Goal: Task Accomplishment & Management: Use online tool/utility

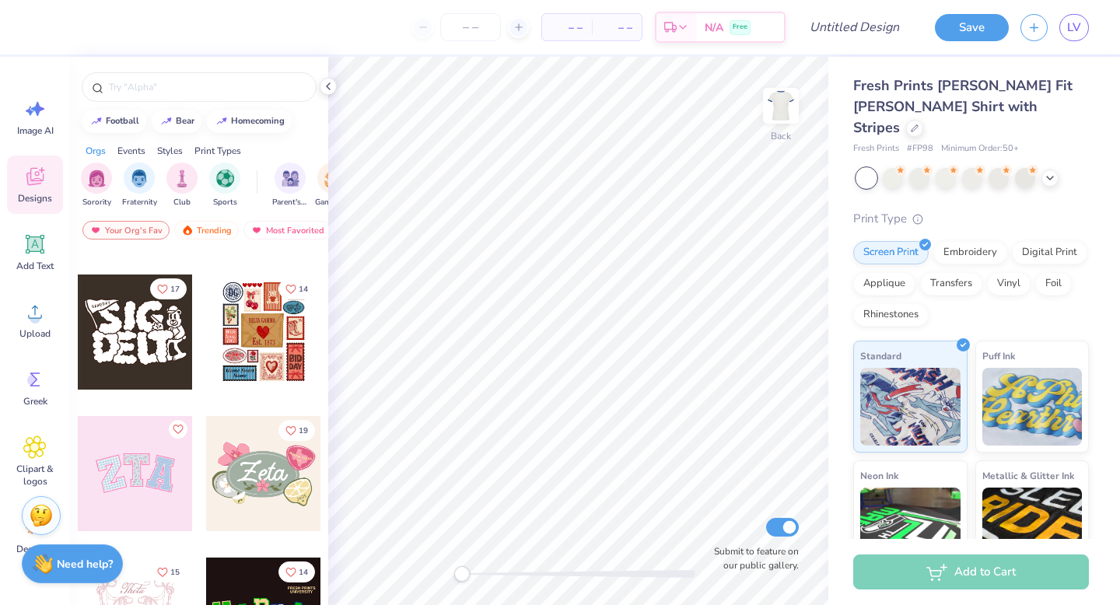
scroll to position [122, 0]
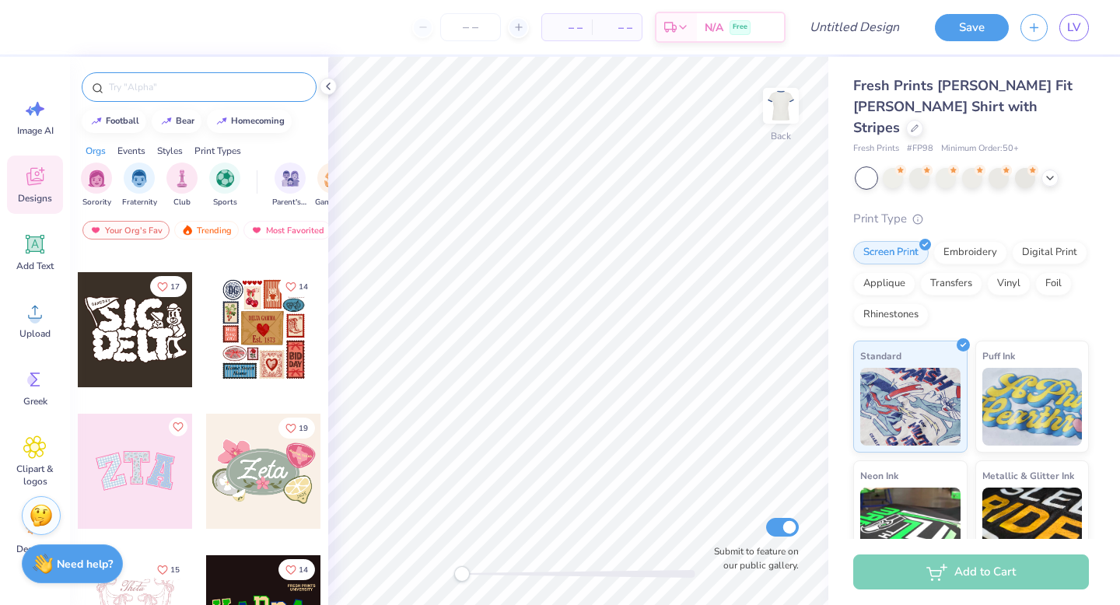
click at [161, 82] on input "text" at bounding box center [206, 87] width 199 height 16
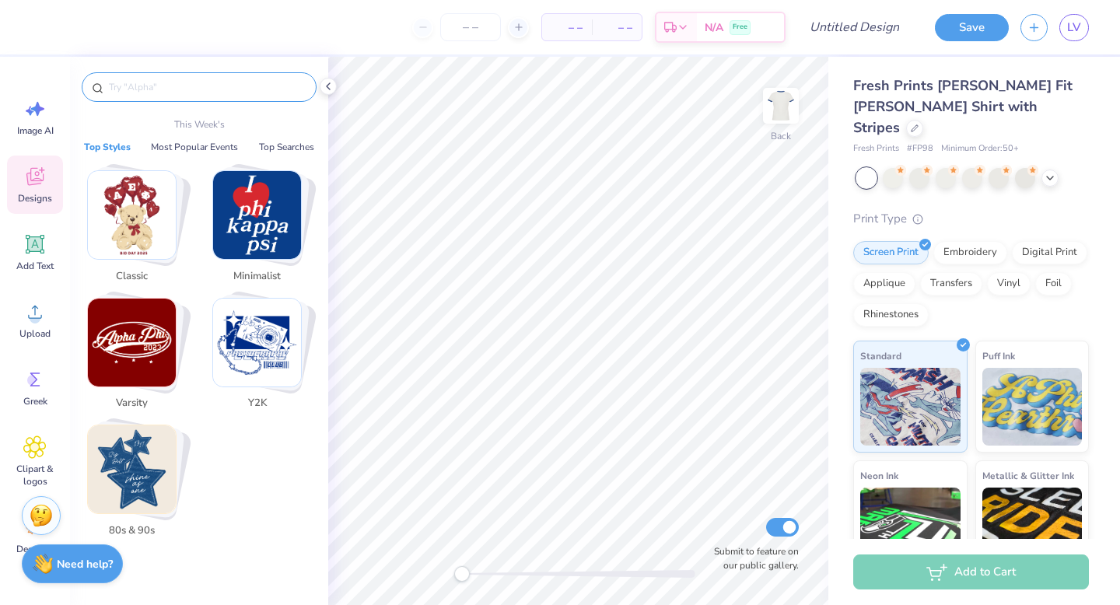
click at [141, 330] on img "Stack Card Button Varsity" at bounding box center [132, 343] width 88 height 88
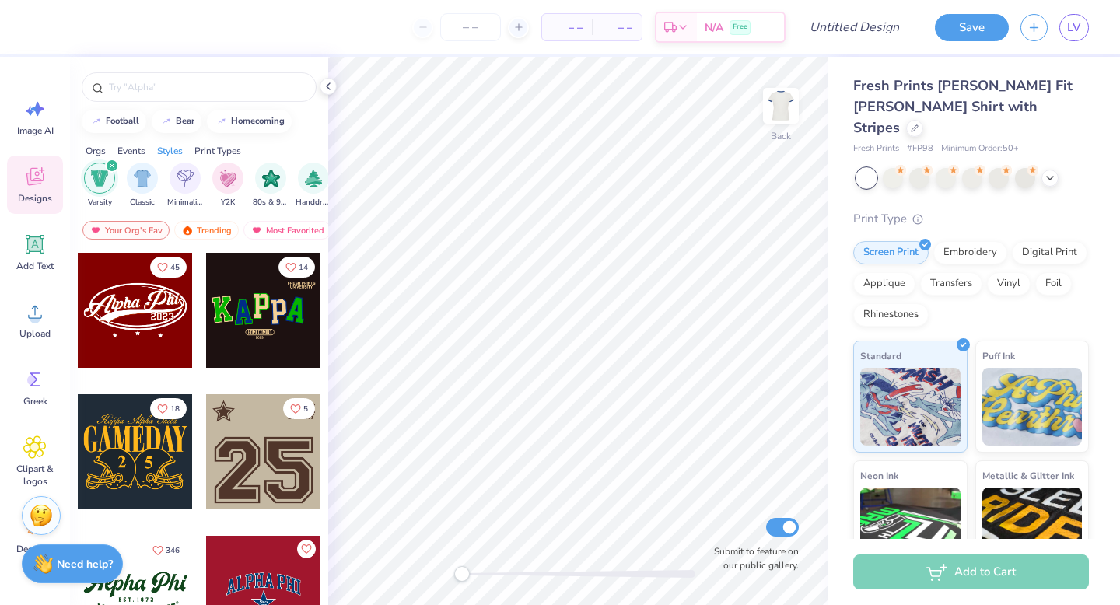
scroll to position [0, 815]
click at [138, 306] on div at bounding box center [135, 310] width 115 height 115
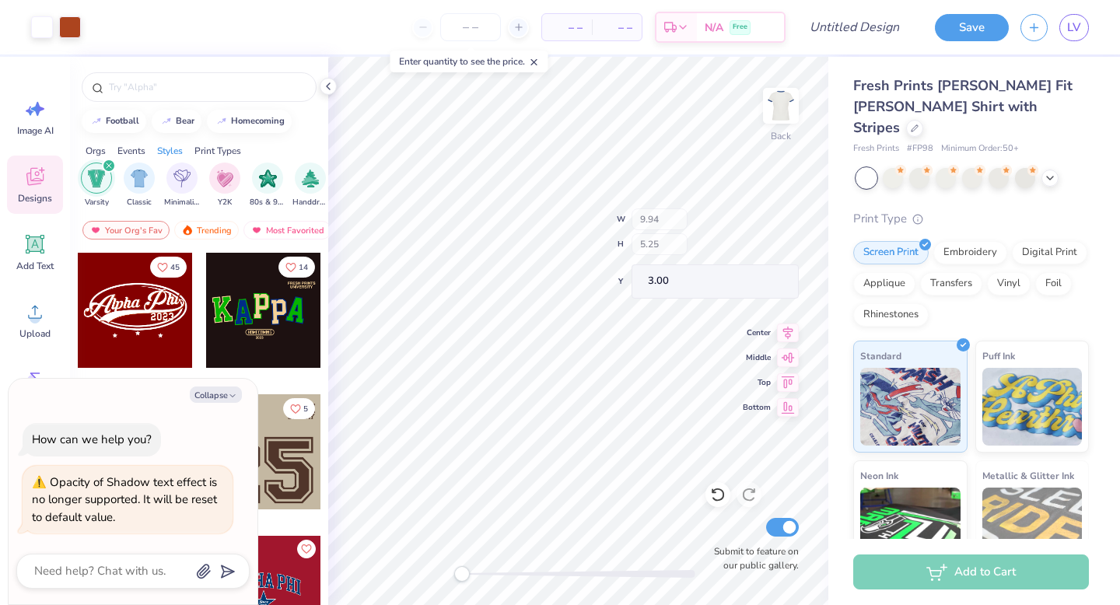
type textarea "x"
type input "9.81"
type input "2.70"
type input "3.54"
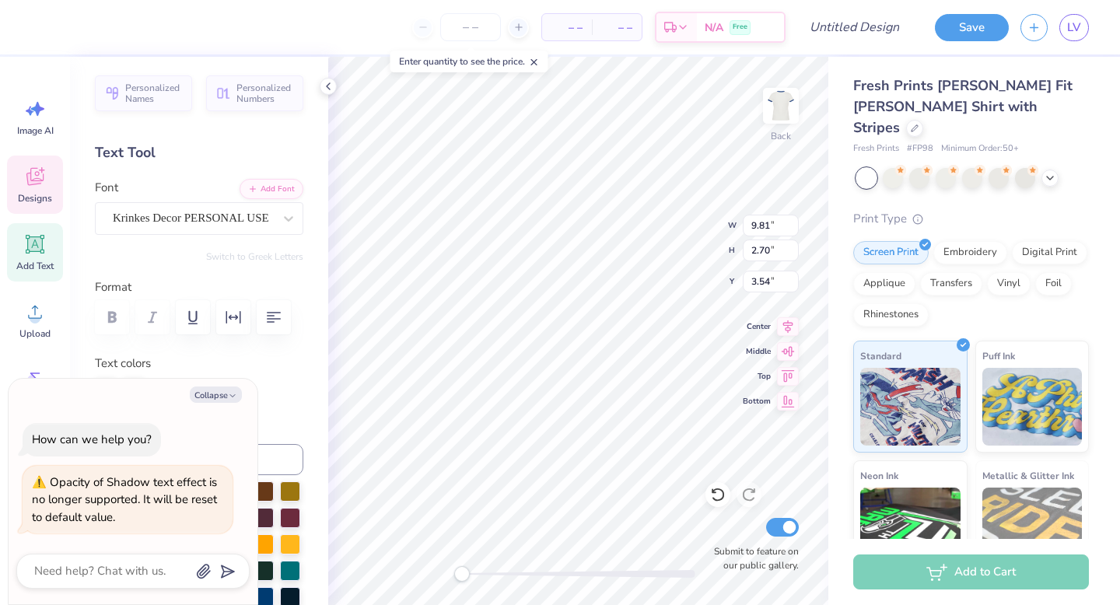
scroll to position [0, 2]
type textarea "x"
type textarea "Alpha Ph0"
type textarea "x"
type textarea "Alpha P0"
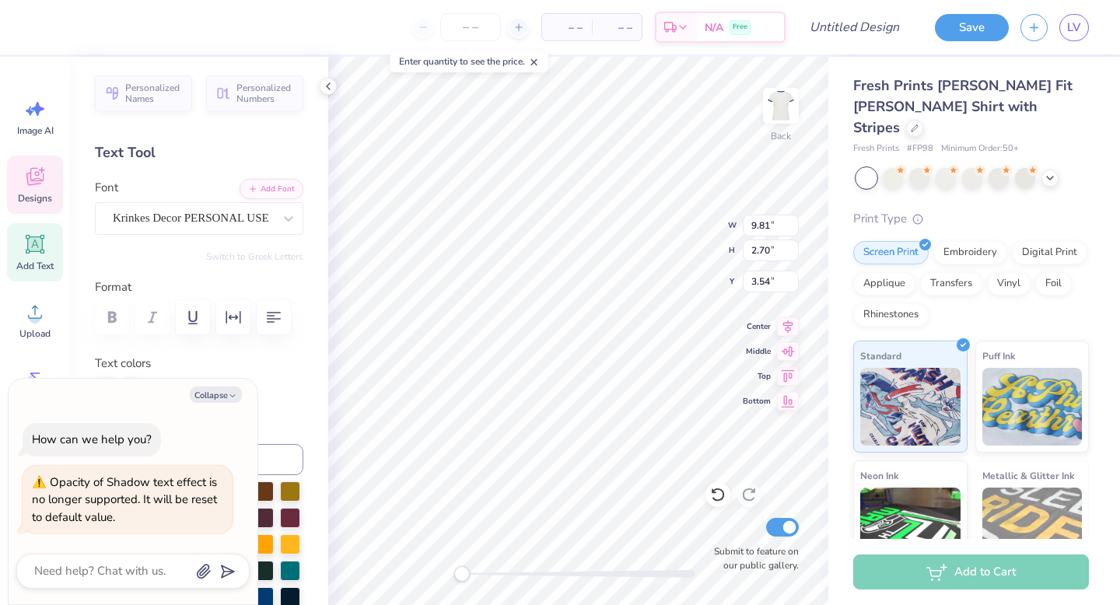
type textarea "x"
type textarea "Alpha 0"
type textarea "x"
type textarea "Alpha0"
type textarea "x"
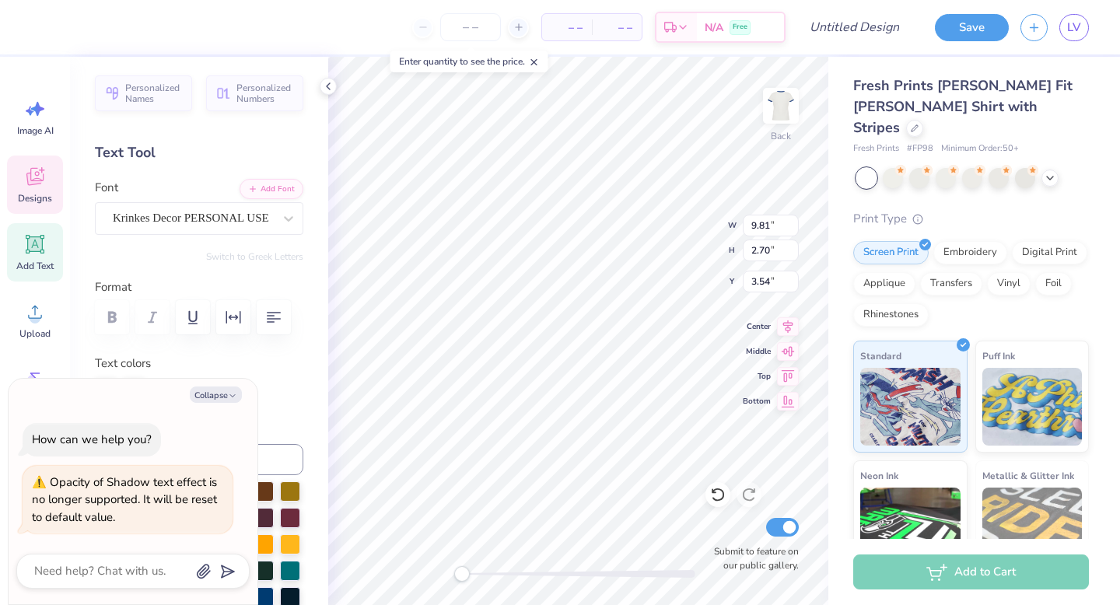
type textarea "Alph0"
type textarea "x"
type textarea "Alp0"
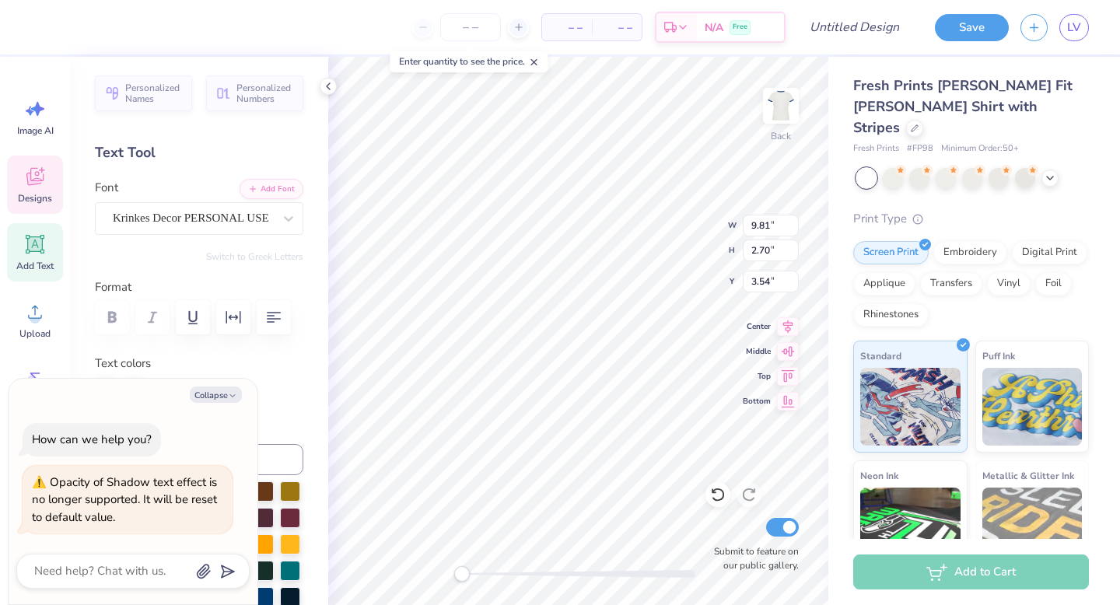
type textarea "x"
type textarea "Al0"
type textarea "x"
type textarea "A0"
type textarea "x"
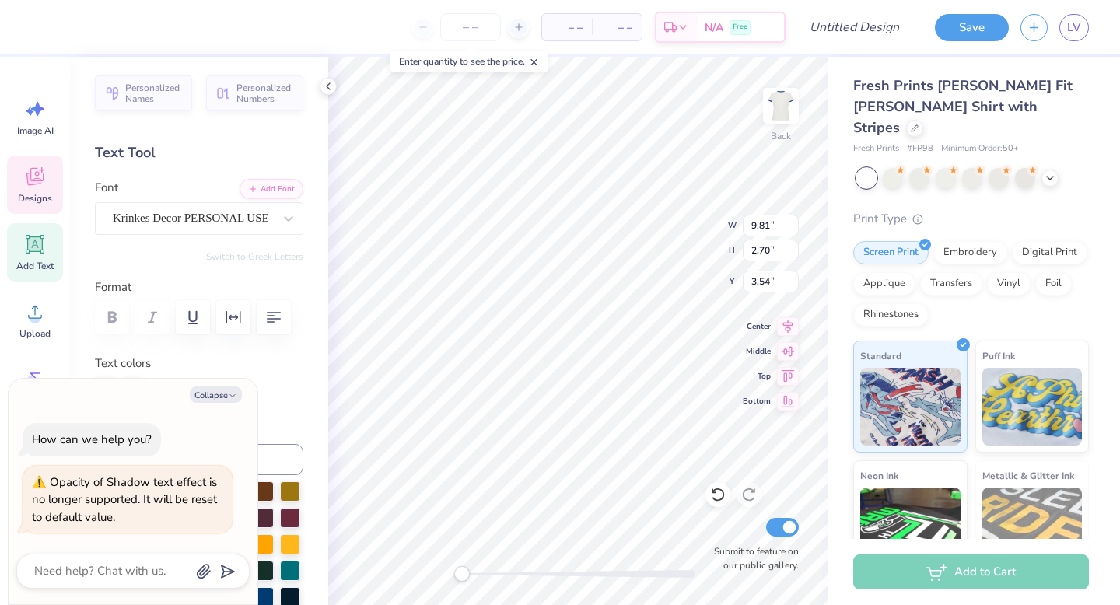
type textarea "0"
type textarea "x"
type textarea "P0"
type textarea "x"
type textarea "Ph0"
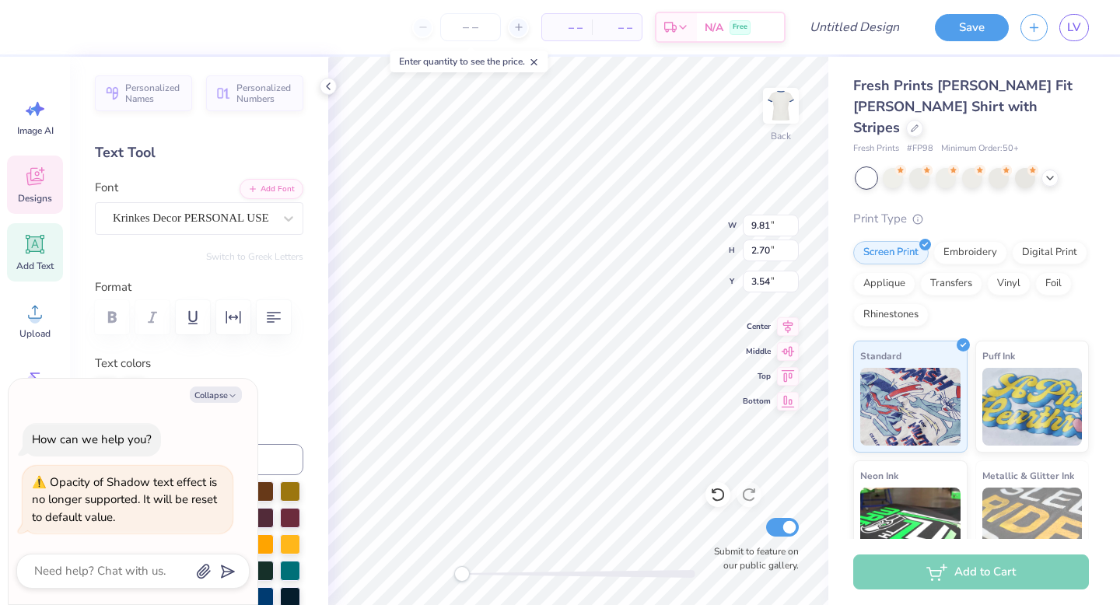
type textarea "x"
type textarea "Phi0"
type textarea "x"
type textarea "Phi 0"
type textarea "x"
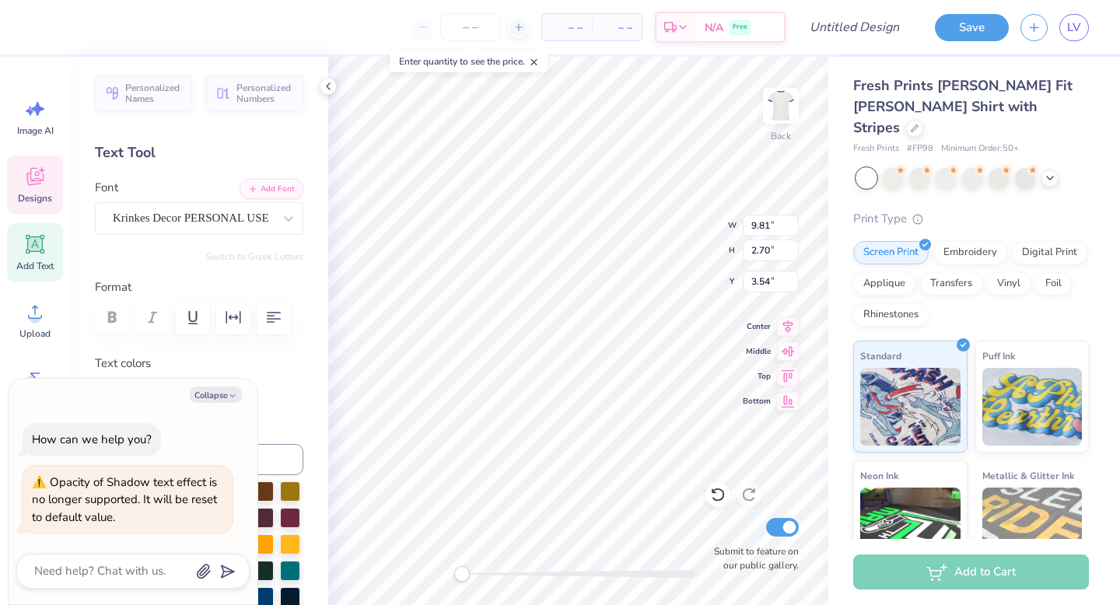
type textarea "Phi M0"
type textarea "x"
type textarea "Phi MU0"
type textarea "x"
type textarea "Phi M0"
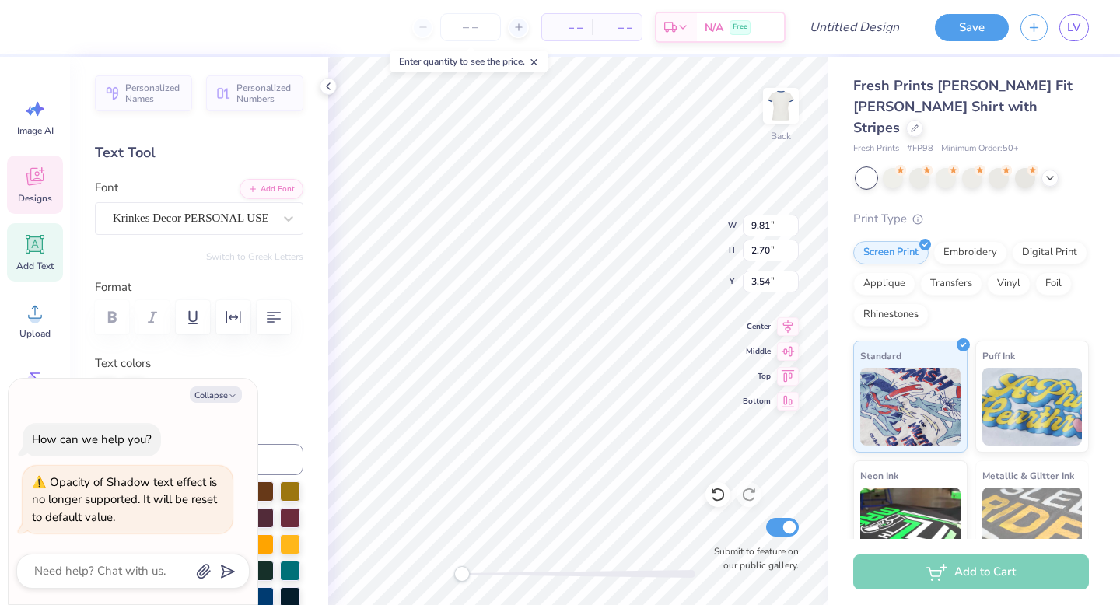
type textarea "x"
type textarea "Phi Mu0"
type textarea "x"
type input "2.23"
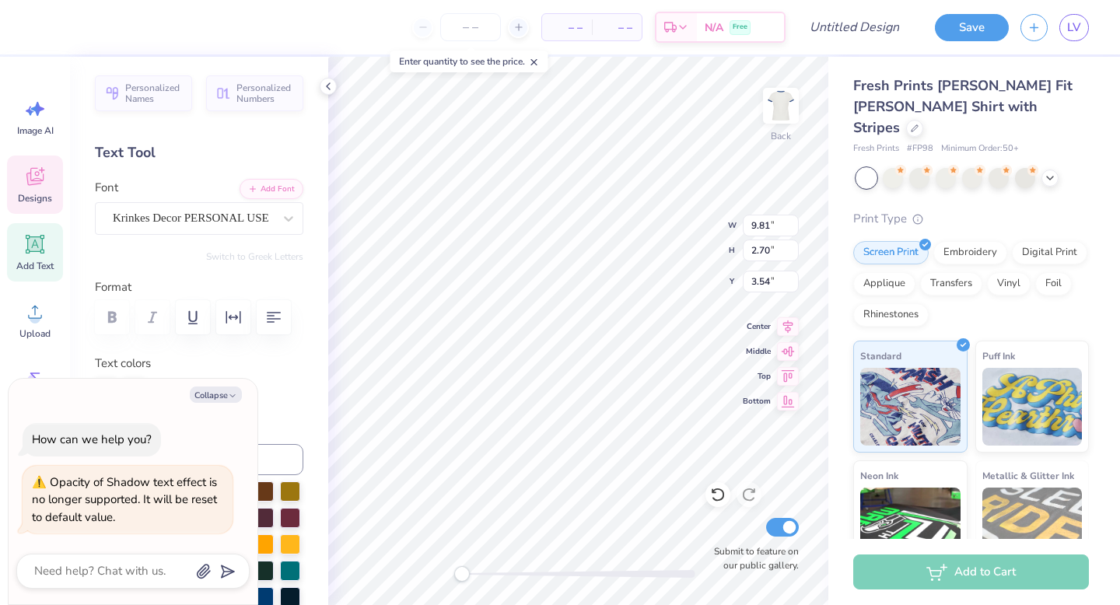
type input "0.83"
type input "5.82"
click at [216, 393] on button "Collapse" at bounding box center [216, 394] width 52 height 16
type textarea "x"
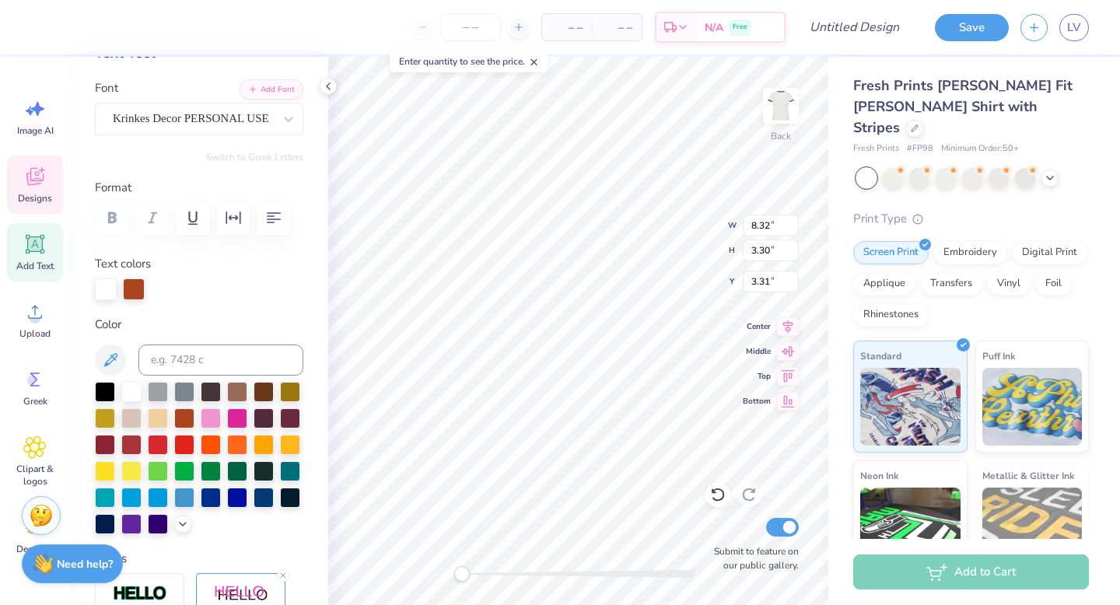
scroll to position [126, 0]
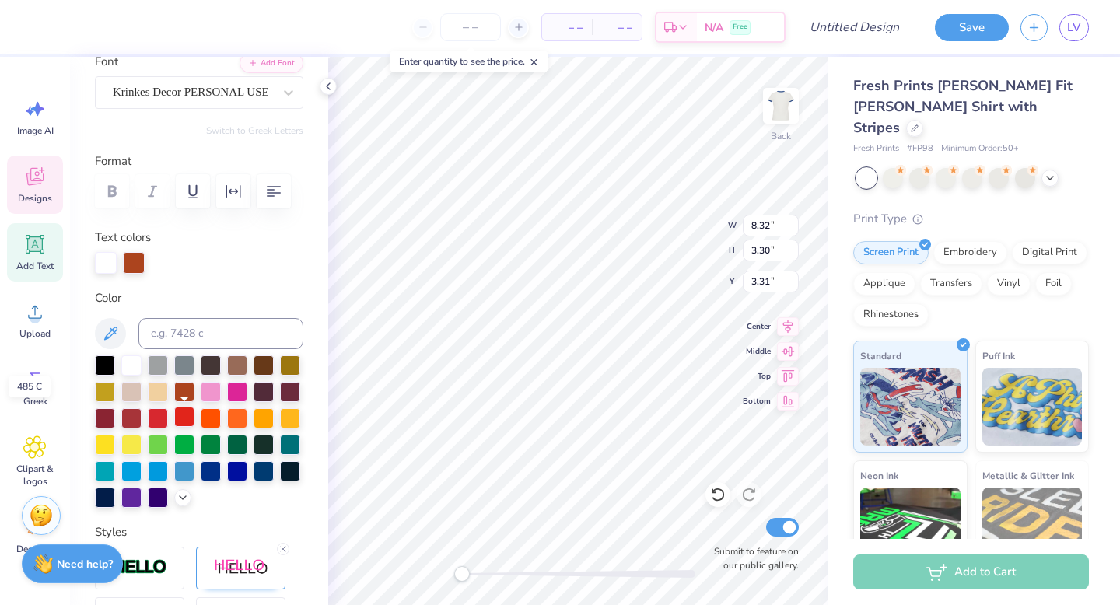
click at [184, 411] on div at bounding box center [184, 417] width 20 height 20
click at [159, 474] on div at bounding box center [158, 470] width 20 height 20
click at [139, 474] on div at bounding box center [131, 470] width 20 height 20
click at [135, 258] on div at bounding box center [134, 261] width 22 height 22
click at [133, 358] on div at bounding box center [131, 364] width 20 height 20
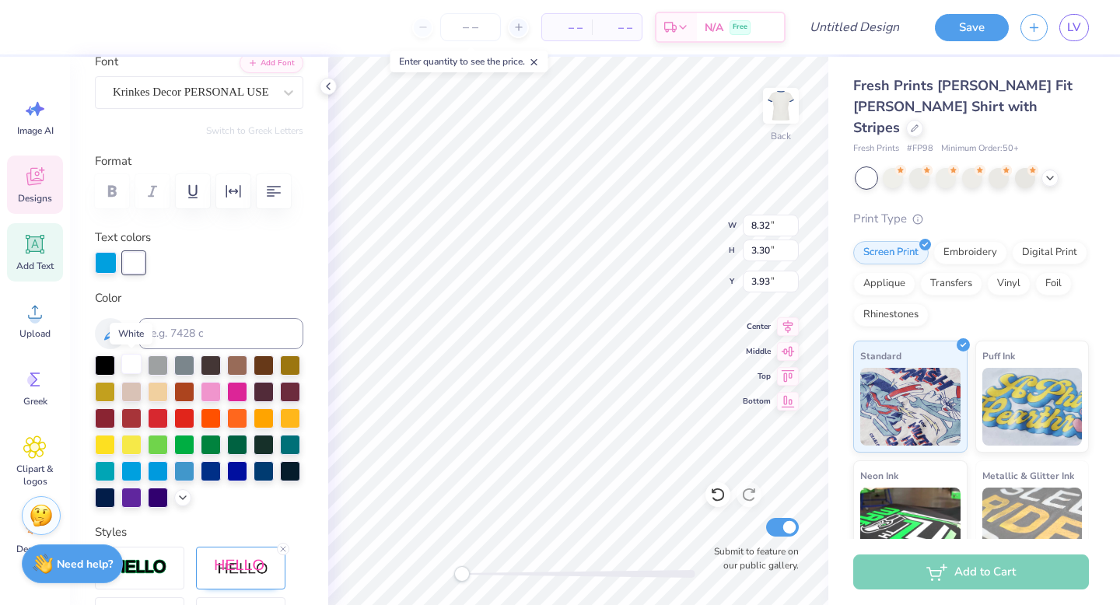
type input "3.93"
click at [232, 476] on div at bounding box center [237, 470] width 20 height 20
click at [218, 471] on div at bounding box center [211, 470] width 20 height 20
click at [115, 264] on div at bounding box center [106, 261] width 22 height 22
click at [208, 472] on div at bounding box center [211, 470] width 20 height 20
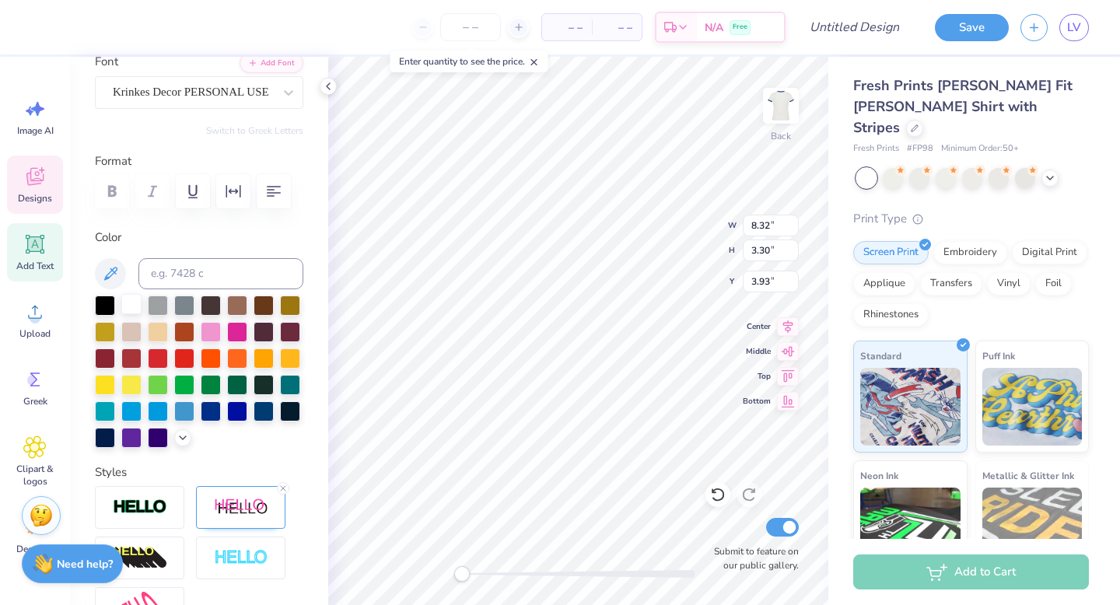
click at [131, 304] on div at bounding box center [131, 304] width 20 height 20
click at [212, 407] on div at bounding box center [211, 410] width 20 height 20
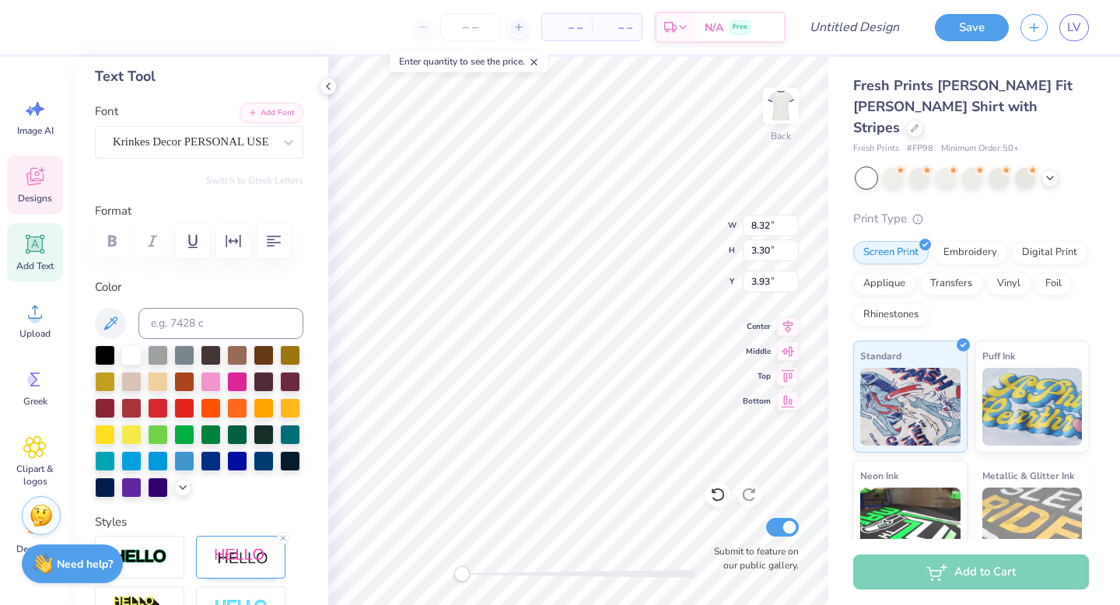
scroll to position [74, 0]
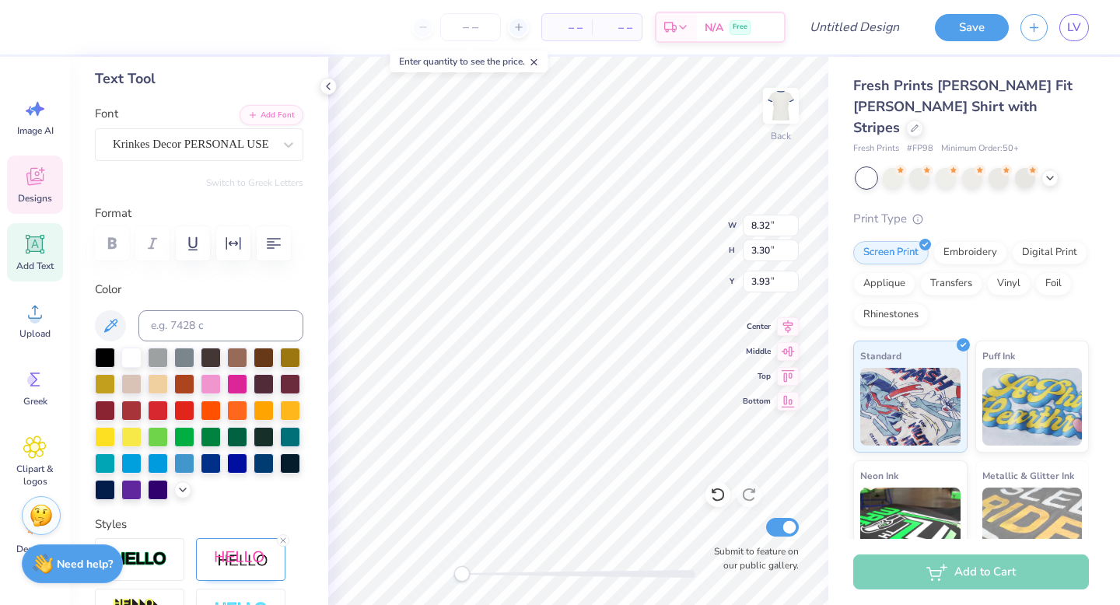
click at [111, 293] on label "Color" at bounding box center [199, 290] width 208 height 18
click at [163, 327] on input at bounding box center [220, 325] width 165 height 31
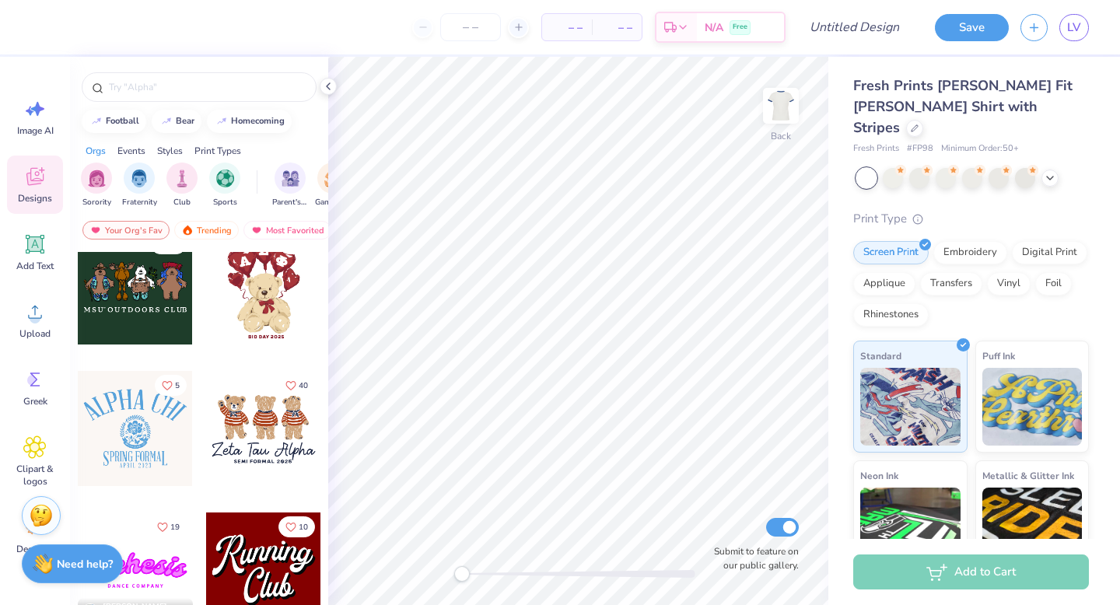
scroll to position [560, 0]
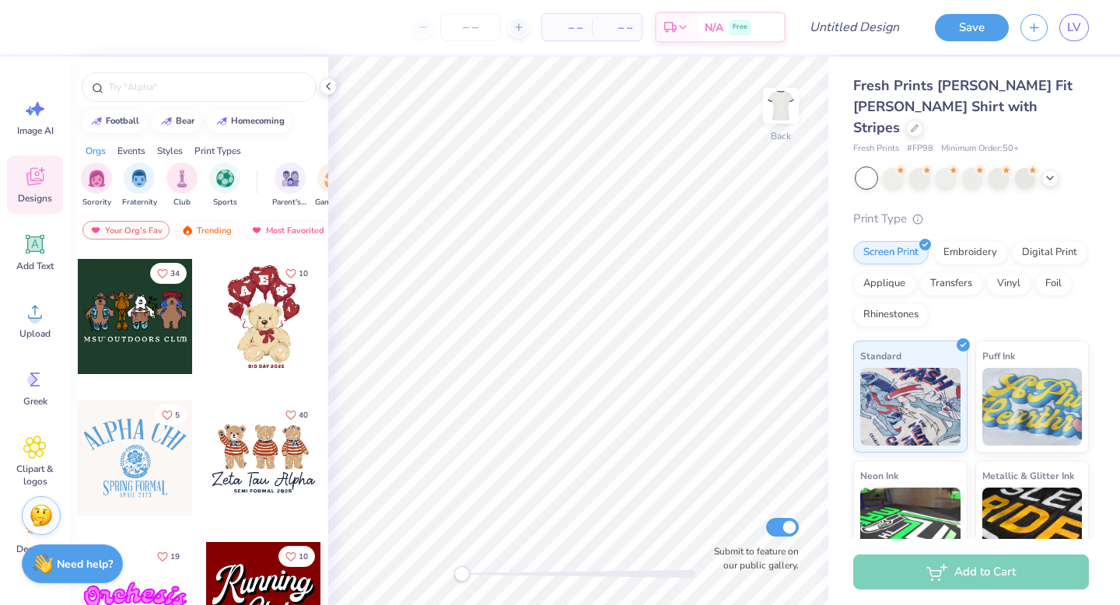
click at [227, 448] on div at bounding box center [263, 457] width 115 height 115
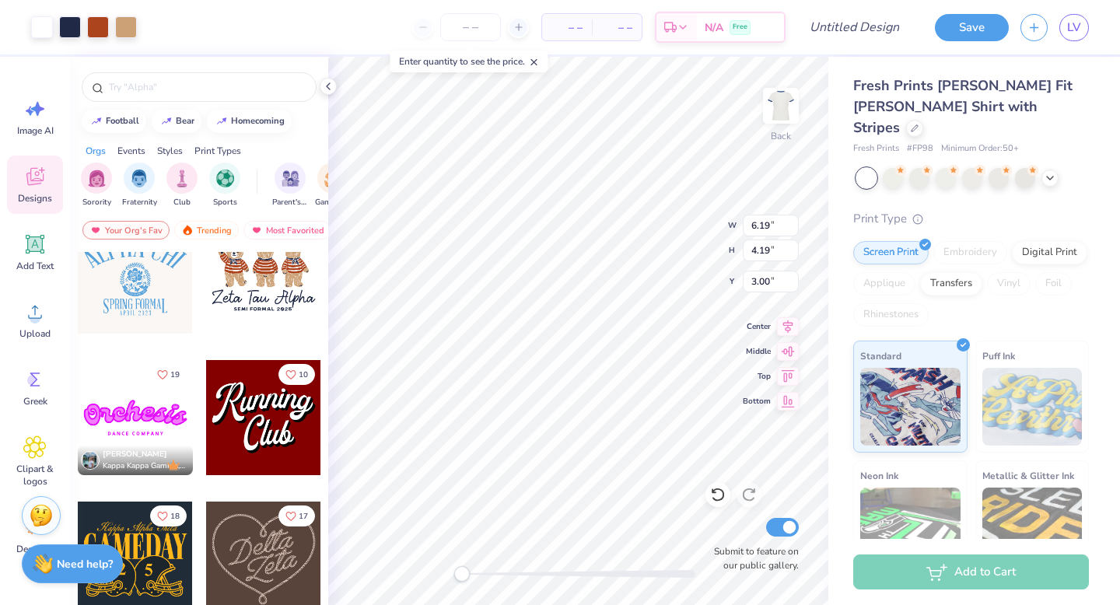
scroll to position [898, 0]
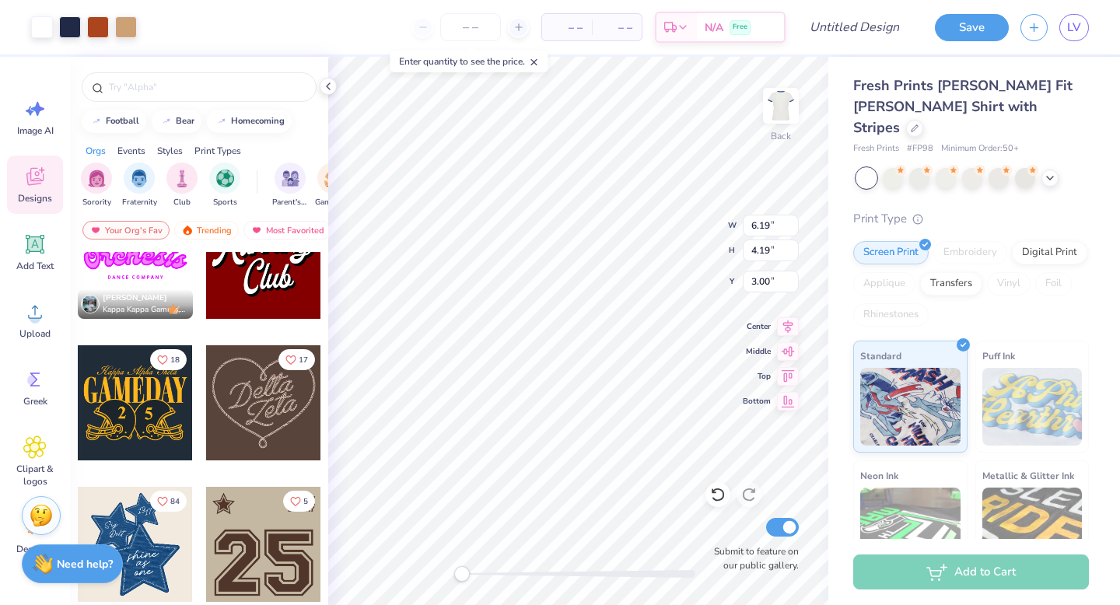
click at [253, 417] on div at bounding box center [263, 402] width 115 height 115
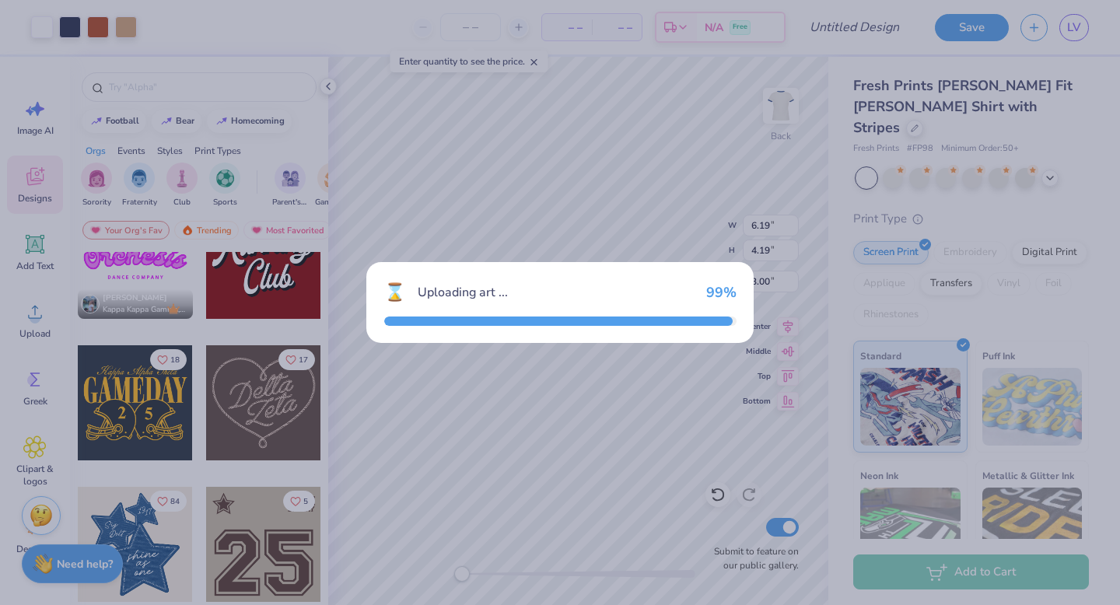
type input "5.98"
type input "5.26"
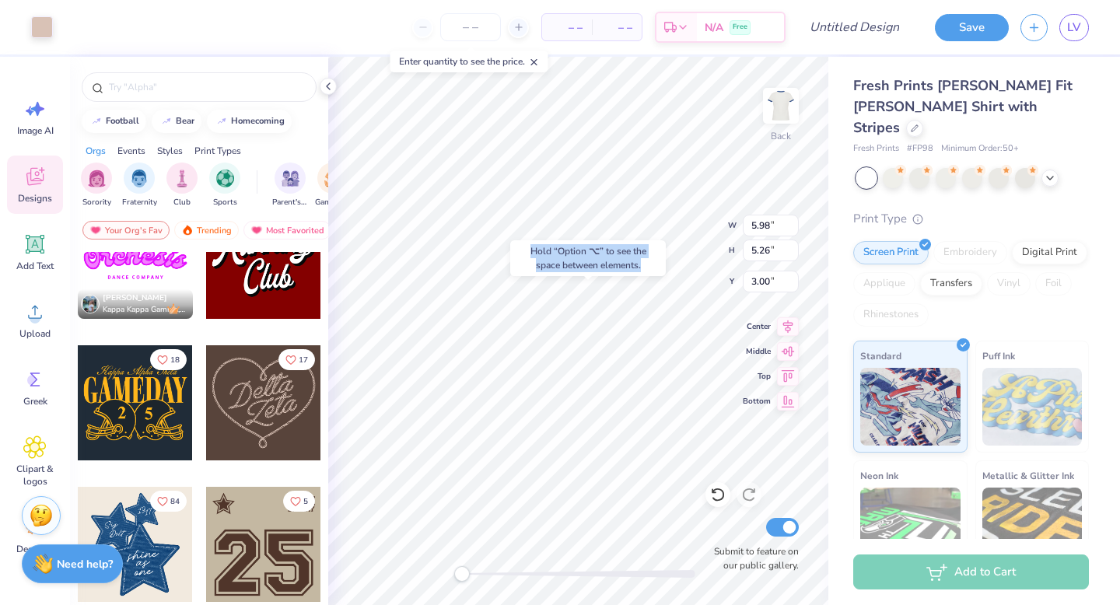
drag, startPoint x: 593, startPoint y: 278, endPoint x: 516, endPoint y: 252, distance: 81.1
click at [516, 252] on div "Hold “Option ⌥” to see the space between elements." at bounding box center [587, 258] width 165 height 45
type input "6.19"
type input "4.19"
click at [320, 440] on div "Art colors – – Per Item – – Total Est. Delivery N/A Free Design Title Save LV I…" at bounding box center [560, 302] width 1120 height 605
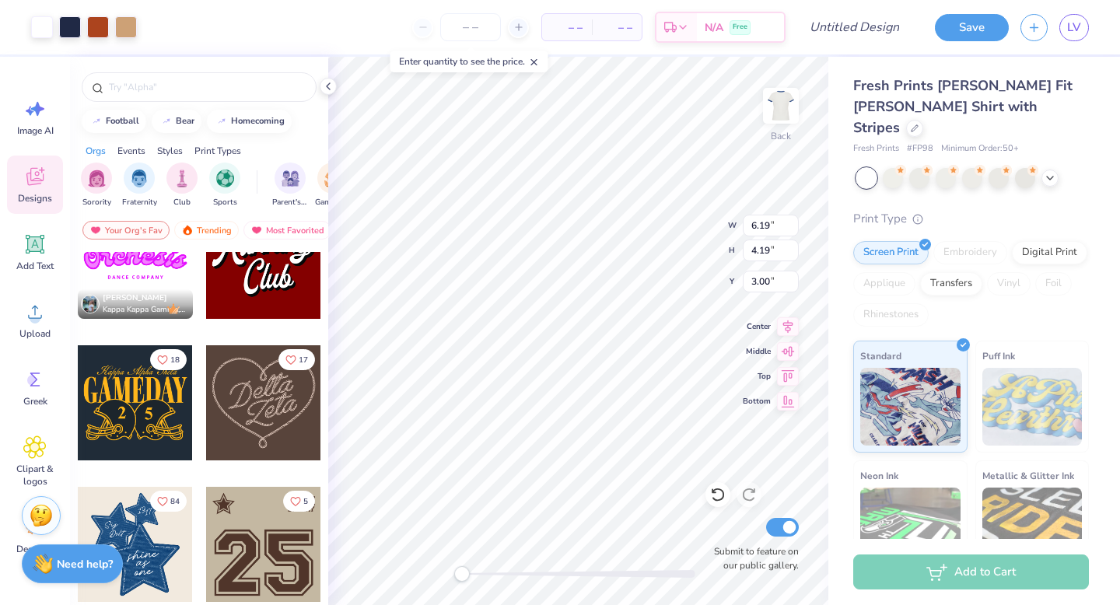
type input "5.98"
type input "5.26"
type input "7.19"
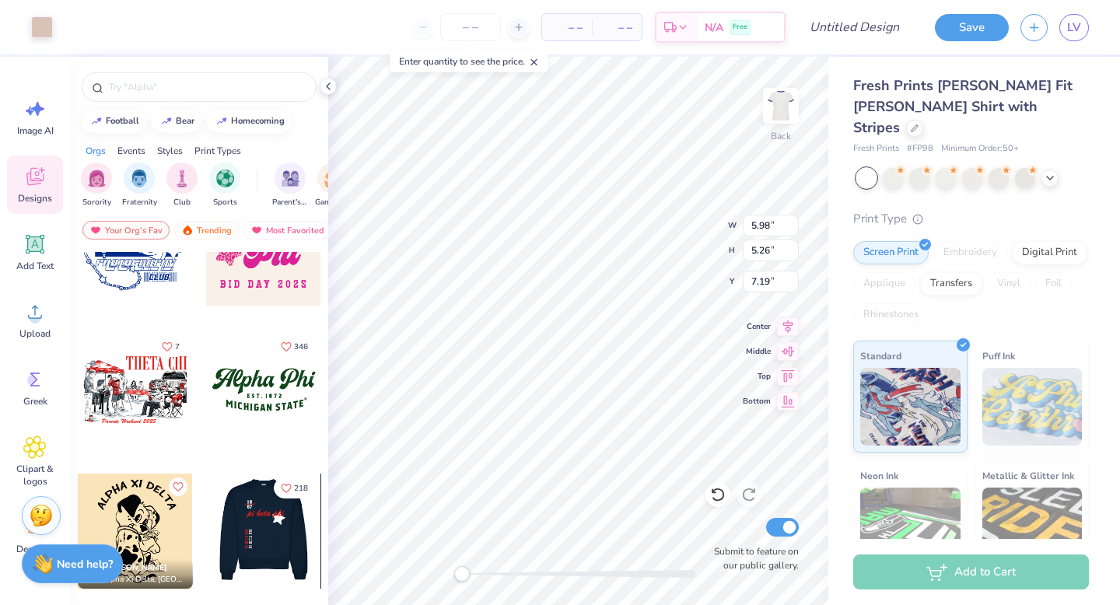
scroll to position [1349, 0]
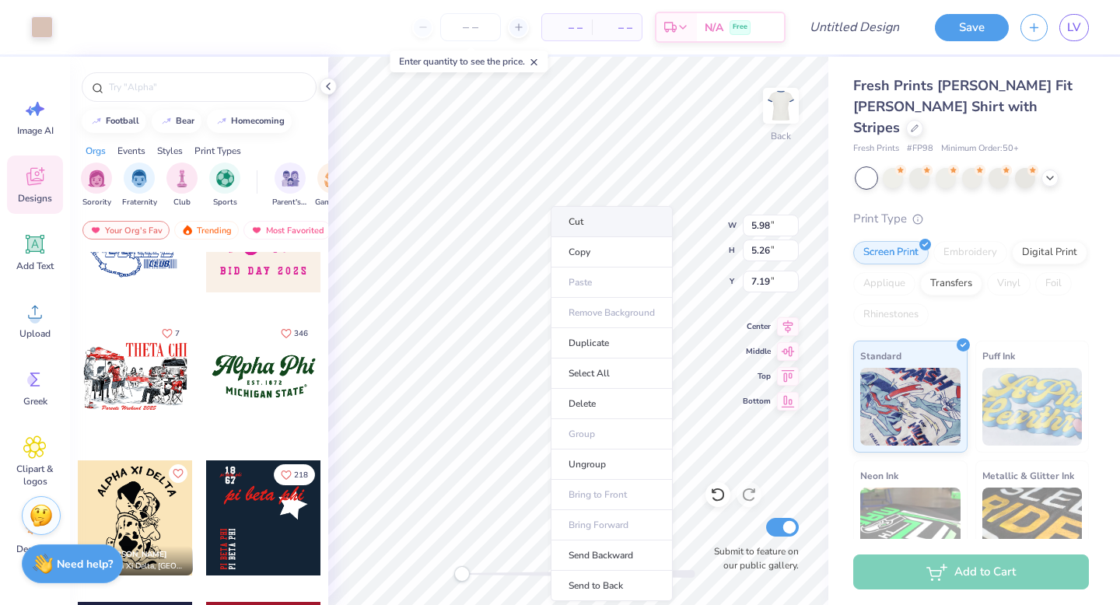
click at [589, 230] on li "Cut" at bounding box center [612, 221] width 122 height 31
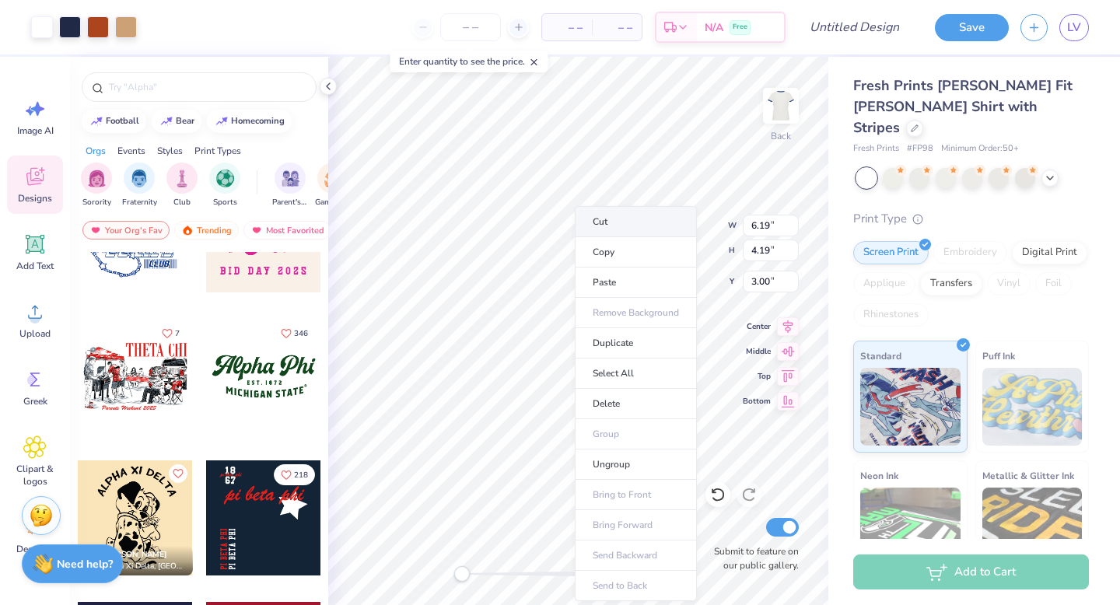
click at [610, 223] on li "Cut" at bounding box center [636, 221] width 122 height 31
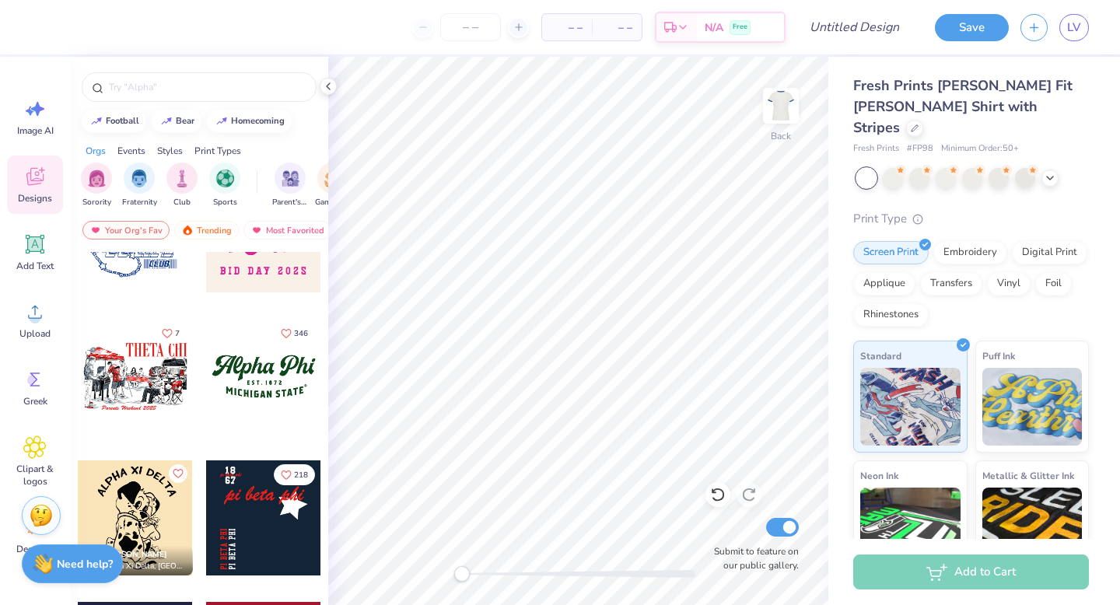
click at [282, 363] on div at bounding box center [263, 376] width 115 height 115
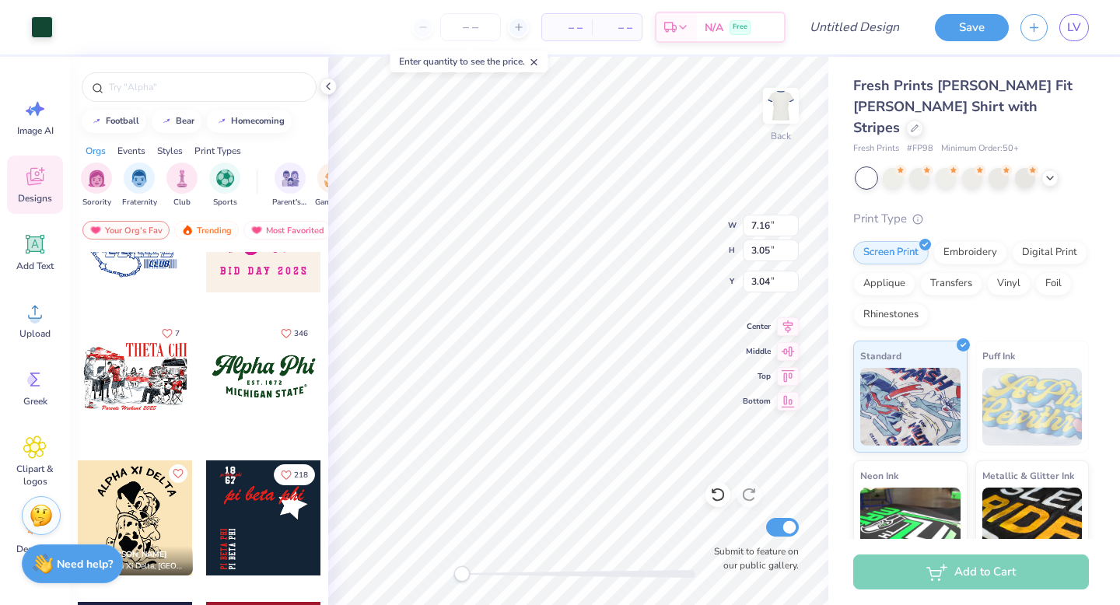
type input "7.16"
type input "3.05"
type input "3.04"
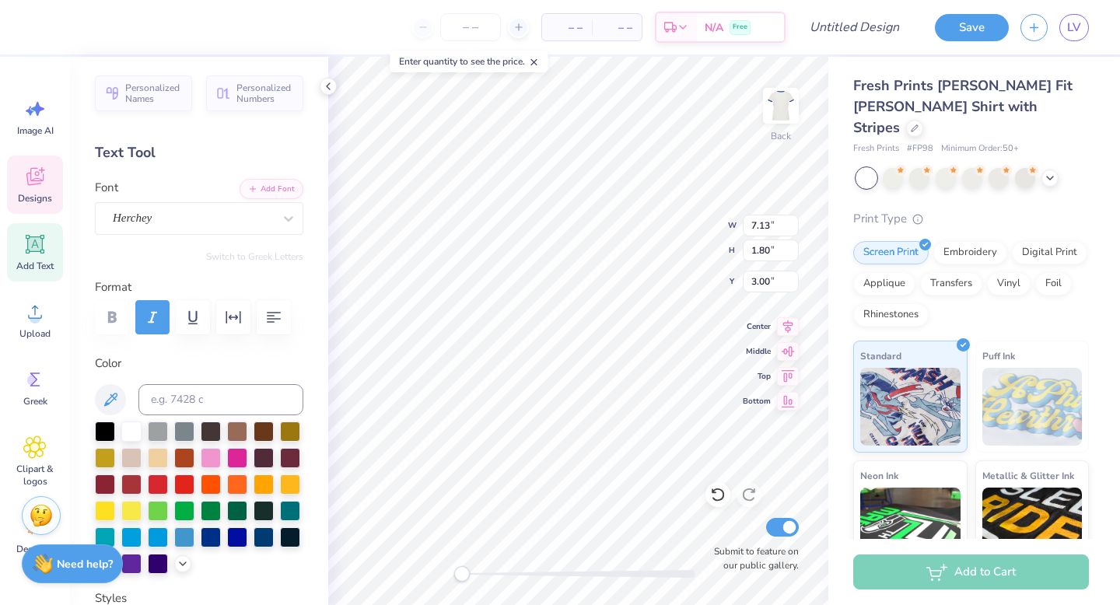
scroll to position [0, 0]
type textarea "A"
type textarea "Phi Mu"
click at [213, 536] on div at bounding box center [211, 536] width 20 height 20
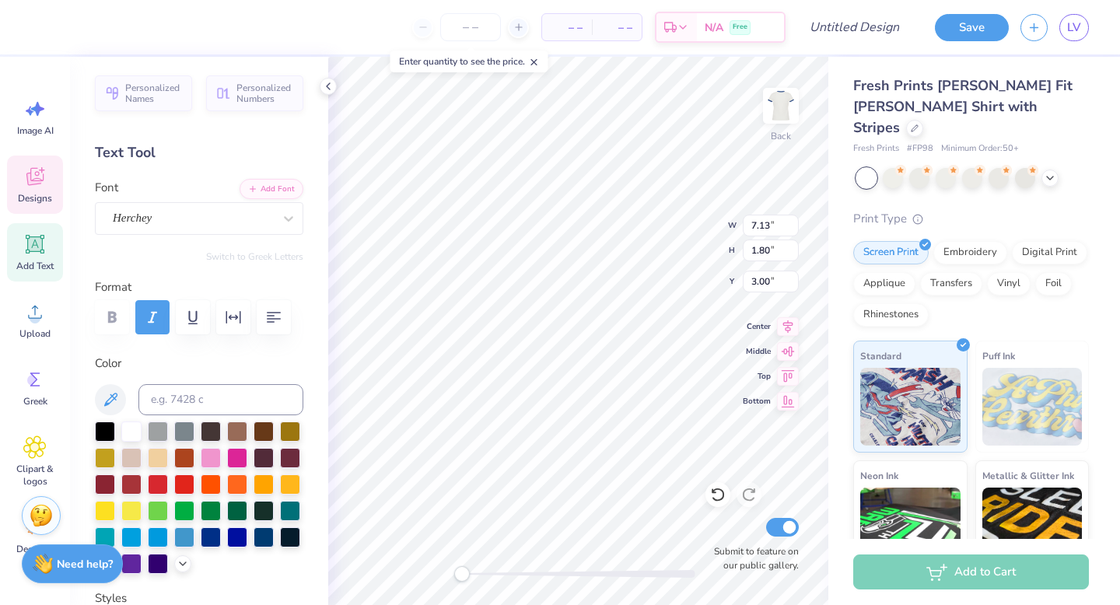
type input "5.47"
type input "0.81"
type input "5.23"
type textarea "M"
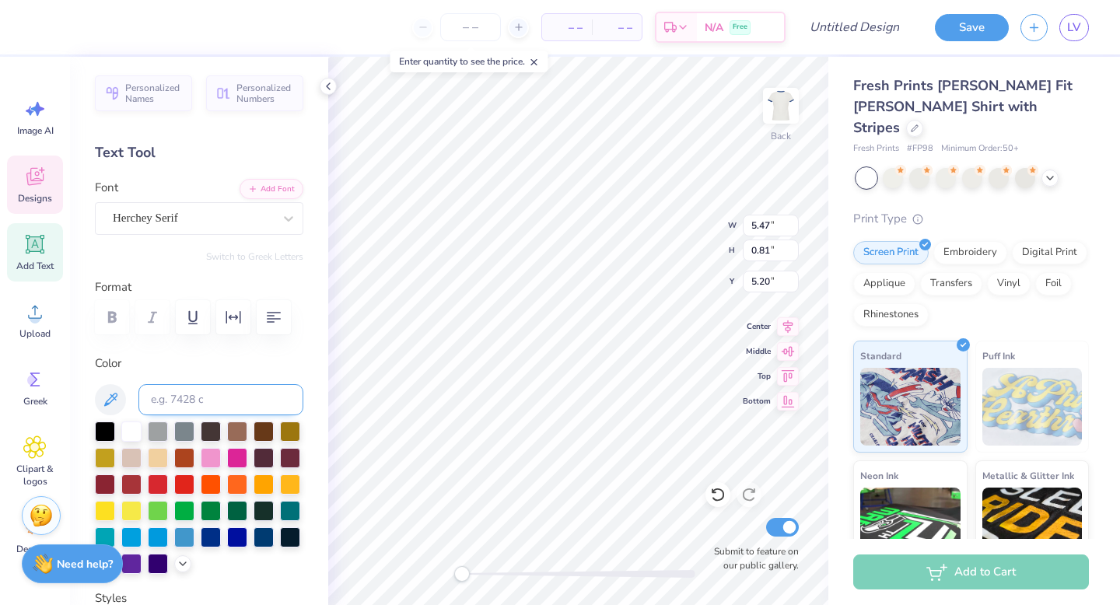
scroll to position [12, 0]
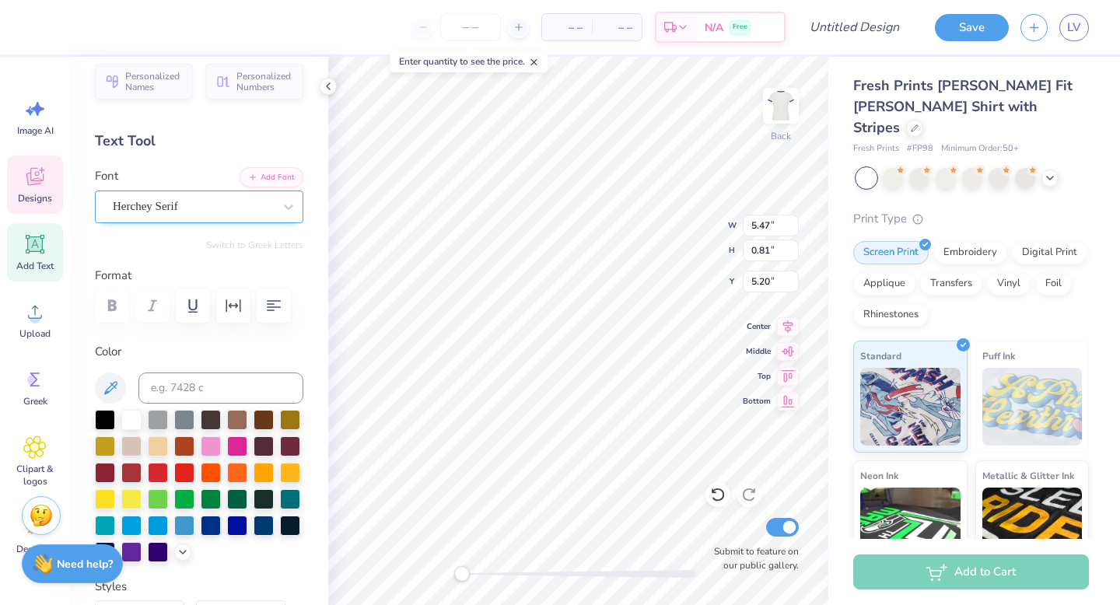
type textarea "Case Western"
click at [169, 203] on div "Herchey Serif" at bounding box center [192, 206] width 163 height 24
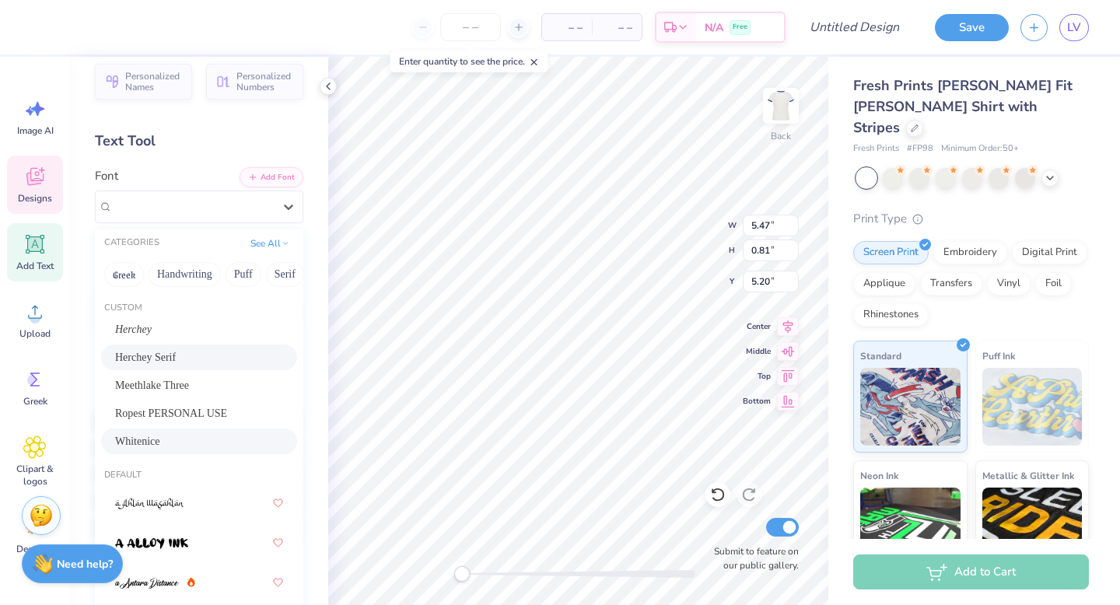
click at [181, 435] on div "Whitenice" at bounding box center [199, 441] width 168 height 16
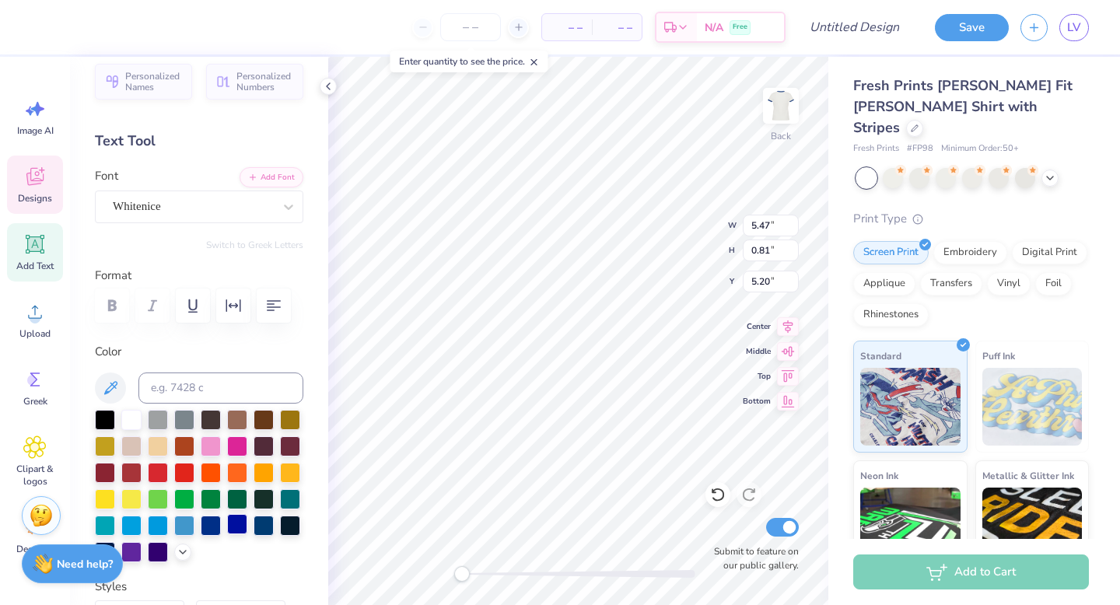
click at [232, 525] on div at bounding box center [237, 524] width 20 height 20
click at [218, 526] on div at bounding box center [211, 524] width 20 height 20
type input "4.57"
type input "0.94"
type input "5.36"
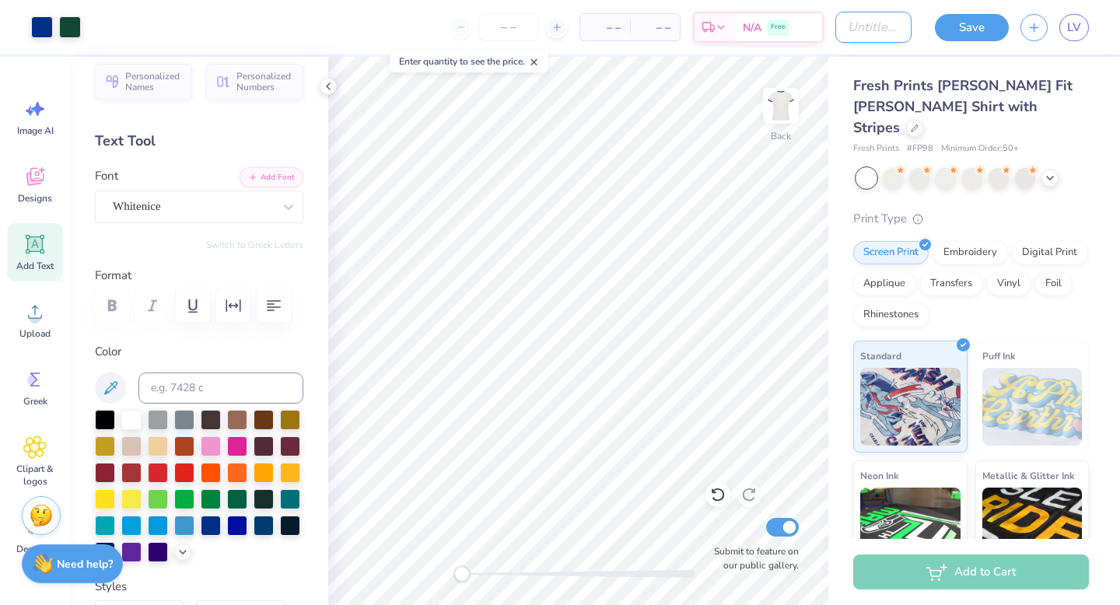
click at [860, 27] on input "Design Title" at bounding box center [873, 27] width 76 height 31
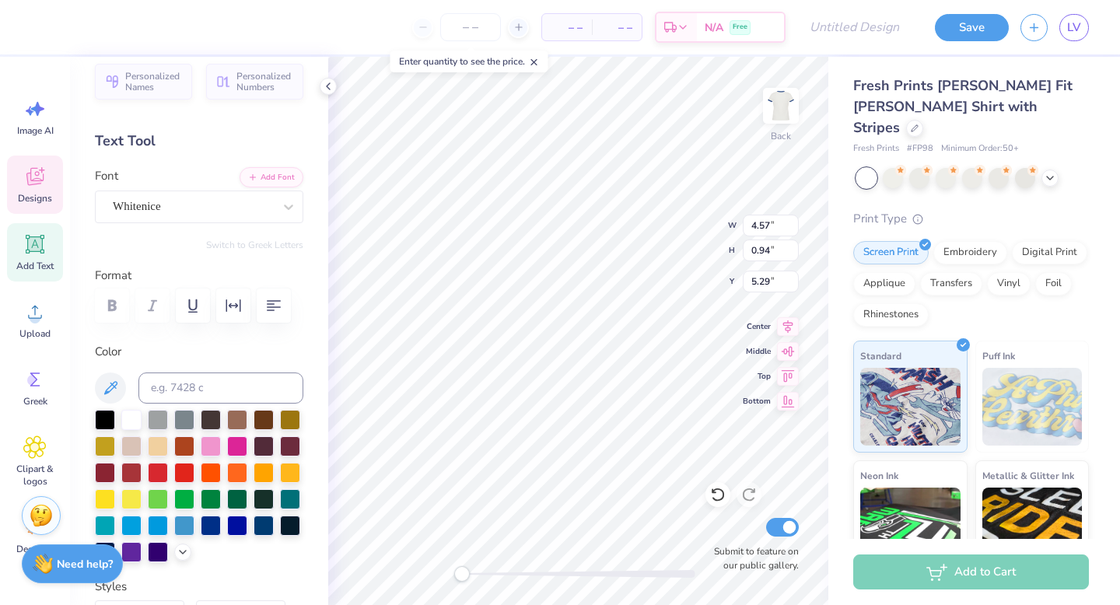
type input "4.57"
type input "0.94"
type input "5.29"
type textarea "E S T . 1 9 8 5"
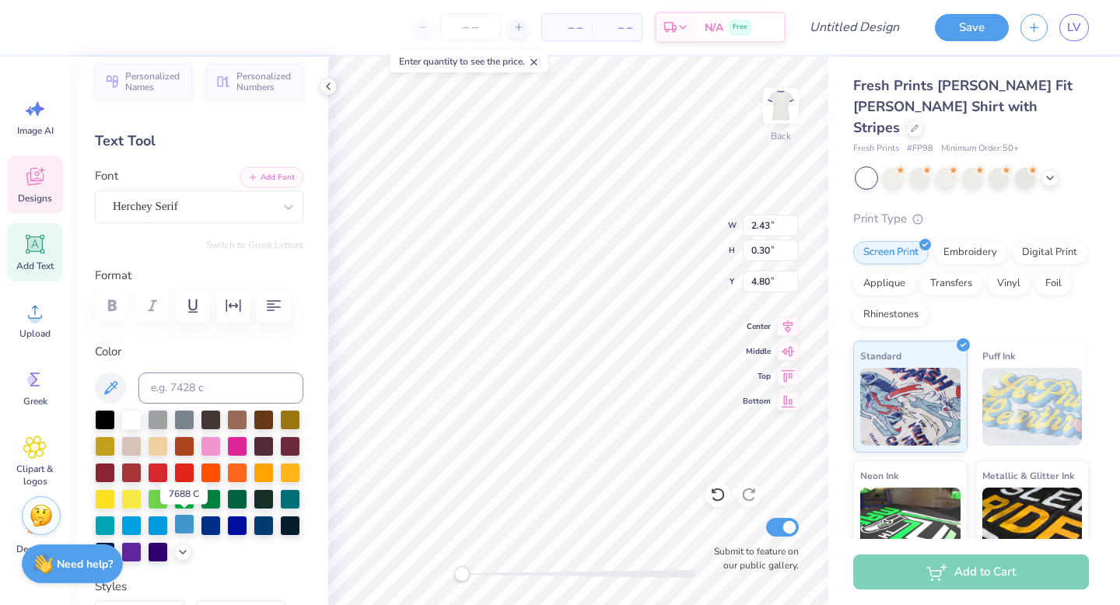
click at [178, 526] on div at bounding box center [184, 524] width 20 height 20
click at [185, 419] on div at bounding box center [184, 418] width 20 height 20
click at [137, 446] on div at bounding box center [131, 445] width 20 height 20
click at [232, 526] on div at bounding box center [237, 524] width 20 height 20
type input "5.78"
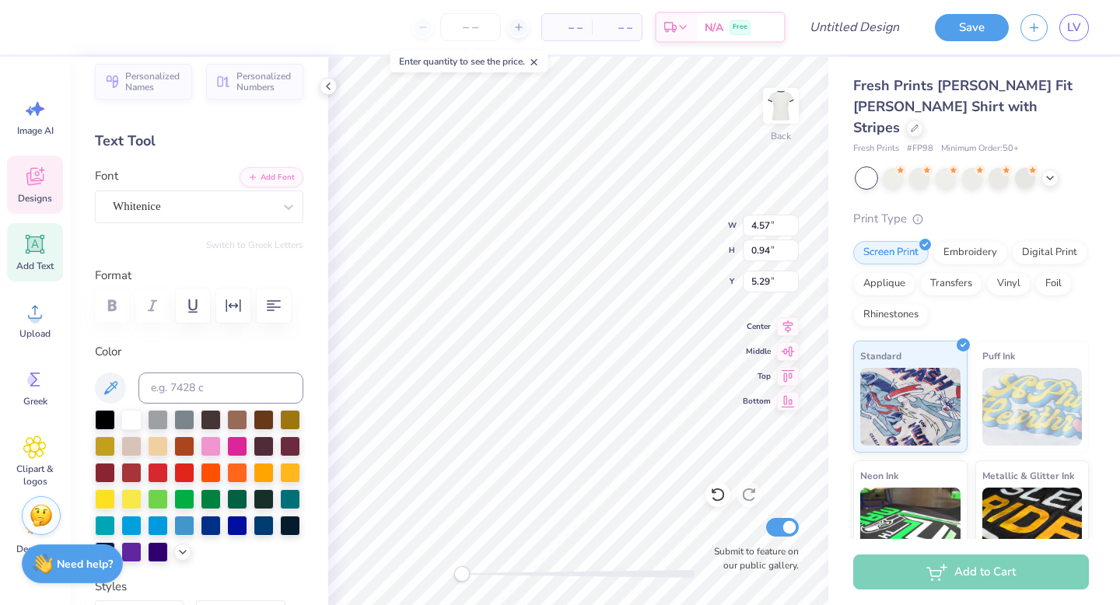
type input "1.52"
type input "3.00"
click at [662, 248] on div "Back W 5.78 5.78 " H 1.52 1.52 " Y 3.00 3.00 " Center Middle Top Bottom Submit …" at bounding box center [578, 331] width 500 height 548
type textarea "E S T . 1 8 5 2"
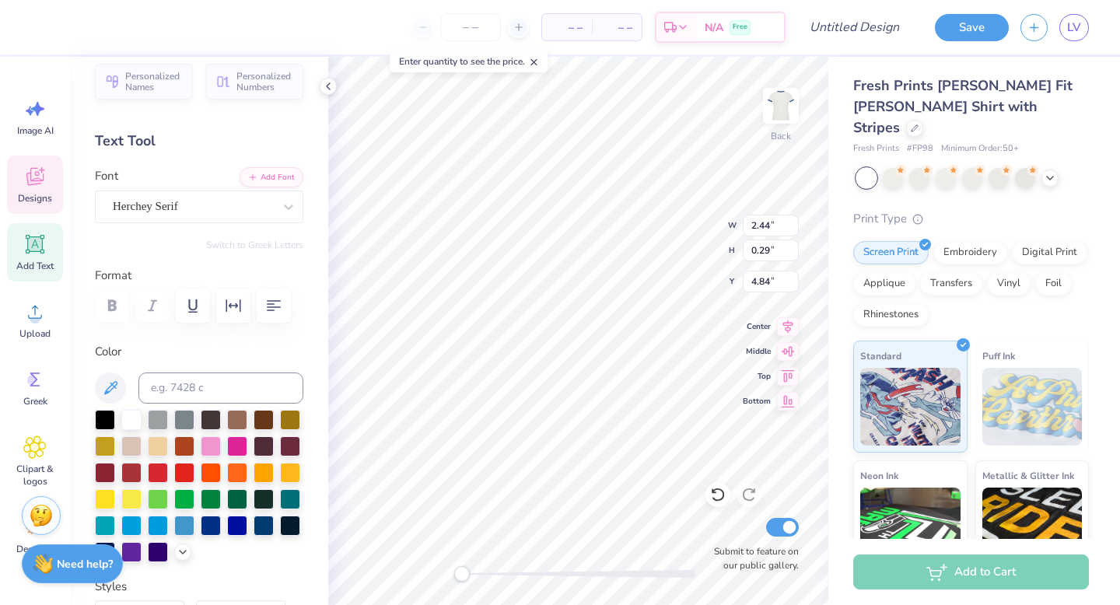
scroll to position [0, 3]
click at [197, 217] on div "Whitenice" at bounding box center [192, 206] width 163 height 24
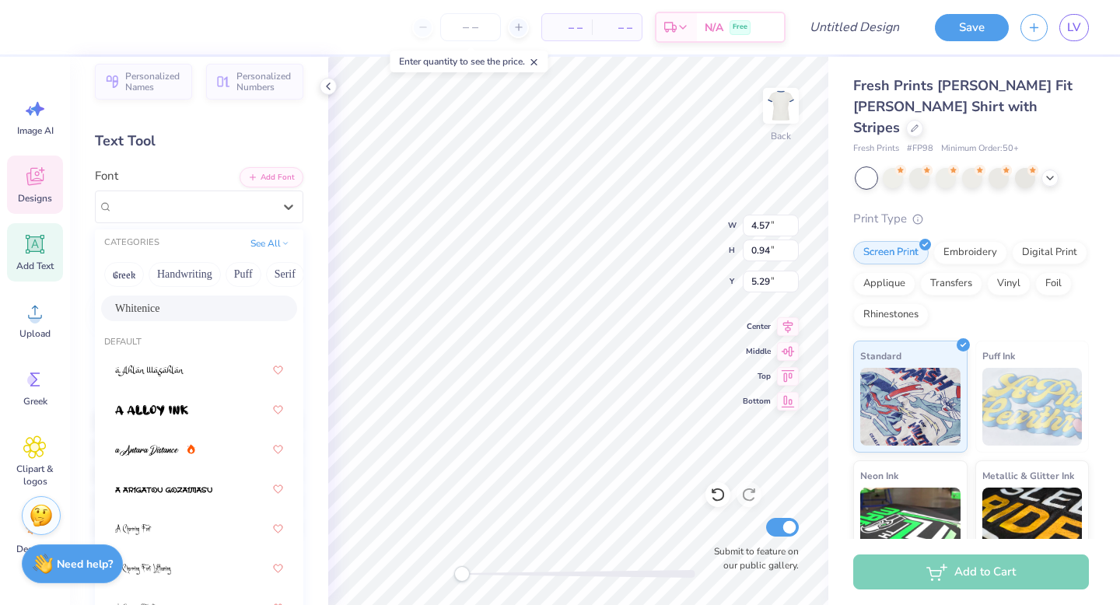
scroll to position [146, 0]
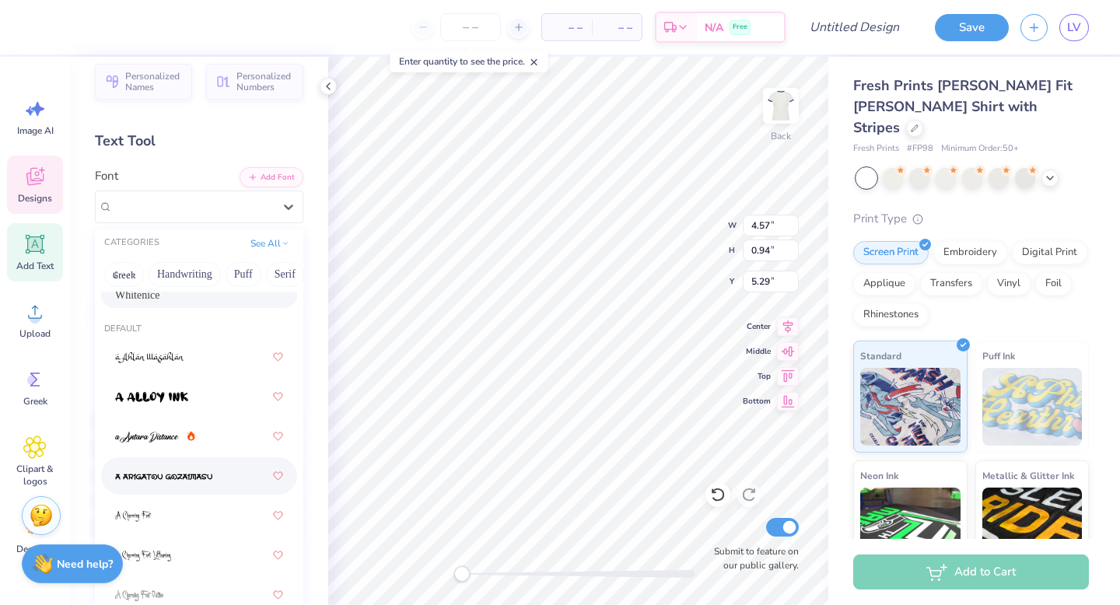
click at [198, 465] on div at bounding box center [199, 476] width 168 height 28
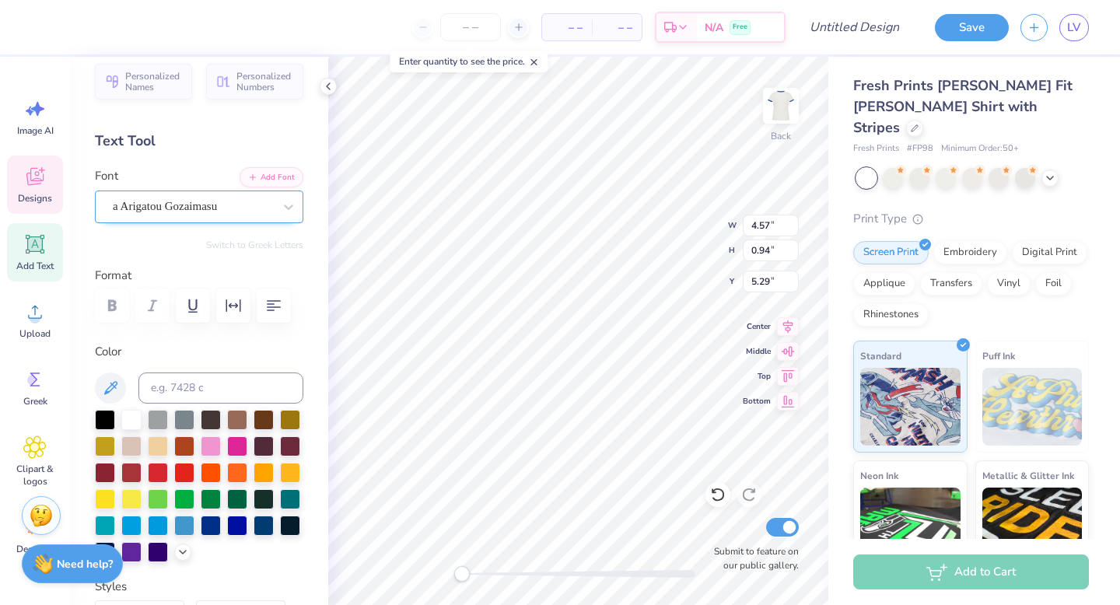
click at [177, 208] on div "a Arigatou Gozaimasu" at bounding box center [192, 206] width 163 height 24
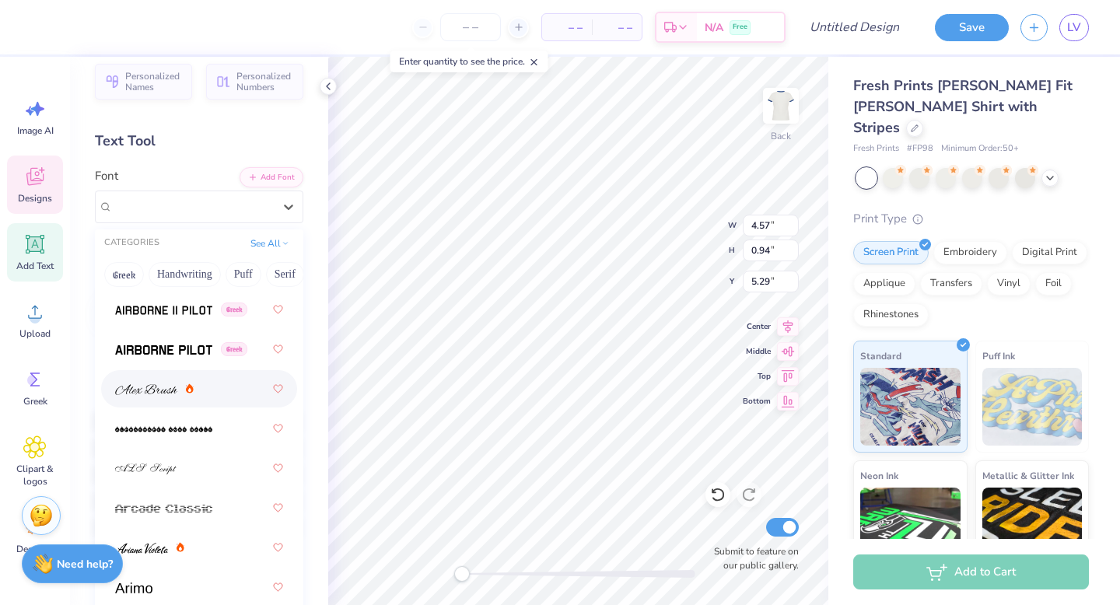
scroll to position [641, 0]
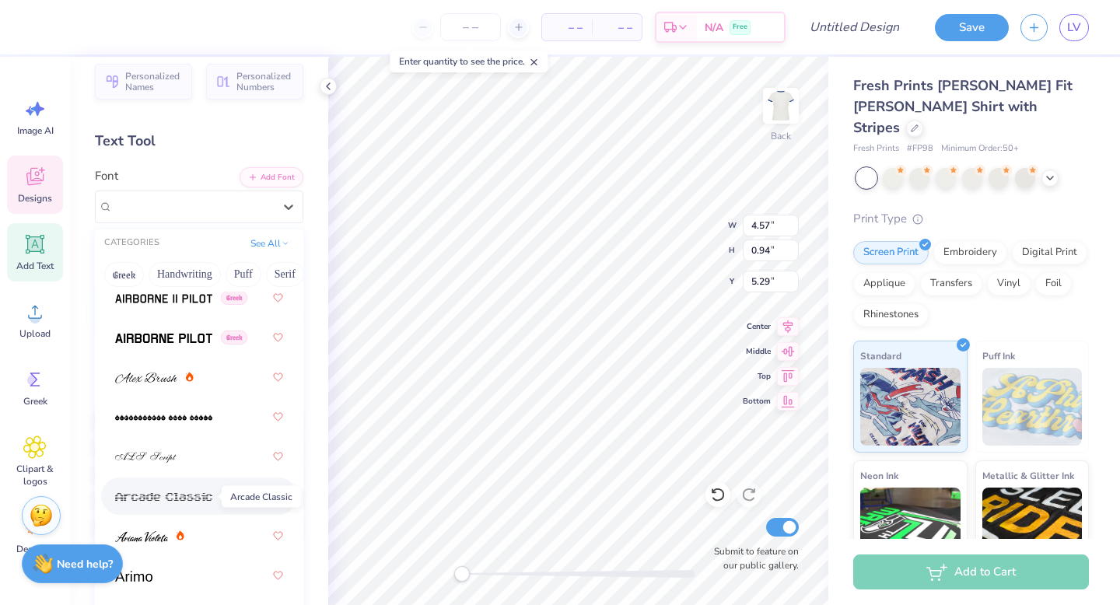
click at [179, 495] on img at bounding box center [163, 496] width 97 height 11
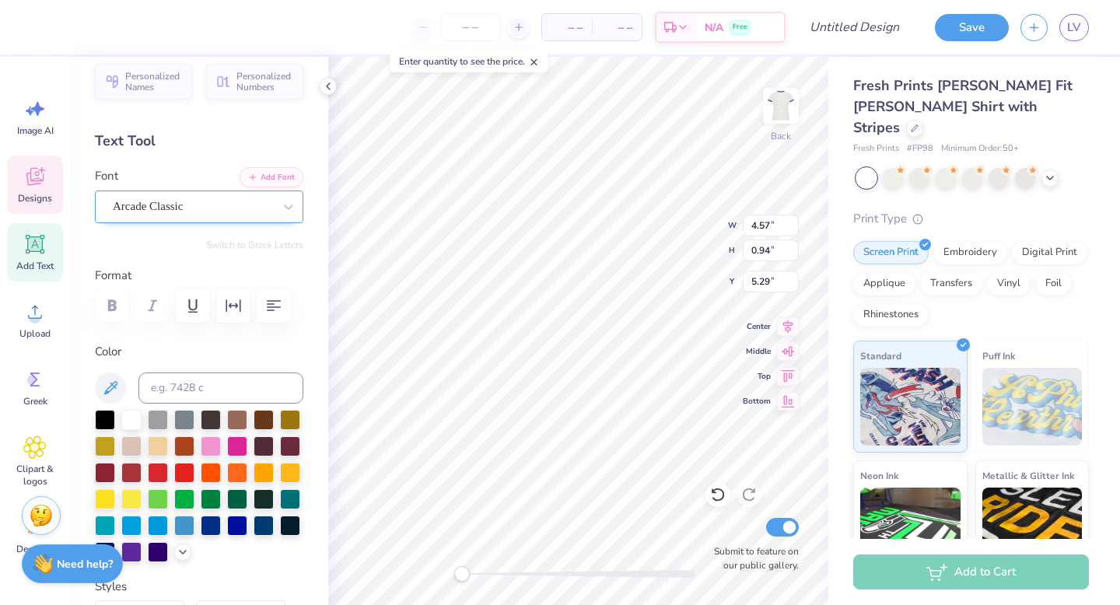
click at [219, 203] on div "Arcade Classic" at bounding box center [192, 206] width 163 height 24
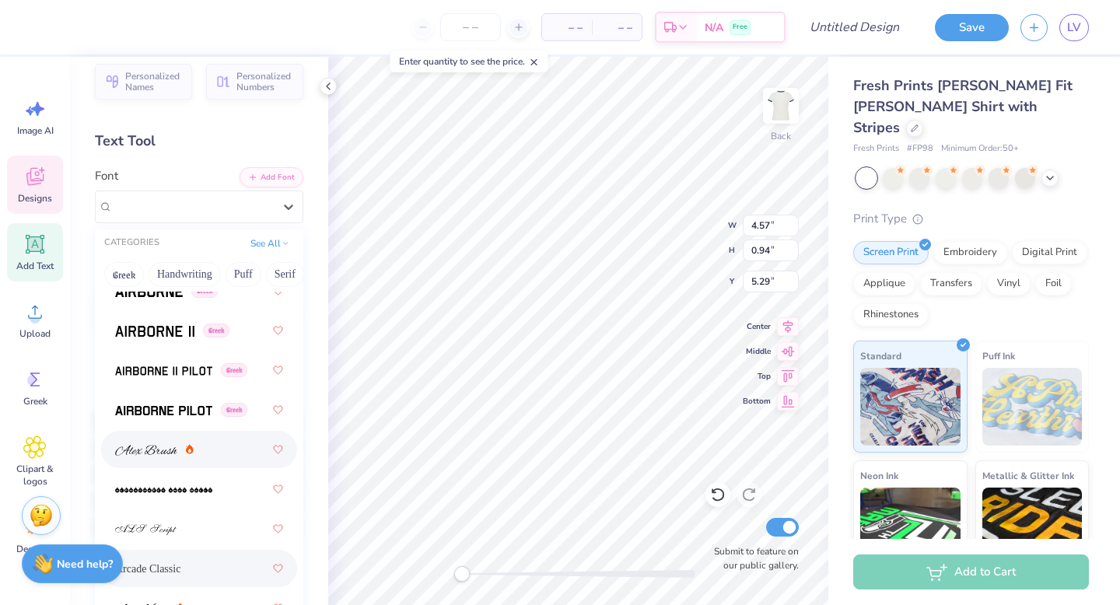
scroll to position [575, 0]
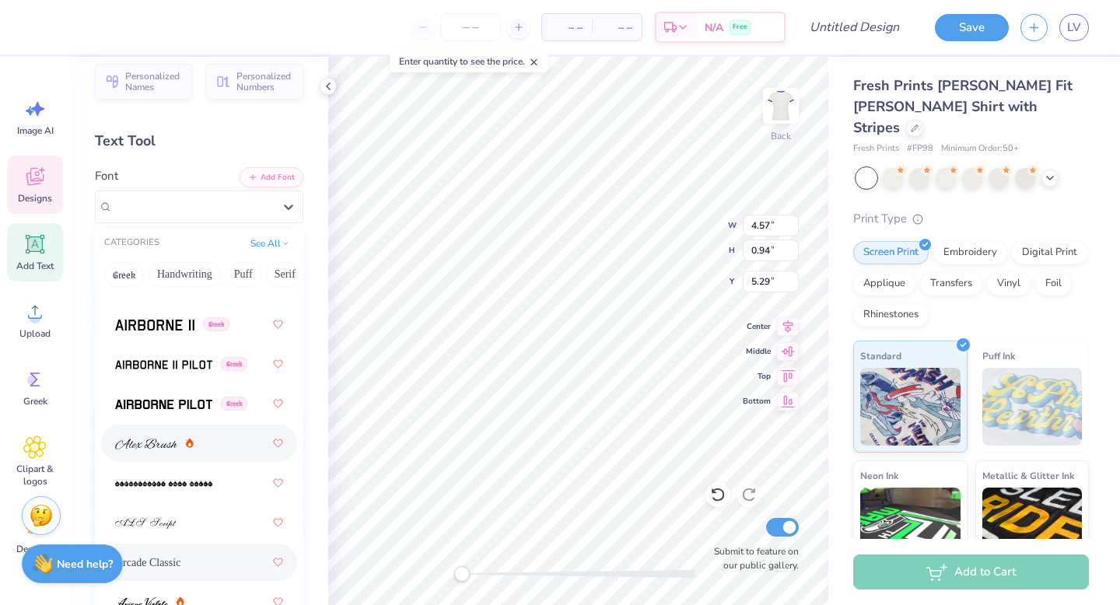
click at [210, 451] on div at bounding box center [199, 443] width 168 height 28
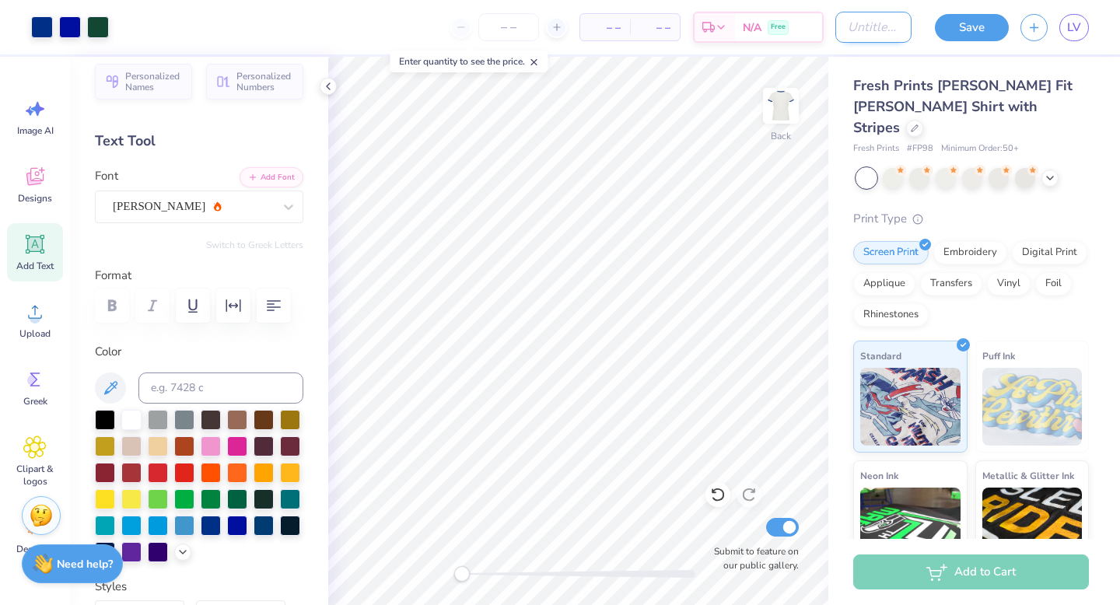
click at [874, 26] on input "Design Title" at bounding box center [873, 27] width 76 height 31
type input "Top for set"
click at [955, 26] on button "Save" at bounding box center [972, 27] width 74 height 27
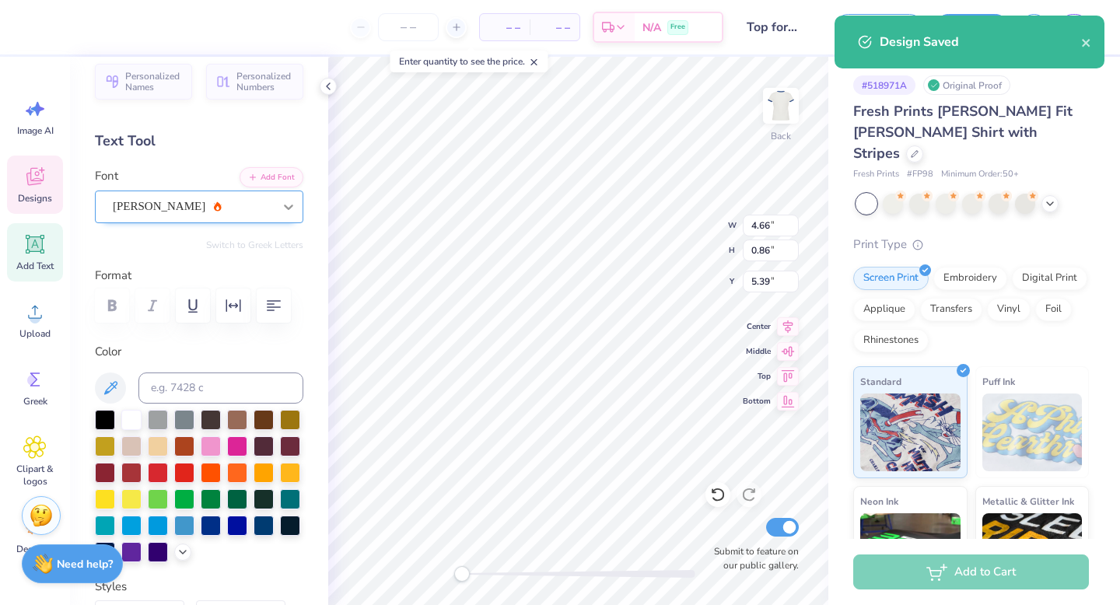
click at [286, 211] on icon at bounding box center [289, 207] width 16 height 16
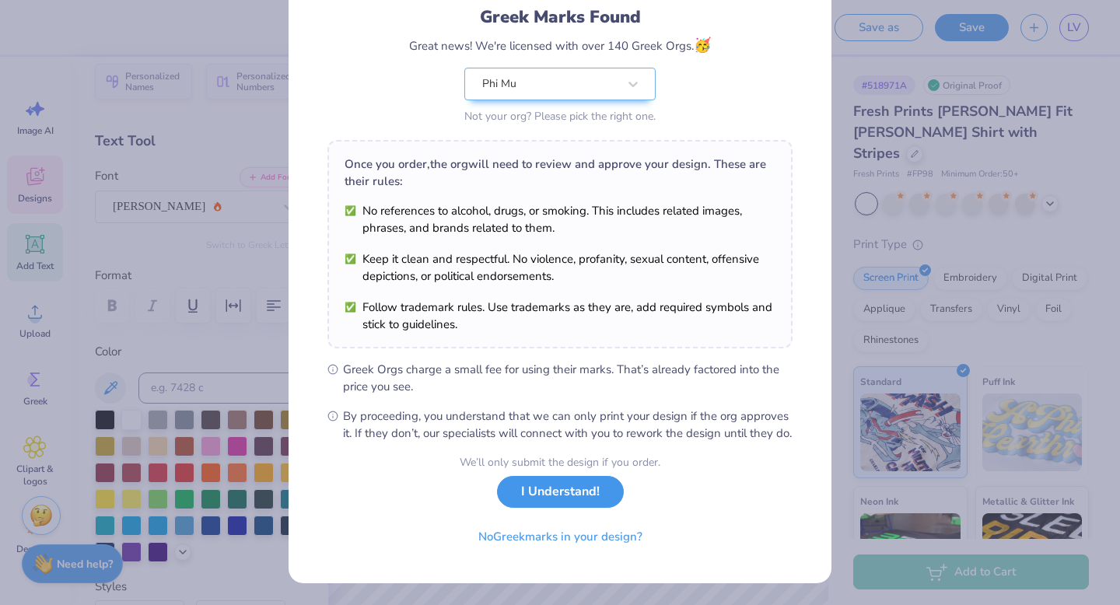
click at [584, 484] on button "I Understand!" at bounding box center [560, 492] width 127 height 32
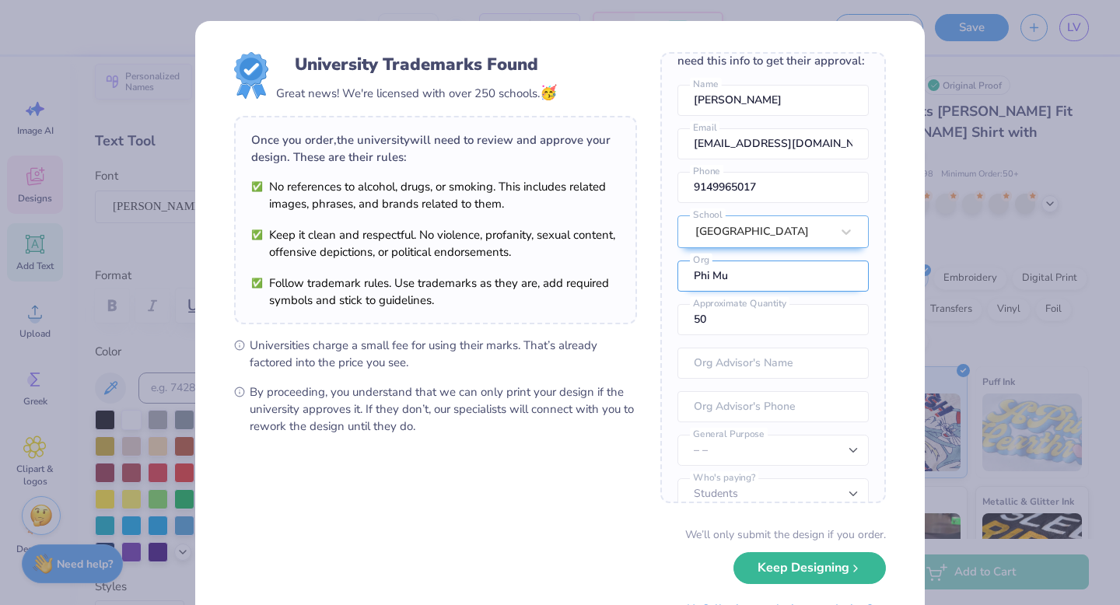
scroll to position [68, 0]
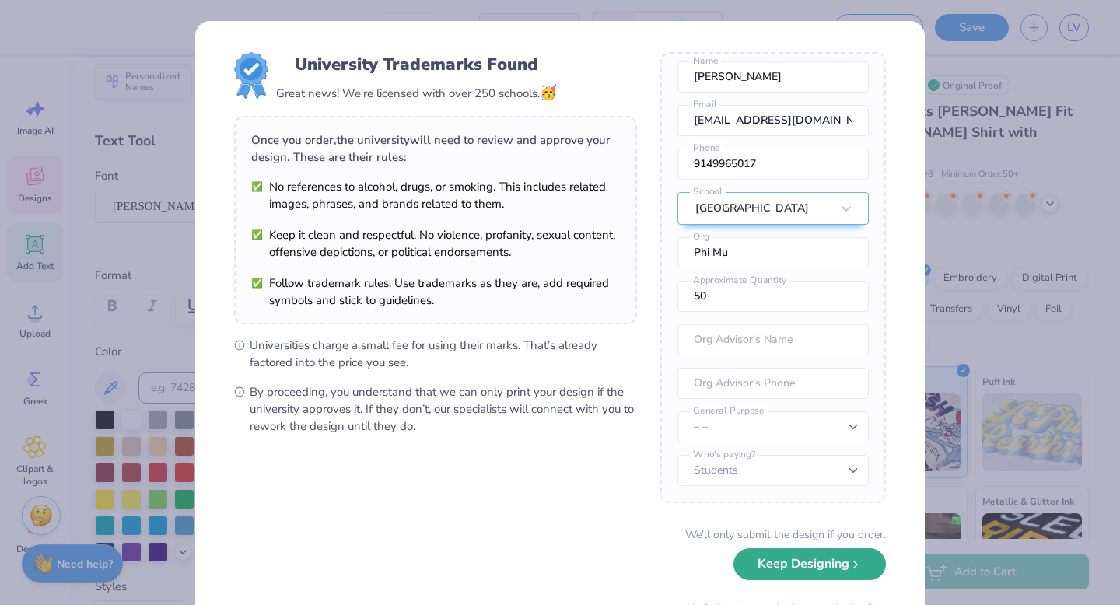
click at [803, 569] on button "Keep Designing" at bounding box center [809, 564] width 152 height 32
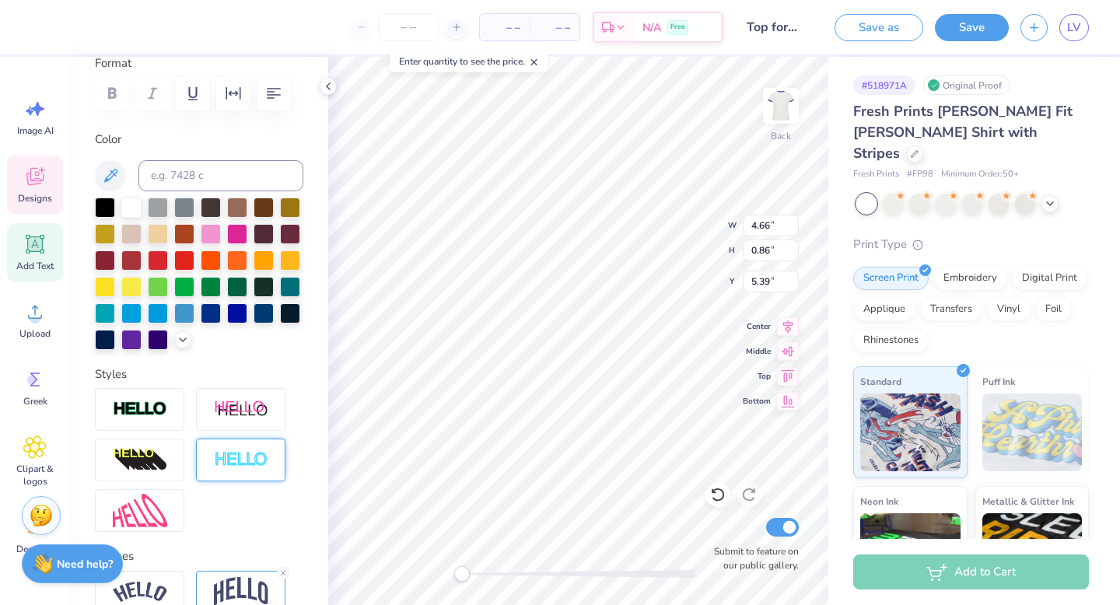
scroll to position [0, 0]
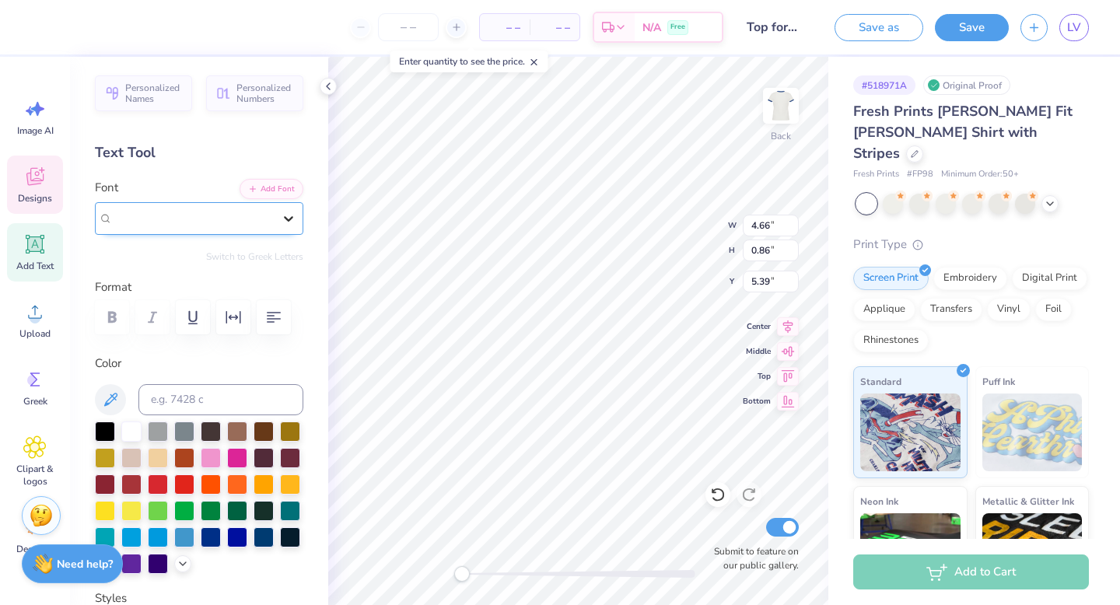
click at [291, 211] on icon at bounding box center [289, 219] width 16 height 16
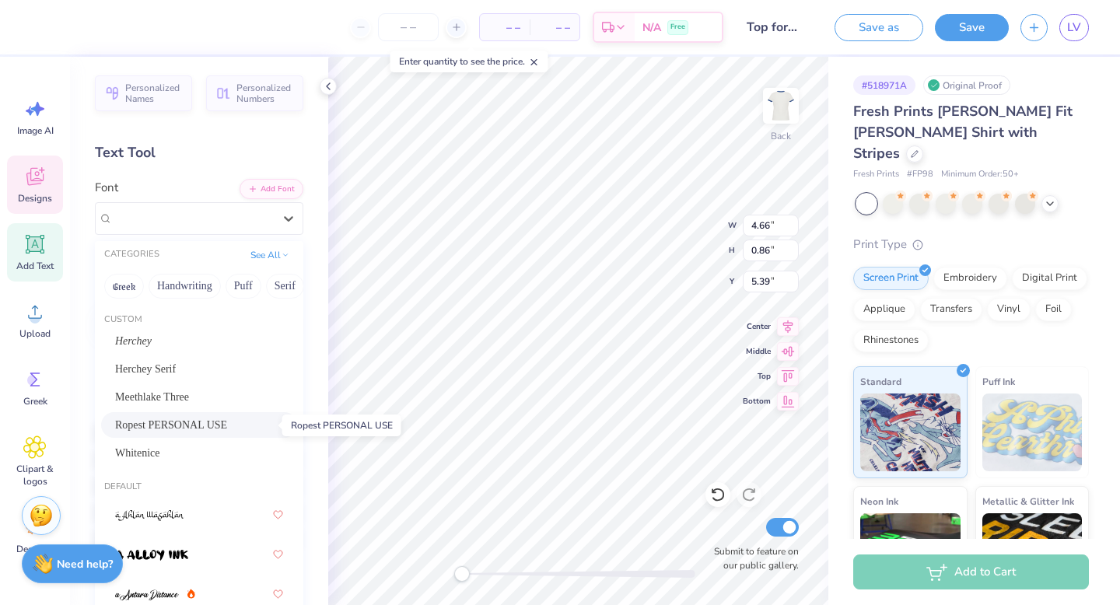
scroll to position [5, 0]
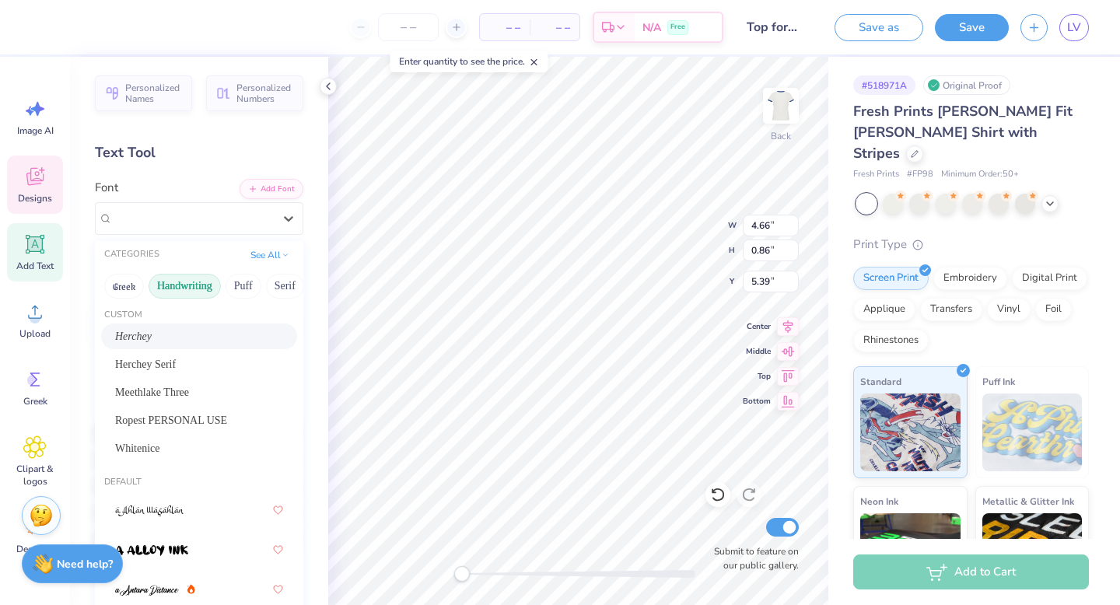
click at [196, 278] on button "Handwriting" at bounding box center [185, 286] width 72 height 25
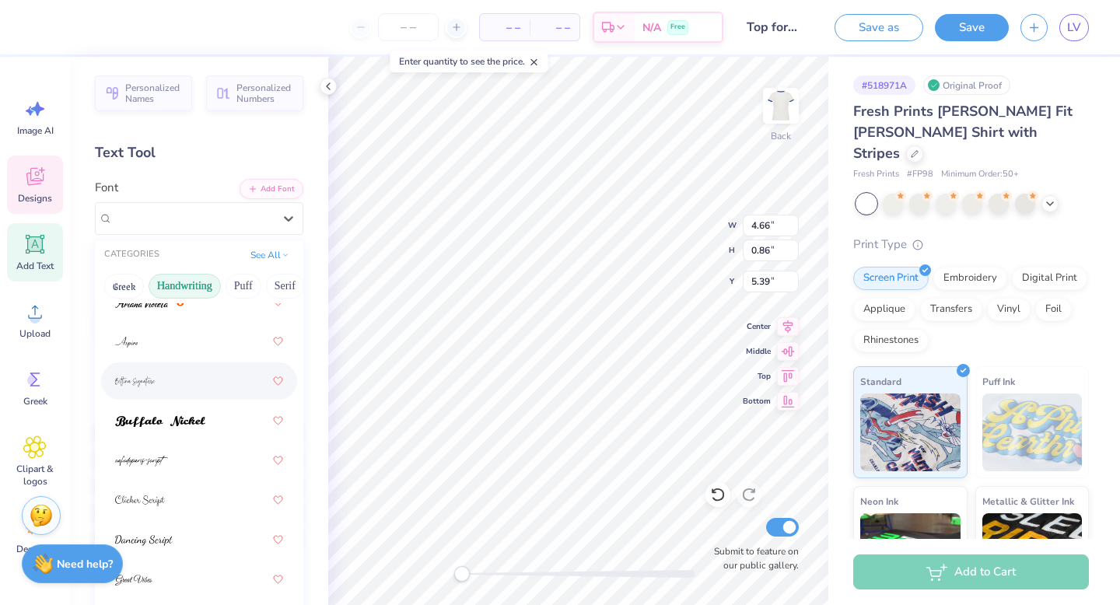
scroll to position [194, 0]
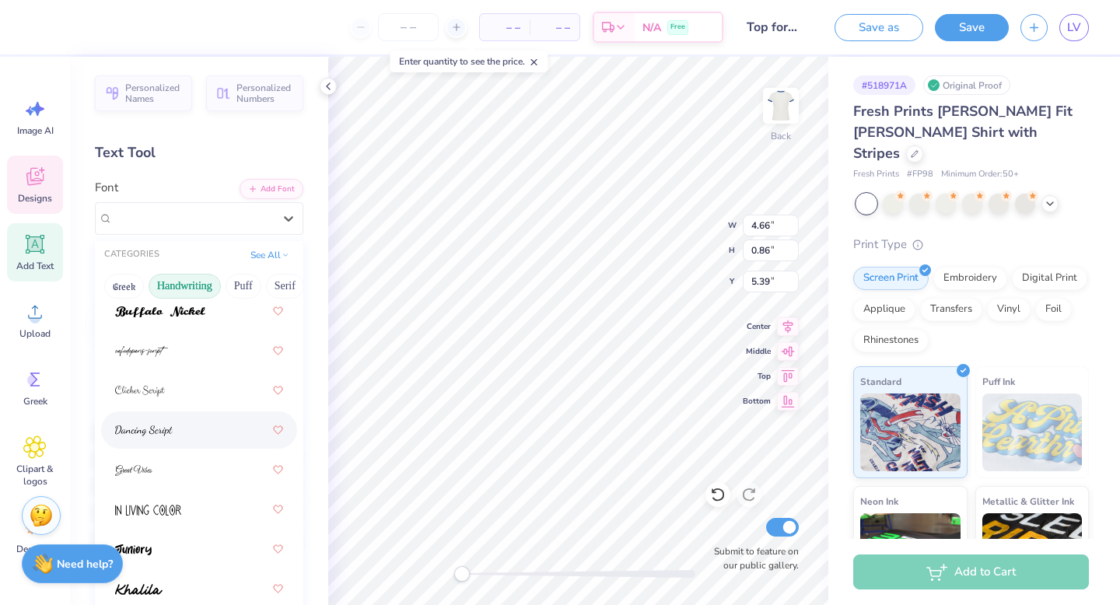
click at [173, 438] on div at bounding box center [199, 430] width 168 height 28
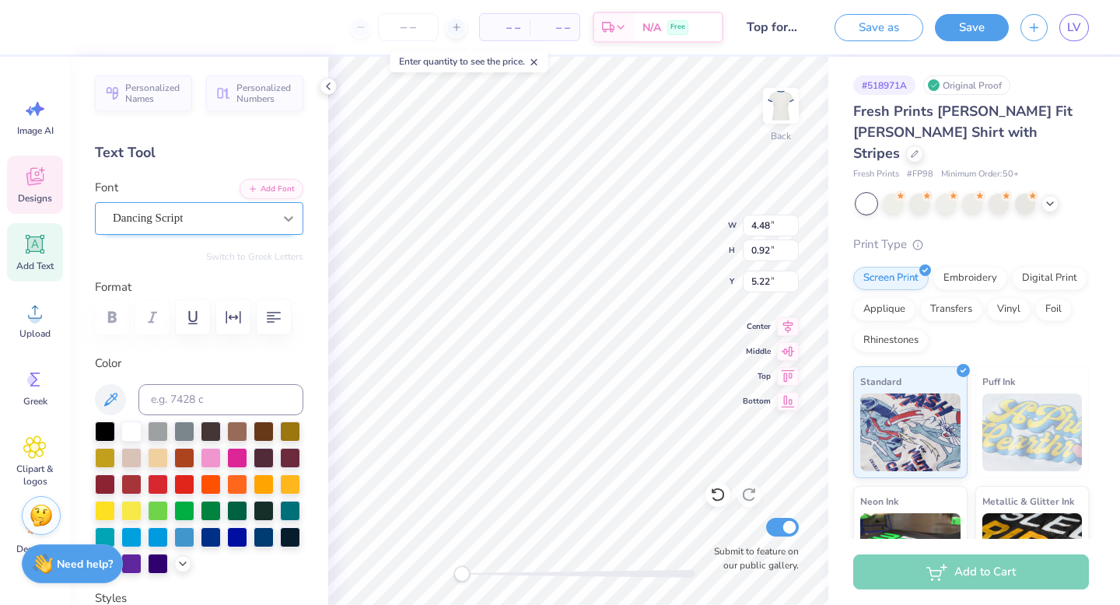
click at [287, 211] on icon at bounding box center [289, 219] width 16 height 16
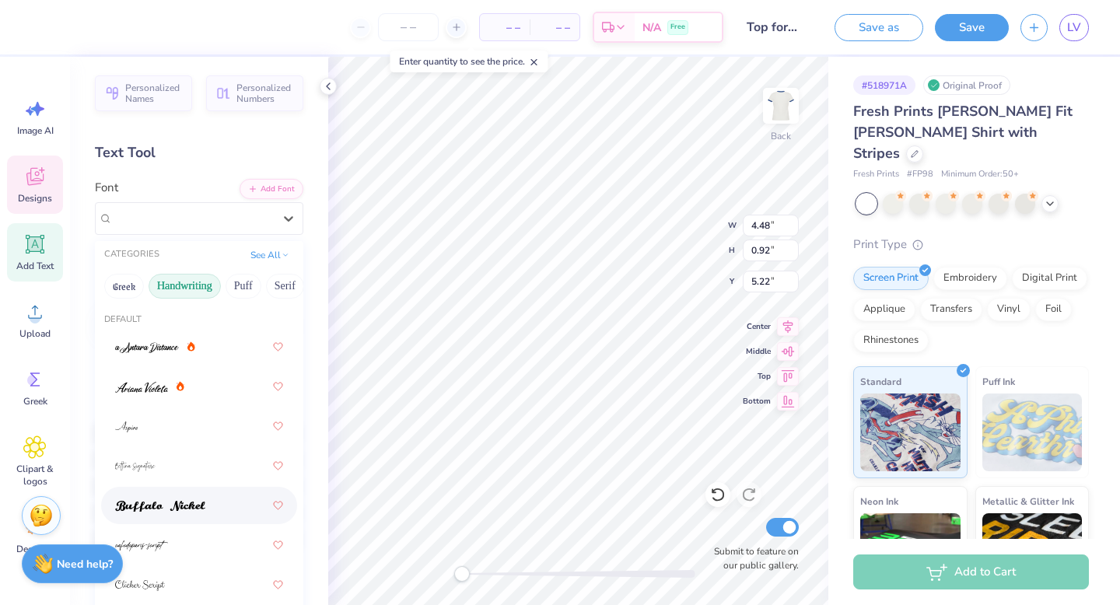
click at [234, 510] on div at bounding box center [199, 505] width 168 height 28
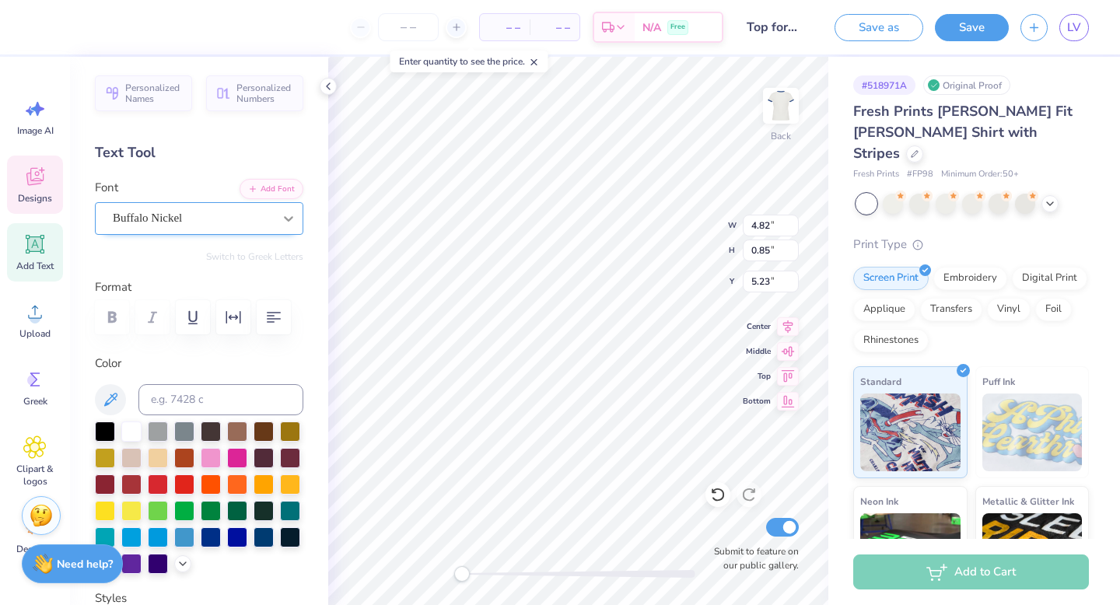
click at [288, 218] on icon at bounding box center [288, 218] width 9 height 5
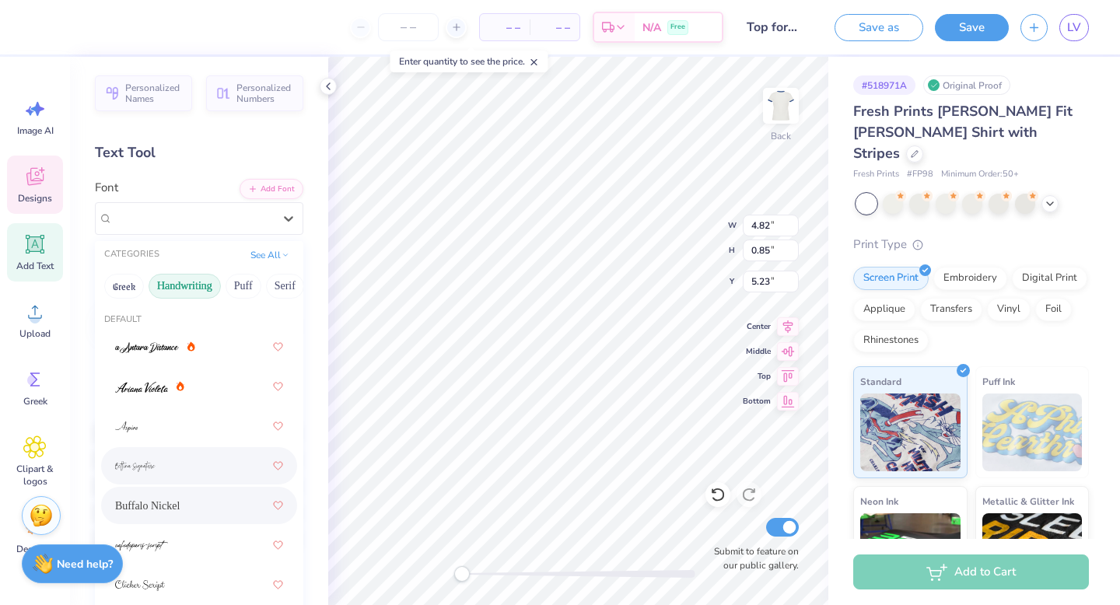
scroll to position [680, 0]
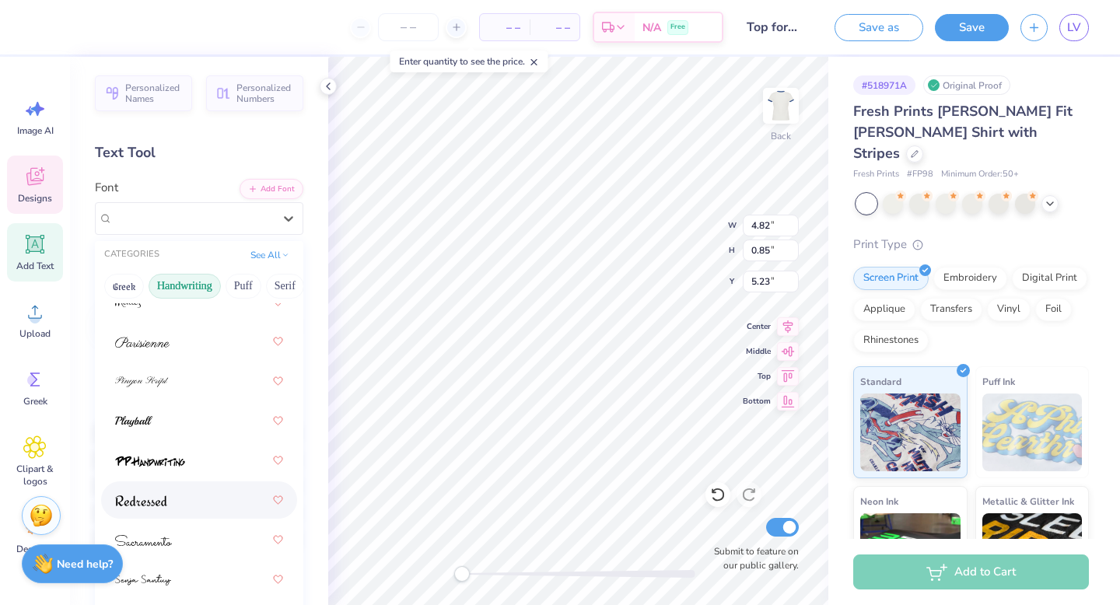
click at [232, 496] on div at bounding box center [199, 500] width 168 height 28
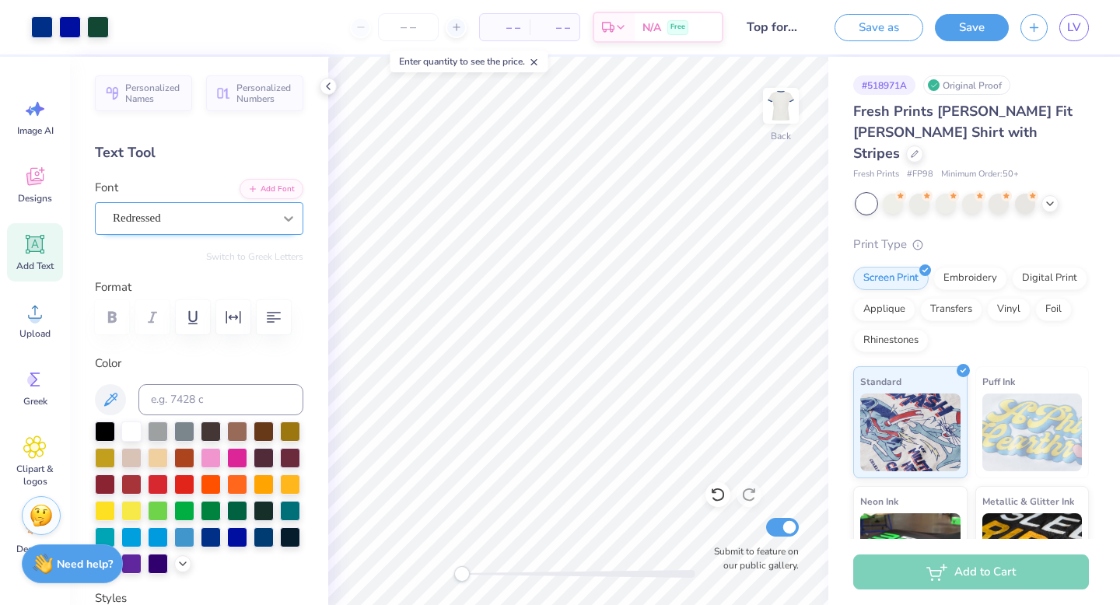
click at [279, 218] on div at bounding box center [288, 218] width 28 height 28
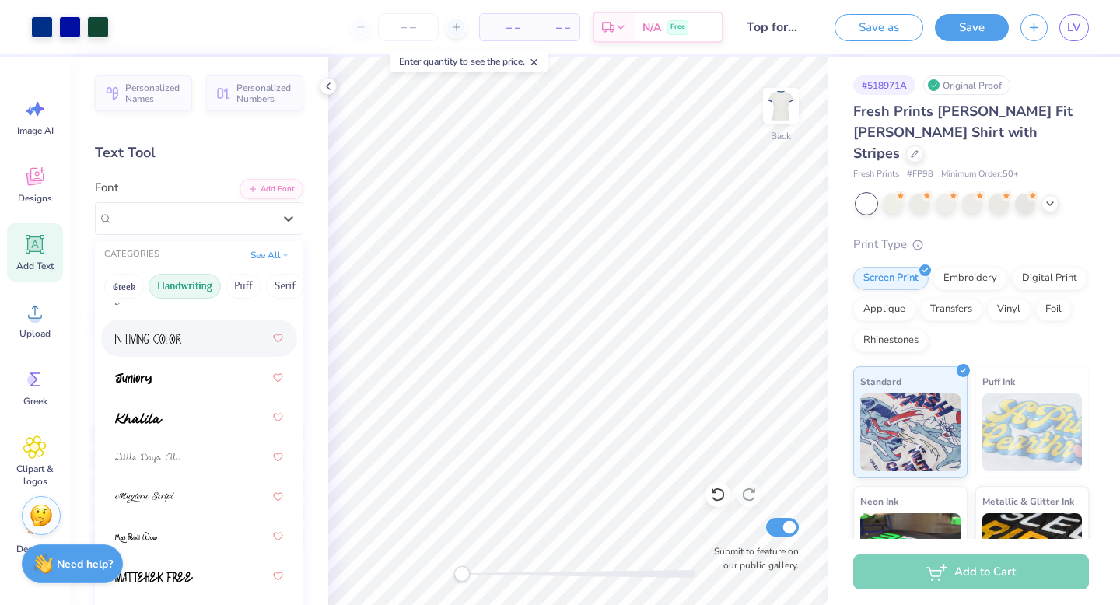
scroll to position [426, 0]
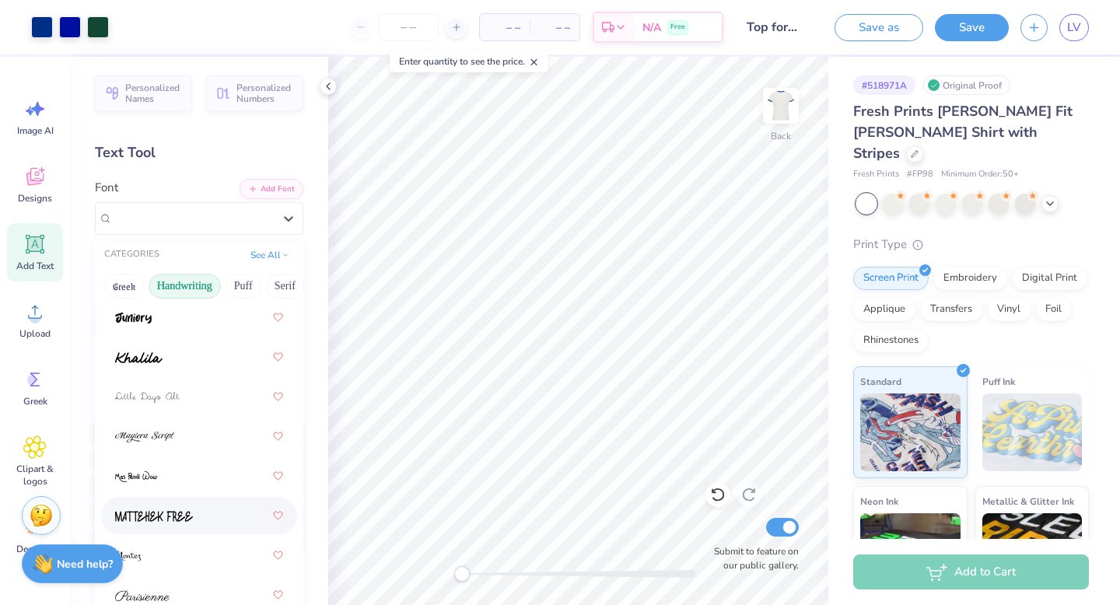
click at [224, 510] on div at bounding box center [199, 516] width 168 height 28
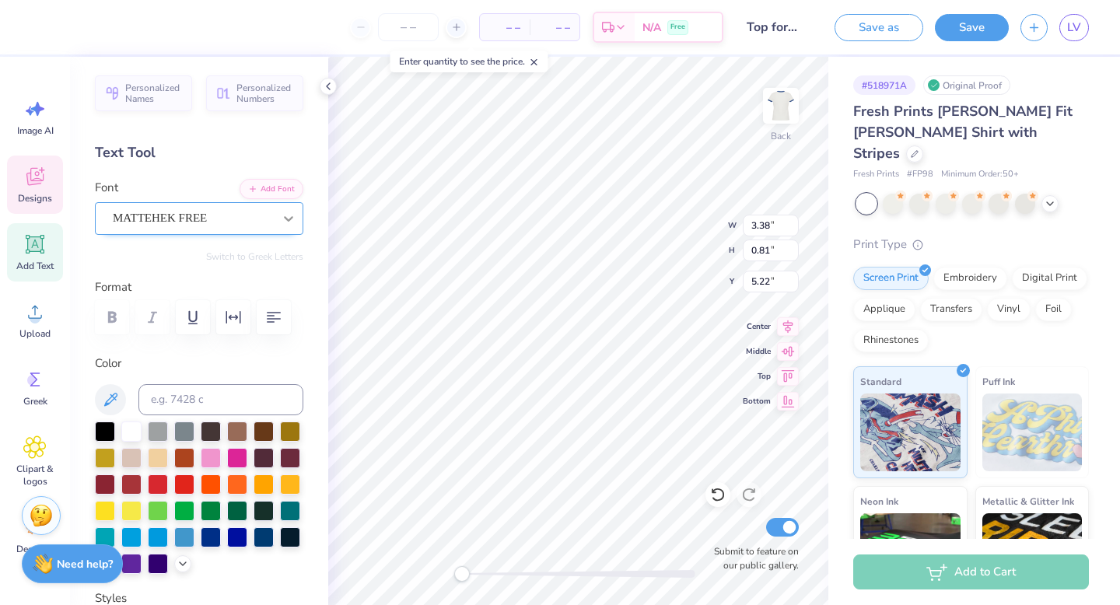
click at [285, 222] on icon at bounding box center [289, 219] width 16 height 16
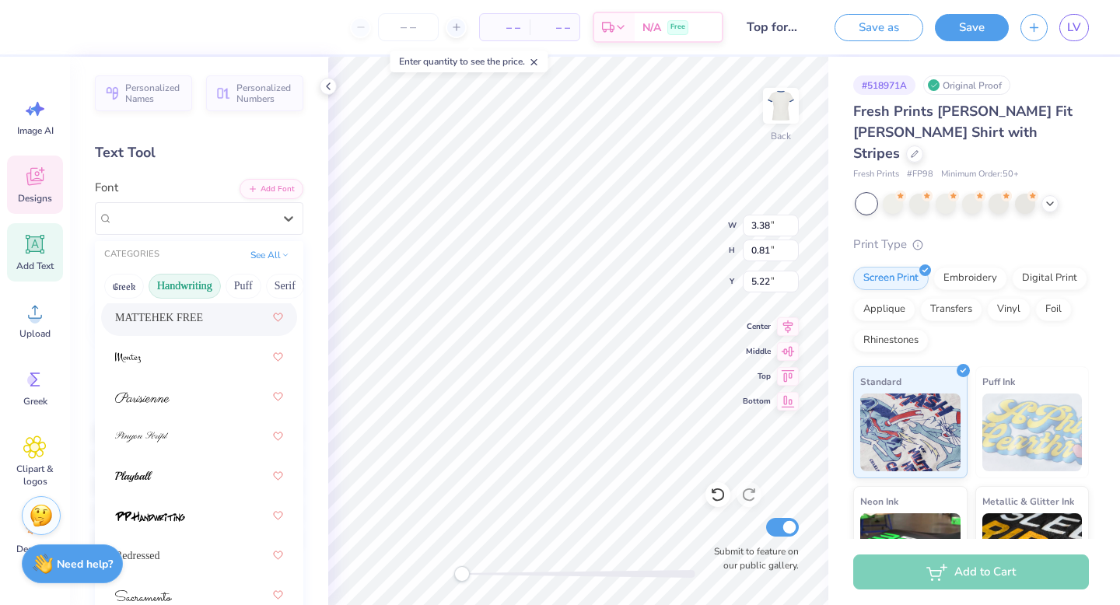
scroll to position [680, 0]
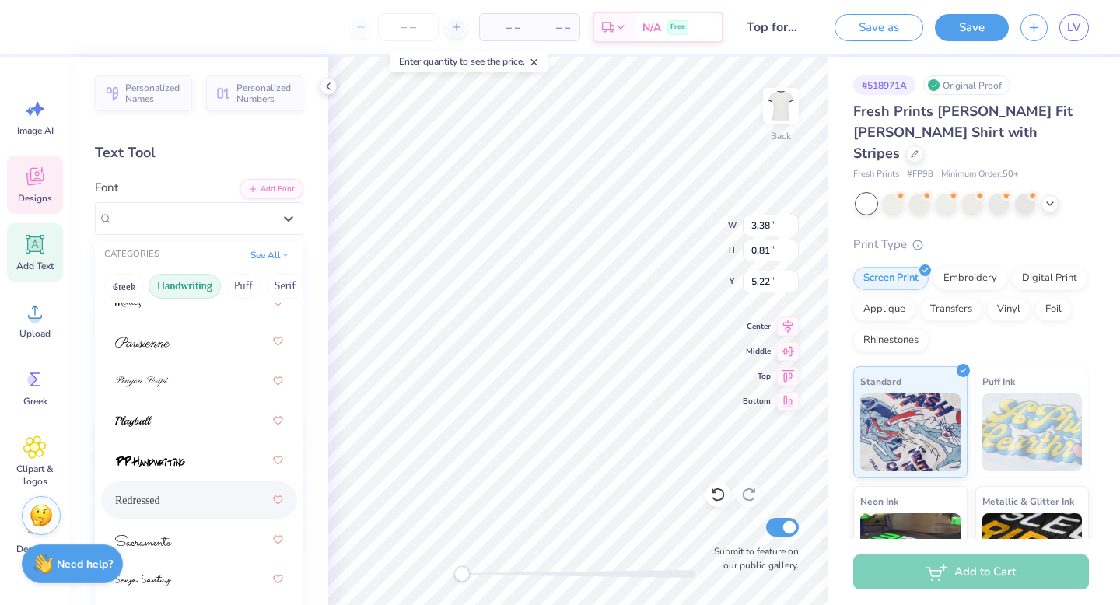
click at [222, 499] on div "Redressed" at bounding box center [199, 500] width 168 height 28
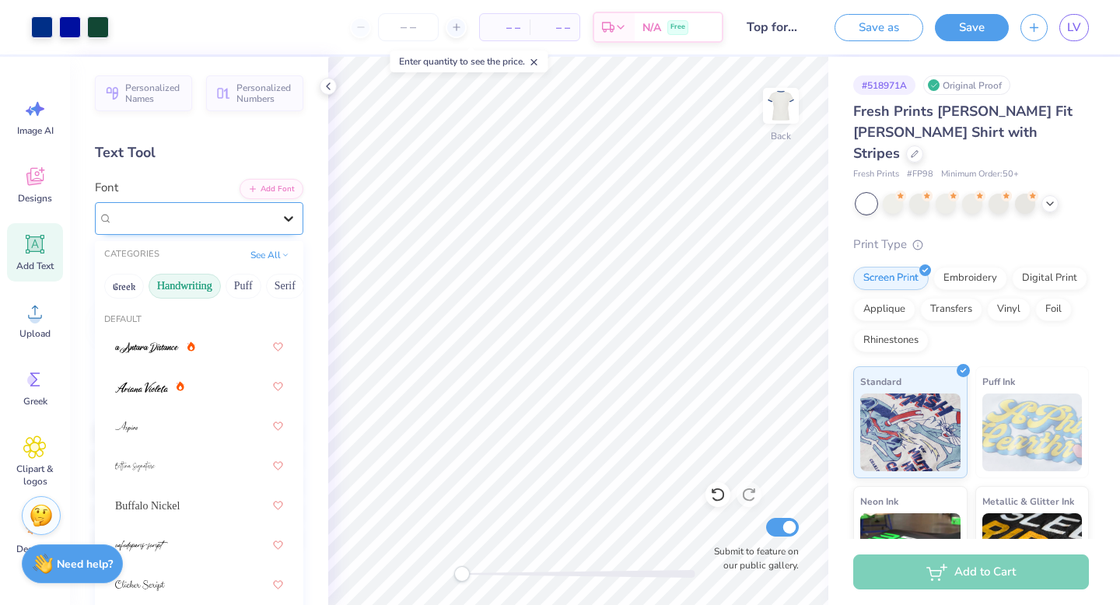
click at [292, 215] on icon at bounding box center [289, 219] width 16 height 16
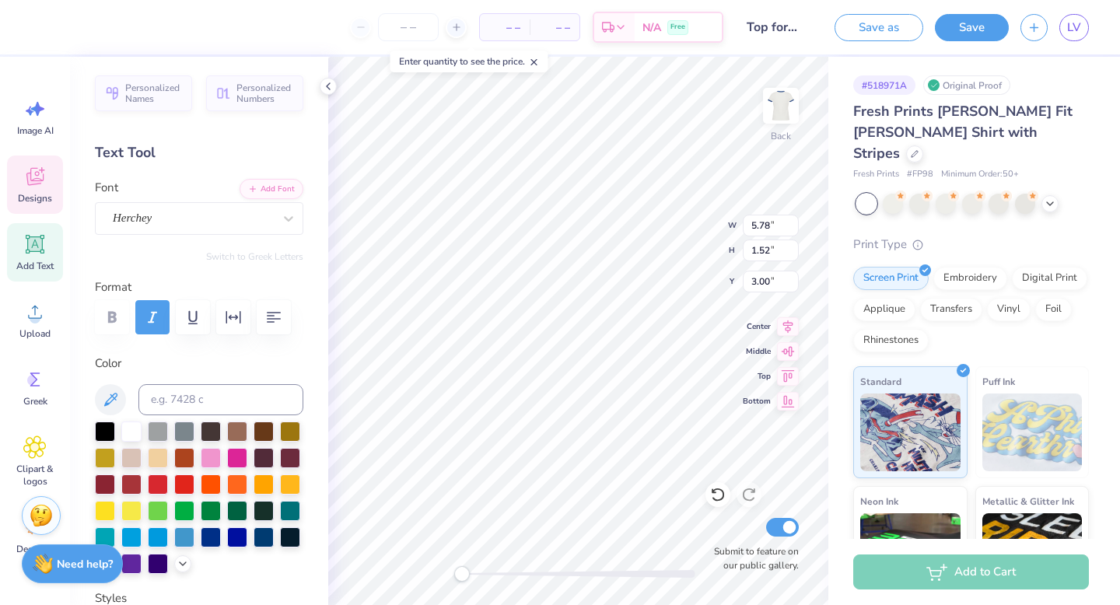
type input "4.34"
type input "0.84"
type input "5.20"
click at [281, 218] on icon at bounding box center [289, 219] width 16 height 16
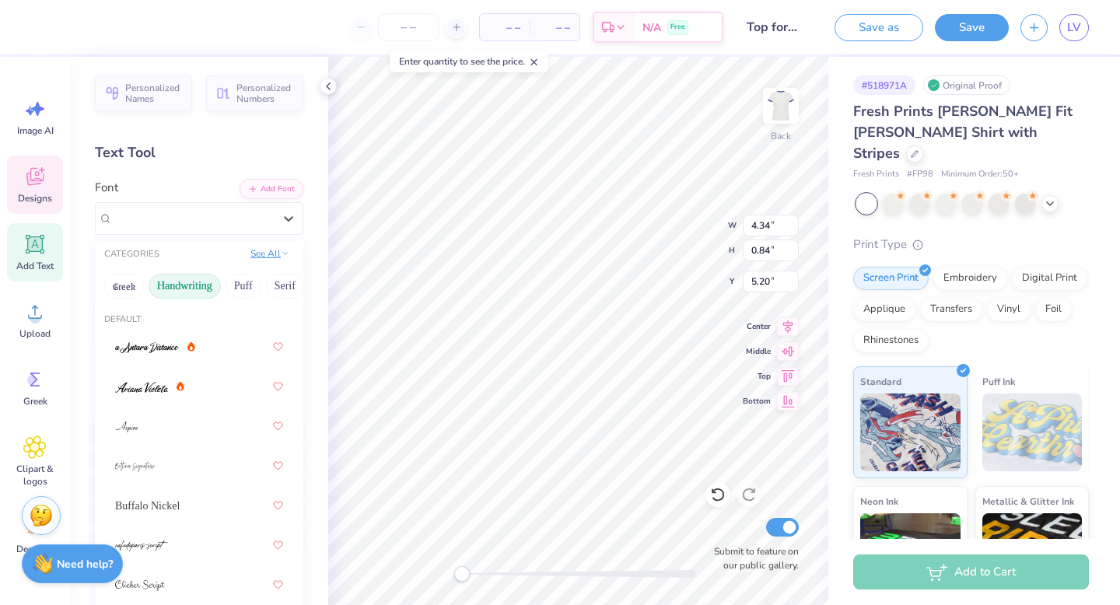
click at [256, 257] on button "See All" at bounding box center [270, 254] width 48 height 16
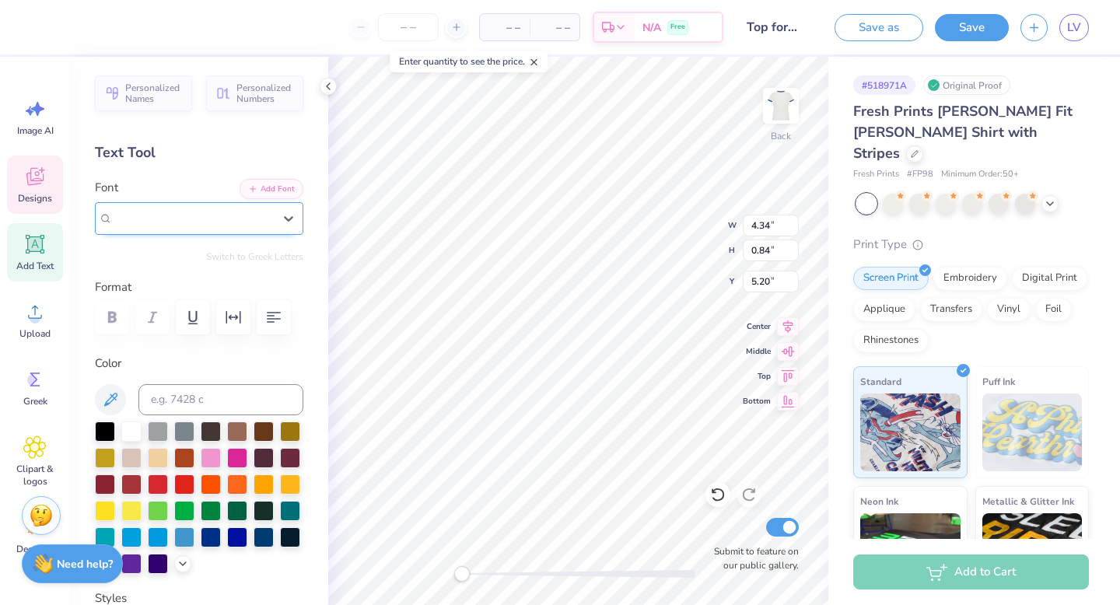
click at [208, 227] on div at bounding box center [193, 218] width 160 height 21
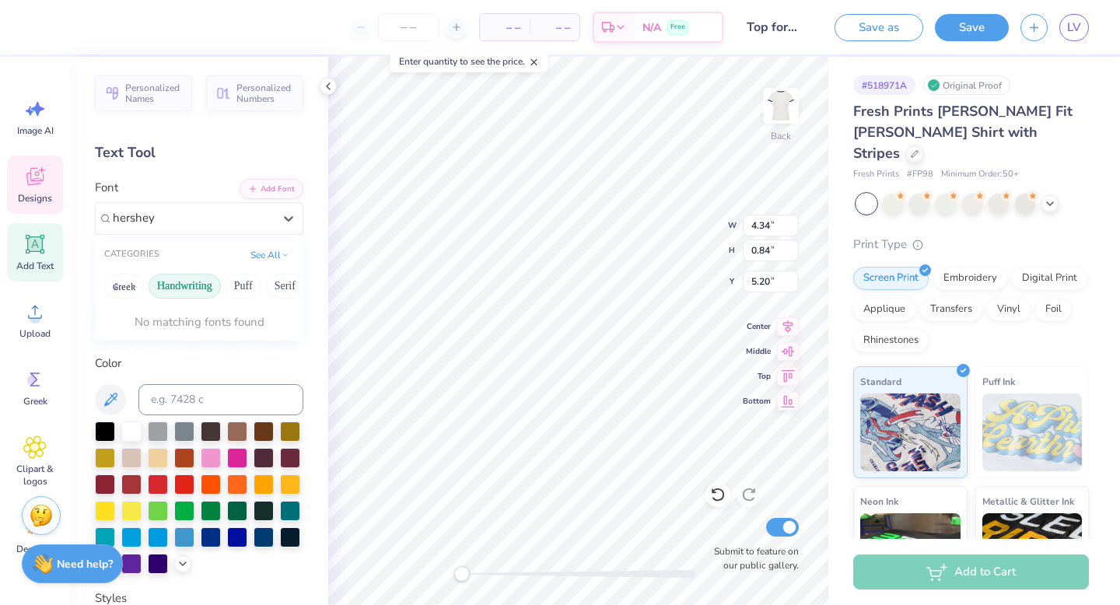
type input "hershey"
click at [197, 218] on div at bounding box center [192, 218] width 163 height 24
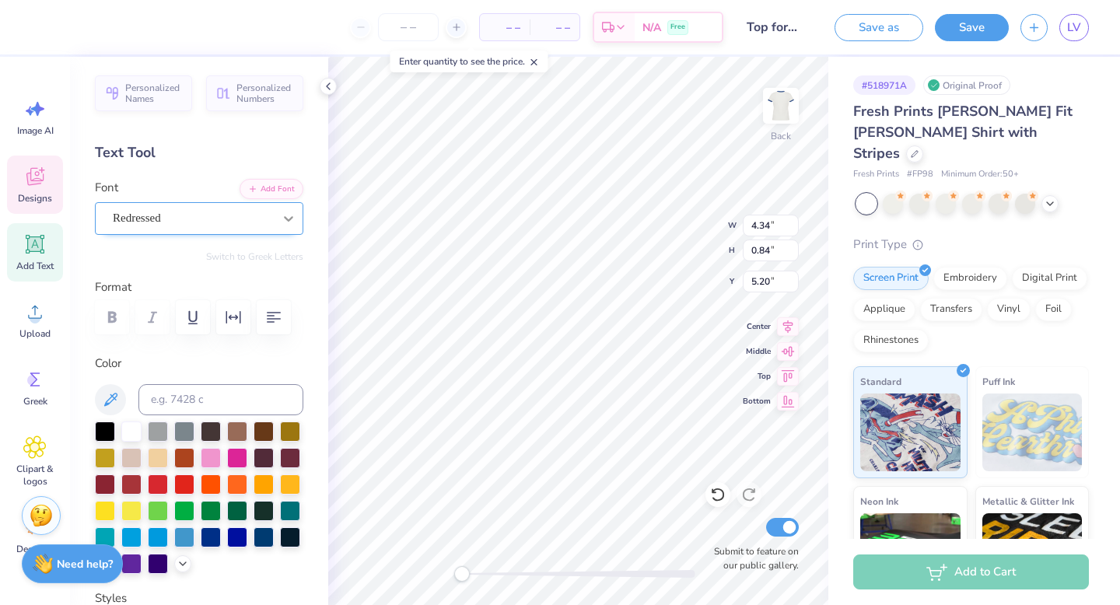
click at [289, 222] on icon at bounding box center [289, 219] width 16 height 16
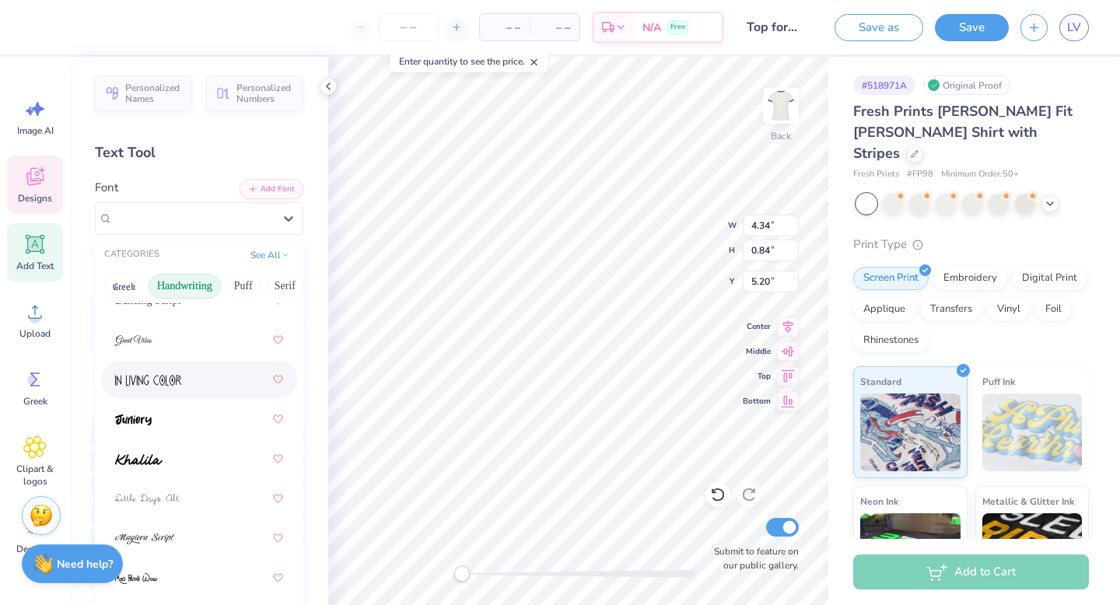
scroll to position [325, 0]
click at [224, 453] on div at bounding box center [199, 458] width 168 height 28
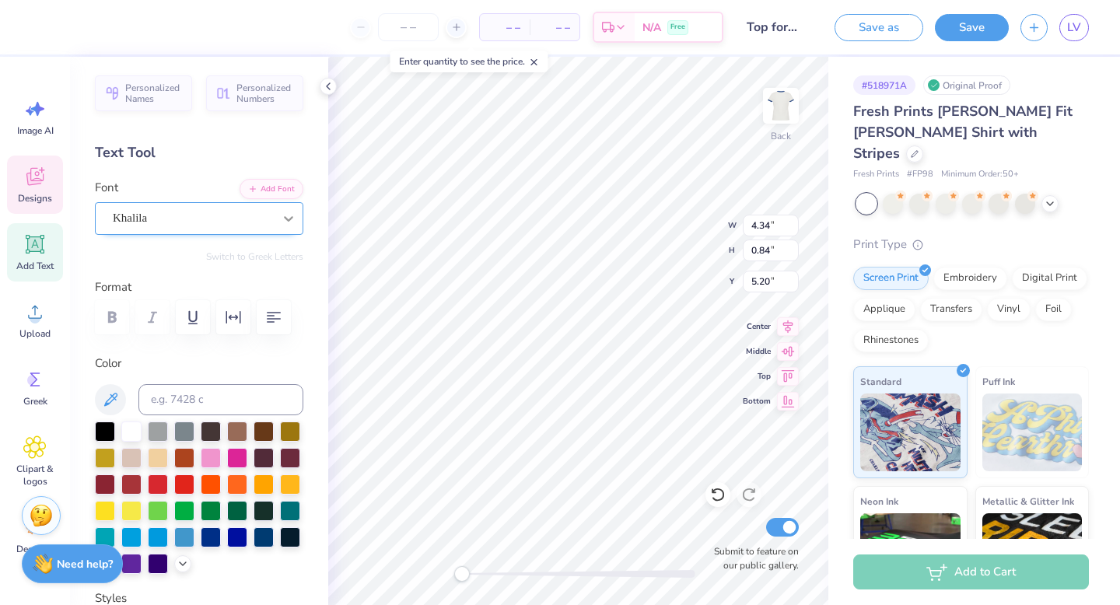
click at [291, 223] on icon at bounding box center [289, 219] width 16 height 16
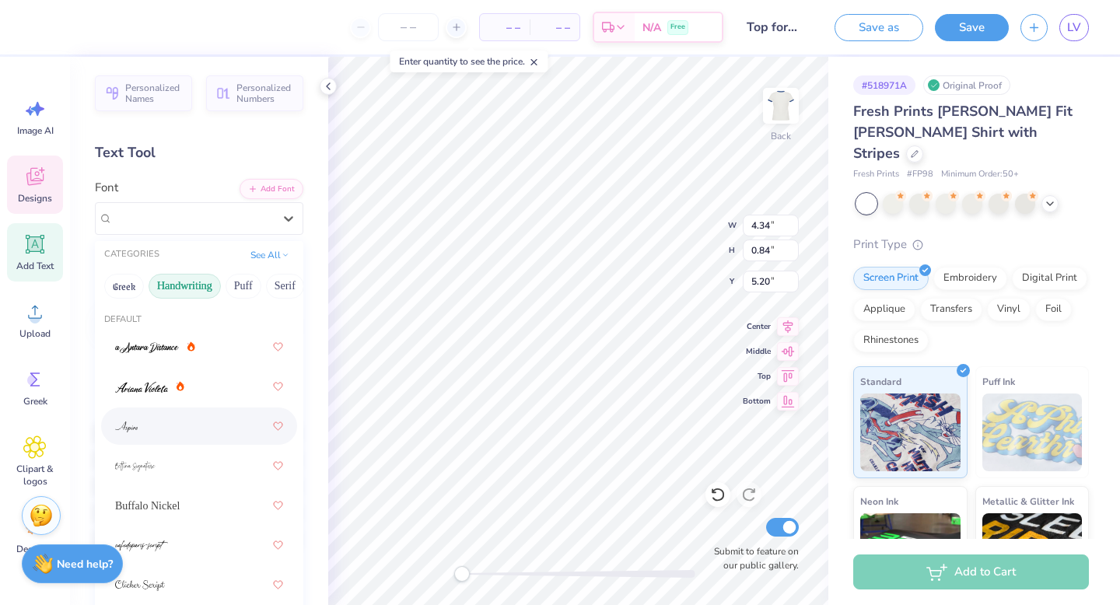
scroll to position [199, 0]
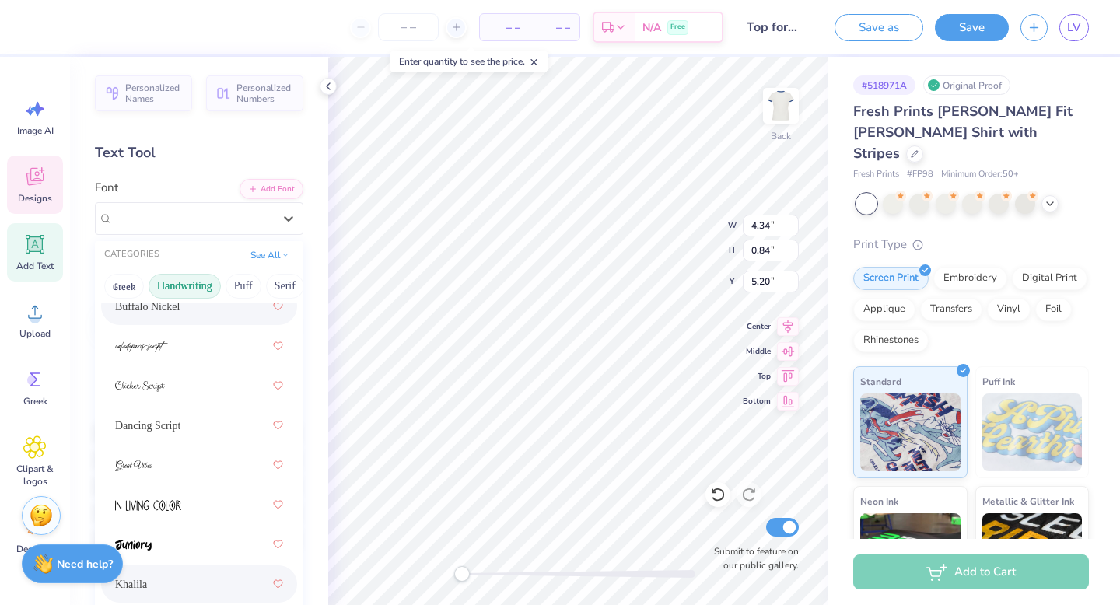
click at [191, 302] on div "Buffalo Nickel" at bounding box center [199, 306] width 168 height 28
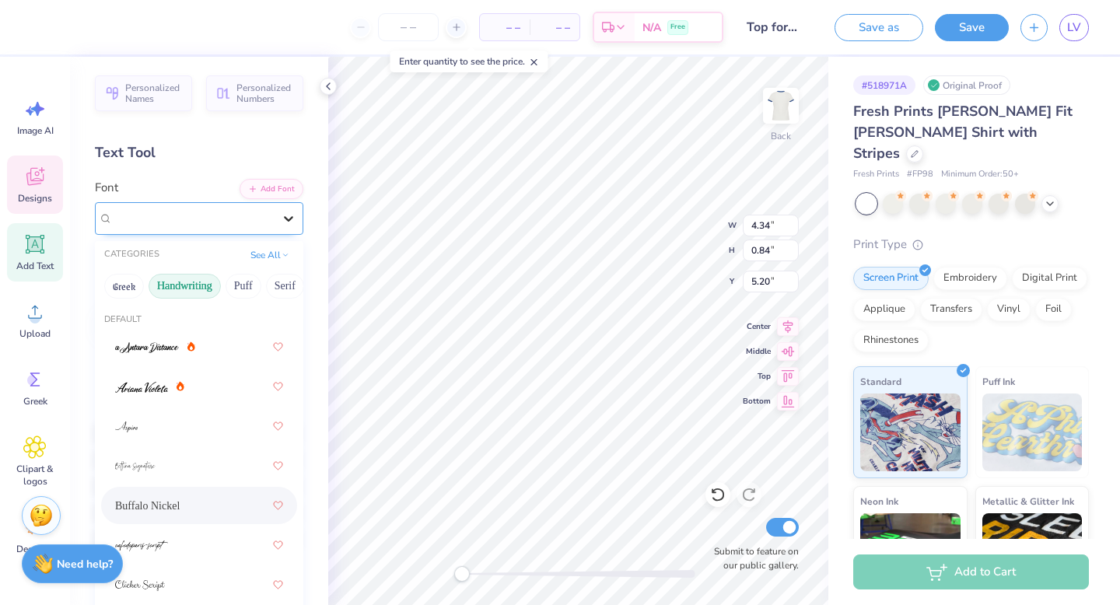
click at [282, 225] on div at bounding box center [288, 218] width 28 height 28
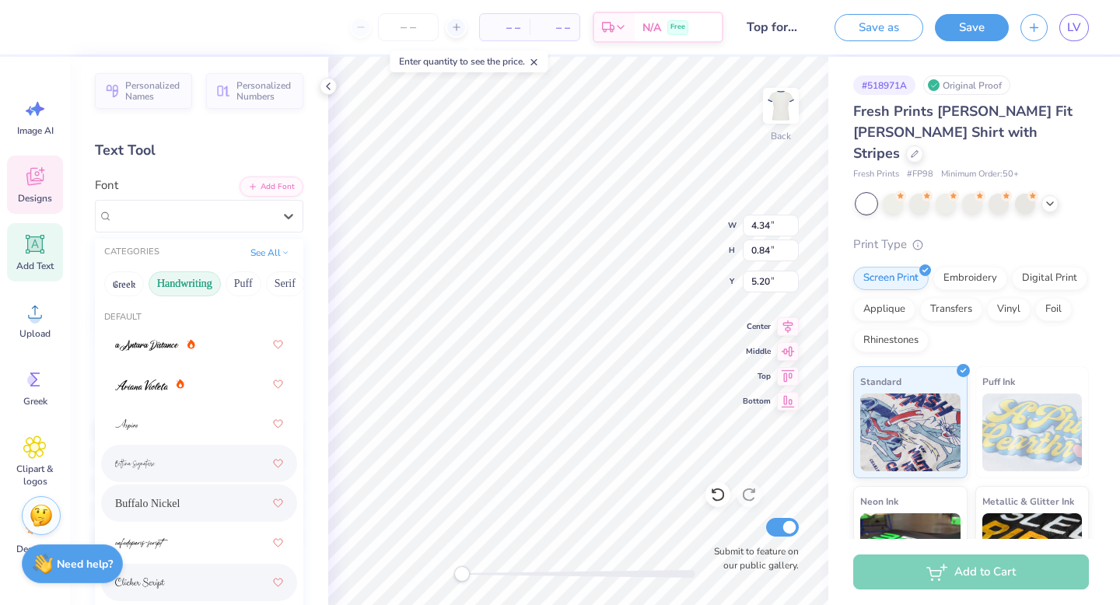
scroll to position [0, 0]
click at [132, 283] on button "Greek" at bounding box center [124, 286] width 40 height 25
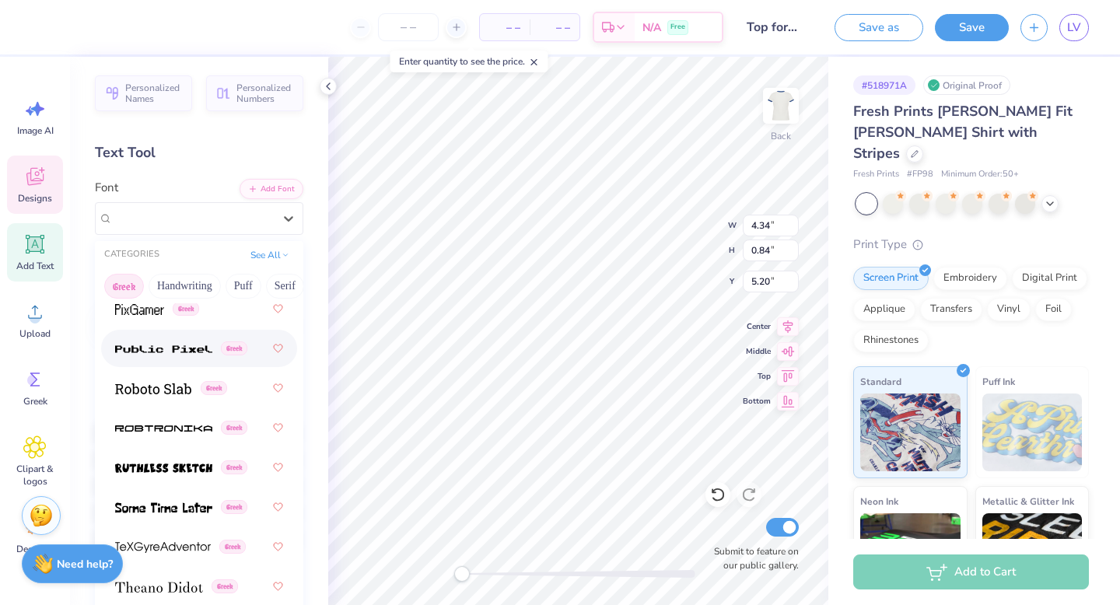
scroll to position [1490, 0]
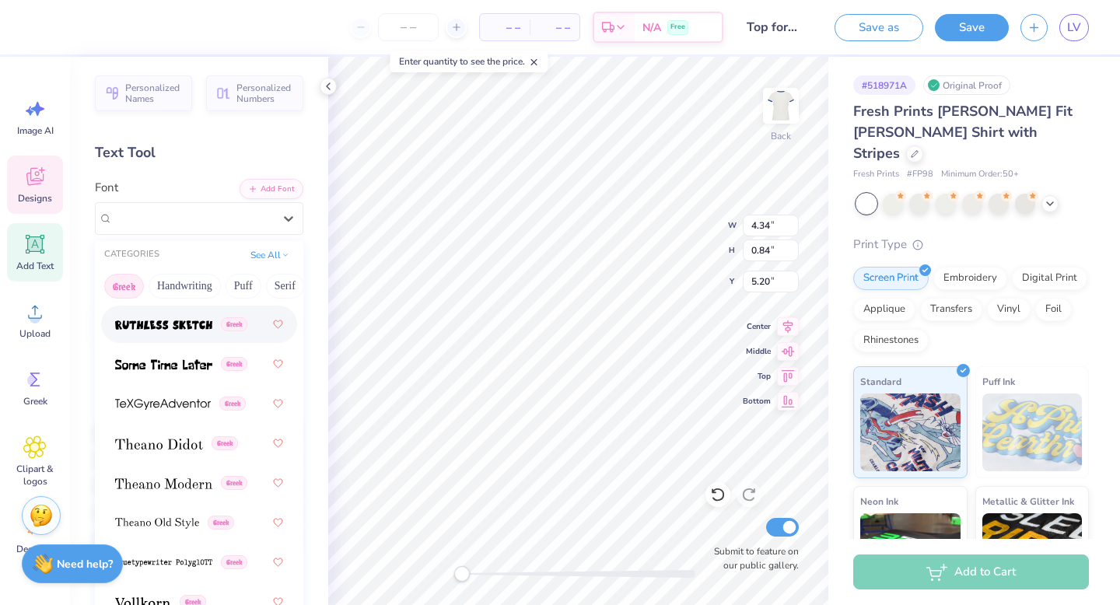
click at [166, 330] on img at bounding box center [163, 325] width 97 height 11
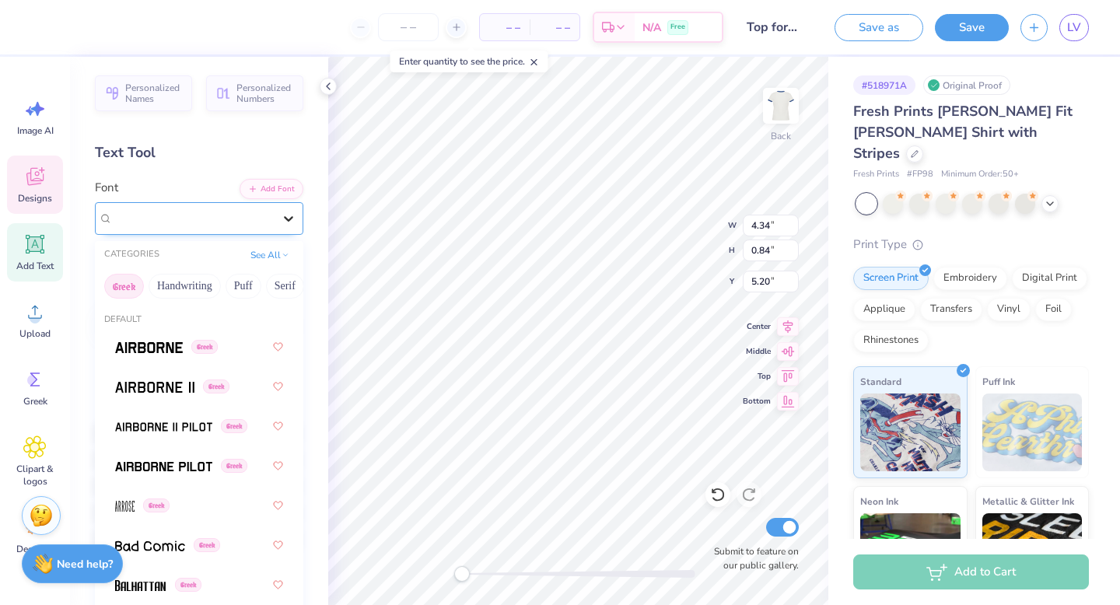
click at [280, 217] on div at bounding box center [288, 218] width 28 height 28
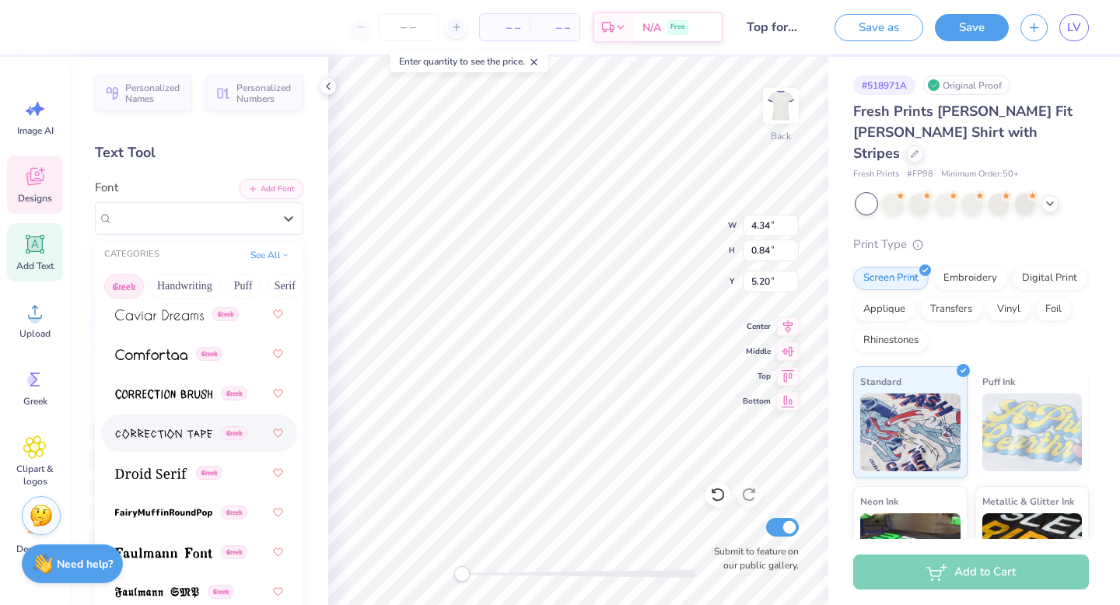
scroll to position [767, 0]
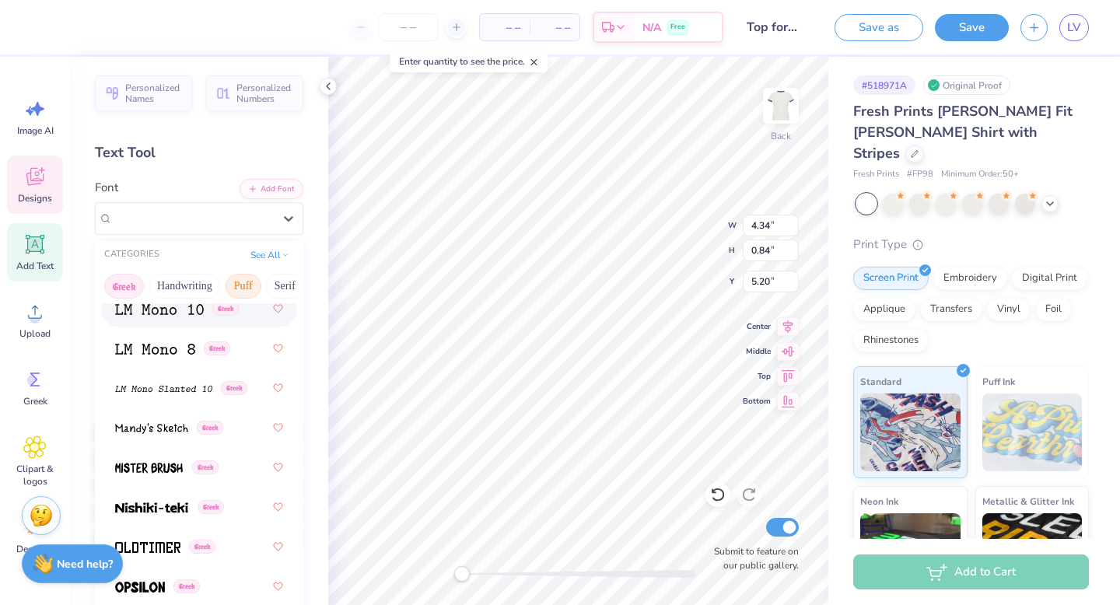
click at [238, 285] on button "Puff" at bounding box center [243, 286] width 36 height 25
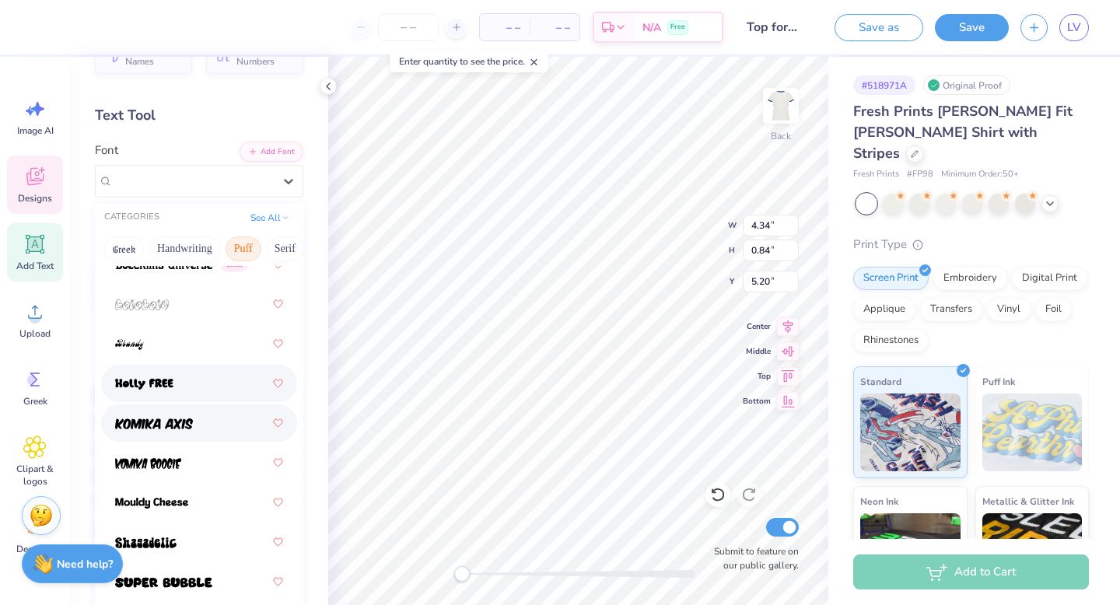
scroll to position [135, 0]
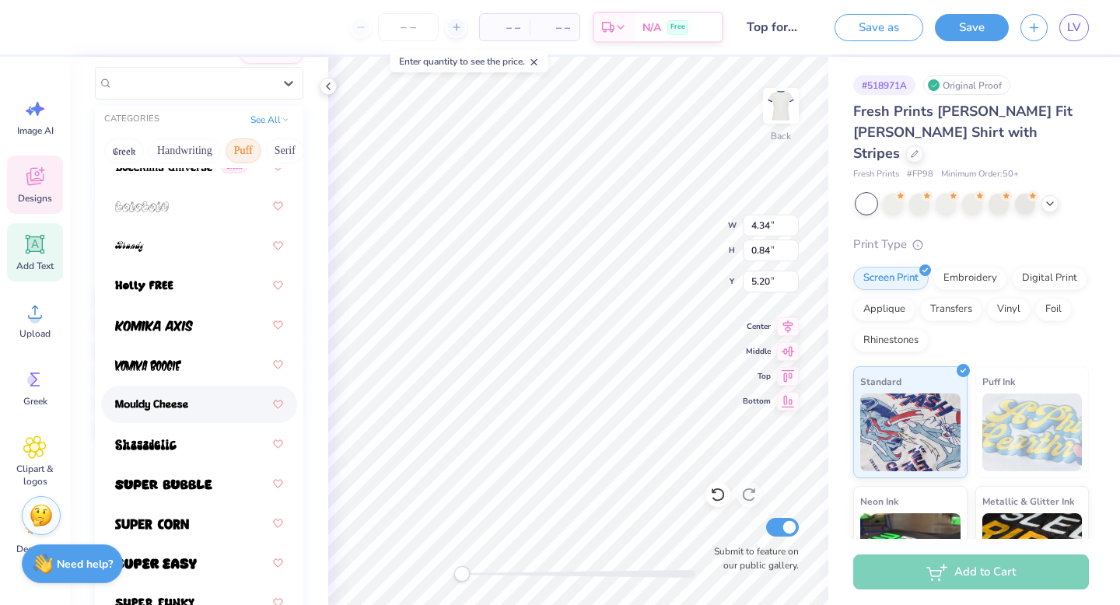
click at [218, 407] on div at bounding box center [199, 404] width 168 height 28
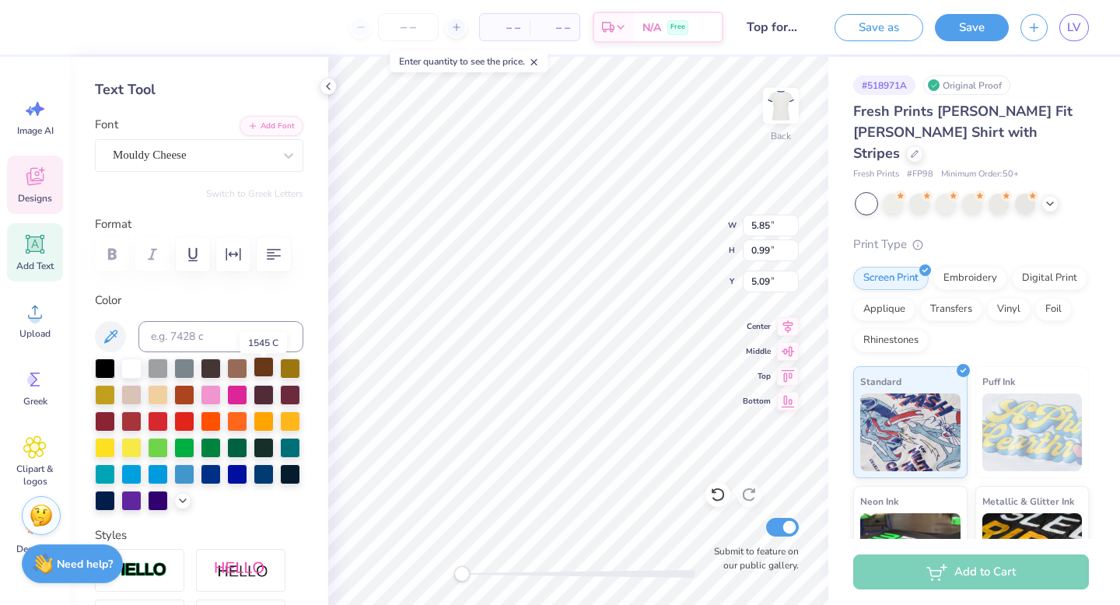
scroll to position [57, 0]
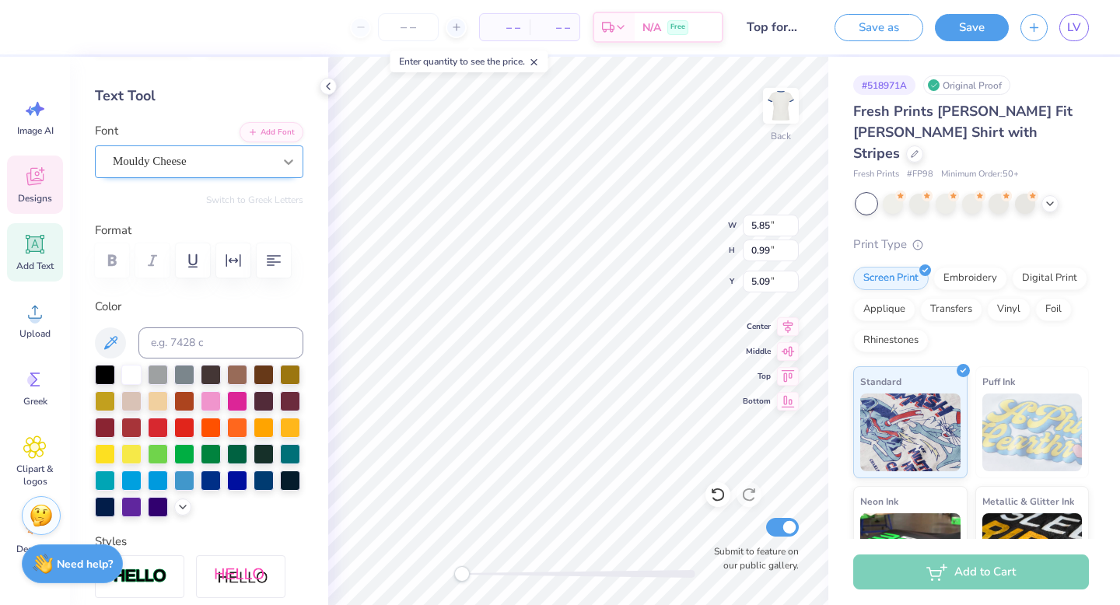
click at [288, 159] on icon at bounding box center [289, 162] width 16 height 16
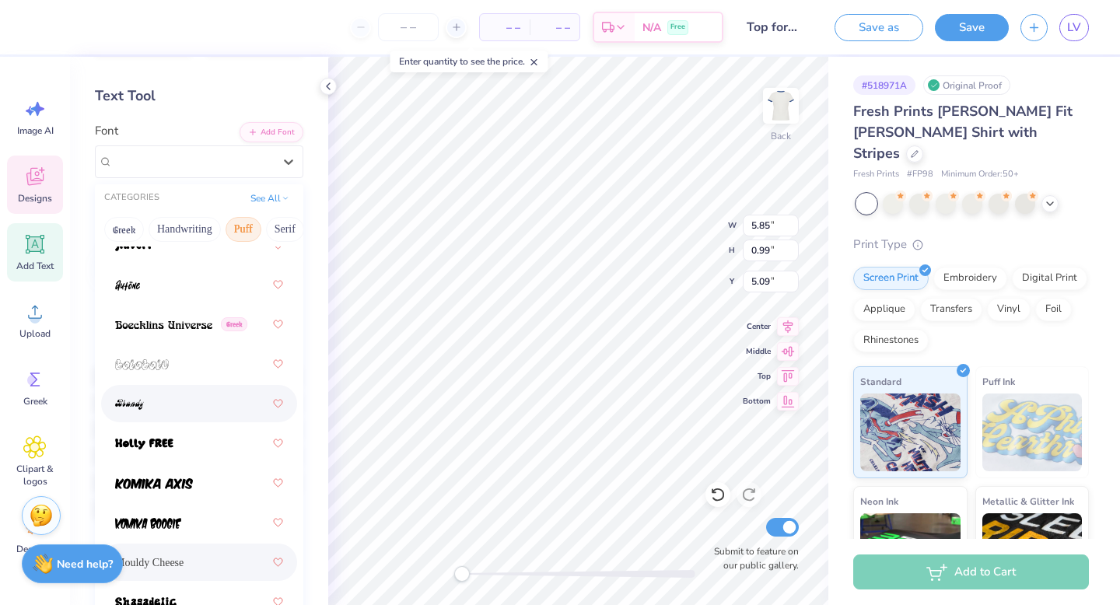
scroll to position [164, 0]
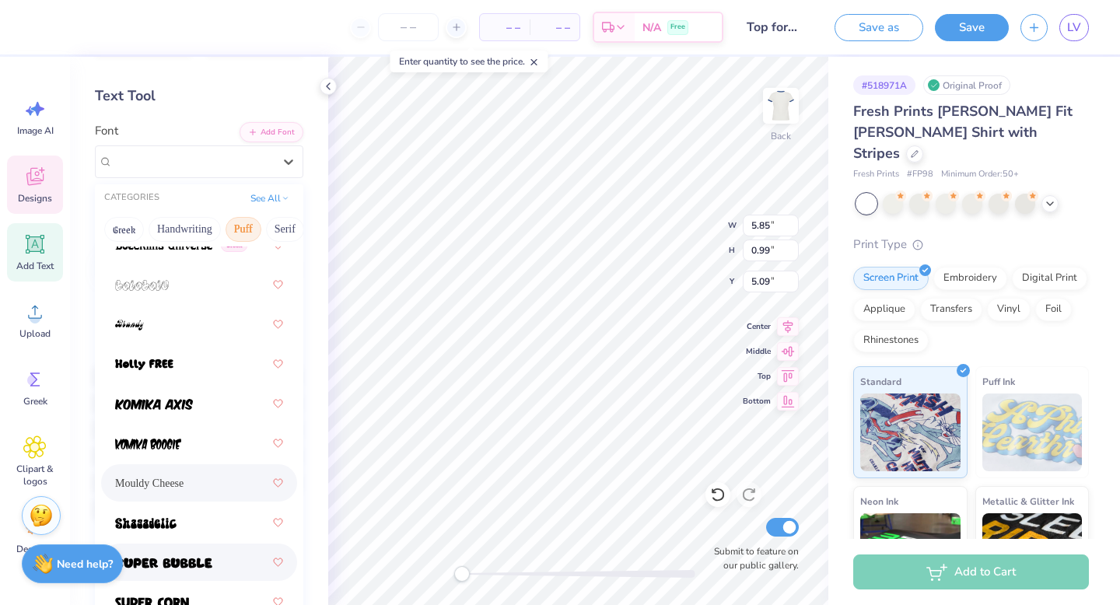
click at [225, 563] on div at bounding box center [199, 562] width 168 height 28
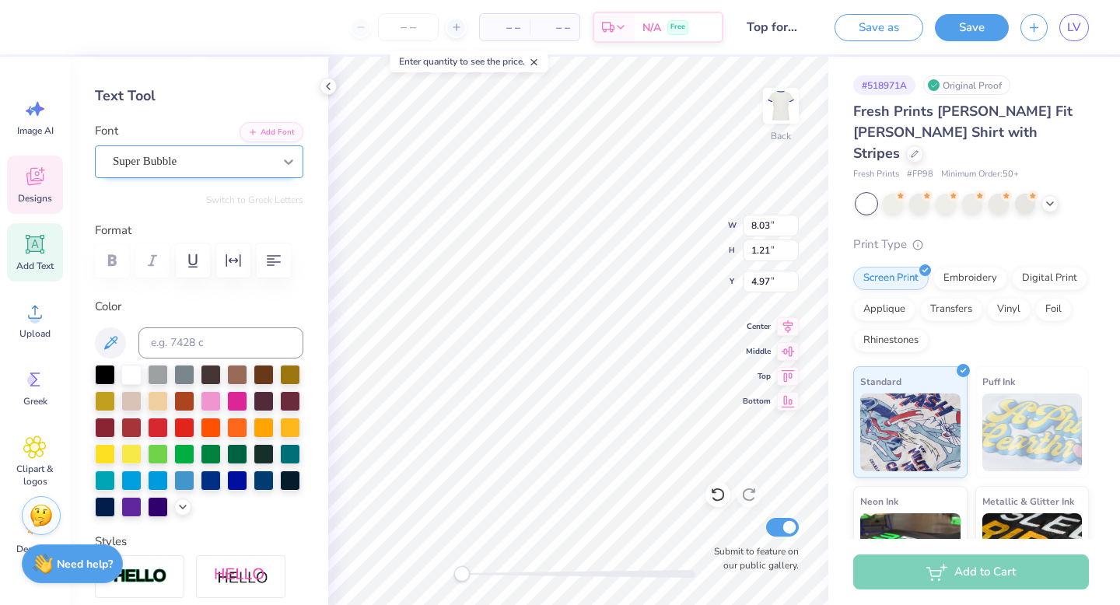
click at [300, 153] on div at bounding box center [288, 162] width 28 height 28
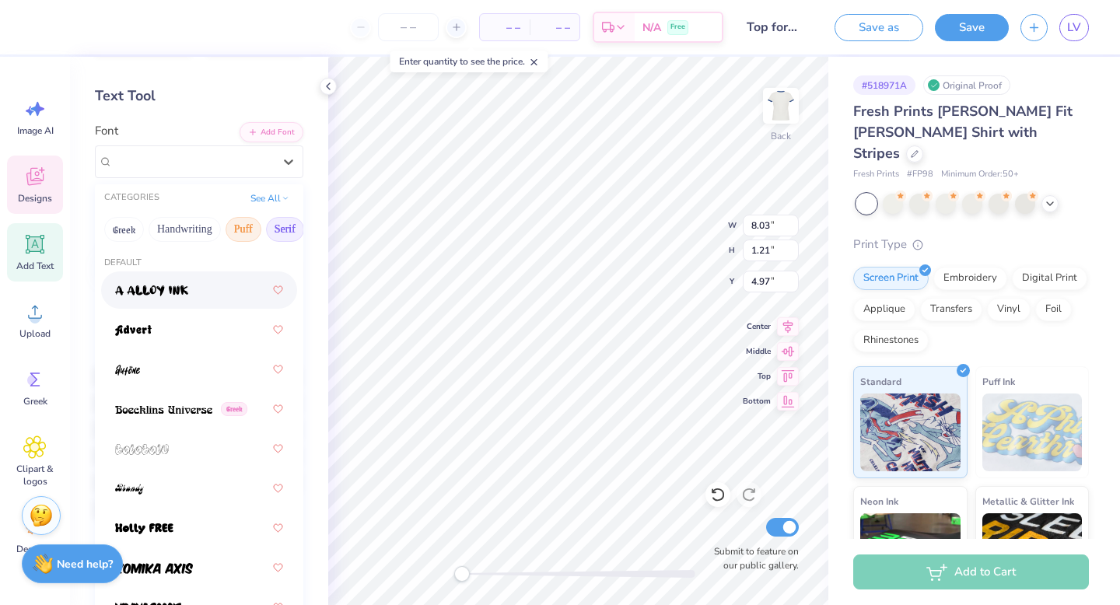
click at [276, 230] on button "Serif" at bounding box center [285, 229] width 38 height 25
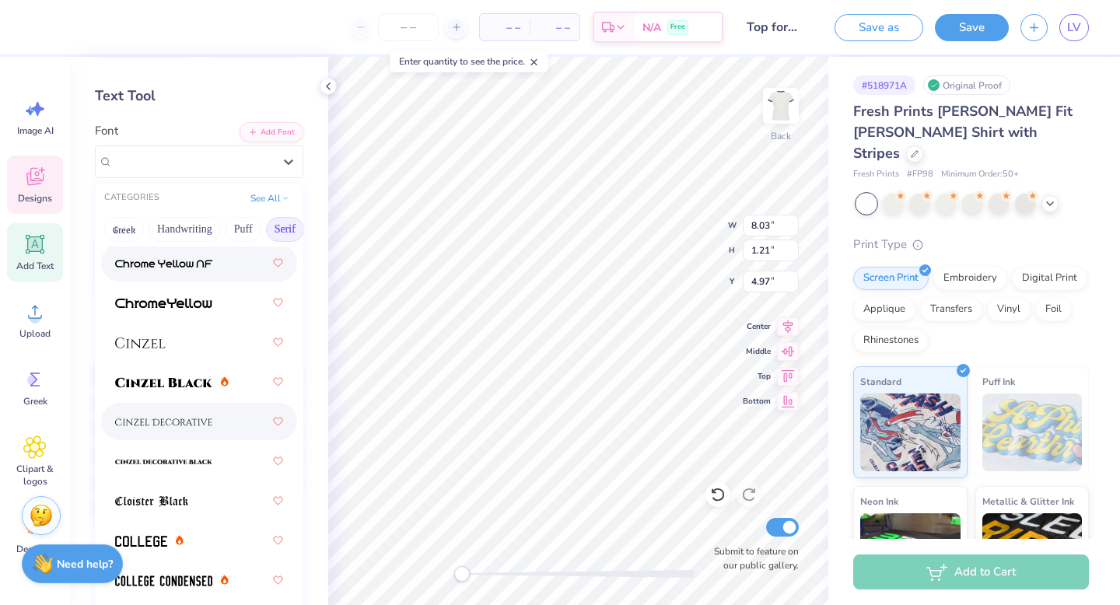
scroll to position [246, 0]
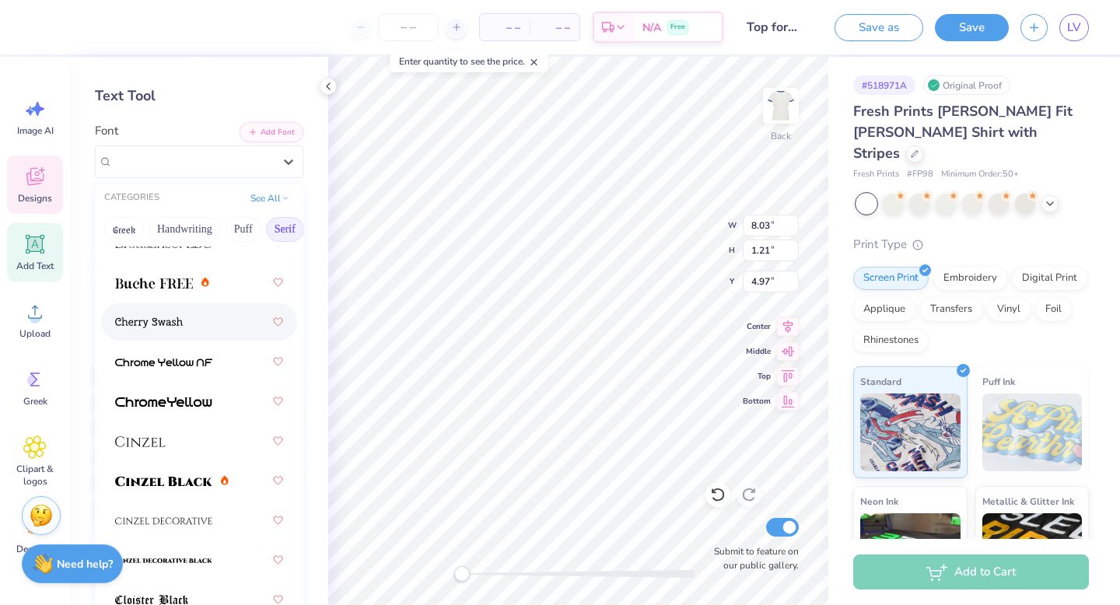
click at [180, 325] on img at bounding box center [149, 322] width 68 height 11
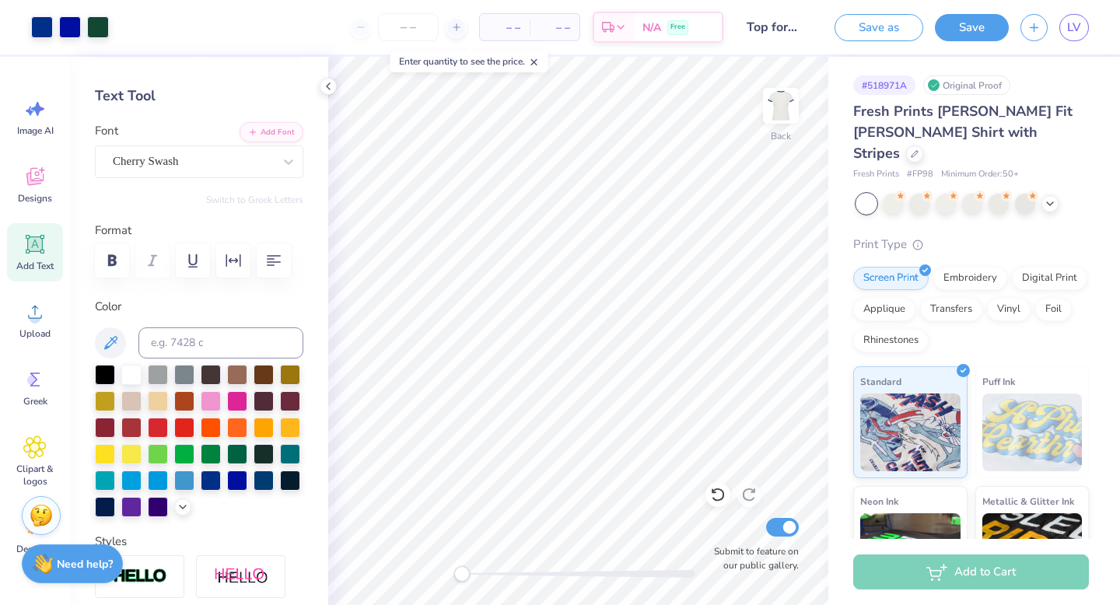
click at [892, 28] on button "Save as" at bounding box center [878, 27] width 89 height 27
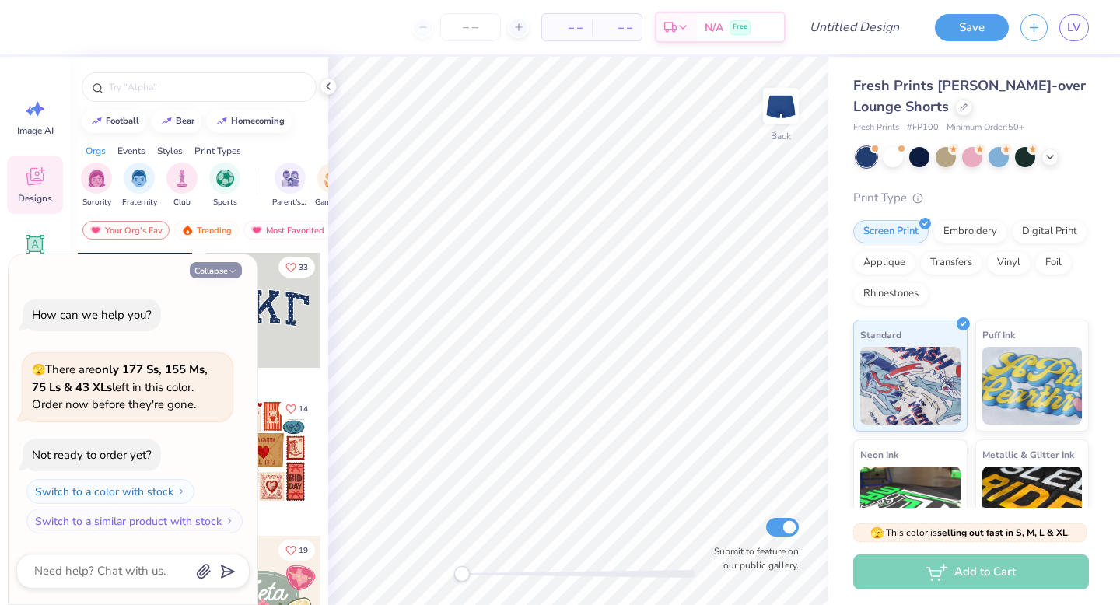
click at [225, 272] on button "Collapse" at bounding box center [216, 270] width 52 height 16
type textarea "x"
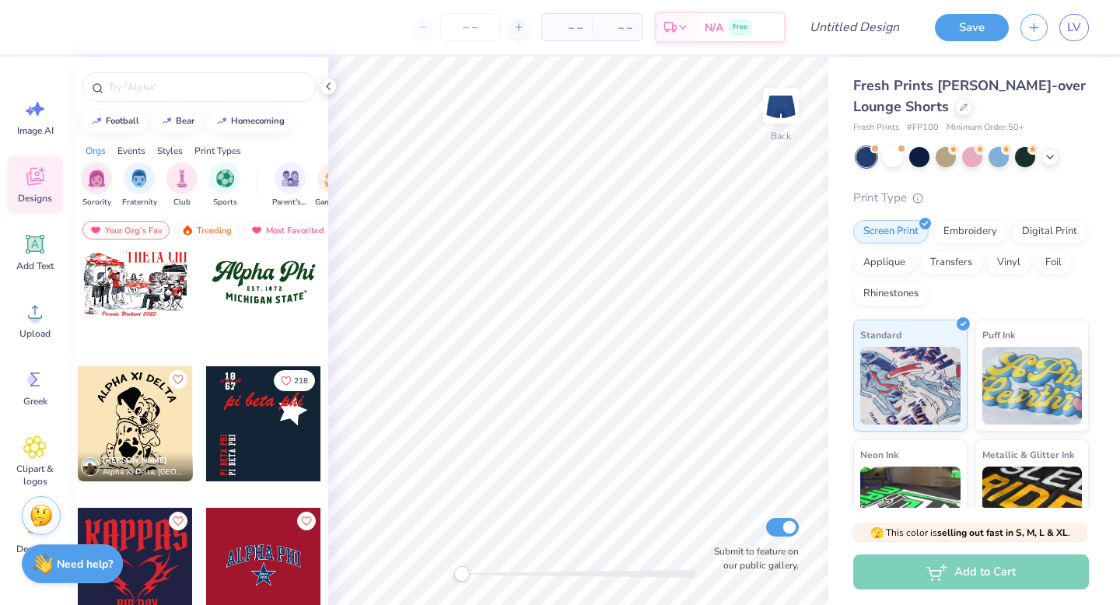
scroll to position [1444, 0]
click at [257, 295] on div at bounding box center [263, 281] width 115 height 115
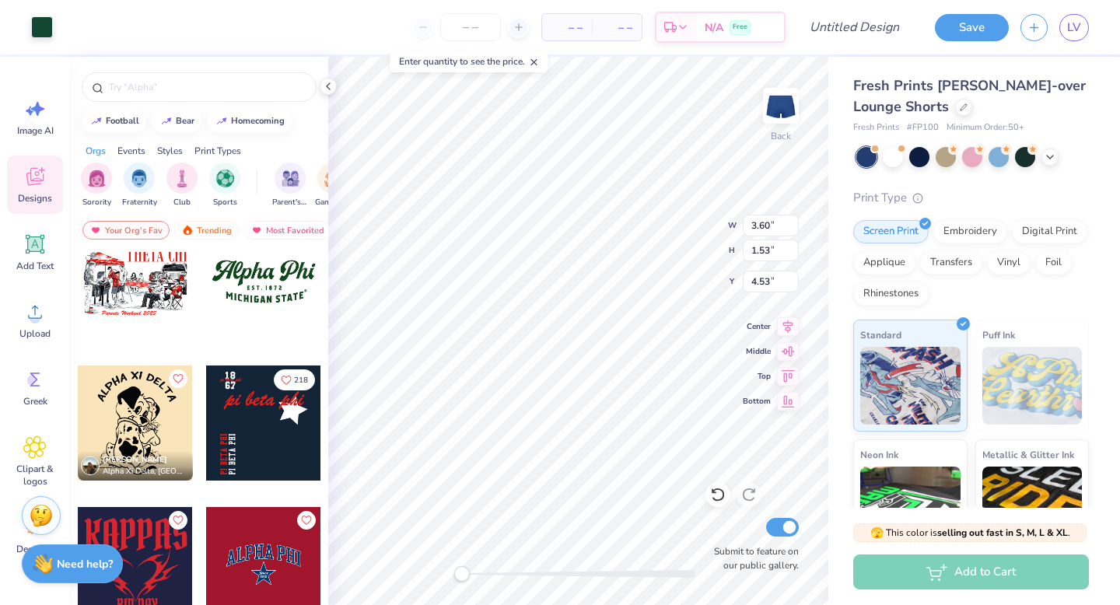
type input "3.60"
type input "1.53"
type input "4.53"
type input "3.67"
type input "1.56"
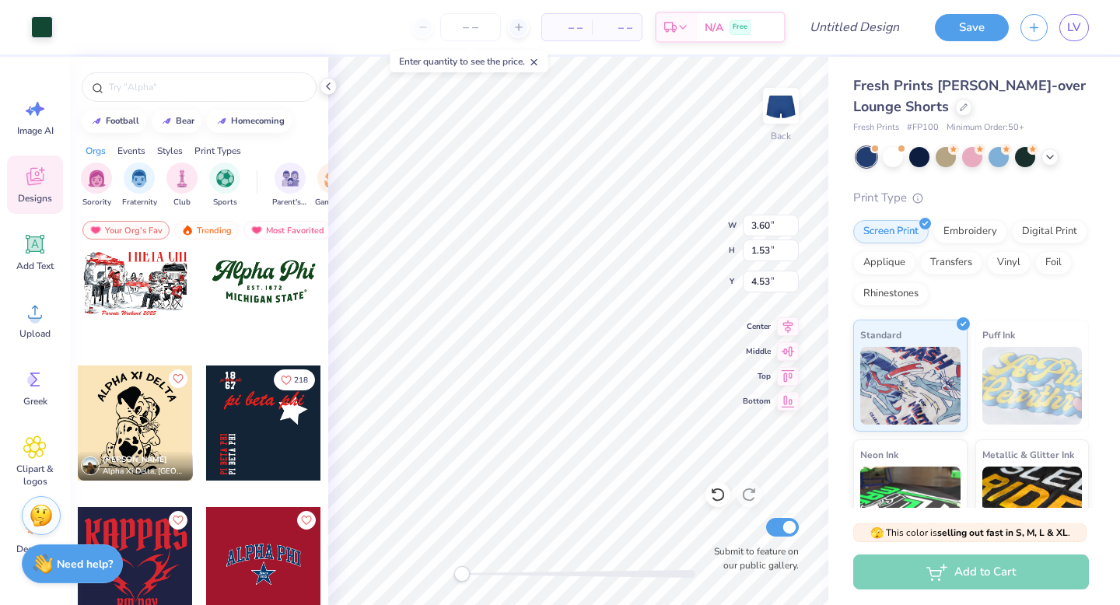
type input "4.51"
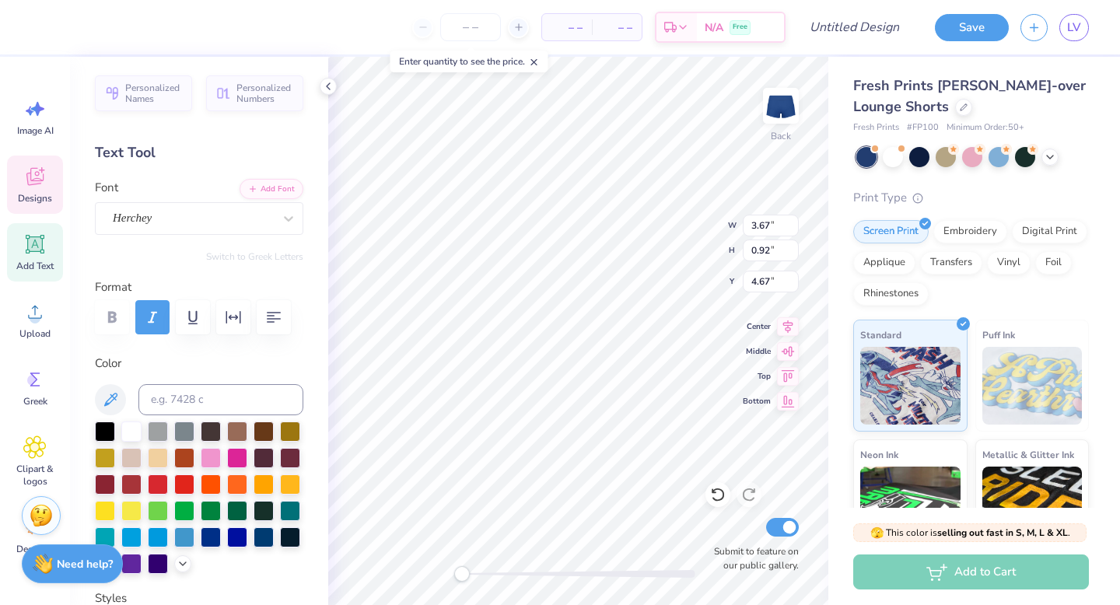
scroll to position [0, 0]
type textarea "A"
type textarea "Phi Mu"
click at [129, 426] on div at bounding box center [131, 430] width 20 height 20
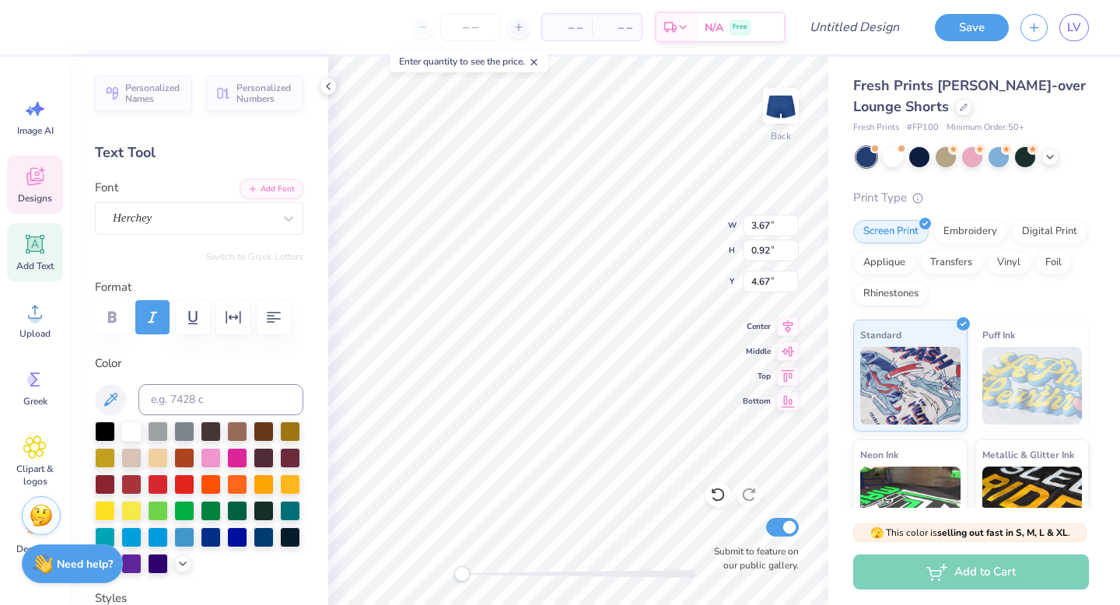
type input "2.80"
type input "0.42"
type input "5.81"
type textarea "T"
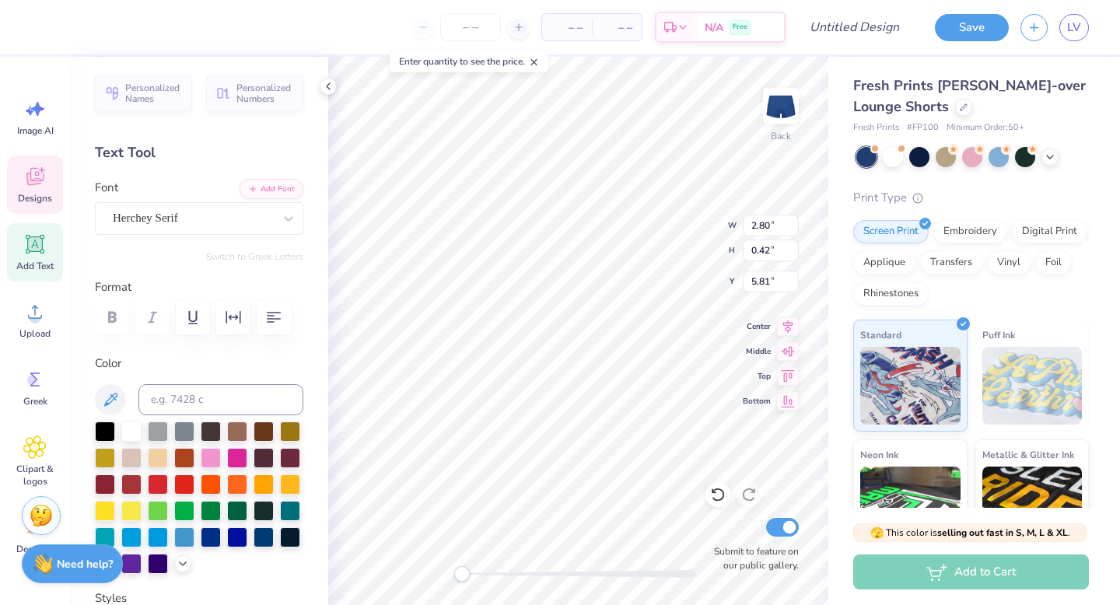
type textarea "C"
click at [139, 426] on div at bounding box center [131, 430] width 20 height 20
type textarea "CWRU"
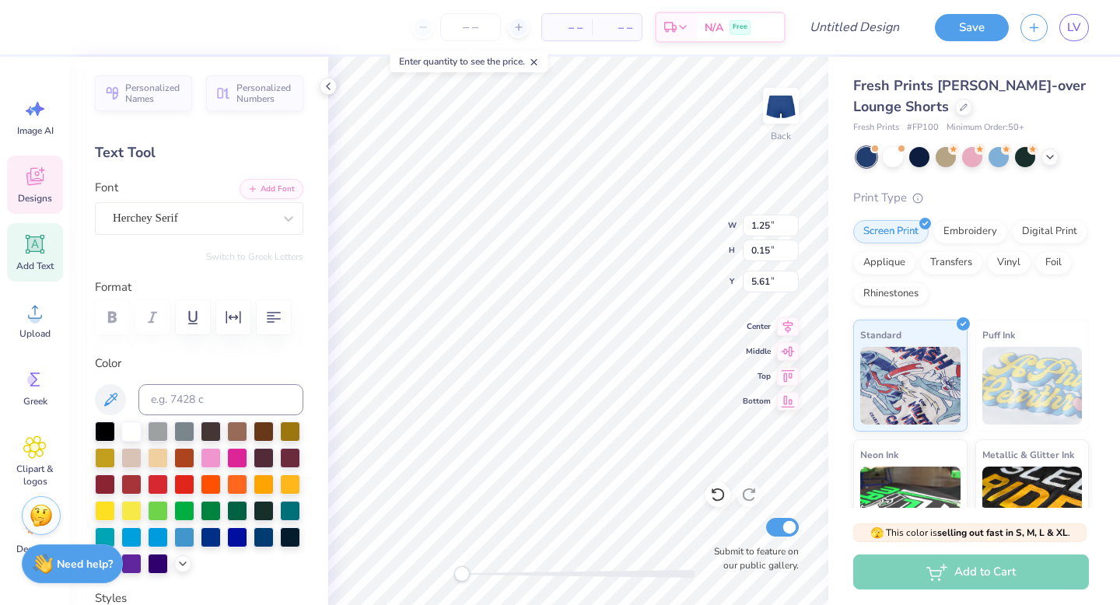
scroll to position [0, 2]
click at [131, 426] on div at bounding box center [131, 430] width 20 height 20
type textarea "E S T . 1 8 752"
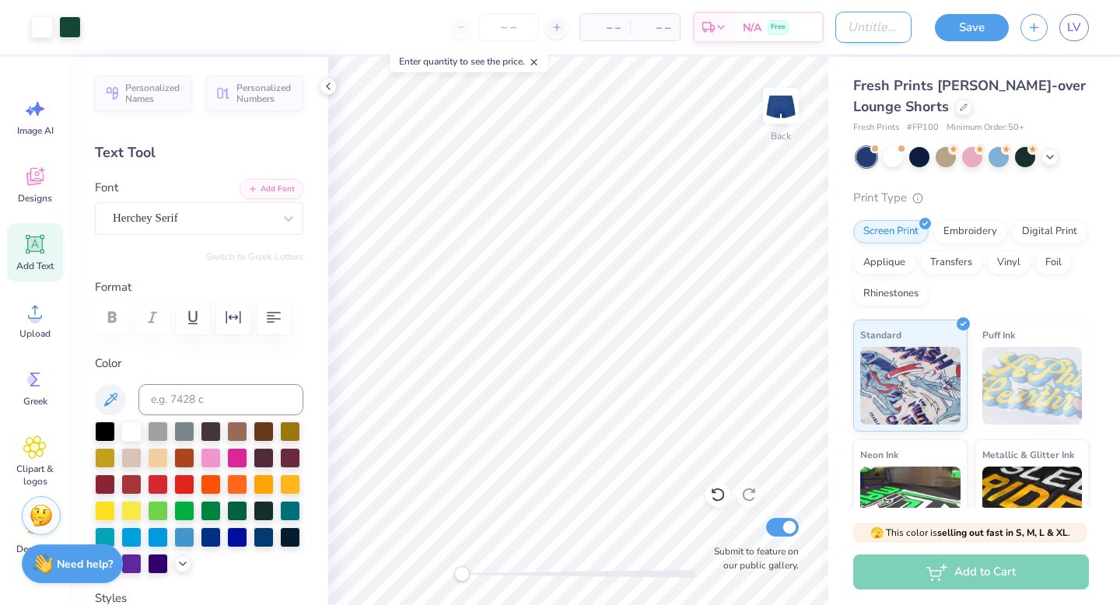
click at [874, 33] on input "Design Title" at bounding box center [873, 27] width 76 height 31
type input "Bottom for set"
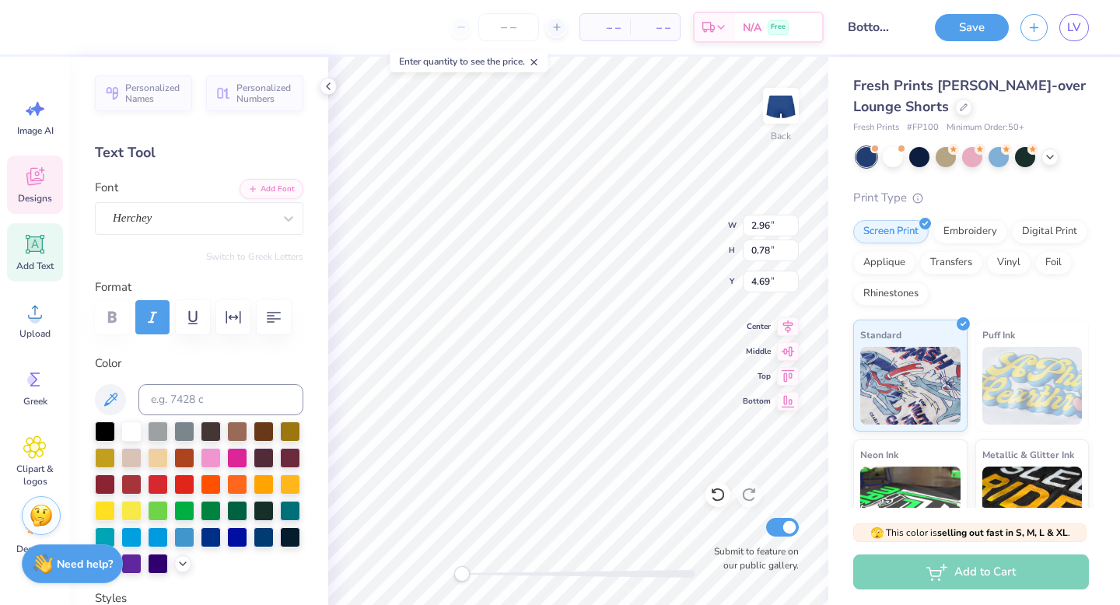
type input "3.30"
type input "0.87"
type input "4.60"
type input "0.89"
type input "0.28"
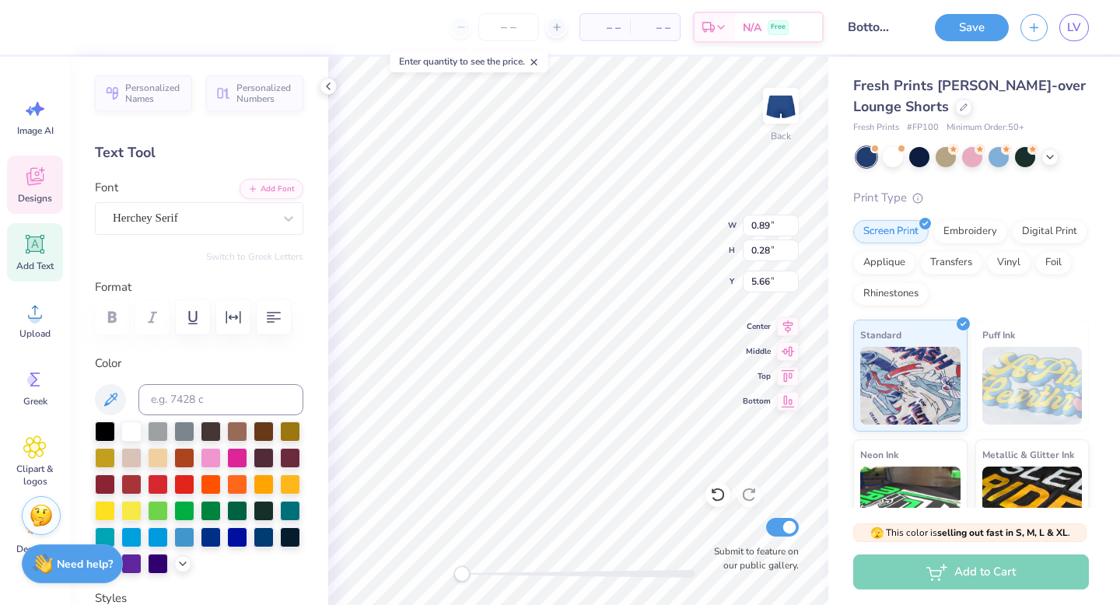
type input "5.66"
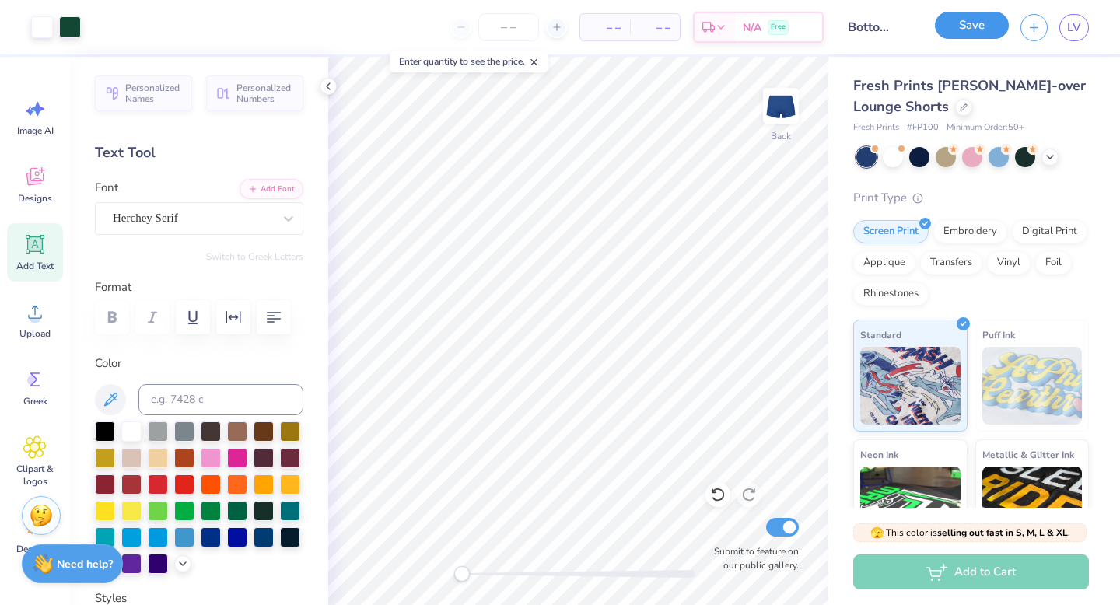
click at [974, 23] on button "Save" at bounding box center [972, 25] width 74 height 27
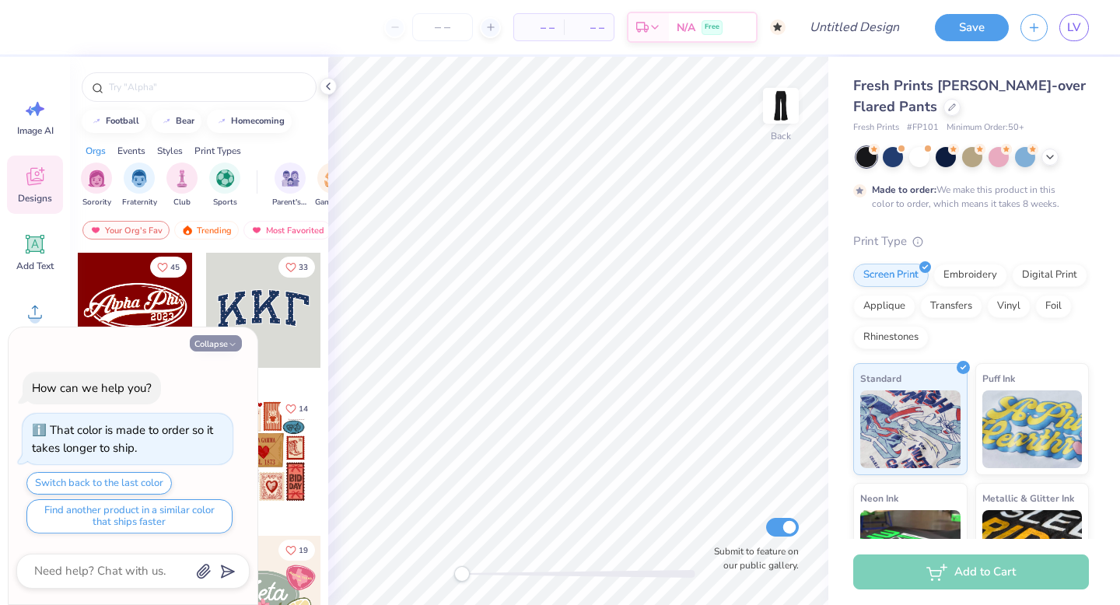
click at [235, 342] on icon "button" at bounding box center [232, 344] width 9 height 9
type textarea "x"
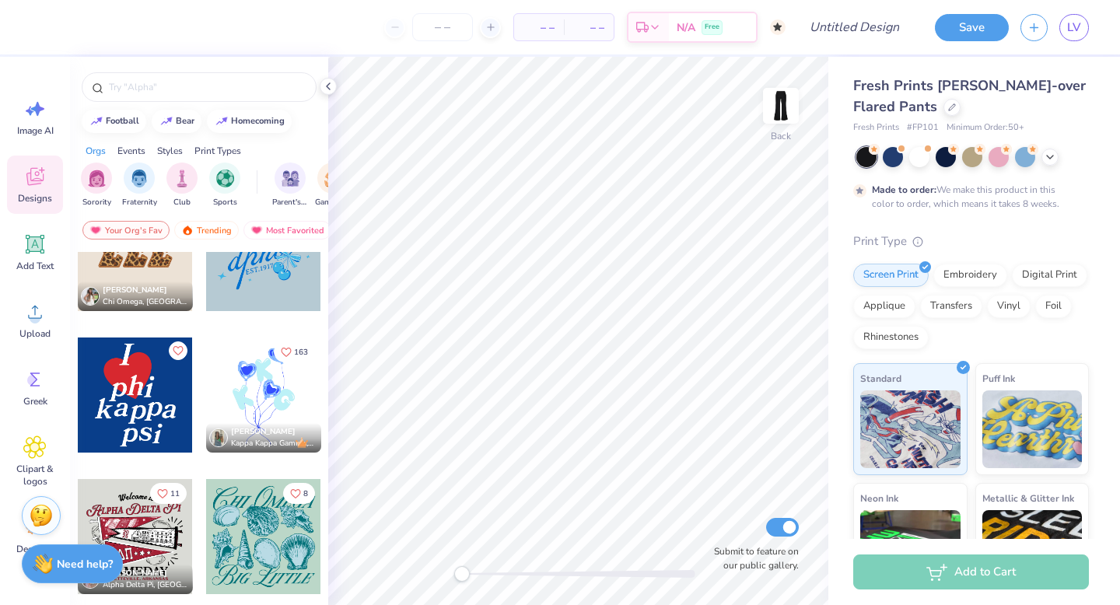
scroll to position [2585, 0]
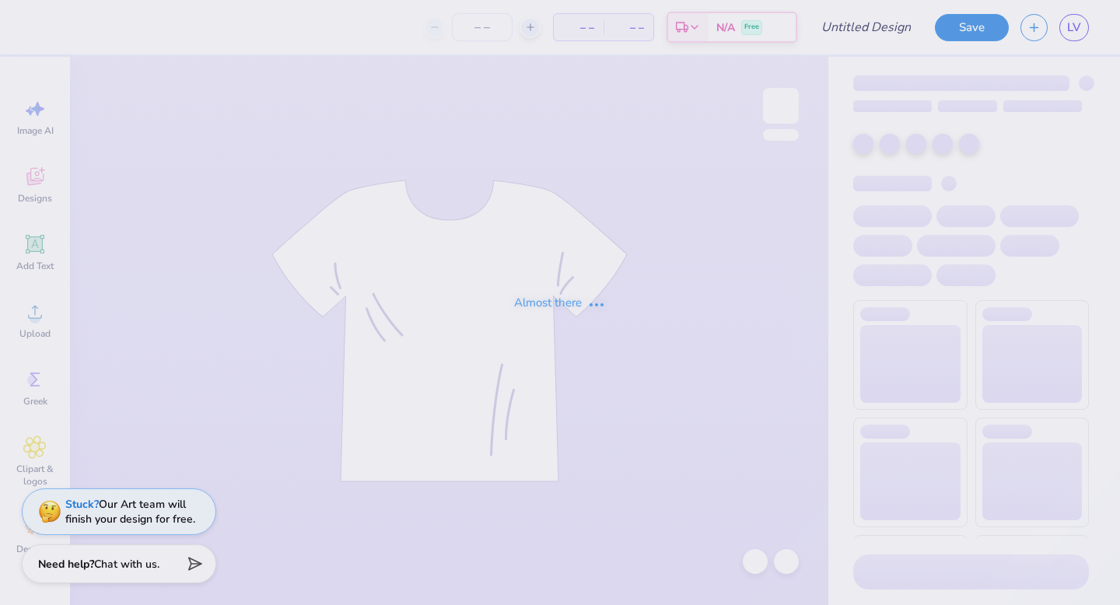
type input "Top for set"
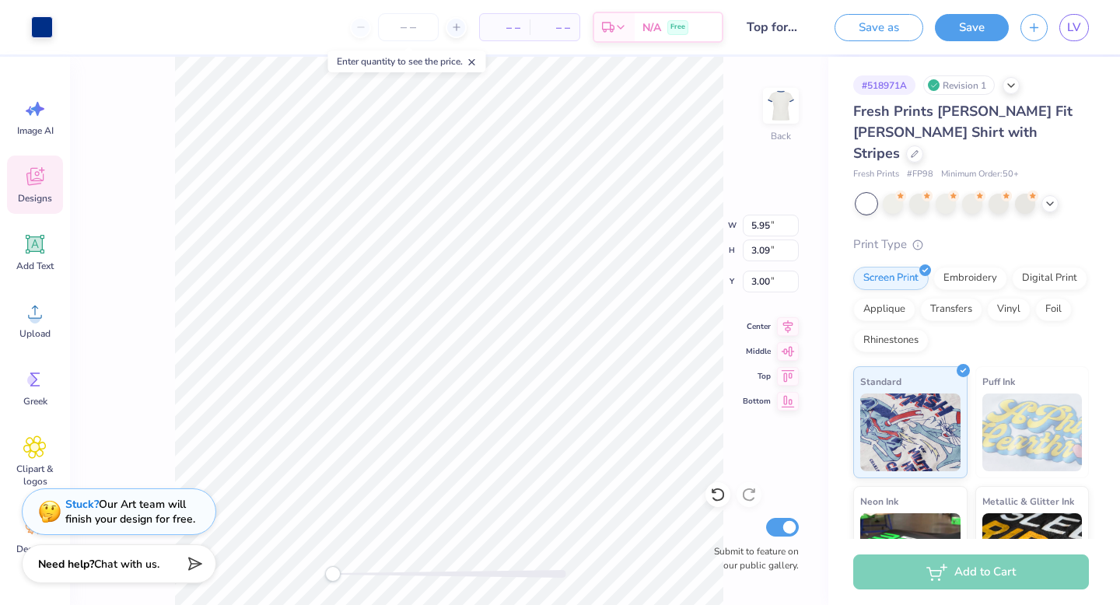
type input "5.87"
type input "0.94"
type input "5.15"
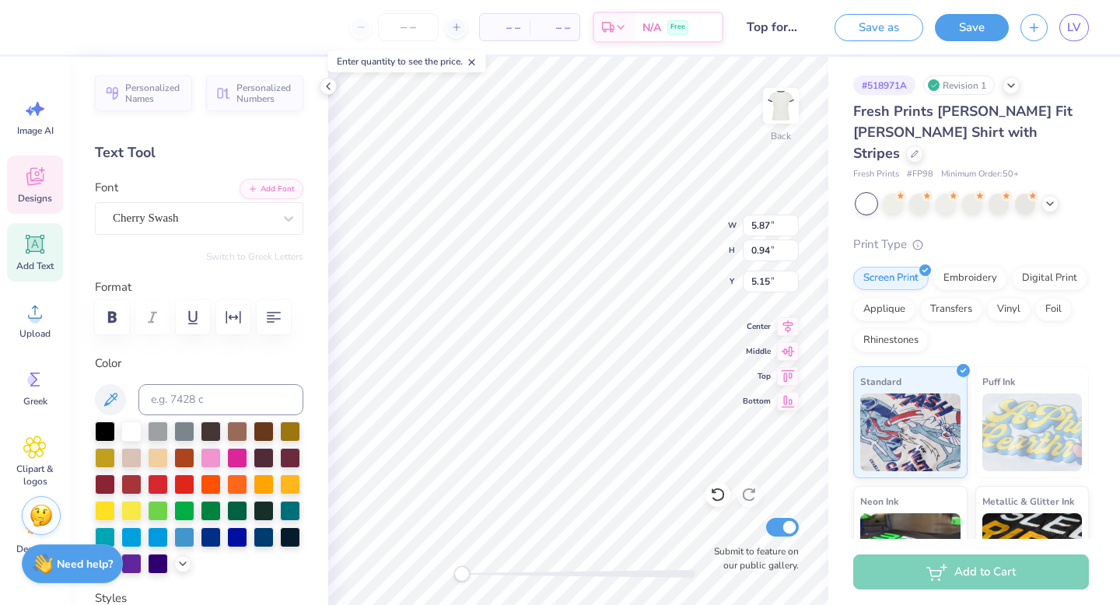
type textarea "C"
type textarea "CWRU"
click at [184, 225] on div "Cherry Swash" at bounding box center [192, 218] width 163 height 24
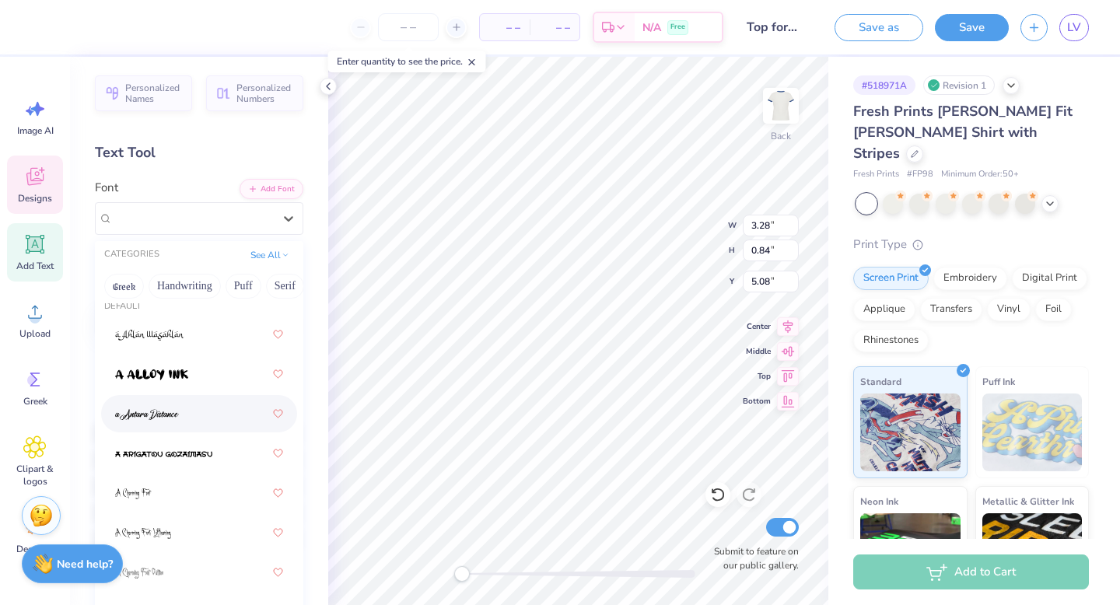
scroll to position [116, 0]
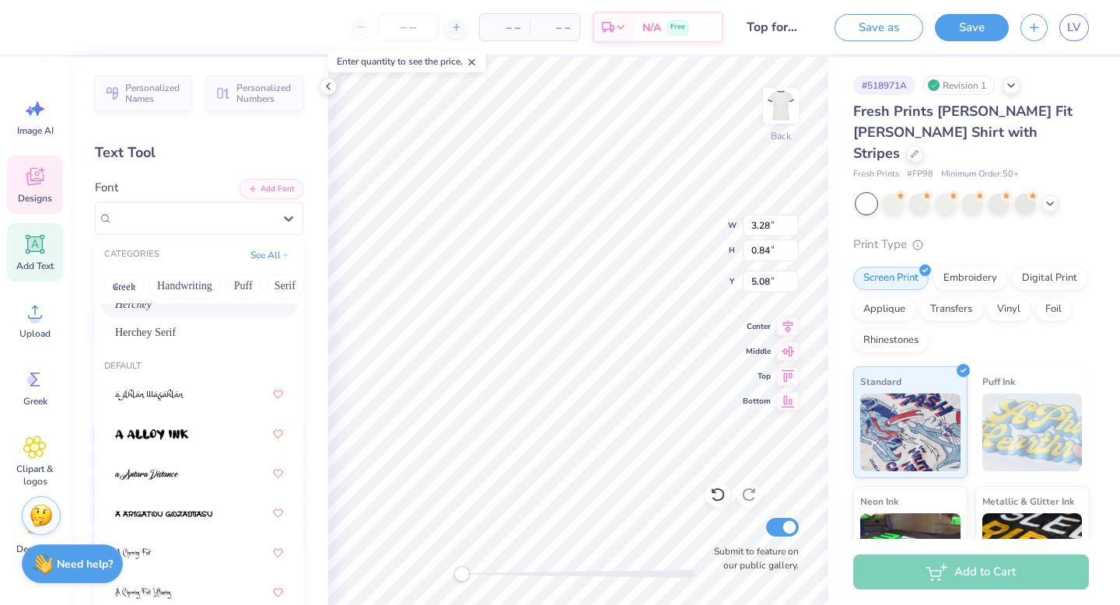
click at [175, 307] on div "Herchey" at bounding box center [199, 304] width 168 height 16
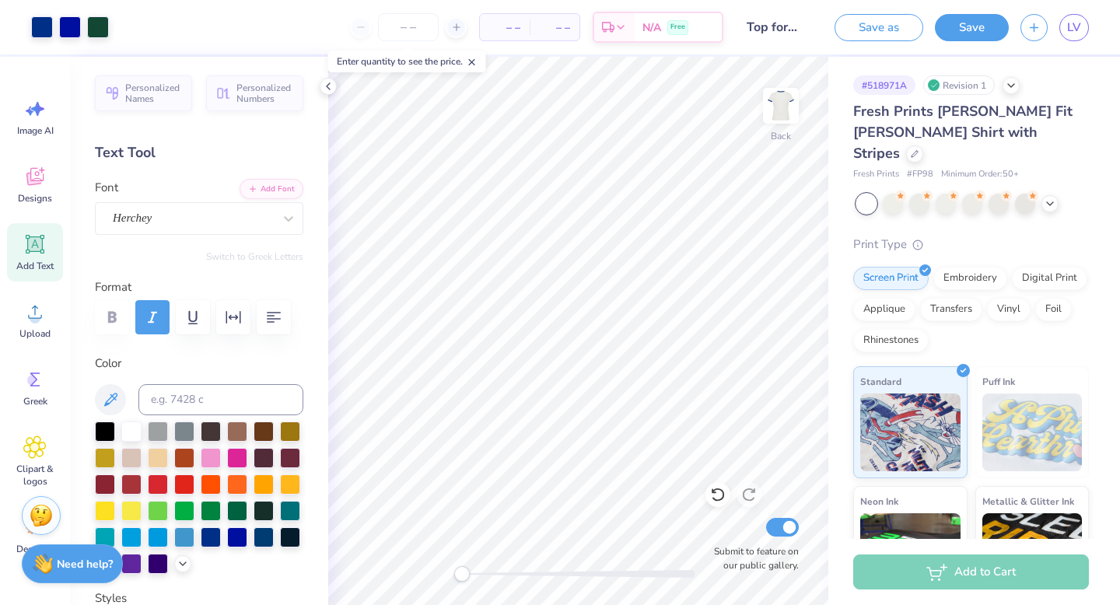
click at [988, 27] on button "Save" at bounding box center [972, 27] width 74 height 27
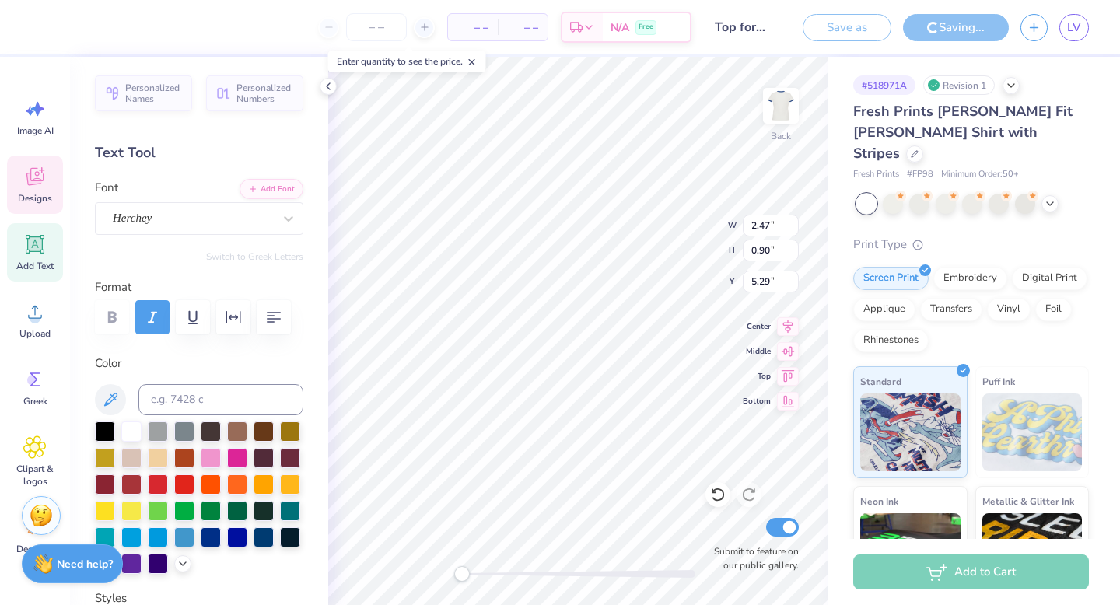
type input "5.78"
type input "1.52"
type input "3.00"
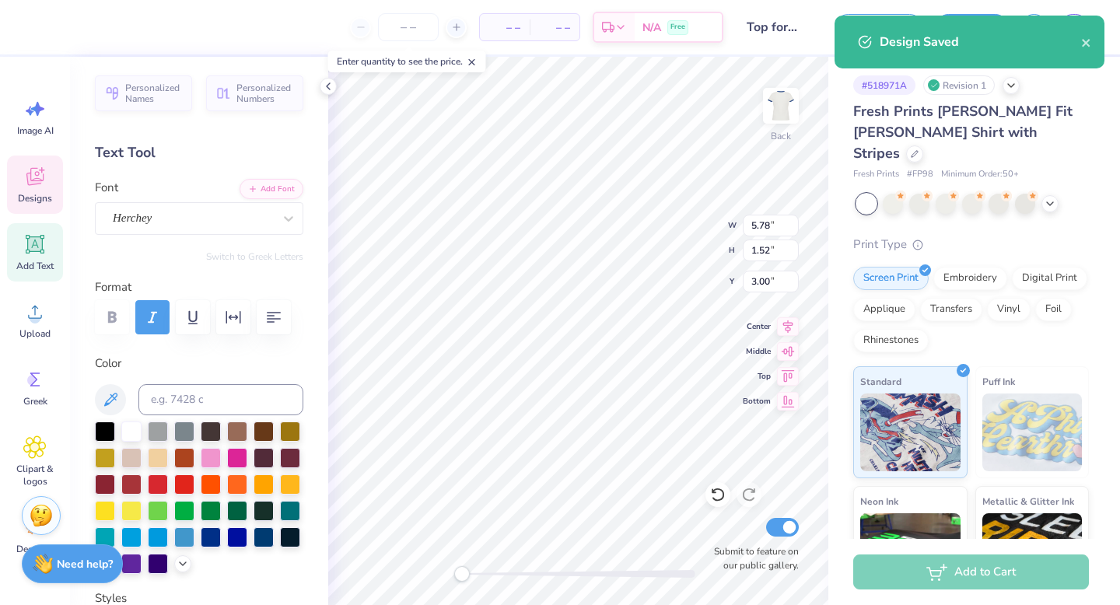
type input "2.47"
type input "0.90"
type input "5.29"
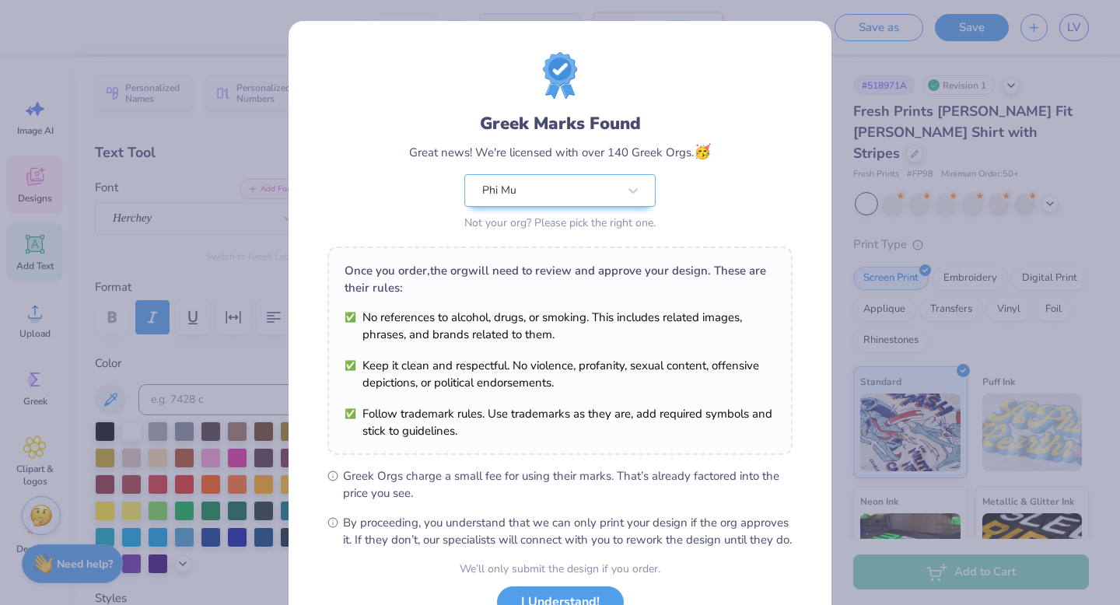
click at [862, 75] on div "Design Saved" at bounding box center [969, 94] width 270 height 53
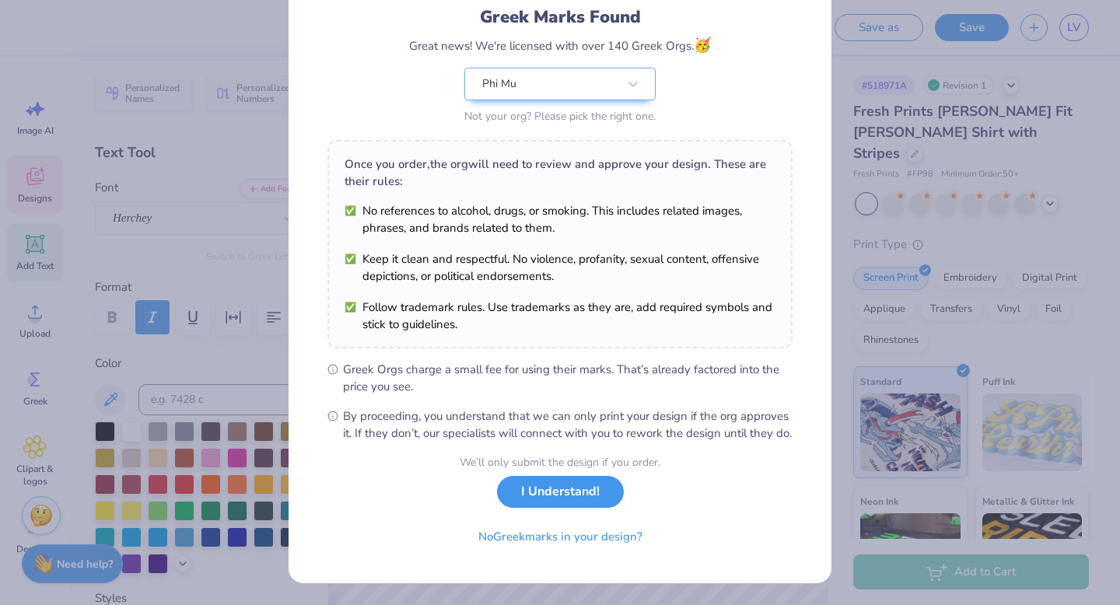
click at [553, 498] on button "I Understand!" at bounding box center [560, 492] width 127 height 32
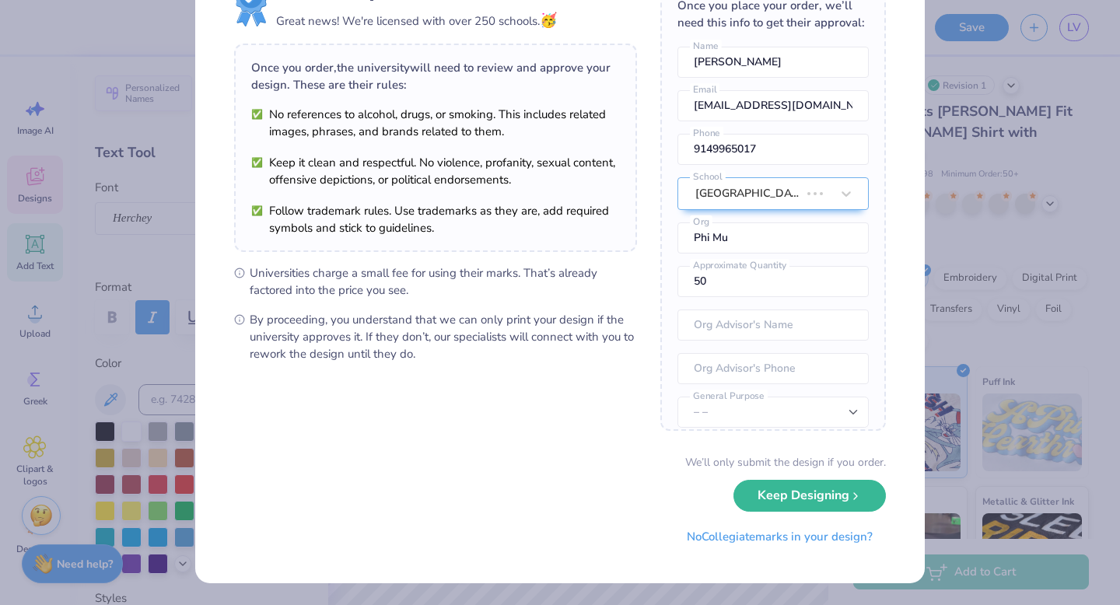
scroll to position [0, 0]
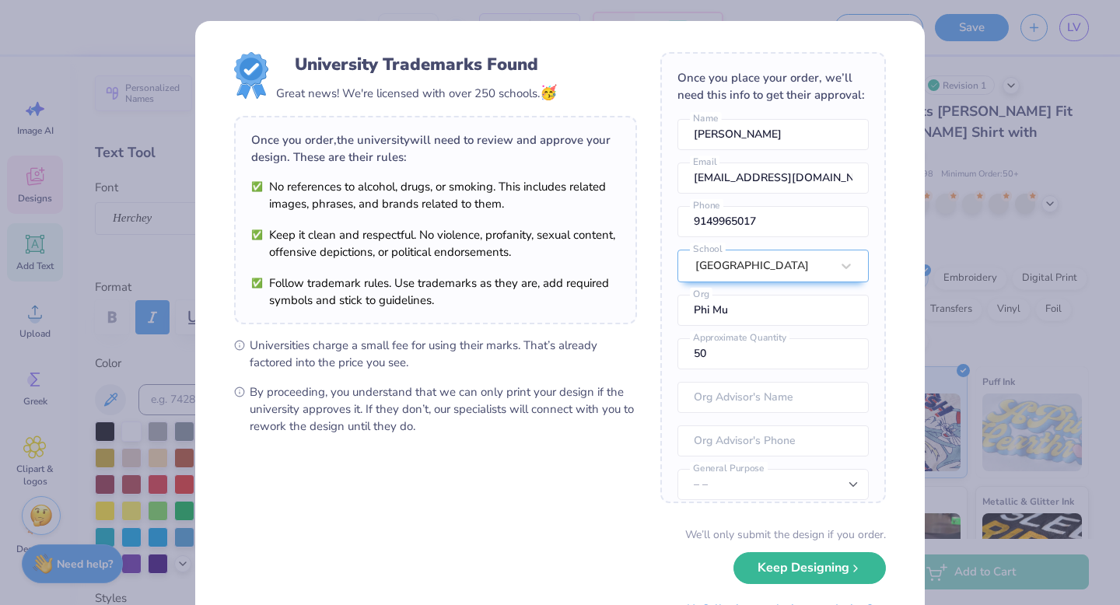
click at [925, 146] on div "University Trademarks Found Great news! We're licensed with over 250 schools. 🥳…" at bounding box center [560, 302] width 1120 height 605
click at [781, 577] on button "Keep Designing" at bounding box center [809, 564] width 152 height 32
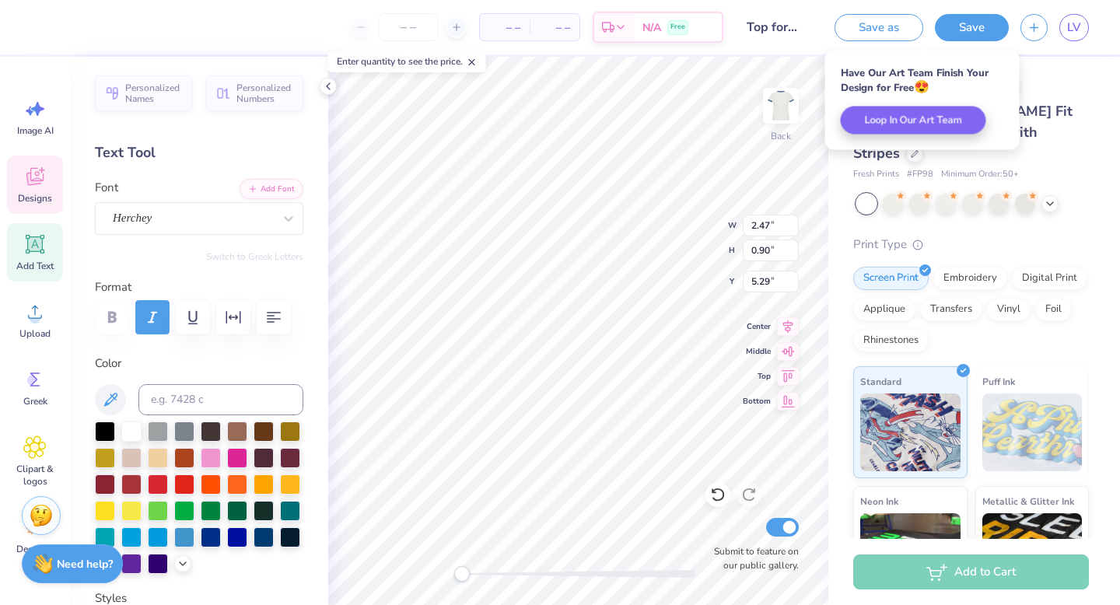
click at [119, 321] on div at bounding box center [199, 317] width 208 height 34
click at [181, 311] on button "button" at bounding box center [193, 317] width 34 height 34
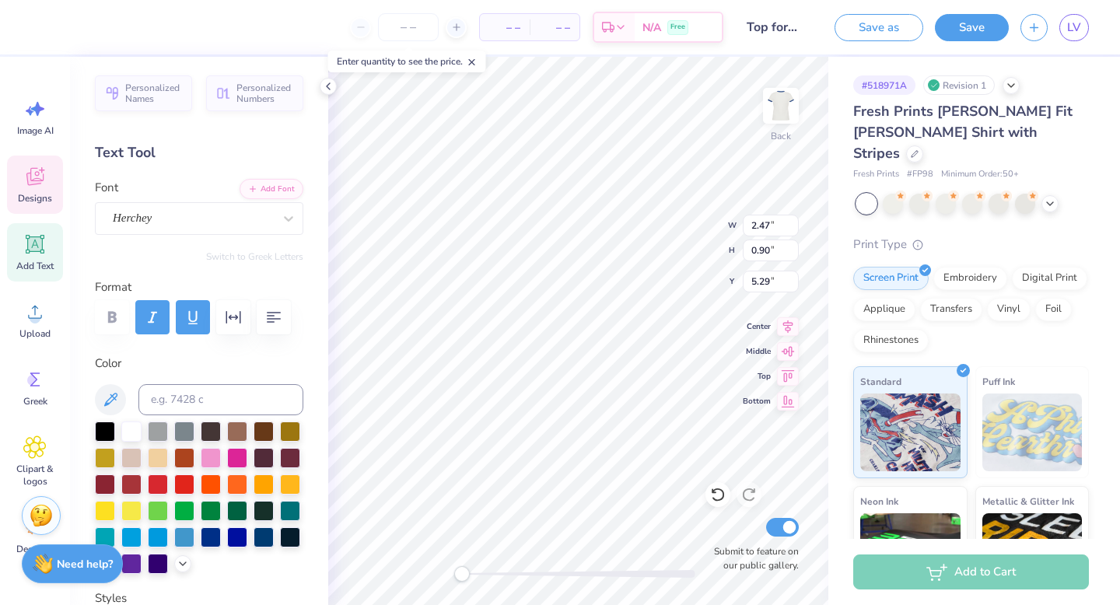
click at [128, 309] on div at bounding box center [199, 317] width 208 height 34
click at [159, 322] on icon "button" at bounding box center [152, 317] width 19 height 19
click at [190, 319] on icon "button" at bounding box center [192, 317] width 9 height 13
click at [110, 314] on div at bounding box center [199, 317] width 208 height 34
type input "2.43"
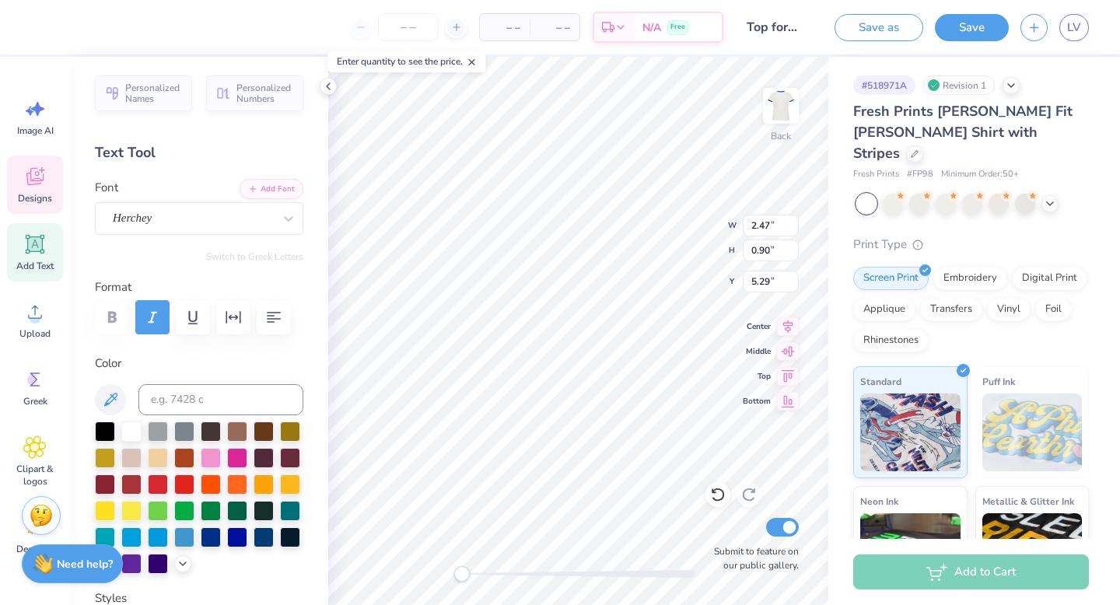
type input "0.29"
type input "4.81"
type input "3.03"
type input "0.36"
type input "2.61"
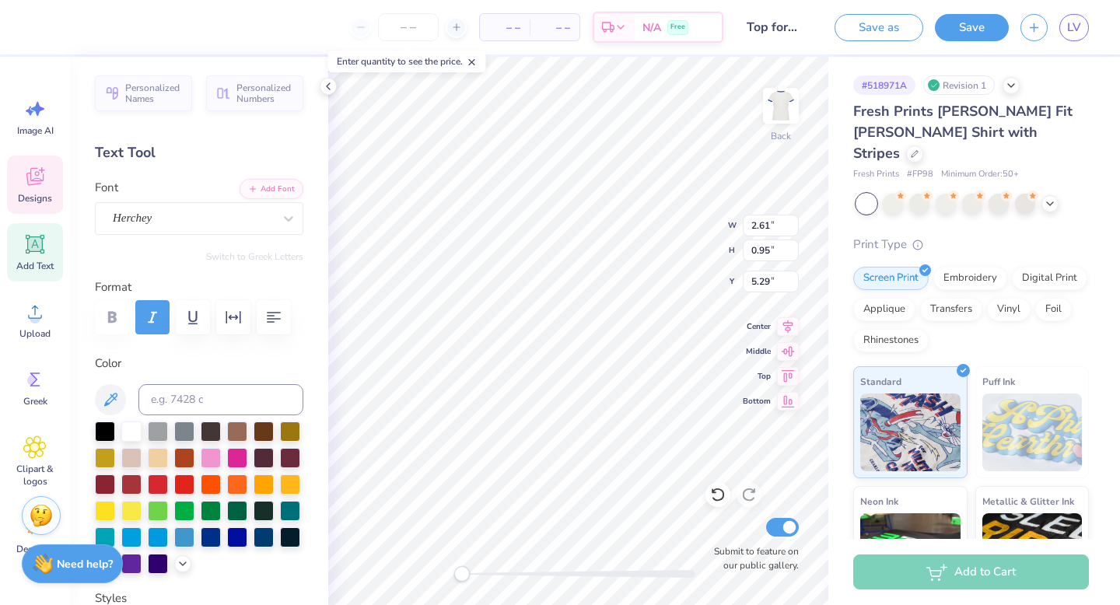
type input "0.95"
type input "3.03"
type input "0.36"
type input "4.74"
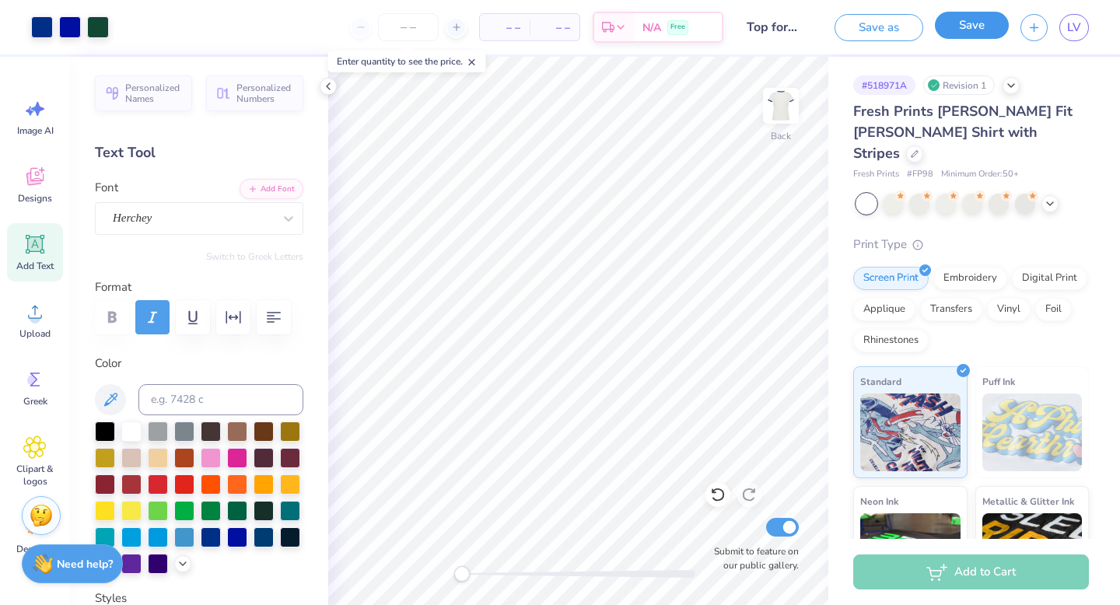
click at [956, 32] on button "Save" at bounding box center [972, 25] width 74 height 27
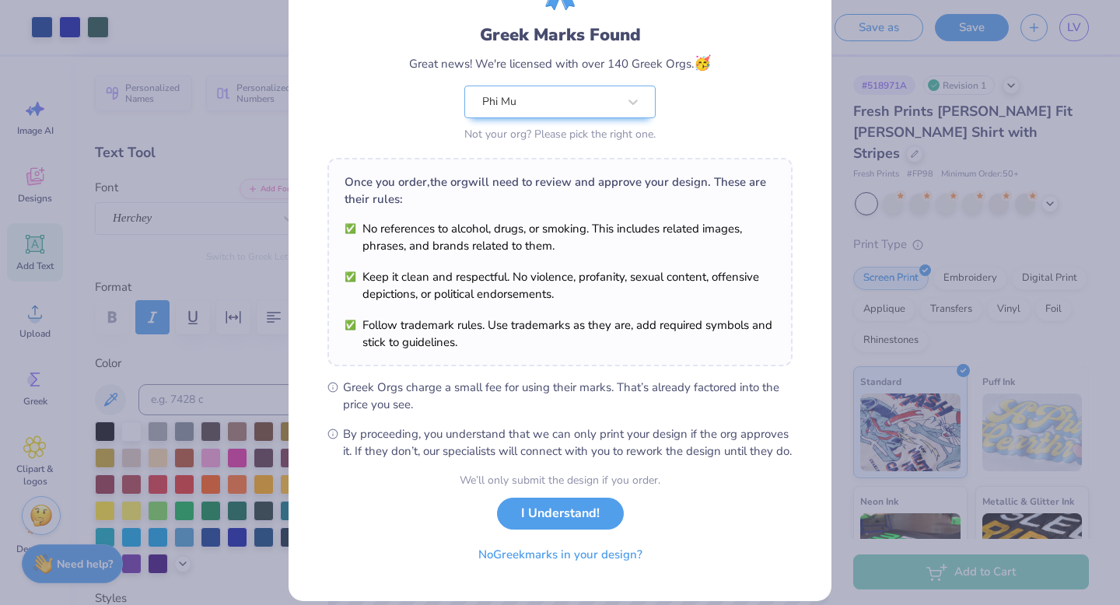
scroll to position [123, 0]
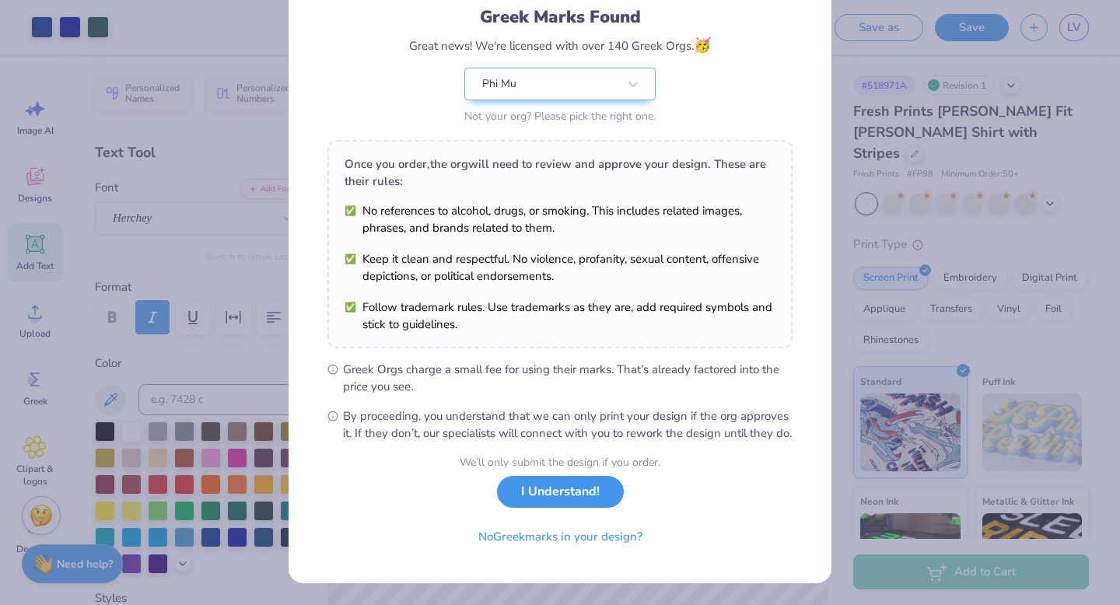
click at [593, 492] on button "I Understand!" at bounding box center [560, 492] width 127 height 32
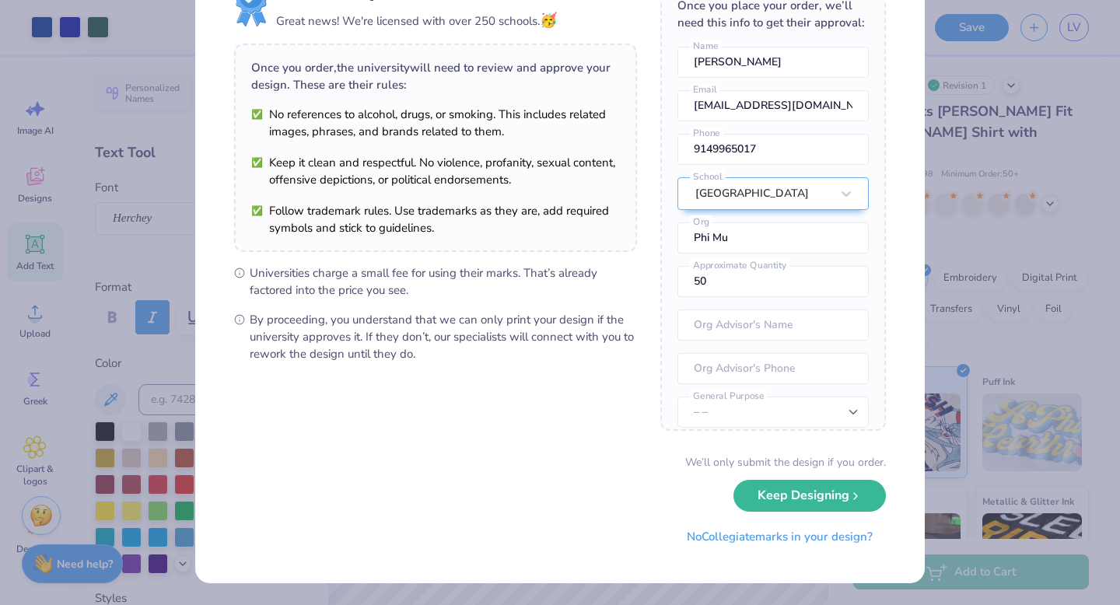
scroll to position [0, 0]
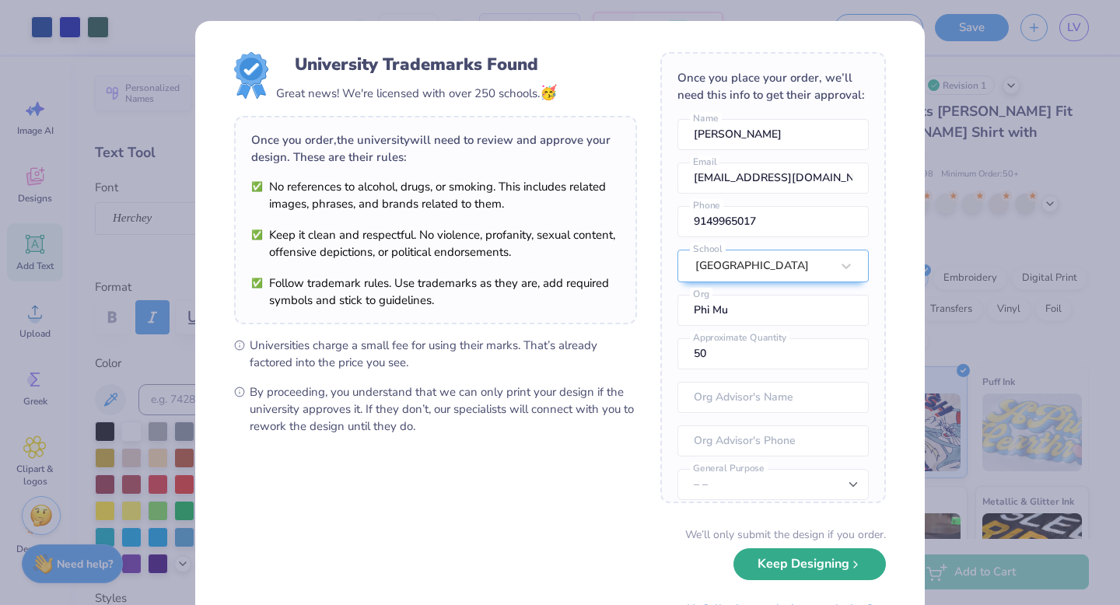
click at [793, 562] on button "Keep Designing" at bounding box center [809, 564] width 152 height 32
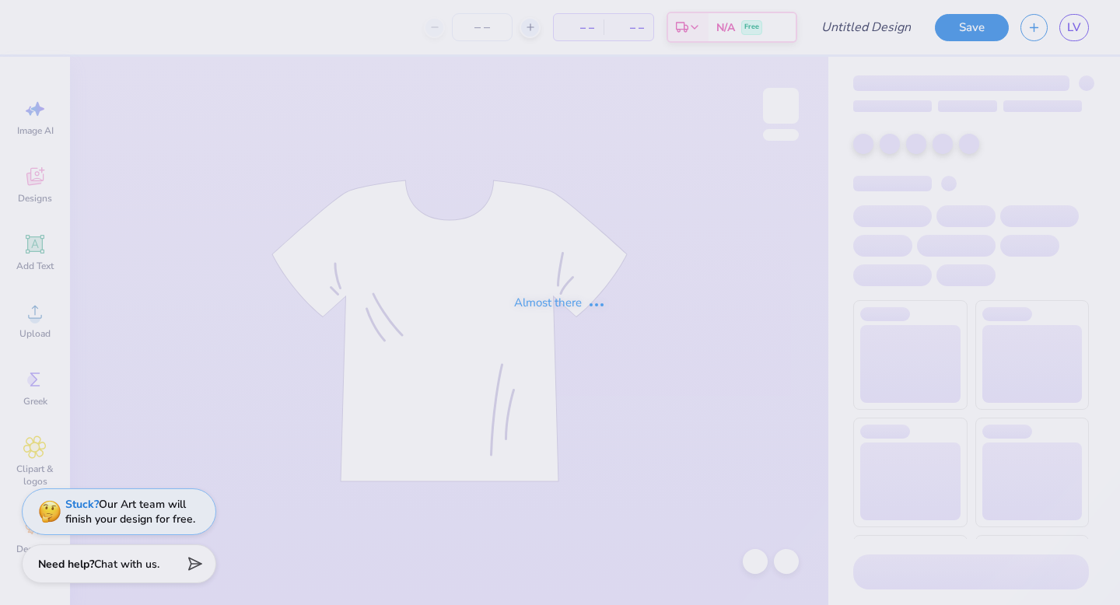
type input "Top for set"
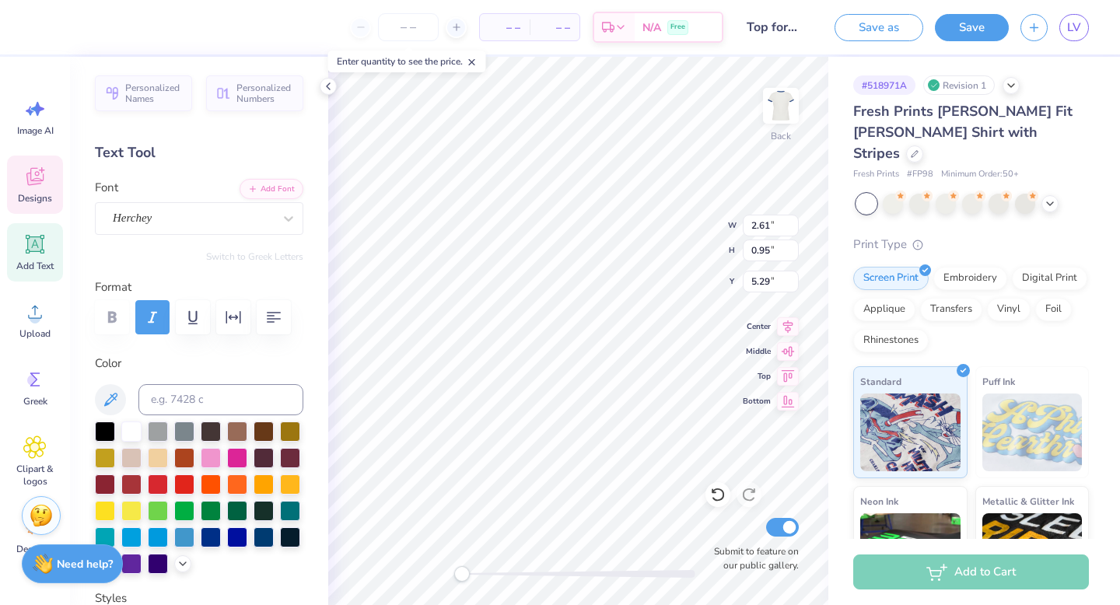
scroll to position [0, 3]
type textarea "Case Western"
click at [744, 377] on span "Top" at bounding box center [757, 374] width 28 height 12
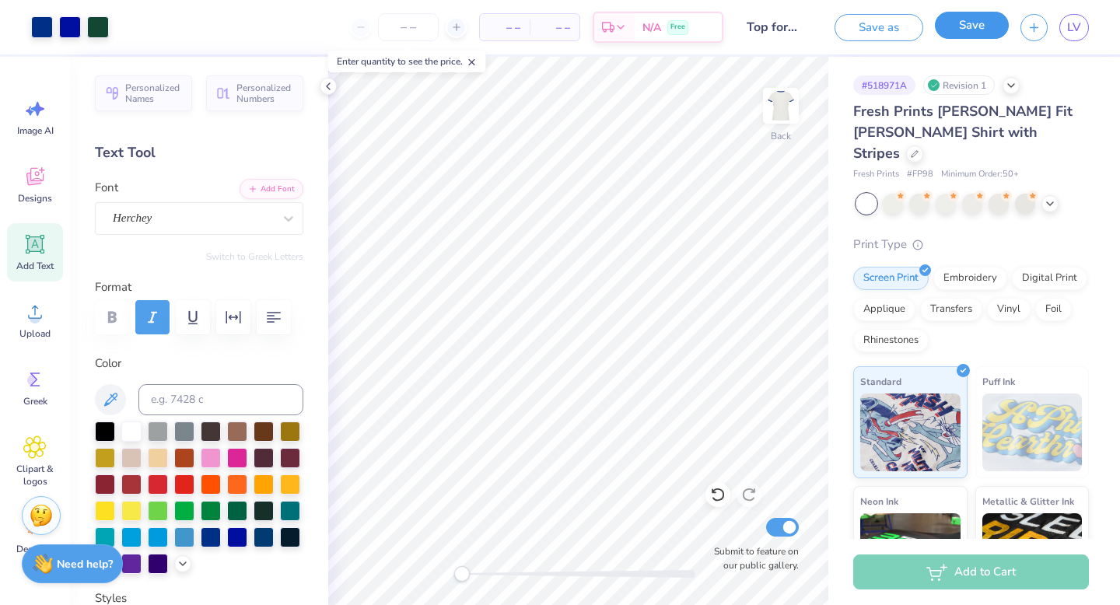
click at [954, 34] on button "Save" at bounding box center [972, 25] width 74 height 27
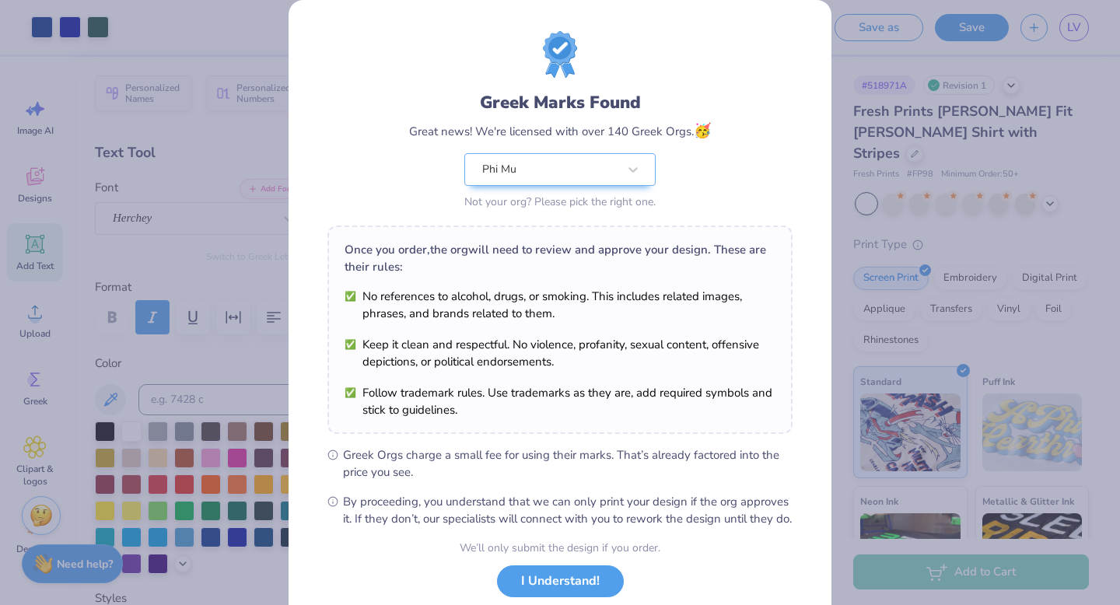
scroll to position [123, 0]
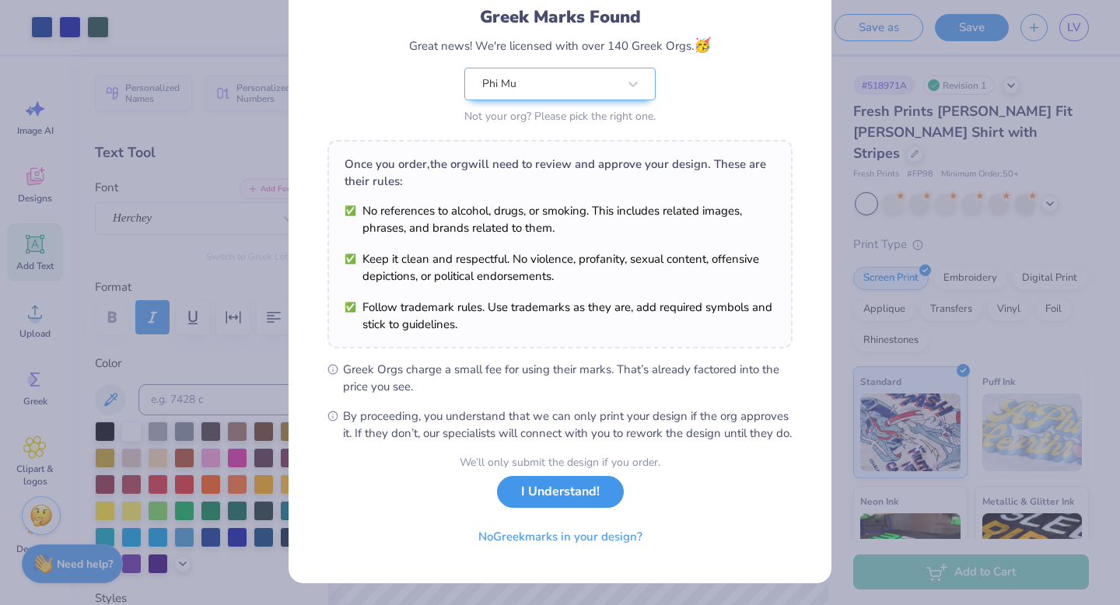
click at [532, 498] on button "I Understand!" at bounding box center [560, 492] width 127 height 32
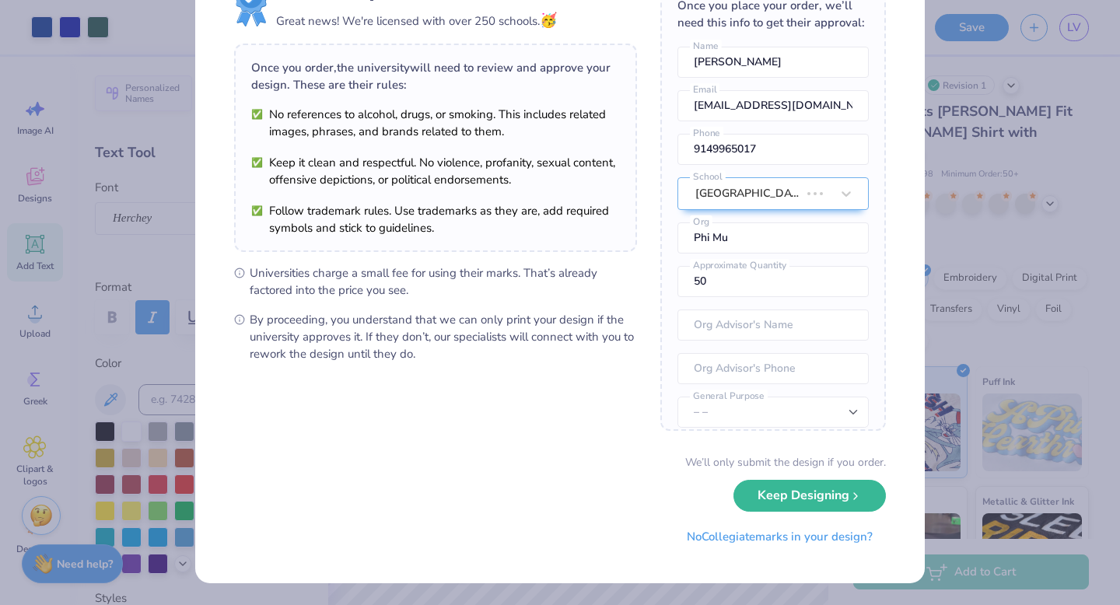
scroll to position [0, 0]
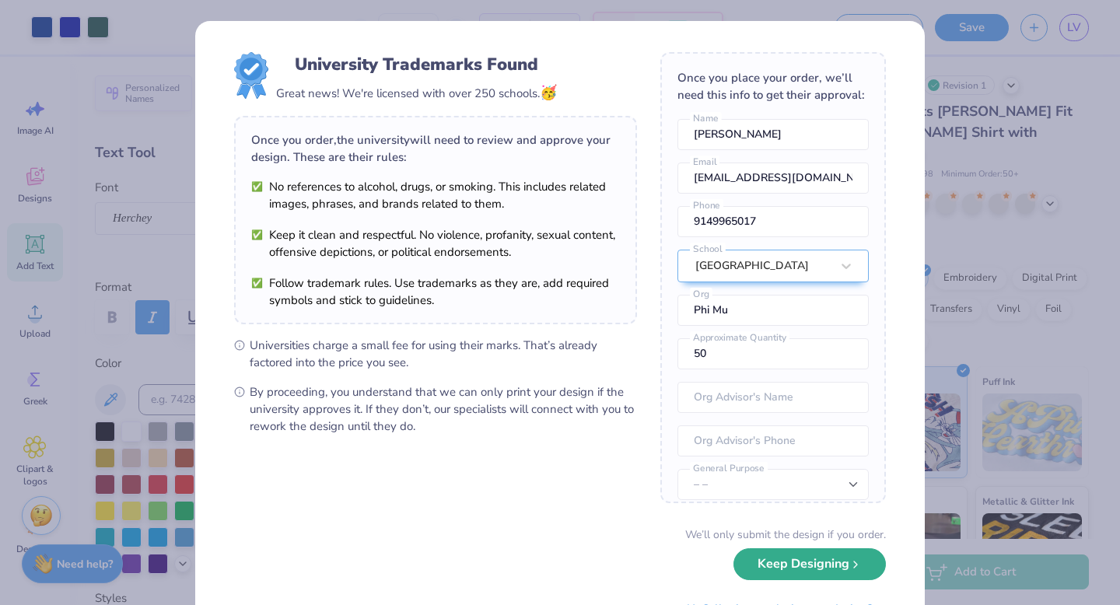
click at [757, 561] on button "Keep Designing" at bounding box center [809, 564] width 152 height 32
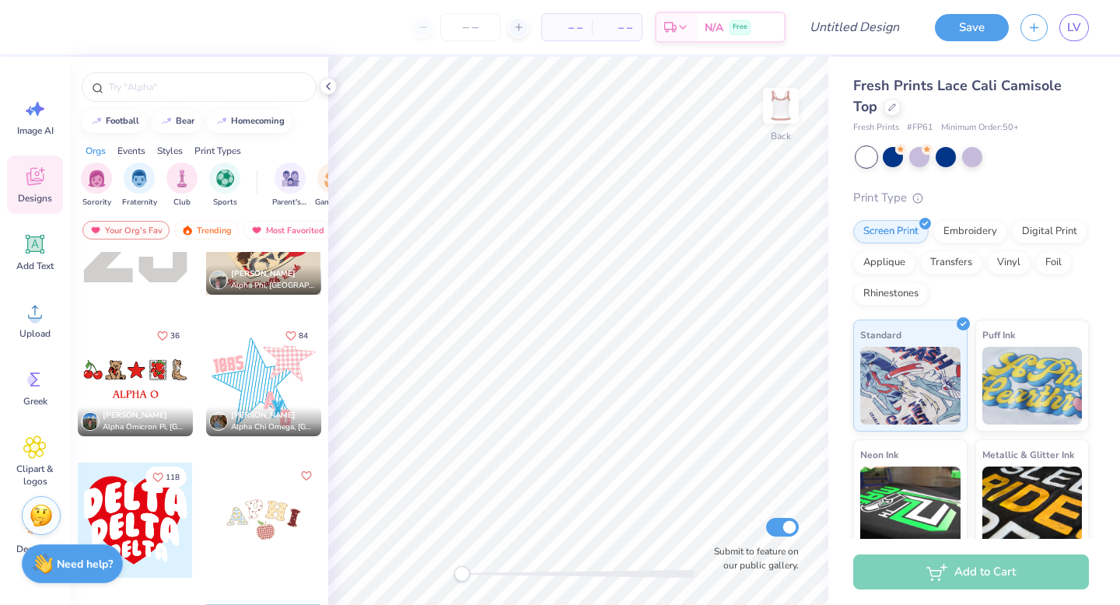
scroll to position [3187, 0]
click at [267, 358] on div at bounding box center [263, 377] width 115 height 115
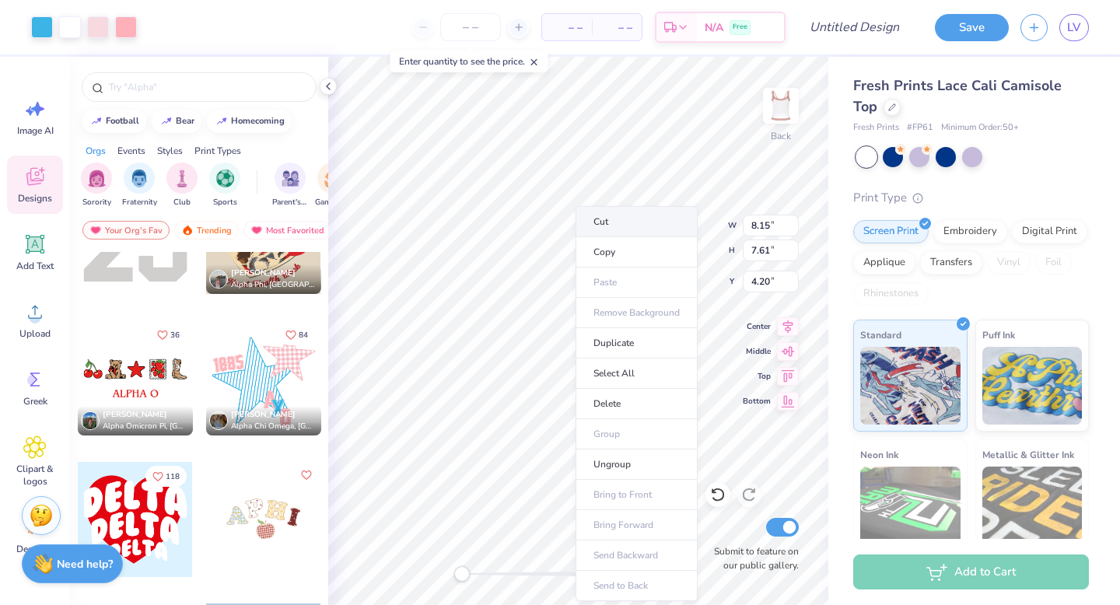
click at [634, 215] on li "Cut" at bounding box center [636, 221] width 122 height 31
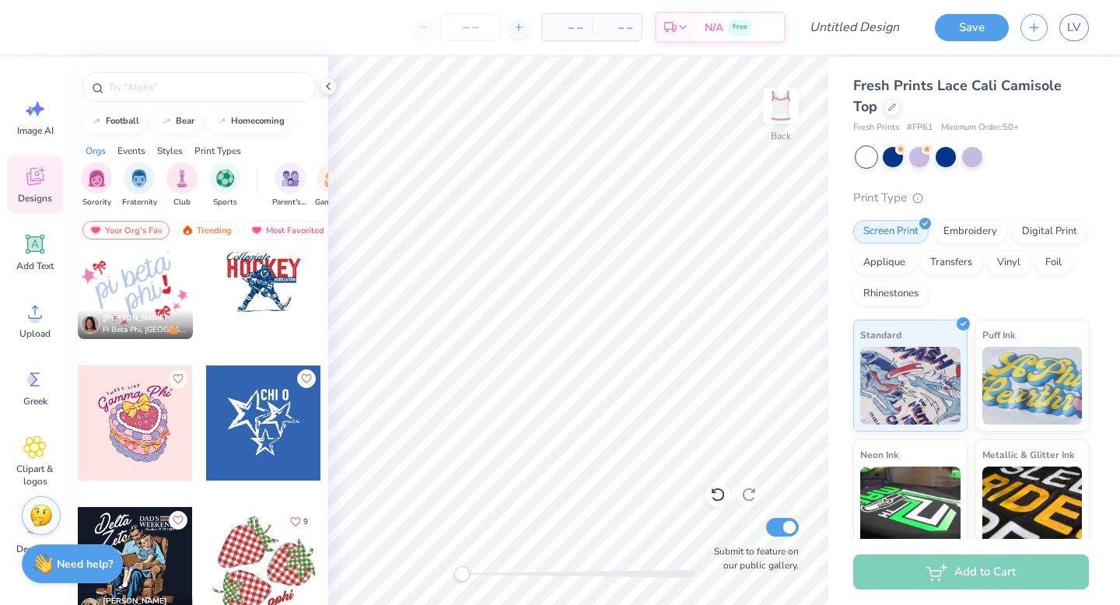
scroll to position [5397, 0]
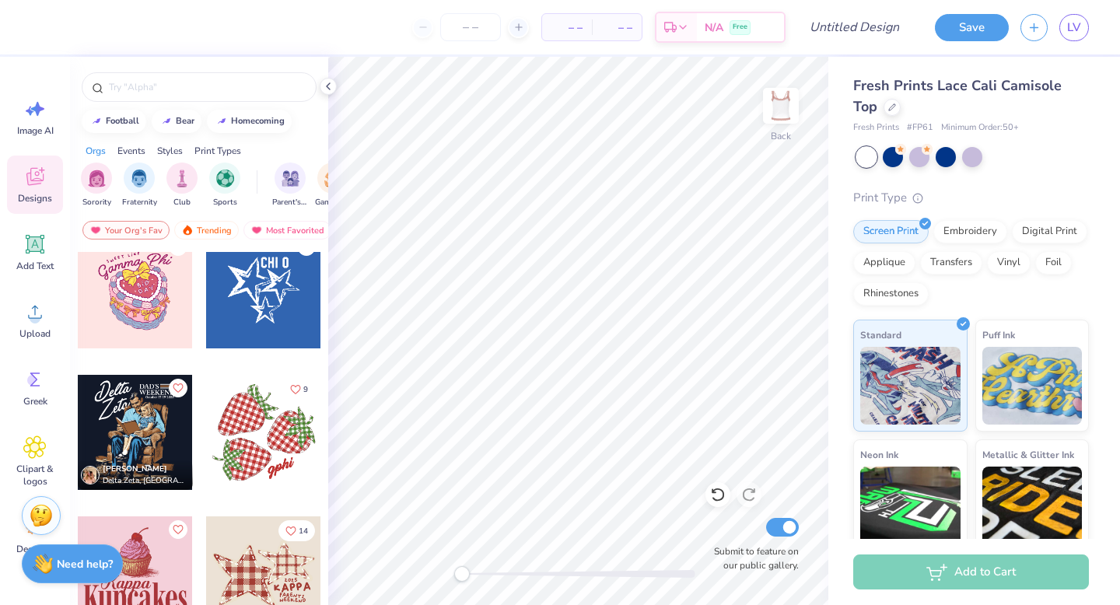
click at [265, 316] on div at bounding box center [263, 290] width 115 height 115
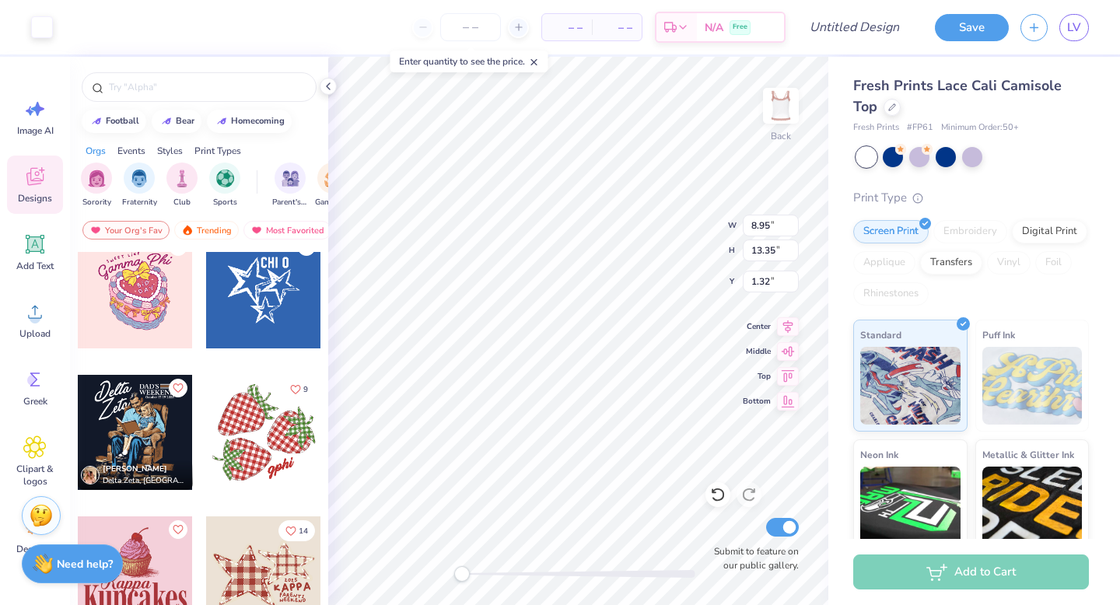
click at [274, 449] on div at bounding box center [263, 432] width 115 height 115
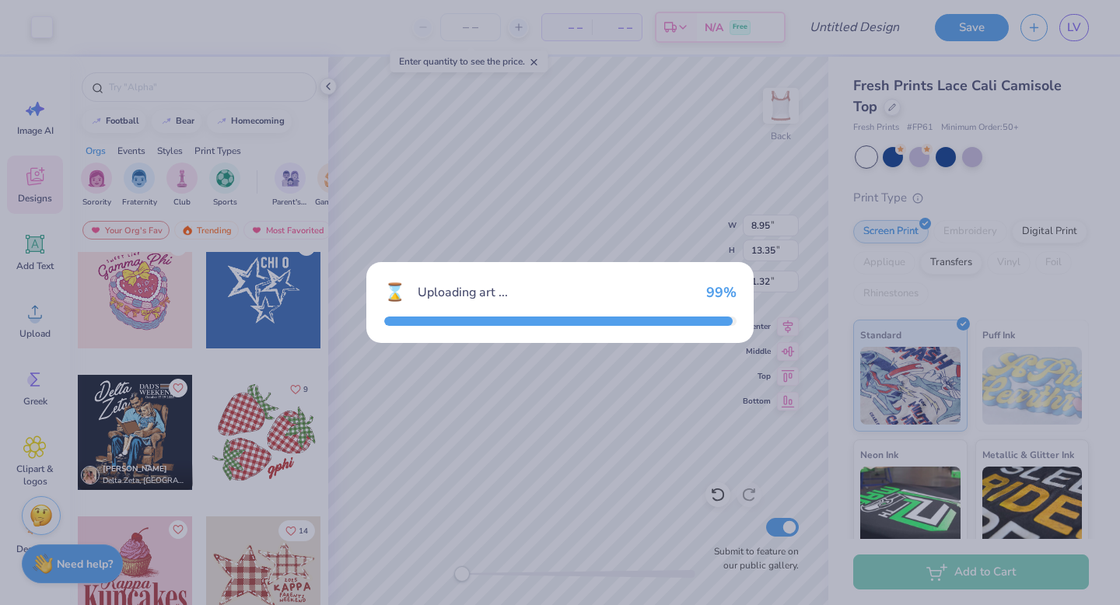
type input "7.28"
type input "6.82"
type input "4.59"
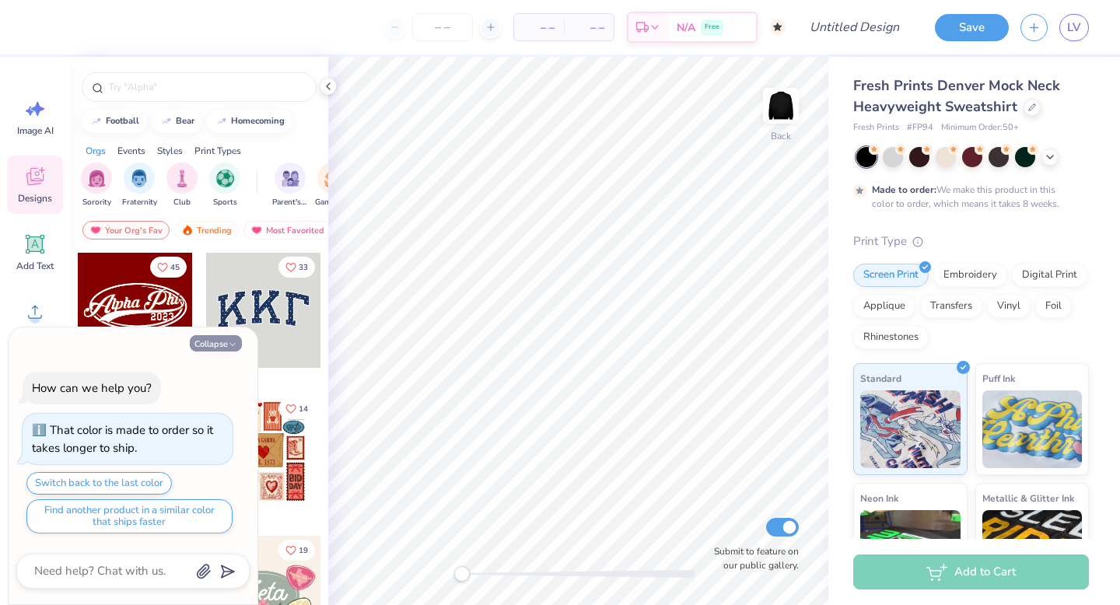
click at [215, 341] on button "Collapse" at bounding box center [216, 343] width 52 height 16
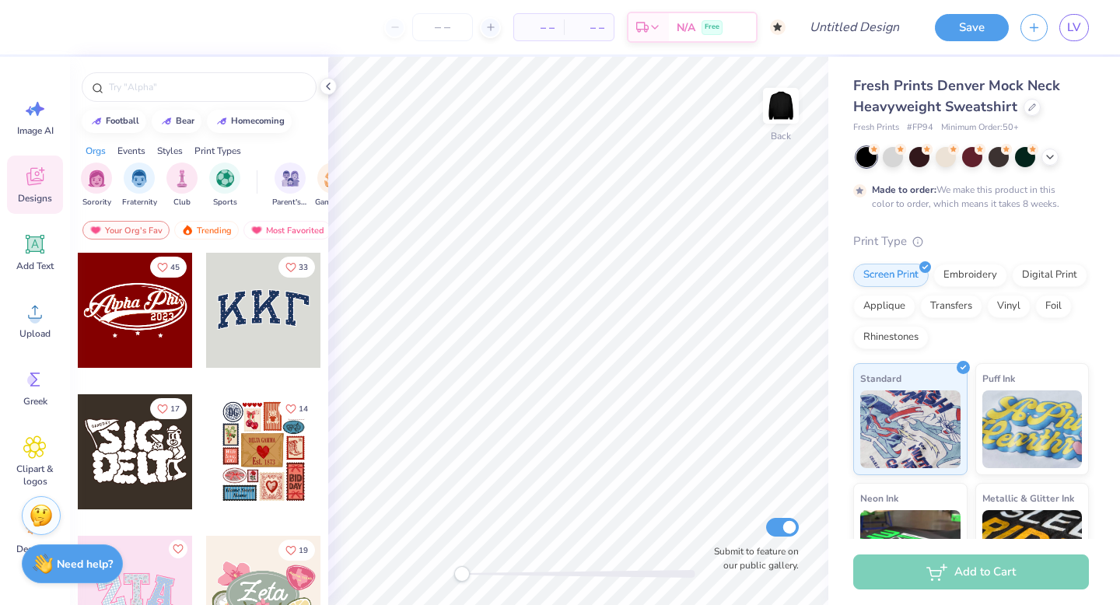
click at [257, 453] on div at bounding box center [263, 451] width 115 height 115
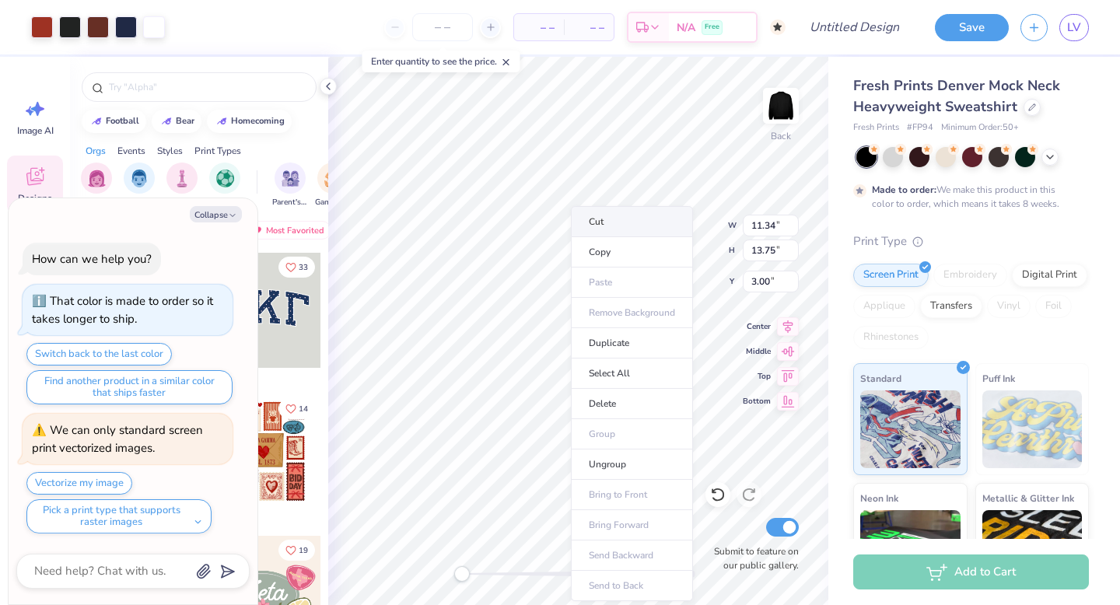
click at [617, 225] on li "Cut" at bounding box center [632, 221] width 122 height 31
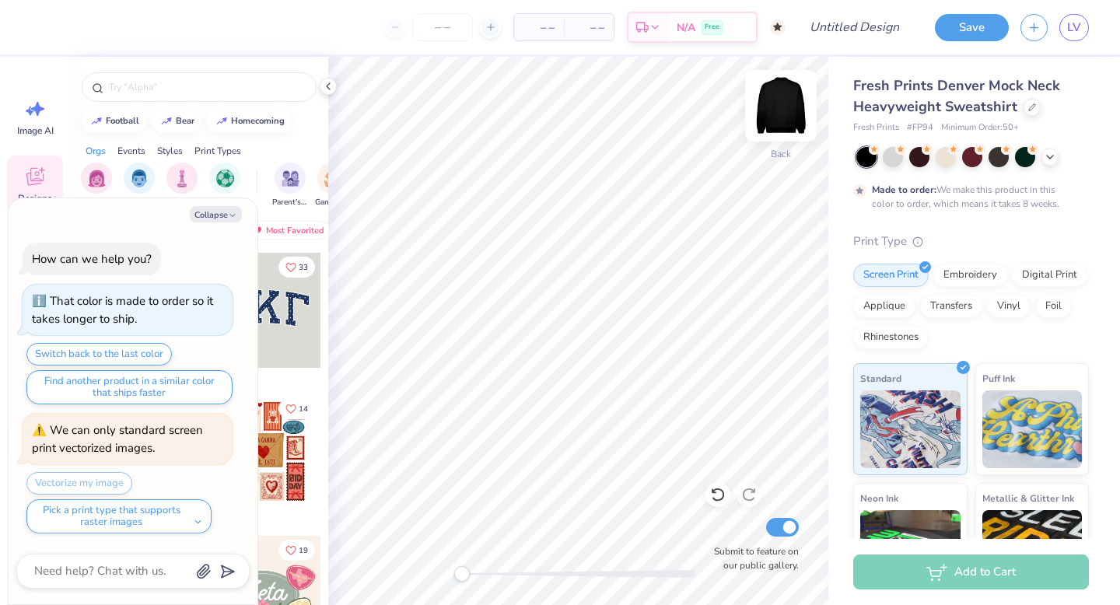
click at [784, 109] on img at bounding box center [781, 106] width 62 height 62
click at [216, 212] on button "Collapse" at bounding box center [216, 214] width 52 height 16
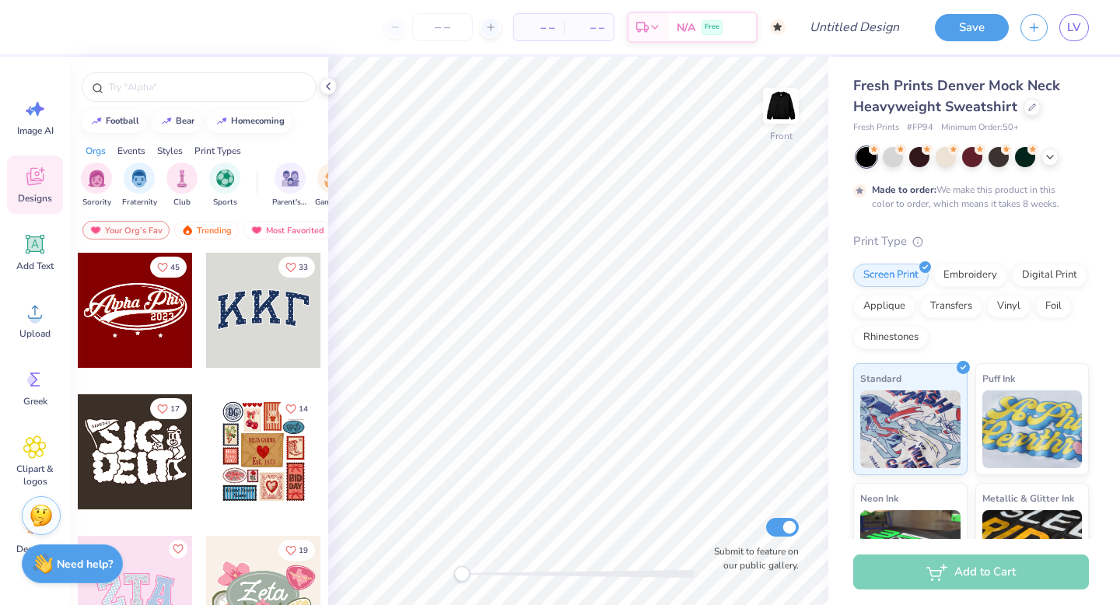
scroll to position [46, 0]
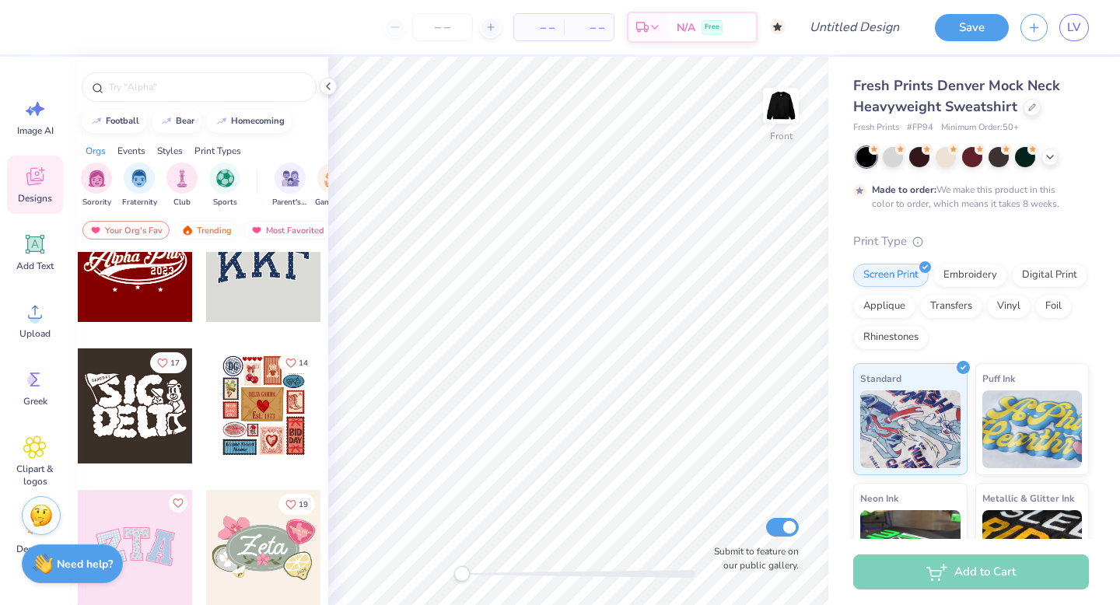
click at [270, 445] on div at bounding box center [263, 405] width 115 height 115
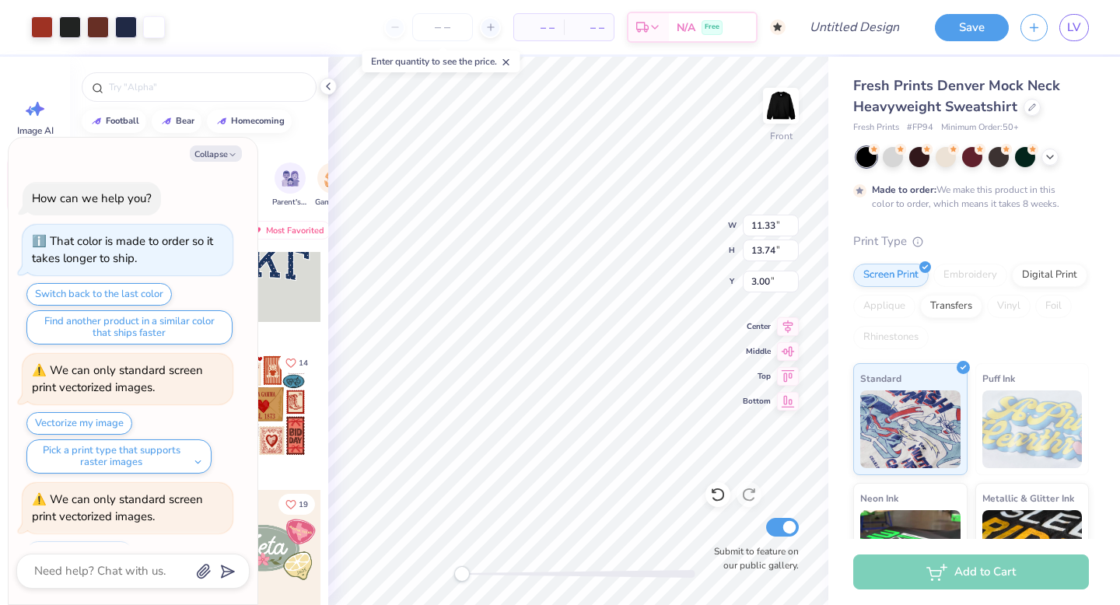
scroll to position [68, 0]
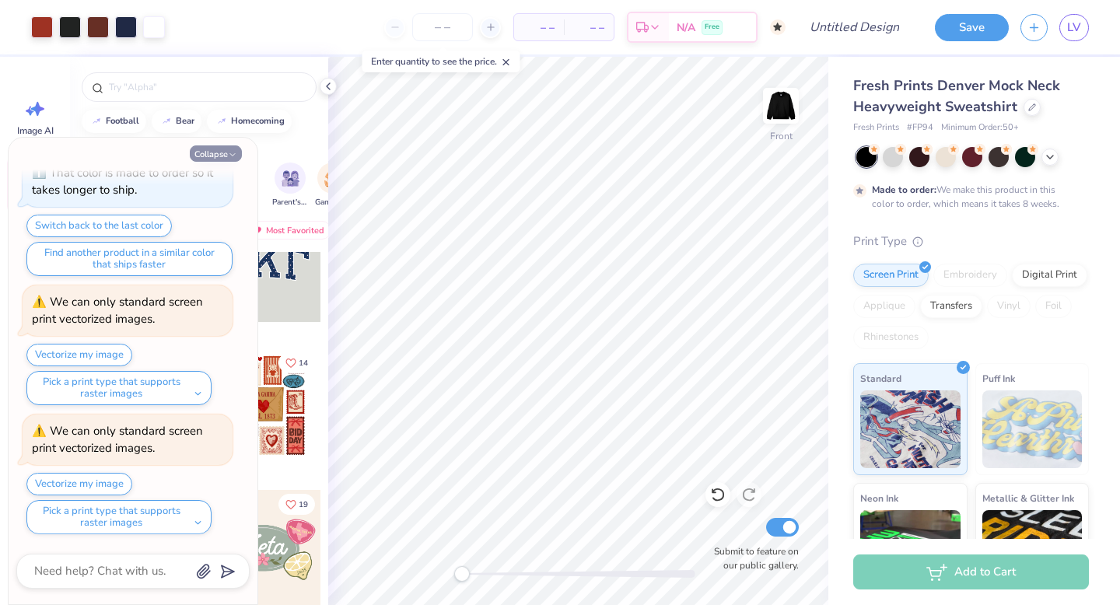
click at [211, 149] on button "Collapse" at bounding box center [216, 153] width 52 height 16
type textarea "x"
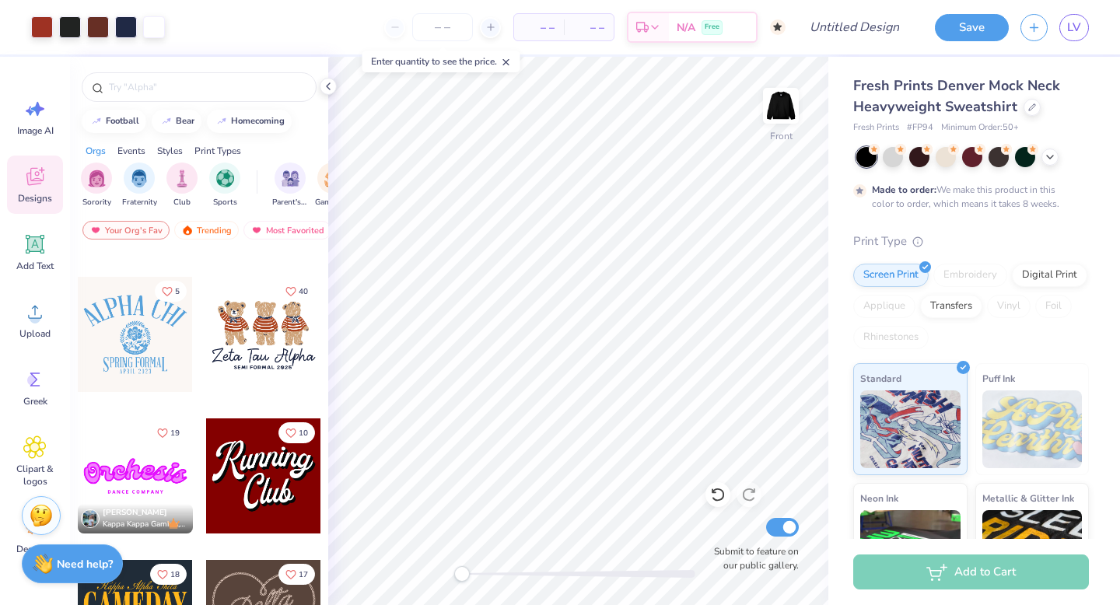
scroll to position [709, 0]
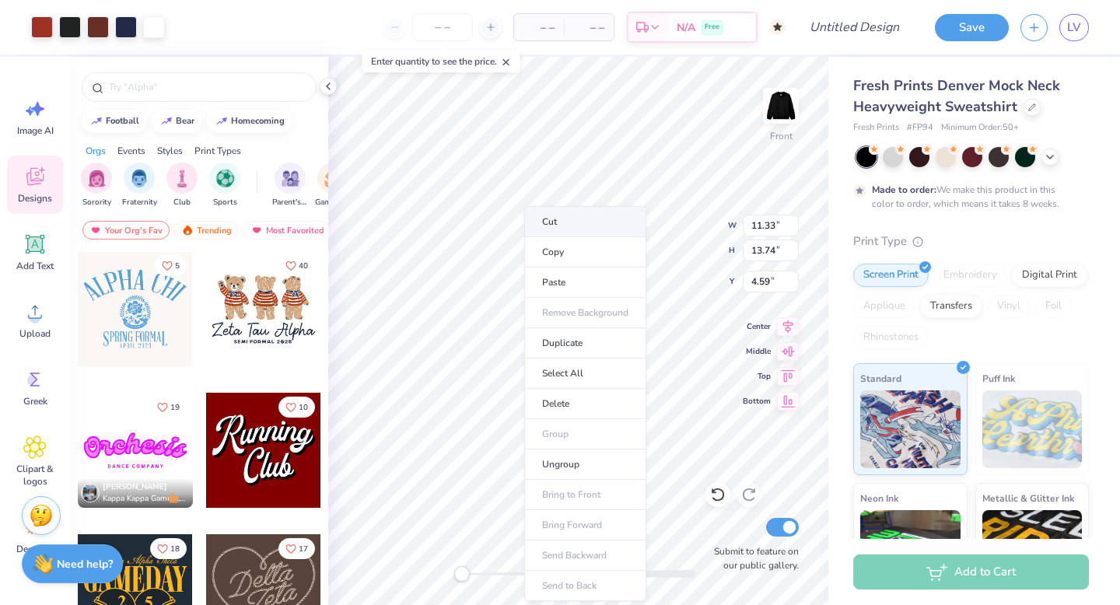
click at [568, 227] on li "Cut" at bounding box center [585, 221] width 122 height 31
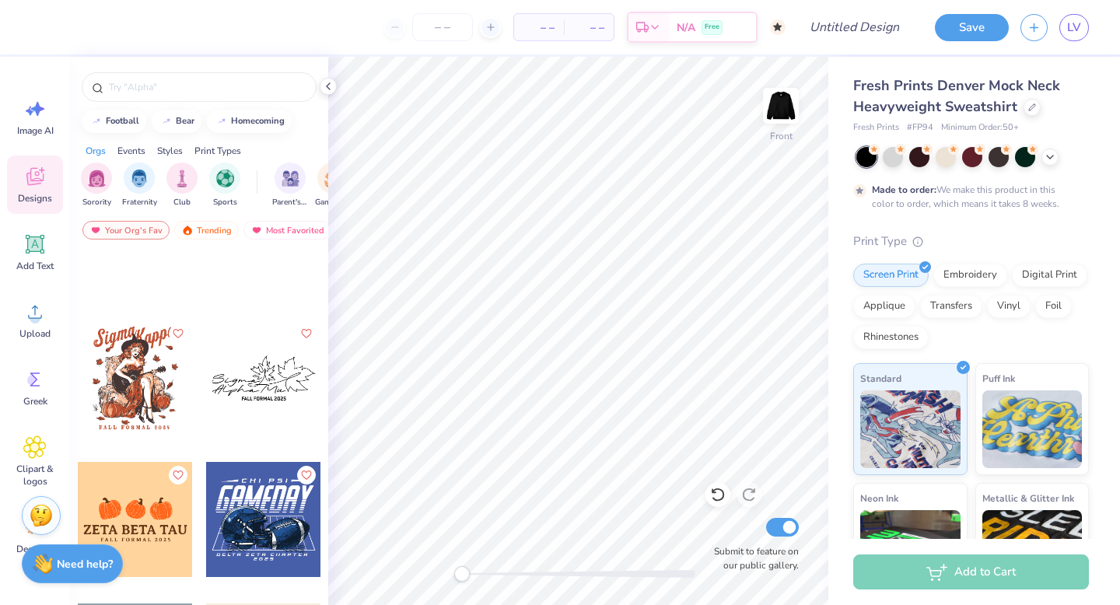
scroll to position [11364, 0]
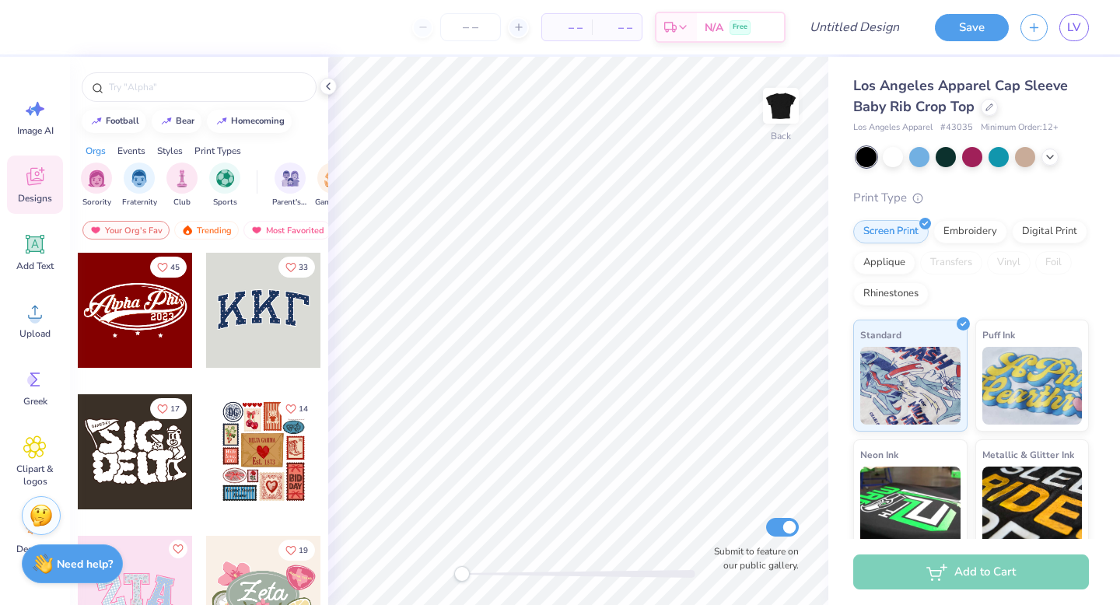
click at [138, 316] on div at bounding box center [135, 310] width 115 height 115
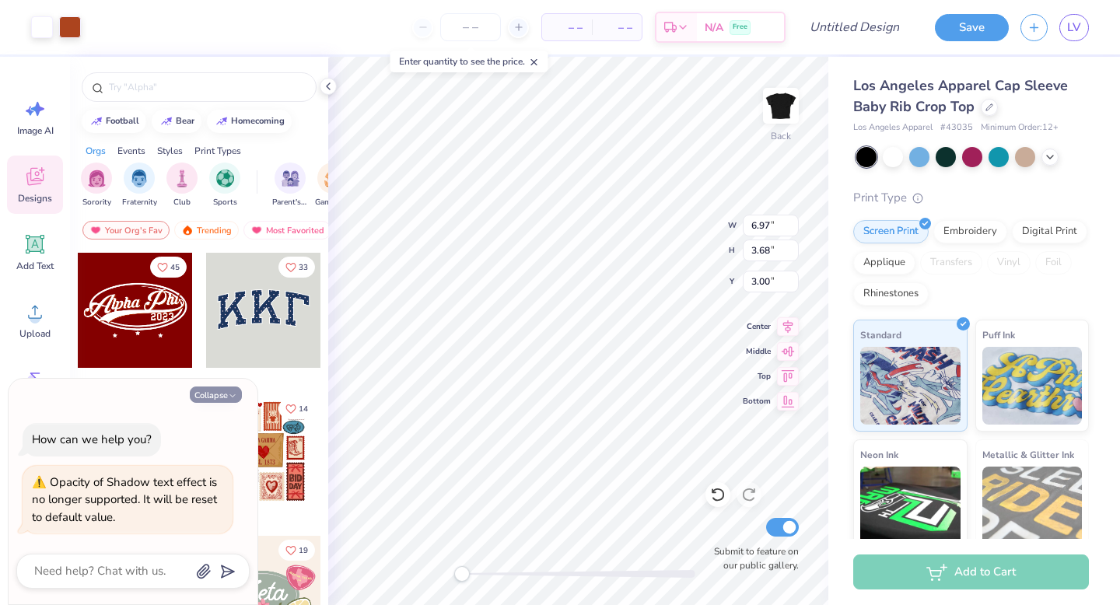
click at [222, 390] on button "Collapse" at bounding box center [216, 394] width 52 height 16
type textarea "x"
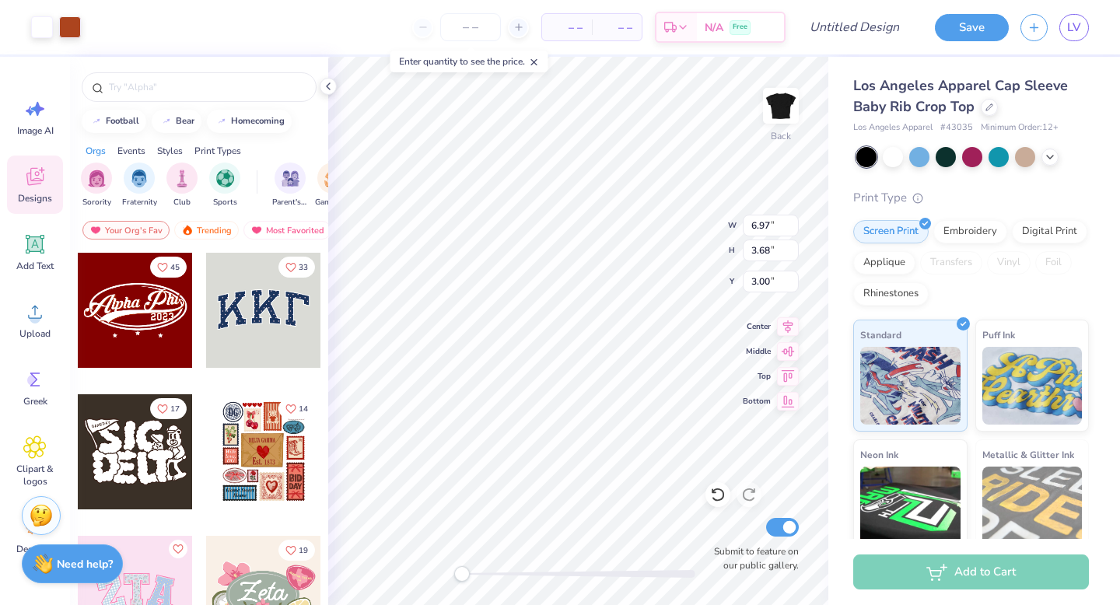
type input "6.88"
type input "1.89"
type input "1.81"
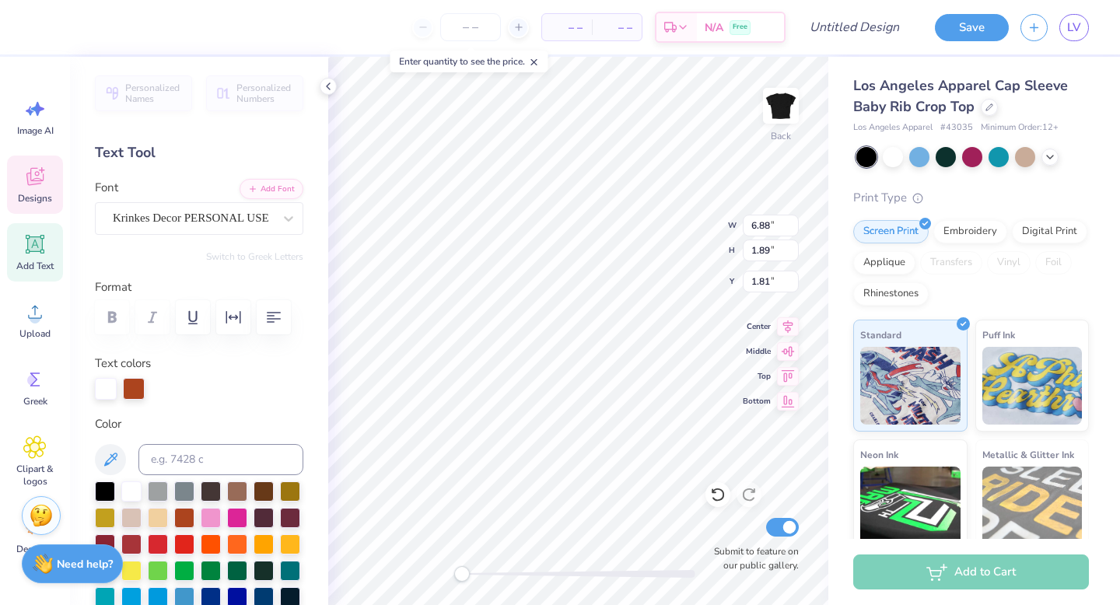
scroll to position [20, 0]
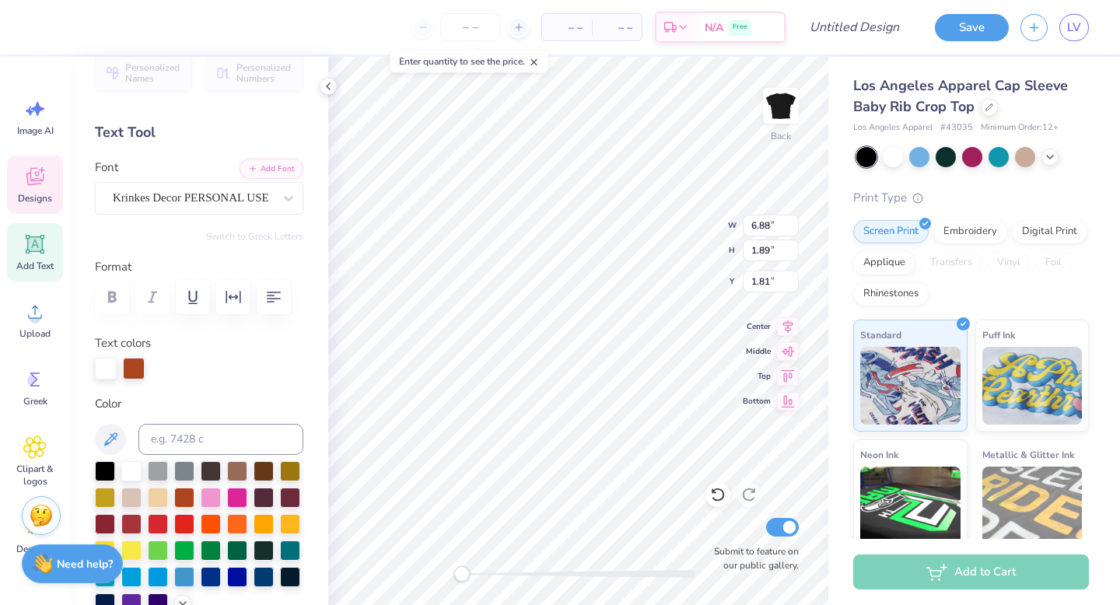
click at [137, 372] on div at bounding box center [134, 369] width 22 height 22
click at [134, 369] on div at bounding box center [134, 369] width 22 height 22
click at [133, 369] on div at bounding box center [134, 369] width 22 height 22
click at [162, 572] on div at bounding box center [158, 575] width 20 height 20
click at [129, 465] on div at bounding box center [131, 470] width 20 height 20
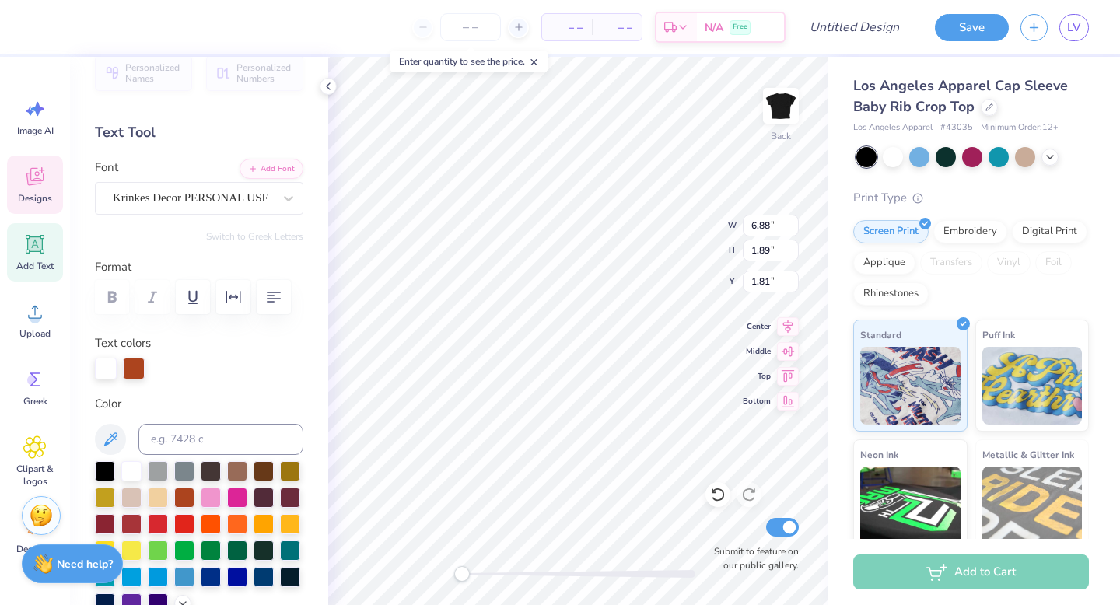
click at [136, 372] on div at bounding box center [134, 369] width 22 height 22
drag, startPoint x: 108, startPoint y: 371, endPoint x: 132, endPoint y: 371, distance: 24.1
click at [132, 371] on div at bounding box center [199, 369] width 208 height 22
click at [133, 371] on div at bounding box center [134, 369] width 22 height 22
click at [126, 376] on div at bounding box center [134, 369] width 22 height 22
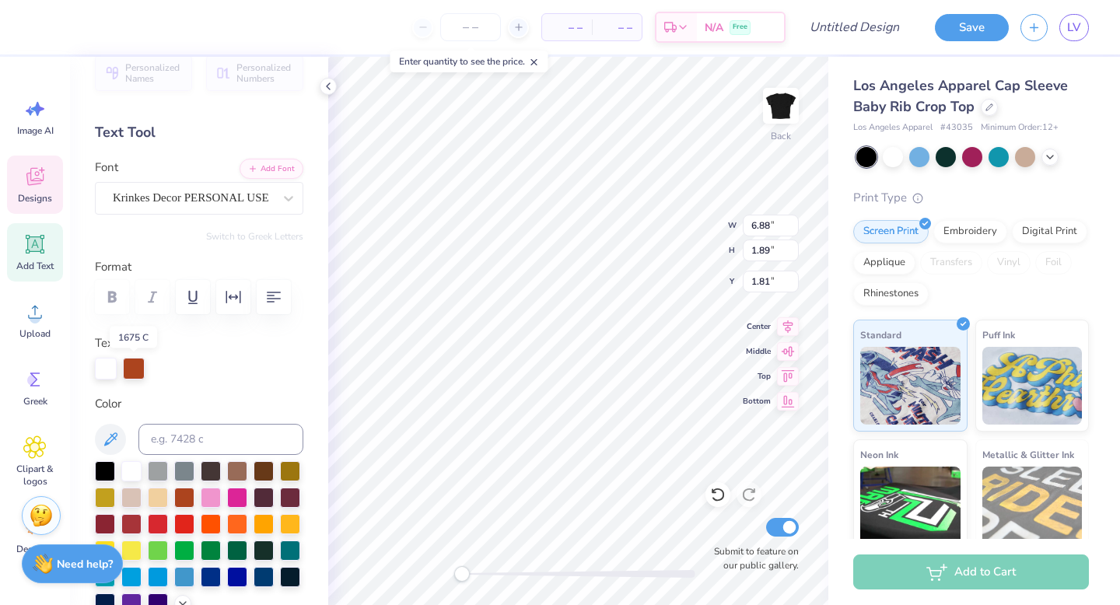
click at [128, 372] on div at bounding box center [134, 369] width 22 height 22
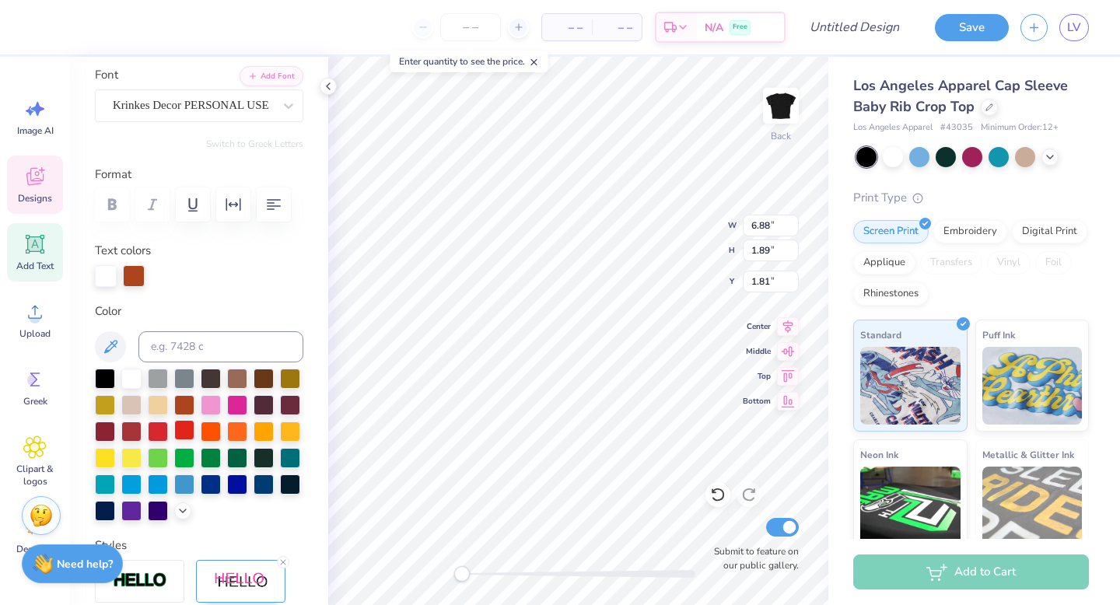
scroll to position [134, 0]
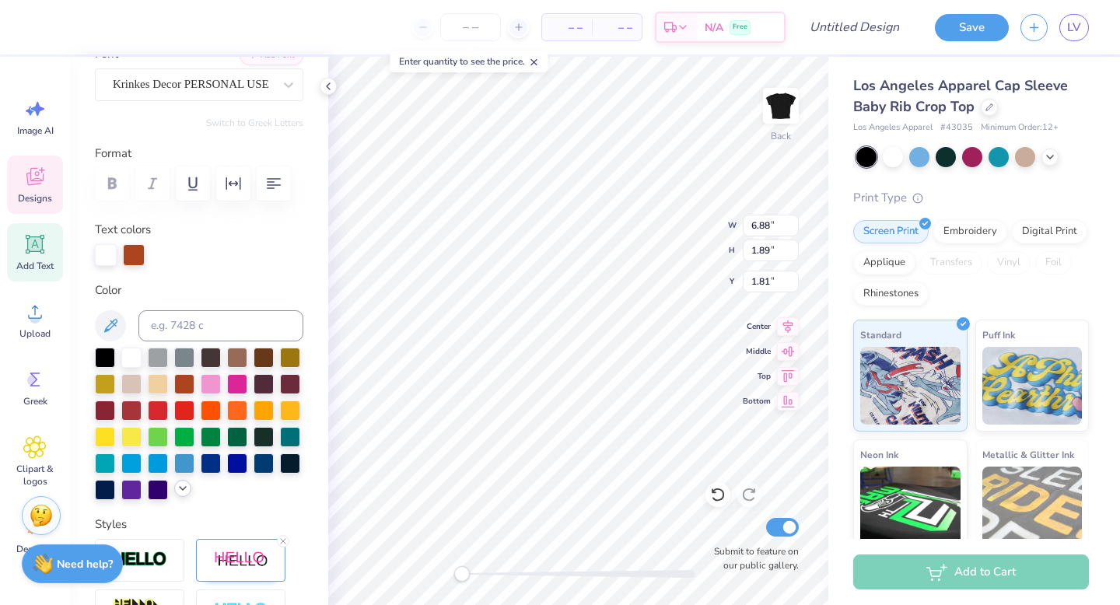
click at [180, 487] on polyline at bounding box center [183, 488] width 6 height 3
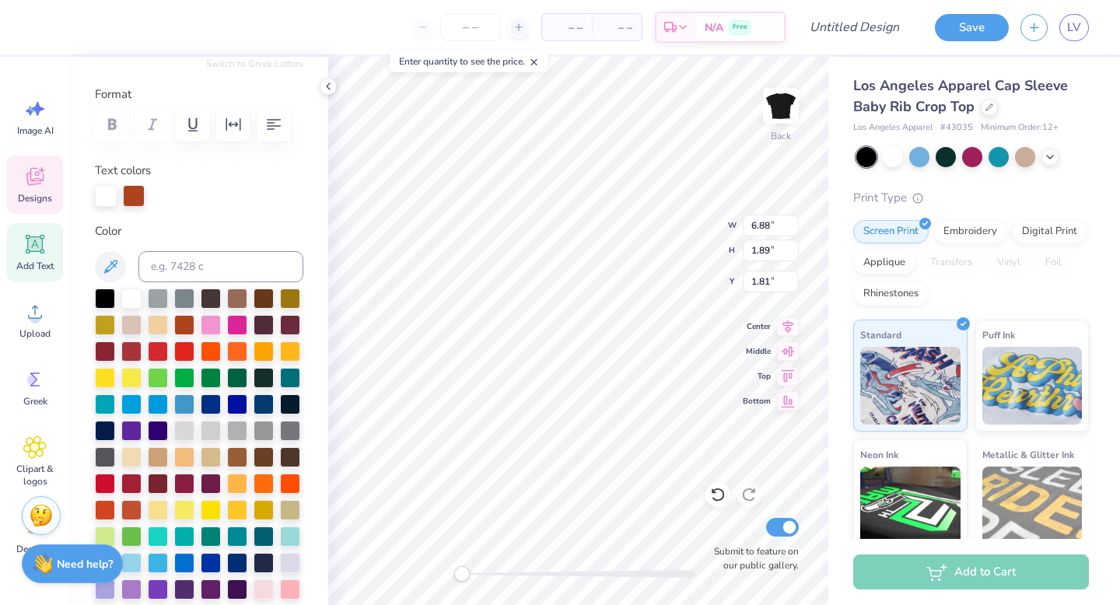
scroll to position [335, 0]
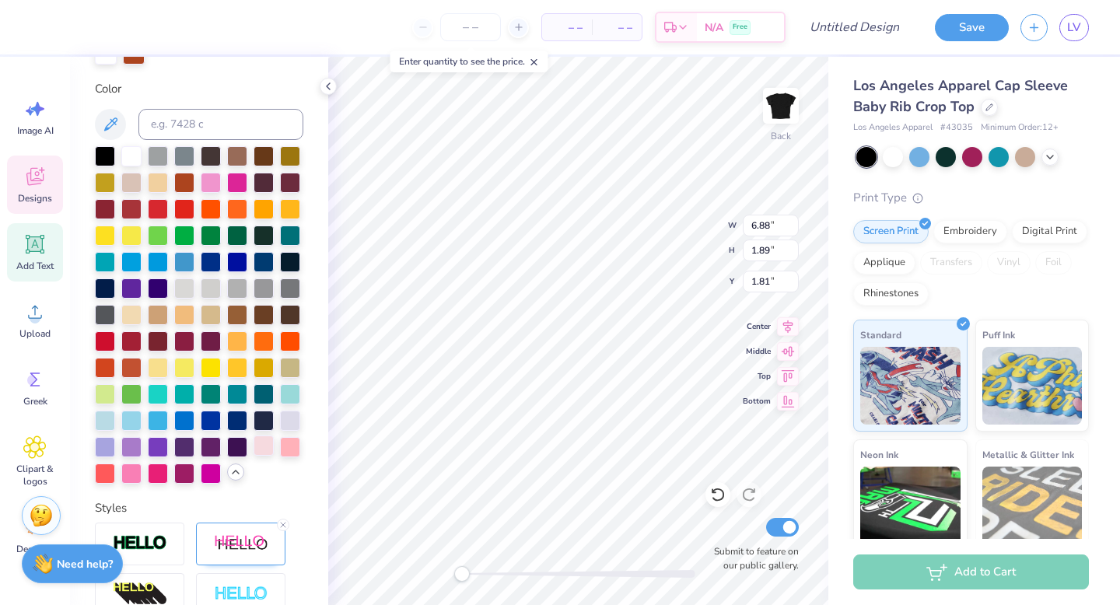
click at [268, 450] on div at bounding box center [263, 445] width 20 height 20
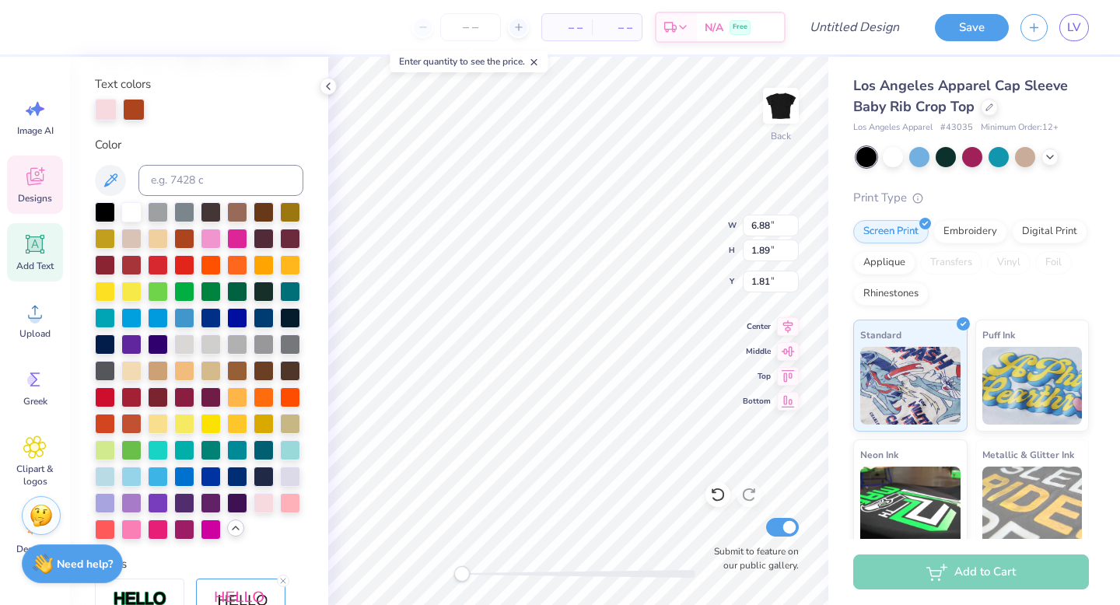
scroll to position [0, 0]
type textarea "Phi Mu0"
type input "1.56"
type input "0.58"
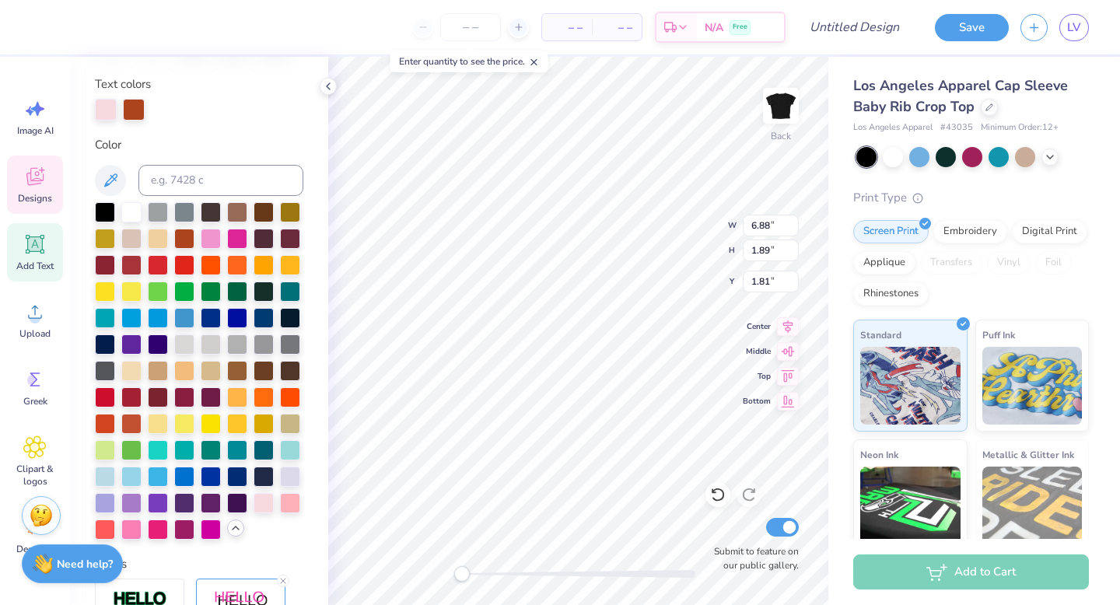
type input "3.41"
type textarea "2"
type textarea "1852"
type input "1.21"
type input "0.46"
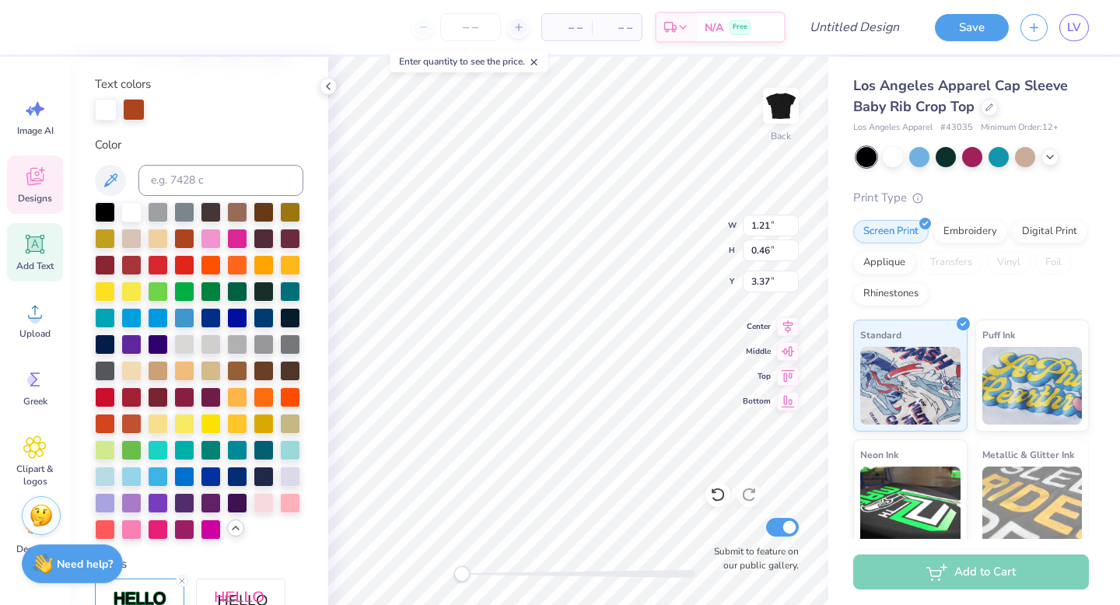
type input "3.29"
type input "5.84"
type input "2.32"
type input "1.61"
type input "5.84"
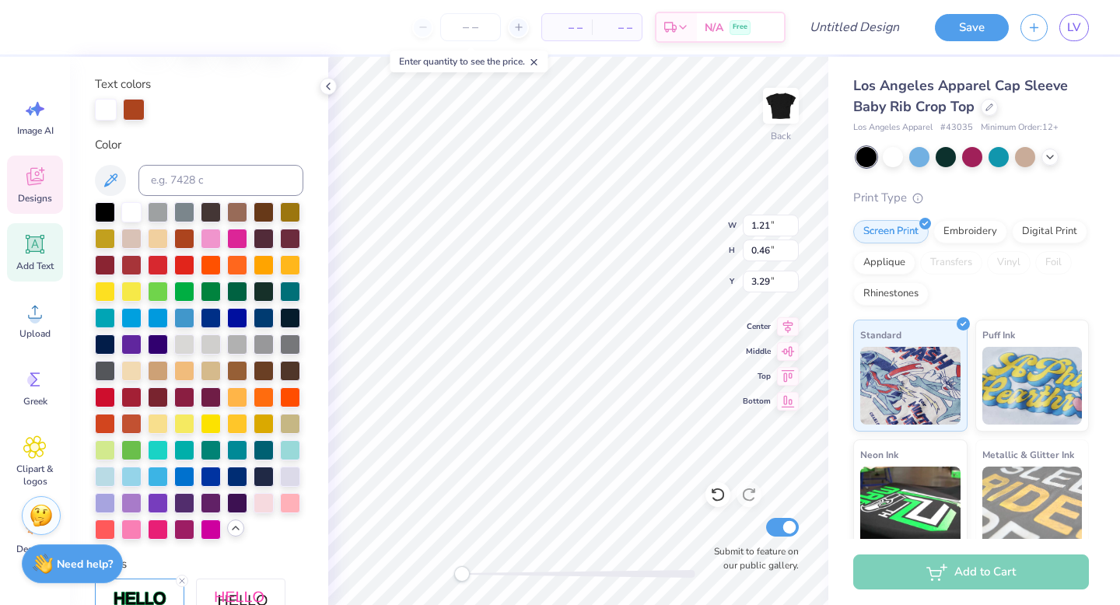
type input "2.32"
type input "1.65"
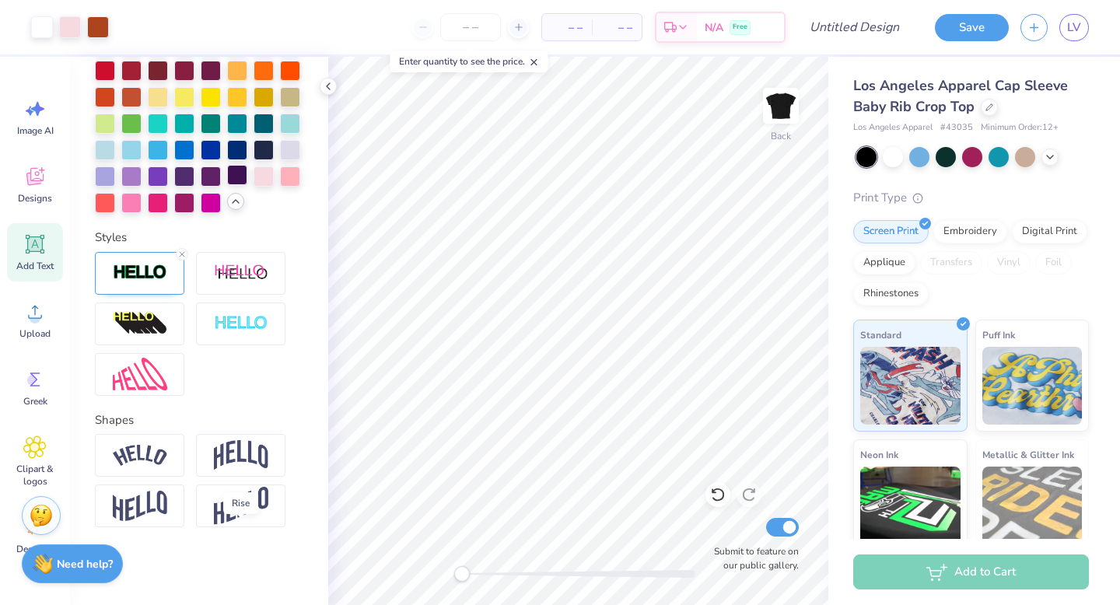
scroll to position [0, 0]
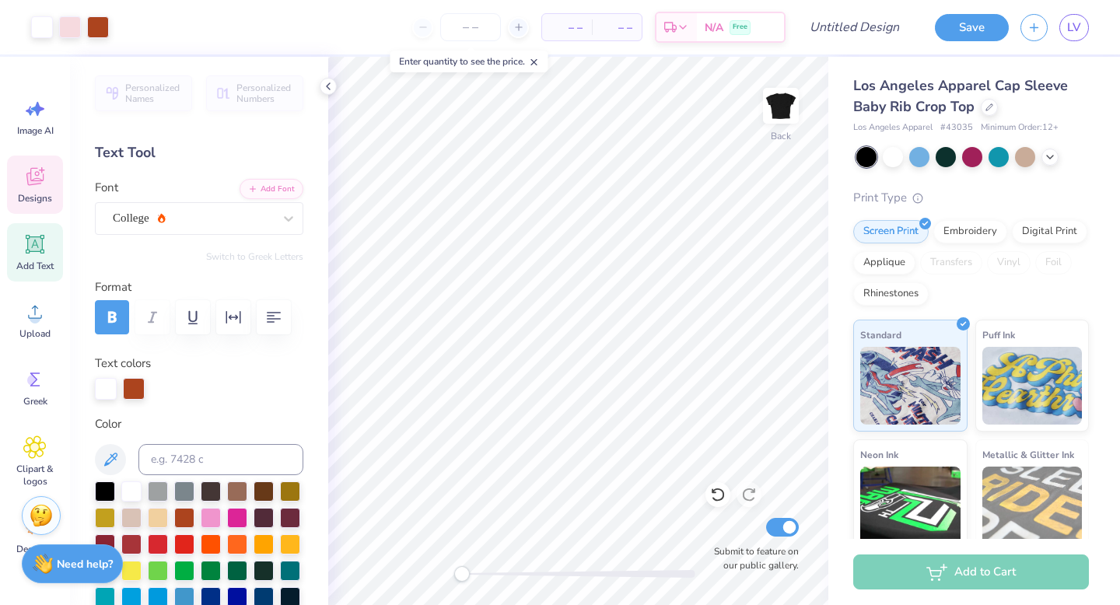
click at [37, 185] on icon at bounding box center [34, 176] width 23 height 23
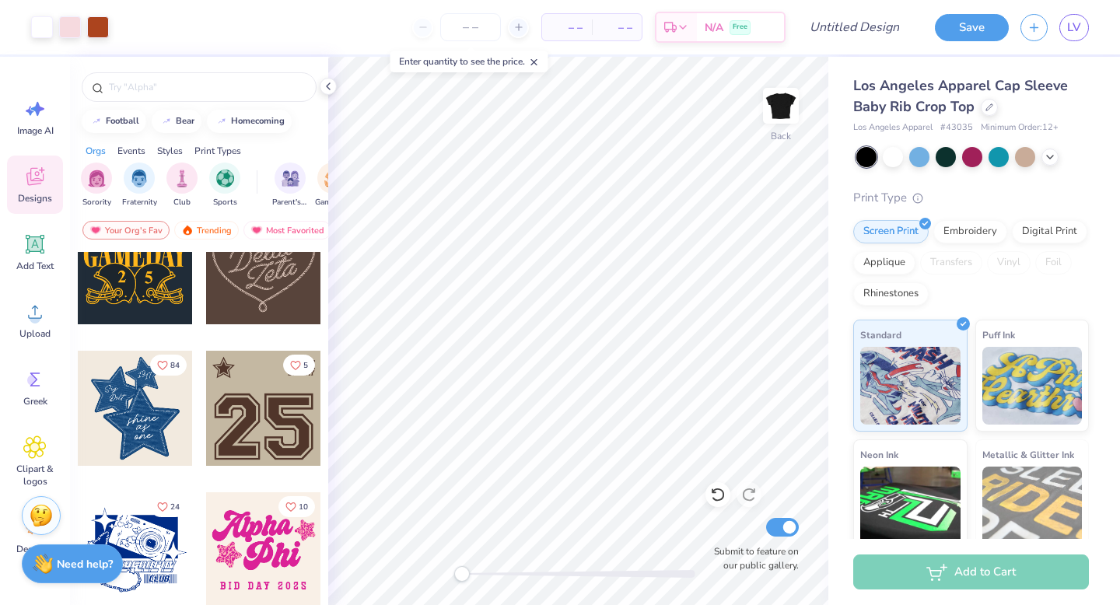
scroll to position [1107, 0]
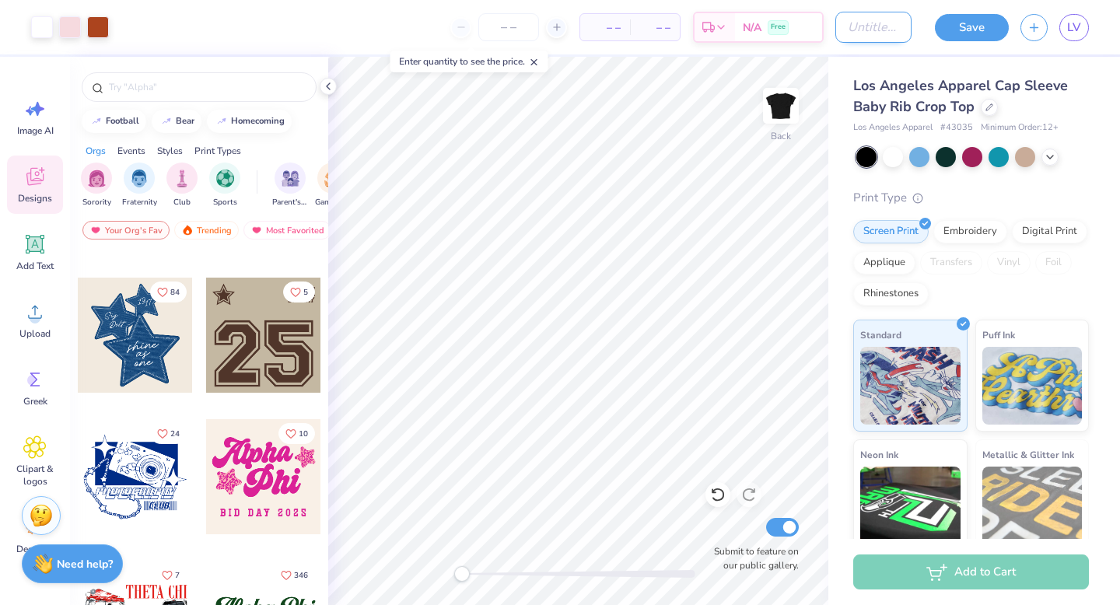
click at [884, 25] on input "Design Title" at bounding box center [873, 27] width 76 height 31
type input "Baby Tee 1"
click at [972, 21] on button "Save" at bounding box center [972, 25] width 74 height 27
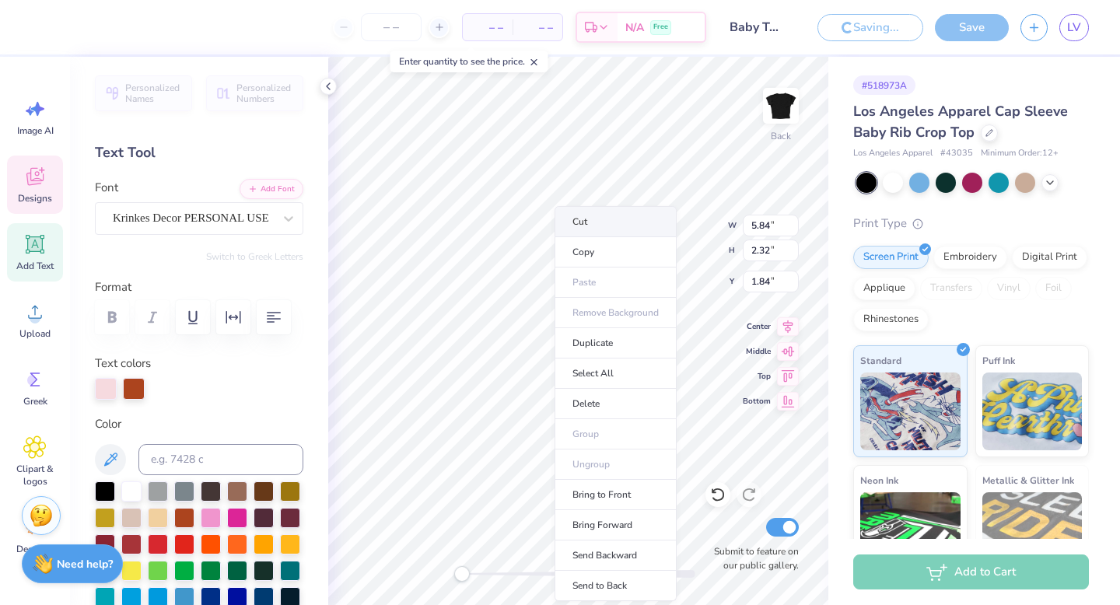
click at [592, 220] on li "Cut" at bounding box center [615, 221] width 122 height 31
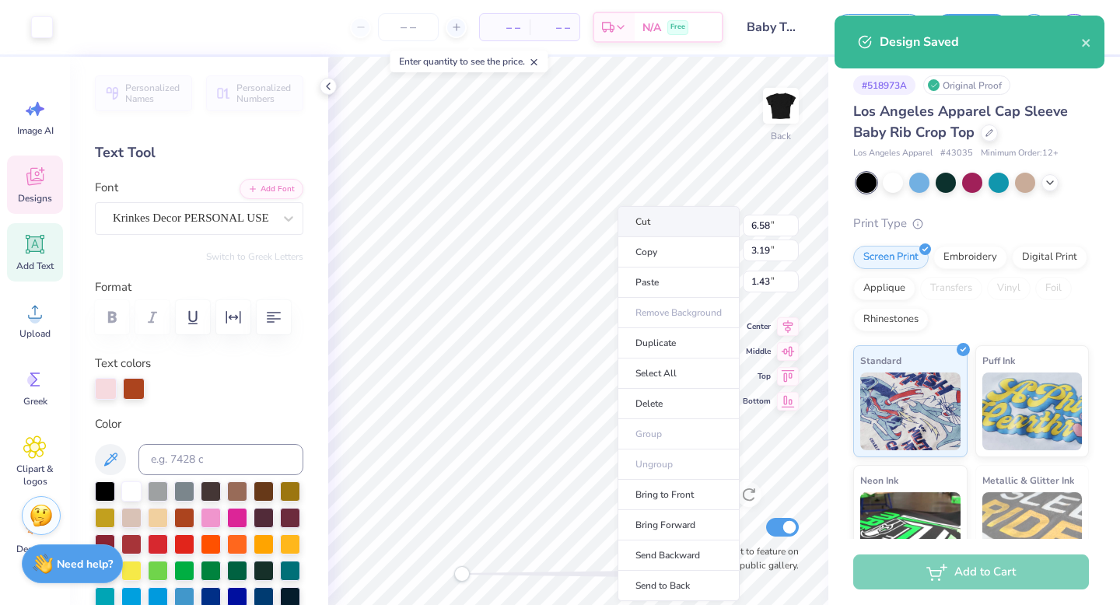
click at [641, 218] on li "Cut" at bounding box center [678, 221] width 122 height 31
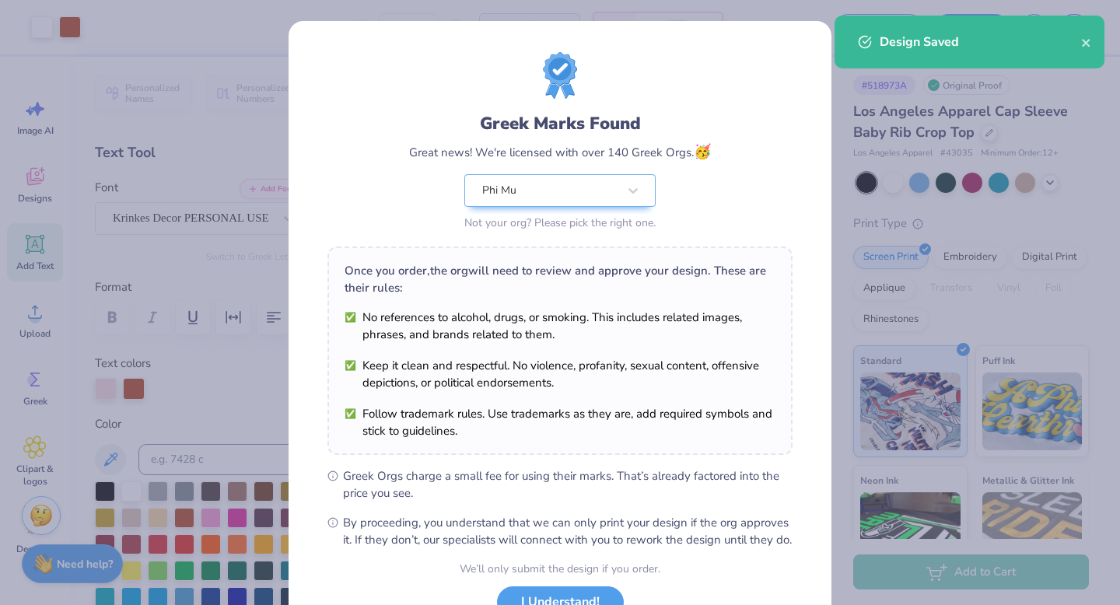
scroll to position [123, 0]
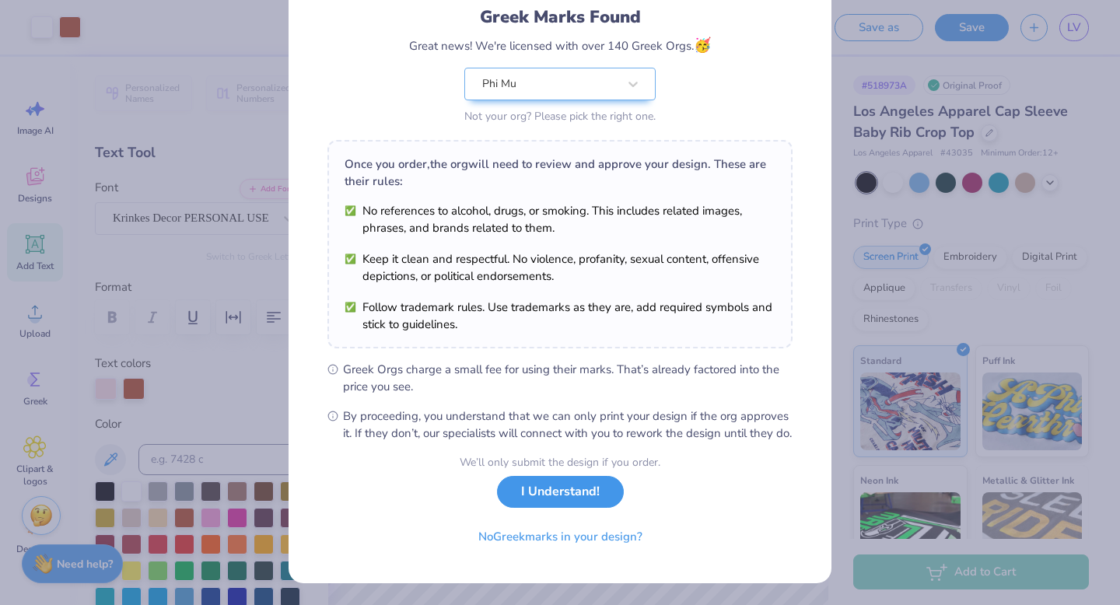
click at [579, 500] on button "I Understand!" at bounding box center [560, 492] width 127 height 32
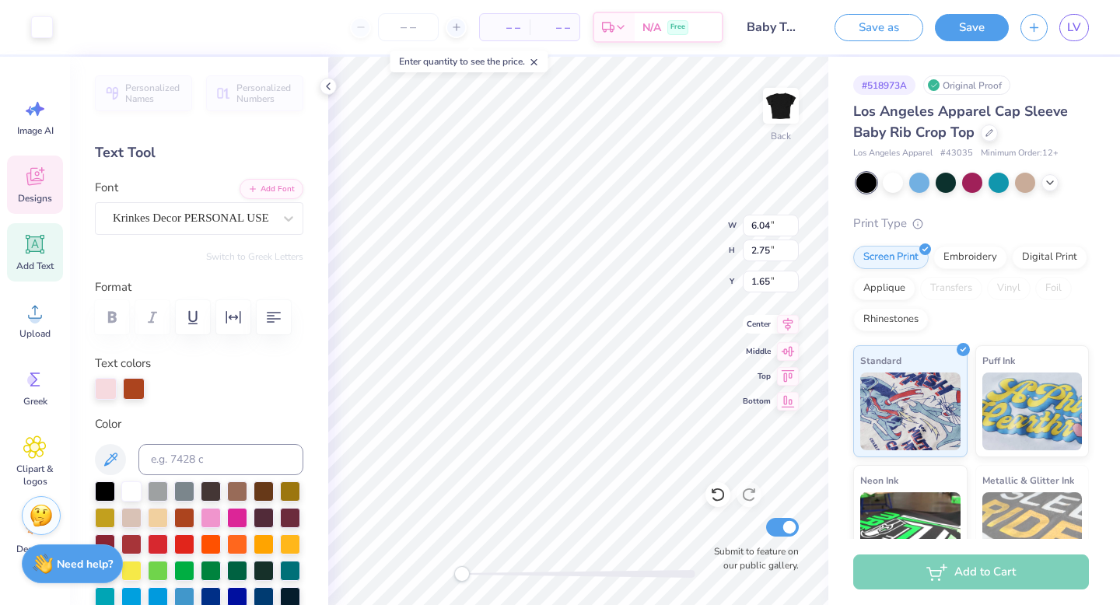
type input "0.43"
type input "0.20"
type textarea "1"
type input "0.25"
type input "0.03"
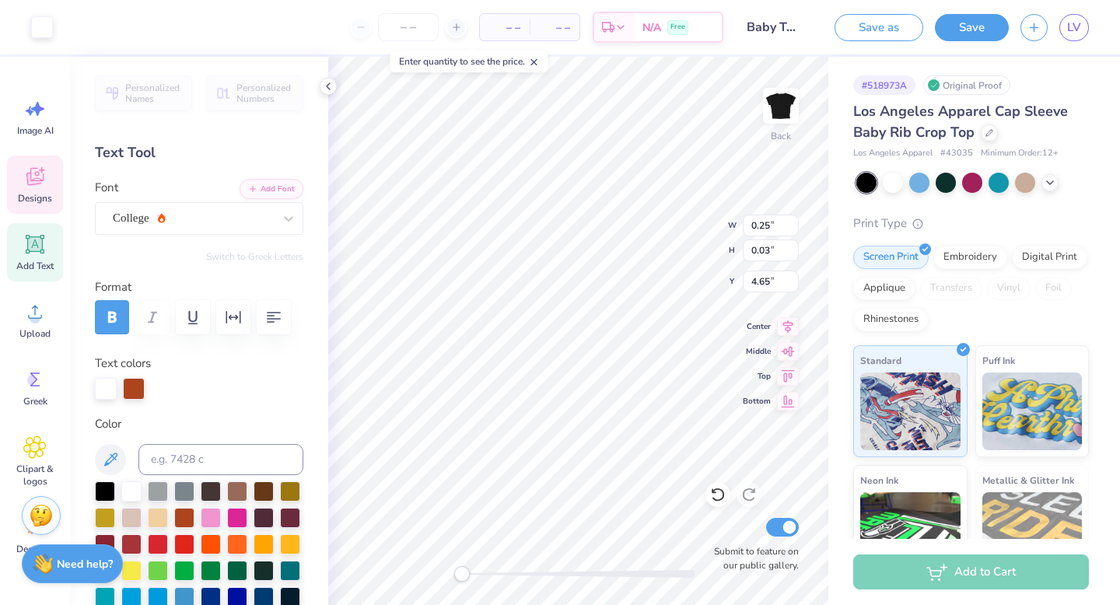
type input "1.21"
type input "0.16"
click at [905, 180] on div at bounding box center [972, 183] width 232 height 20
click at [883, 179] on div at bounding box center [893, 181] width 20 height 20
click at [921, 184] on div at bounding box center [919, 181] width 20 height 20
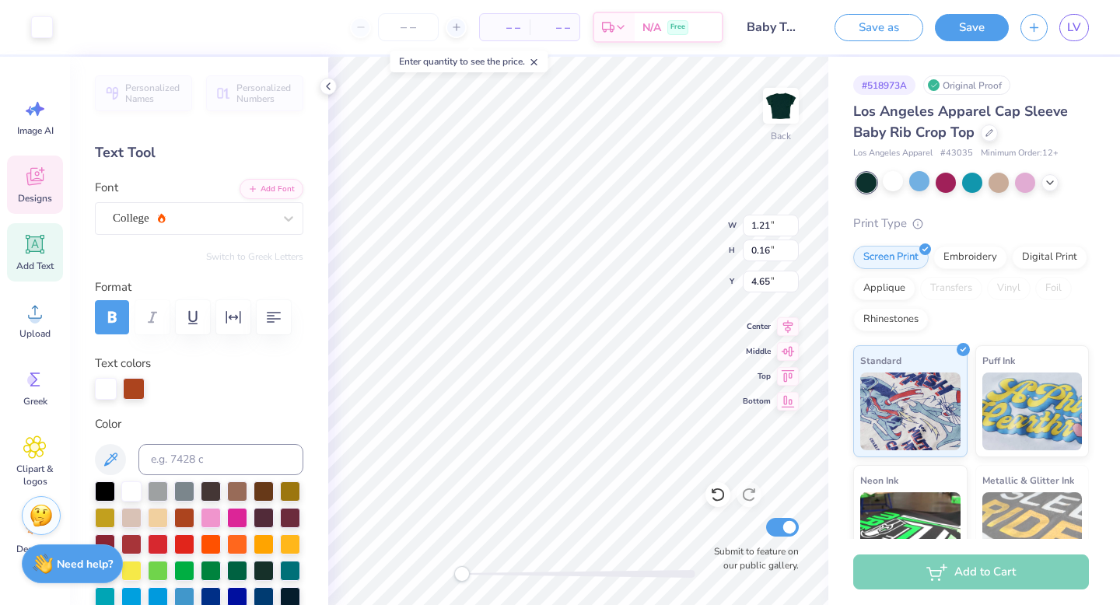
click at [929, 182] on div at bounding box center [919, 181] width 20 height 20
click at [945, 185] on div at bounding box center [945, 181] width 20 height 20
click at [921, 183] on div at bounding box center [919, 181] width 20 height 20
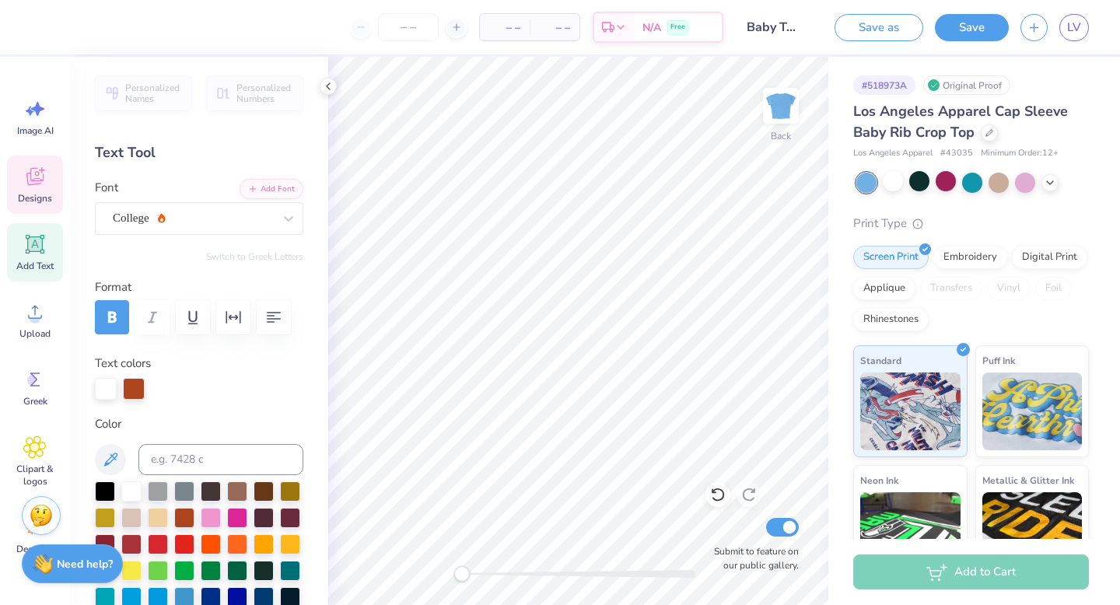
click at [43, 173] on icon at bounding box center [34, 177] width 17 height 18
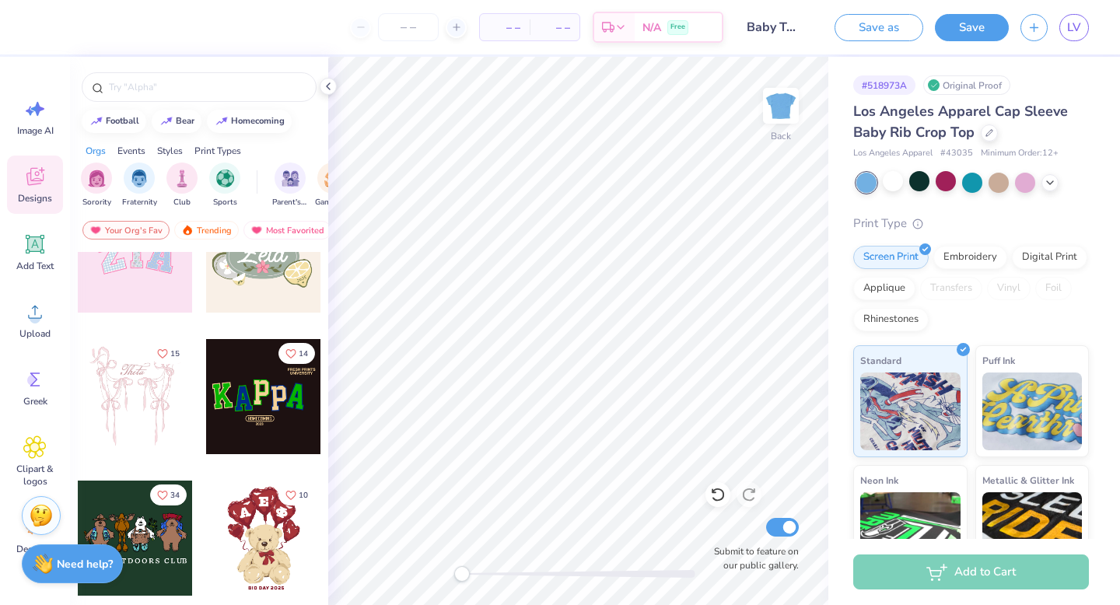
scroll to position [72, 0]
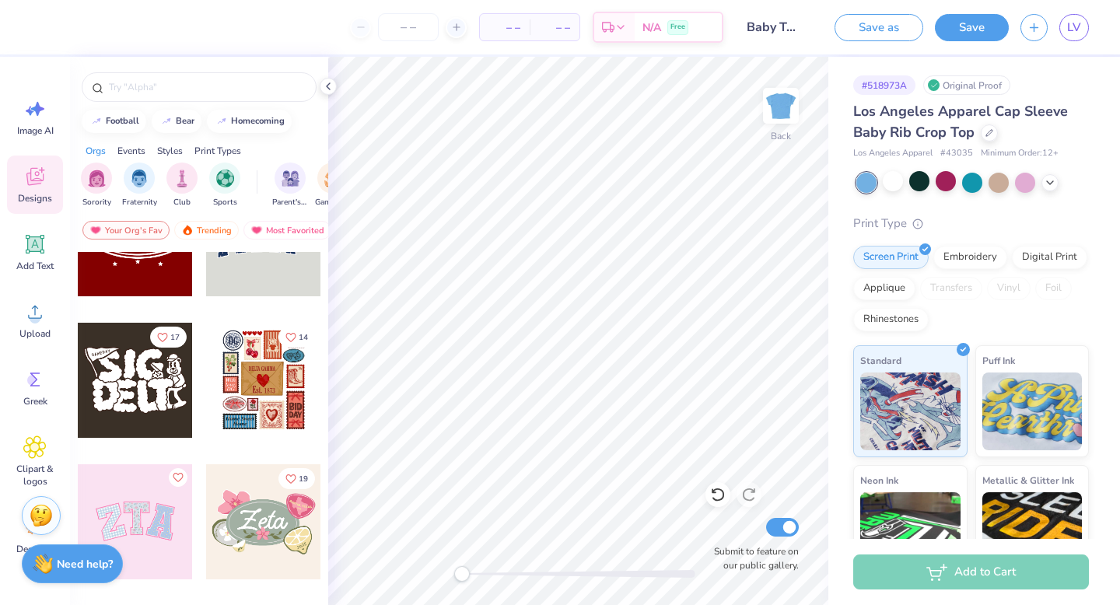
click at [158, 407] on div at bounding box center [135, 380] width 115 height 115
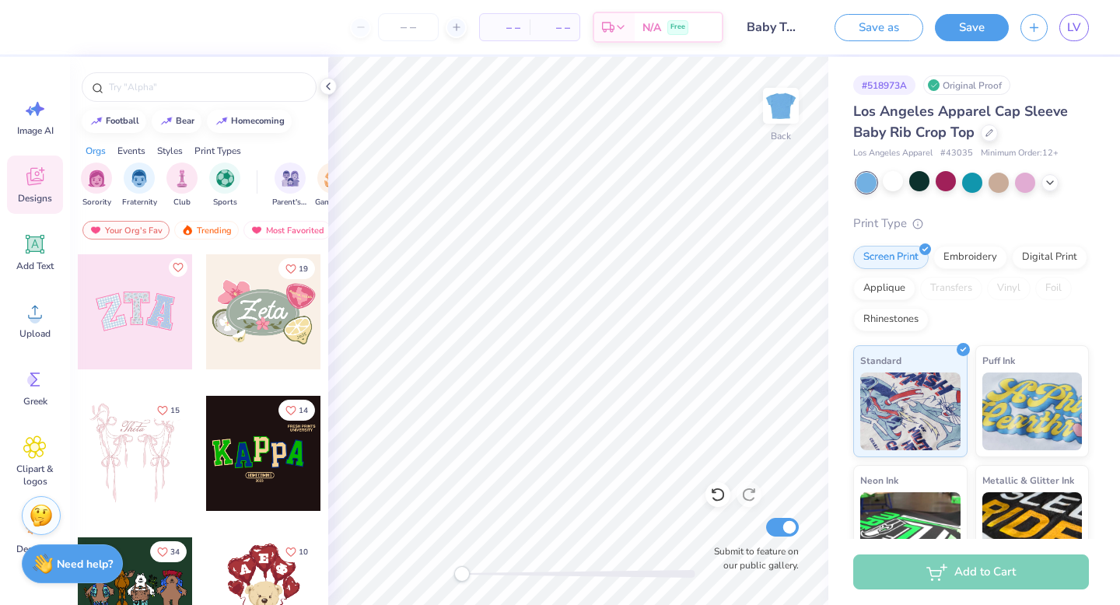
scroll to position [258, 0]
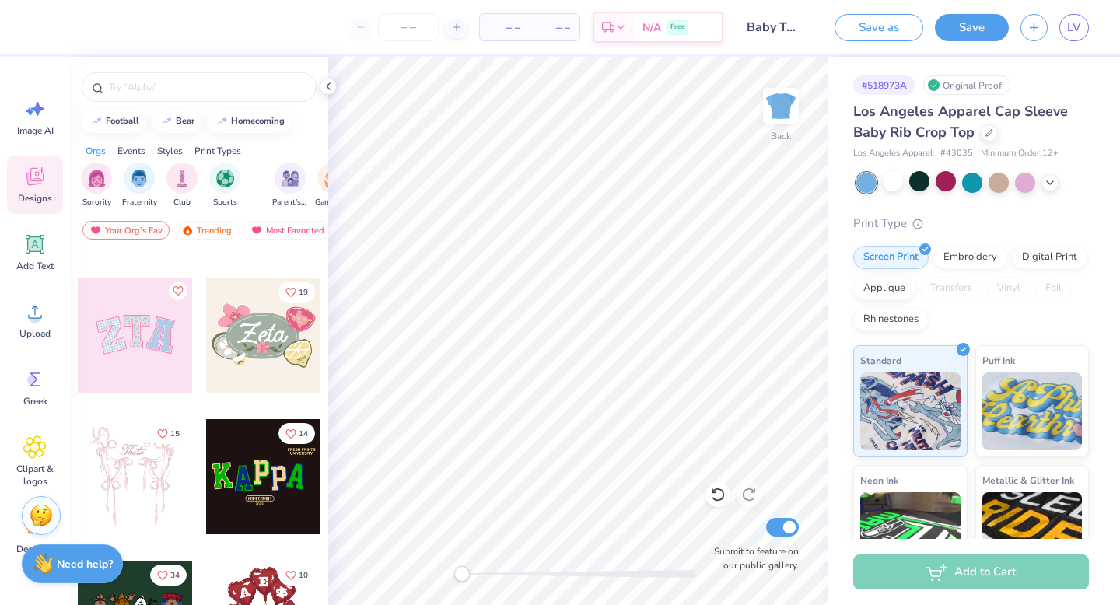
click at [240, 355] on div at bounding box center [263, 335] width 115 height 115
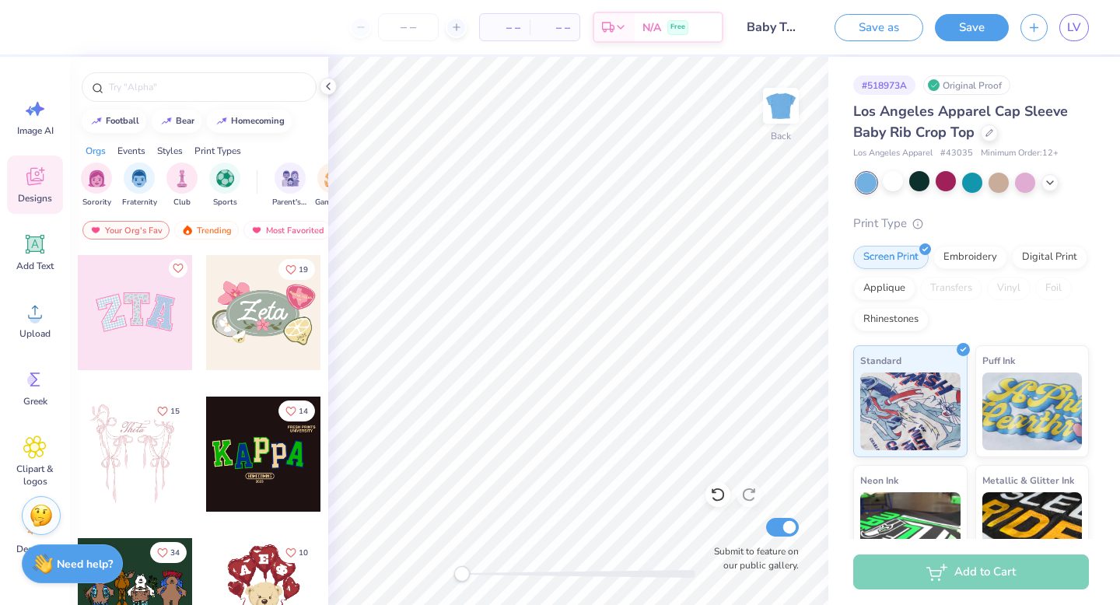
click at [149, 463] on div at bounding box center [135, 454] width 115 height 115
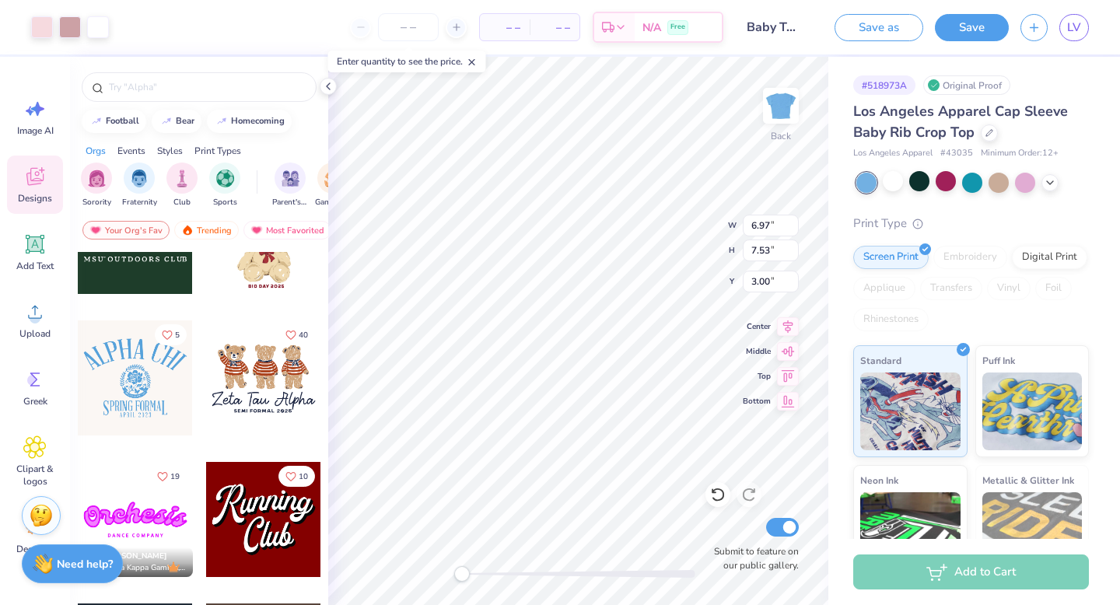
scroll to position [634, 0]
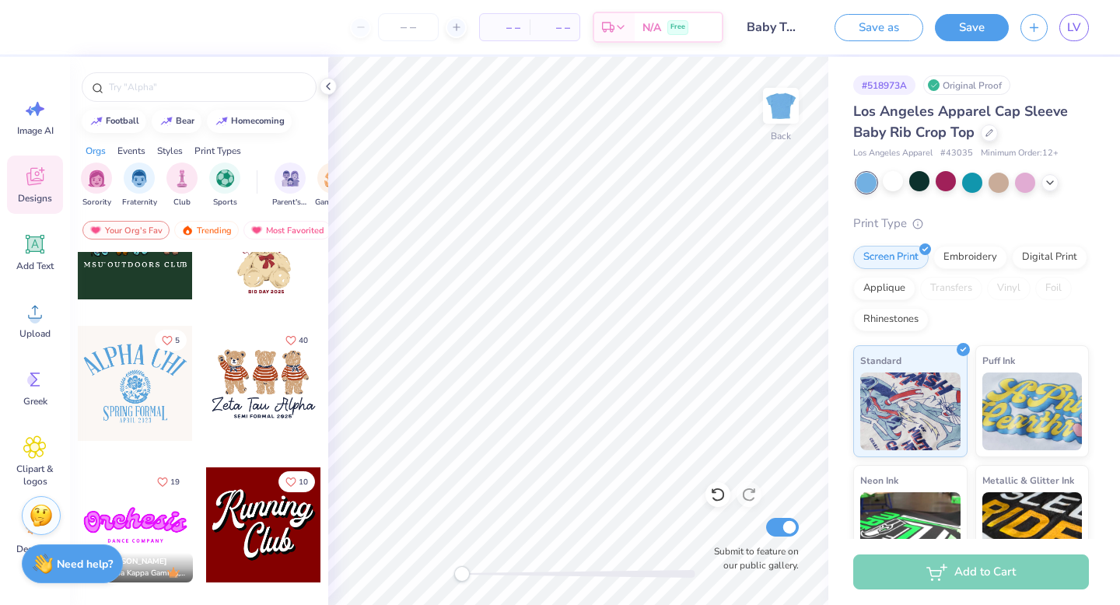
click at [228, 415] on div at bounding box center [263, 383] width 115 height 115
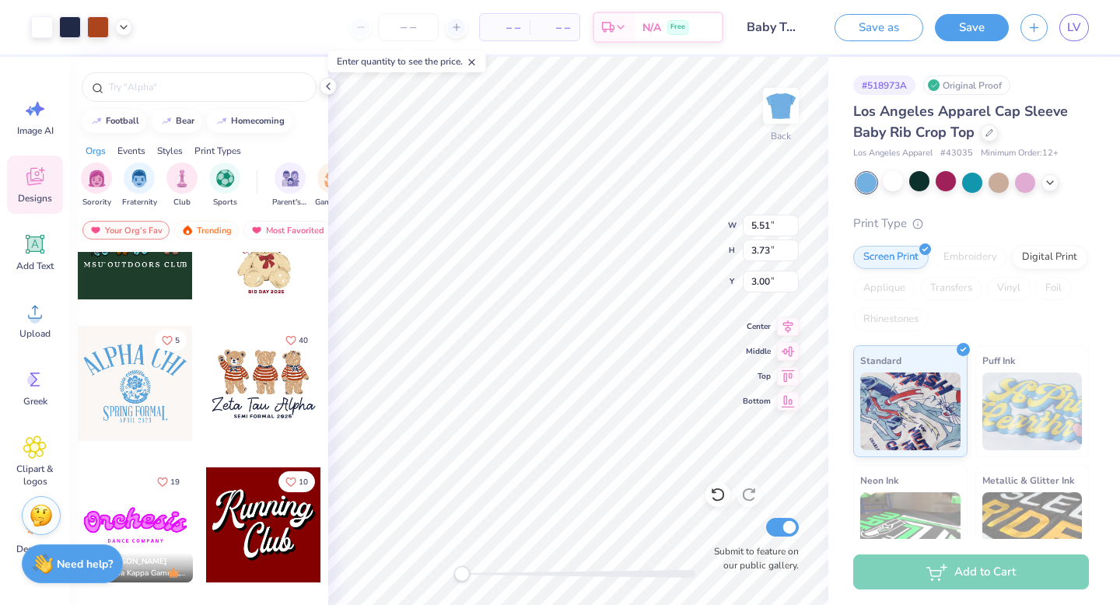
type input "5.89"
type input "3.98"
type input "1.14"
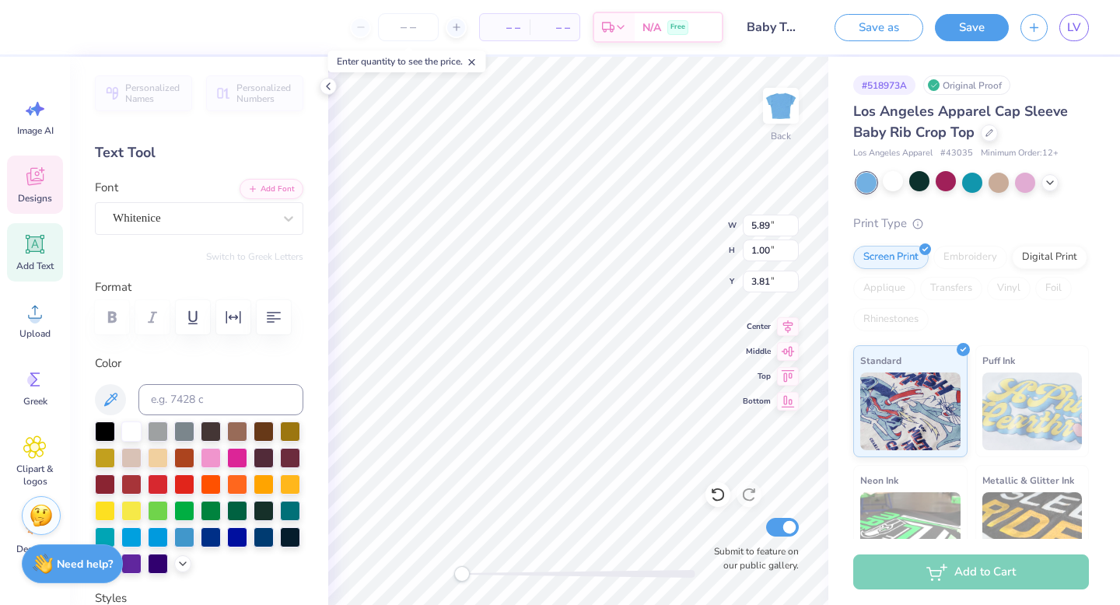
scroll to position [0, 0]
type textarea "Z"
type textarea "Phi Mu"
type input "3.31"
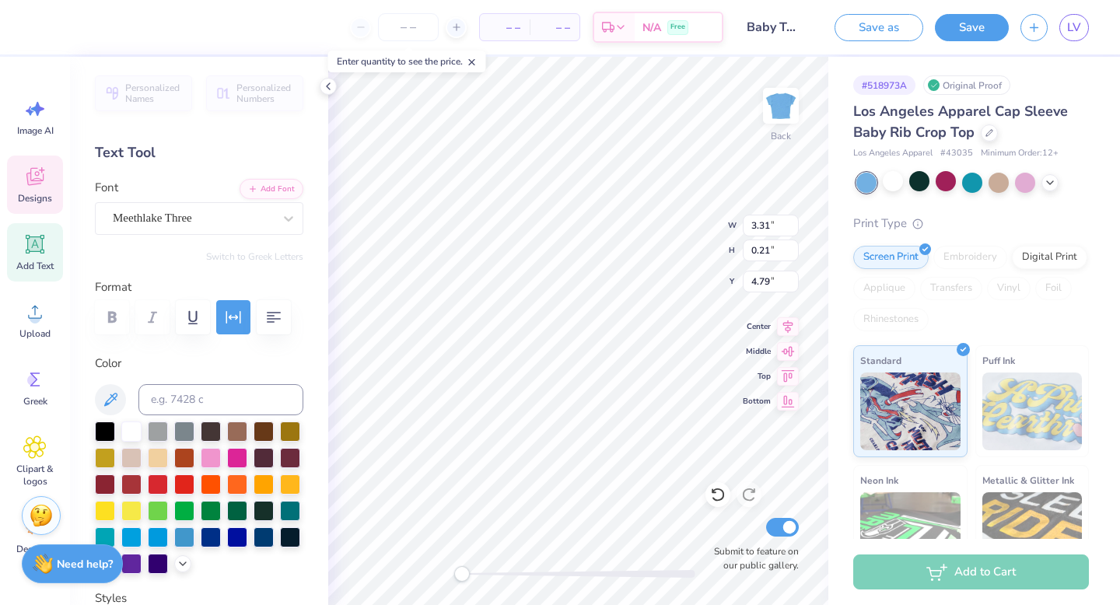
type input "0.21"
type input "4.79"
type textarea "S"
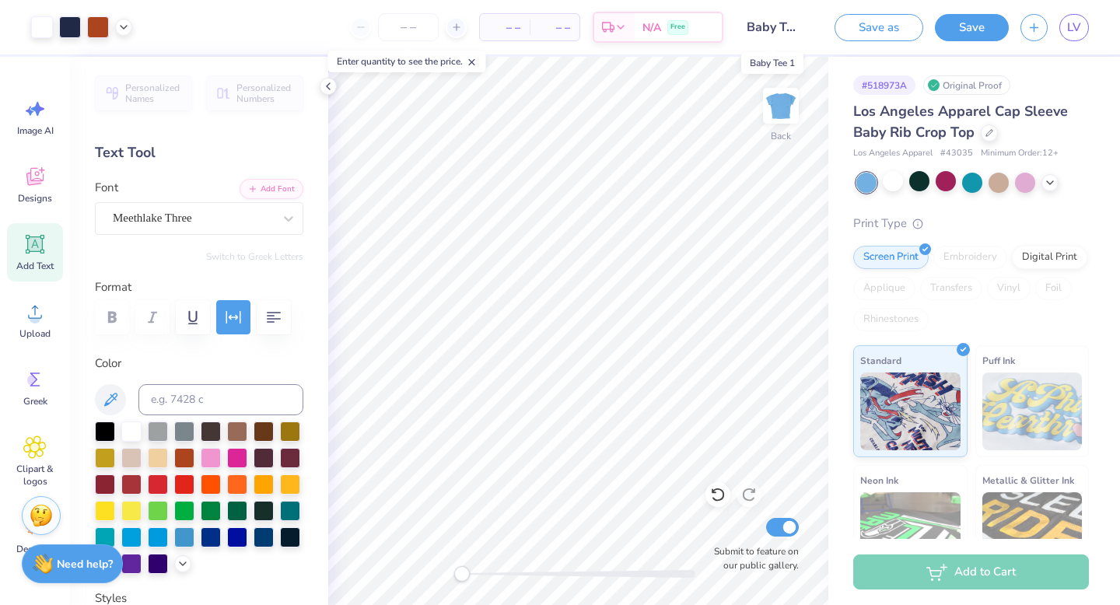
click at [795, 27] on input "Baby Tee 1" at bounding box center [773, 27] width 76 height 31
click at [775, 20] on input "Baby Tee 1" at bounding box center [773, 27] width 76 height 31
click at [795, 28] on input "Baby Tee 1" at bounding box center [773, 27] width 76 height 31
click at [967, 25] on button "Save" at bounding box center [972, 25] width 74 height 27
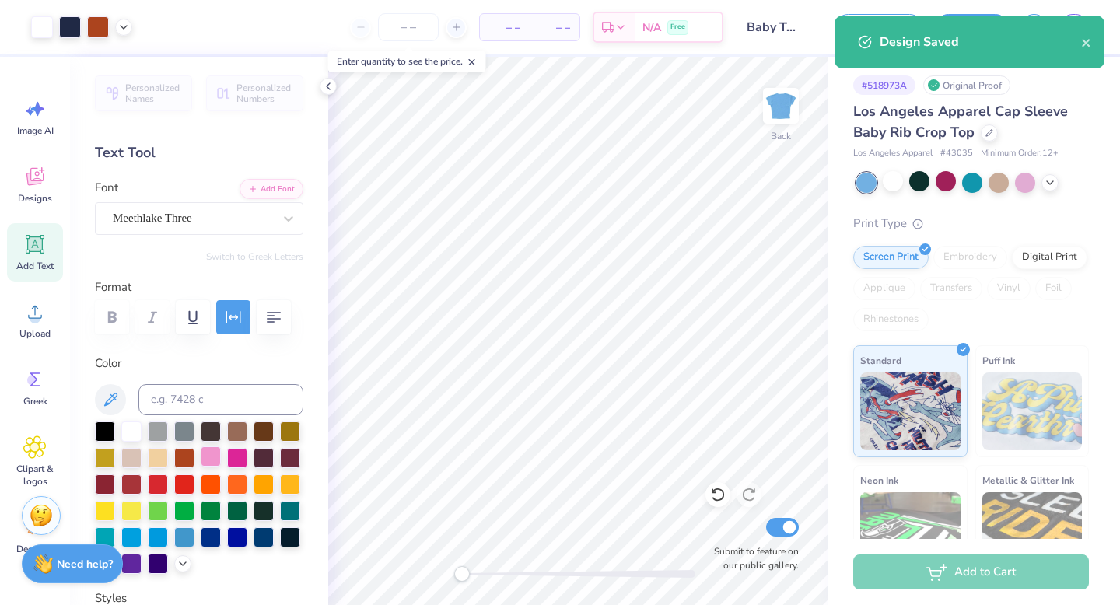
click at [209, 454] on div at bounding box center [211, 456] width 20 height 20
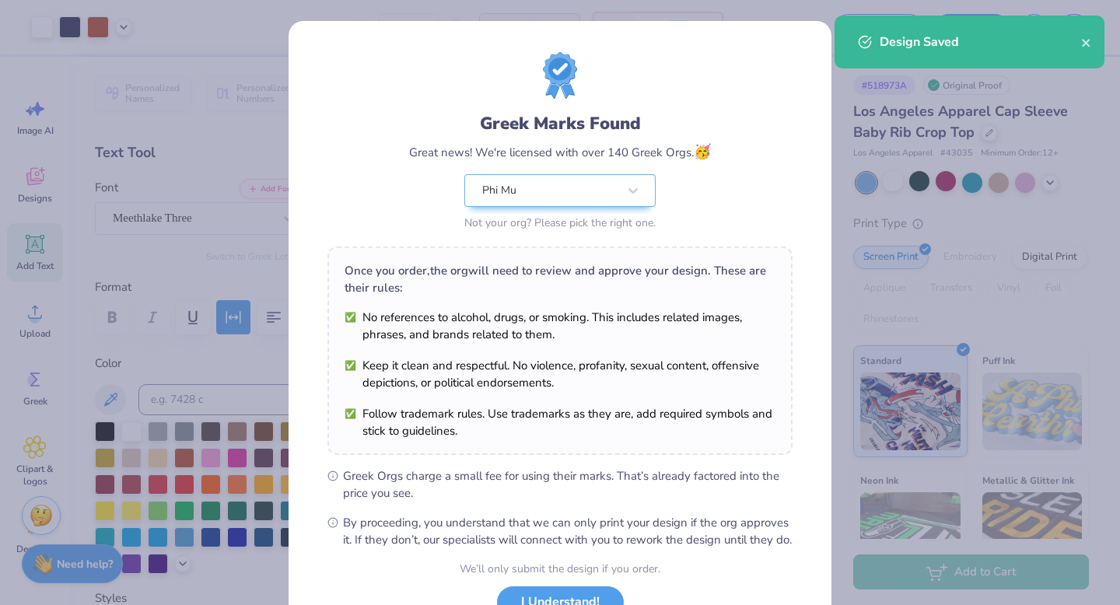
scroll to position [123, 0]
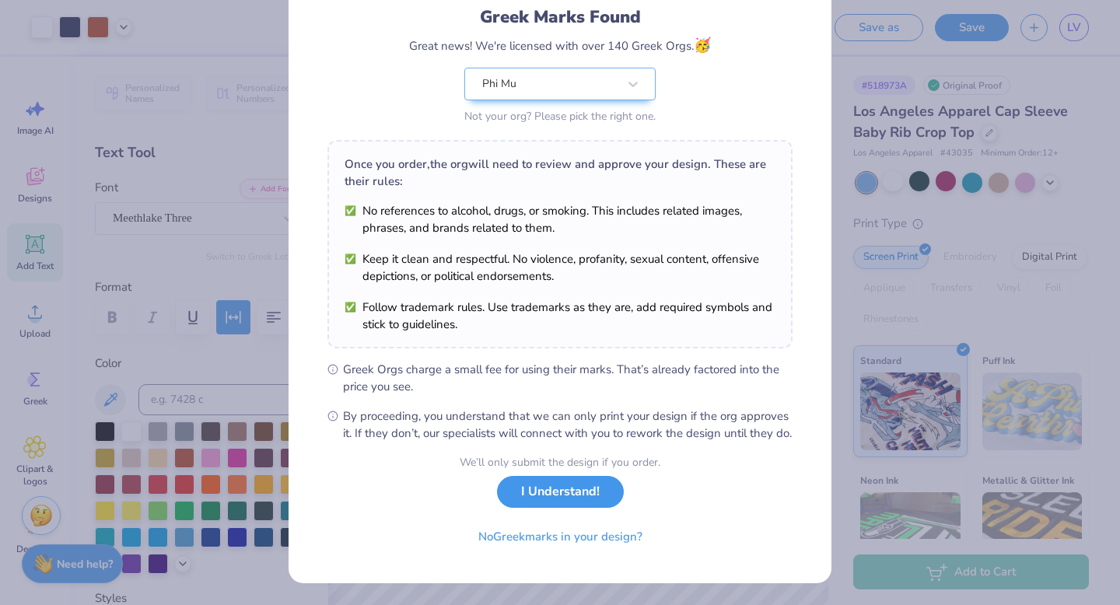
click at [552, 503] on button "I Understand!" at bounding box center [560, 492] width 127 height 32
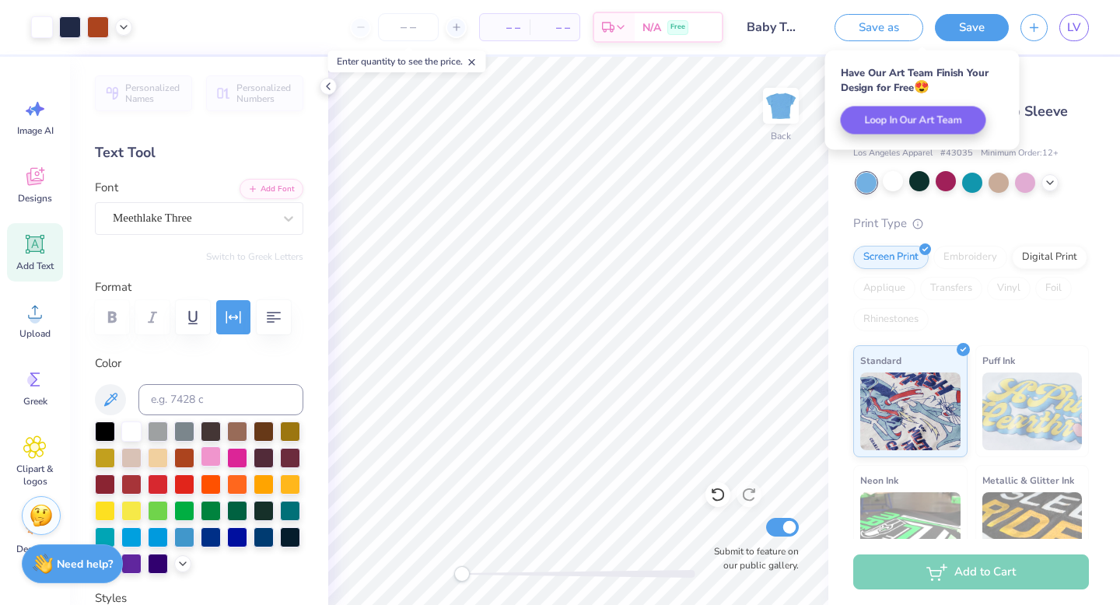
click at [213, 453] on div at bounding box center [211, 456] width 20 height 20
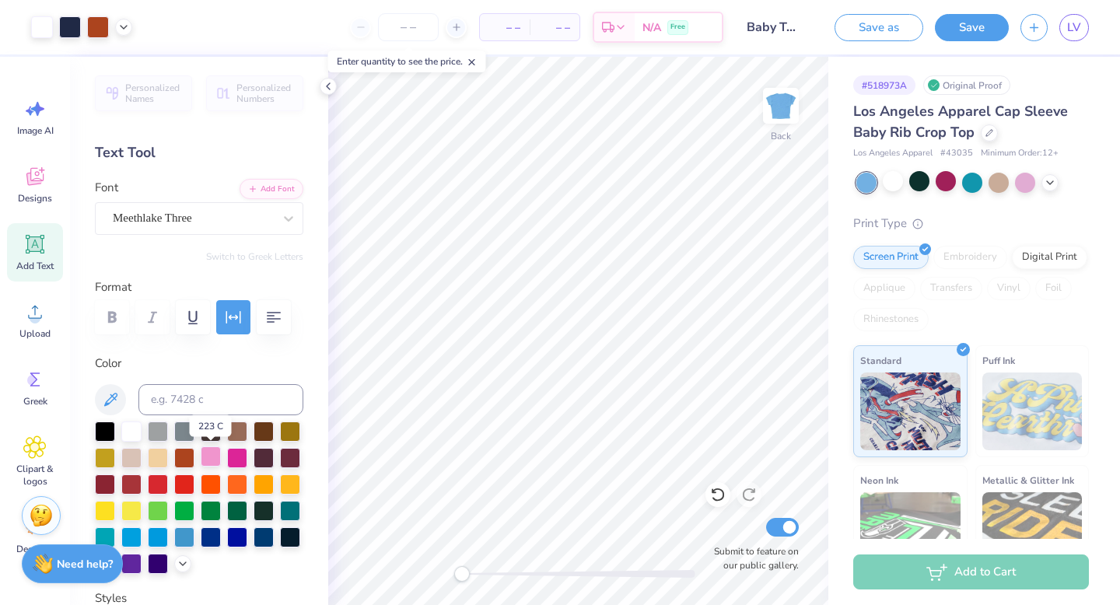
click at [212, 453] on div at bounding box center [211, 456] width 20 height 20
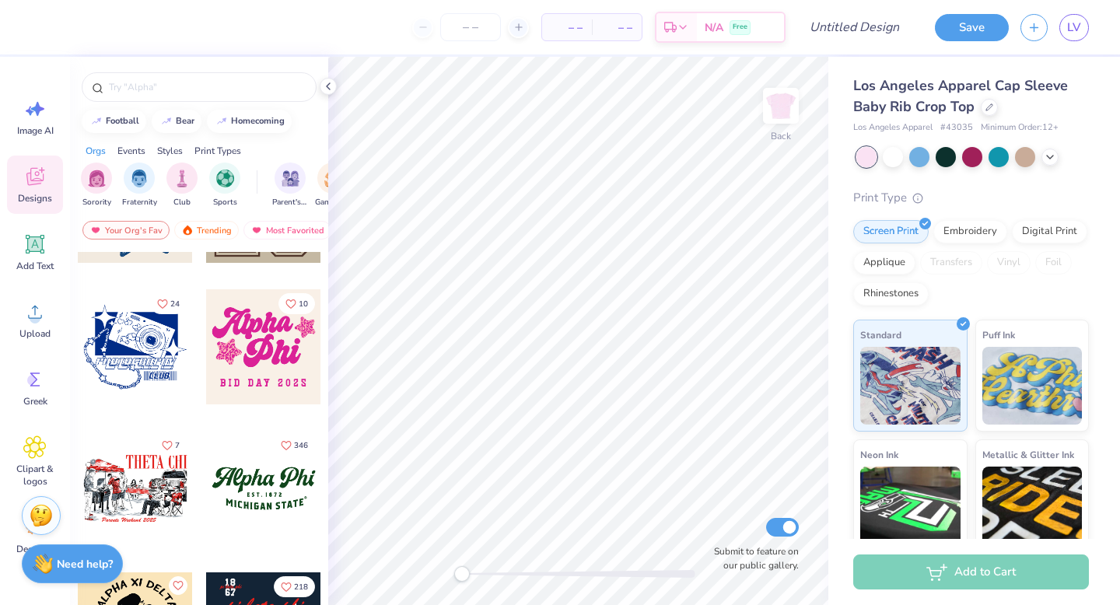
scroll to position [1129, 0]
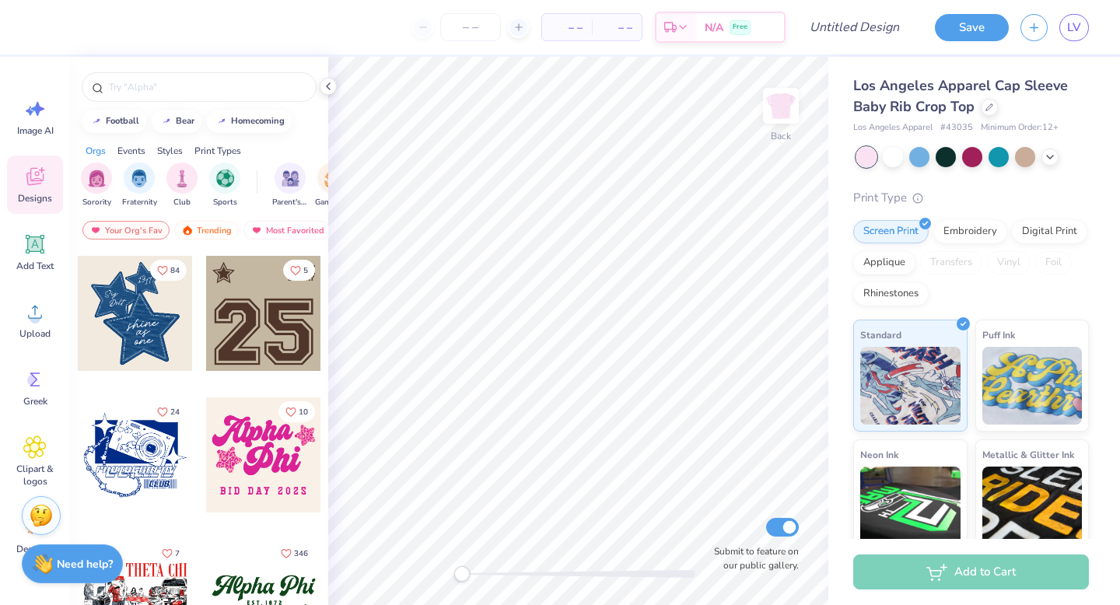
click at [271, 449] on div at bounding box center [263, 454] width 115 height 115
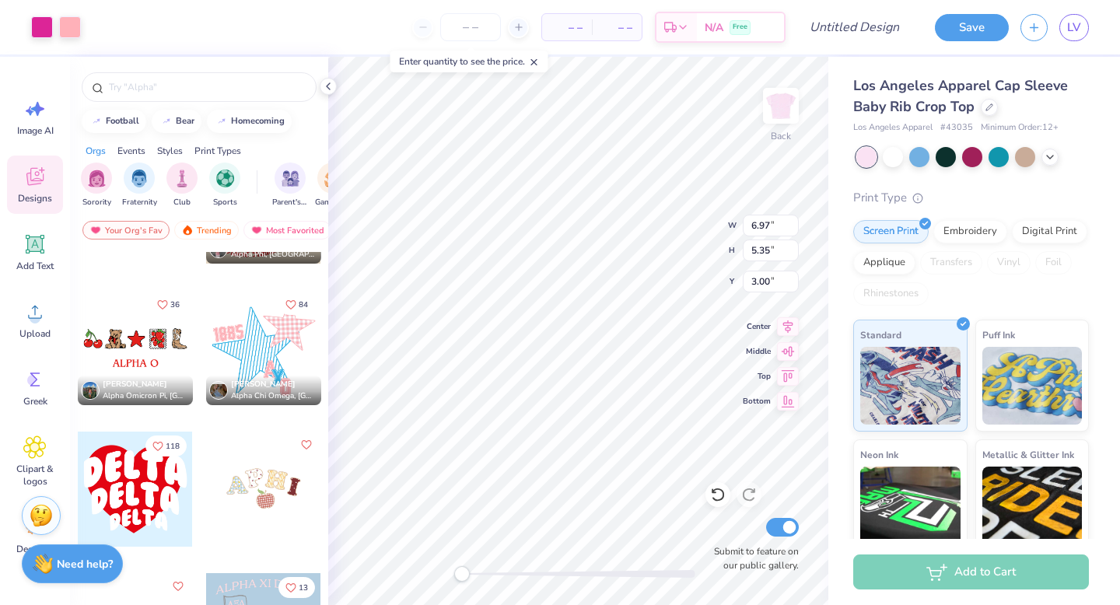
scroll to position [3306, 0]
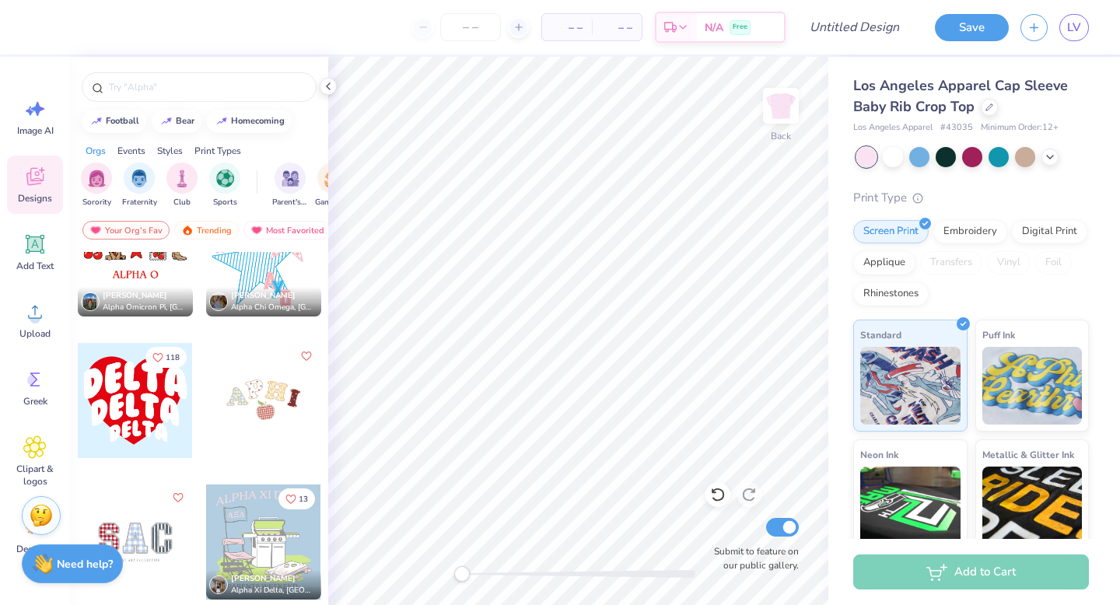
click at [267, 285] on div at bounding box center [263, 258] width 115 height 115
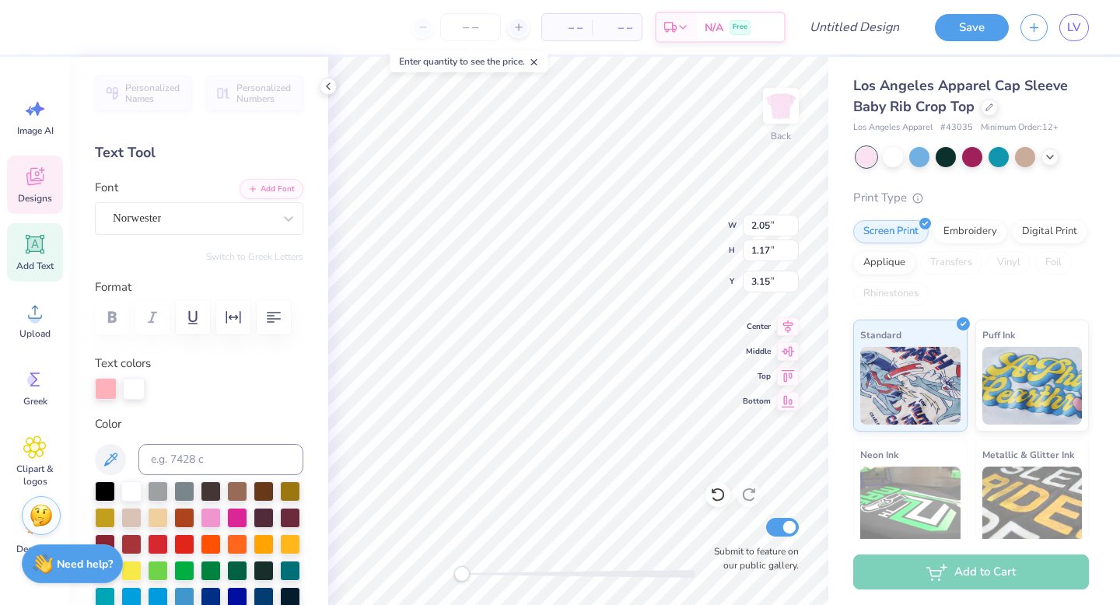
scroll to position [1, 0]
type textarea "1852"
type input "6.75"
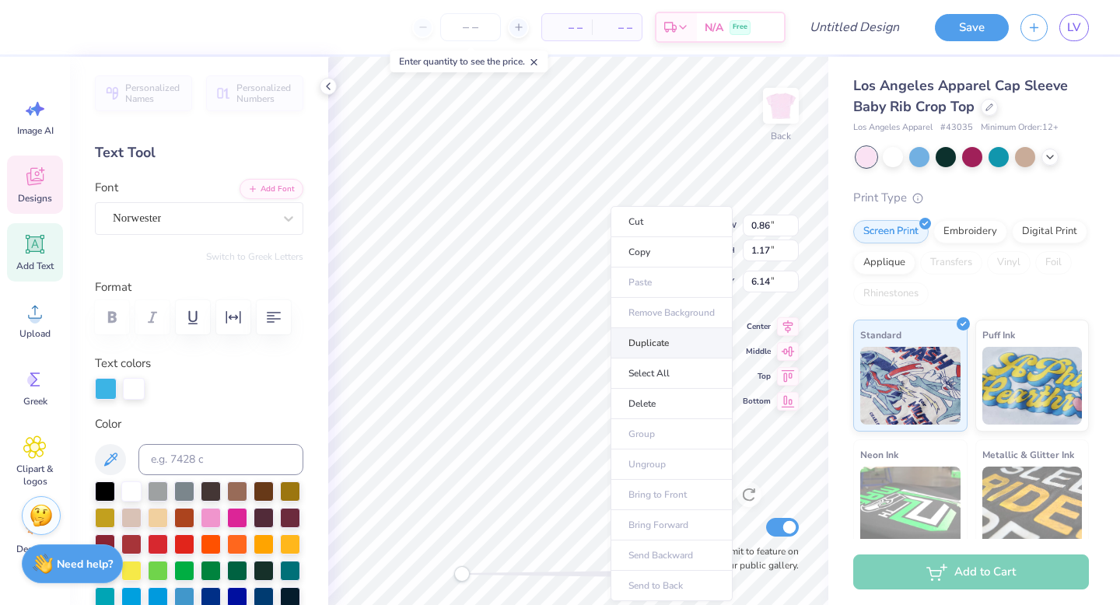
click at [653, 344] on li "Duplicate" at bounding box center [671, 343] width 122 height 30
type input "7.17"
type input "0.87"
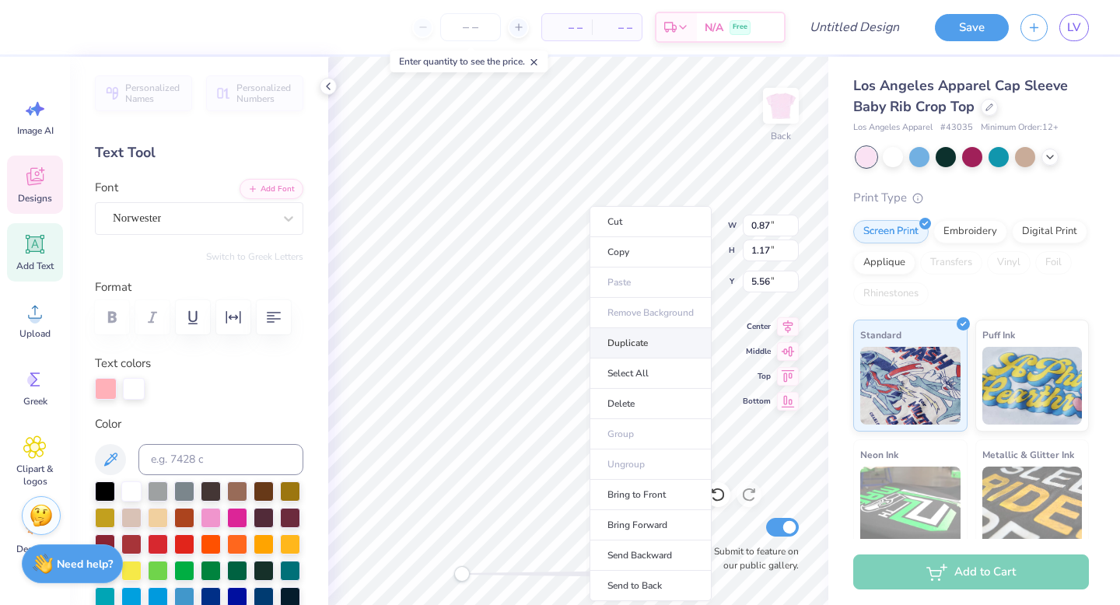
click at [624, 349] on li "Duplicate" at bounding box center [650, 343] width 122 height 30
click at [645, 347] on li "Duplicate" at bounding box center [649, 343] width 122 height 30
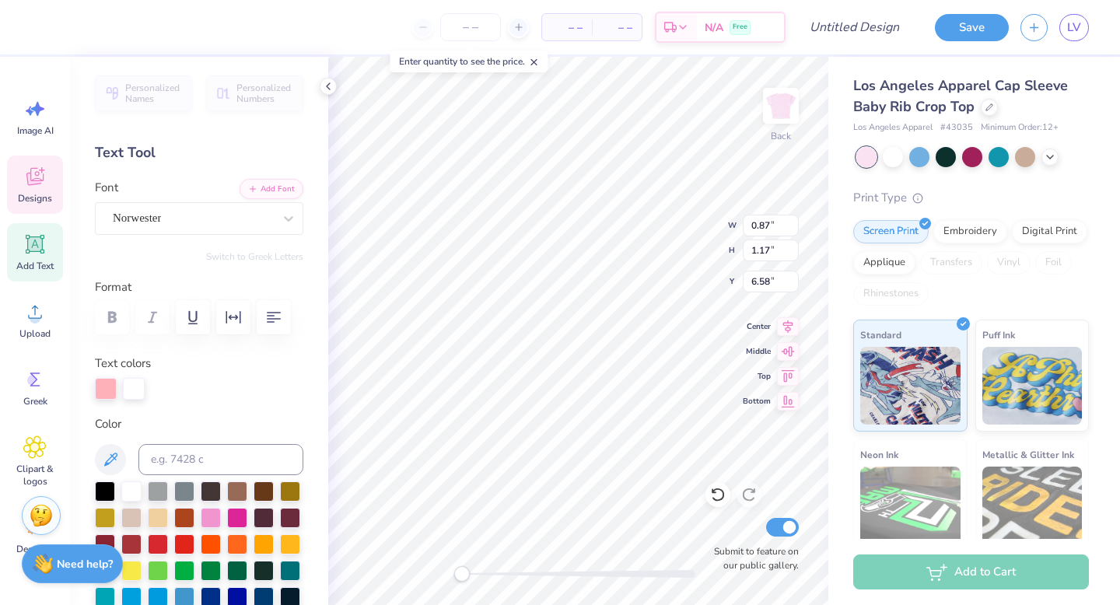
type input "5.58"
type textarea "P"
type input "0.86"
type input "6.17"
type textarea "H"
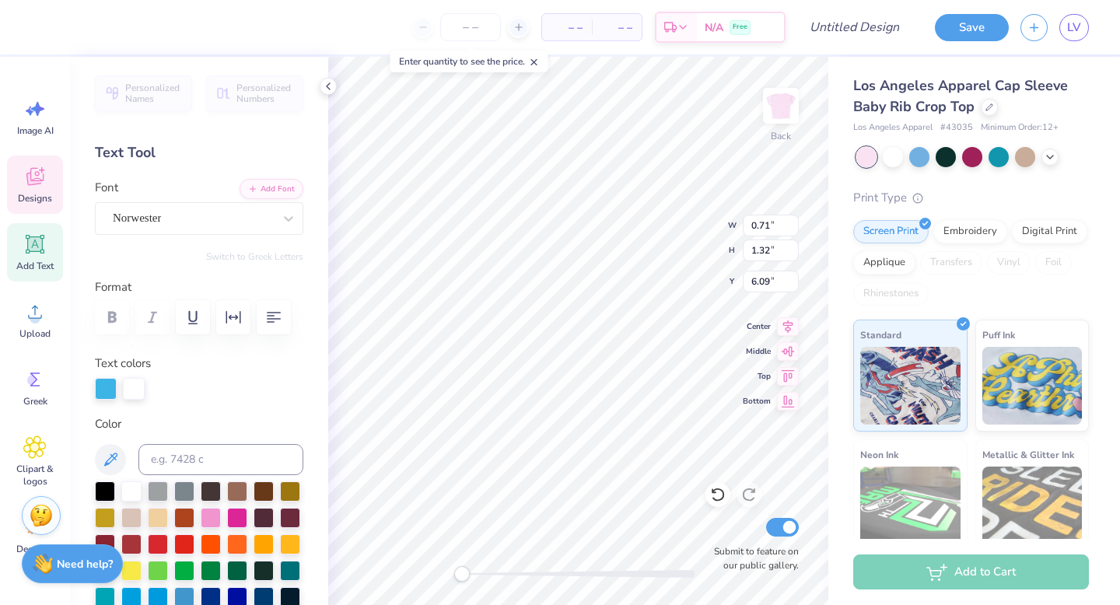
type input "0.87"
type input "1.17"
type input "6.58"
type textarea "I"
type input "0.87"
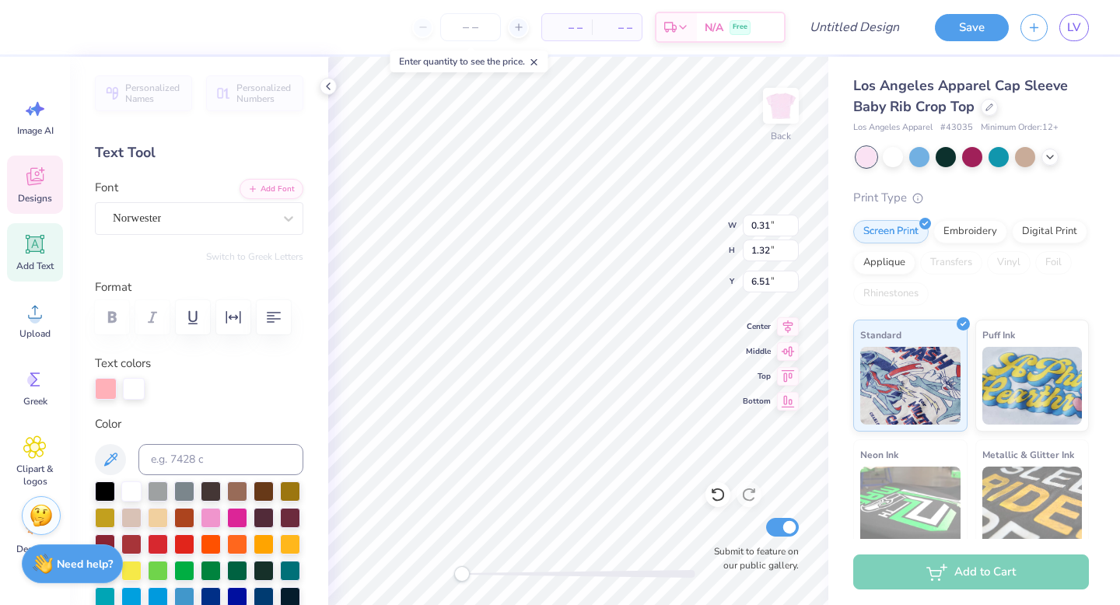
type input "1.17"
type input "6.58"
type input "0.86"
type input "7.17"
type input "0.87"
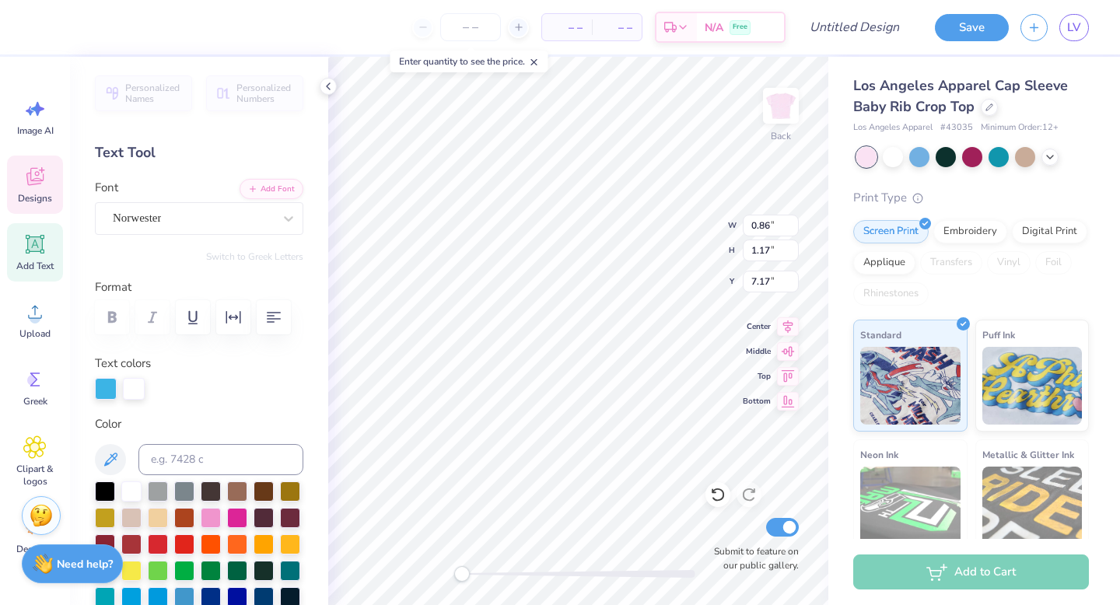
type input "6.58"
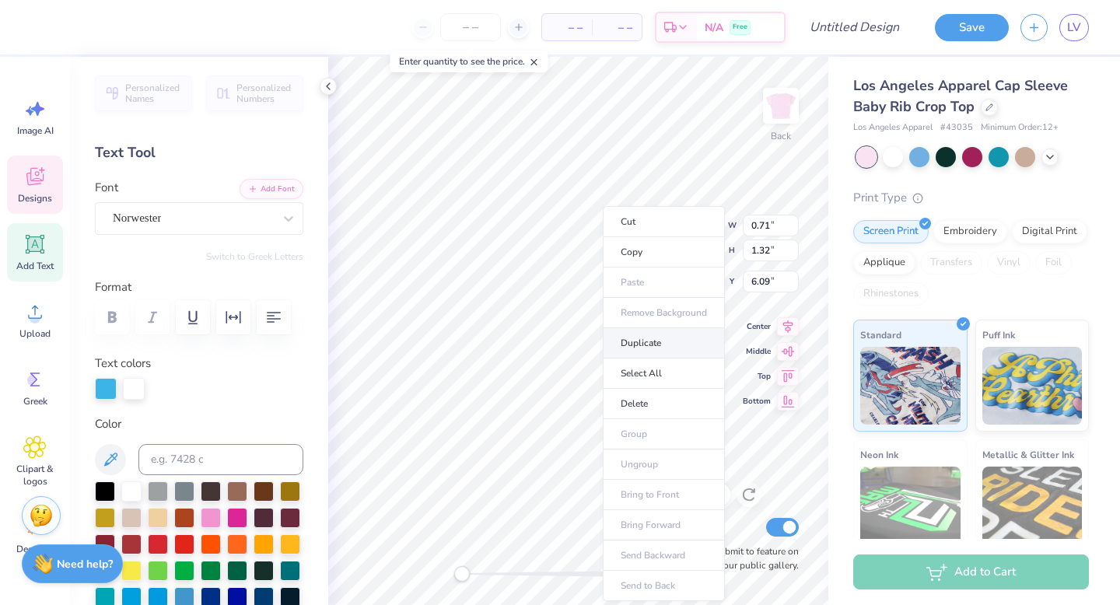
click at [655, 344] on li "Duplicate" at bounding box center [664, 343] width 122 height 30
type input "7.09"
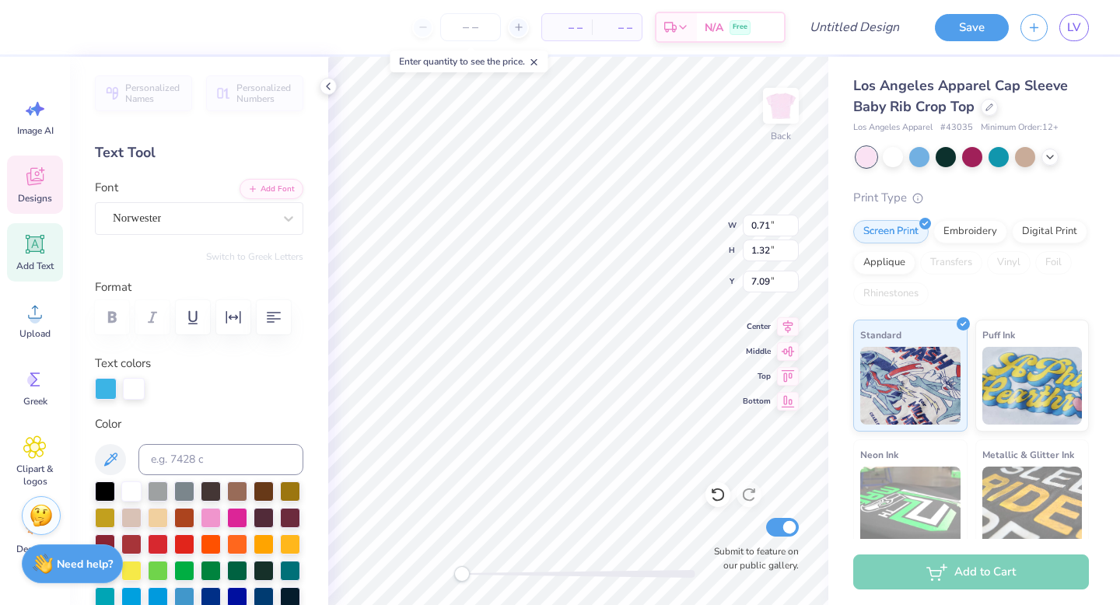
type textarea "M"
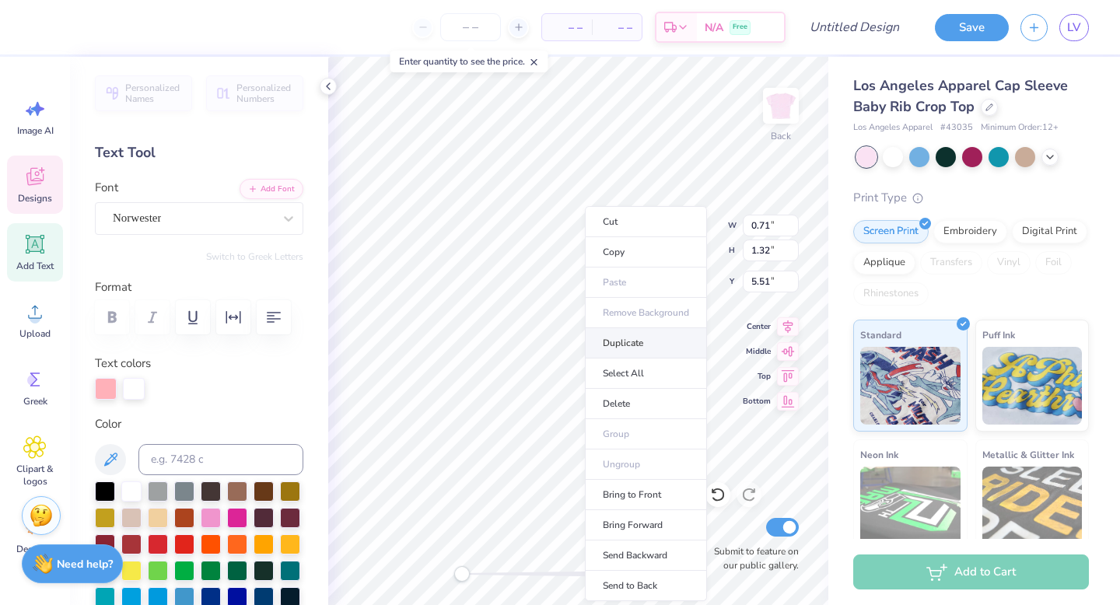
click at [603, 354] on li "Duplicate" at bounding box center [646, 343] width 122 height 30
type input "6.51"
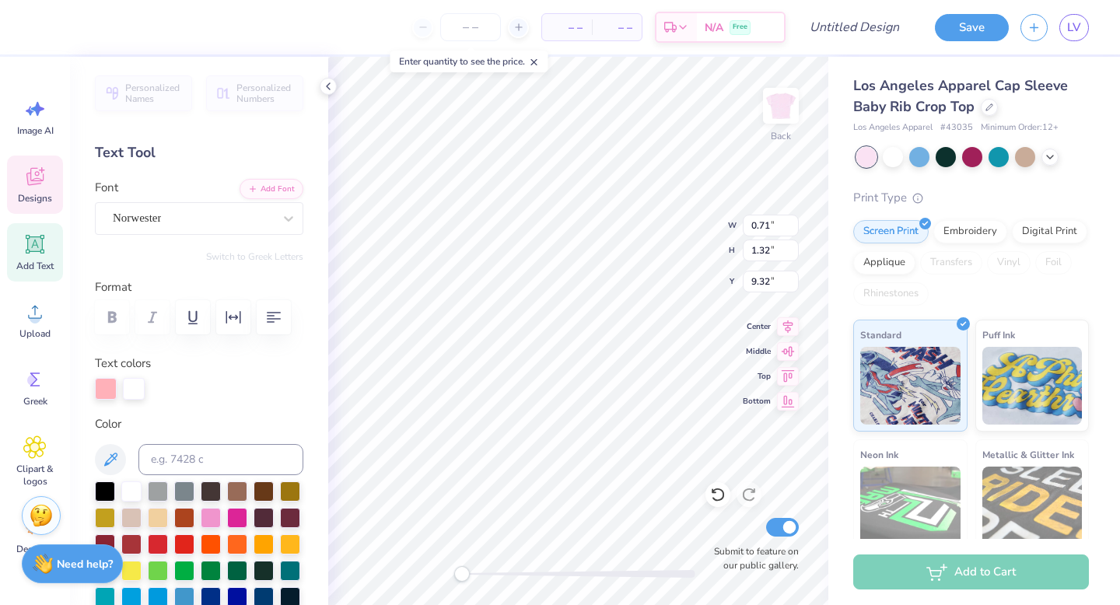
type textarea "U"
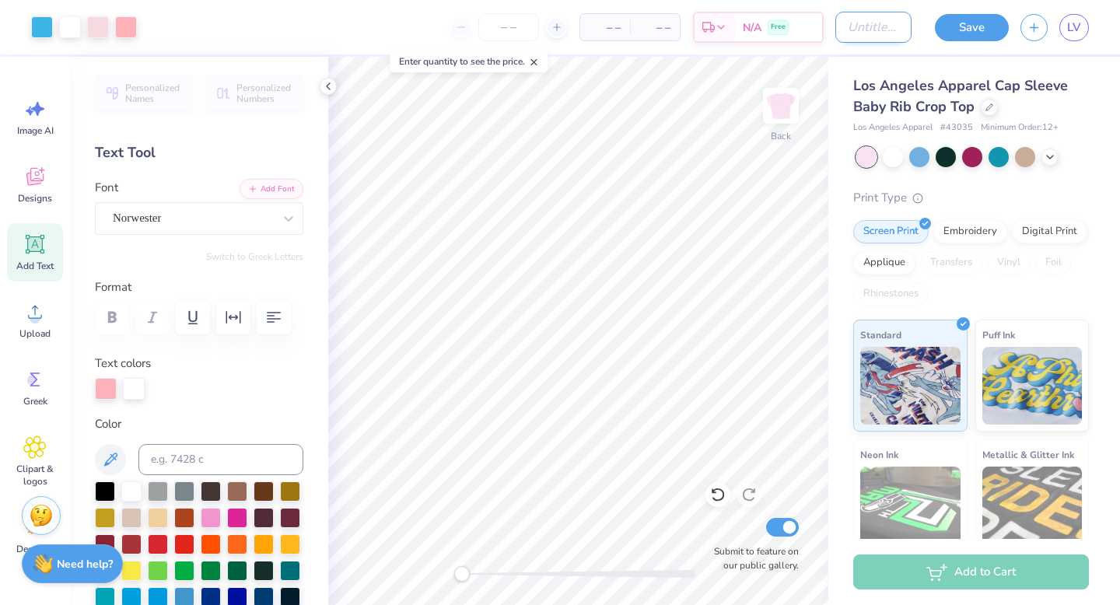
click at [867, 20] on input "Design Title" at bounding box center [873, 27] width 76 height 31
type input "Baby Tee 2"
click at [980, 20] on button "Save" at bounding box center [972, 25] width 74 height 27
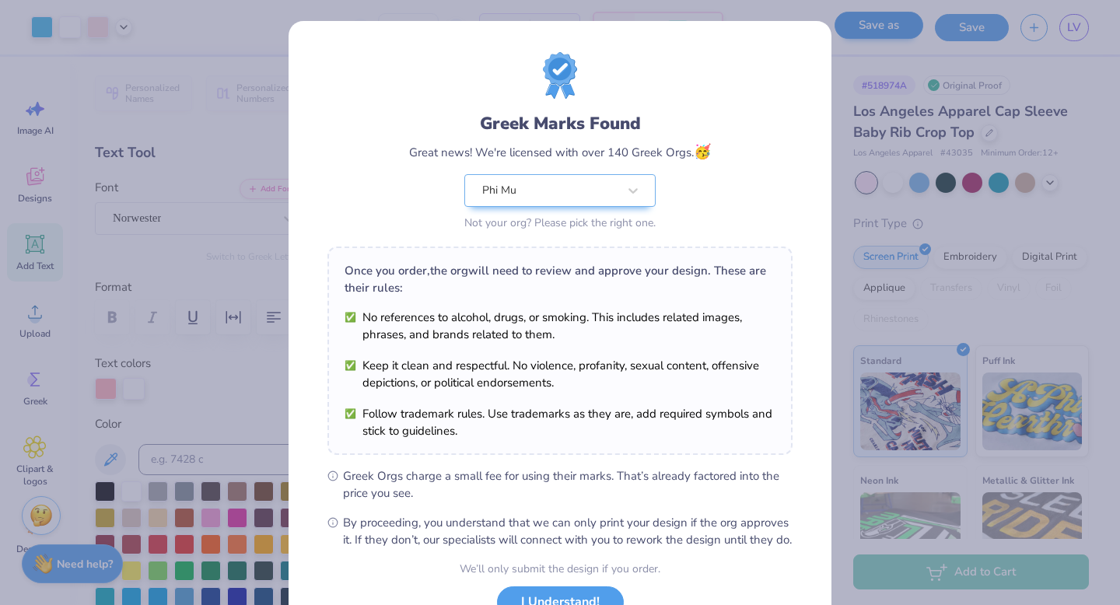
scroll to position [123, 0]
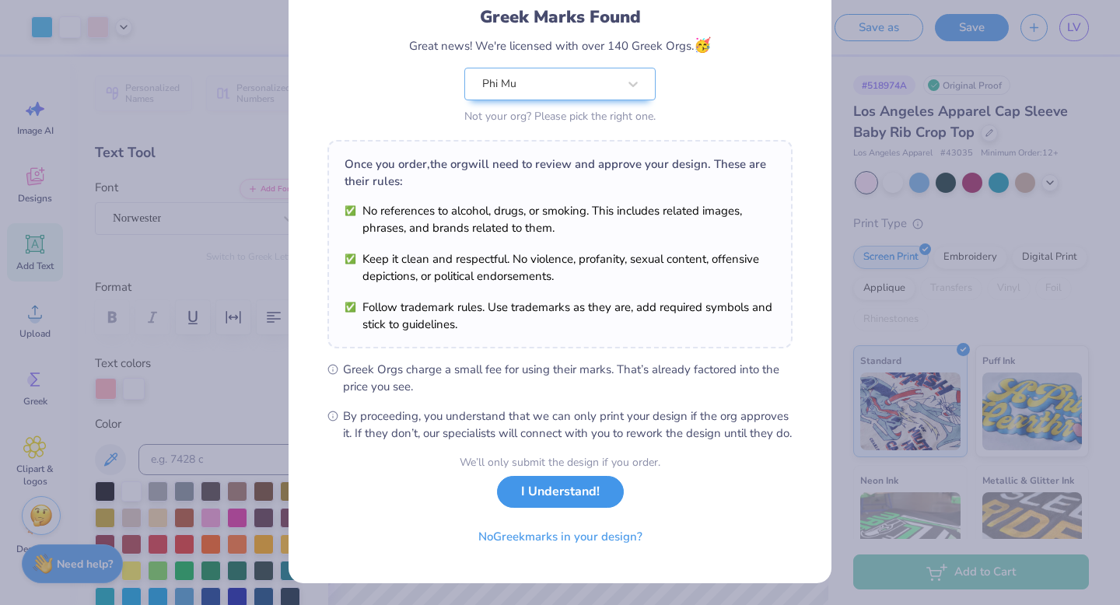
click at [579, 487] on button "I Understand!" at bounding box center [560, 492] width 127 height 32
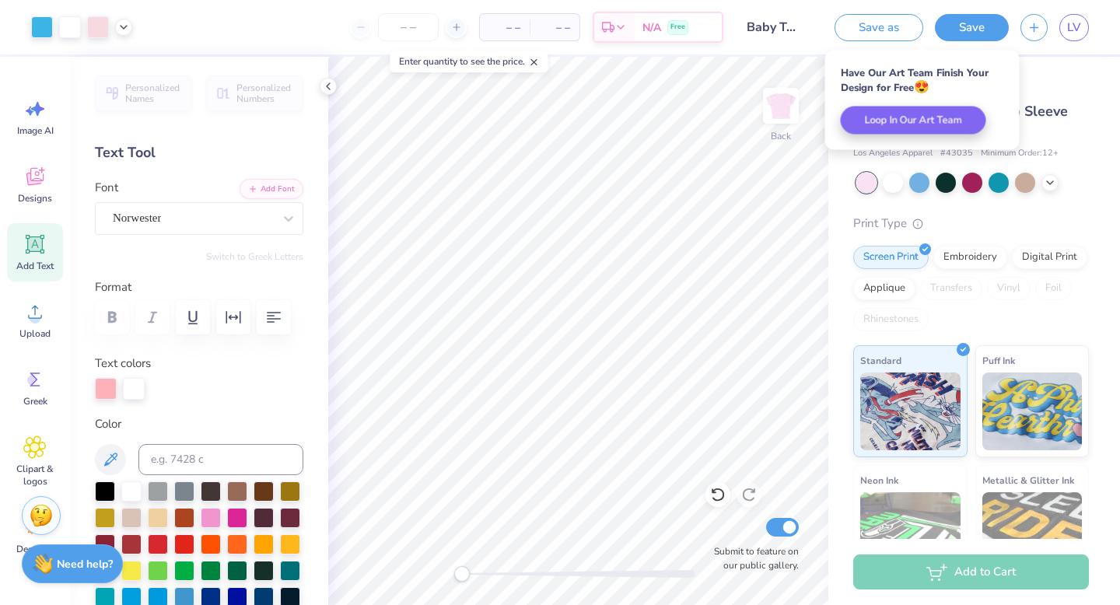
scroll to position [0, 0]
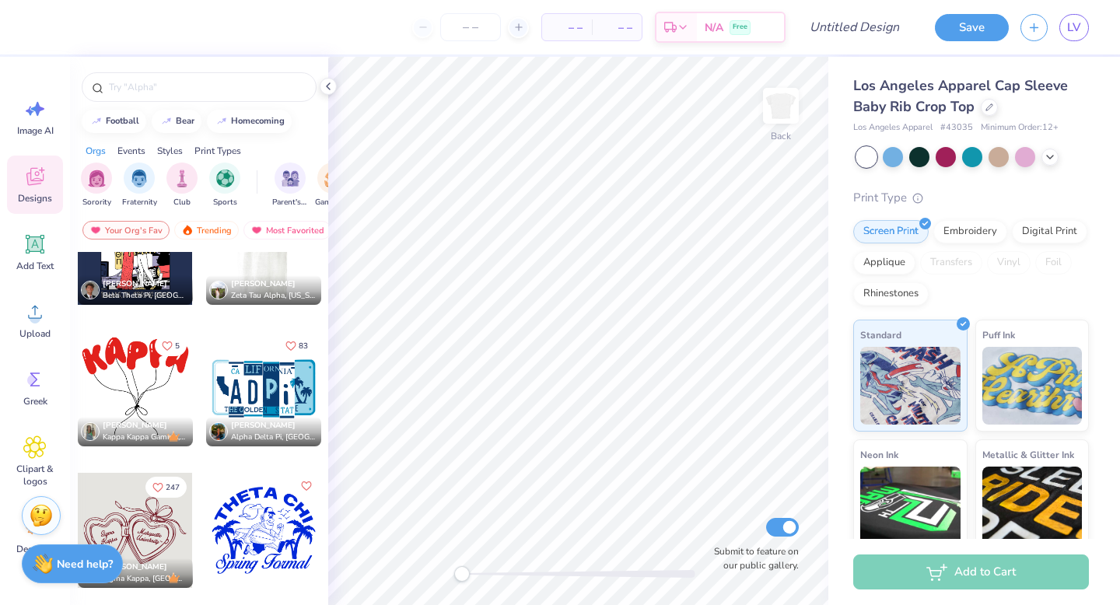
scroll to position [8365, 0]
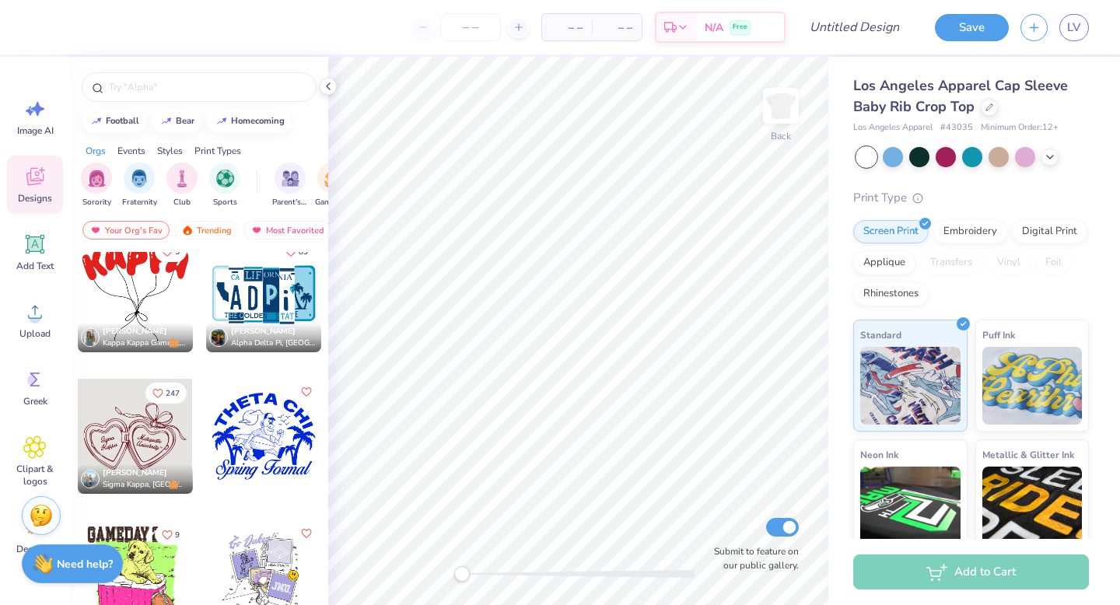
click at [135, 428] on div at bounding box center [135, 436] width 115 height 115
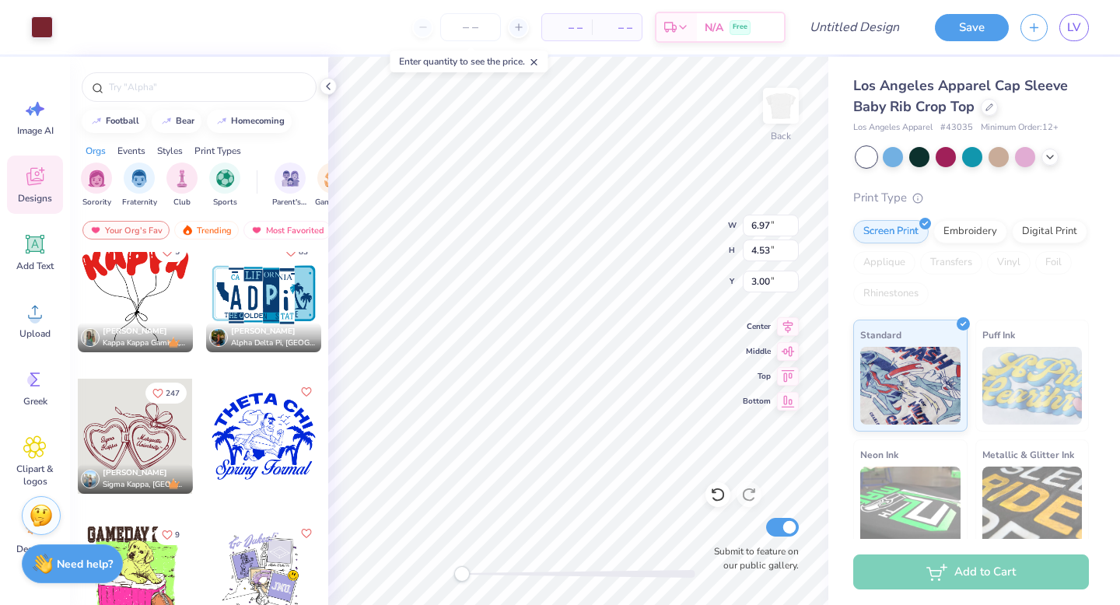
click at [228, 437] on div at bounding box center [263, 436] width 115 height 115
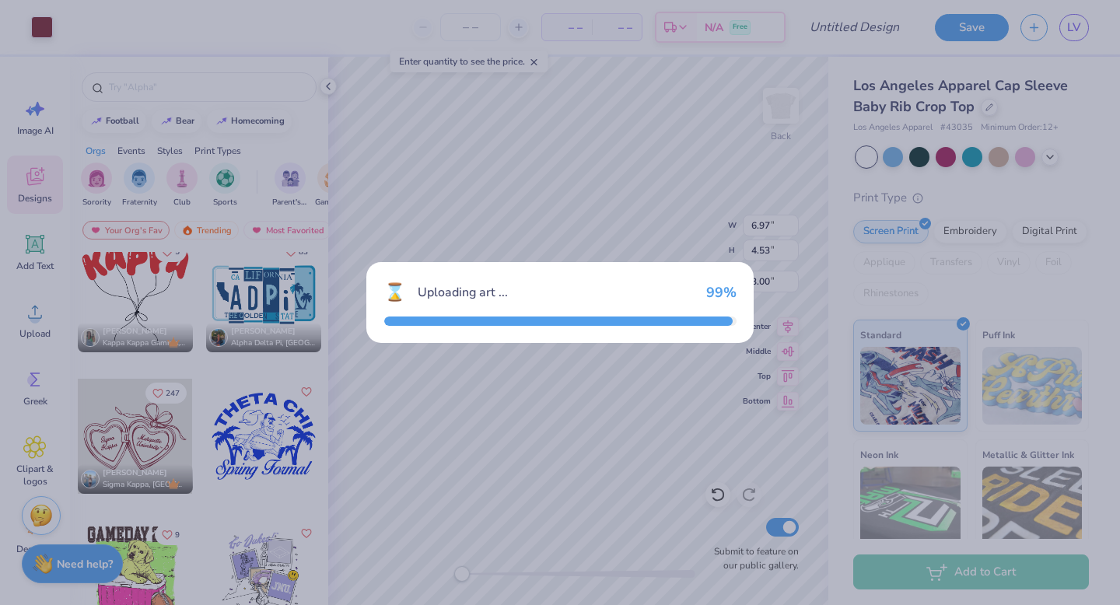
type input "5.87"
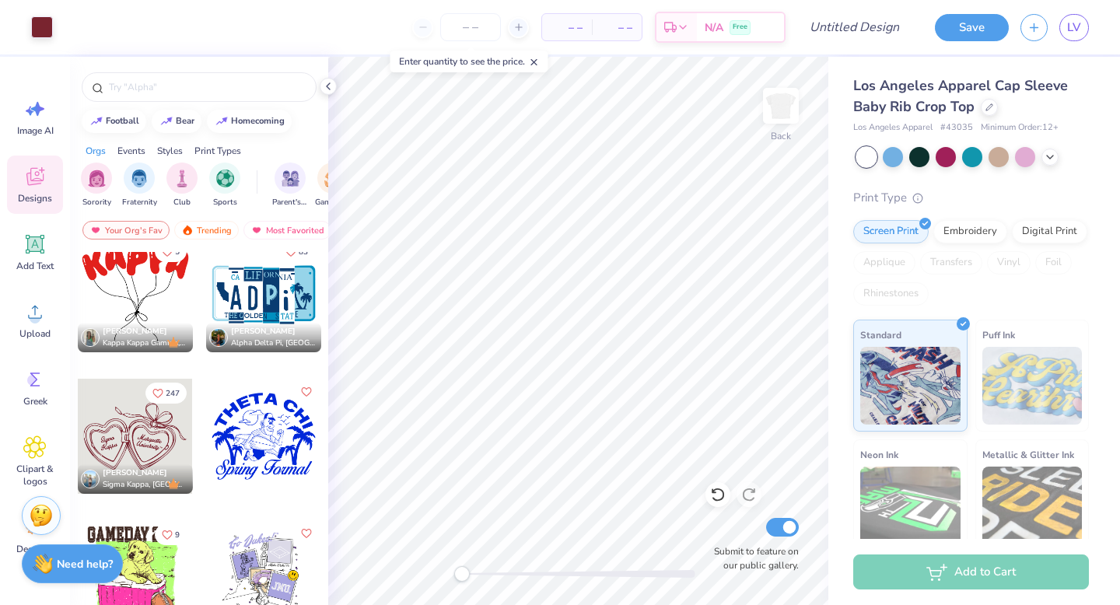
click at [834, 400] on div "Los Angeles Apparel Cap Sleeve Baby Rib Crop Top Los Angeles Apparel # 43035 Mi…" at bounding box center [974, 364] width 292 height 614
click at [791, 348] on icon at bounding box center [787, 349] width 13 height 10
click at [785, 330] on icon at bounding box center [788, 324] width 22 height 19
click at [785, 379] on icon at bounding box center [788, 374] width 22 height 19
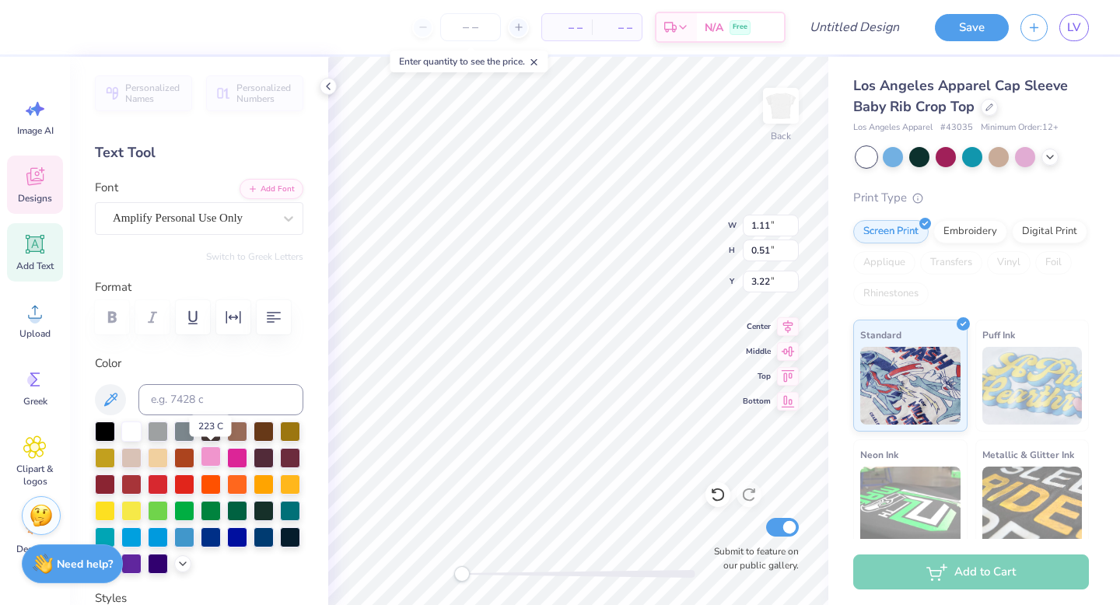
click at [211, 456] on div at bounding box center [211, 456] width 20 height 20
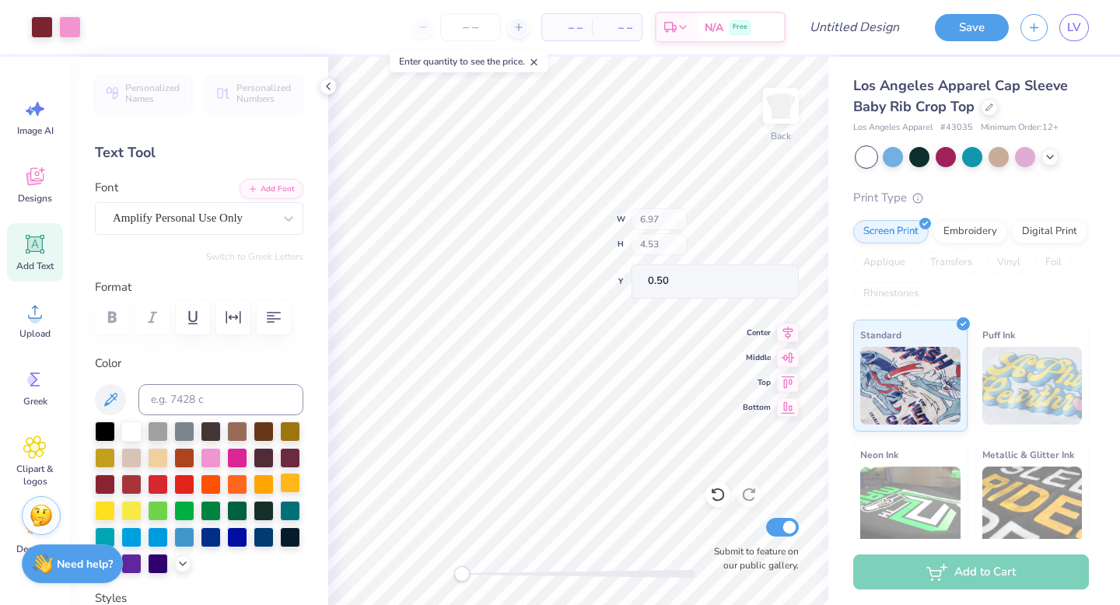
type input "6.97"
type input "4.53"
type input "0.50"
click at [211, 454] on div at bounding box center [211, 456] width 20 height 20
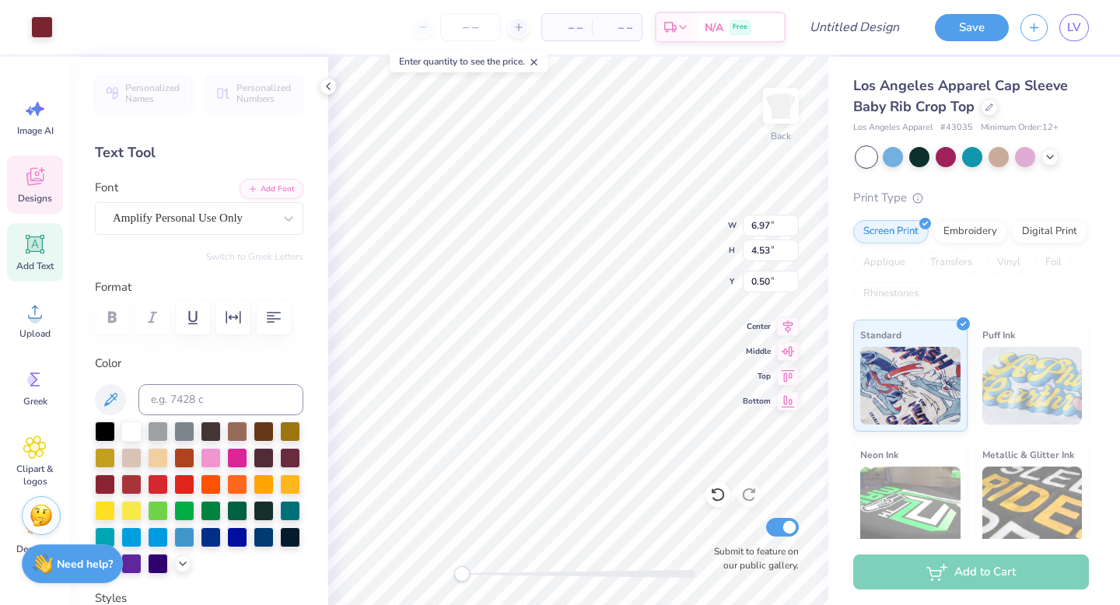
type input "1.11"
type input "0.51"
type input "3.22"
type input "6.97"
type input "4.53"
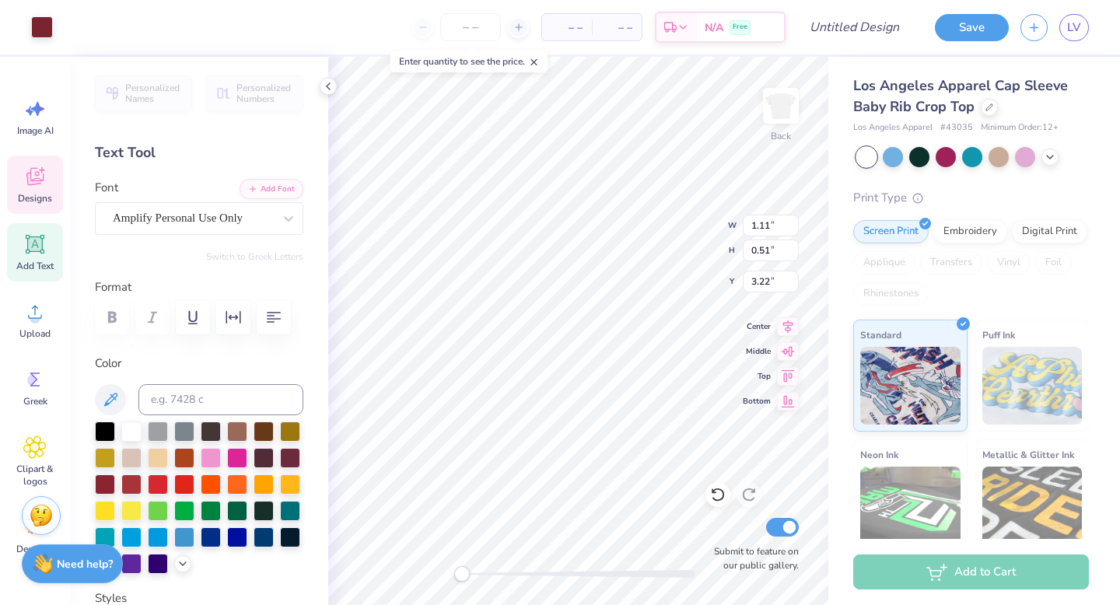
type input "0.50"
click at [201, 452] on div at bounding box center [211, 456] width 20 height 20
type input "6.97"
type input "4.53"
type input "0.50"
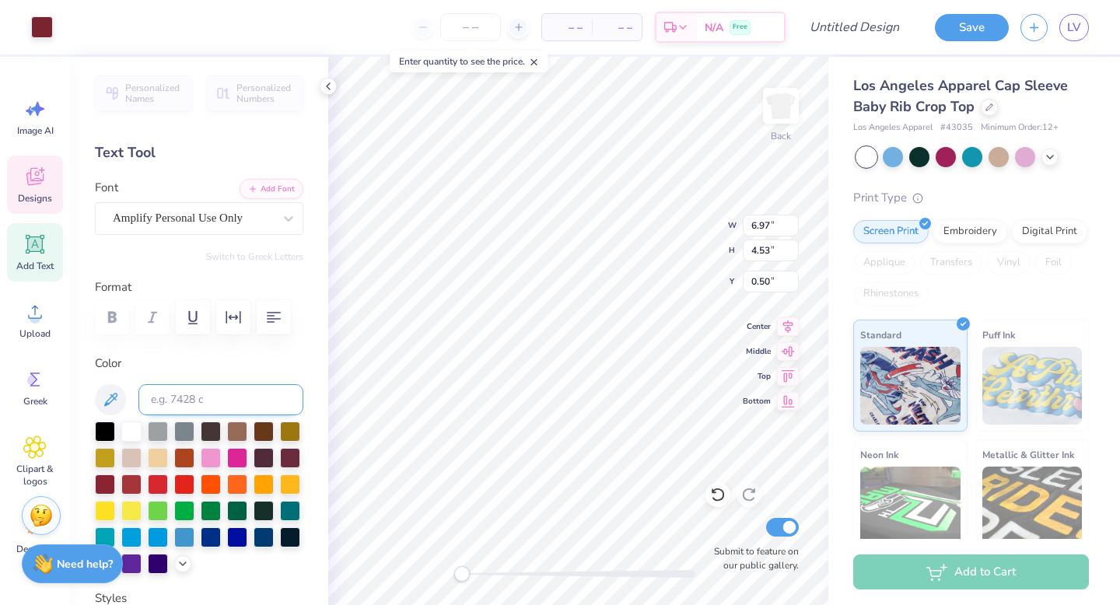
type input "1.63"
type input "0.59"
type input "2.63"
click at [204, 456] on div at bounding box center [211, 456] width 20 height 20
click at [210, 458] on div at bounding box center [211, 456] width 20 height 20
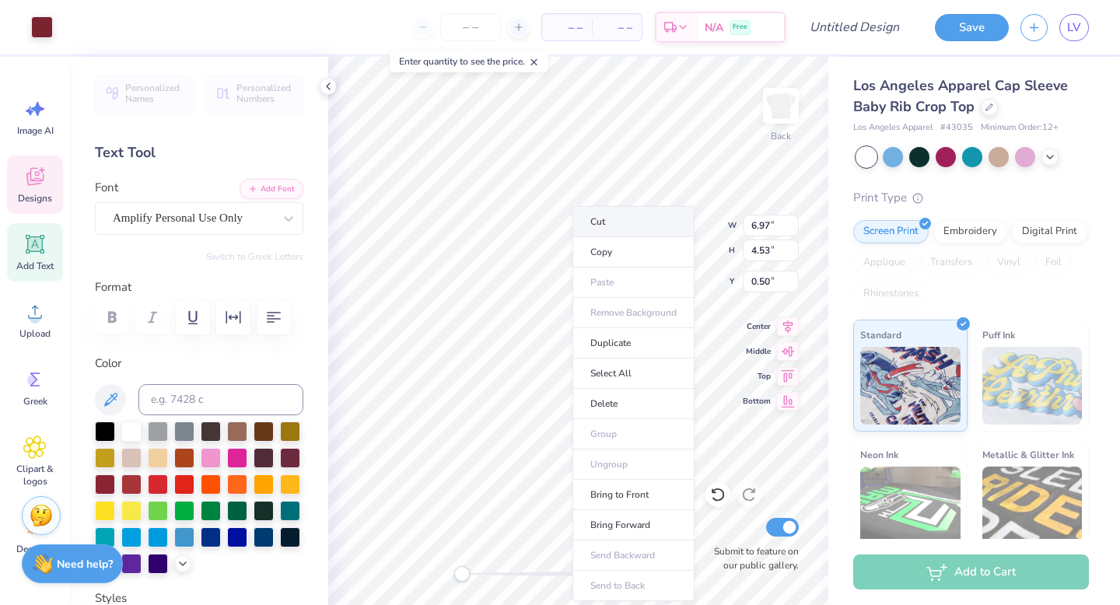
click at [596, 227] on li "Cut" at bounding box center [633, 221] width 122 height 31
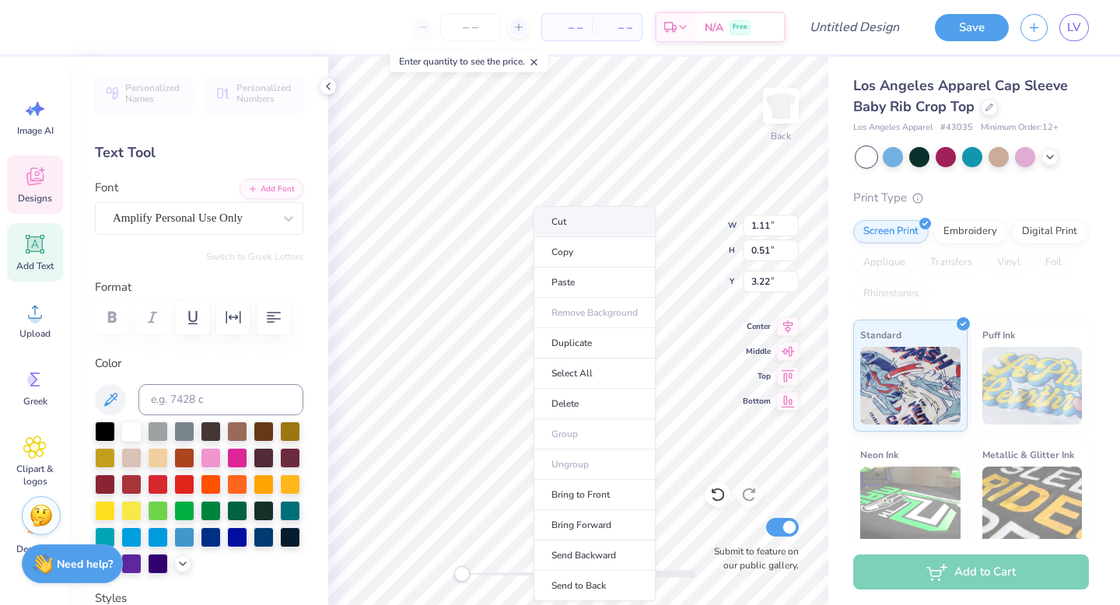
click at [559, 225] on li "Cut" at bounding box center [594, 221] width 122 height 31
click at [566, 222] on li "Cut" at bounding box center [596, 221] width 122 height 31
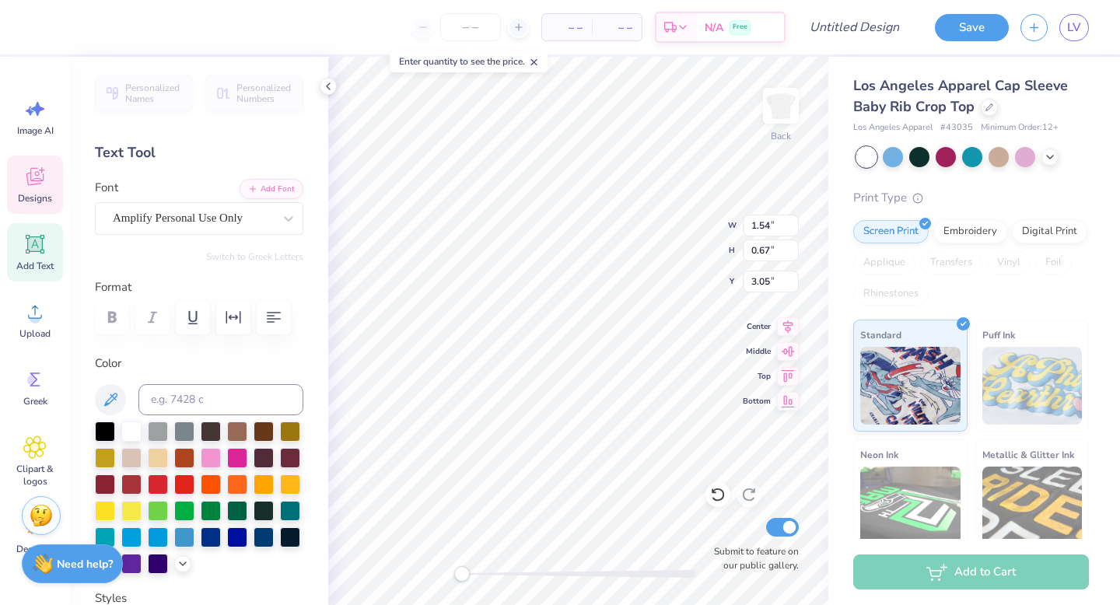
scroll to position [0, 1]
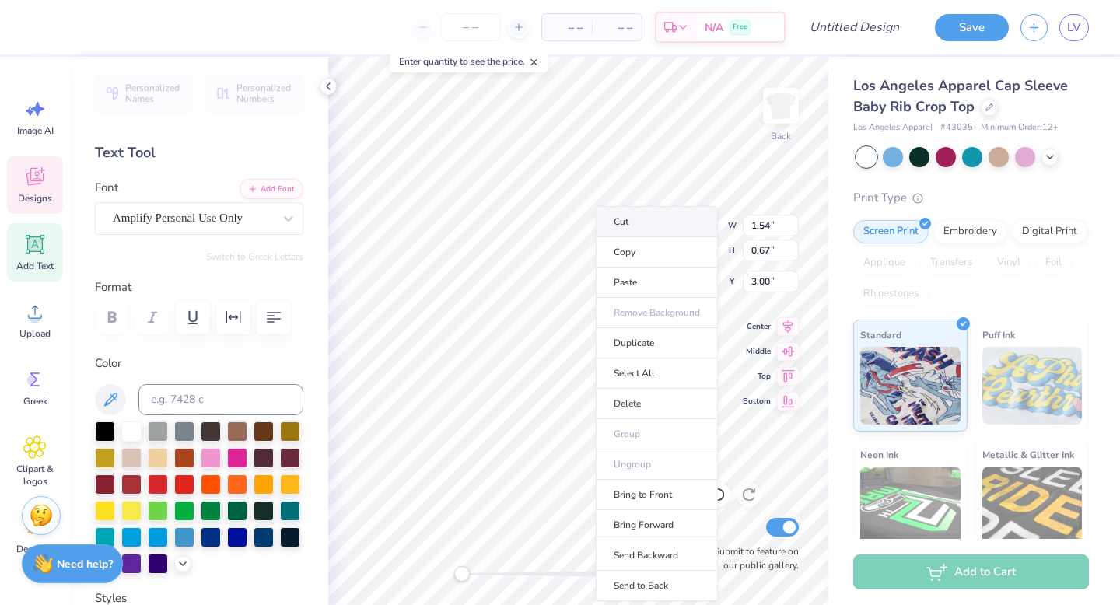
click at [623, 216] on li "Cut" at bounding box center [657, 221] width 122 height 31
click at [635, 216] on li "Cut" at bounding box center [661, 221] width 122 height 31
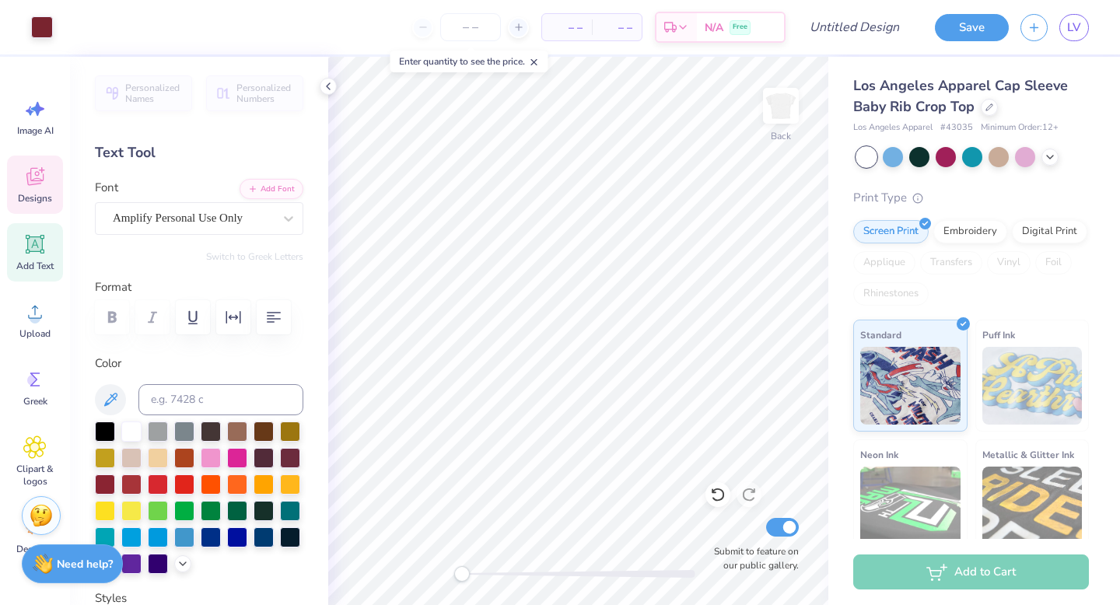
click at [40, 174] on icon at bounding box center [34, 176] width 23 height 23
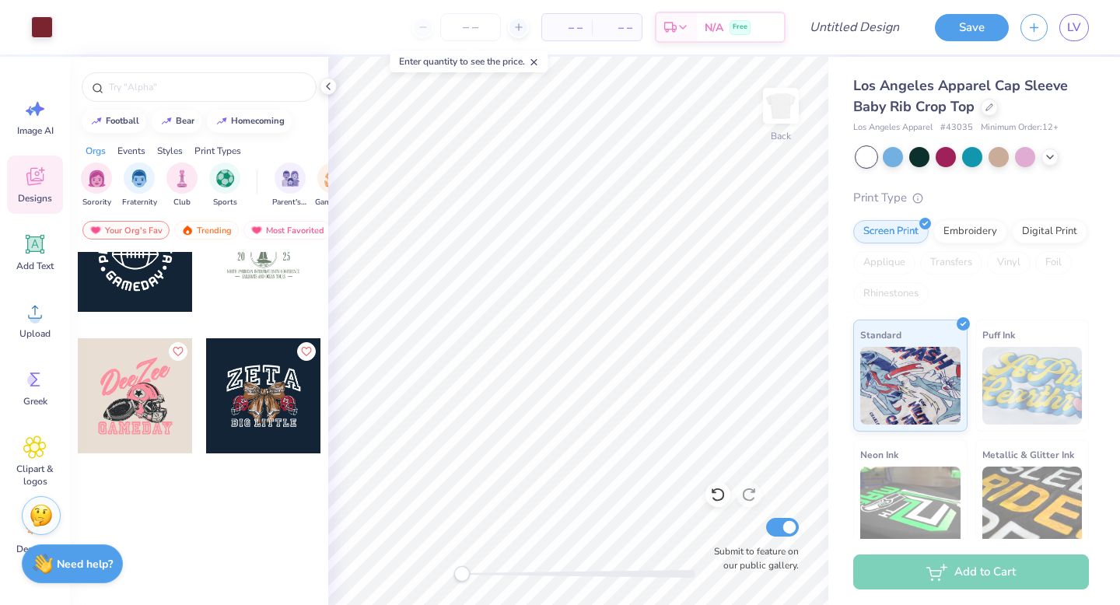
scroll to position [13593, 0]
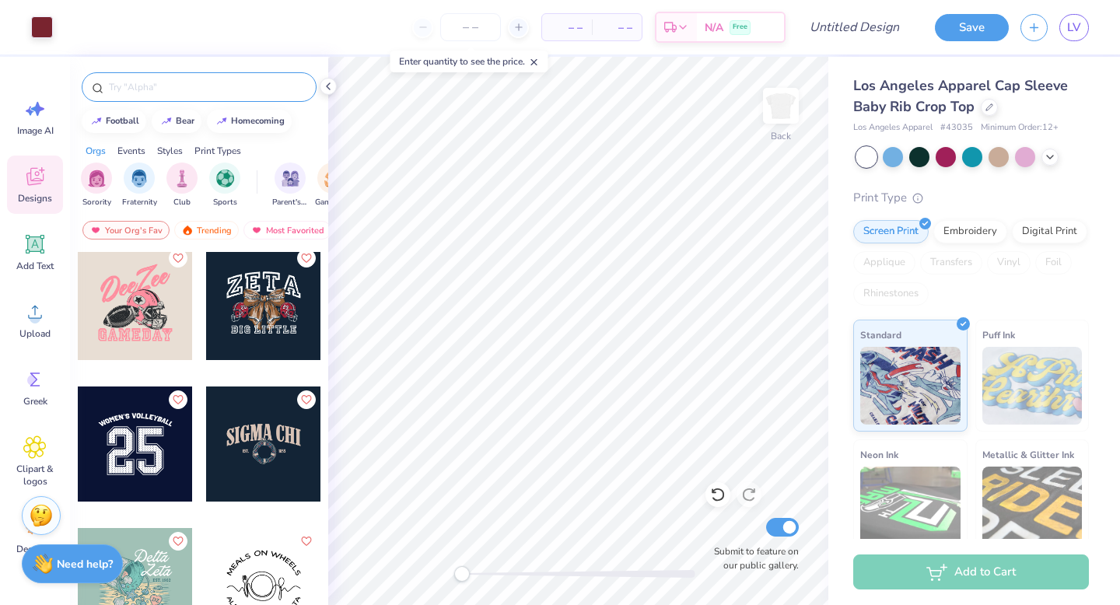
click at [125, 90] on input "text" at bounding box center [206, 87] width 199 height 16
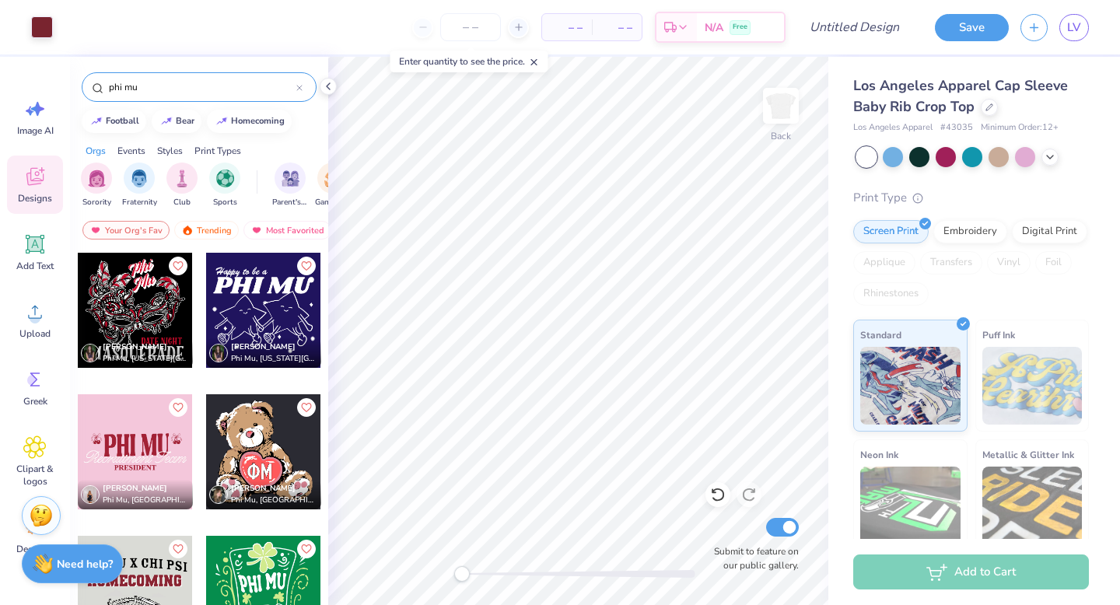
scroll to position [1968, 0]
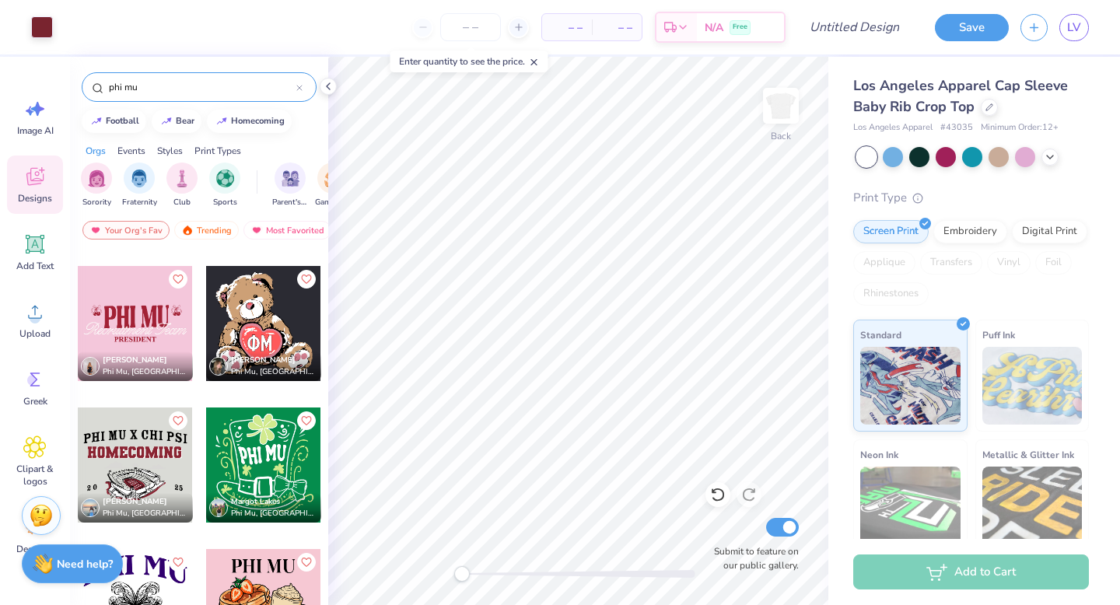
type input "phi mu"
click at [244, 316] on div at bounding box center [263, 323] width 115 height 115
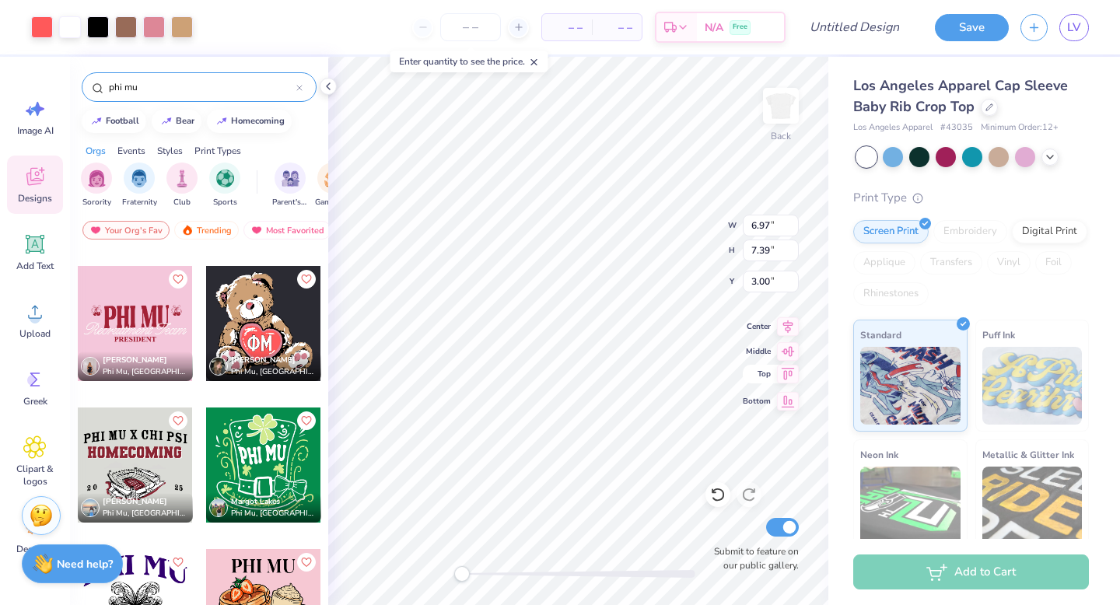
click at [786, 377] on icon at bounding box center [787, 374] width 13 height 12
type input "5.67"
type input "6.00"
type input "0.50"
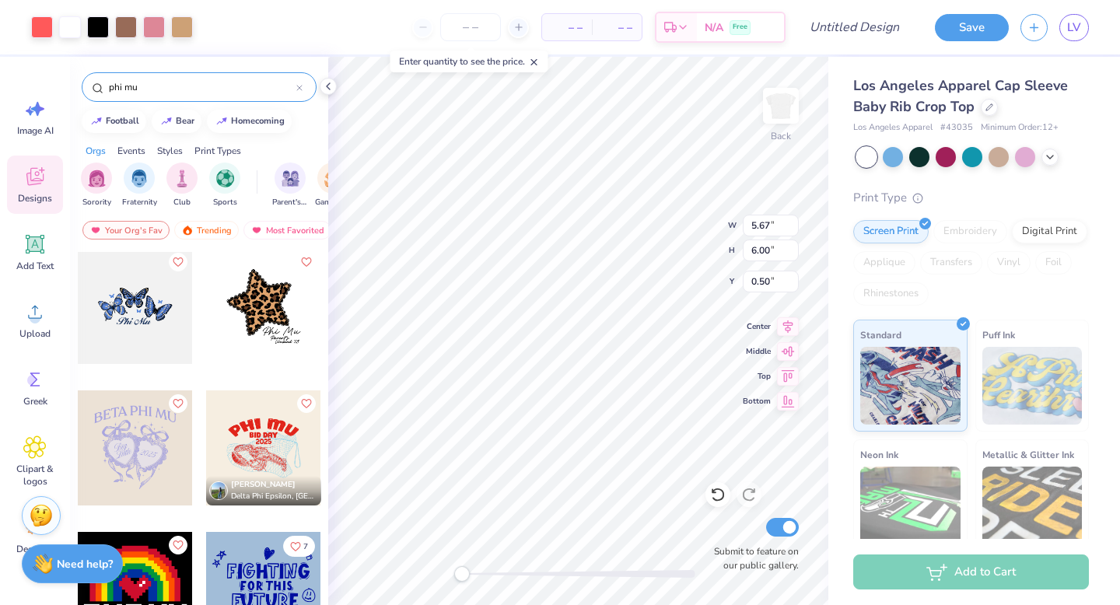
scroll to position [2980, 0]
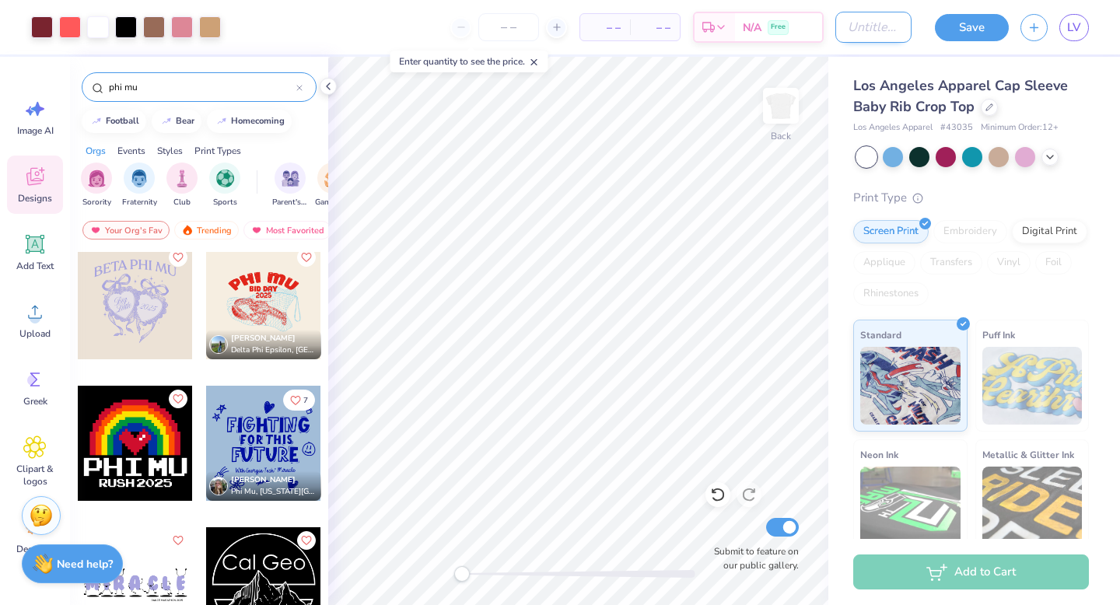
click at [860, 25] on input "Design Title" at bounding box center [873, 27] width 76 height 31
type input "Baby Tee 3"
click at [982, 24] on button "Save" at bounding box center [972, 25] width 74 height 27
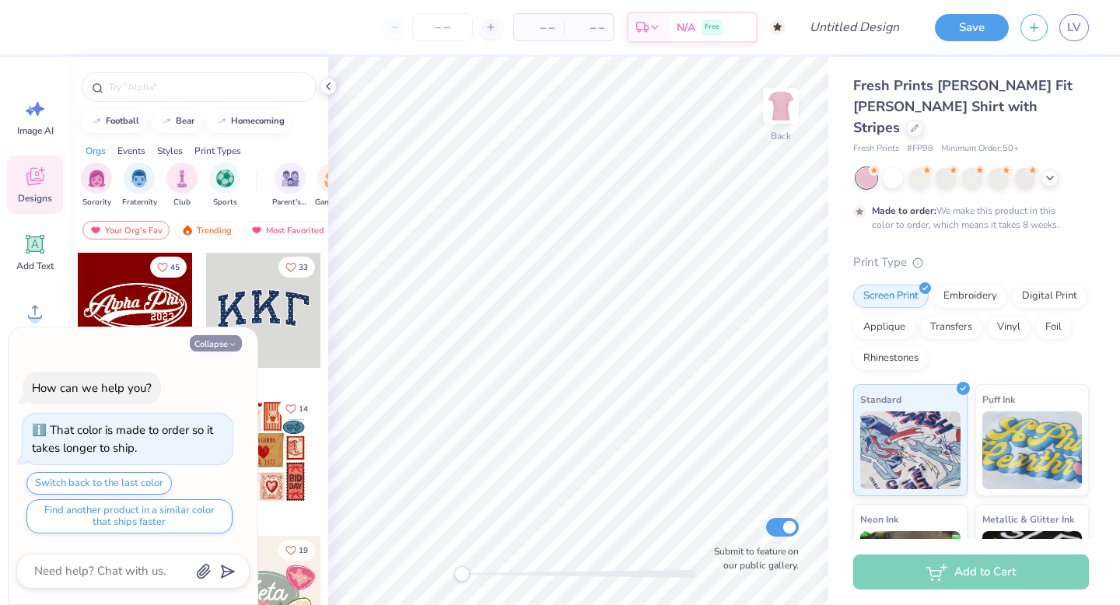
click at [215, 348] on button "Collapse" at bounding box center [216, 343] width 52 height 16
type textarea "x"
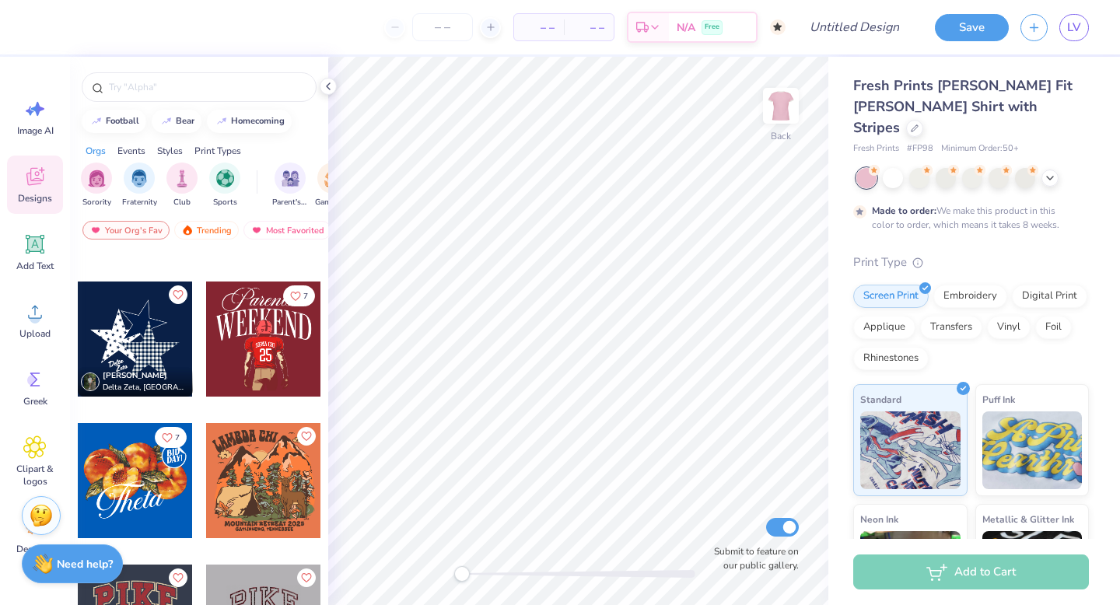
scroll to position [2036, 0]
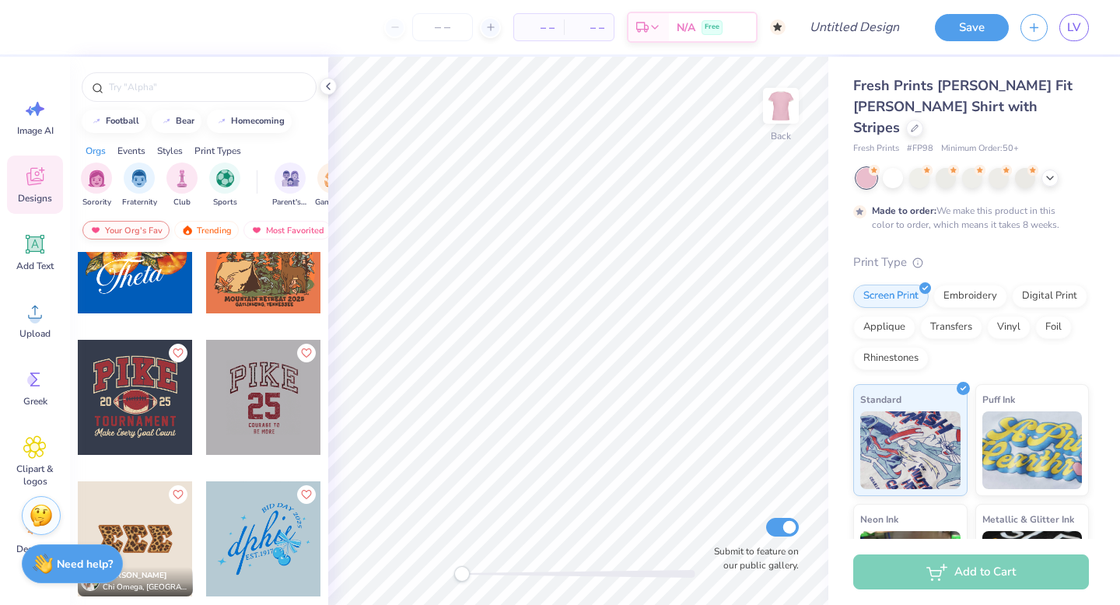
click at [115, 234] on div "Your Org's Fav" at bounding box center [125, 230] width 87 height 19
click at [121, 229] on div "Your Org's Fav" at bounding box center [125, 230] width 87 height 19
click at [105, 181] on div "filter for Sorority" at bounding box center [96, 176] width 31 height 31
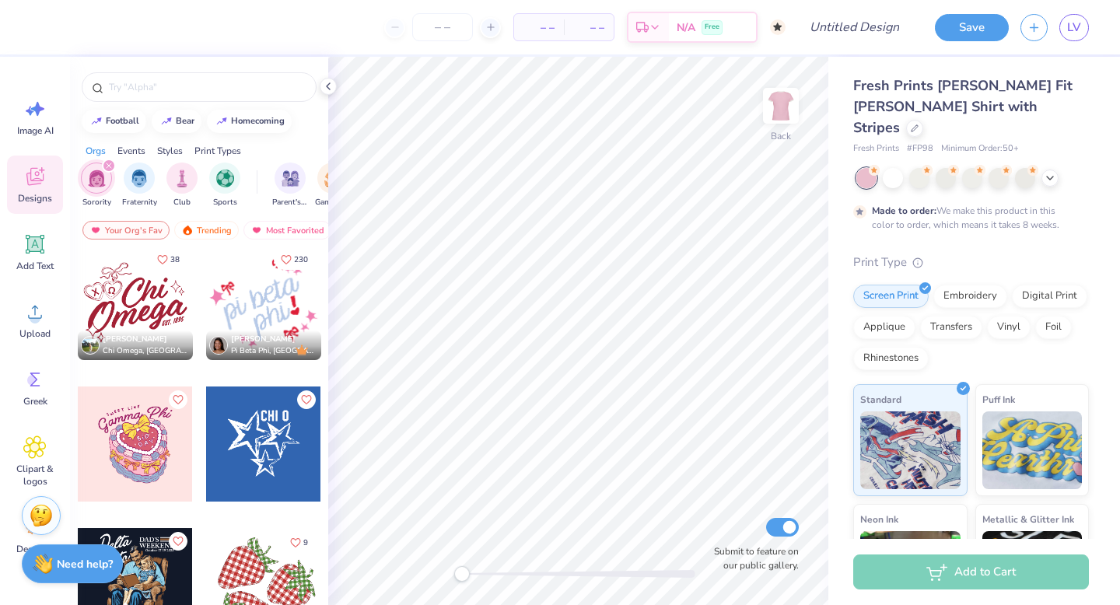
scroll to position [3830, 0]
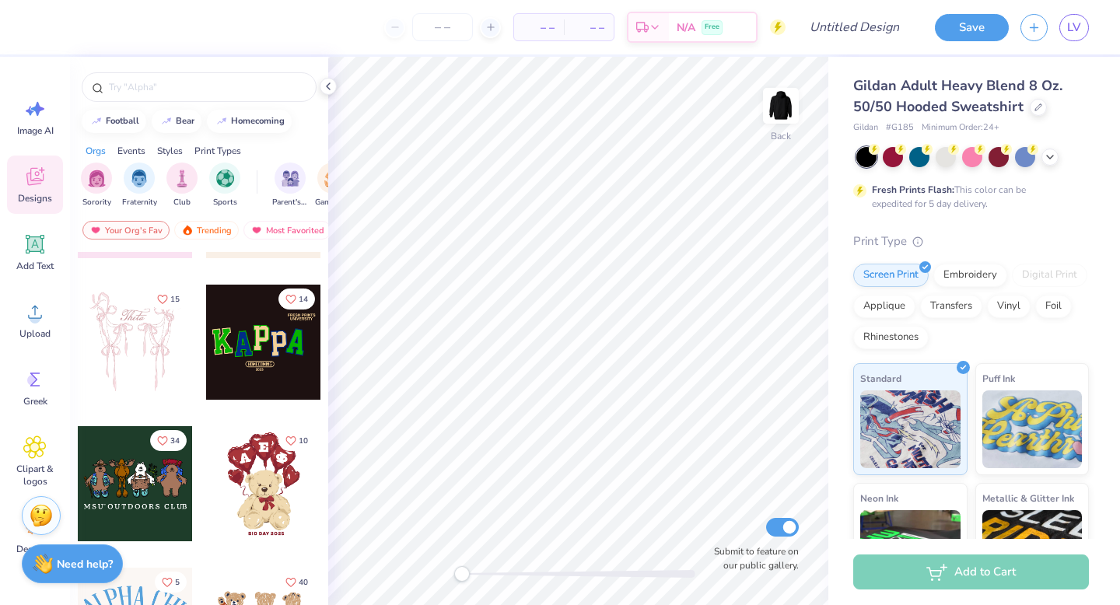
scroll to position [546, 0]
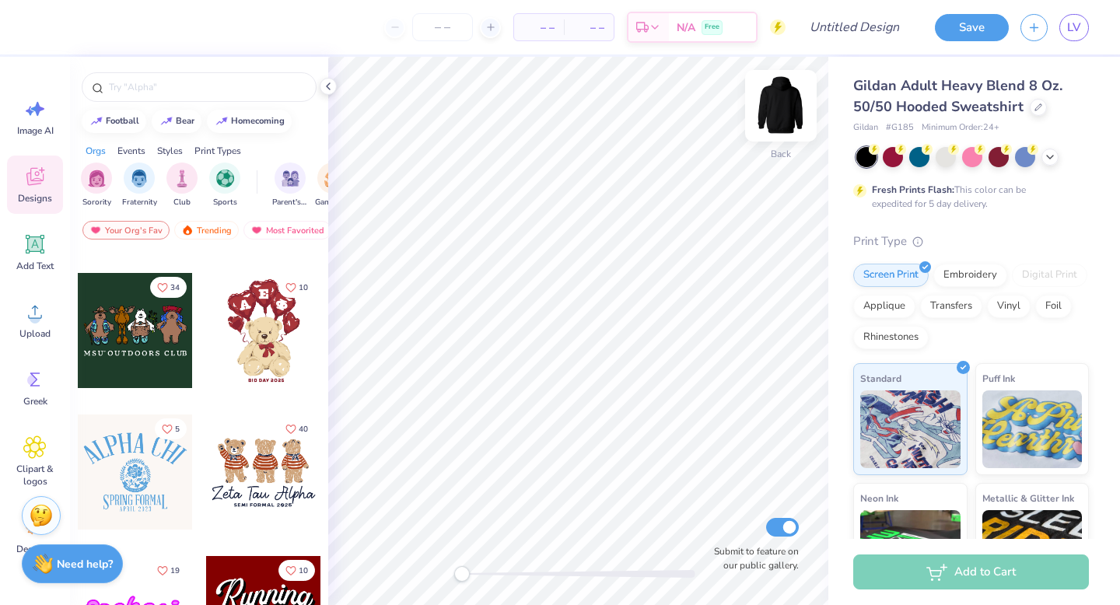
click at [788, 111] on img at bounding box center [781, 106] width 62 height 62
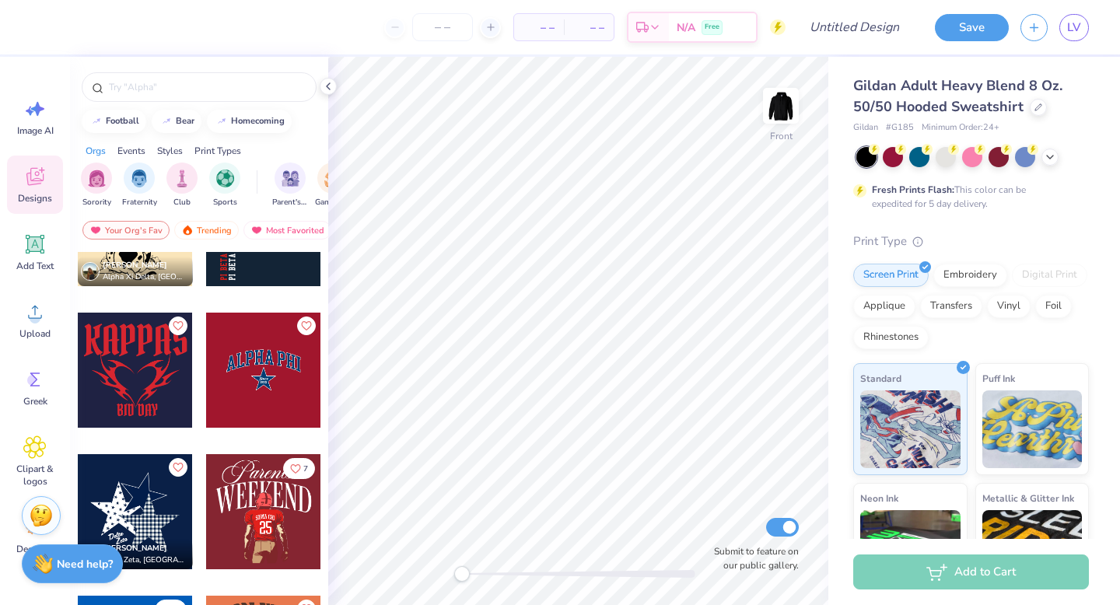
scroll to position [1851, 0]
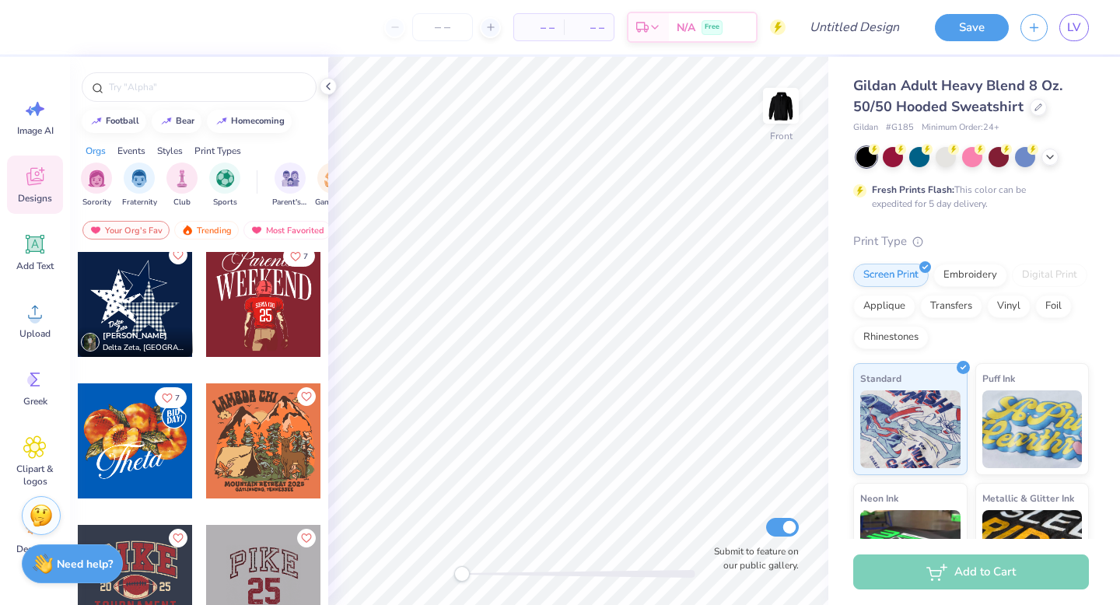
click at [147, 317] on div at bounding box center [135, 299] width 115 height 115
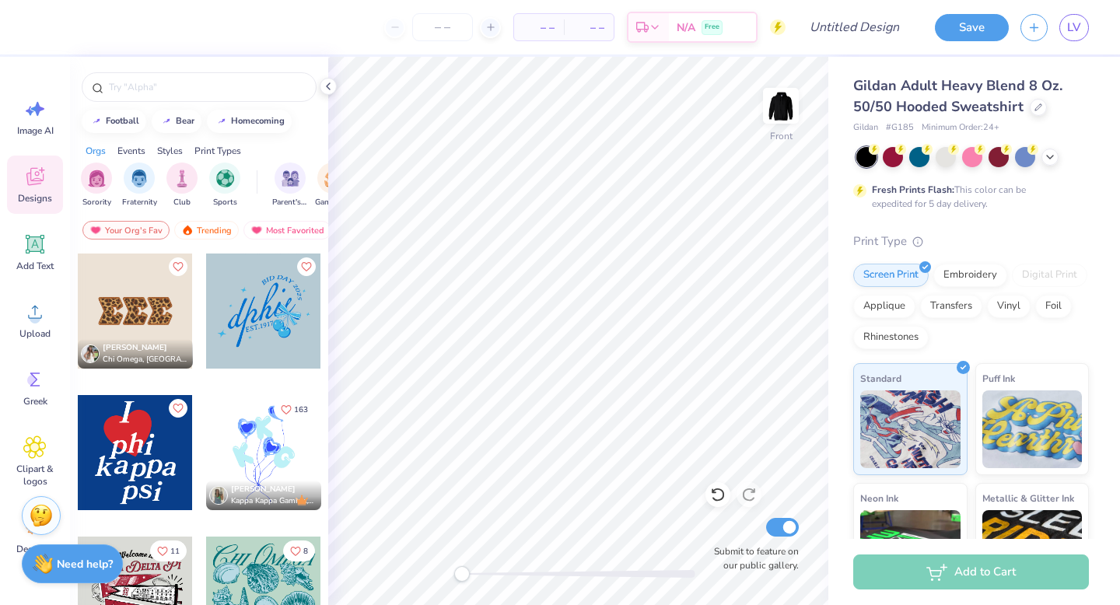
scroll to position [2270, 0]
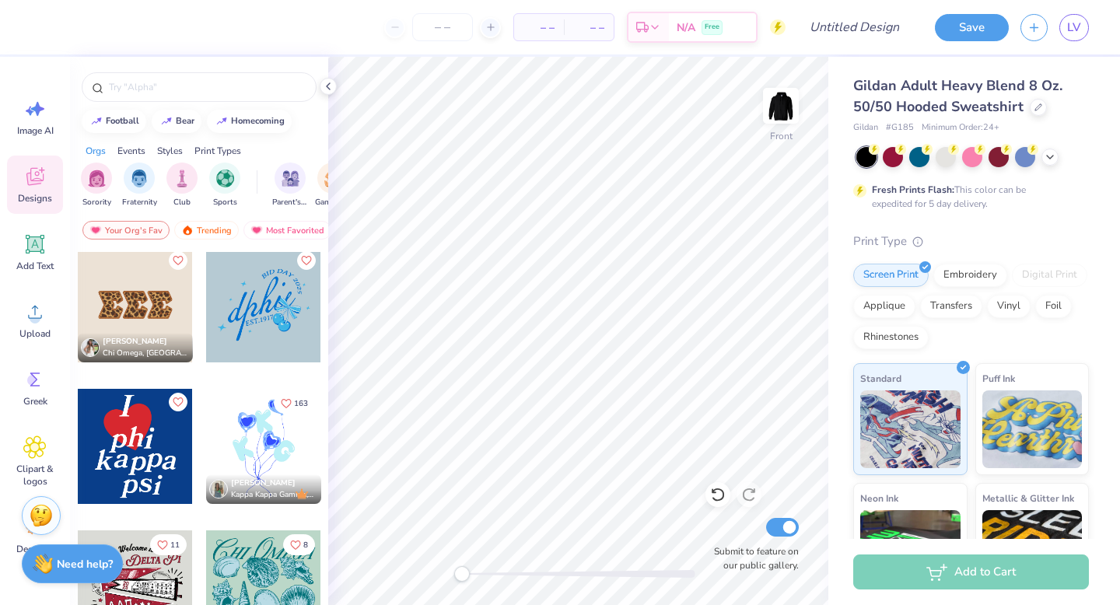
click at [269, 322] on div at bounding box center [263, 304] width 115 height 115
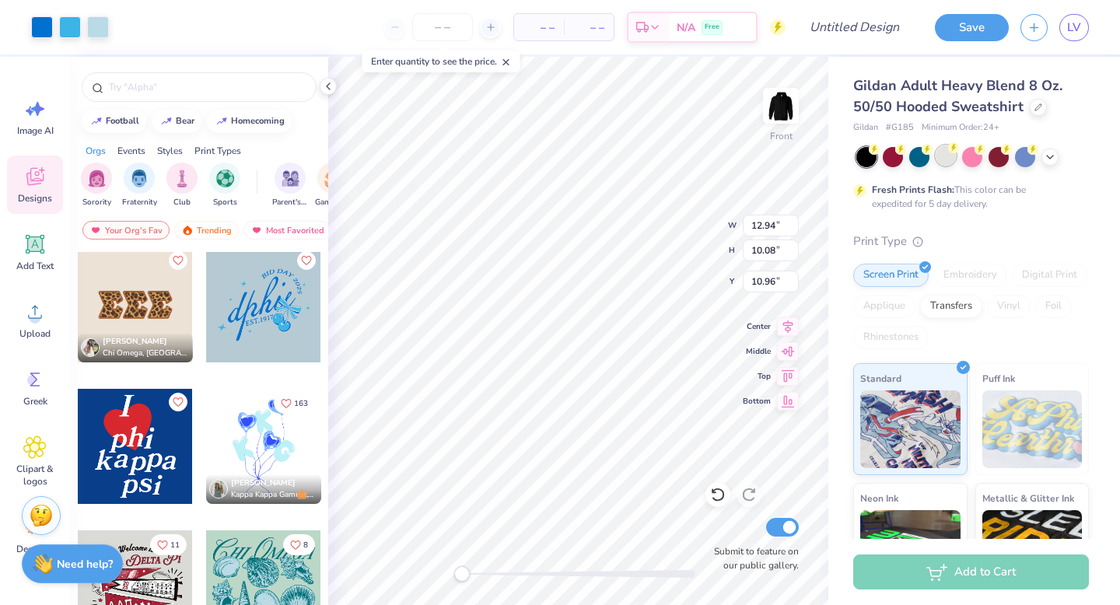
click at [944, 159] on div at bounding box center [945, 155] width 20 height 20
type input "6.41"
click at [967, 160] on div at bounding box center [972, 155] width 20 height 20
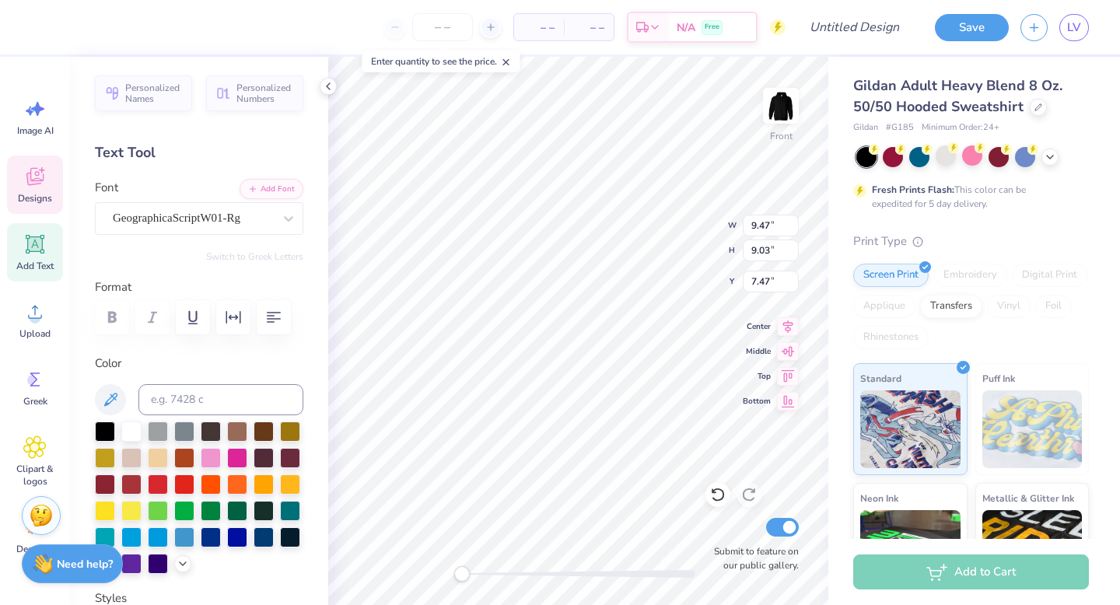
scroll to position [0, 1]
type textarea "phi mu e"
type input "14.45"
type input "13.58"
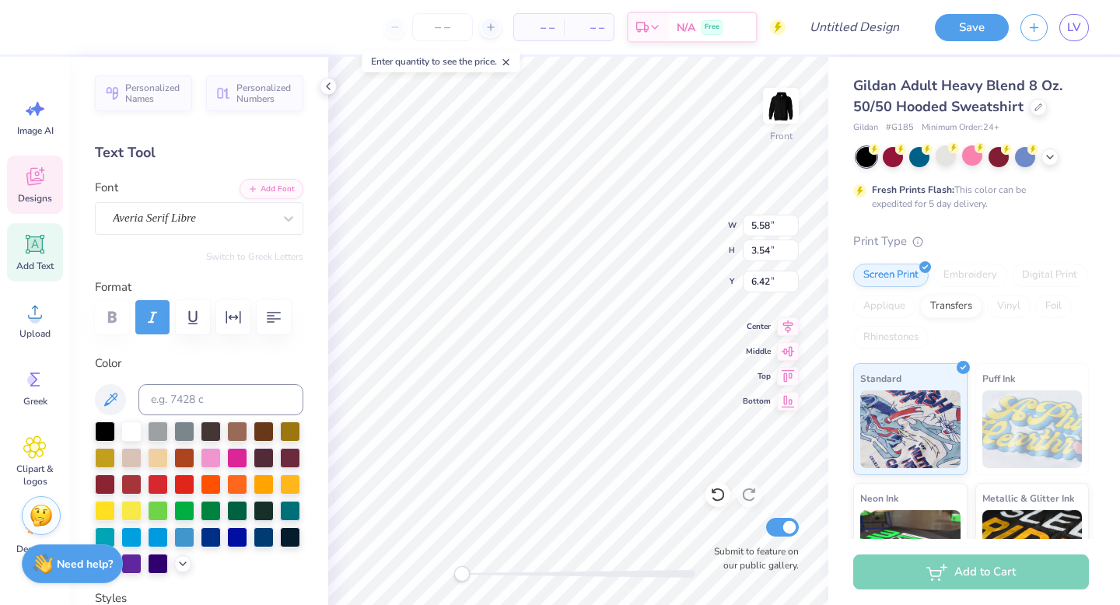
type input "6.04"
type input "3.81"
type input "1.59"
type input "12.81"
type input "3.87"
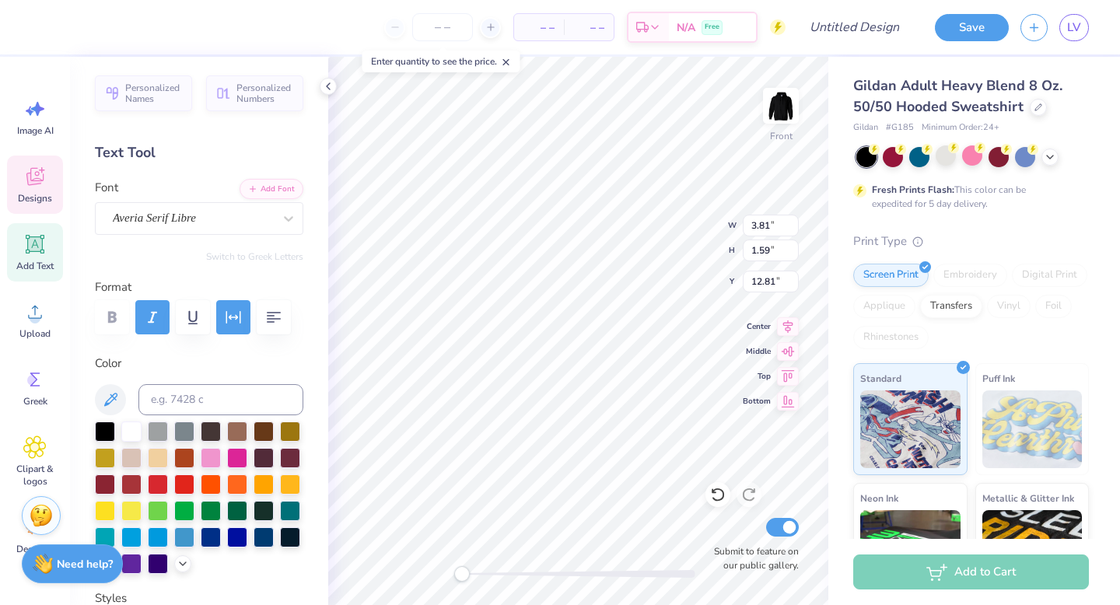
type input "4.64"
type input "10.51"
type input "3.81"
type input "1.59"
type input "12.81"
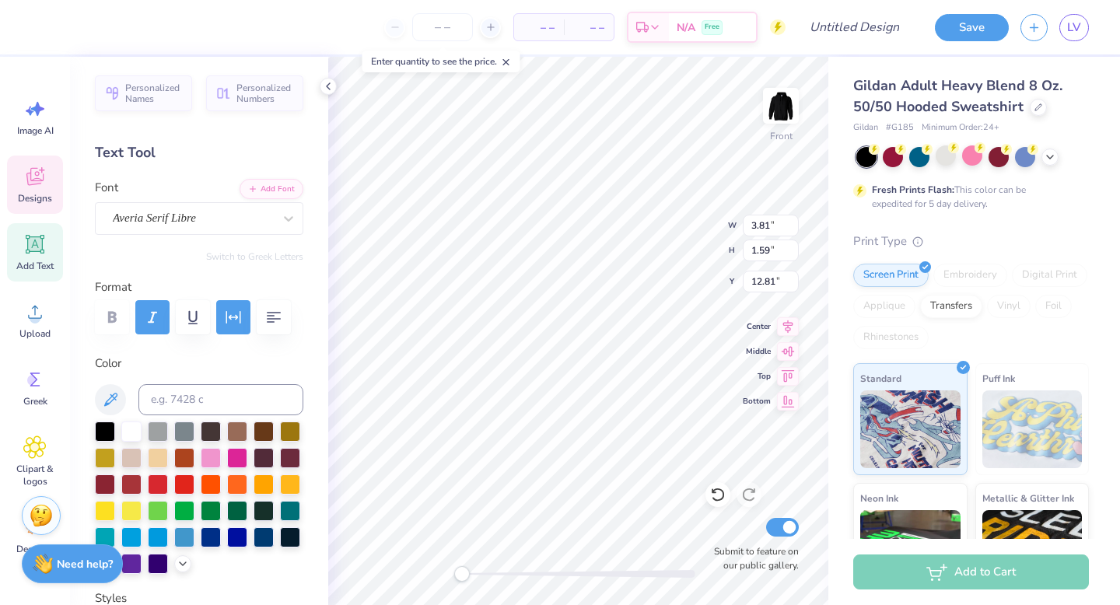
scroll to position [0, 0]
type textarea "EST. 1852"
type input "5.58"
type input "3.54"
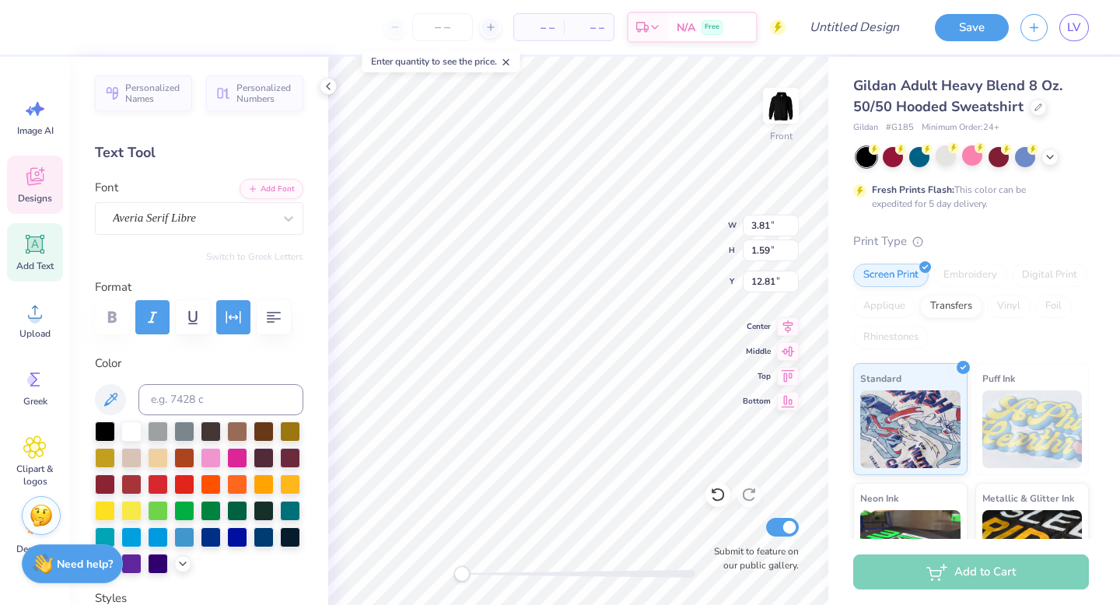
type input "6.42"
type input "14.45"
type input "13.58"
type input "7.61"
type textarea "phi mu"
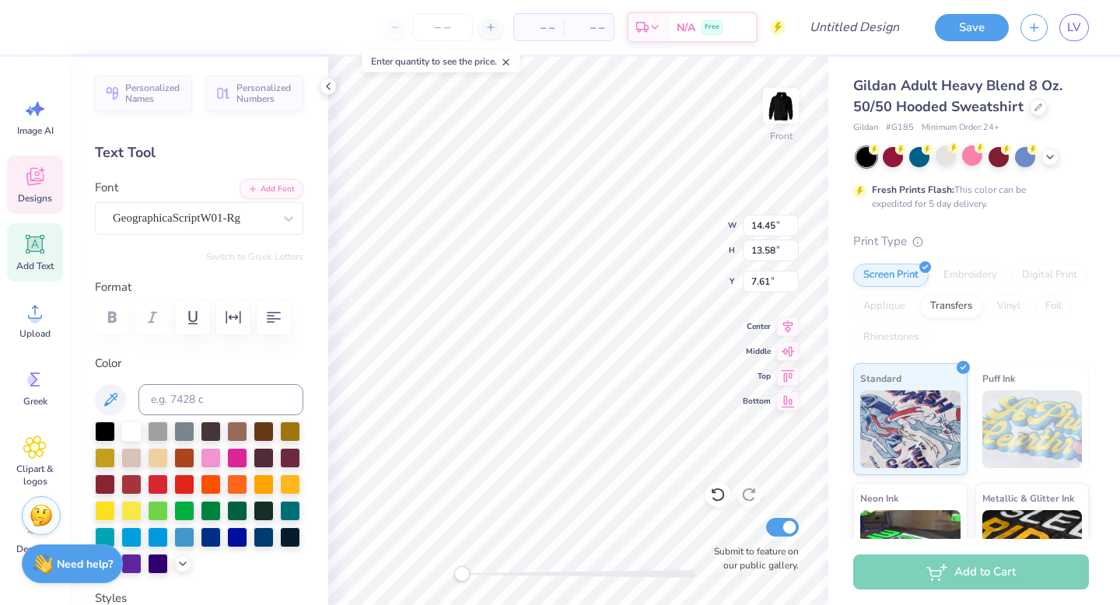
scroll to position [1, 0]
type input "5.58"
type input "3.54"
type input "6.42"
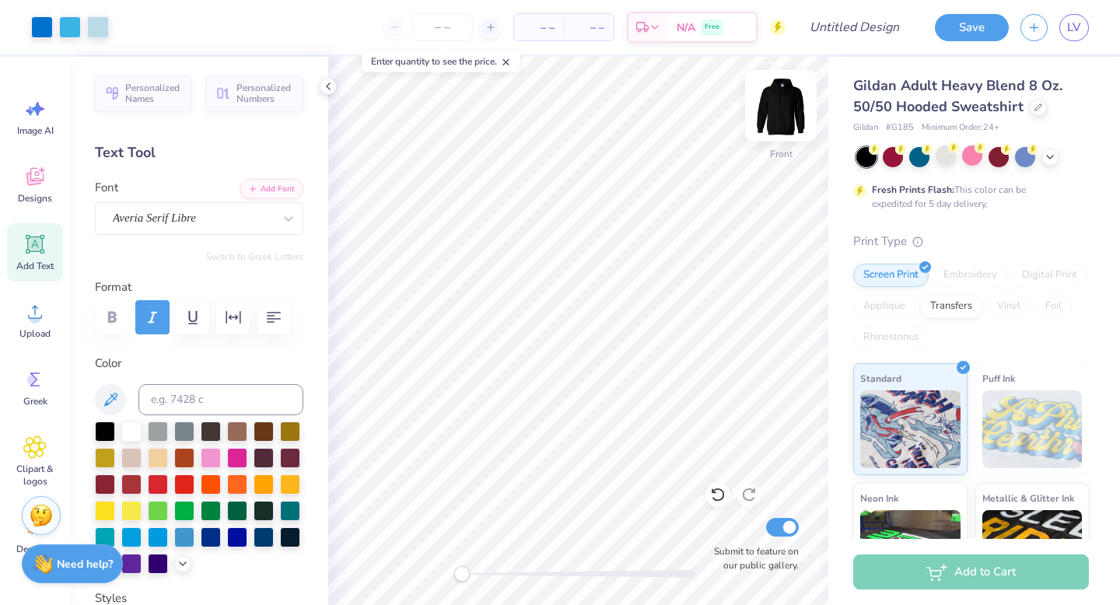
click at [782, 103] on img at bounding box center [781, 106] width 62 height 62
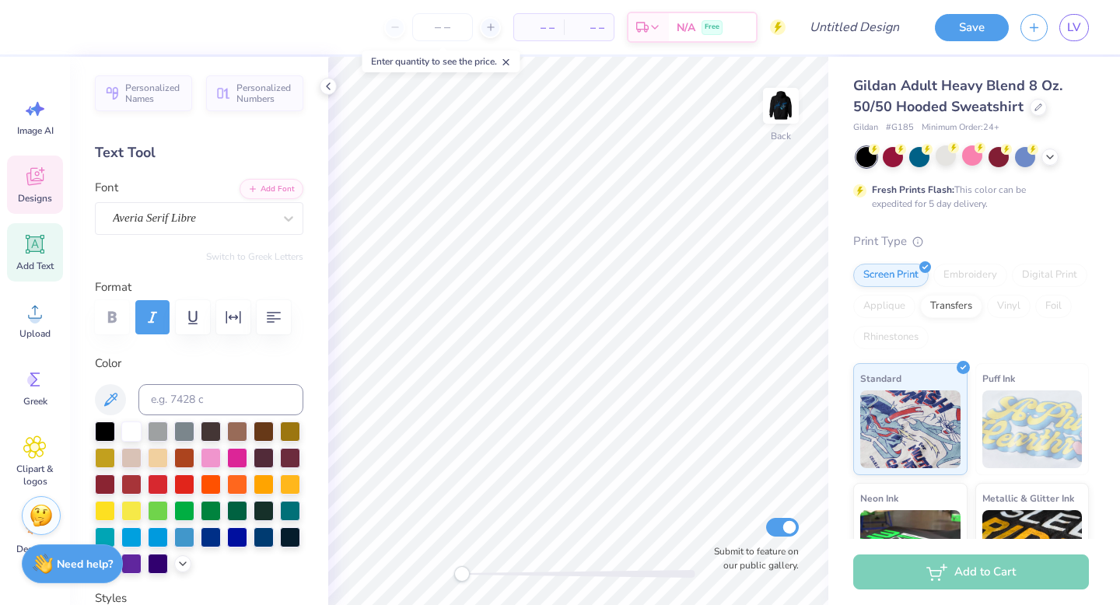
click at [37, 186] on icon at bounding box center [34, 176] width 23 height 23
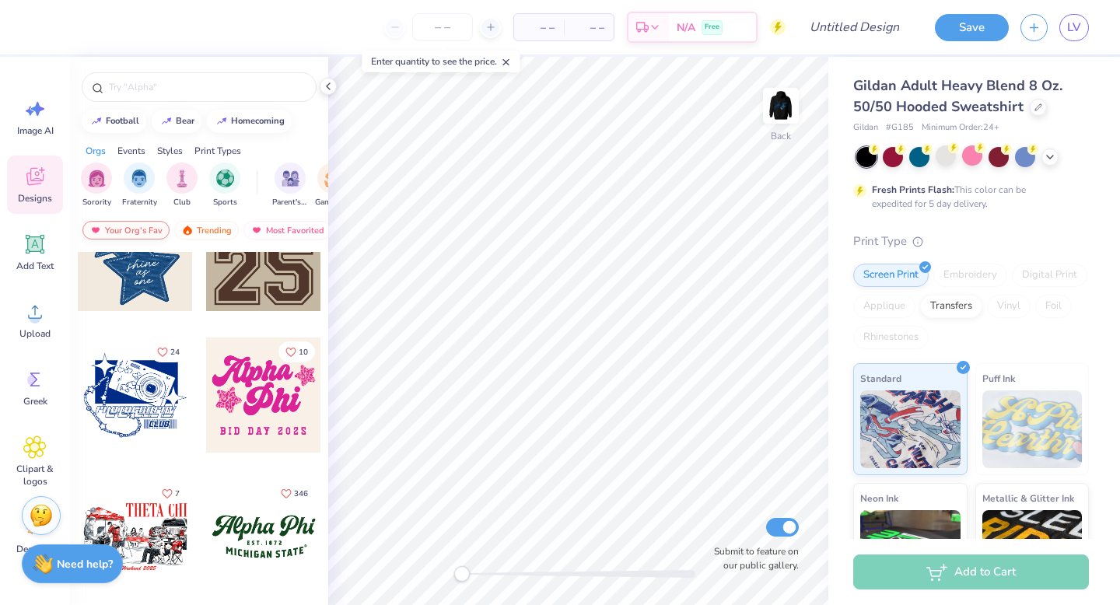
scroll to position [1531, 0]
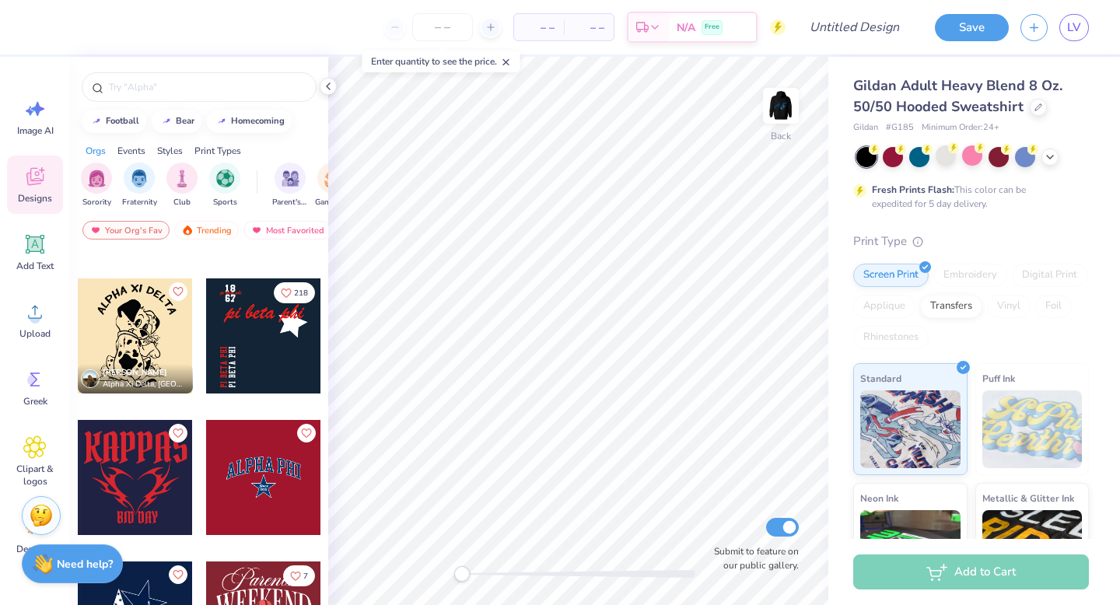
click at [271, 511] on div at bounding box center [263, 477] width 115 height 115
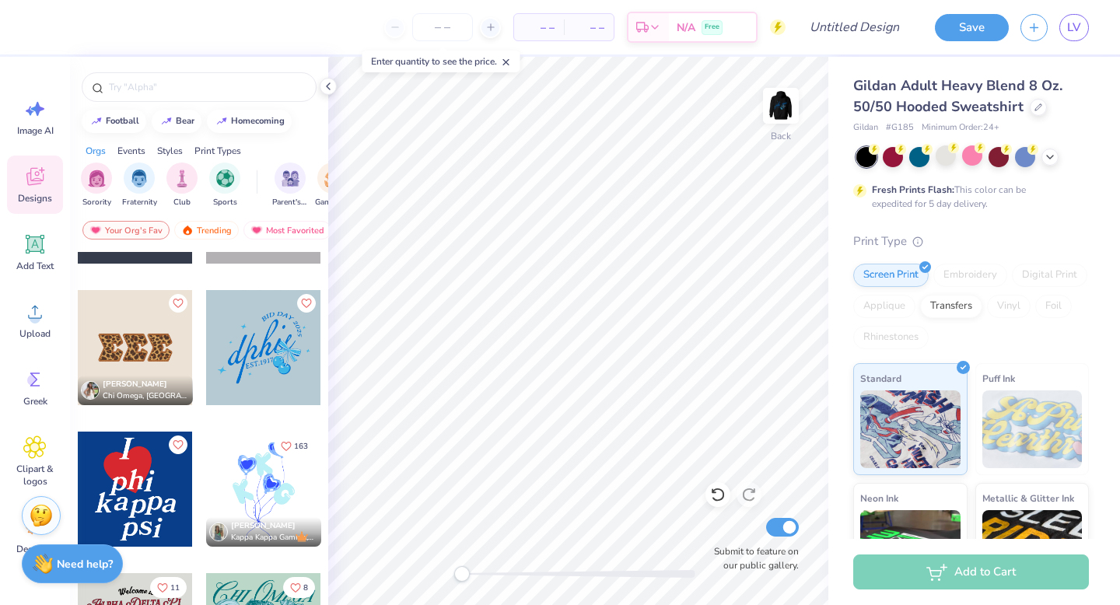
scroll to position [2284, 0]
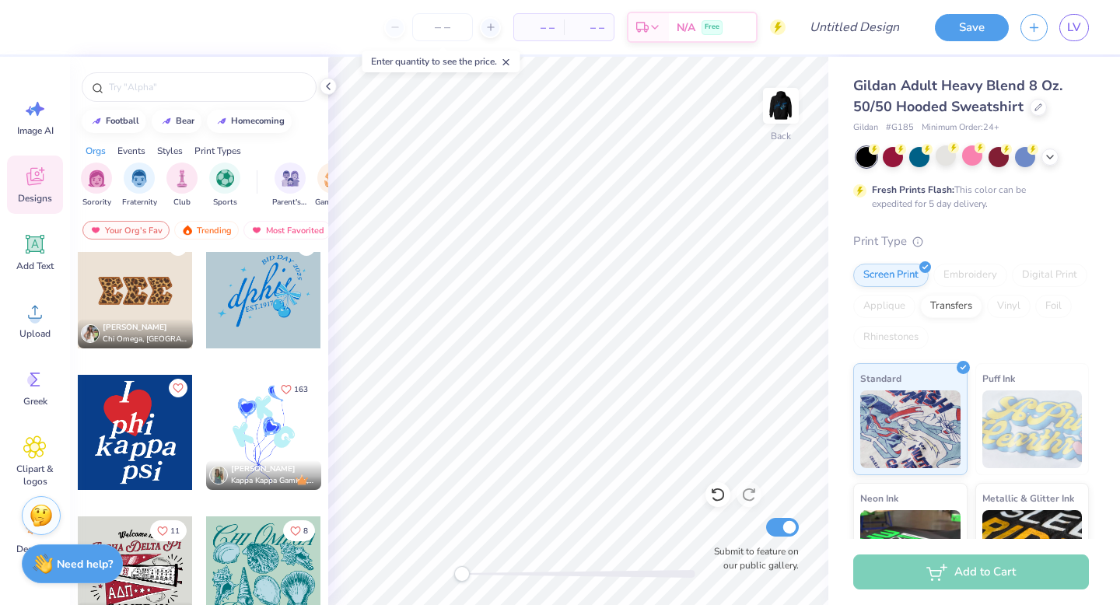
click at [277, 441] on div at bounding box center [263, 432] width 115 height 115
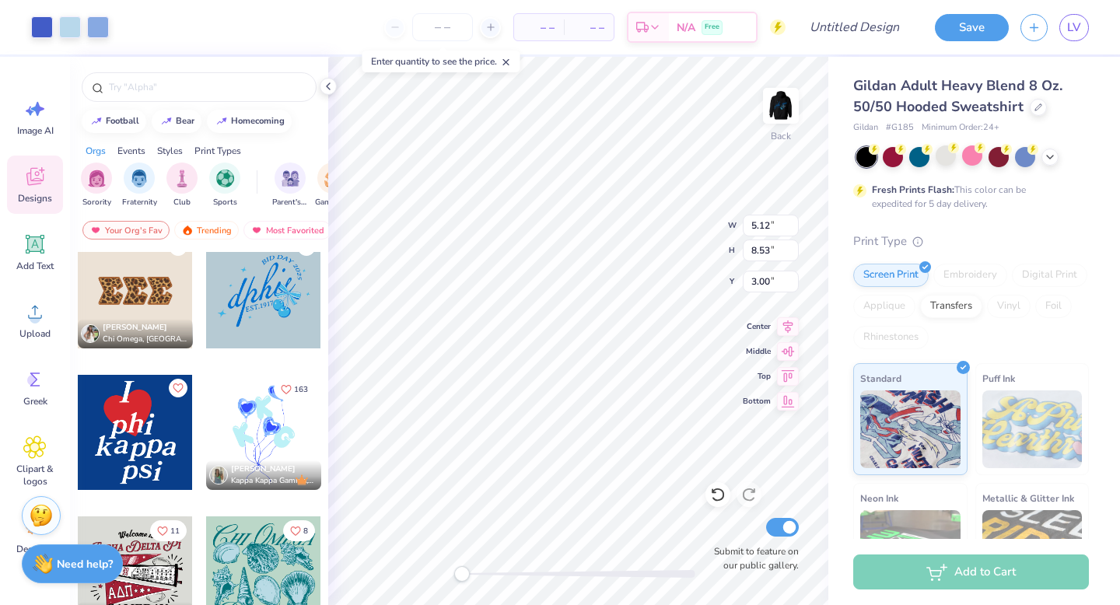
type input "2.40"
type input "4.00"
click at [40, 396] on span "Greek" at bounding box center [35, 401] width 24 height 12
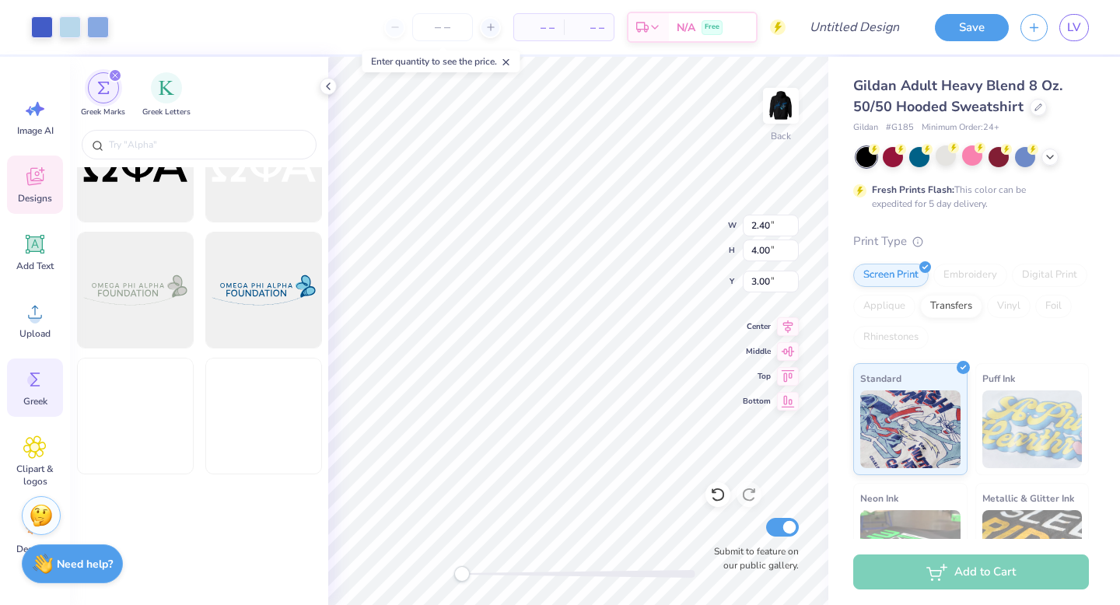
scroll to position [3293, 0]
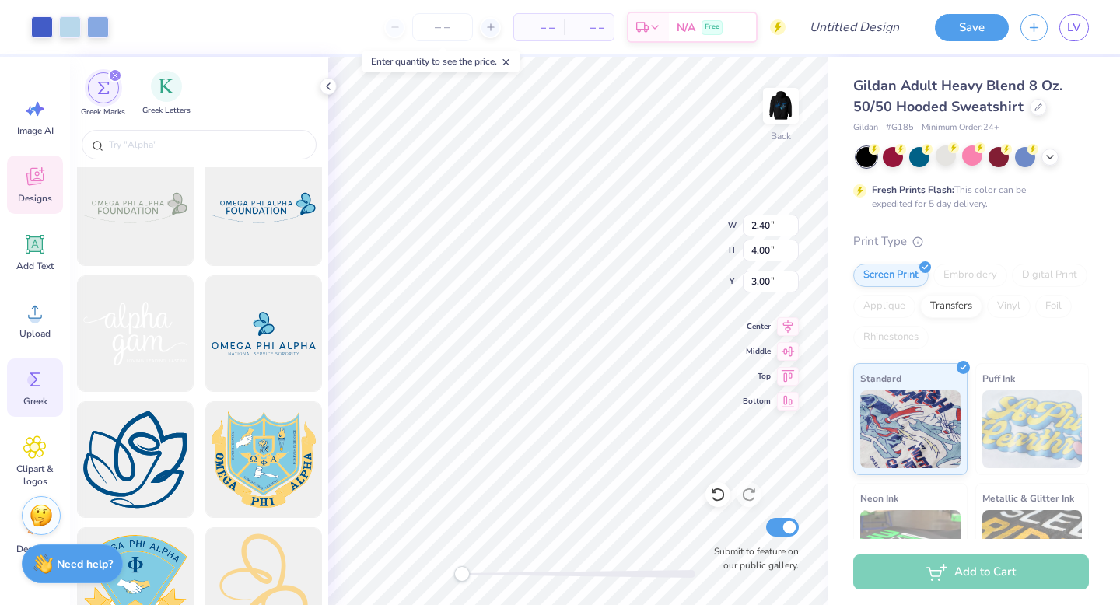
click at [171, 105] on span "Greek Letters" at bounding box center [166, 111] width 48 height 12
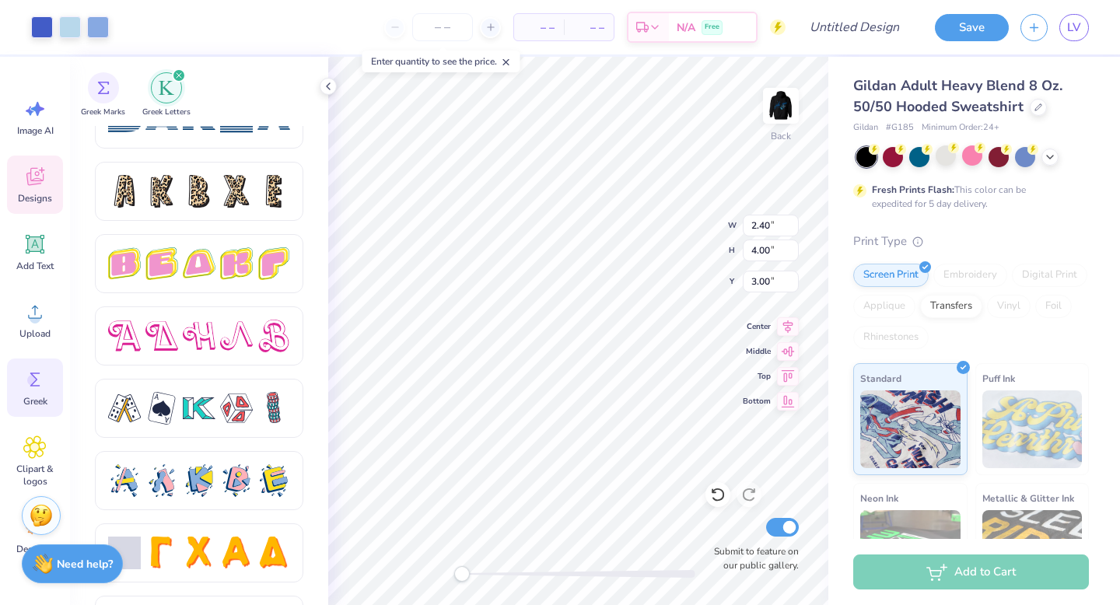
scroll to position [2628, 0]
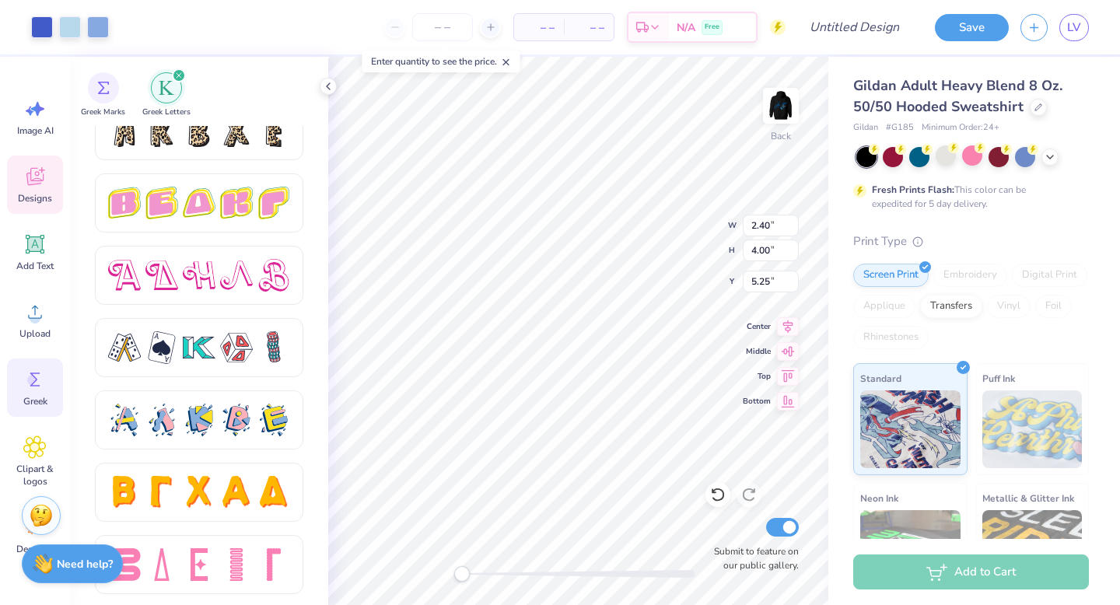
type input "5.82"
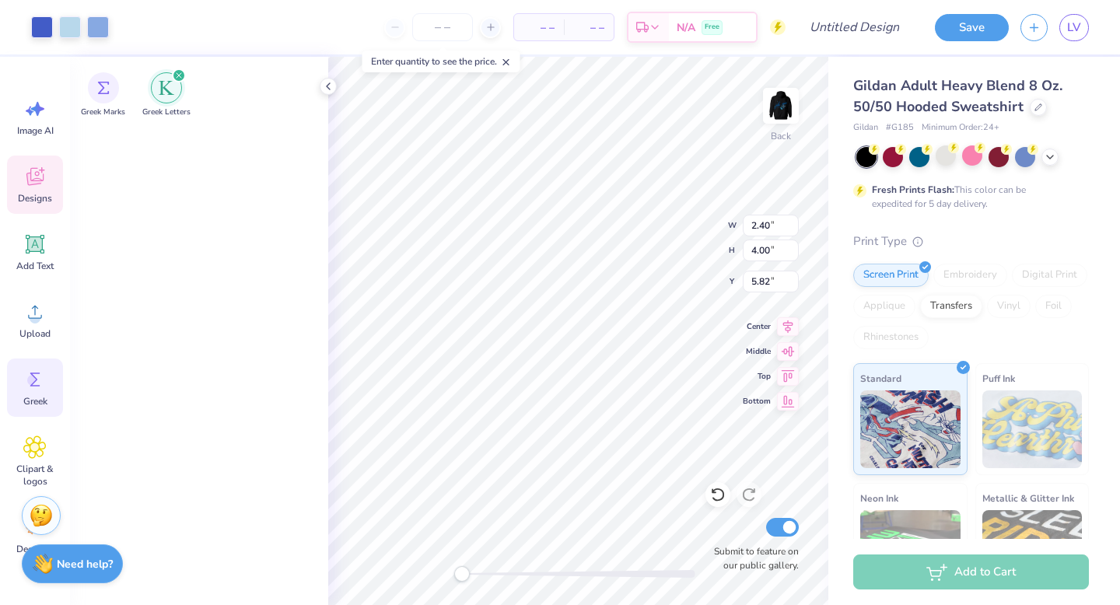
scroll to position [0, 0]
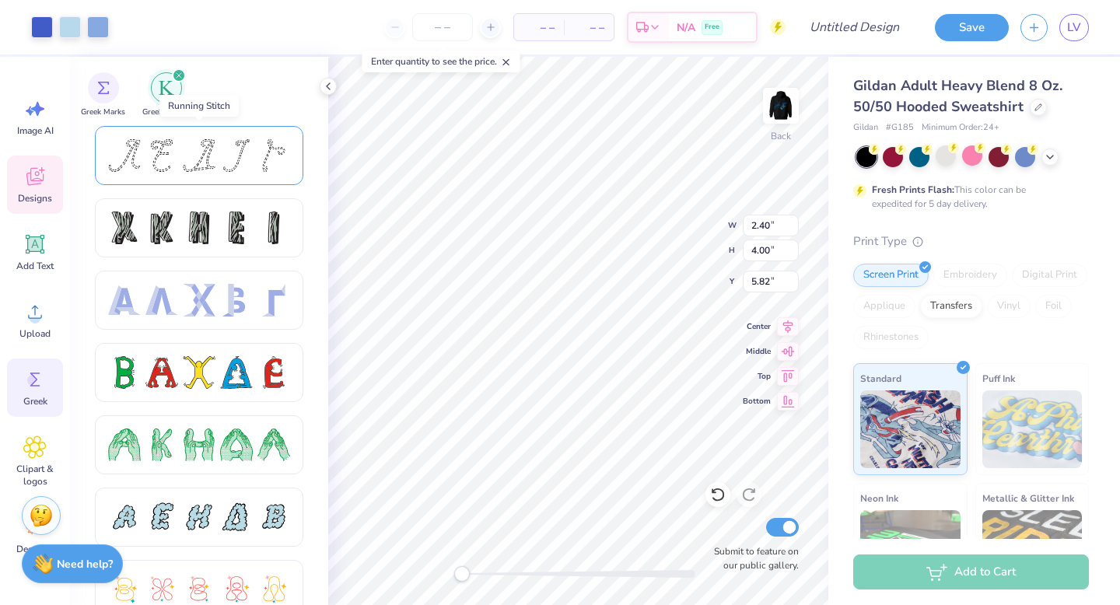
click at [162, 159] on div at bounding box center [161, 155] width 33 height 33
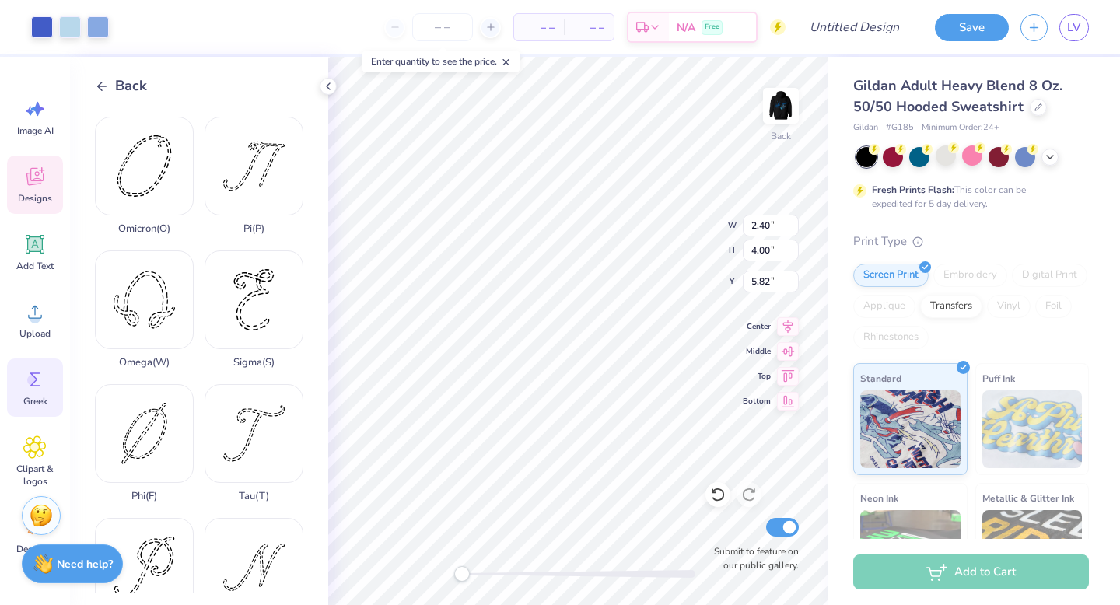
scroll to position [1127, 0]
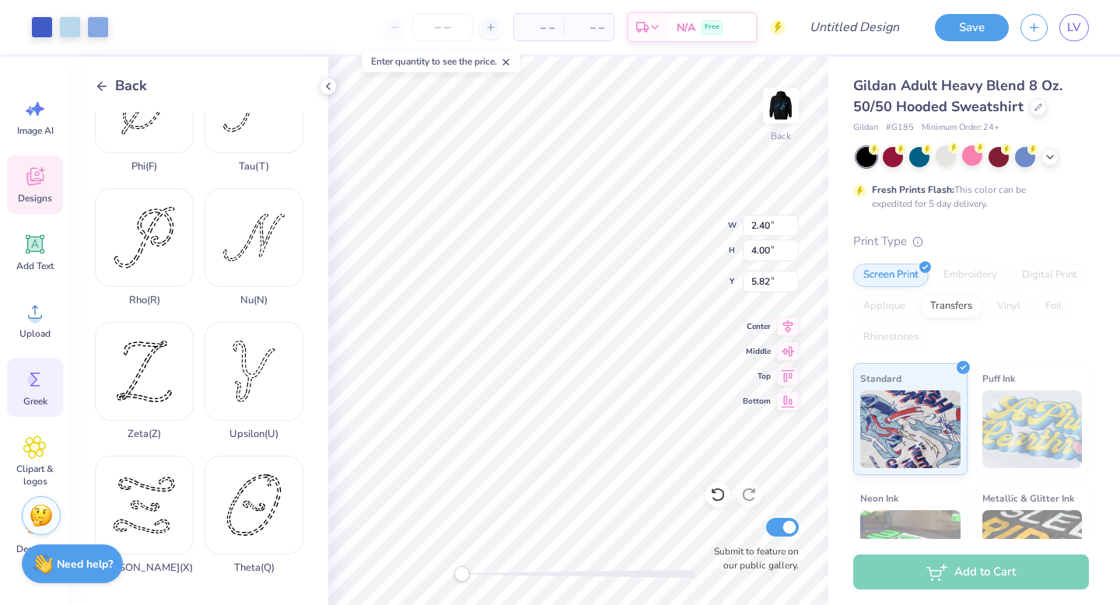
click at [103, 82] on icon at bounding box center [102, 86] width 14 height 14
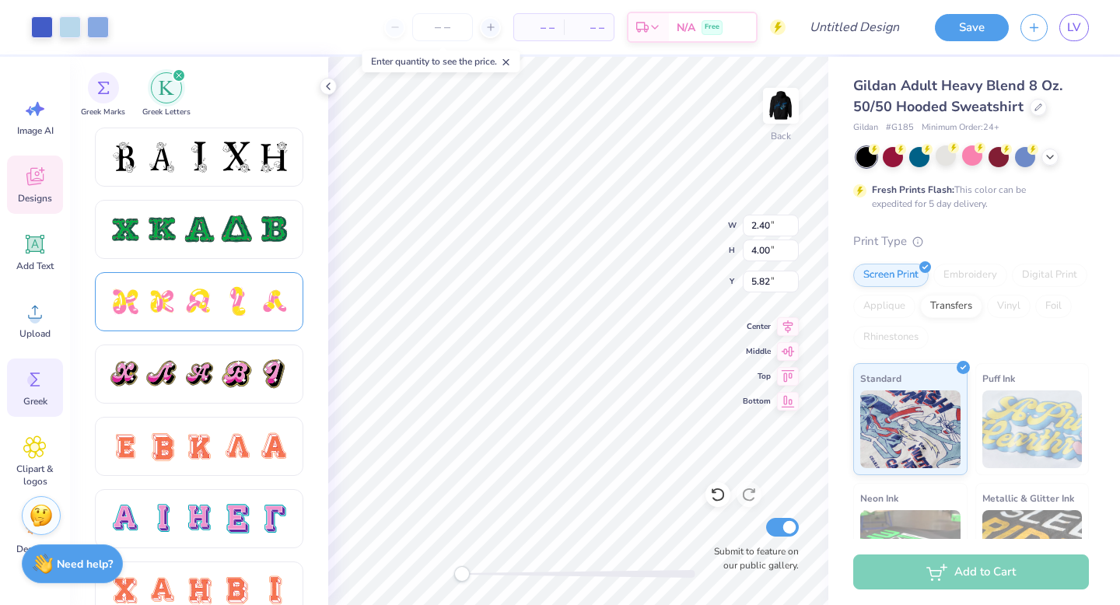
scroll to position [815, 0]
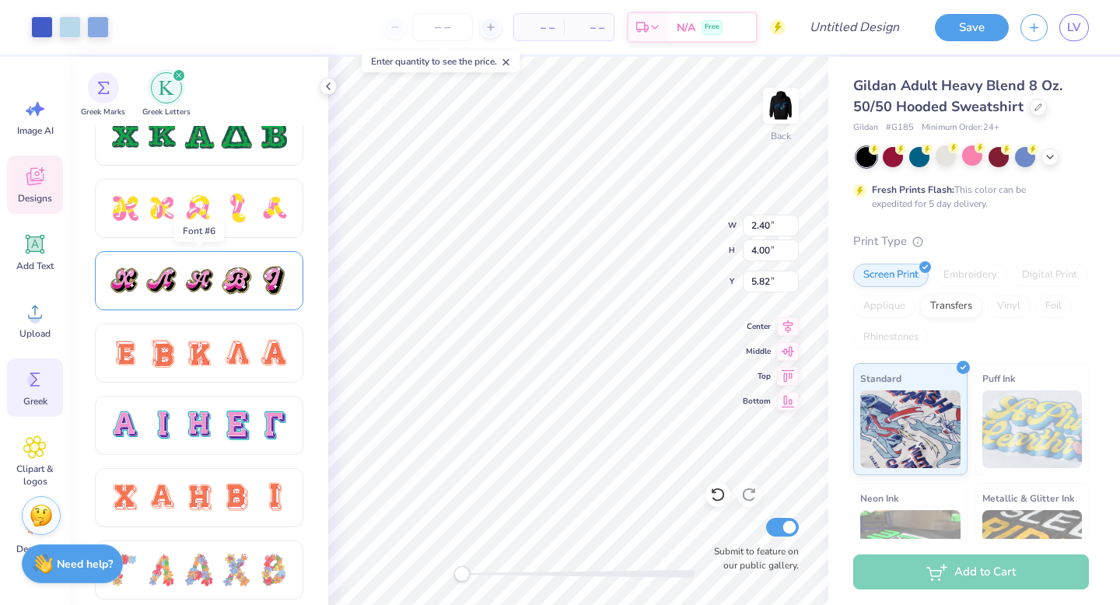
click at [218, 285] on div at bounding box center [199, 280] width 182 height 33
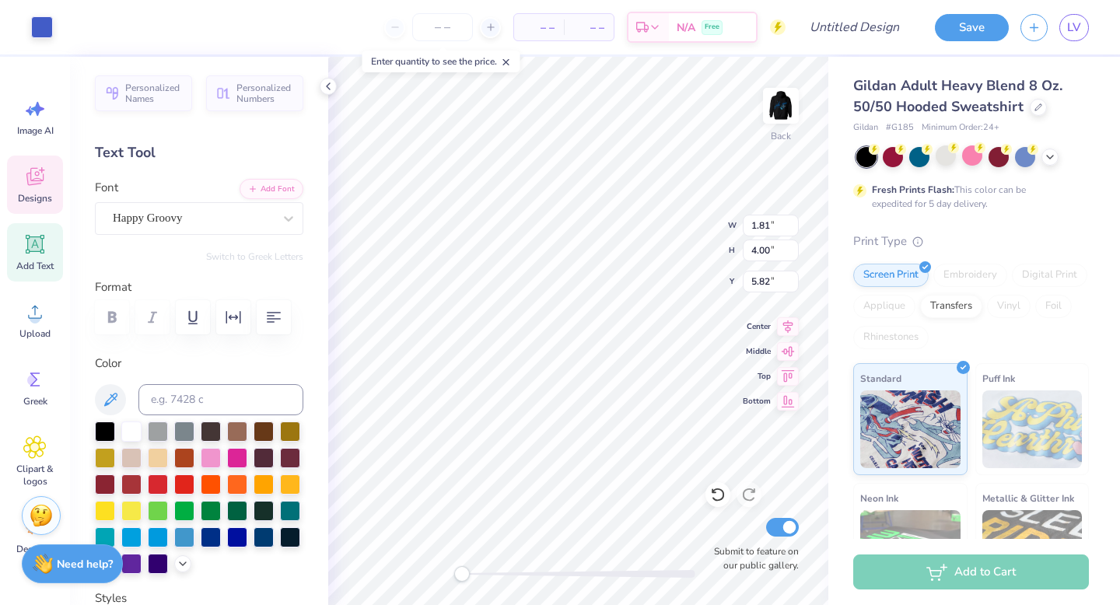
type input "0.81"
type input "0.97"
type input "7.25"
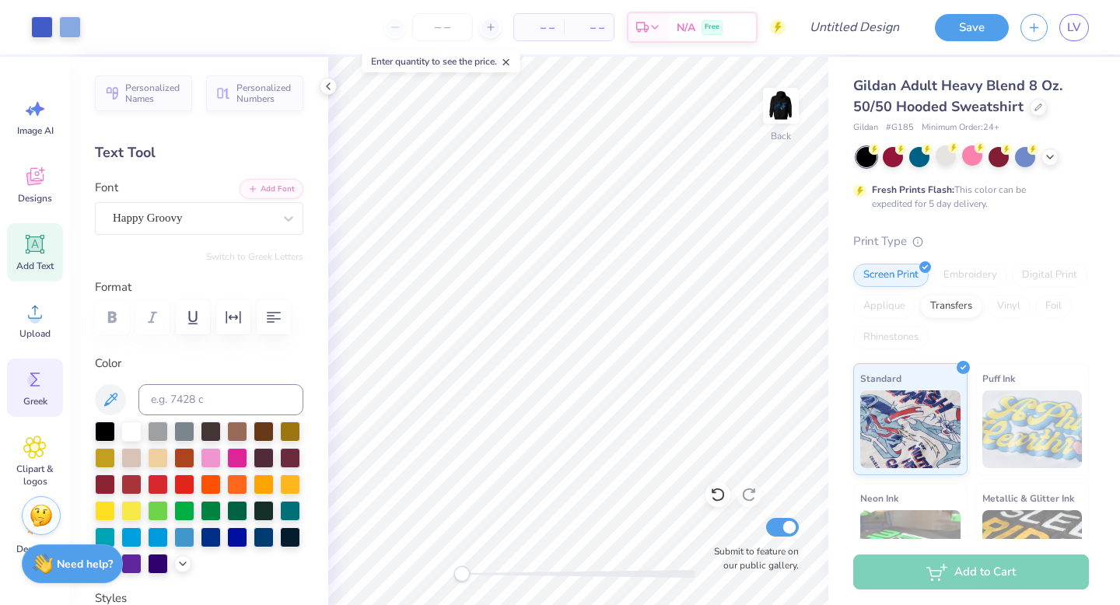
click at [44, 397] on span "Greek" at bounding box center [35, 401] width 24 height 12
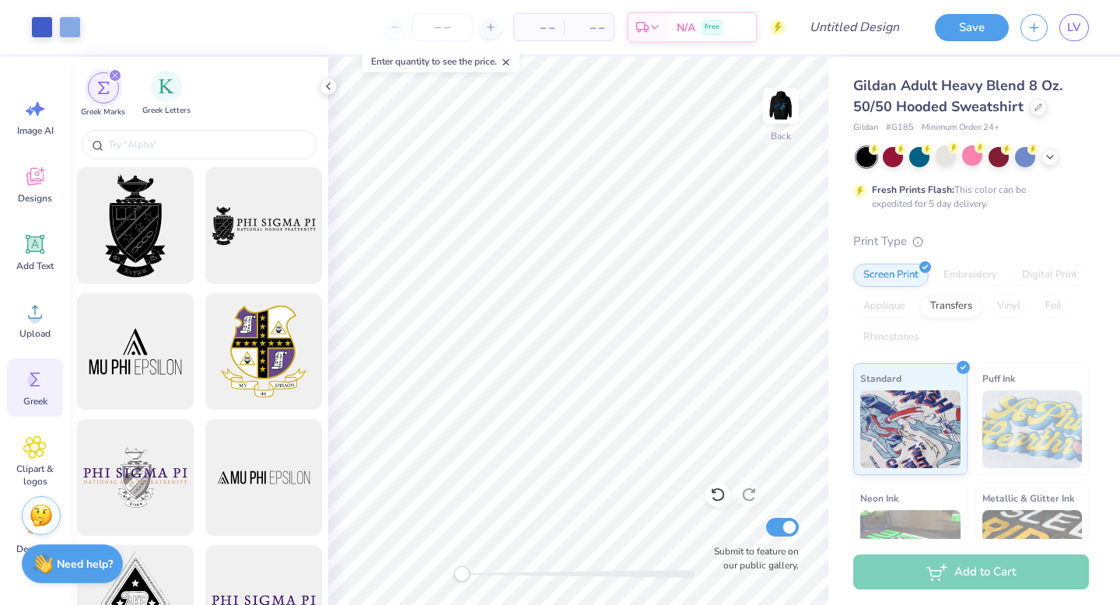
click at [161, 107] on span "Greek Letters" at bounding box center [166, 111] width 48 height 12
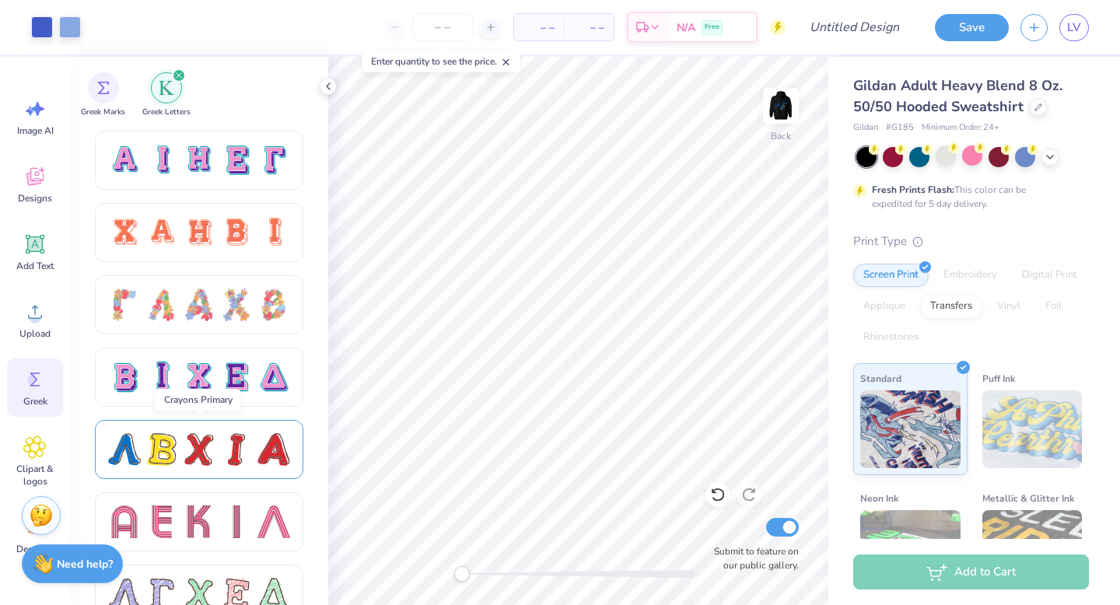
scroll to position [792, 0]
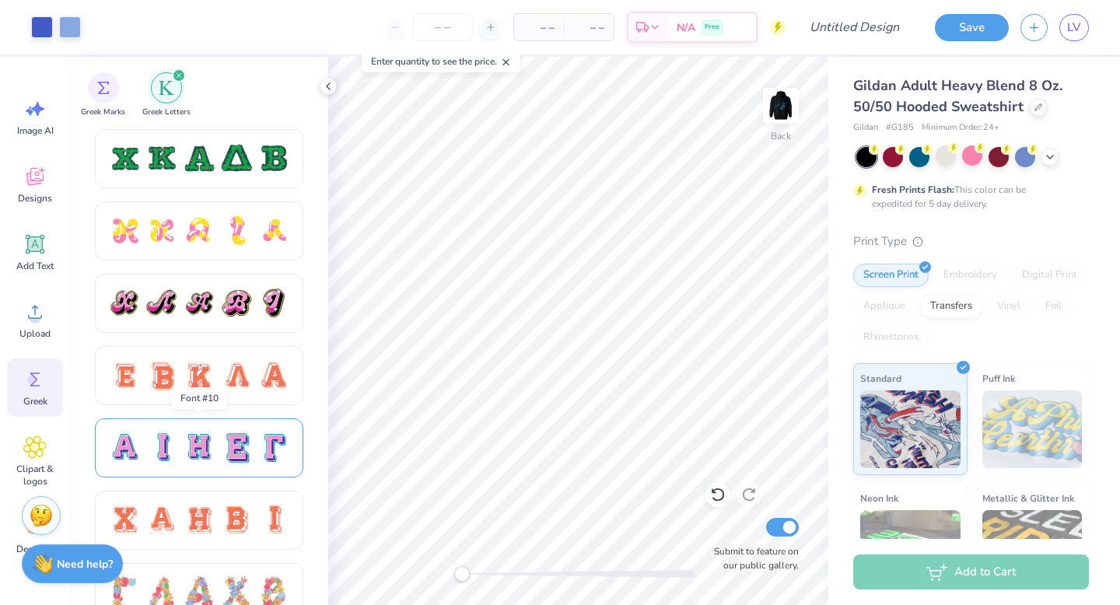
click at [125, 446] on div at bounding box center [124, 448] width 33 height 33
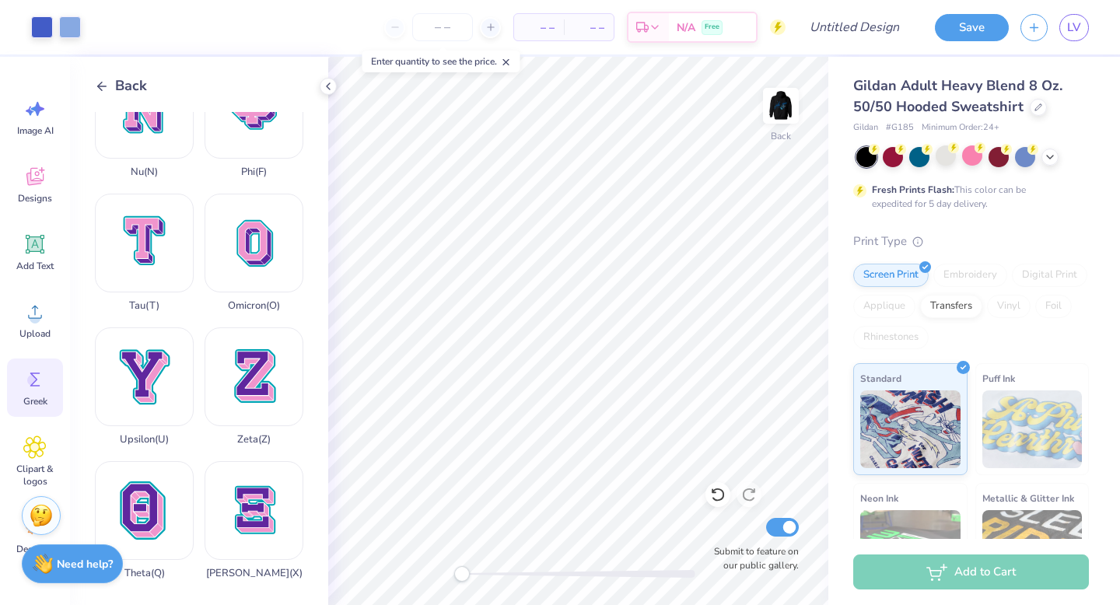
scroll to position [1127, 0]
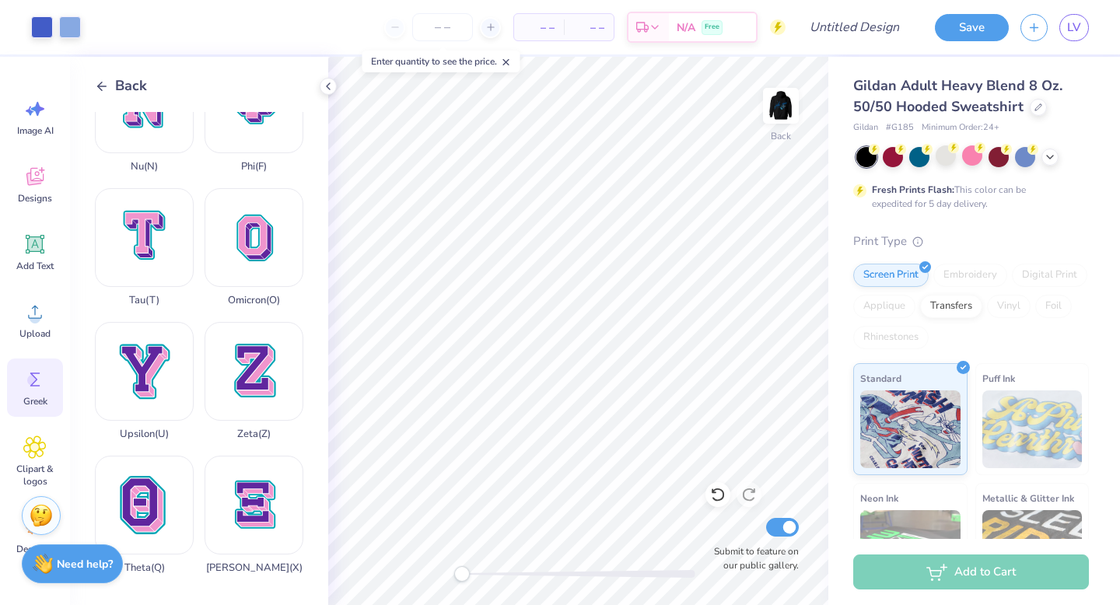
click at [102, 79] on icon at bounding box center [102, 86] width 14 height 14
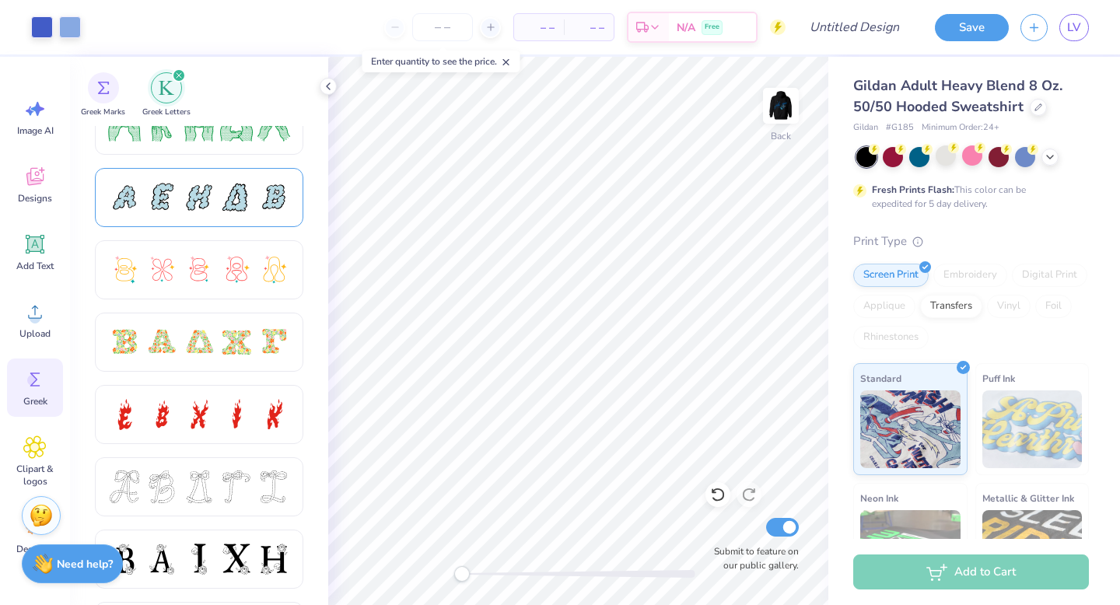
scroll to position [393, 0]
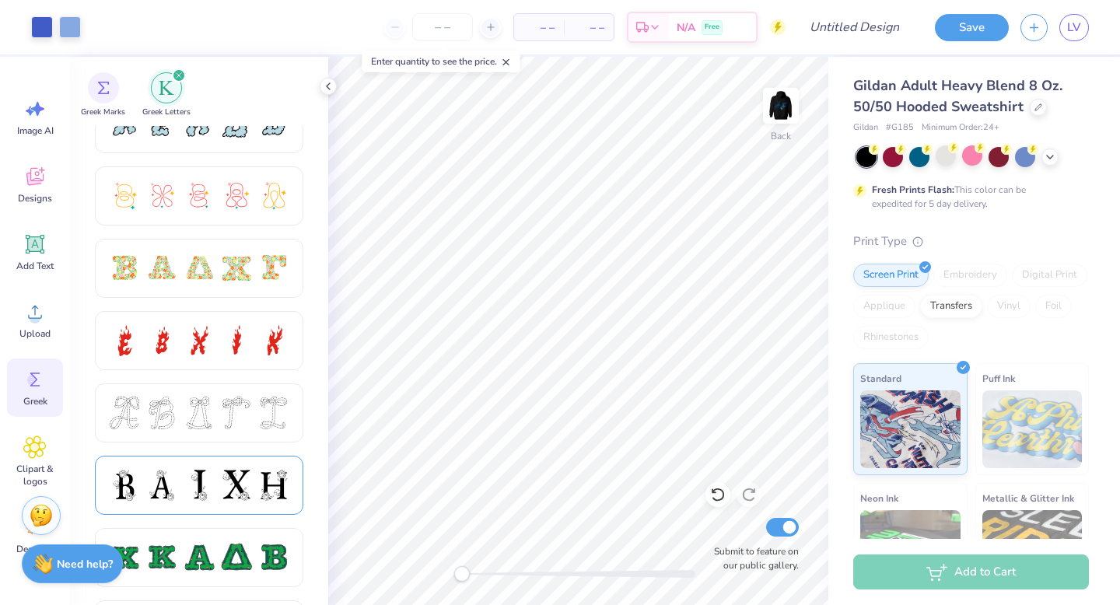
click at [231, 495] on div at bounding box center [236, 485] width 33 height 33
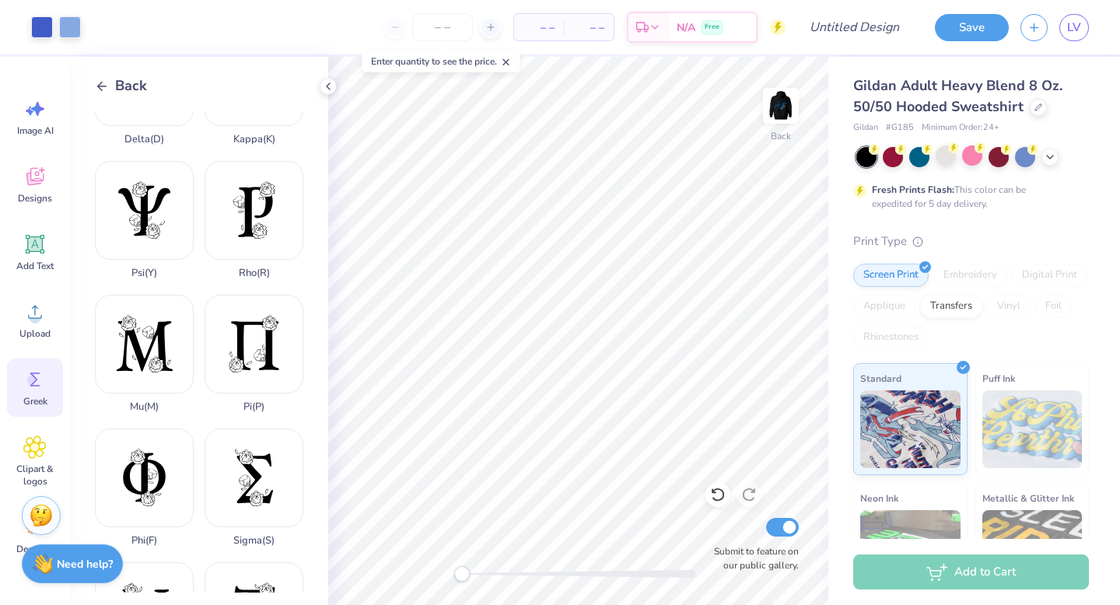
scroll to position [626, 0]
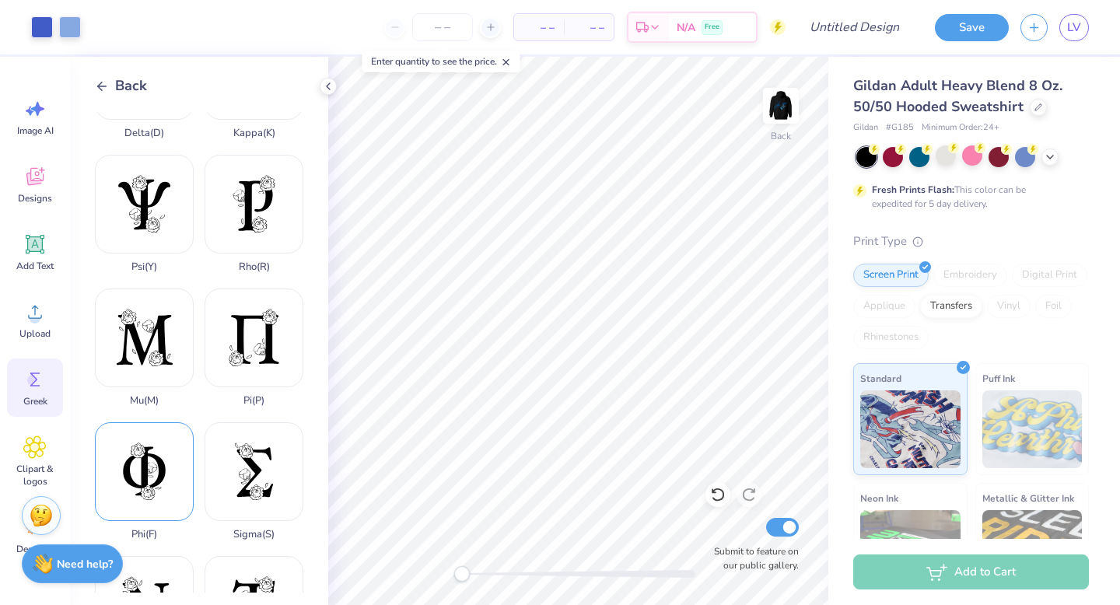
click at [172, 484] on div "Phi ( F )" at bounding box center [144, 481] width 99 height 118
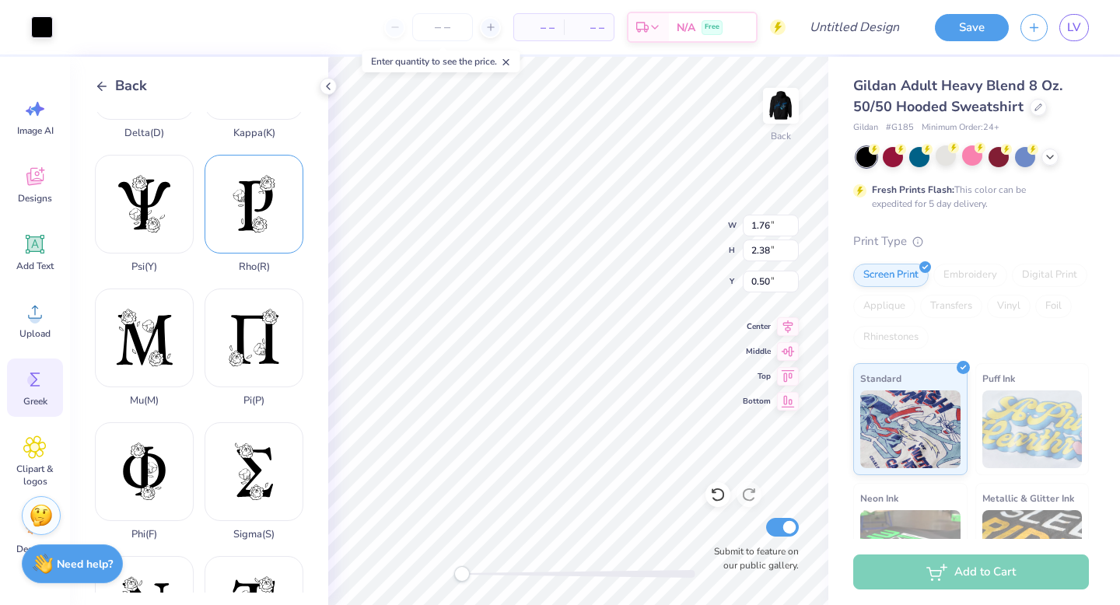
type input "1.76"
type input "2.38"
type input "0.62"
click at [39, 192] on span "Designs" at bounding box center [35, 198] width 34 height 12
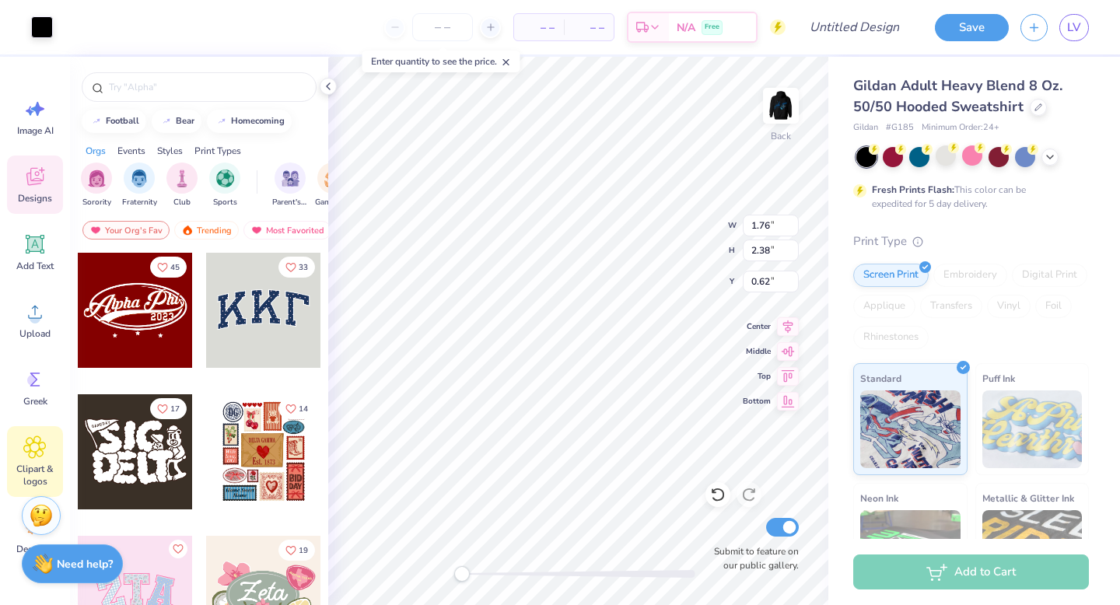
scroll to position [76, 0]
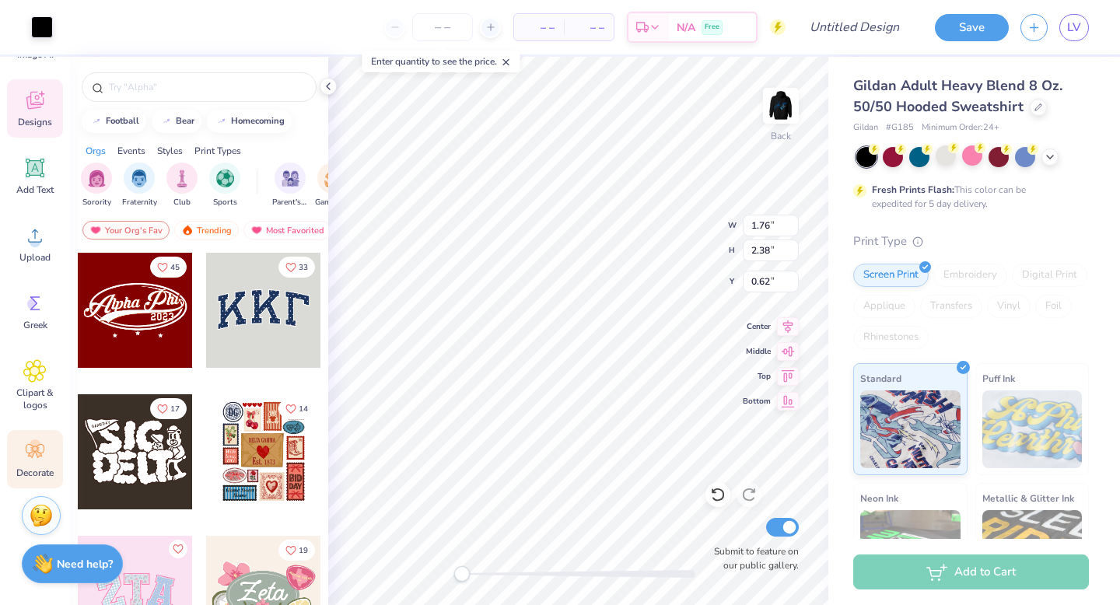
click at [42, 442] on icon at bounding box center [34, 450] width 23 height 23
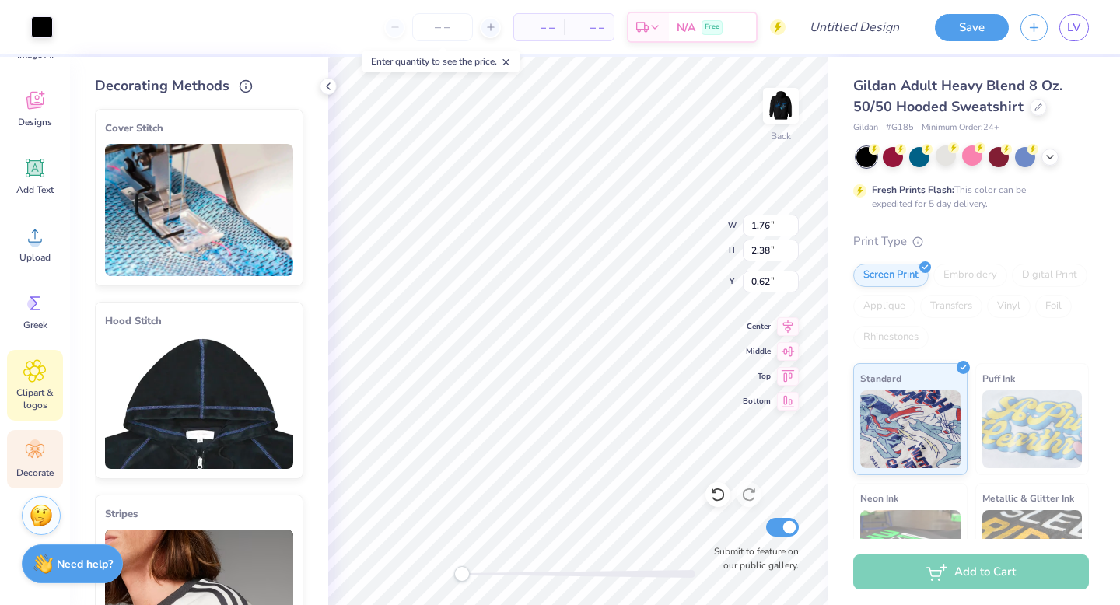
click at [40, 400] on span "Clipart & logos" at bounding box center [34, 398] width 51 height 25
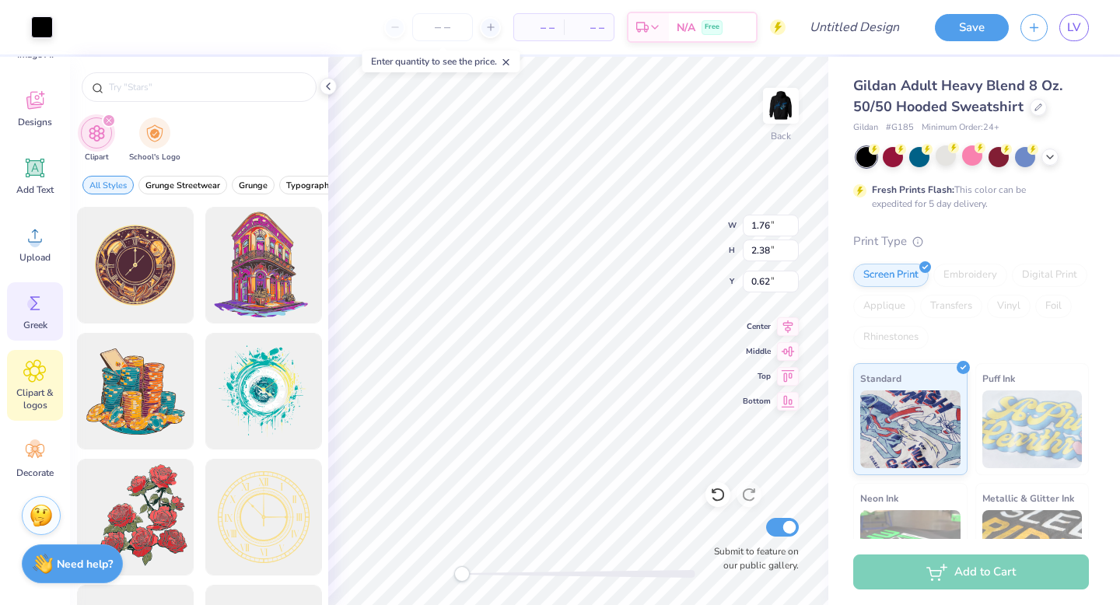
click at [37, 330] on span "Greek" at bounding box center [35, 325] width 24 height 12
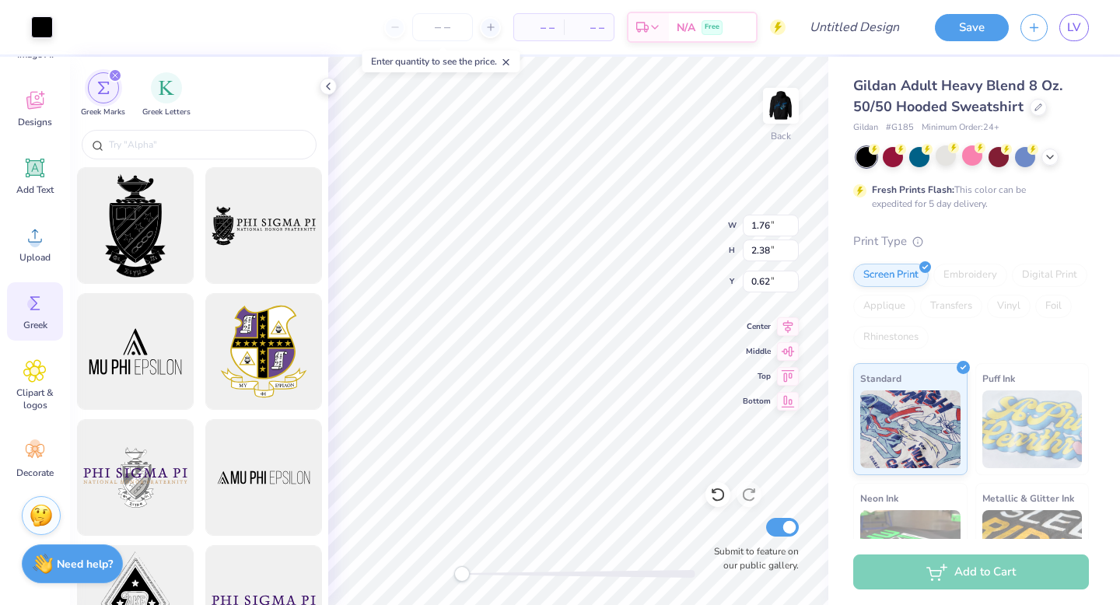
click at [37, 284] on div "Greek" at bounding box center [35, 311] width 56 height 58
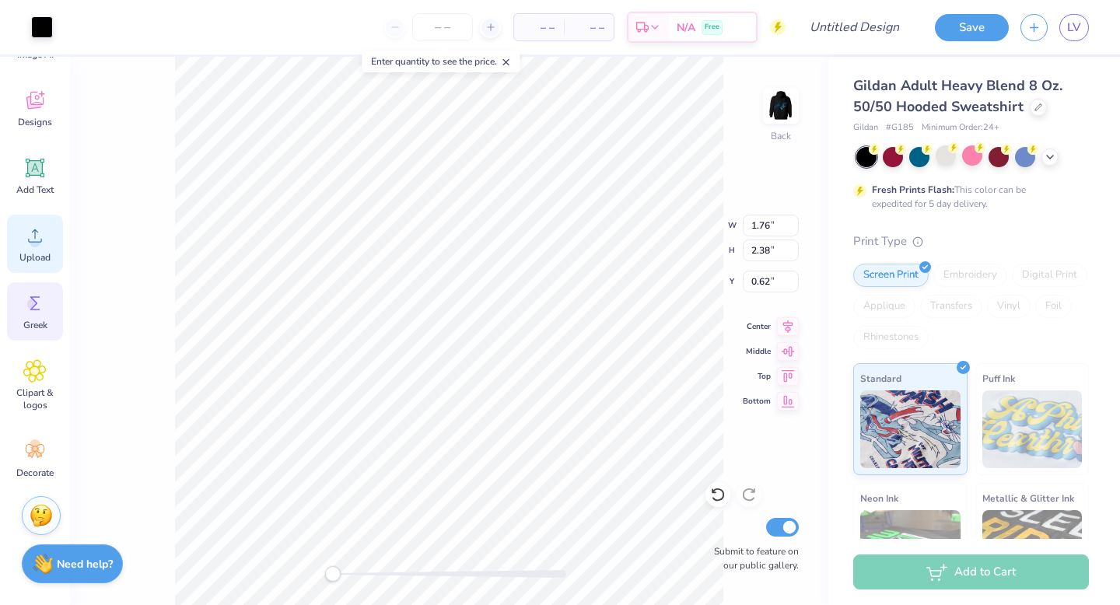
click at [36, 256] on span "Upload" at bounding box center [34, 257] width 31 height 12
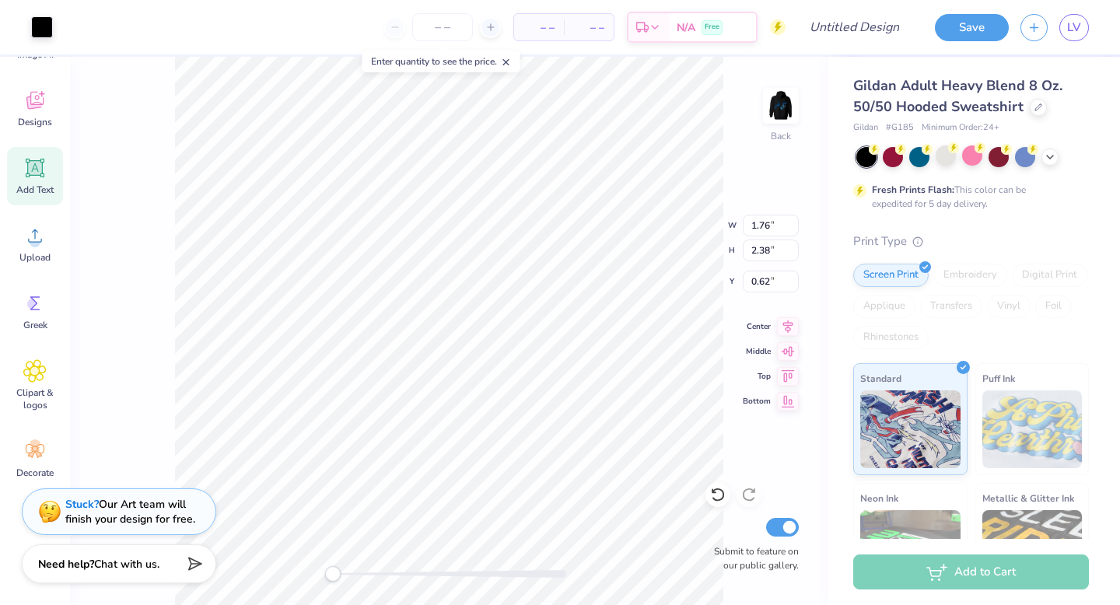
click at [28, 192] on span "Add Text" at bounding box center [34, 190] width 37 height 12
type input "6.48"
type input "1.88"
type input "6.31"
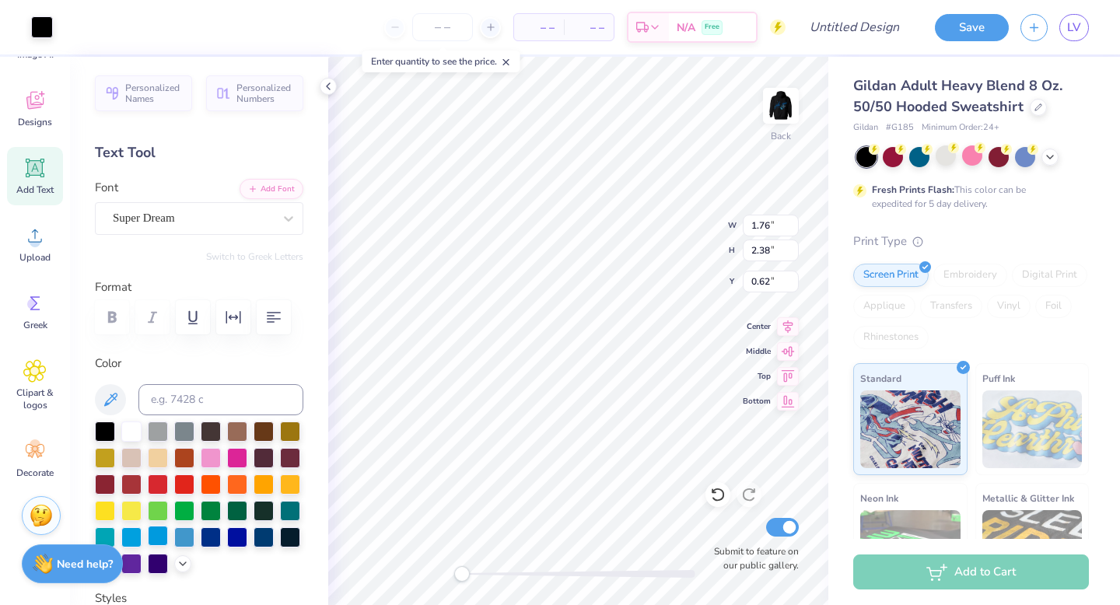
click at [161, 536] on div at bounding box center [158, 536] width 20 height 20
click at [158, 533] on div at bounding box center [158, 536] width 20 height 20
click at [164, 526] on div at bounding box center [158, 536] width 20 height 20
click at [161, 531] on div at bounding box center [158, 536] width 20 height 20
click at [194, 531] on div at bounding box center [184, 536] width 20 height 20
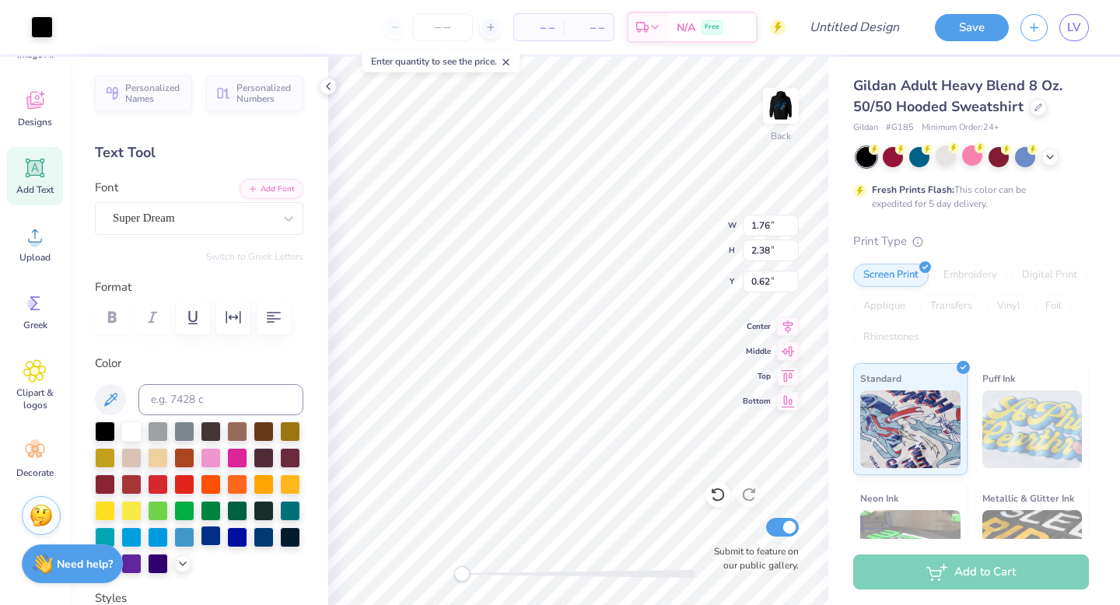
click at [211, 533] on div at bounding box center [211, 536] width 20 height 20
type input "5.26"
type input "7.10"
type input "0.50"
click at [162, 540] on div at bounding box center [158, 536] width 20 height 20
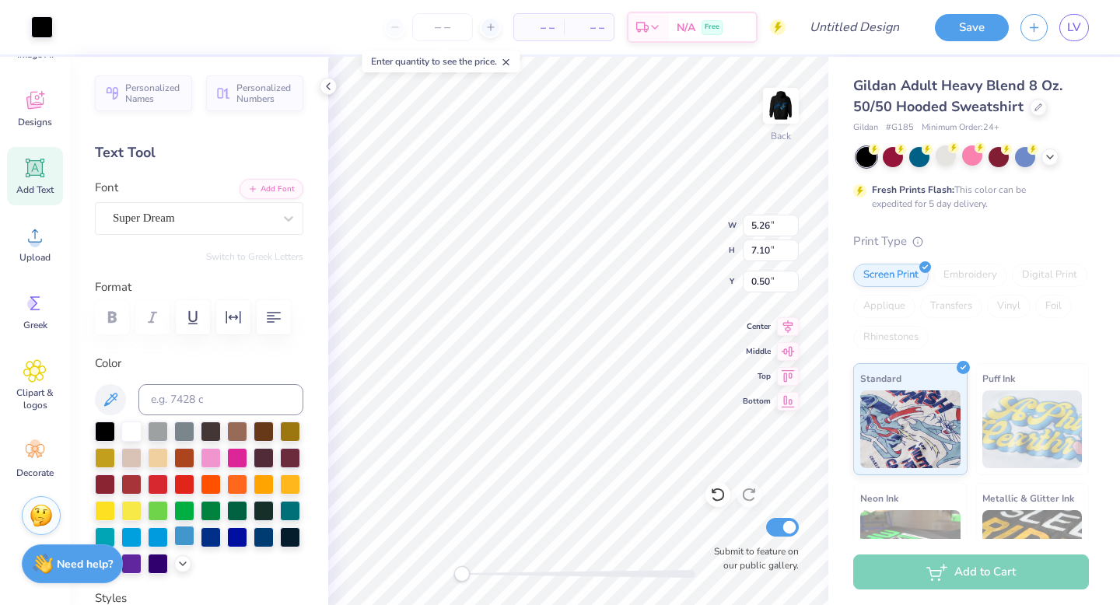
click at [178, 538] on div at bounding box center [184, 536] width 20 height 20
click at [137, 536] on div at bounding box center [131, 536] width 20 height 20
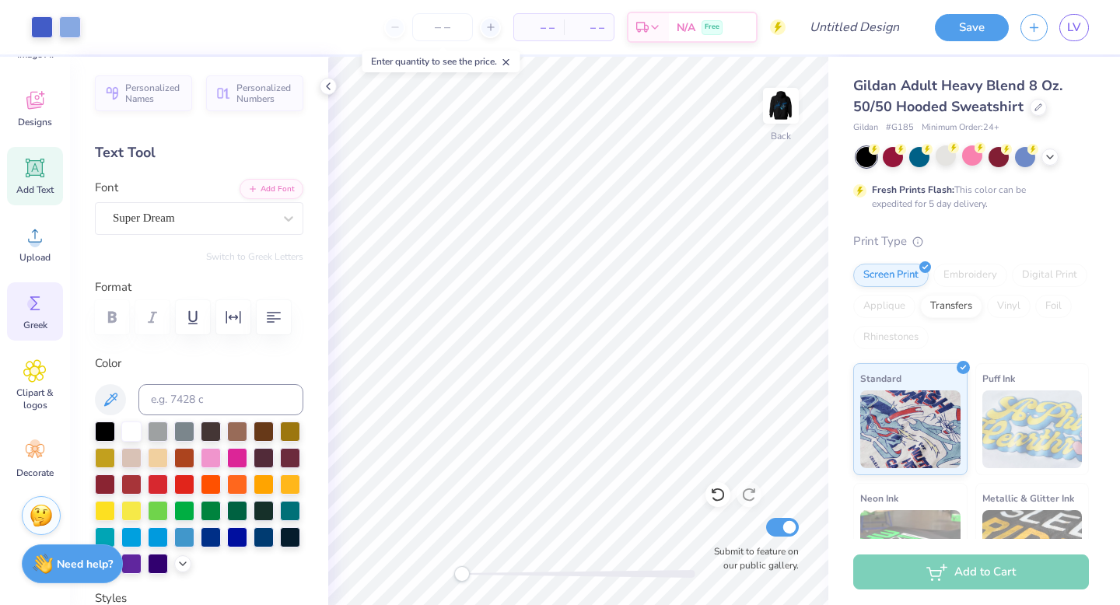
click at [43, 313] on icon at bounding box center [34, 303] width 23 height 23
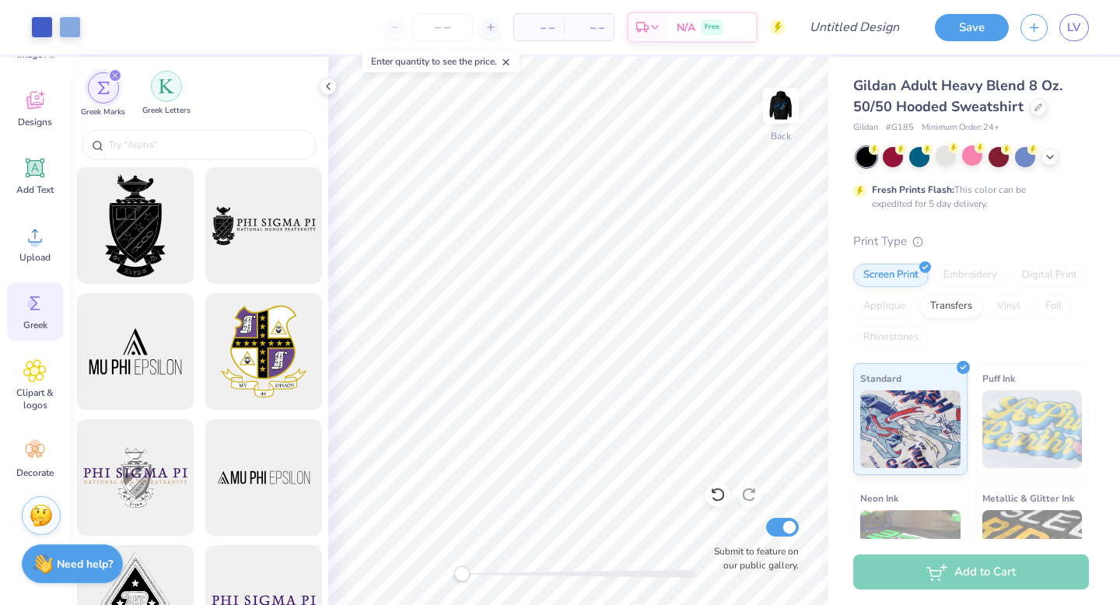
click at [176, 87] on div "filter for Greek Letters" at bounding box center [166, 86] width 31 height 31
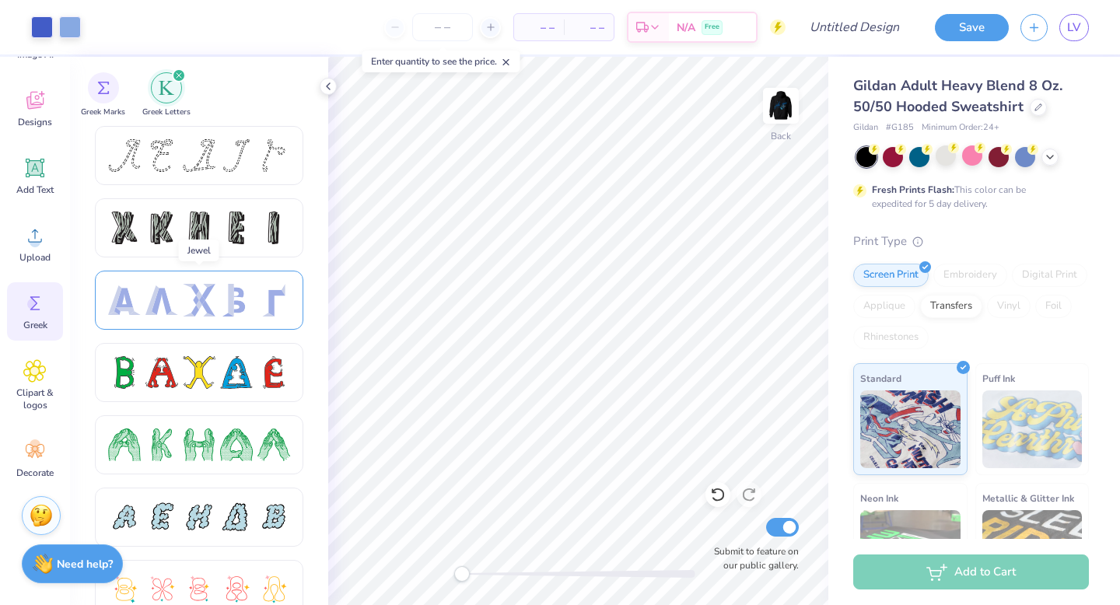
click at [247, 299] on div at bounding box center [236, 300] width 33 height 33
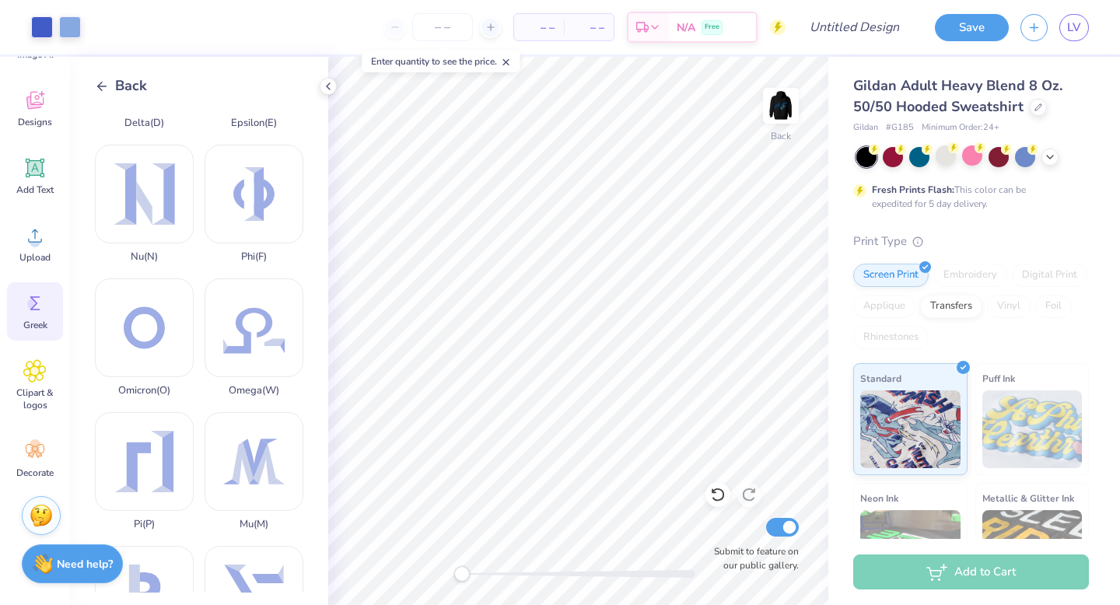
scroll to position [624, 0]
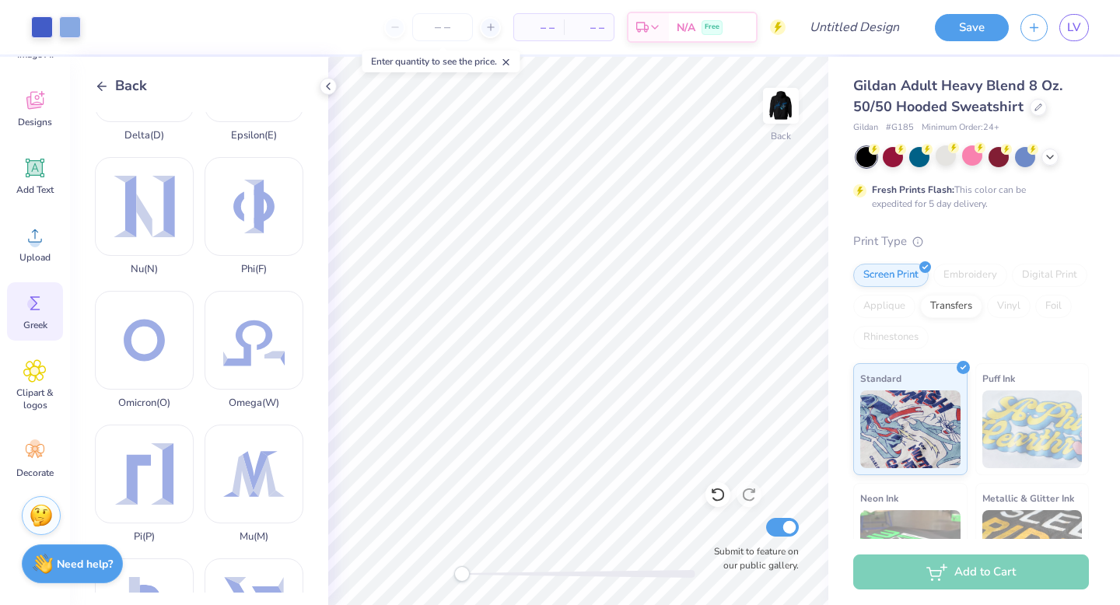
click at [129, 91] on span "Back" at bounding box center [131, 85] width 32 height 21
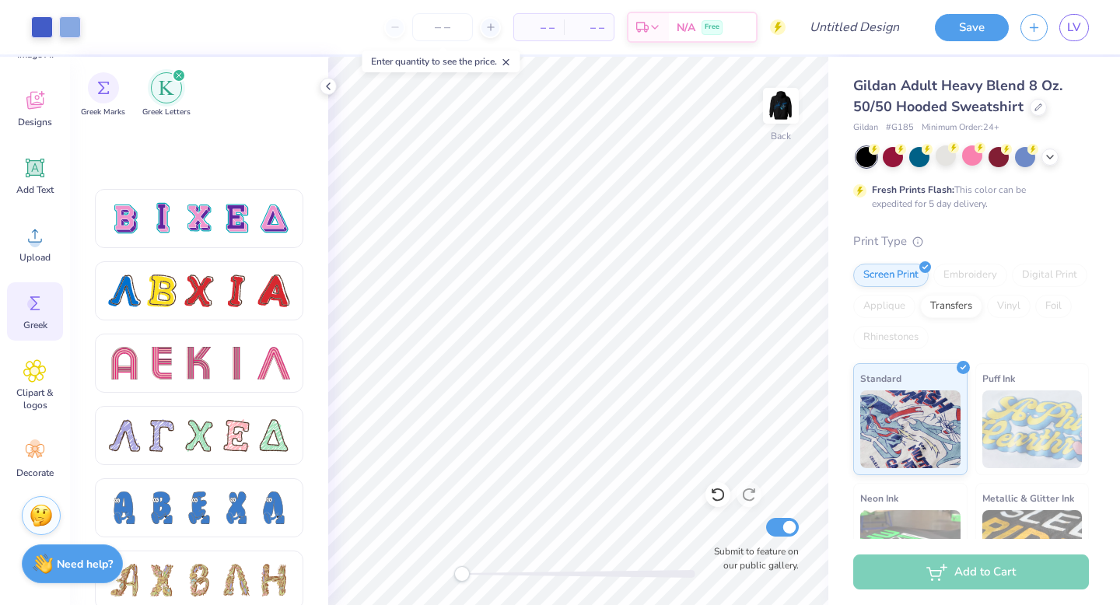
scroll to position [1392, 0]
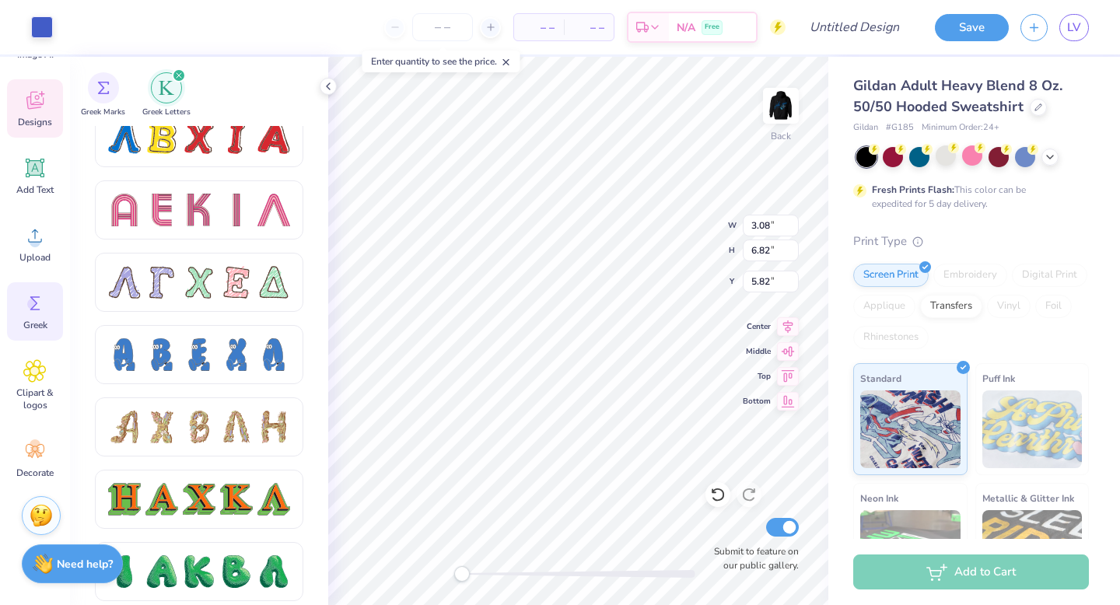
type input "3.08"
type input "6.82"
click at [774, 376] on div "Top" at bounding box center [771, 374] width 56 height 19
type input "1.83"
type input "4.06"
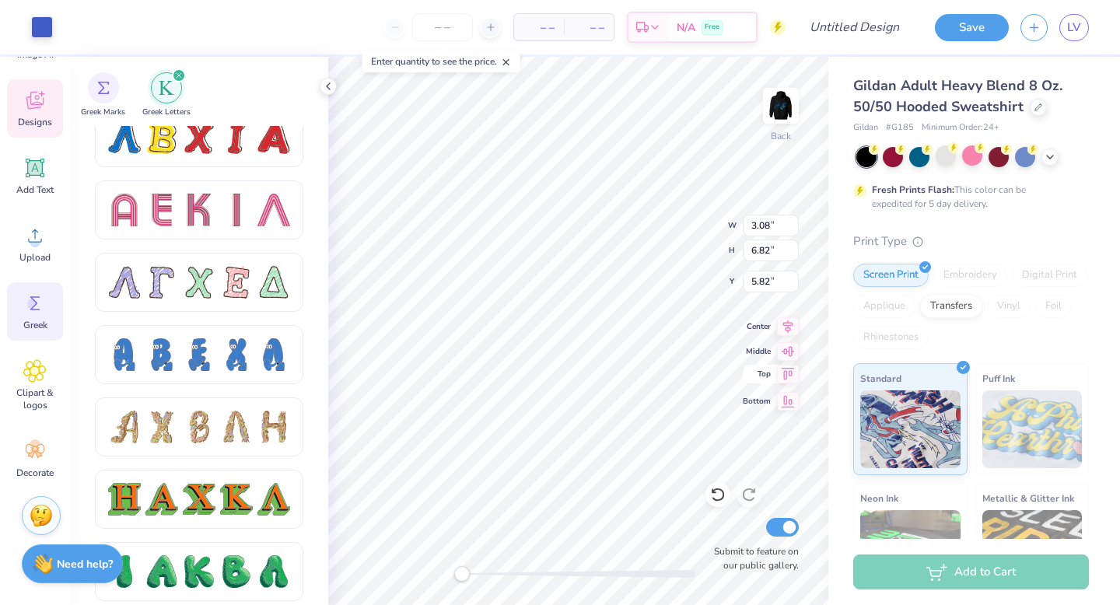
type input "0.50"
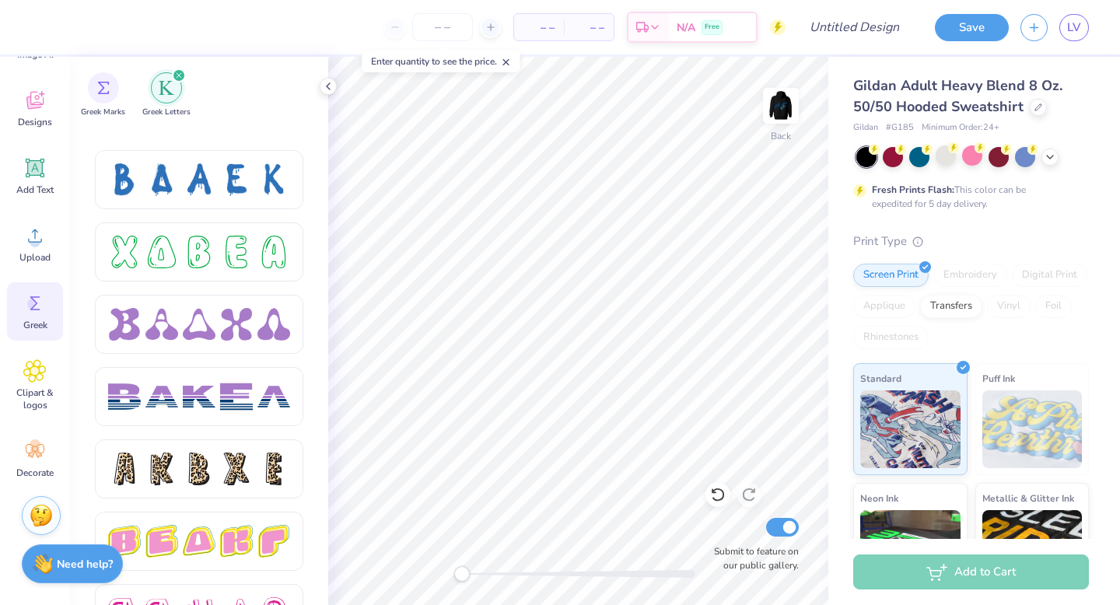
scroll to position [2596, 0]
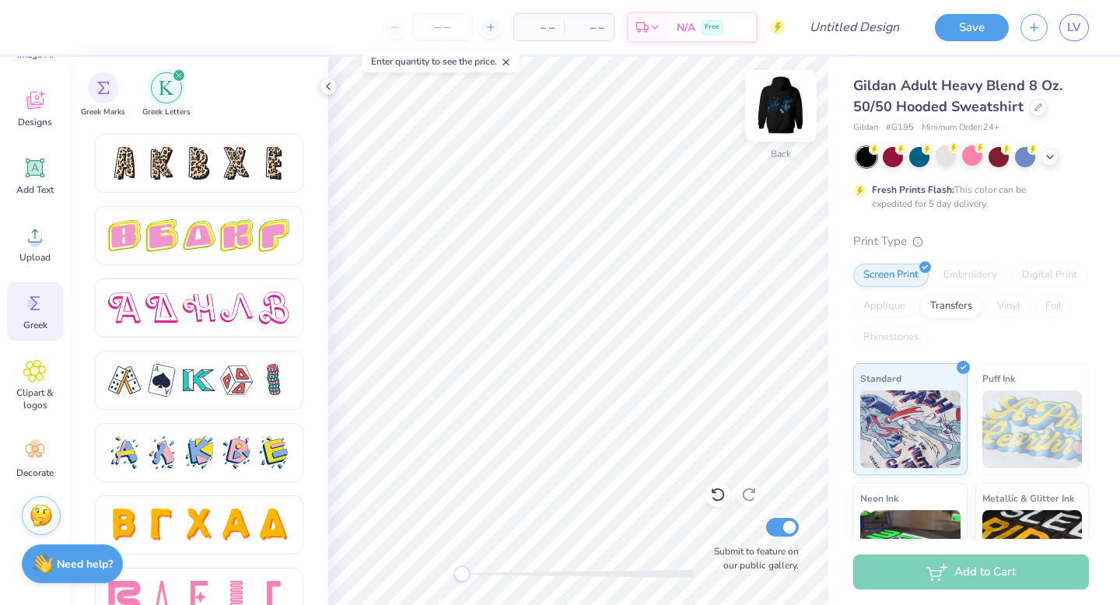
click at [781, 102] on img at bounding box center [781, 106] width 62 height 62
click at [781, 102] on img at bounding box center [780, 105] width 31 height 31
click at [945, 158] on div at bounding box center [945, 155] width 20 height 20
click at [784, 102] on img at bounding box center [781, 106] width 62 height 62
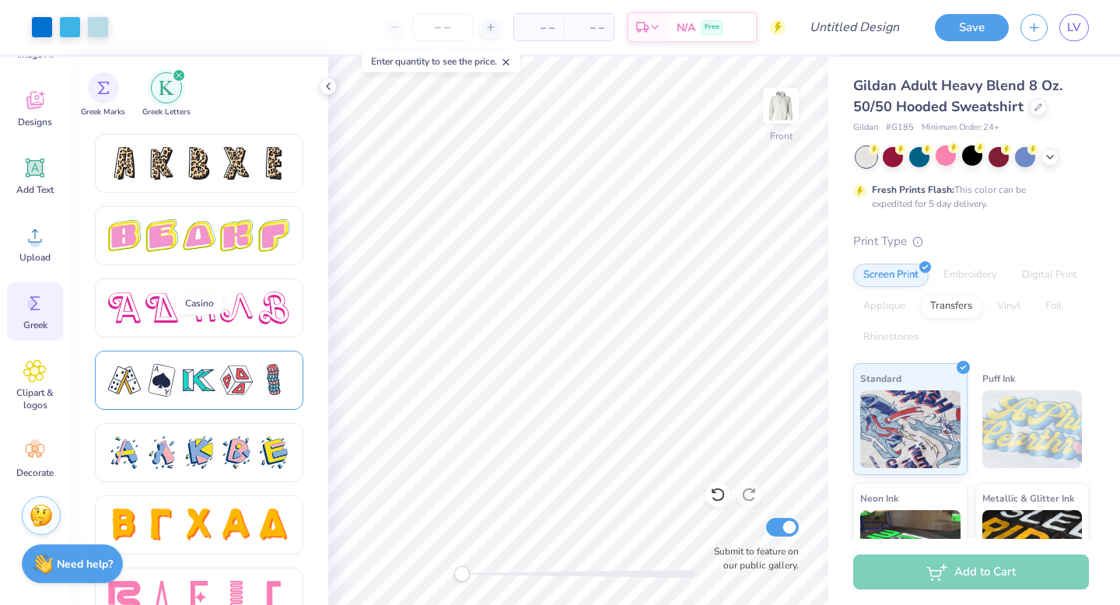
scroll to position [2628, 0]
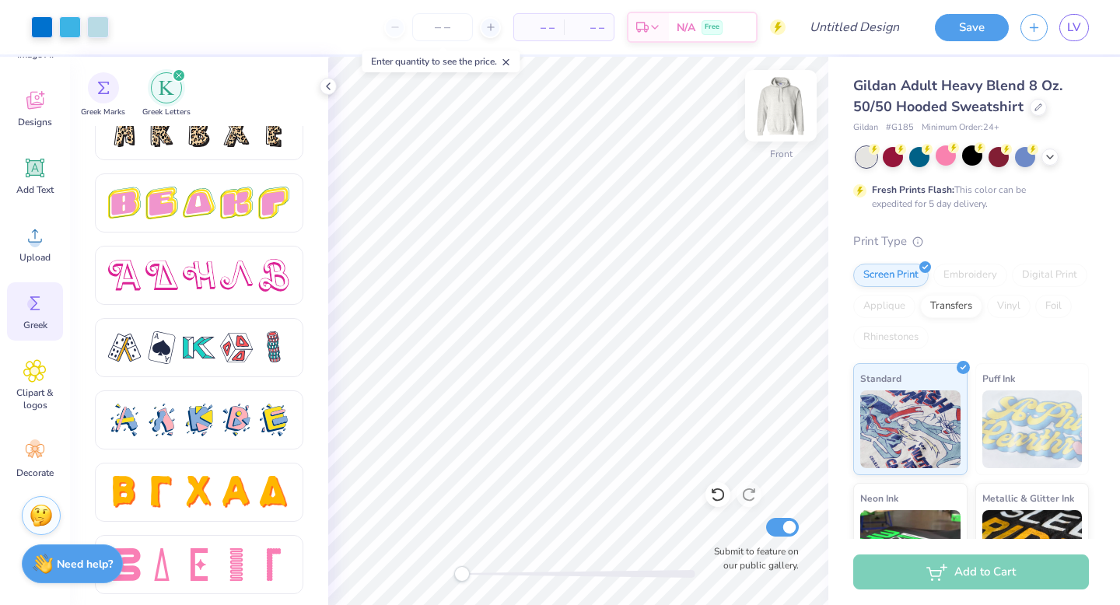
click at [787, 106] on img at bounding box center [781, 106] width 62 height 62
click at [36, 126] on span "Designs" at bounding box center [35, 122] width 34 height 12
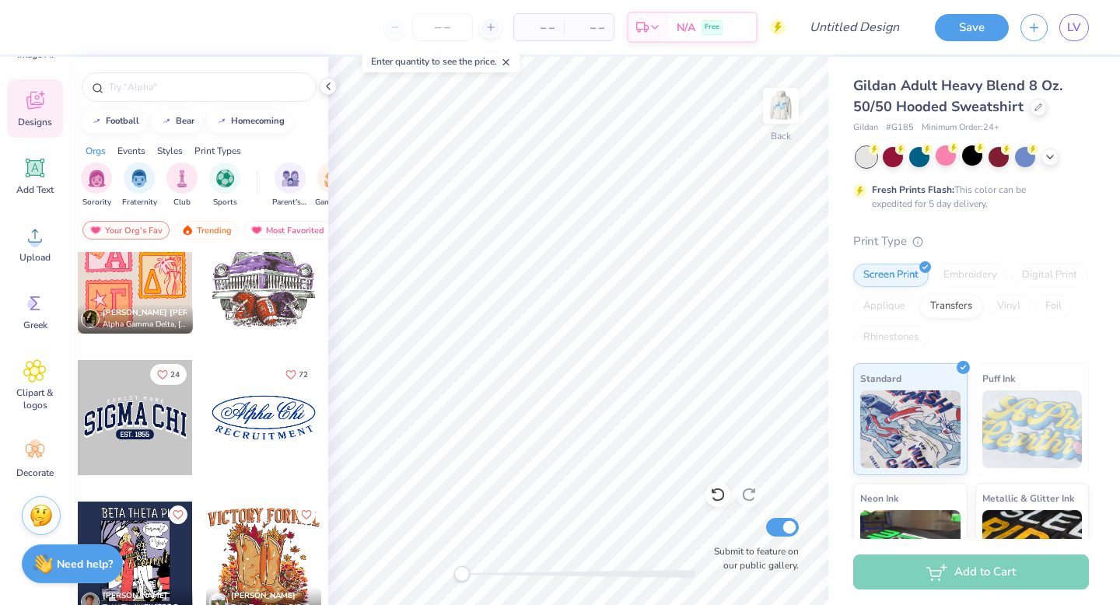
scroll to position [8067, 0]
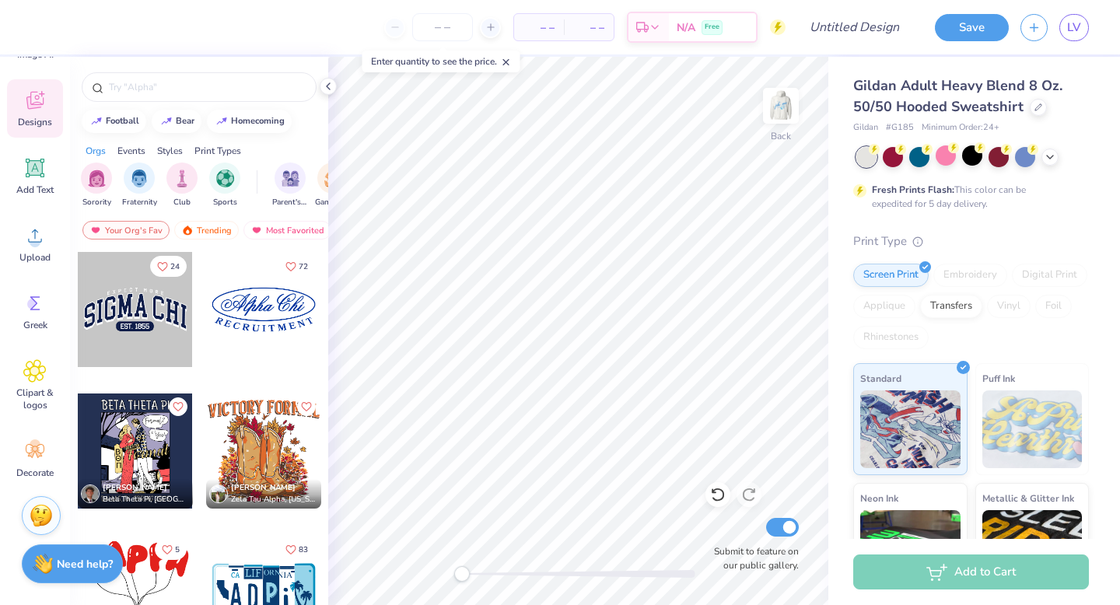
click at [253, 313] on div at bounding box center [263, 309] width 115 height 115
type input "3.26"
type input "1.39"
type input "2.30"
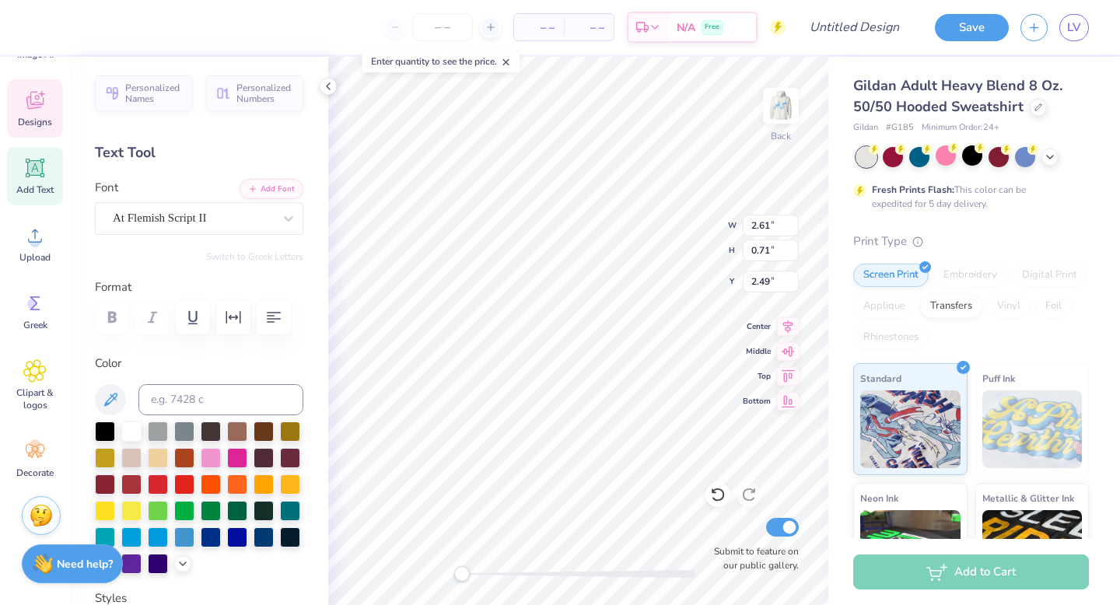
type textarea "C"
type textarea "Phi Mu"
click at [656, 239] on div "Back Submit to feature on our public gallery." at bounding box center [578, 331] width 500 height 548
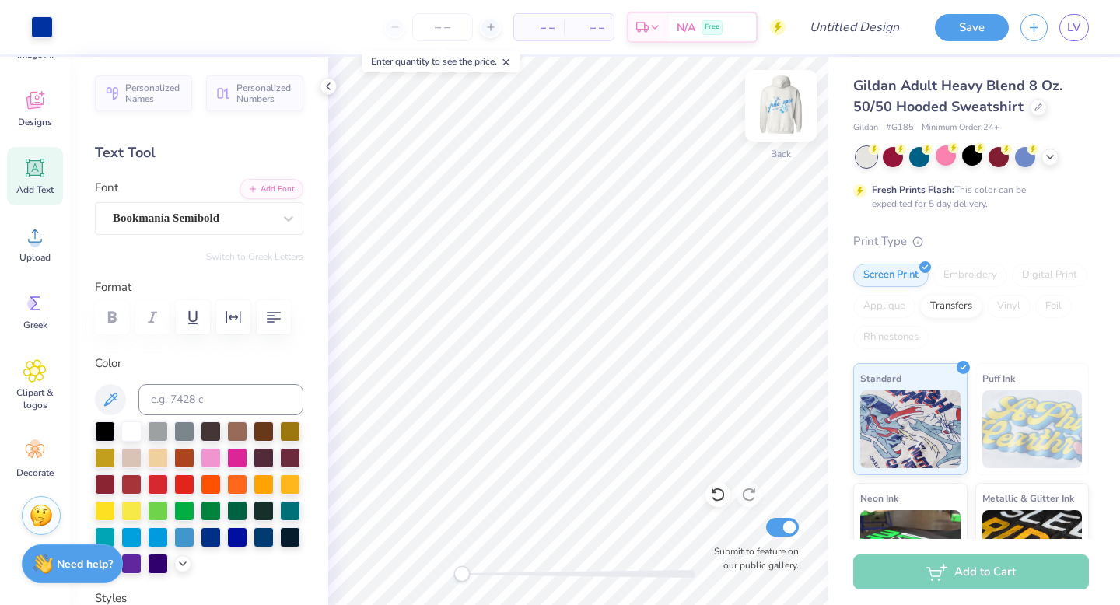
click at [785, 111] on img at bounding box center [781, 106] width 62 height 62
click at [785, 111] on img at bounding box center [780, 105] width 31 height 31
click at [767, 107] on img at bounding box center [781, 106] width 62 height 62
click at [783, 124] on img at bounding box center [781, 106] width 62 height 62
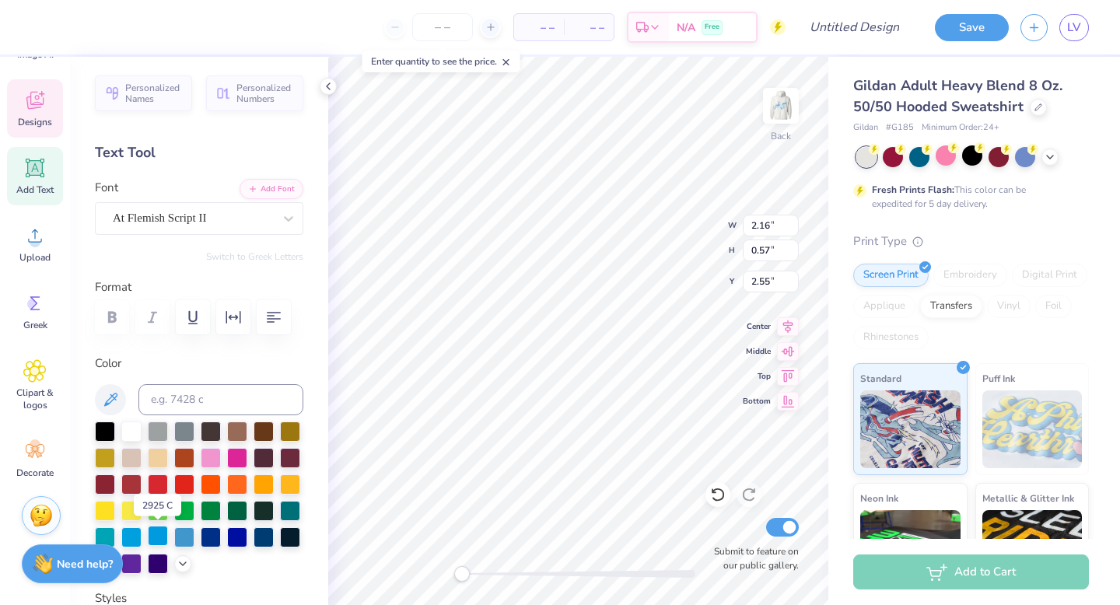
click at [162, 530] on div at bounding box center [158, 536] width 20 height 20
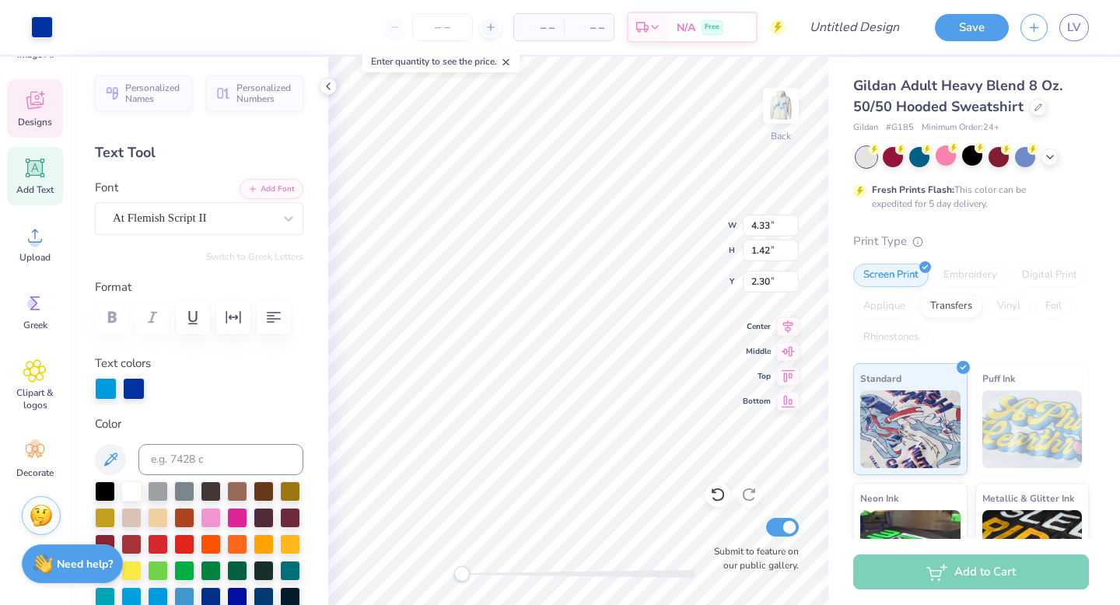
type input "4.33"
type input "1.42"
type input "2.16"
type input "0.57"
type input "2.43"
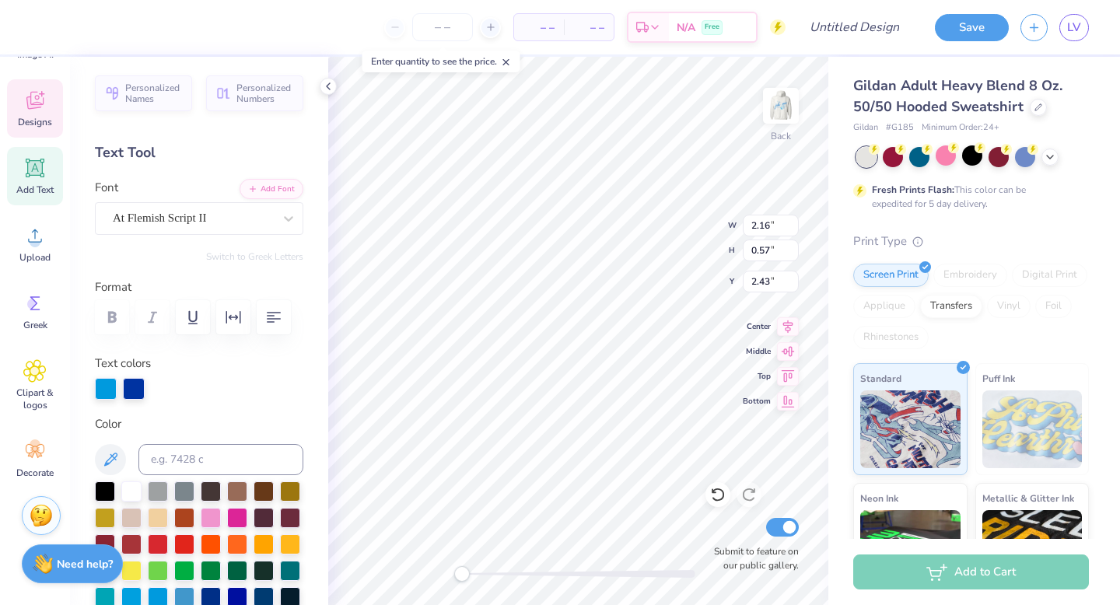
type input "3.31"
type input "0.88"
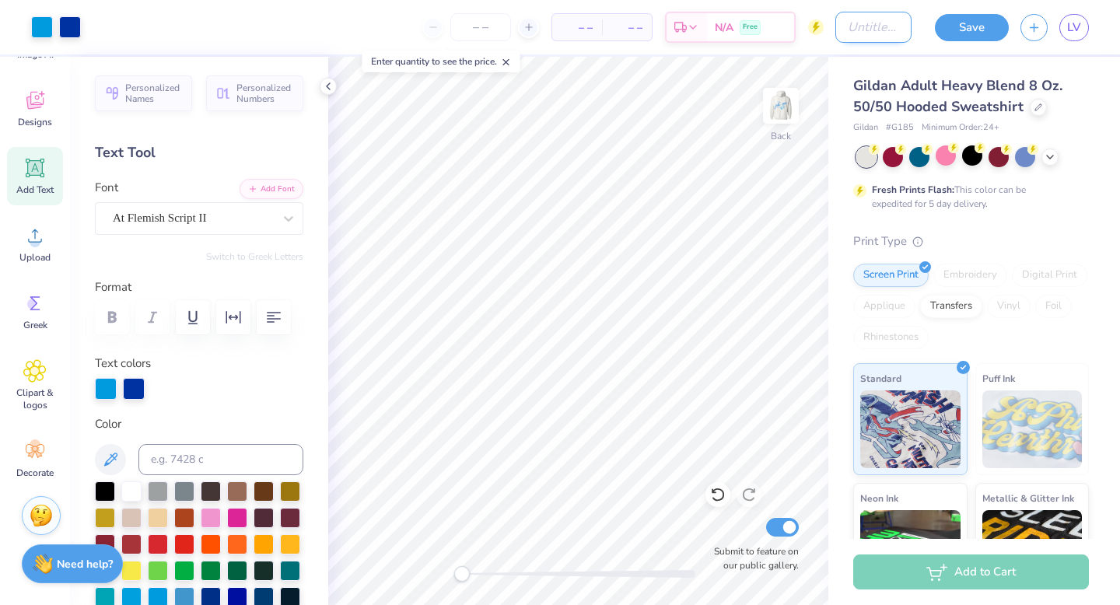
click at [861, 40] on input "Design Title" at bounding box center [873, 27] width 76 height 31
type input "Hoodie 1"
click at [972, 28] on button "Save" at bounding box center [972, 25] width 74 height 27
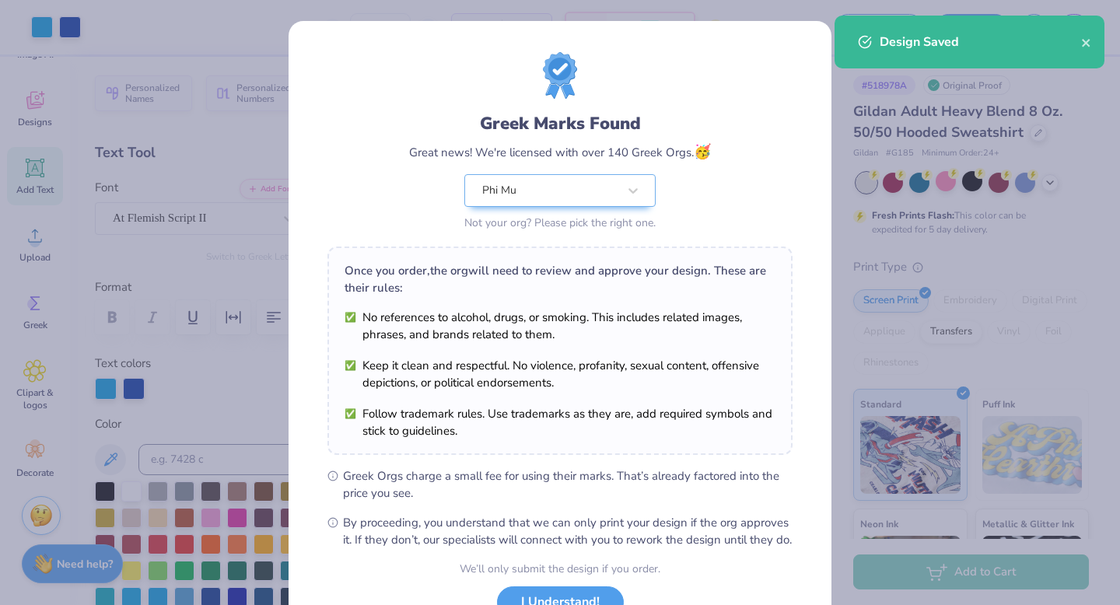
scroll to position [123, 0]
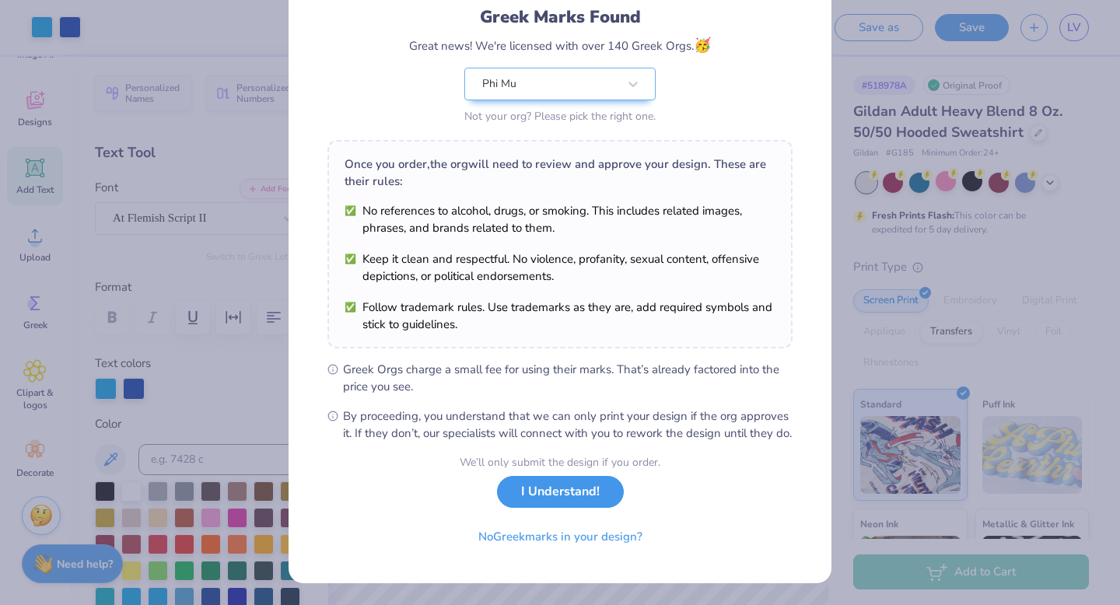
click at [582, 503] on button "I Understand!" at bounding box center [560, 492] width 127 height 32
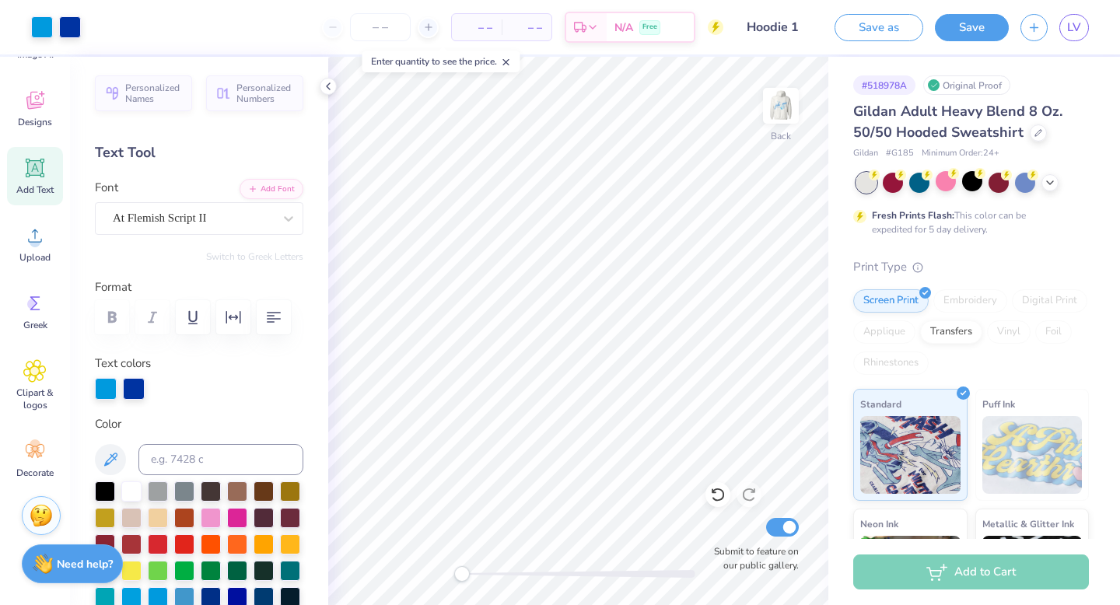
scroll to position [0, 0]
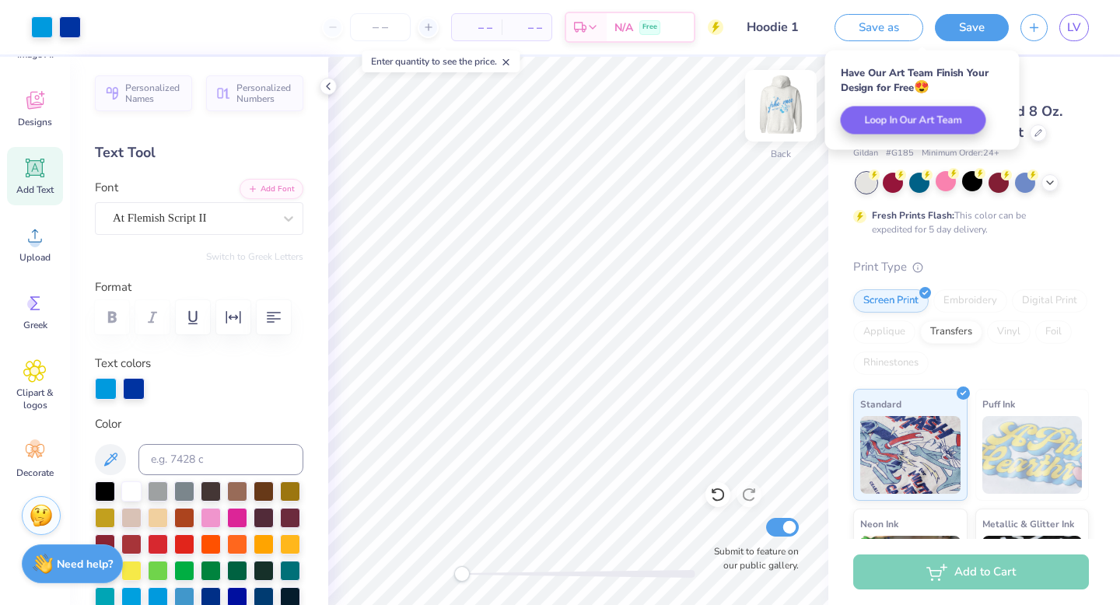
click at [775, 102] on img at bounding box center [781, 106] width 62 height 62
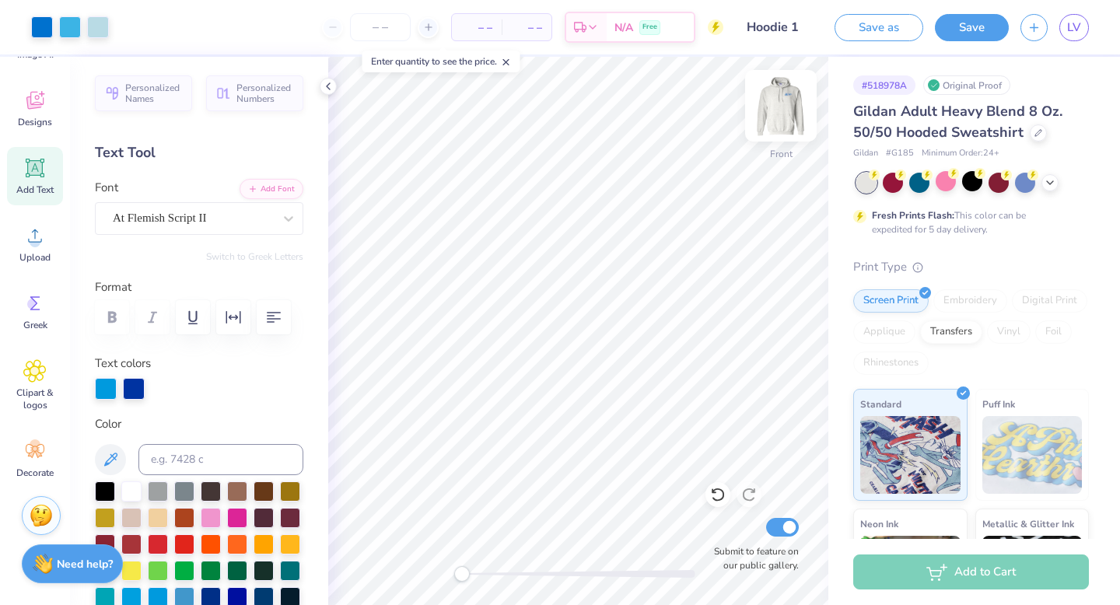
click at [766, 121] on img at bounding box center [781, 106] width 62 height 62
click at [764, 109] on img at bounding box center [781, 106] width 62 height 62
click at [764, 108] on img at bounding box center [781, 106] width 62 height 62
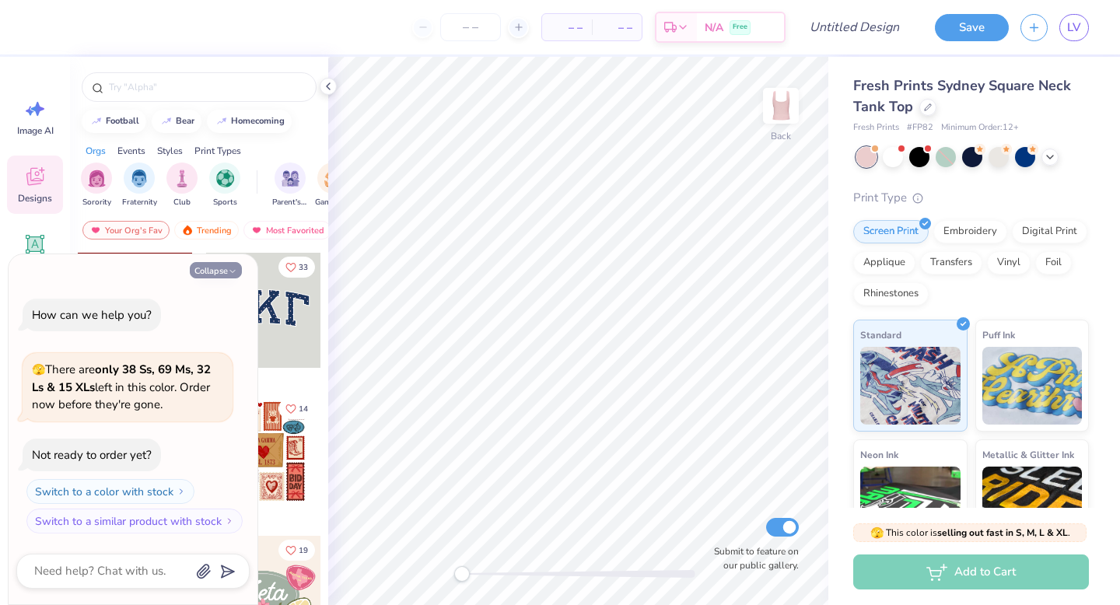
click at [211, 269] on button "Collapse" at bounding box center [216, 270] width 52 height 16
type textarea "x"
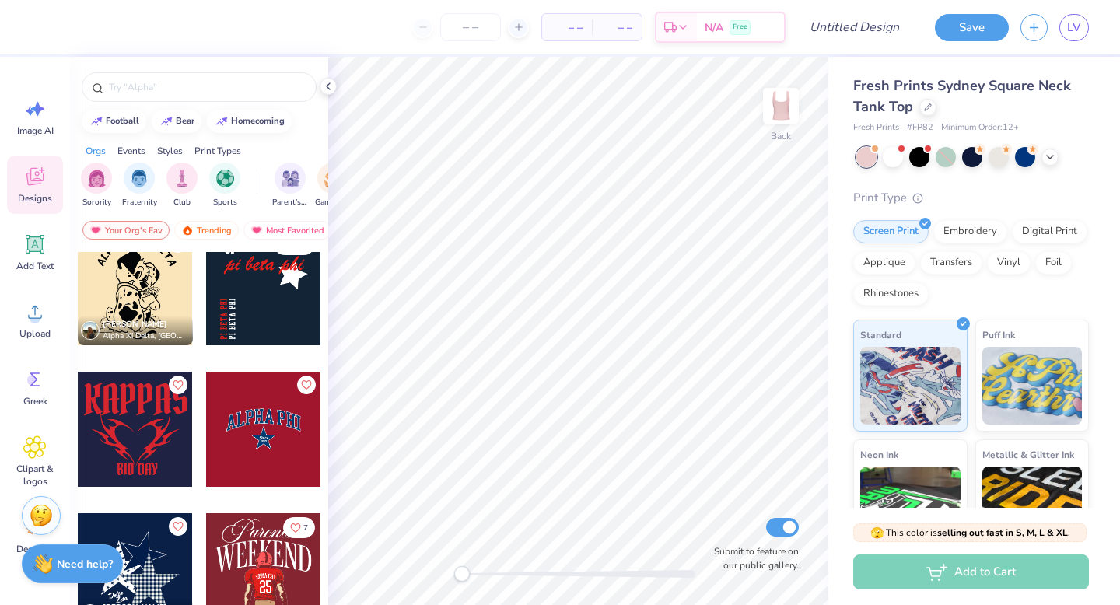
scroll to position [1348, 0]
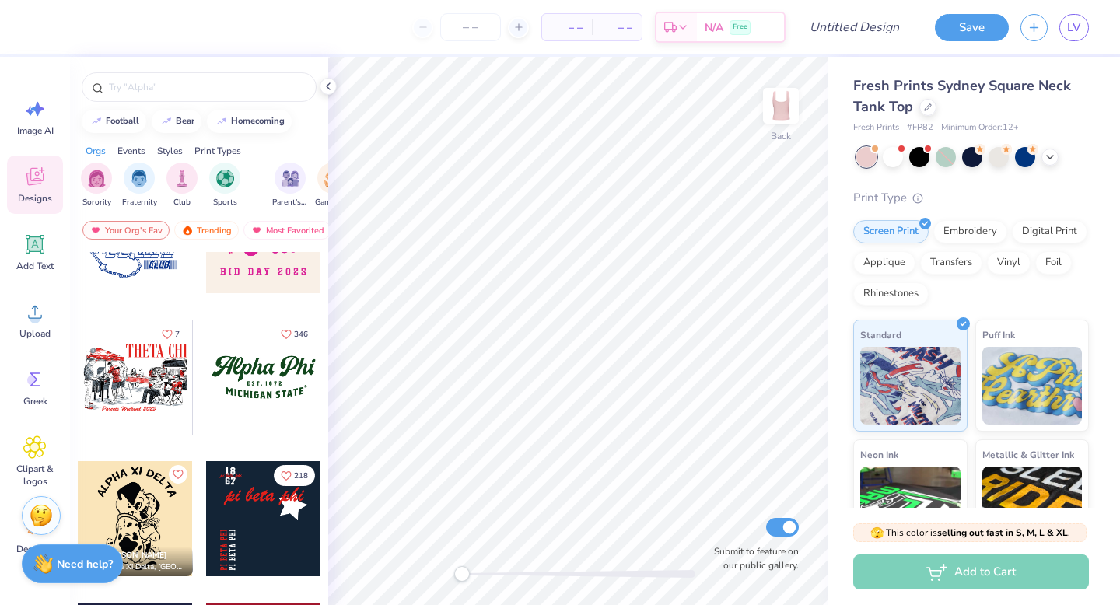
click at [252, 279] on div at bounding box center [263, 235] width 115 height 115
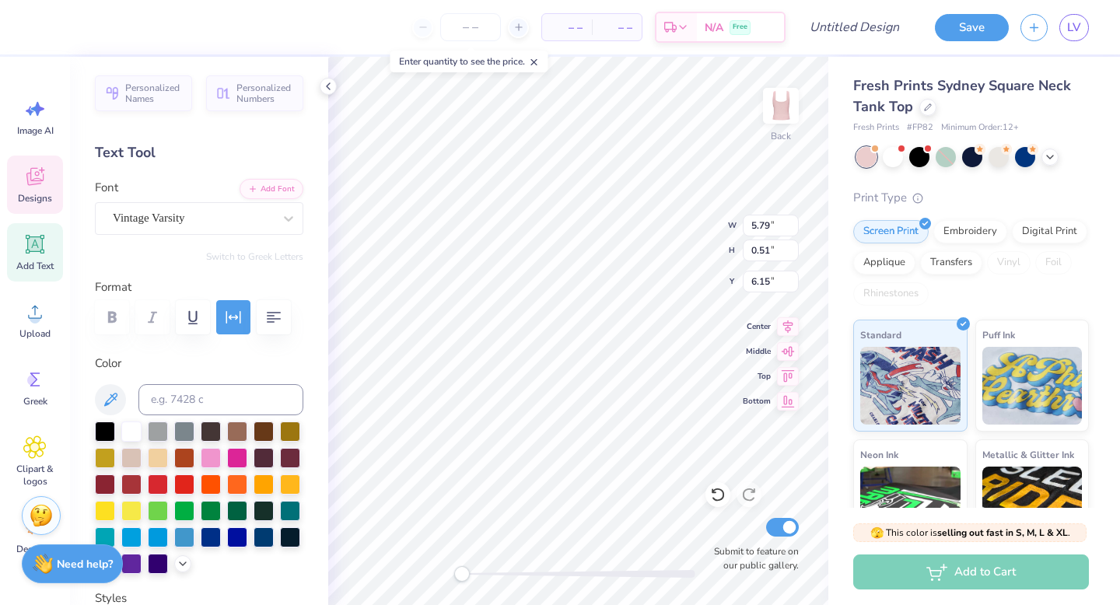
scroll to position [0, 0]
type textarea "D"
type input "3.92"
type input "2.27"
type input "3.08"
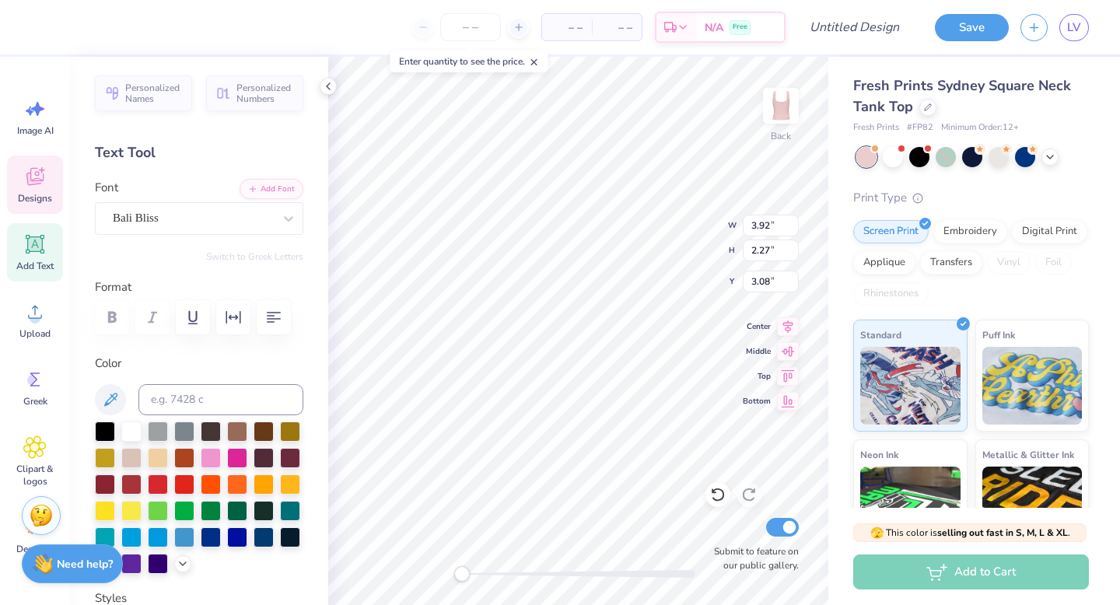
type textarea "P"
type textarea "Mu"
type textarea "A"
type textarea "Phi"
type input "3.28"
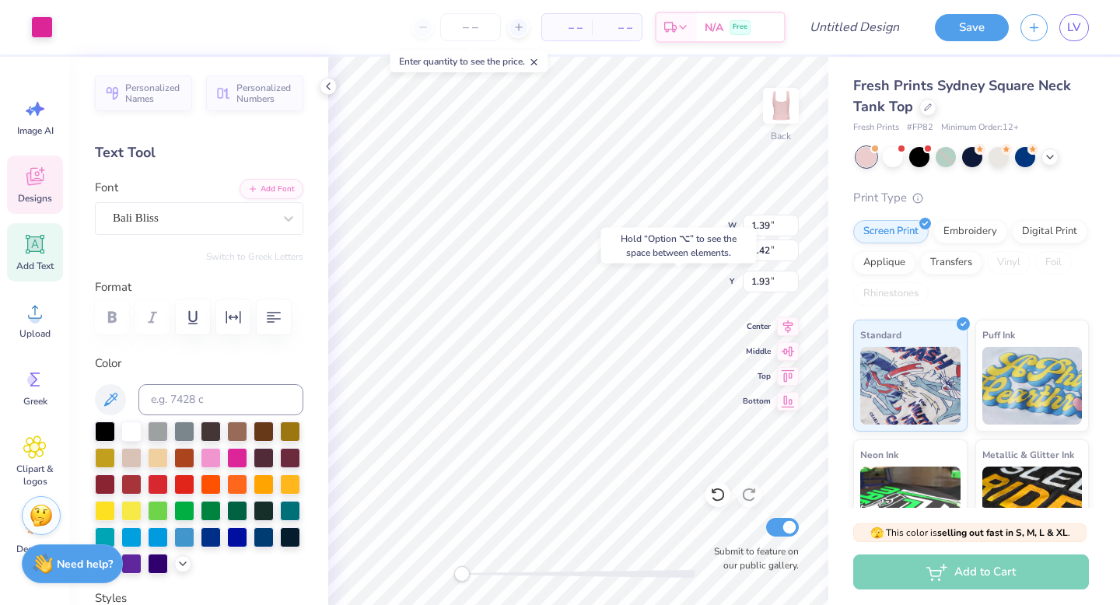
type input "1.89"
type input "1.41"
type input "3.79"
type input "2.15"
type input "3.06"
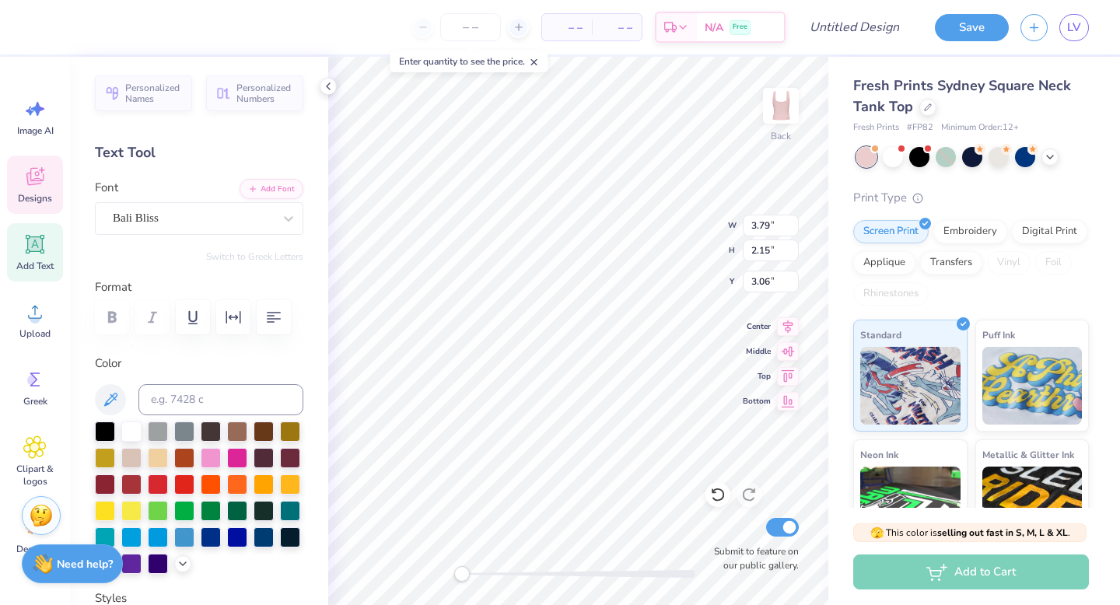
type input "1.74"
type input "1.78"
type input "3.41"
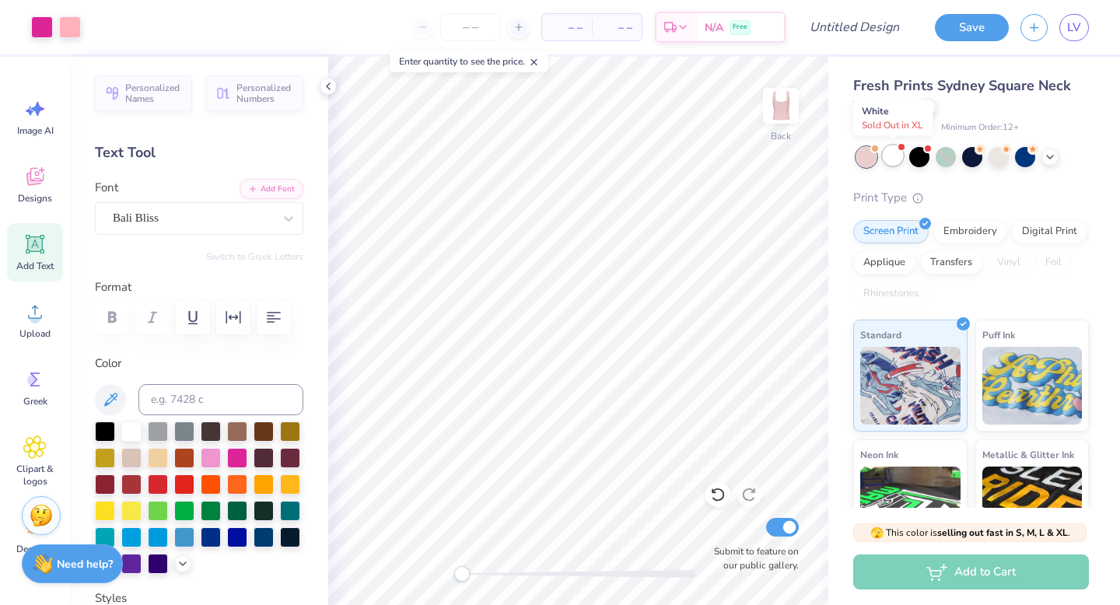
click at [894, 154] on div at bounding box center [893, 155] width 20 height 20
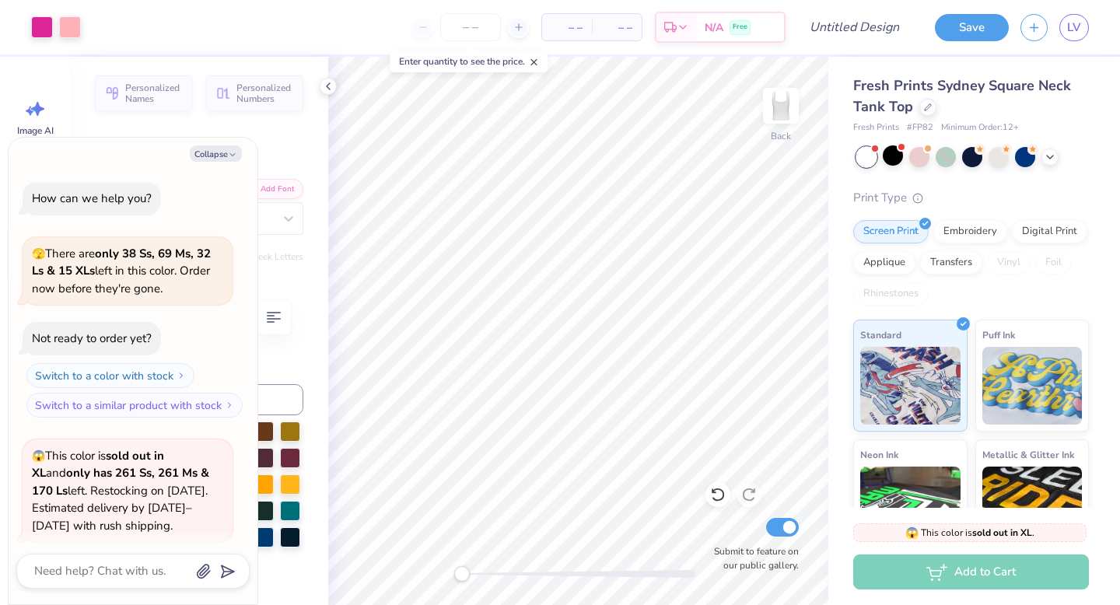
scroll to position [121, 0]
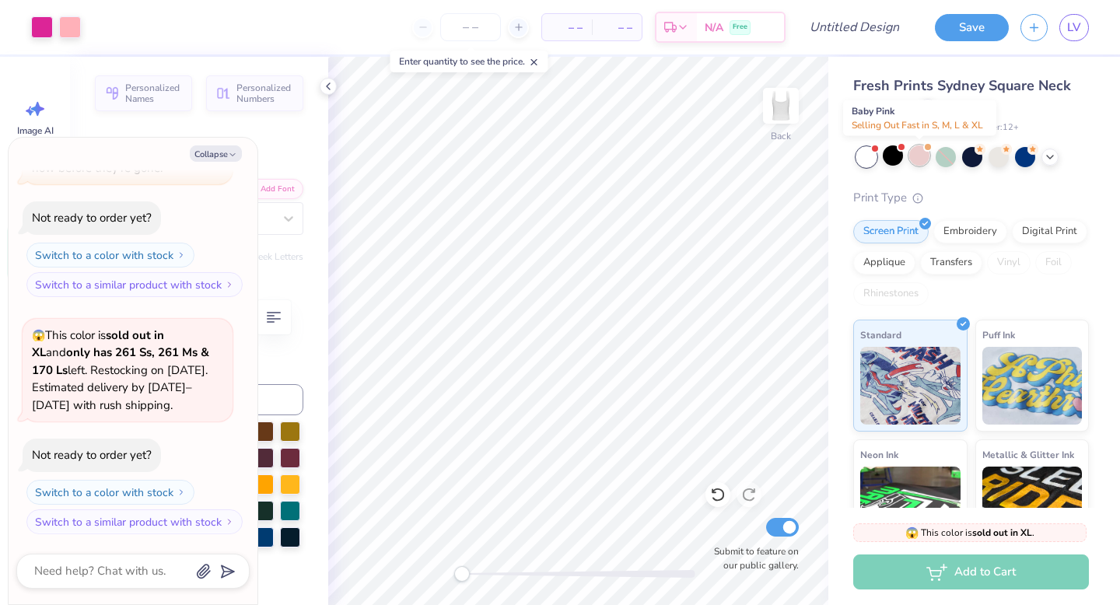
click at [923, 155] on div at bounding box center [919, 155] width 20 height 20
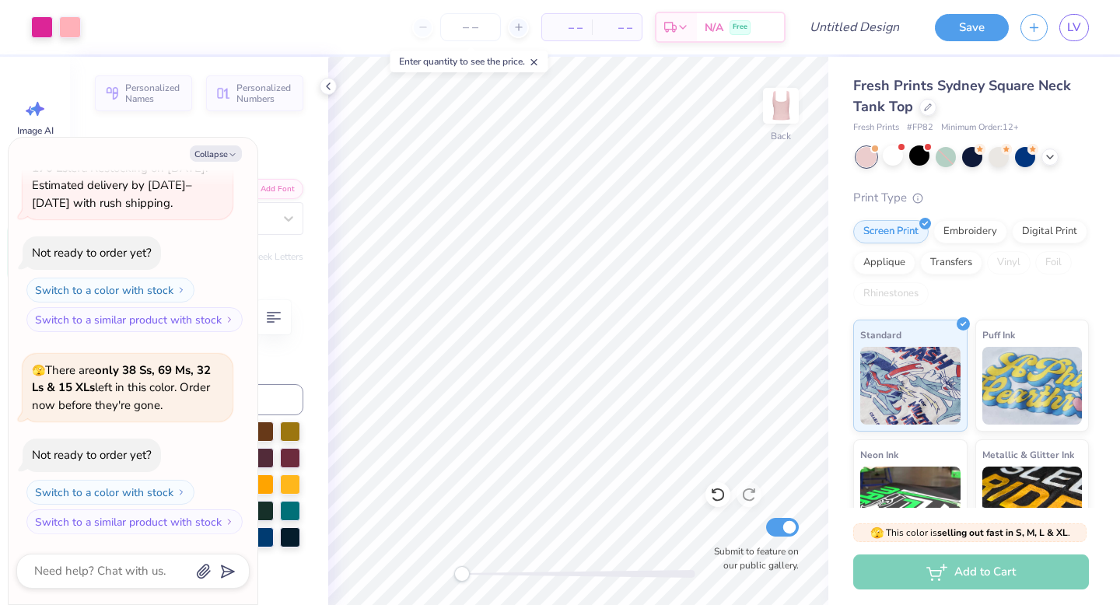
click at [958, 156] on div at bounding box center [972, 157] width 232 height 20
click at [944, 155] on div at bounding box center [945, 157] width 20 height 20
click at [965, 156] on div at bounding box center [972, 155] width 20 height 20
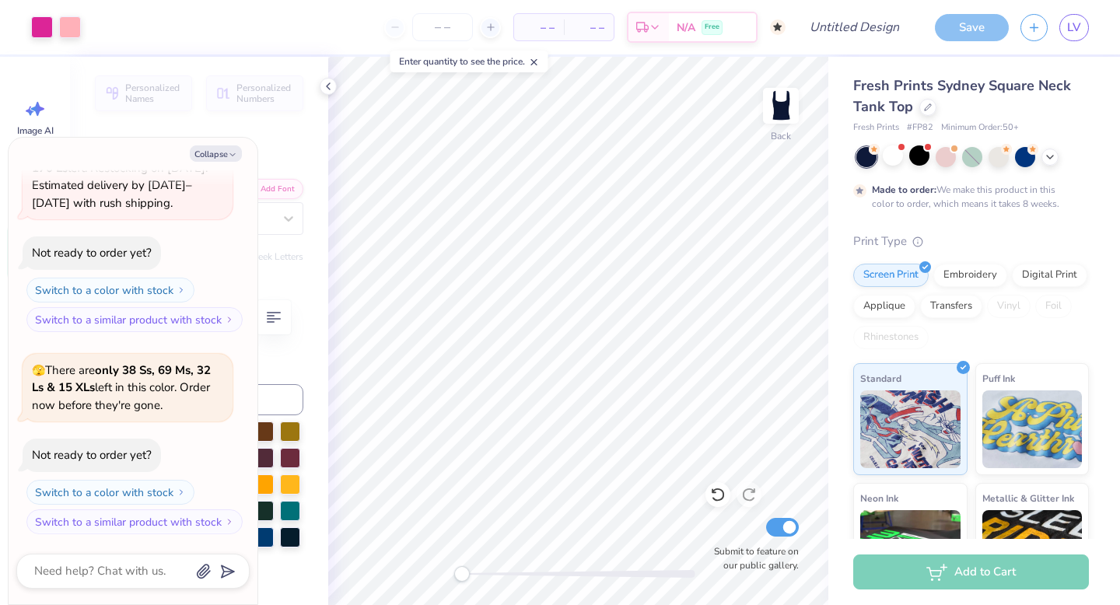
scroll to position [452, 0]
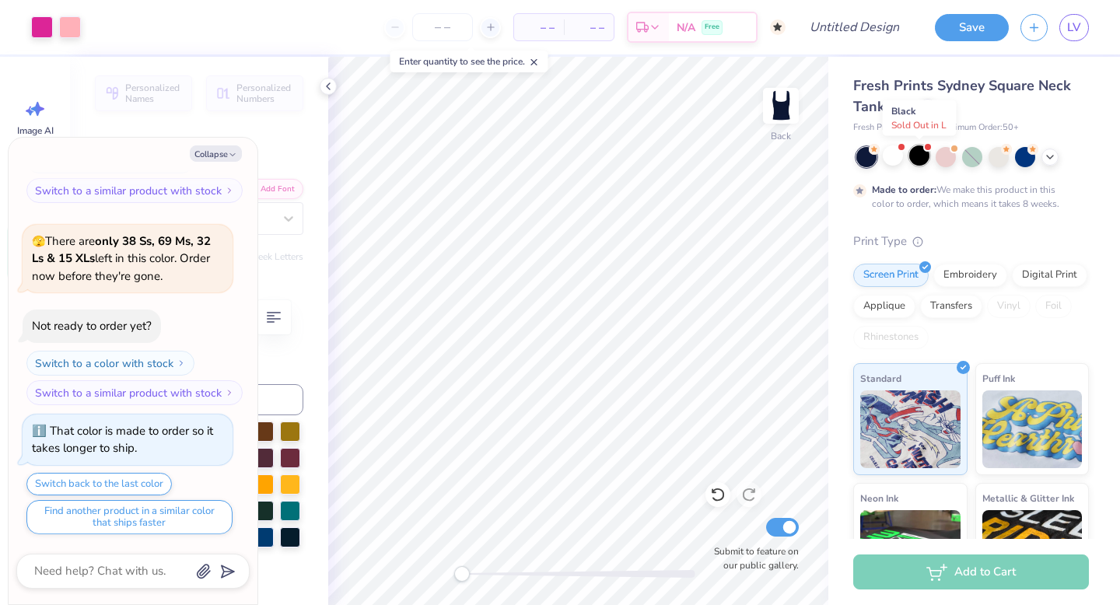
click at [912, 158] on div at bounding box center [919, 155] width 20 height 20
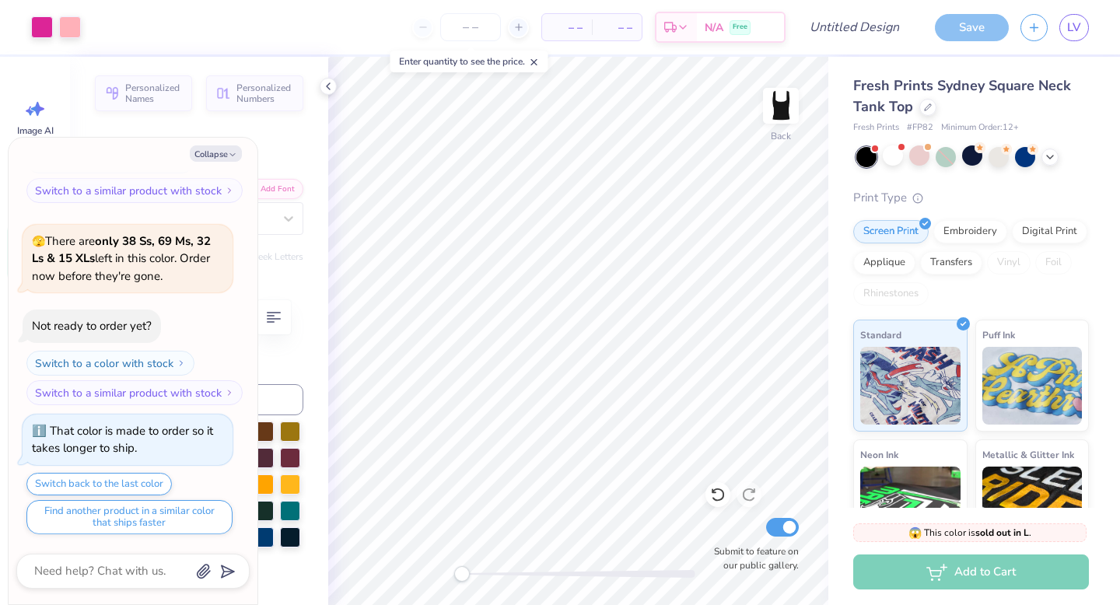
type textarea "x"
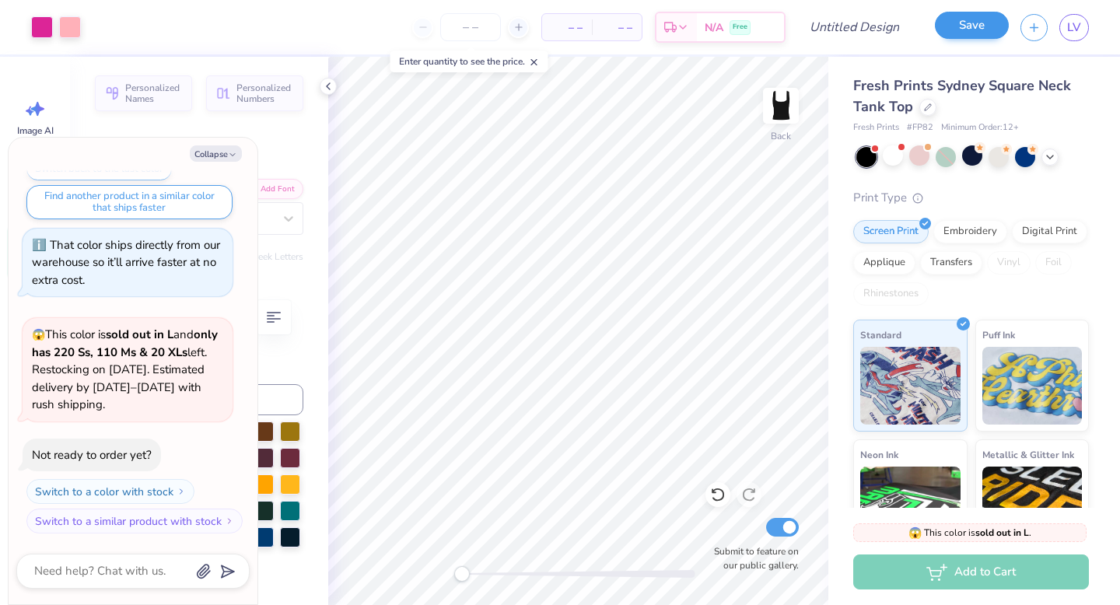
click at [952, 40] on div "Save" at bounding box center [972, 27] width 74 height 27
click at [848, 31] on input "Design Title" at bounding box center [873, 27] width 76 height 31
type input "T"
type textarea "x"
type input "Ta"
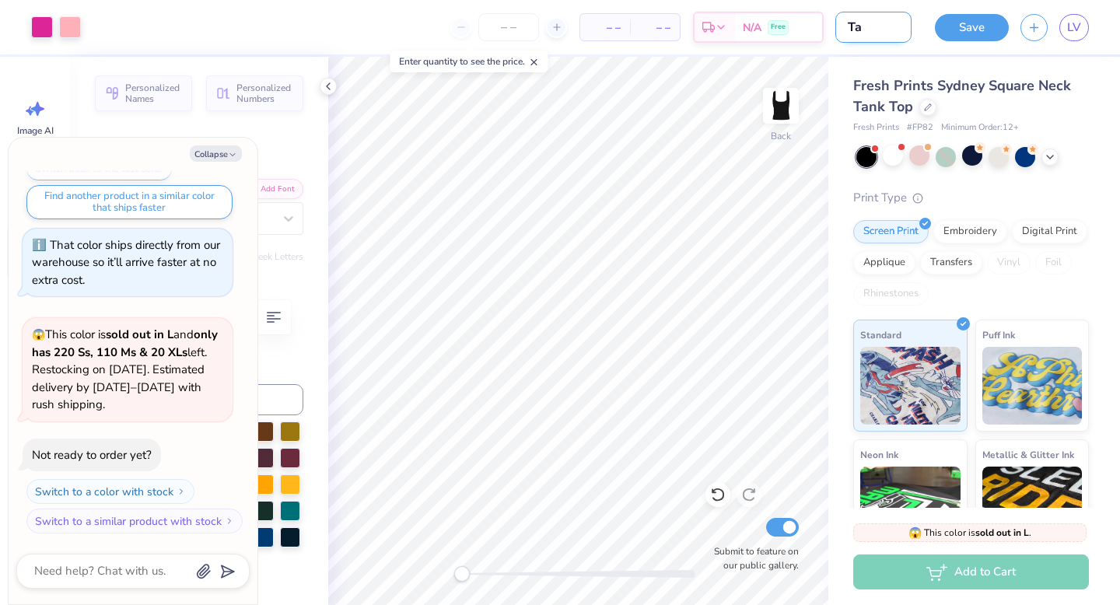
type textarea "x"
type input "Tan"
type textarea "x"
type input "Tank"
type textarea "x"
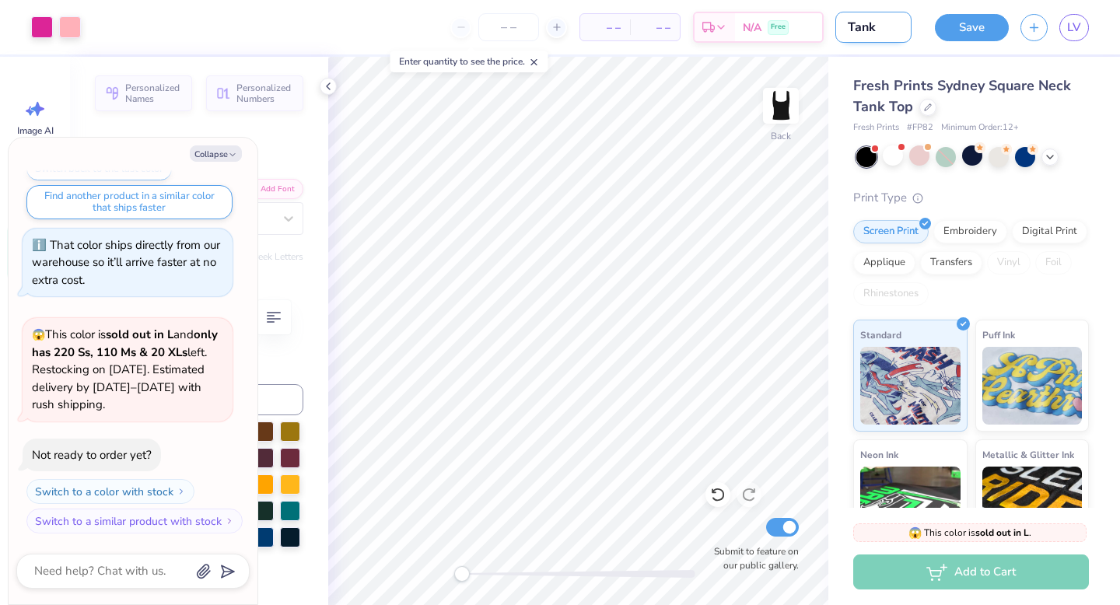
type input "Tank"
type textarea "x"
type input "Tank 1"
type textarea "x"
type input "Tank 1"
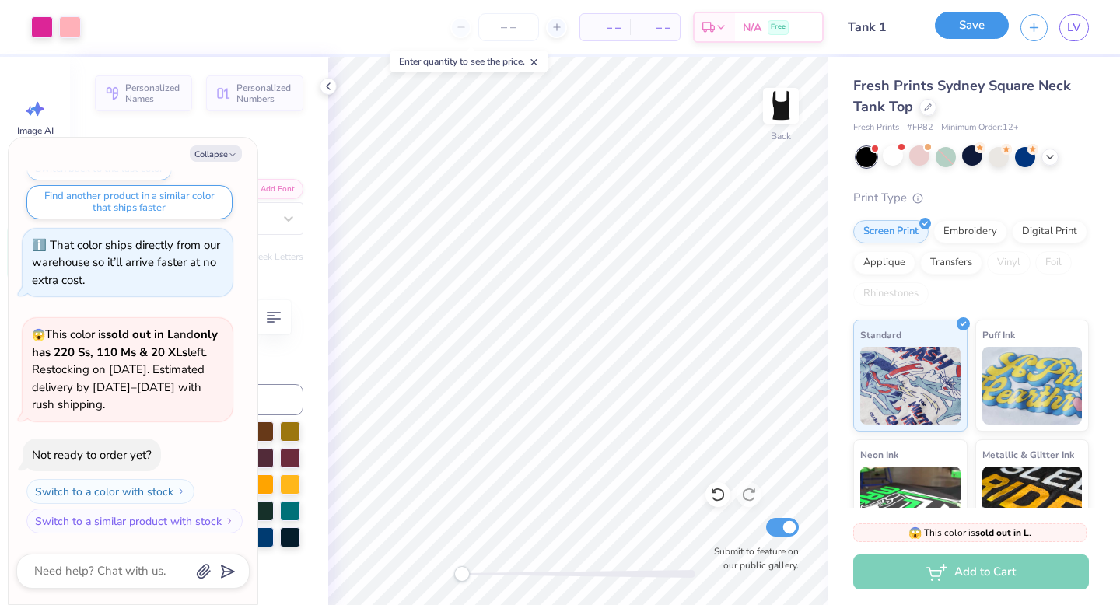
click at [979, 23] on button "Save" at bounding box center [972, 25] width 74 height 27
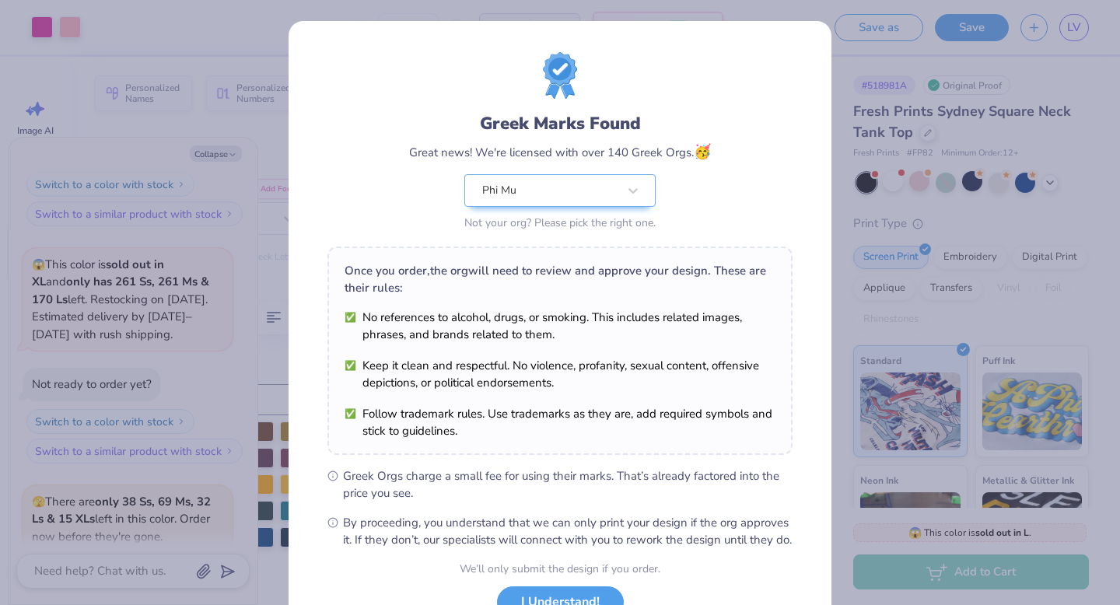
scroll to position [123, 0]
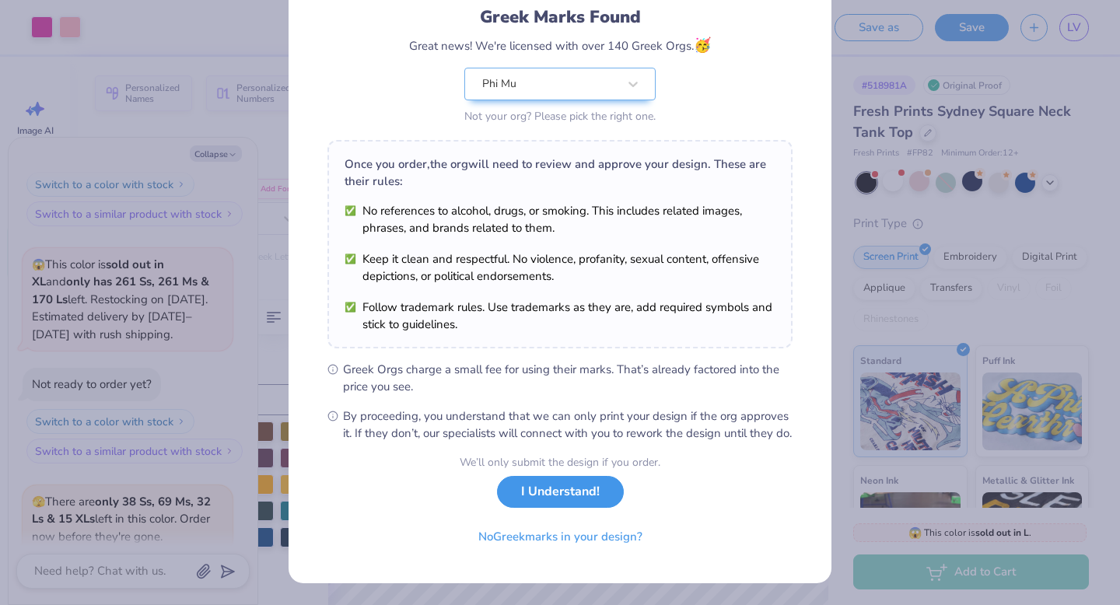
click at [540, 496] on button "I Understand!" at bounding box center [560, 492] width 127 height 32
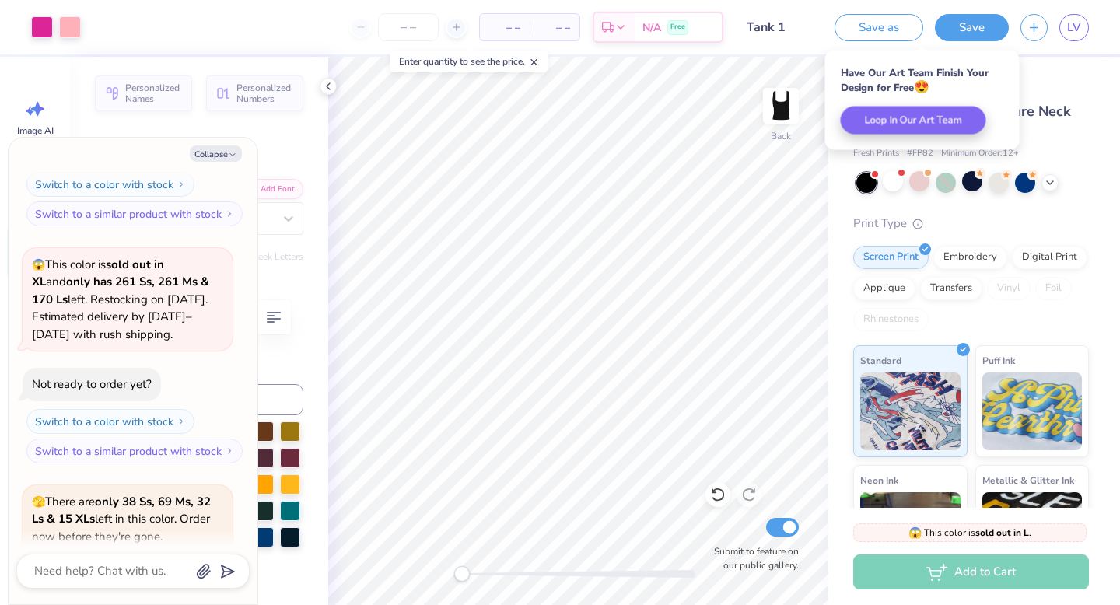
type textarea "x"
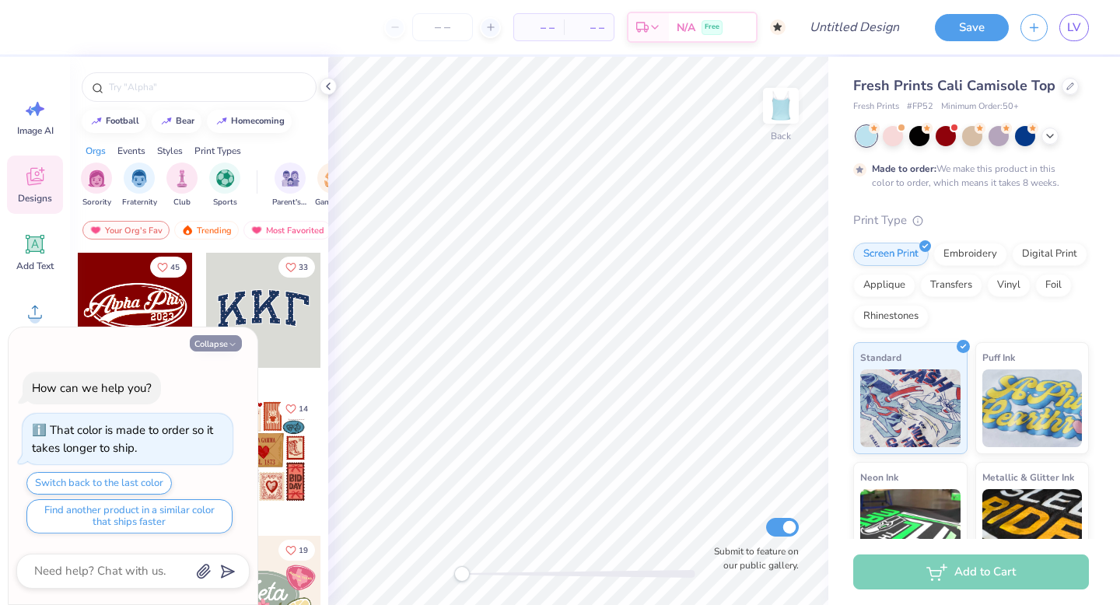
click at [220, 339] on button "Collapse" at bounding box center [216, 343] width 52 height 16
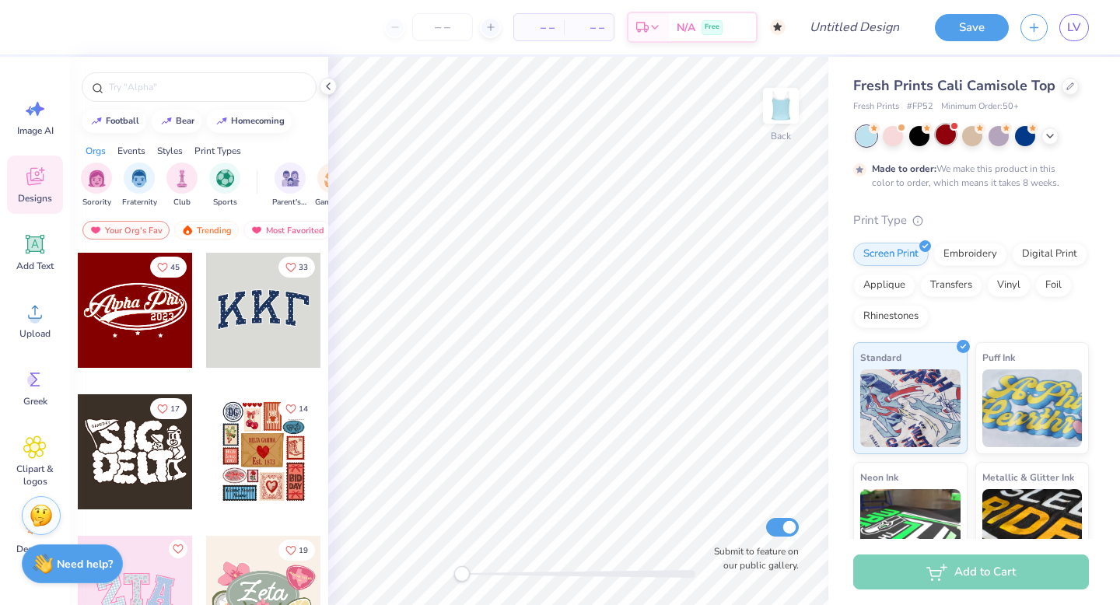
click at [945, 124] on div at bounding box center [945, 134] width 20 height 20
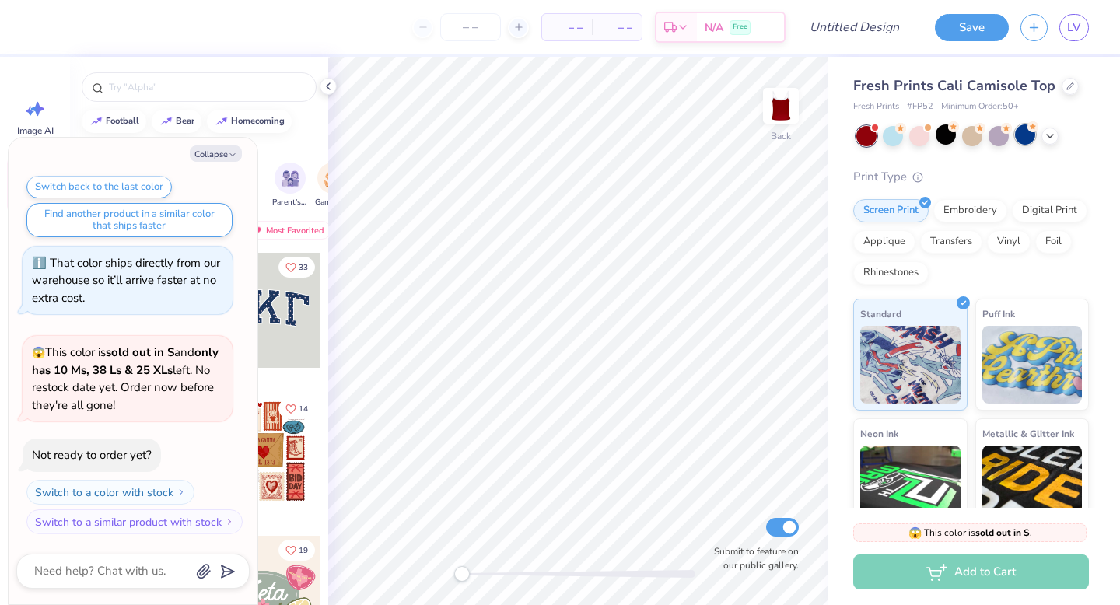
click at [1029, 125] on circle at bounding box center [1032, 126] width 11 height 11
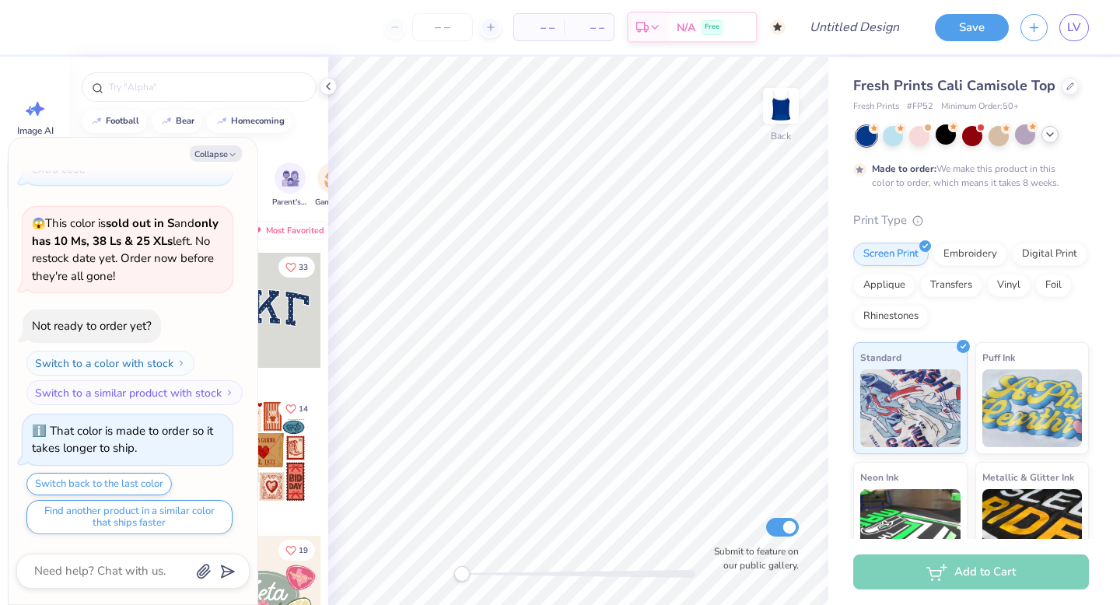
click at [1055, 135] on icon at bounding box center [1049, 134] width 12 height 12
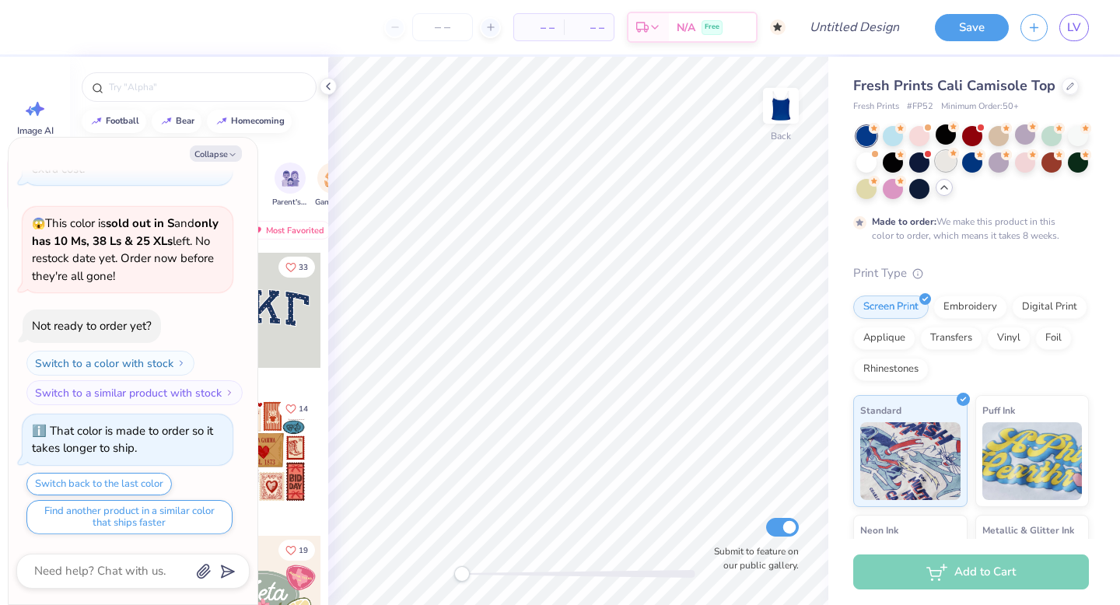
click at [951, 160] on div at bounding box center [945, 161] width 20 height 20
click at [996, 160] on div at bounding box center [998, 161] width 20 height 20
click at [1017, 163] on div at bounding box center [1025, 161] width 20 height 20
click at [897, 191] on div at bounding box center [893, 187] width 20 height 20
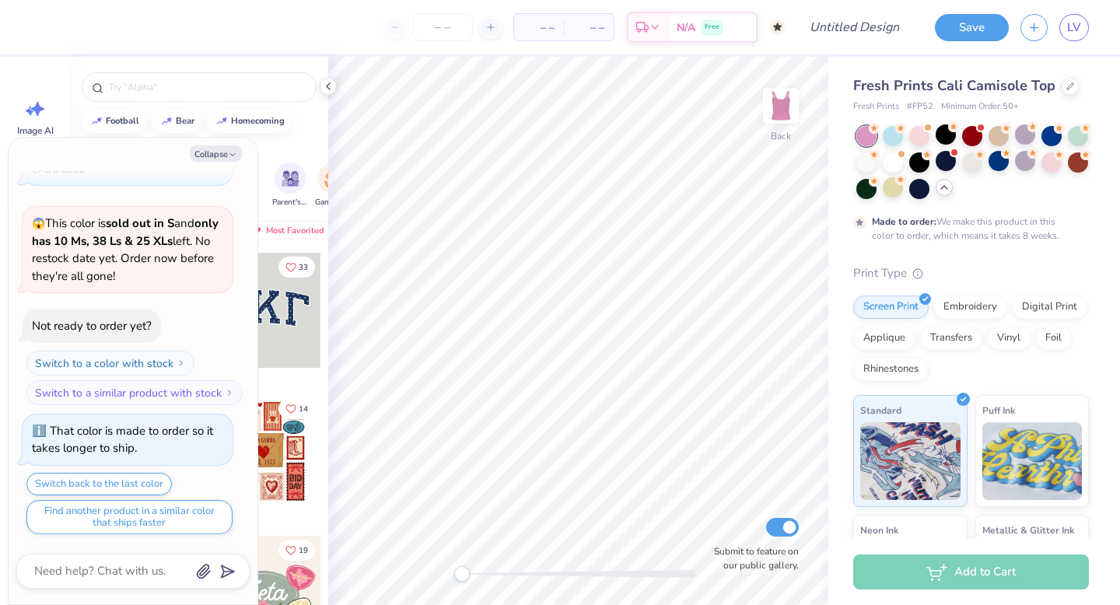
click at [857, 137] on div at bounding box center [866, 136] width 20 height 20
click at [914, 137] on div at bounding box center [919, 134] width 20 height 20
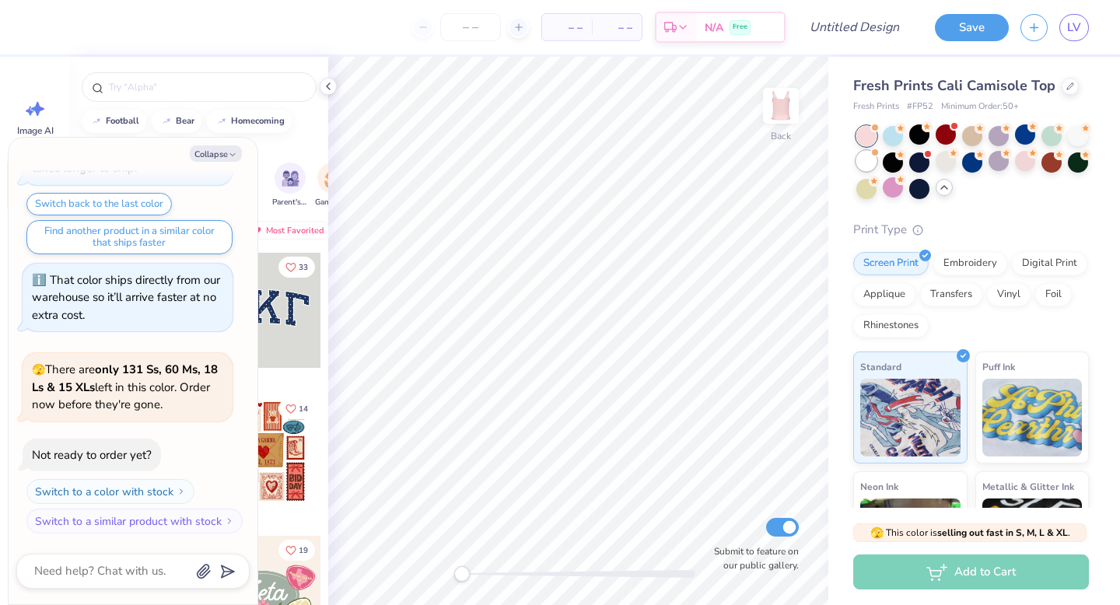
click at [865, 166] on div at bounding box center [866, 161] width 20 height 20
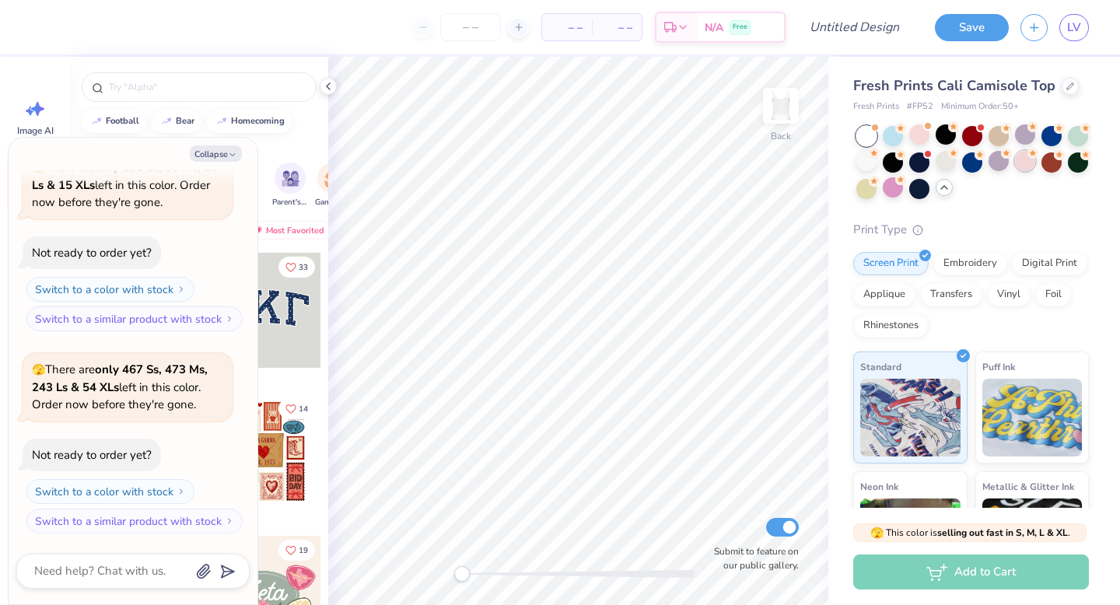
click at [1022, 169] on div at bounding box center [1025, 161] width 20 height 20
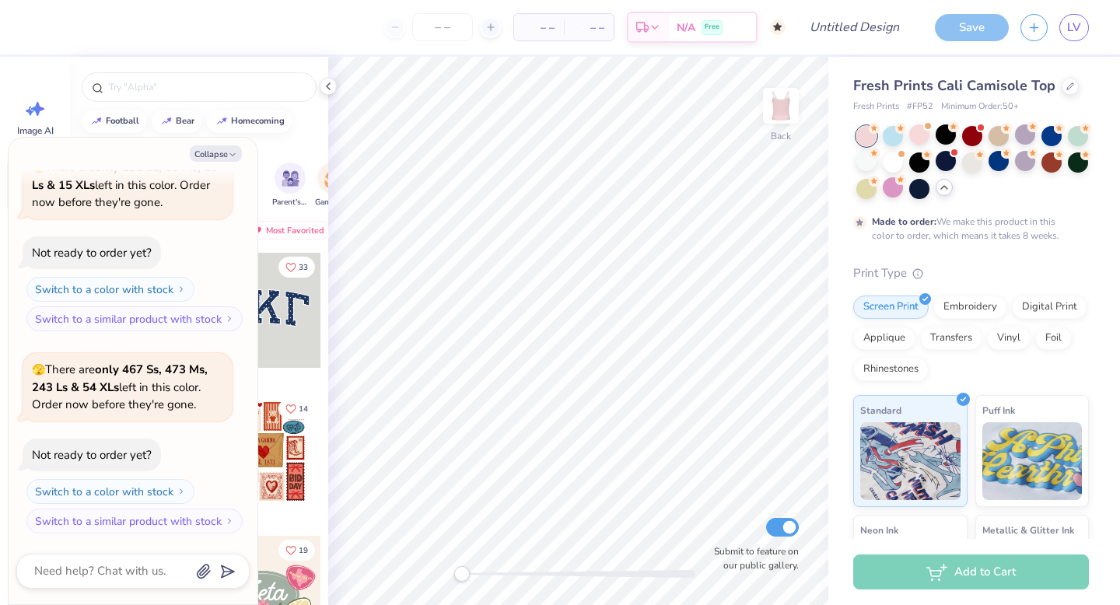
scroll to position [848, 0]
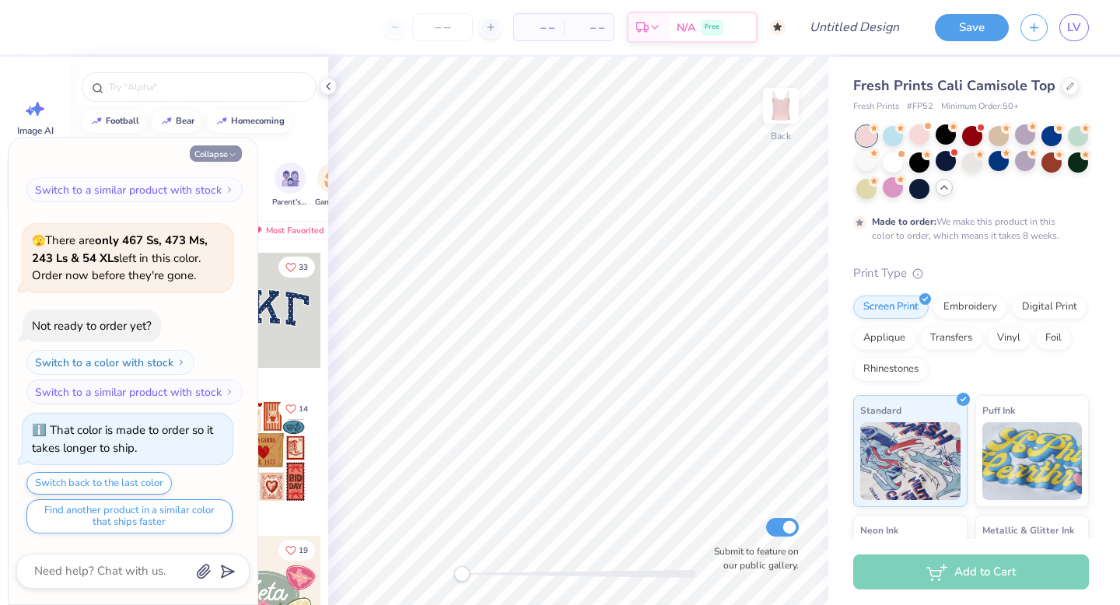
click at [231, 149] on button "Collapse" at bounding box center [216, 153] width 52 height 16
type textarea "x"
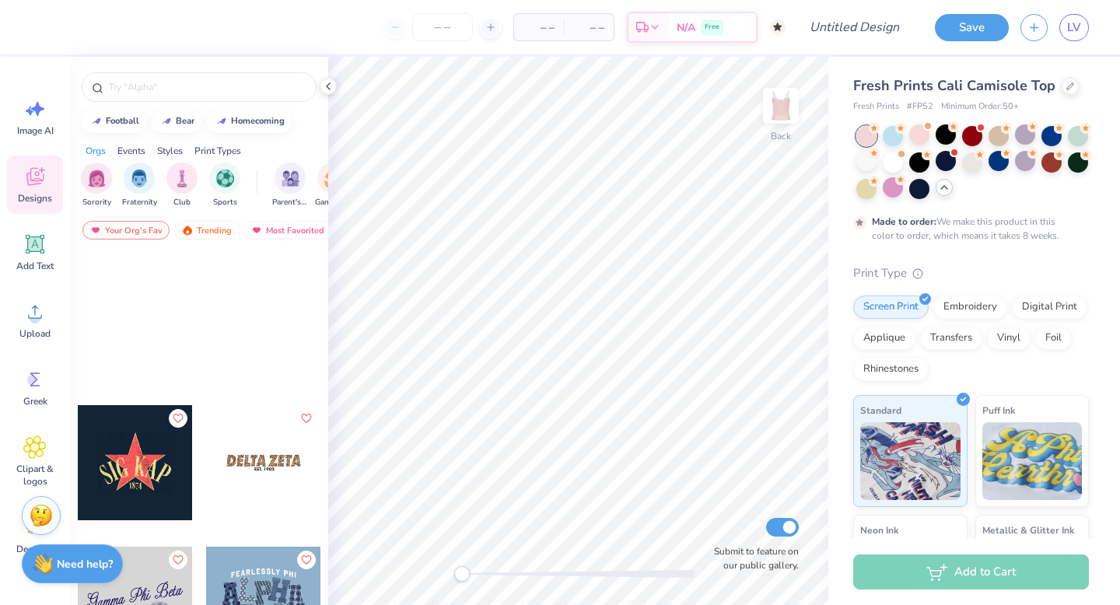
scroll to position [4591, 0]
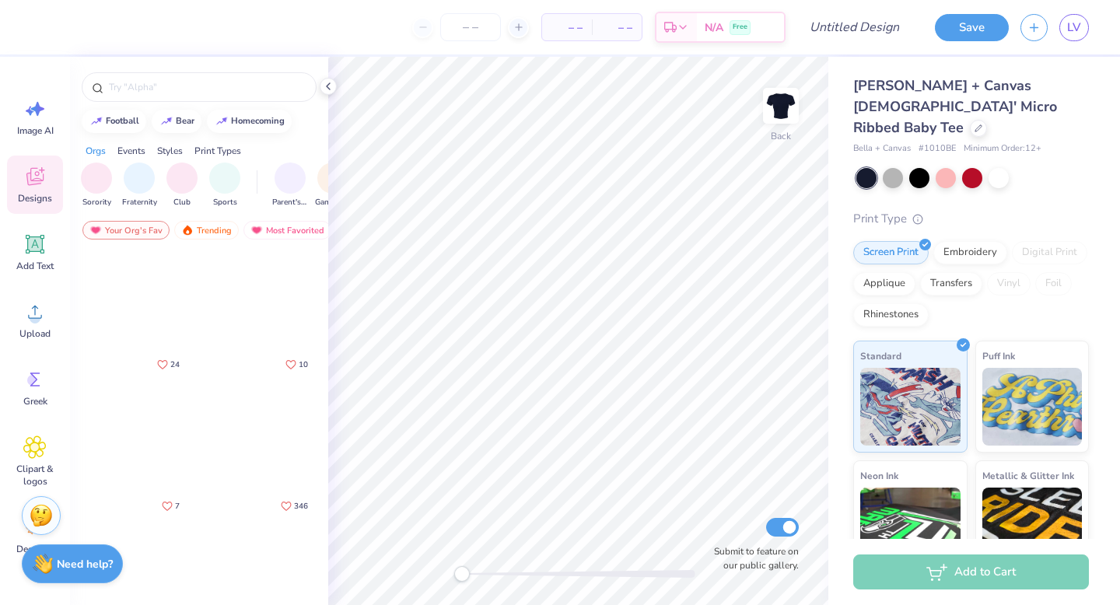
scroll to position [1000, 0]
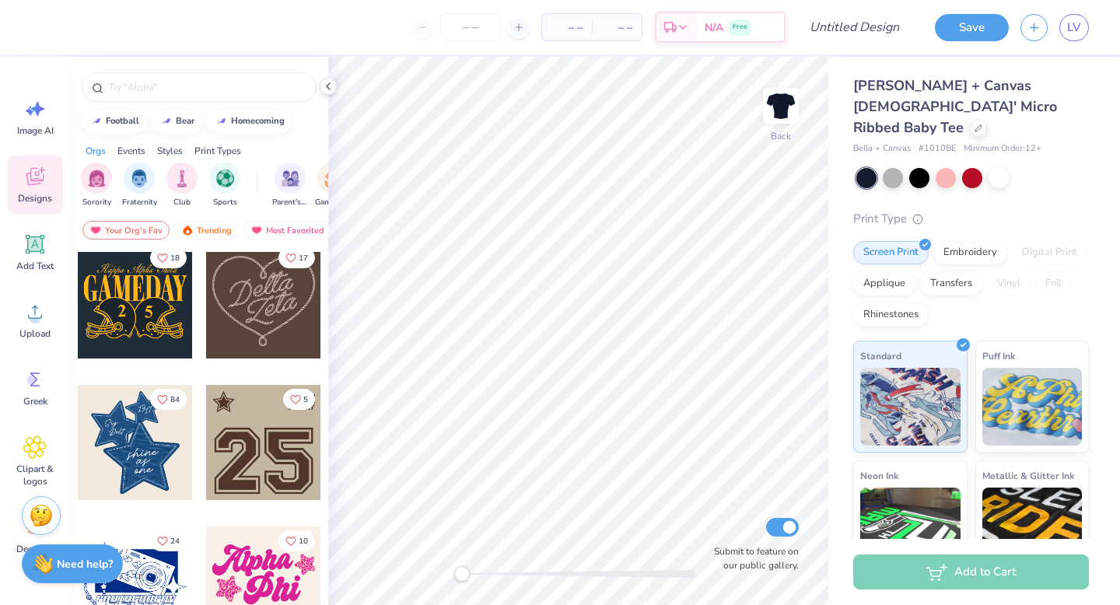
click at [253, 287] on div at bounding box center [263, 300] width 115 height 115
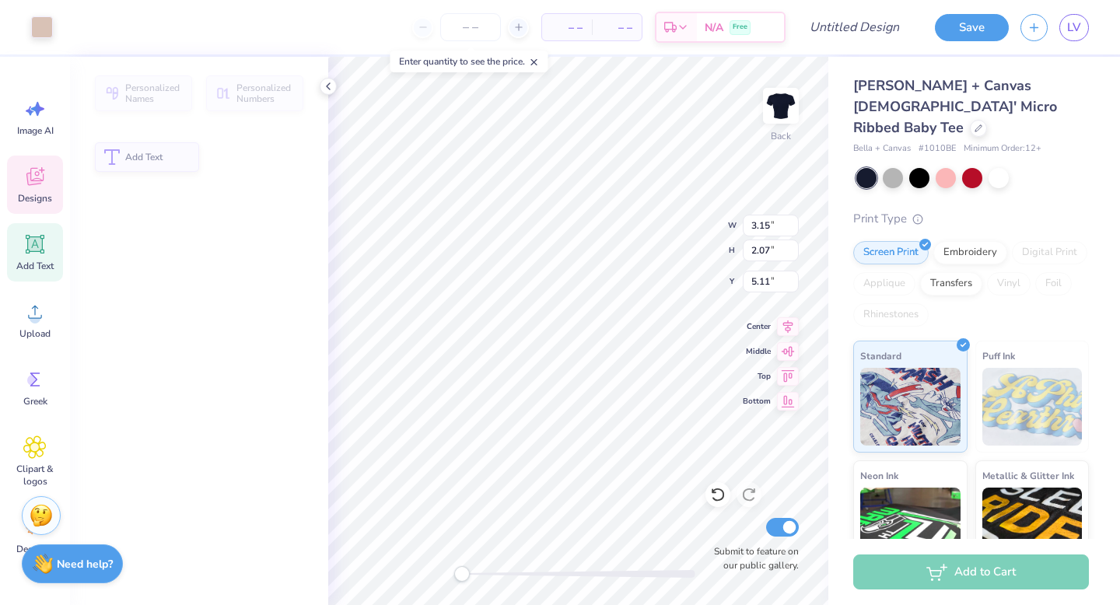
type input "3.15"
type input "2.07"
type input "5.11"
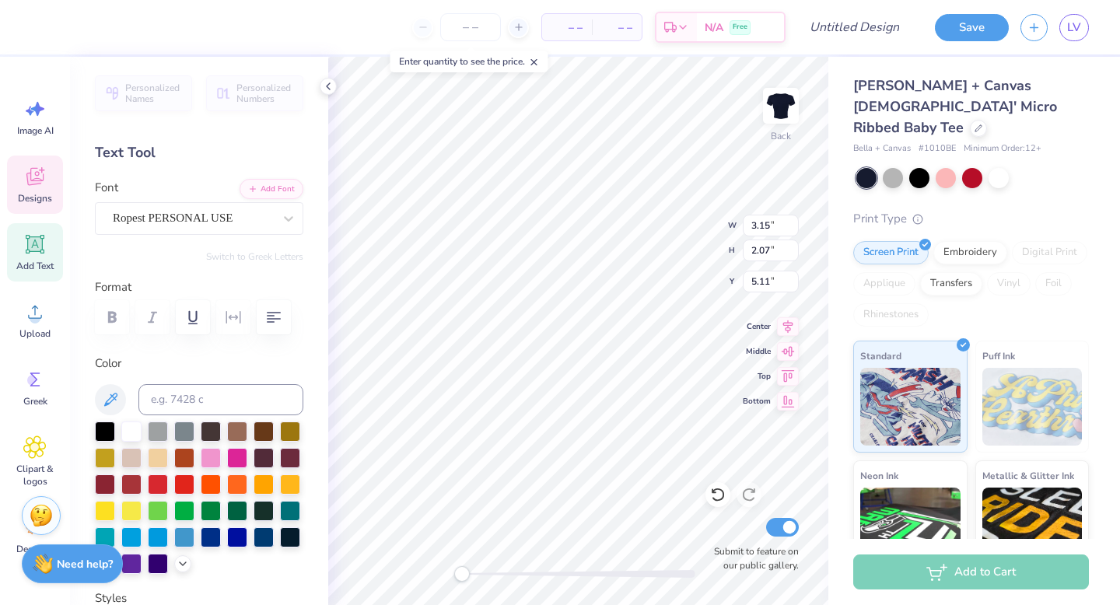
type textarea "Z"
type textarea "m"
type textarea "Mu"
click at [707, 250] on div "Back W 3.15 3.15 " H 2.07 2.07 " Y 5.11 5.11 " Center Middle Top Bottom Submit …" at bounding box center [578, 331] width 500 height 548
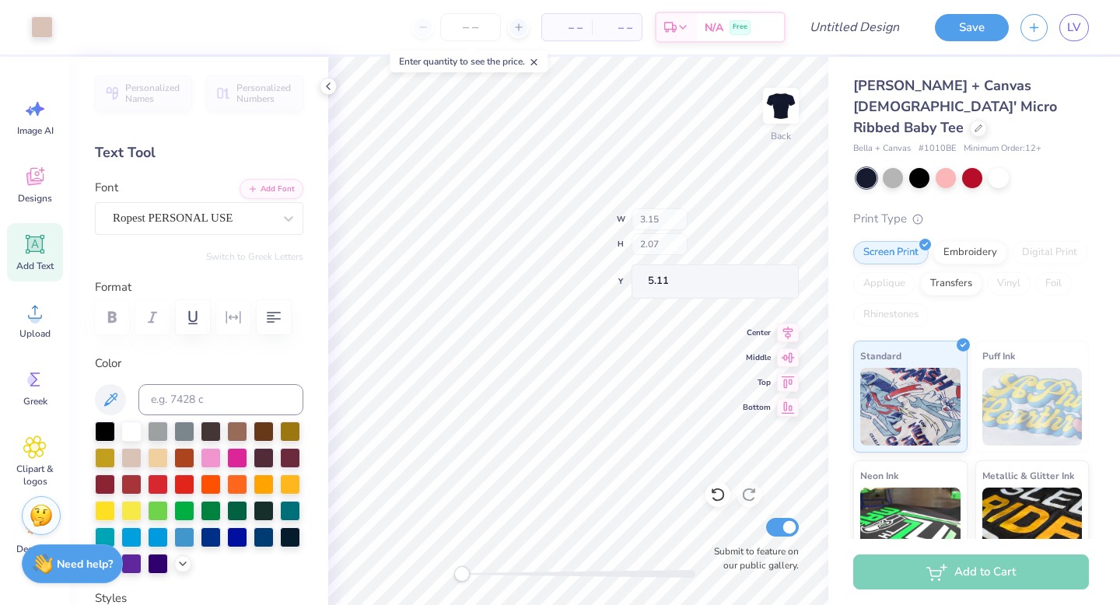
type input "4.00"
type input "2.22"
type input "3.93"
type textarea "D"
type textarea "O"
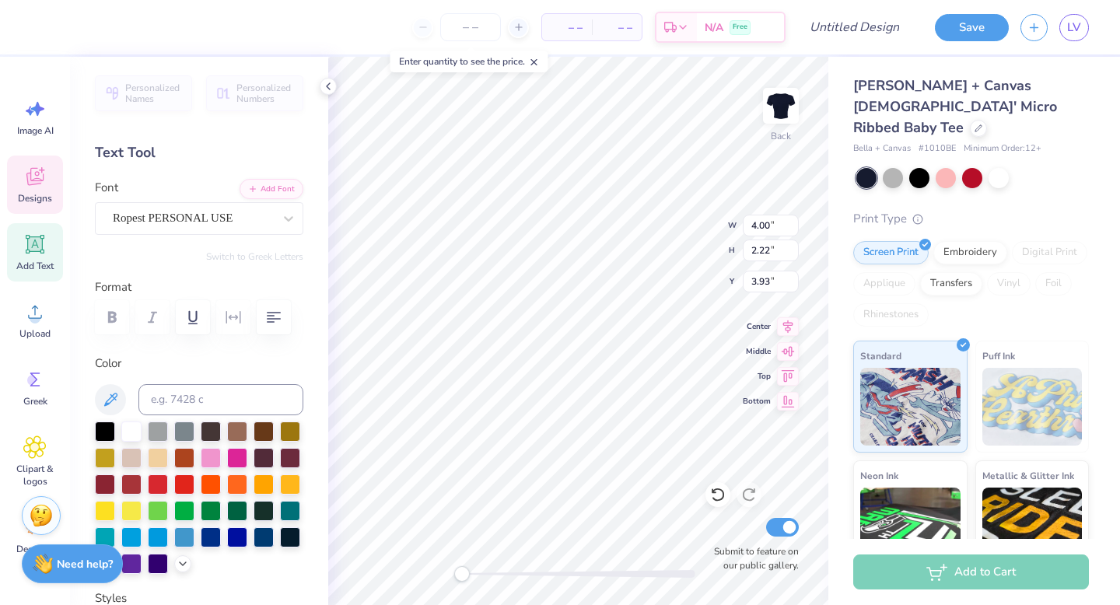
type textarea "Phi"
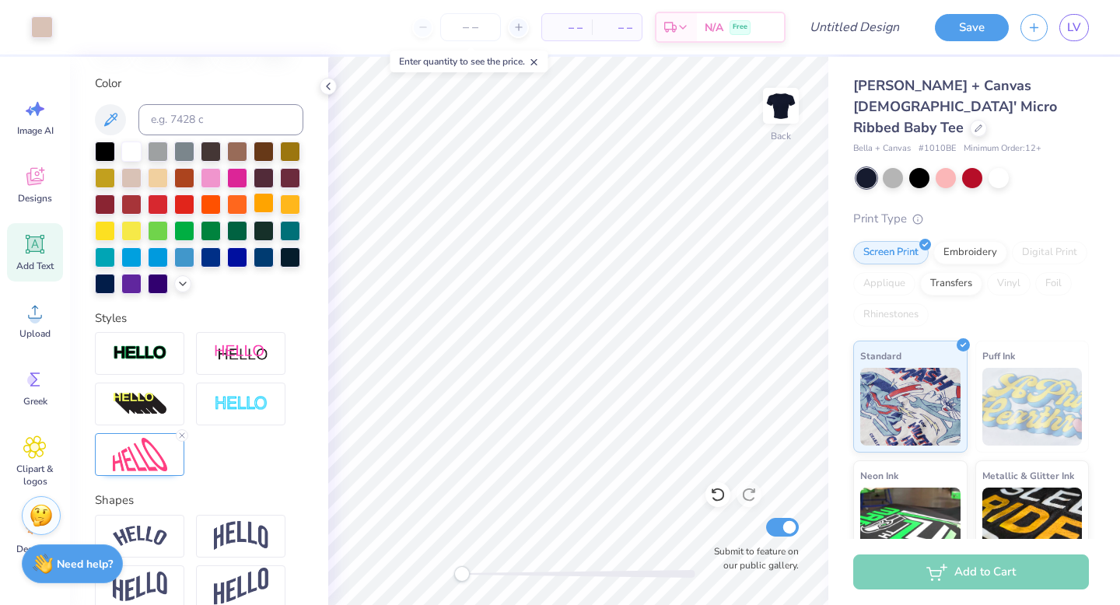
scroll to position [360, 0]
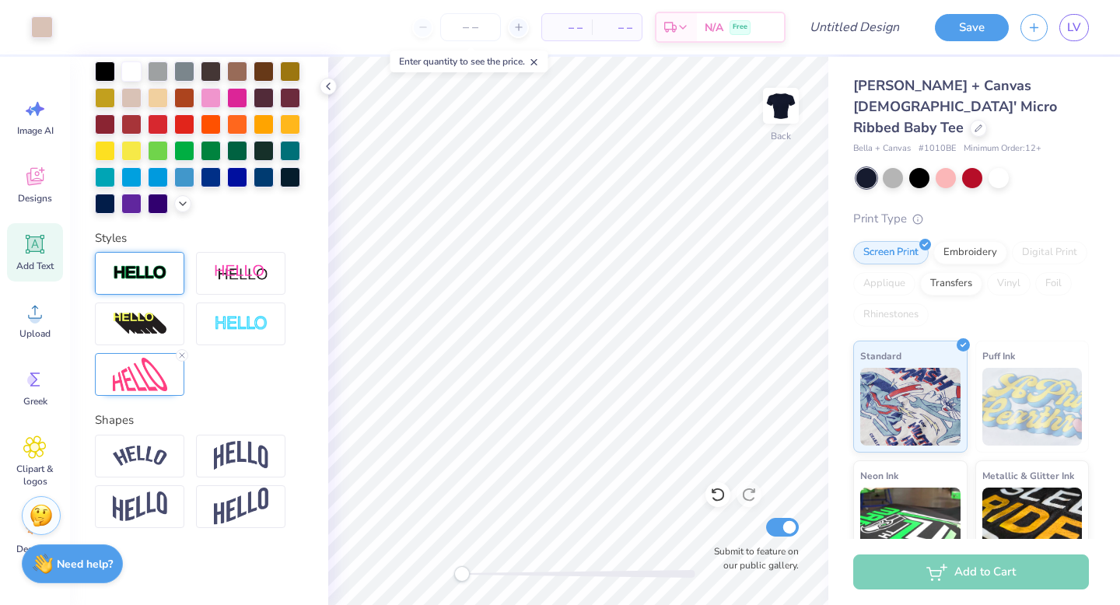
click at [157, 280] on img at bounding box center [140, 273] width 54 height 18
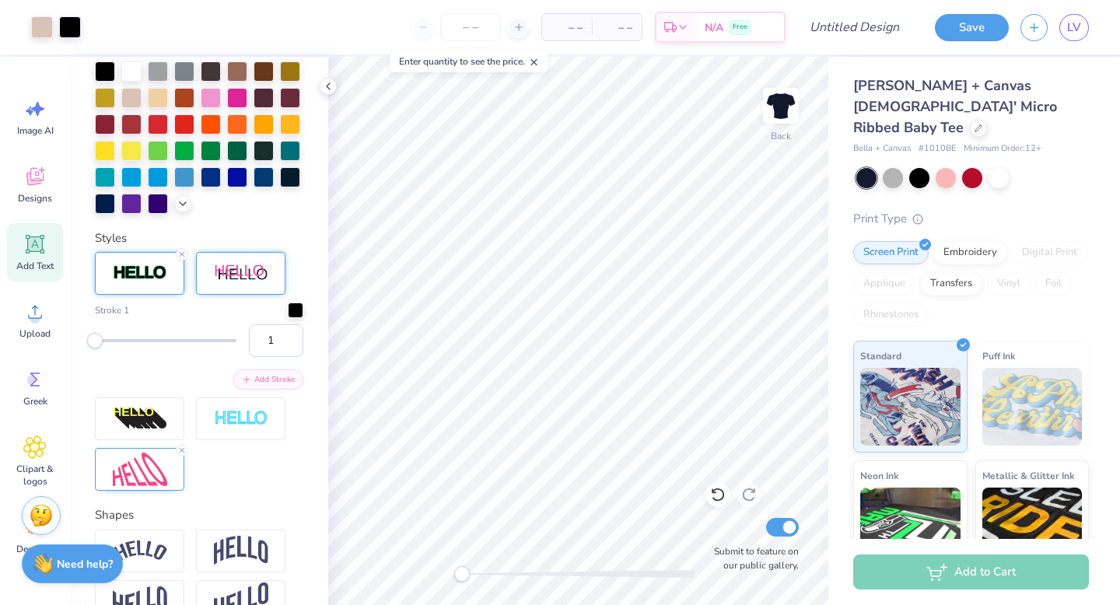
click at [225, 280] on img at bounding box center [241, 273] width 54 height 19
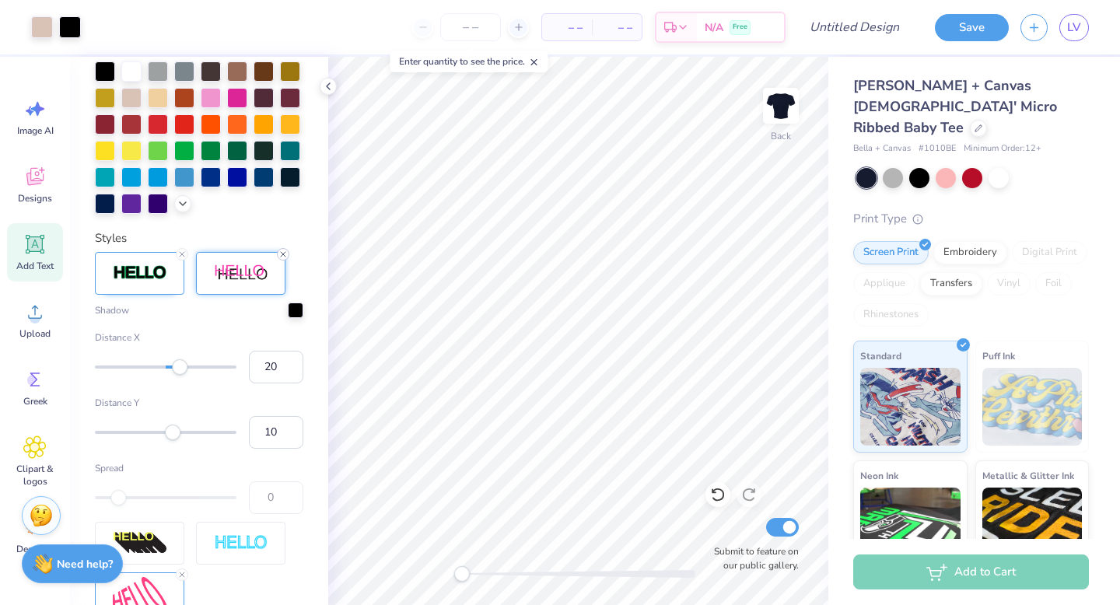
click at [279, 253] on icon at bounding box center [282, 254] width 9 height 9
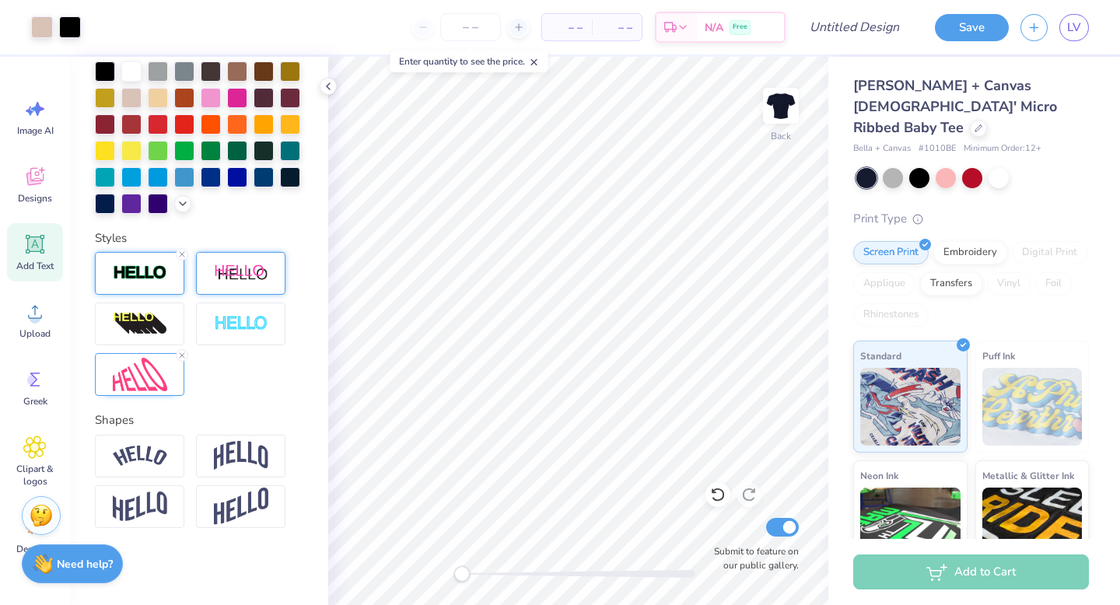
click at [182, 253] on line at bounding box center [182, 254] width 5 height 5
click at [159, 364] on img at bounding box center [140, 374] width 54 height 33
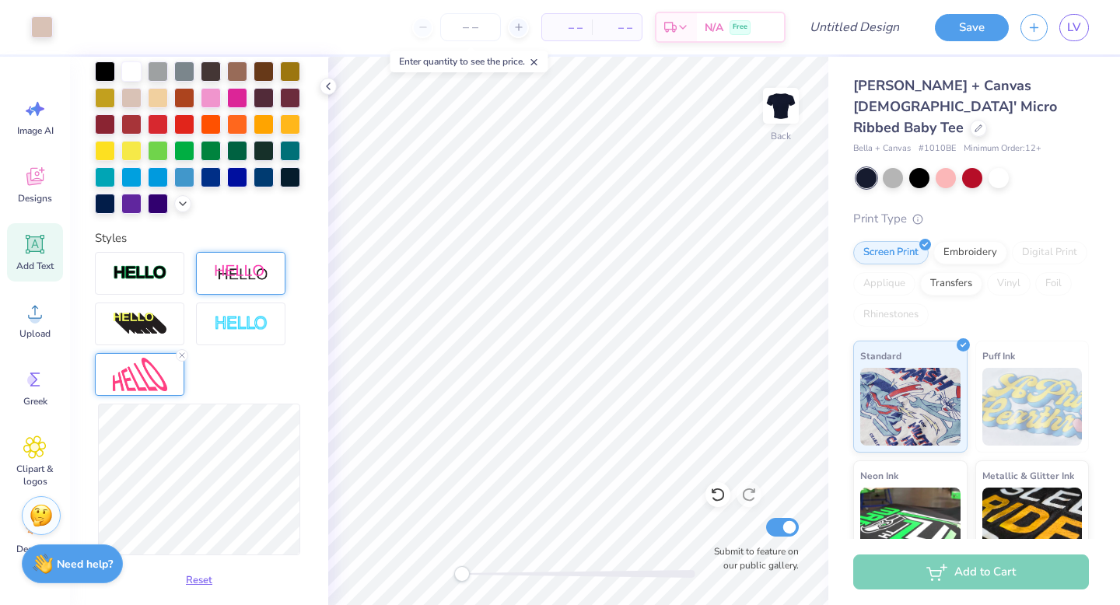
click at [266, 377] on div "Reset" at bounding box center [199, 422] width 208 height 341
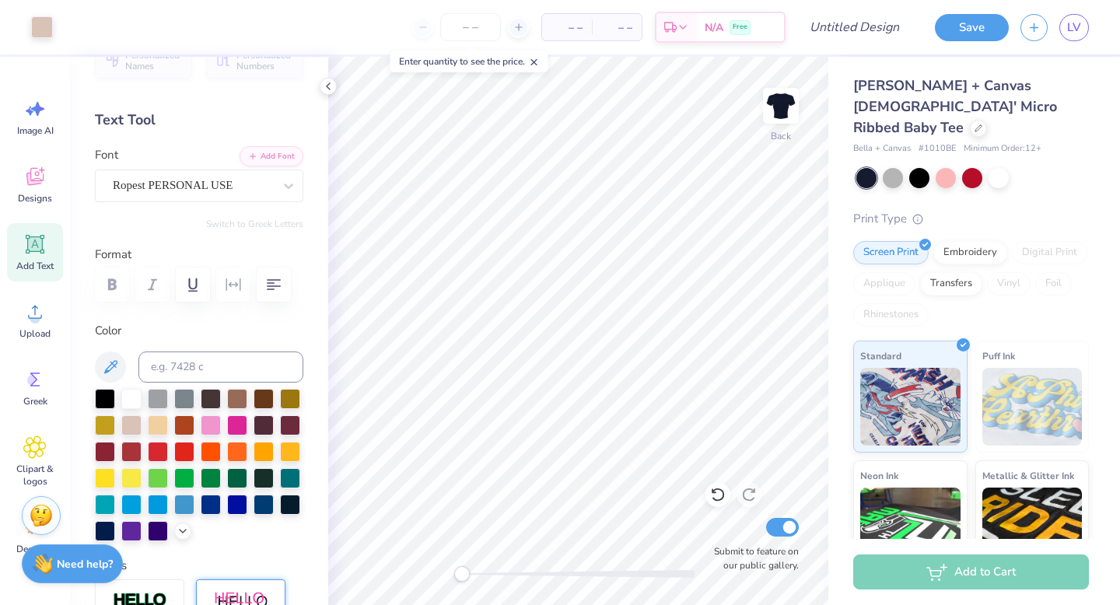
scroll to position [0, 0]
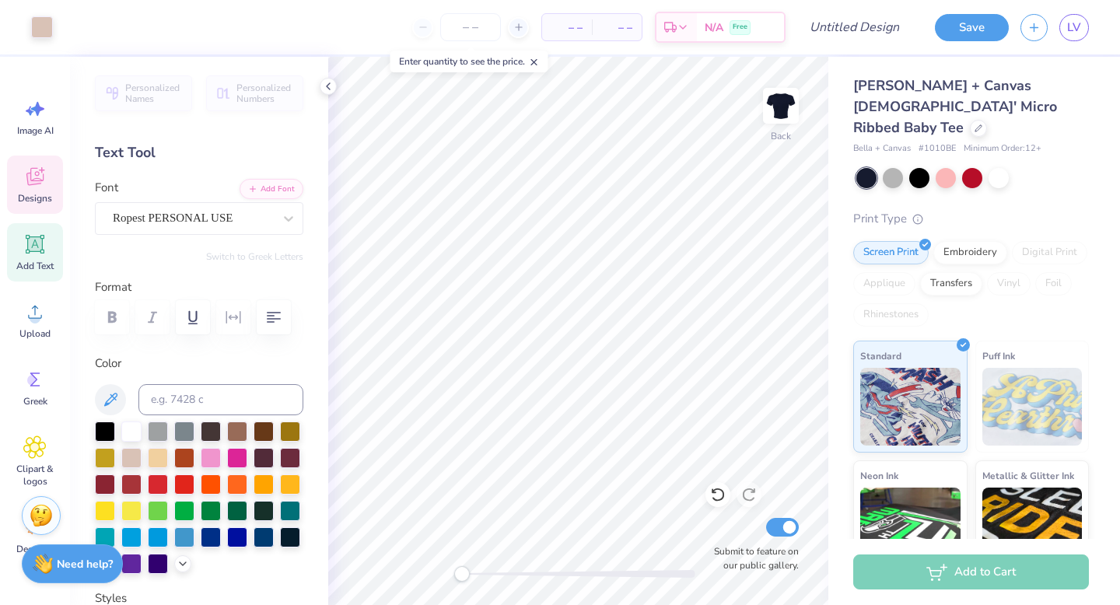
click at [40, 195] on span "Designs" at bounding box center [35, 198] width 34 height 12
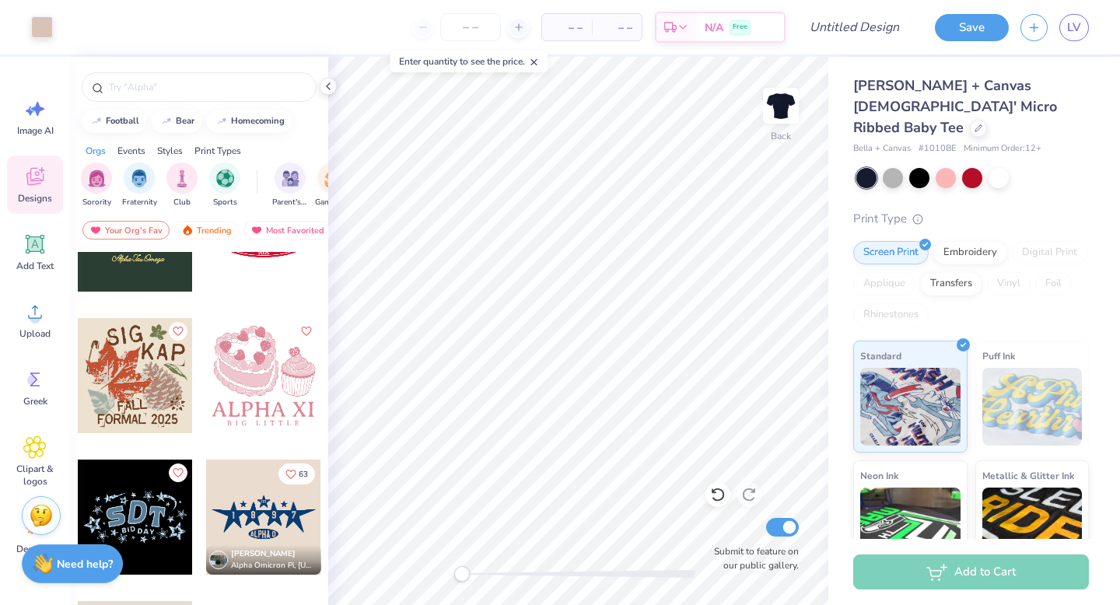
scroll to position [7652, 0]
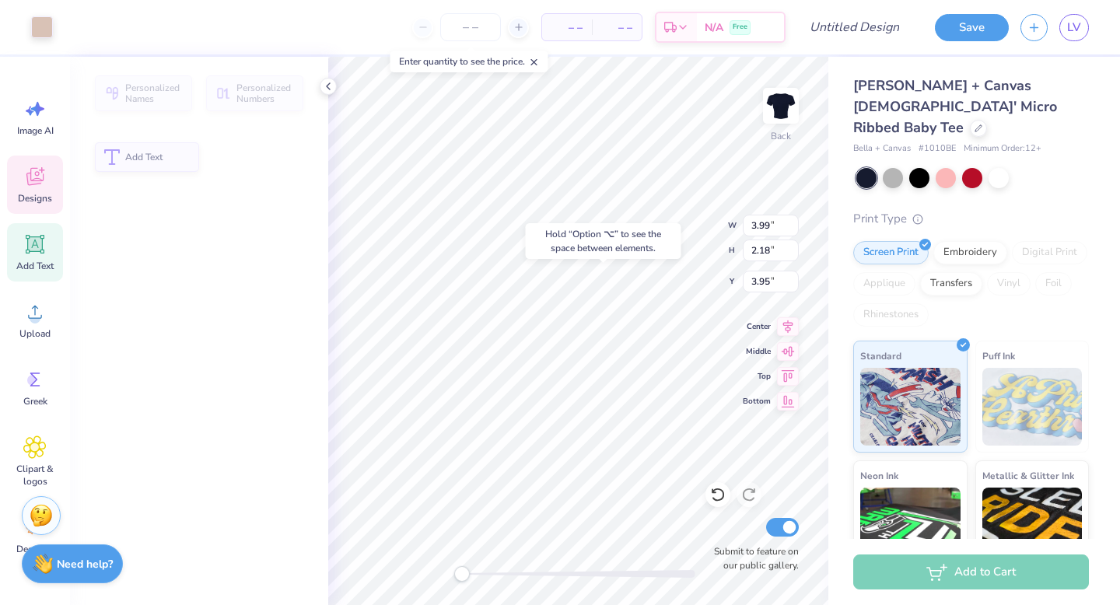
type input "3.99"
type input "2.18"
type input "3.95"
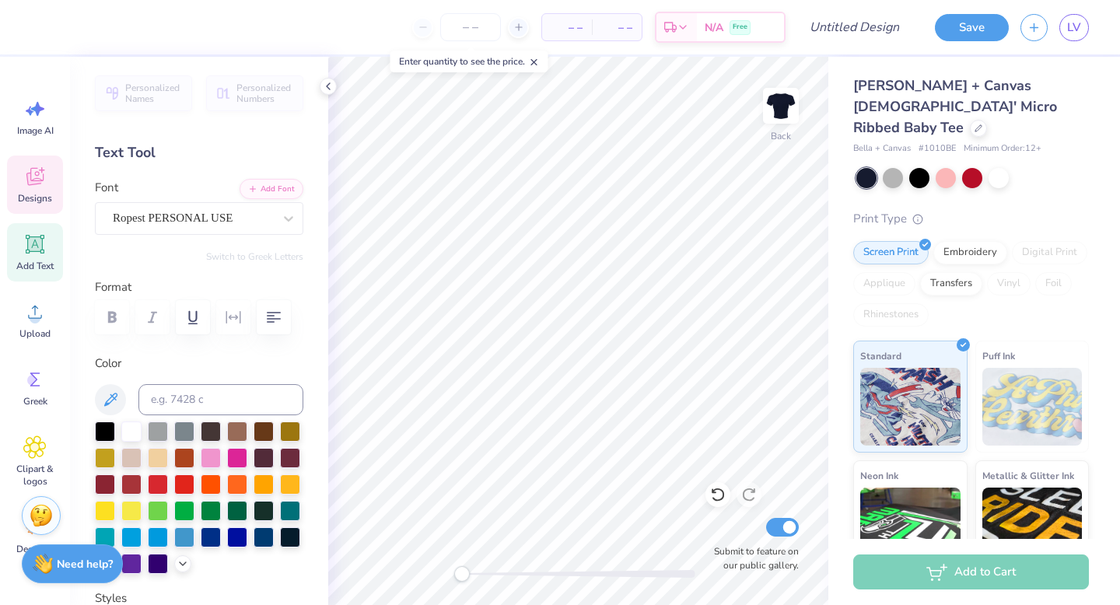
click at [46, 175] on div "Designs" at bounding box center [35, 185] width 56 height 58
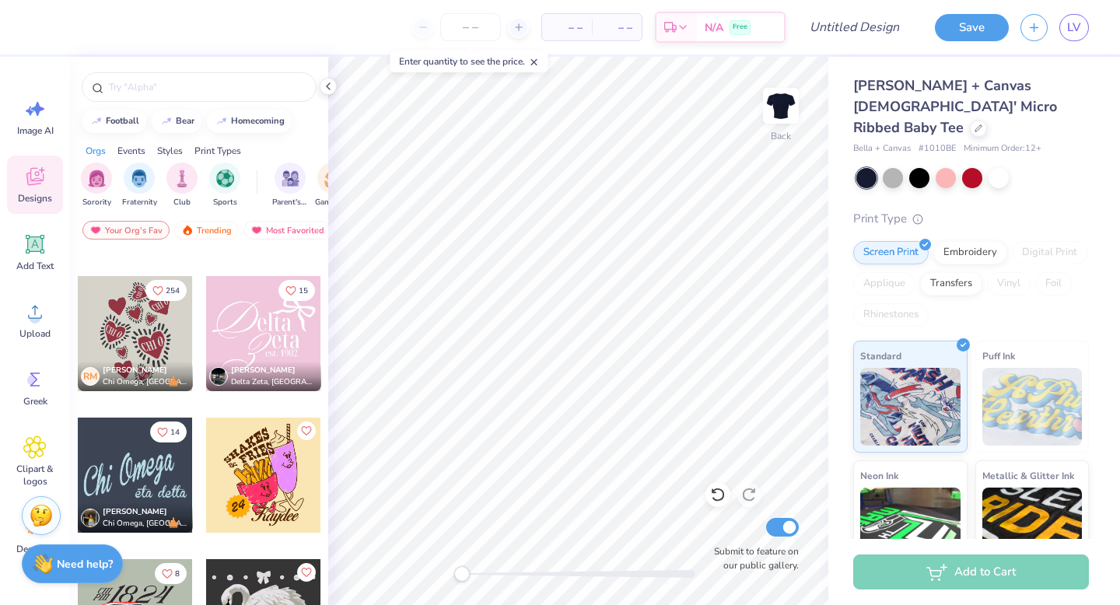
scroll to position [11865, 0]
click at [135, 297] on div at bounding box center [135, 332] width 115 height 115
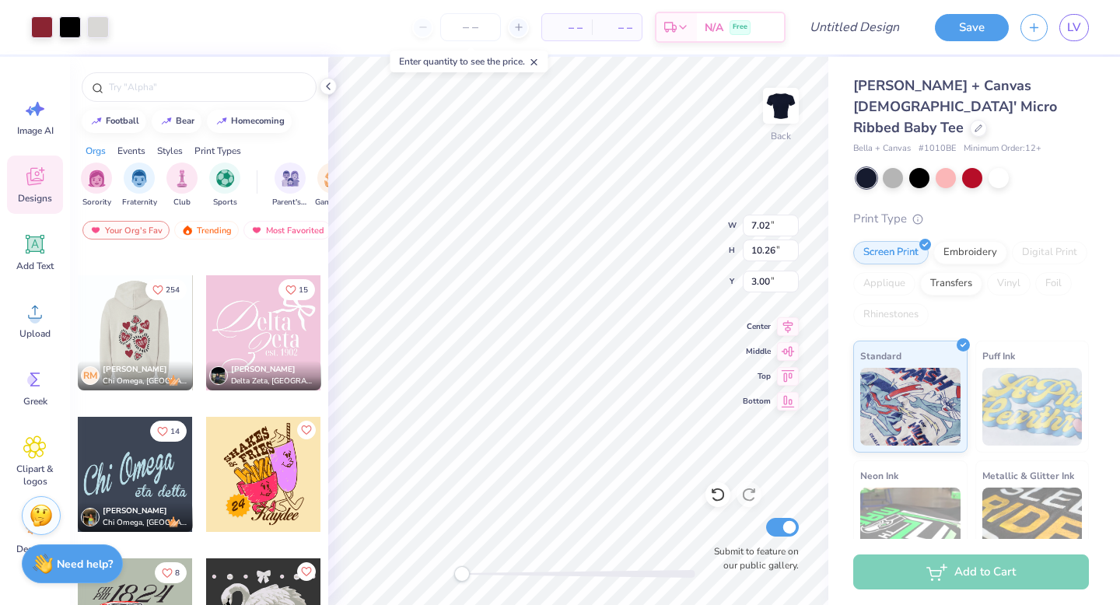
click at [296, 334] on div at bounding box center [263, 332] width 115 height 115
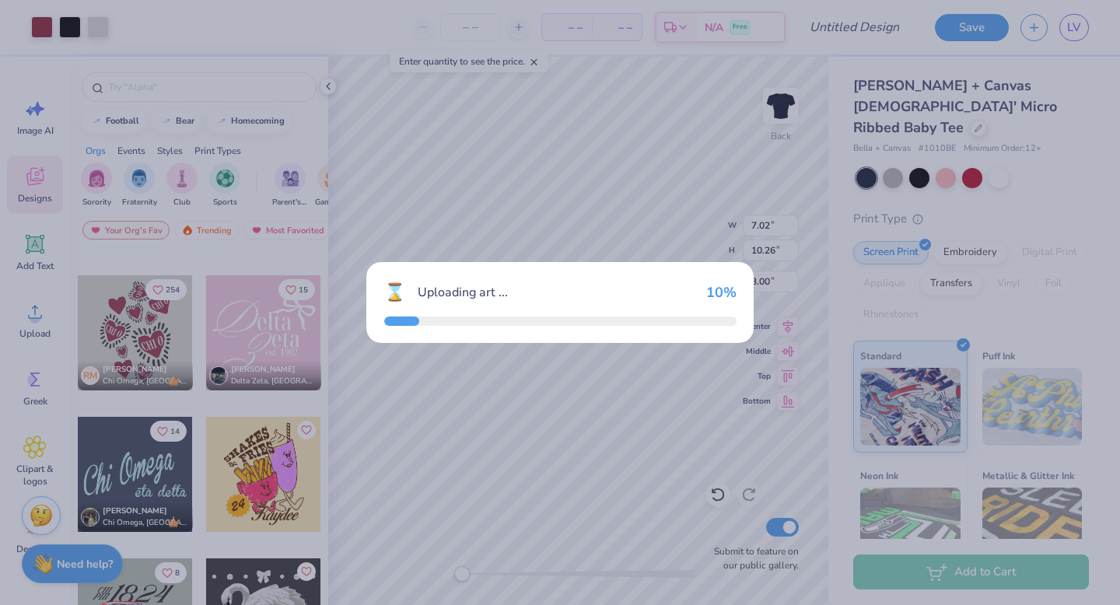
type input "10.10"
type input "7.86"
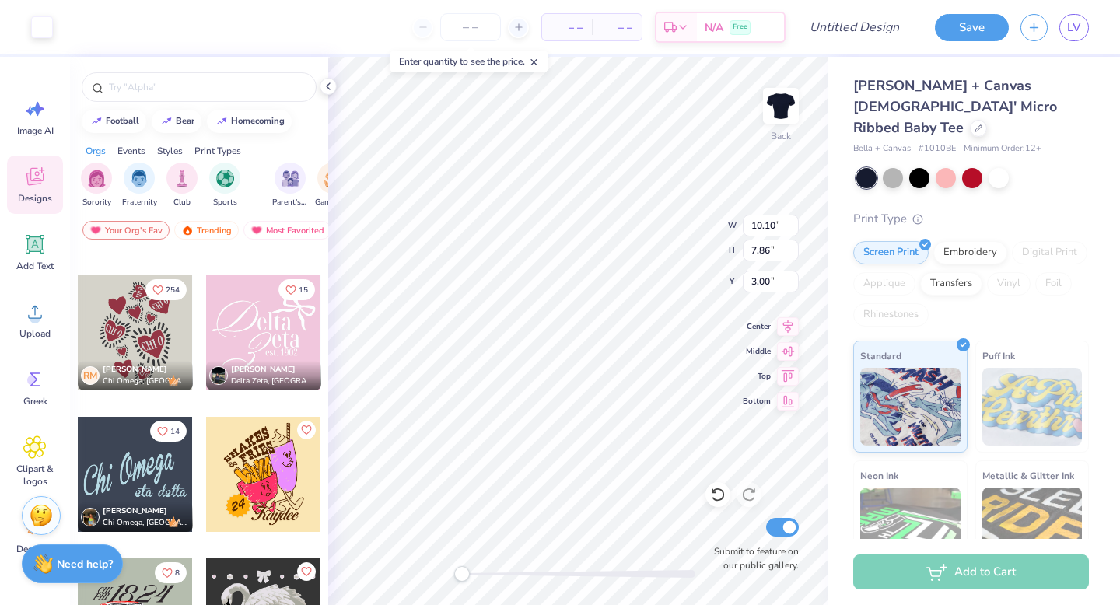
type input "7.02"
type input "10.26"
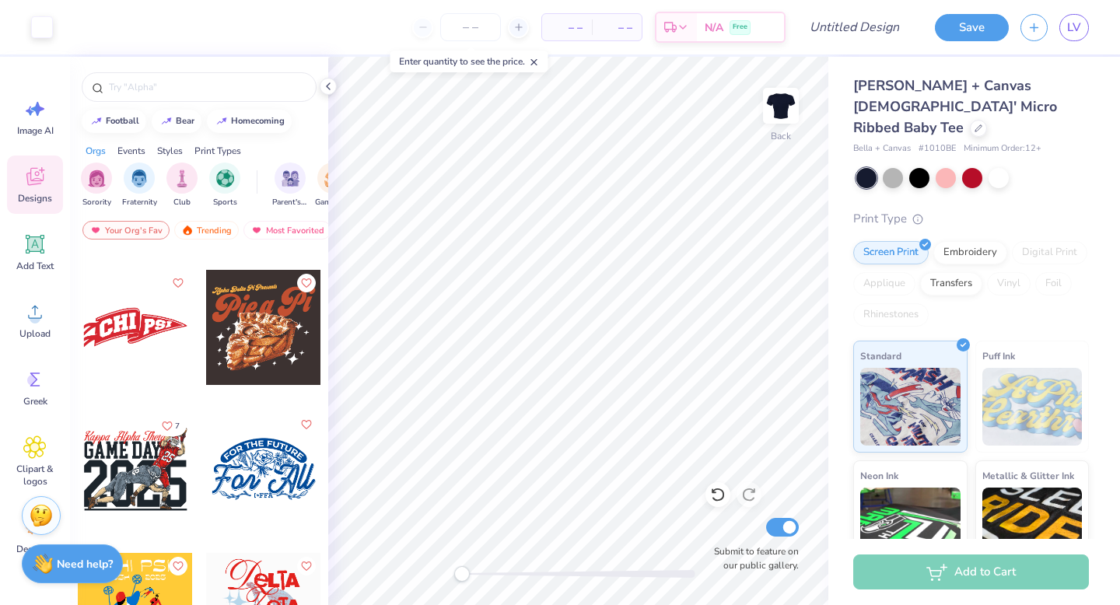
scroll to position [16653, 0]
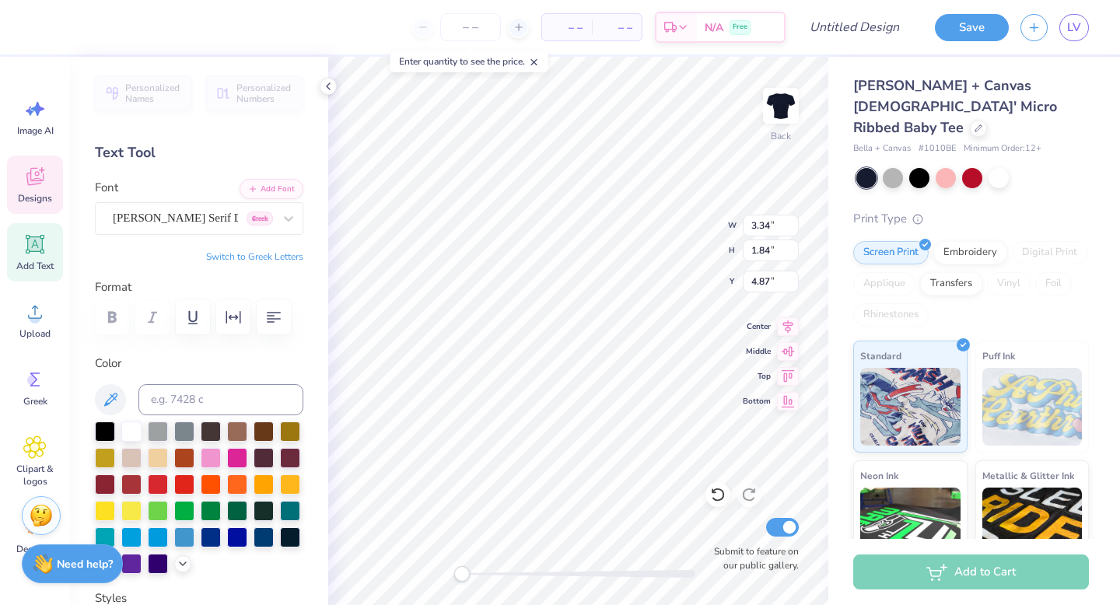
type textarea "e"
type textarea "P"
type input "4.33"
type input "3.68"
type input "3.73"
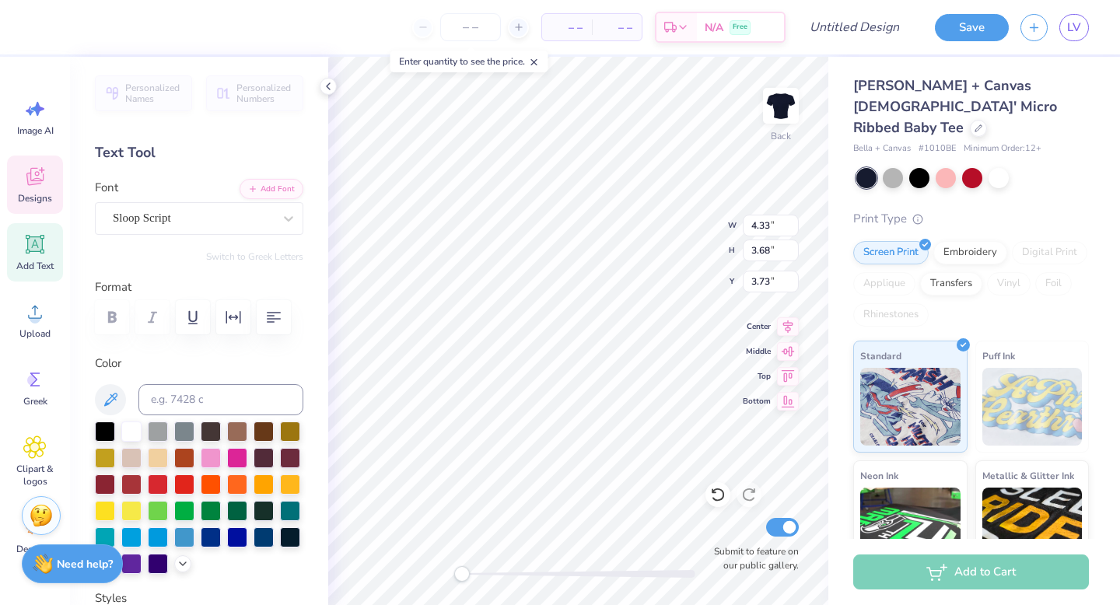
type textarea "P"
type input "4.30"
type input "3.76"
type input "3.00"
type input "2.79"
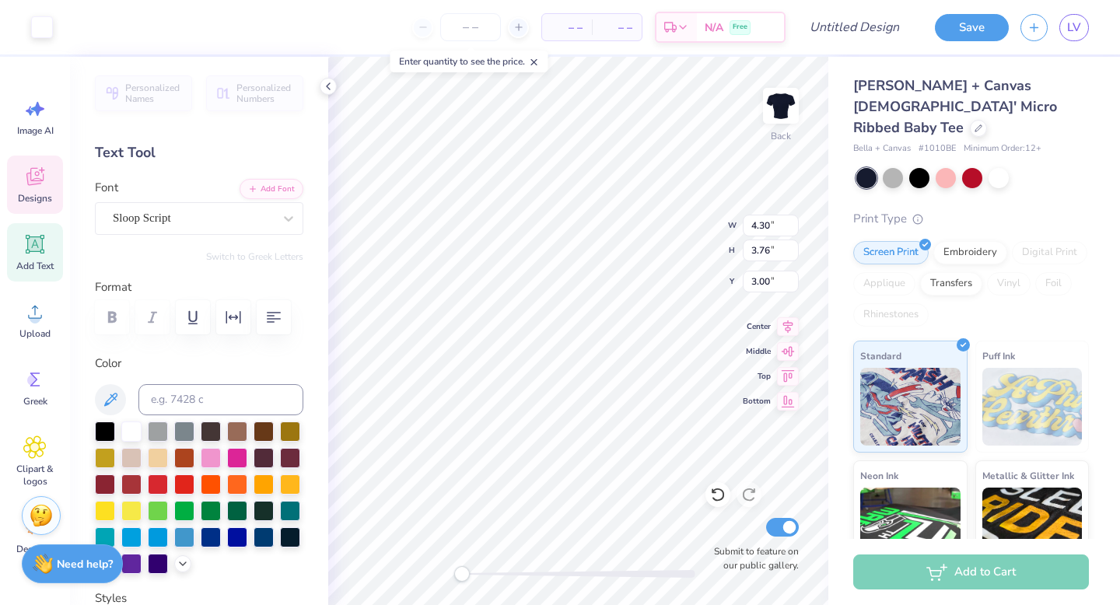
type input "3.85"
type input "7.01"
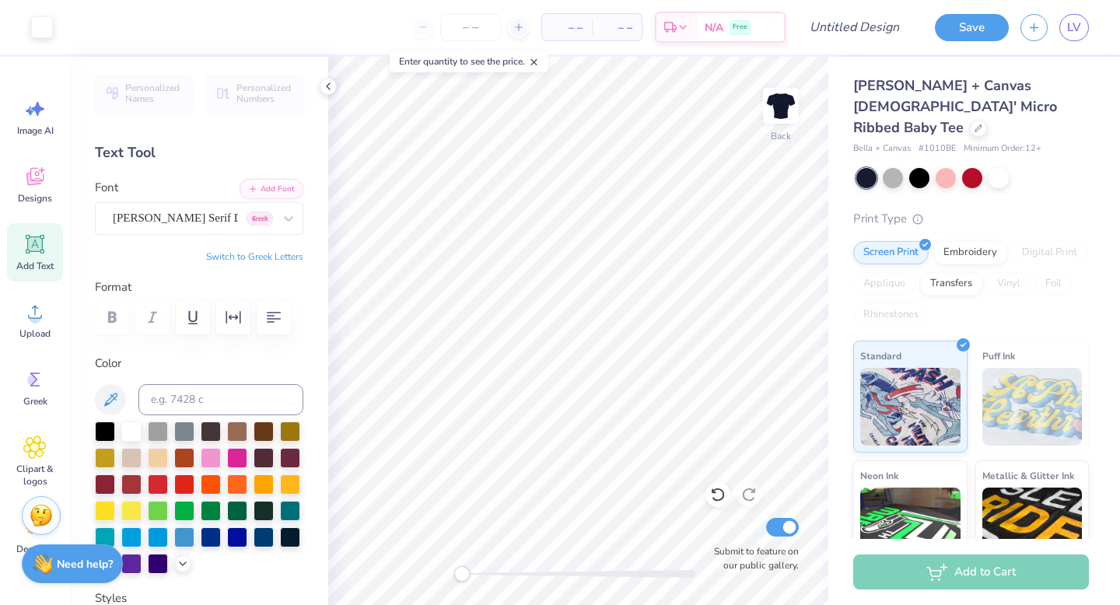
click at [37, 270] on span "Add Text" at bounding box center [34, 266] width 37 height 12
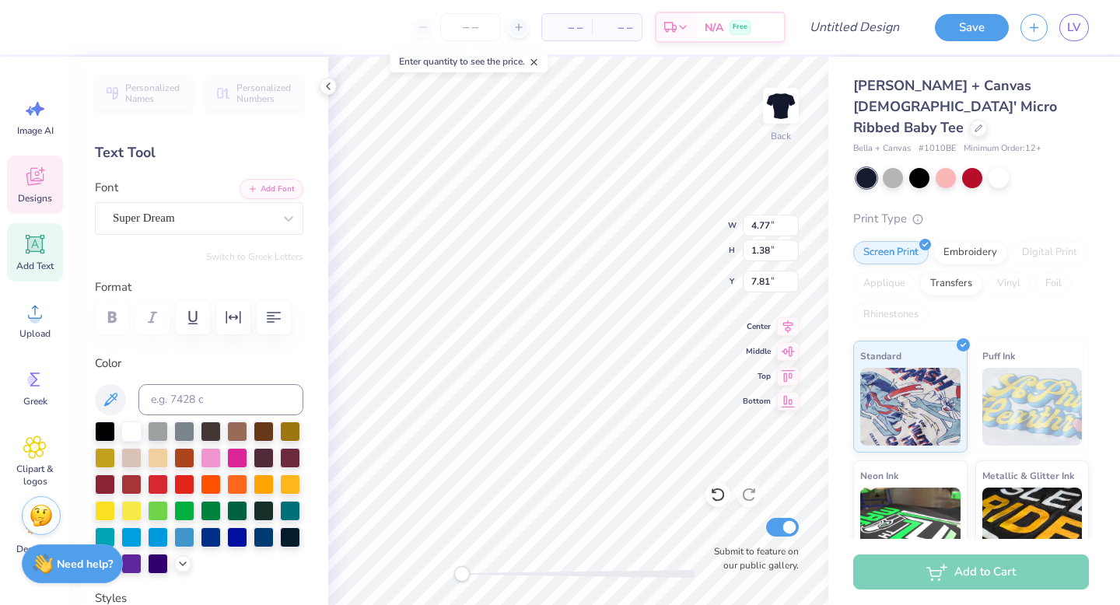
click at [35, 170] on icon at bounding box center [34, 176] width 23 height 23
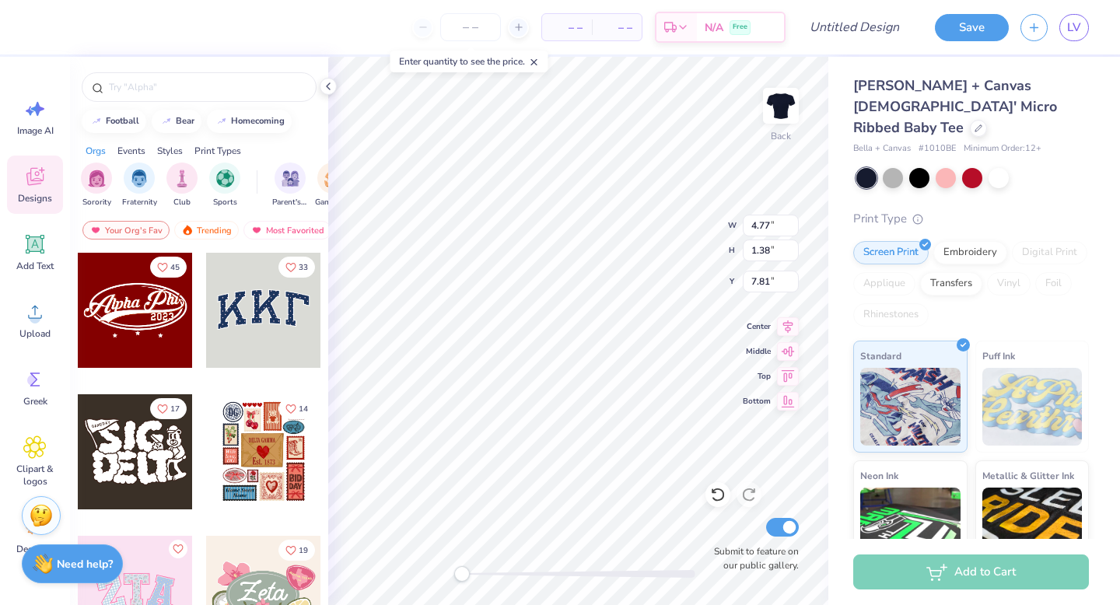
type textarea "T"
type textarea "hi"
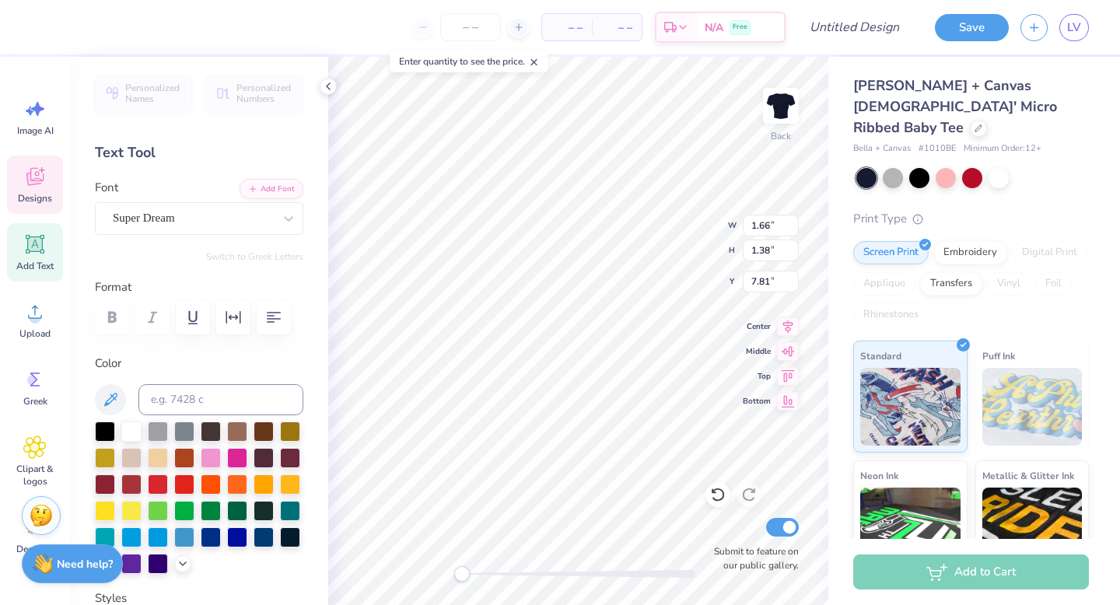
click at [22, 178] on div "Designs" at bounding box center [35, 185] width 56 height 58
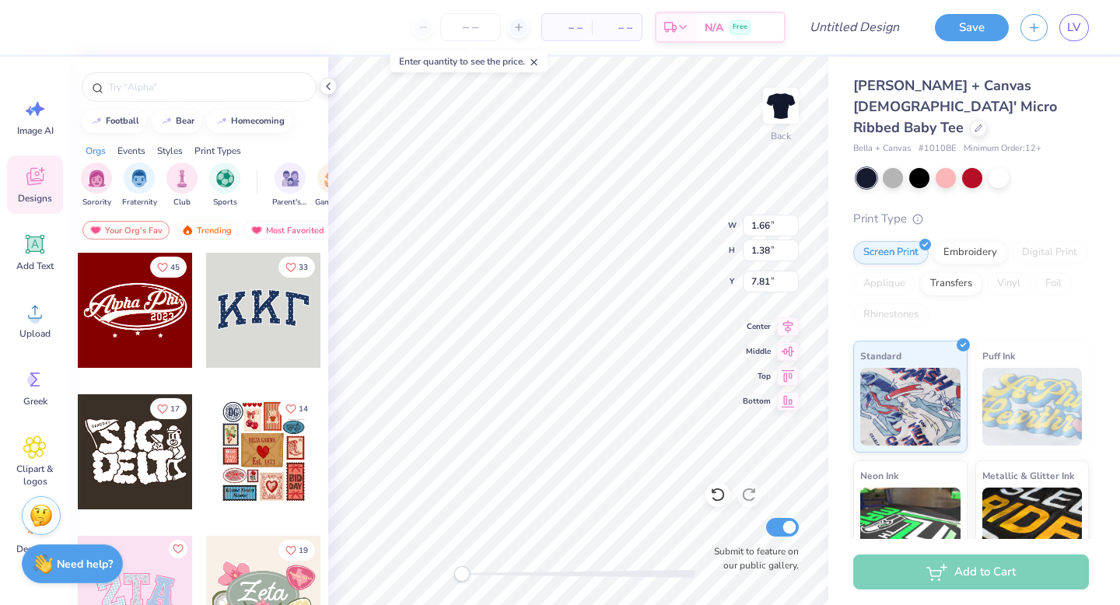
type input "5.15"
type input "3.65"
type input "3.63"
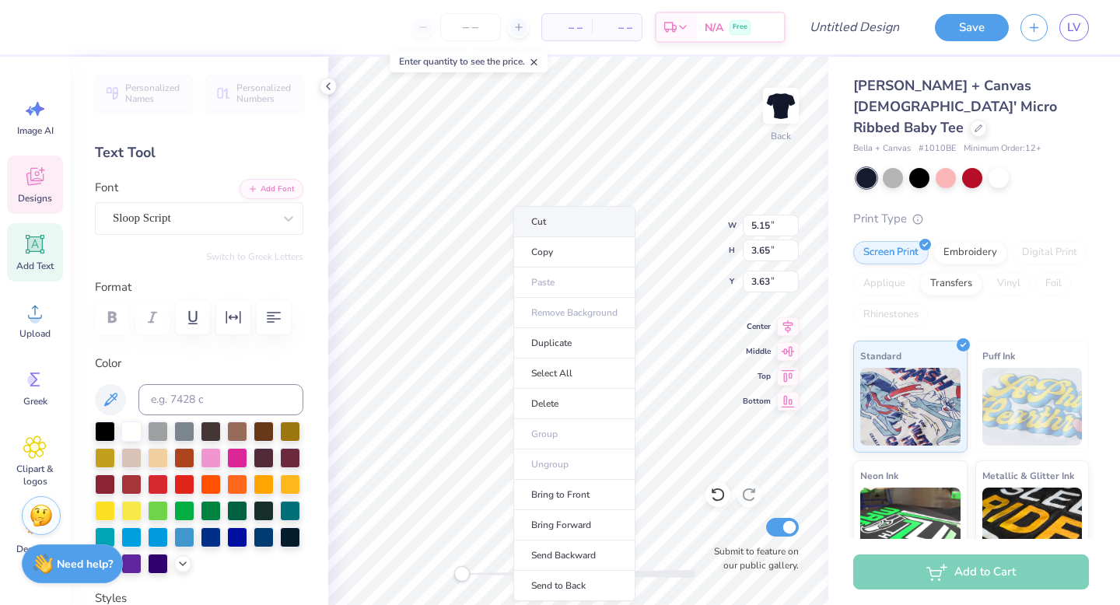
click at [546, 226] on li "Cut" at bounding box center [574, 221] width 122 height 31
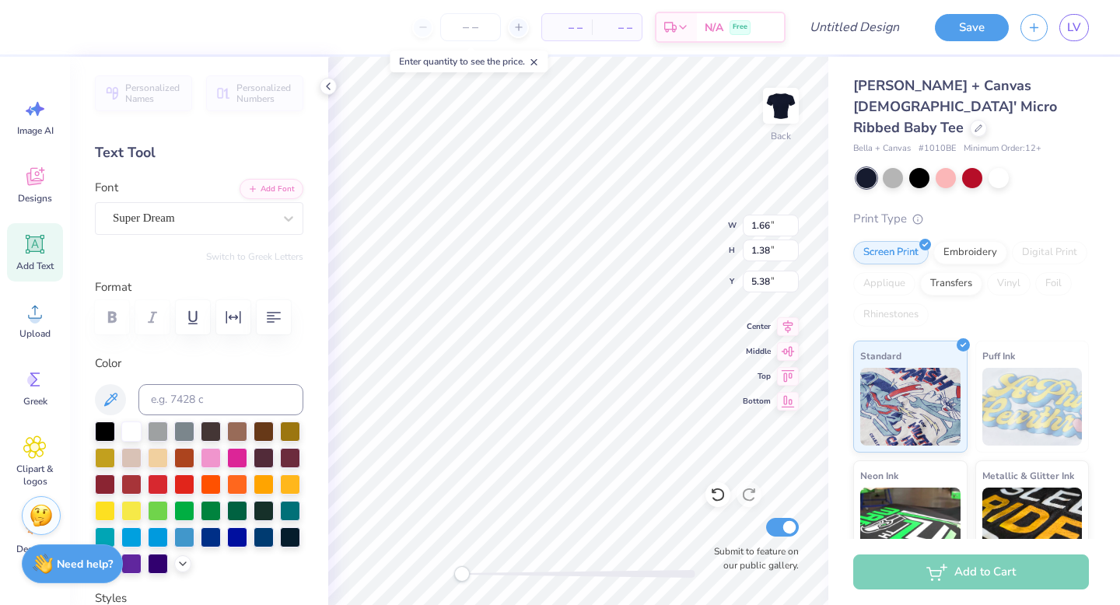
type input "2.79"
type input "3.85"
type input "7.01"
click at [37, 173] on icon at bounding box center [34, 176] width 23 height 23
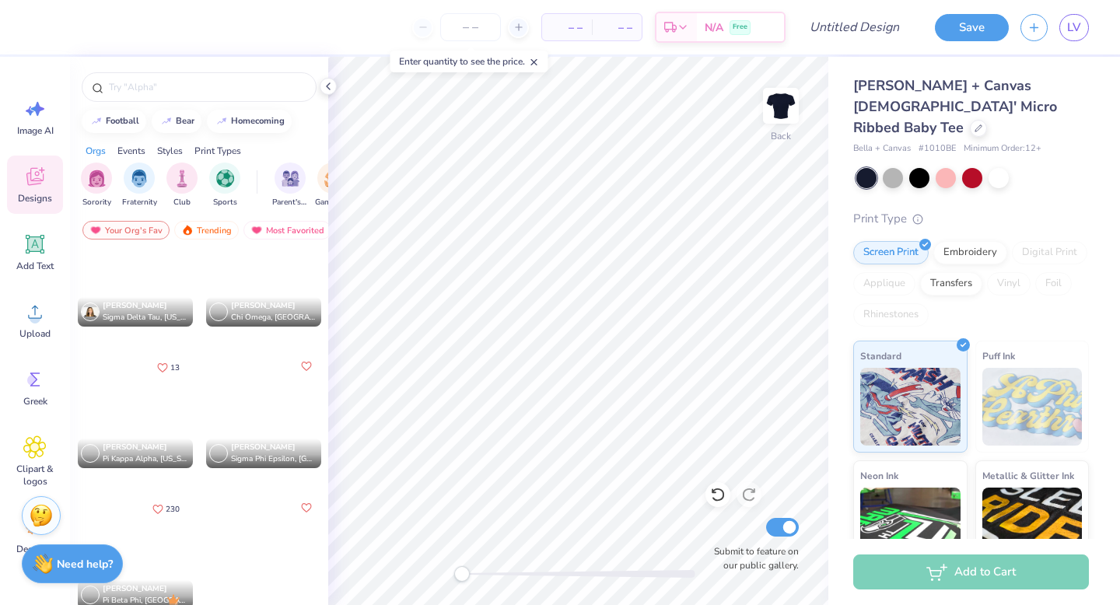
scroll to position [4822, 0]
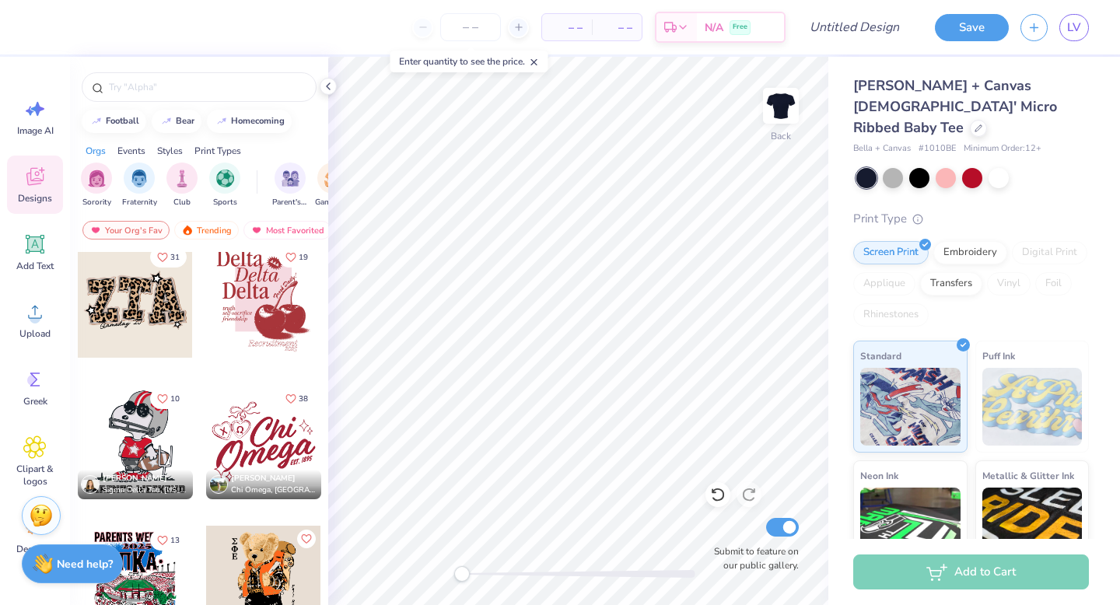
click at [279, 297] on div at bounding box center [263, 300] width 115 height 115
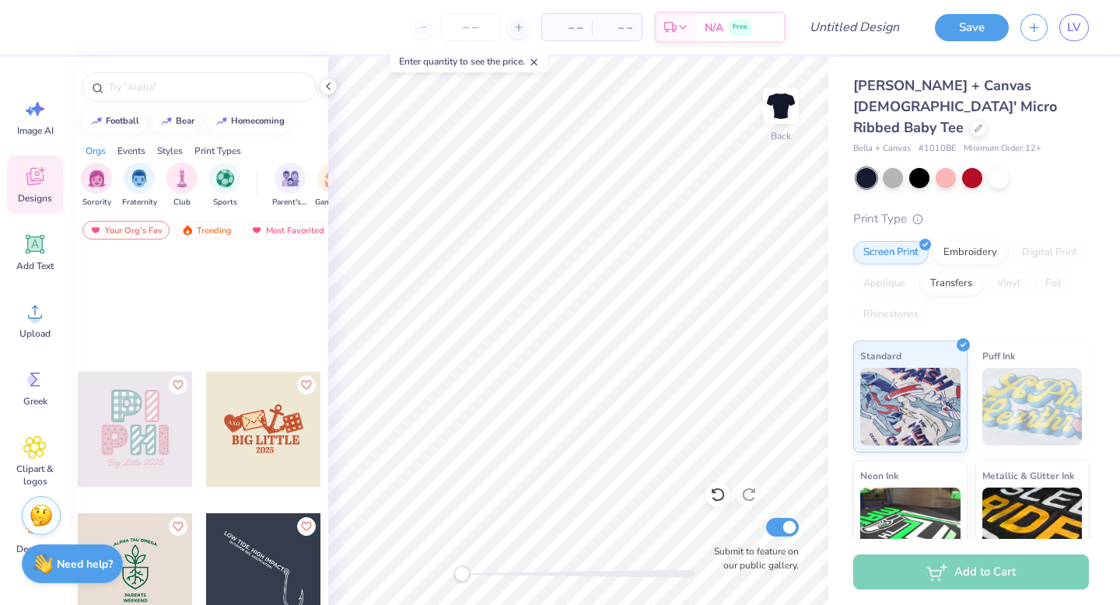
scroll to position [13359, 0]
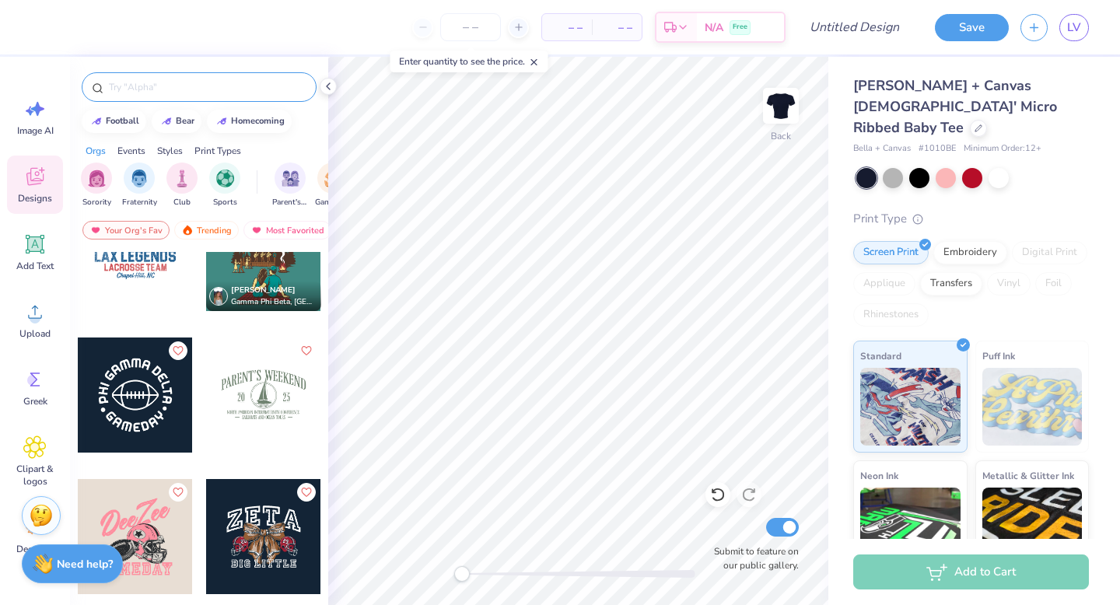
click at [215, 86] on input "text" at bounding box center [206, 87] width 199 height 16
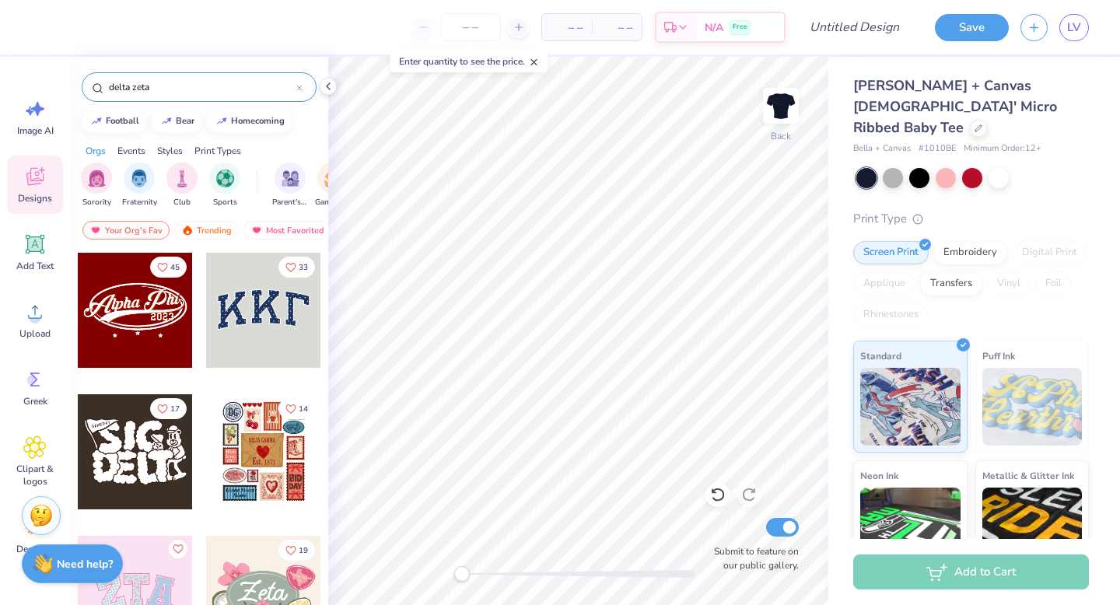
type input "delta zeta"
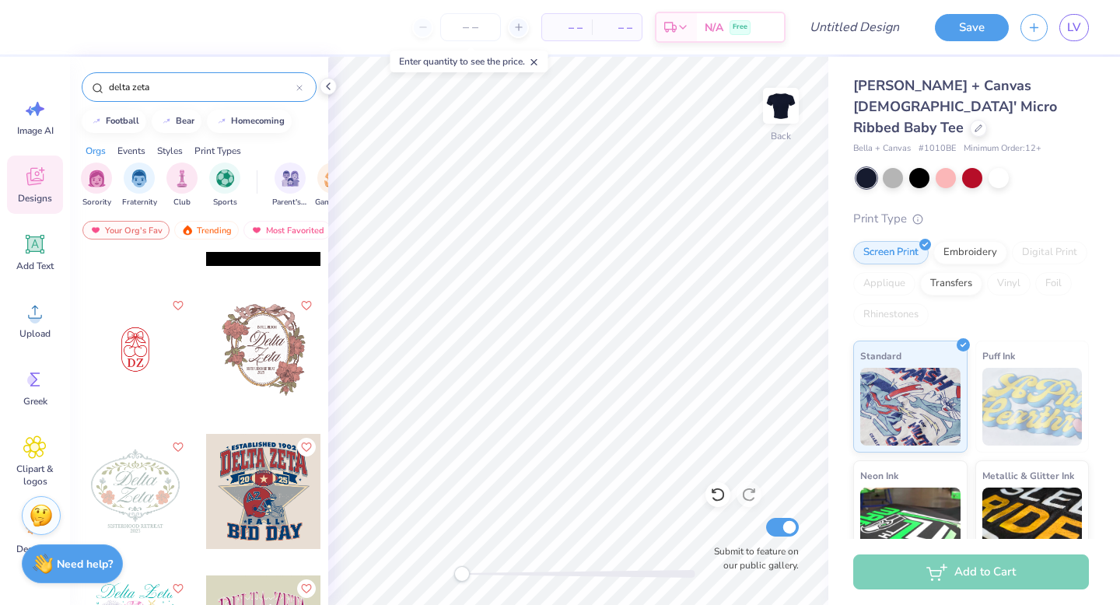
scroll to position [2138, 0]
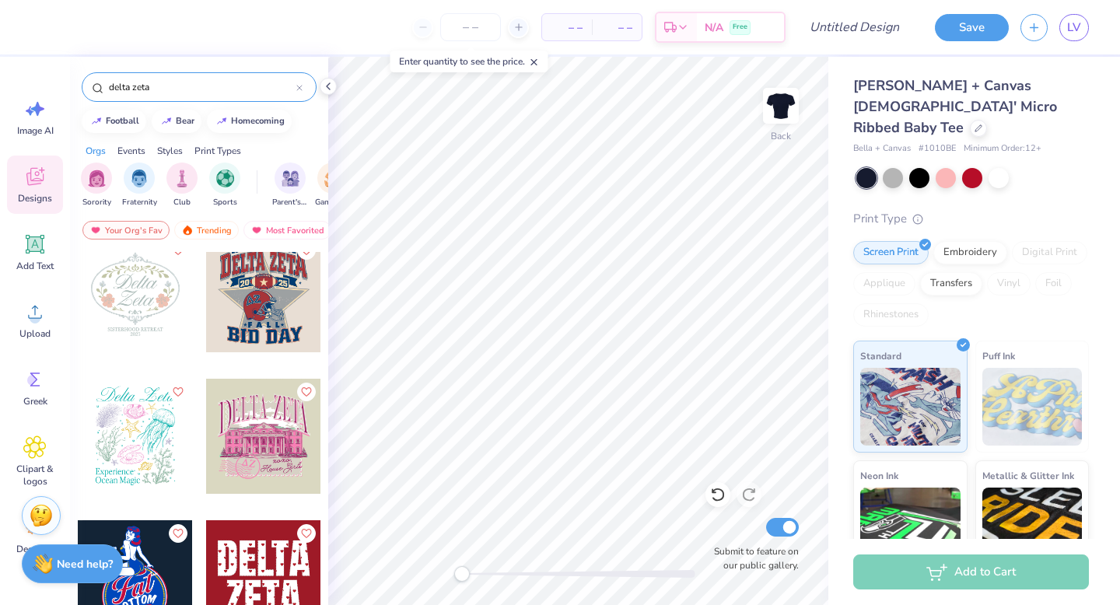
click at [131, 302] on div at bounding box center [135, 294] width 115 height 115
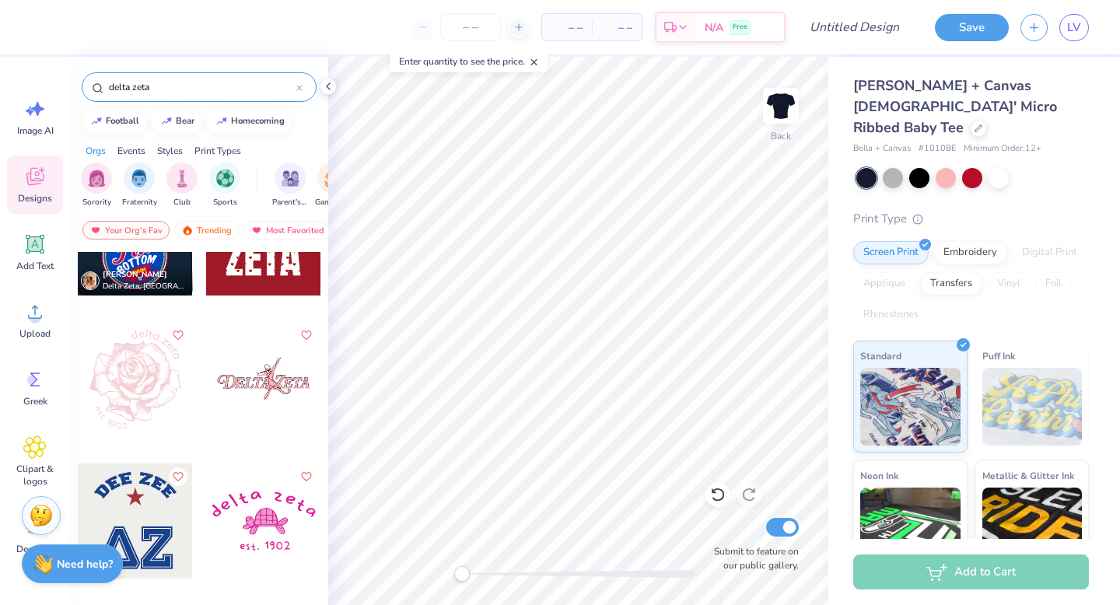
scroll to position [2529, 0]
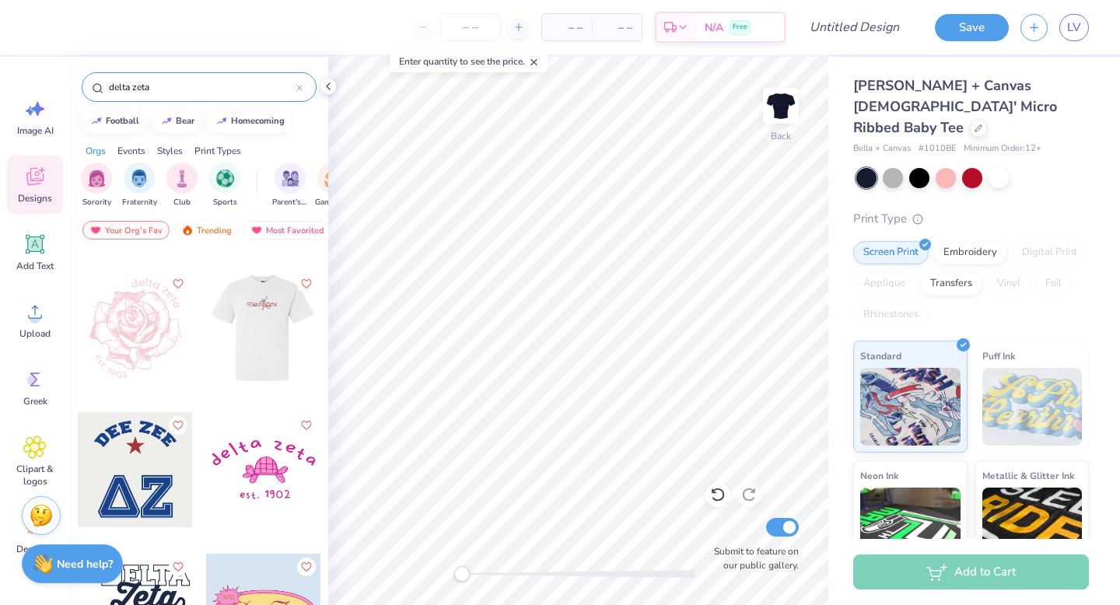
click at [132, 326] on div at bounding box center [135, 328] width 115 height 115
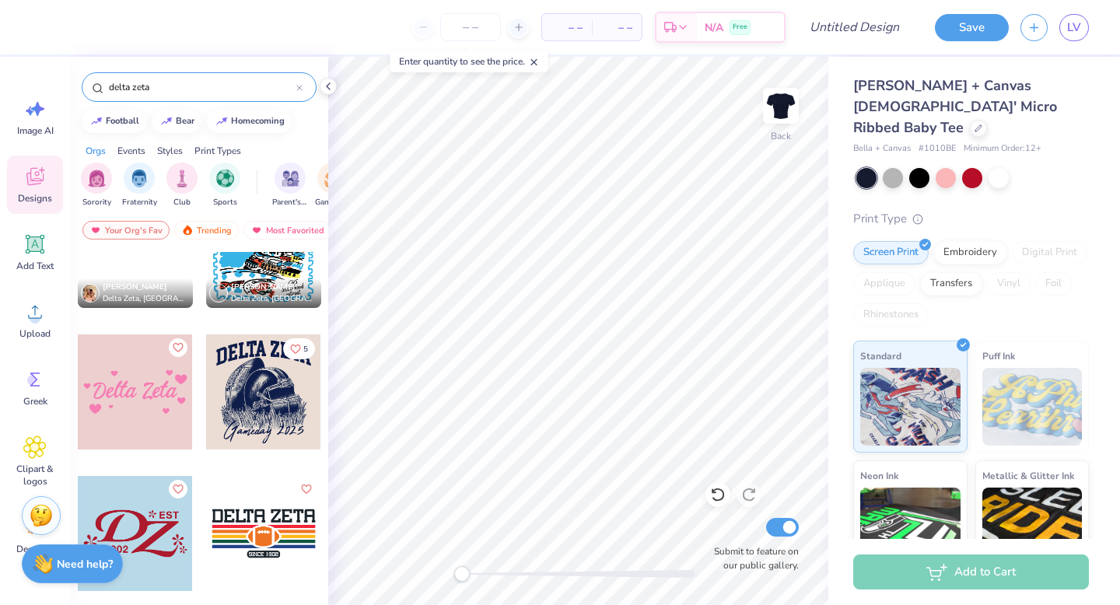
scroll to position [3343, 0]
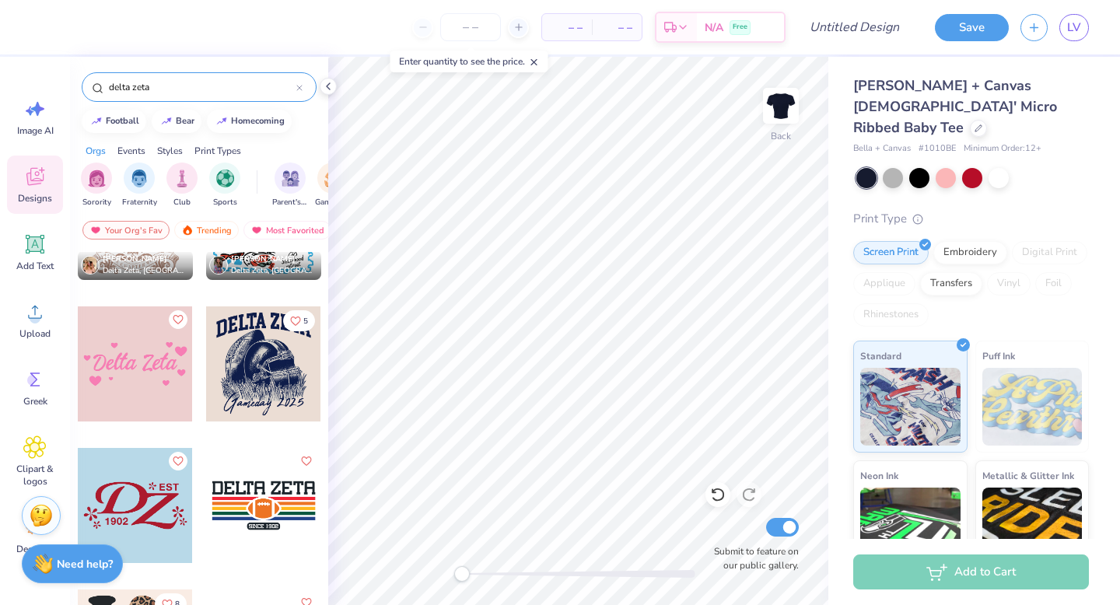
click at [149, 389] on div at bounding box center [135, 363] width 115 height 115
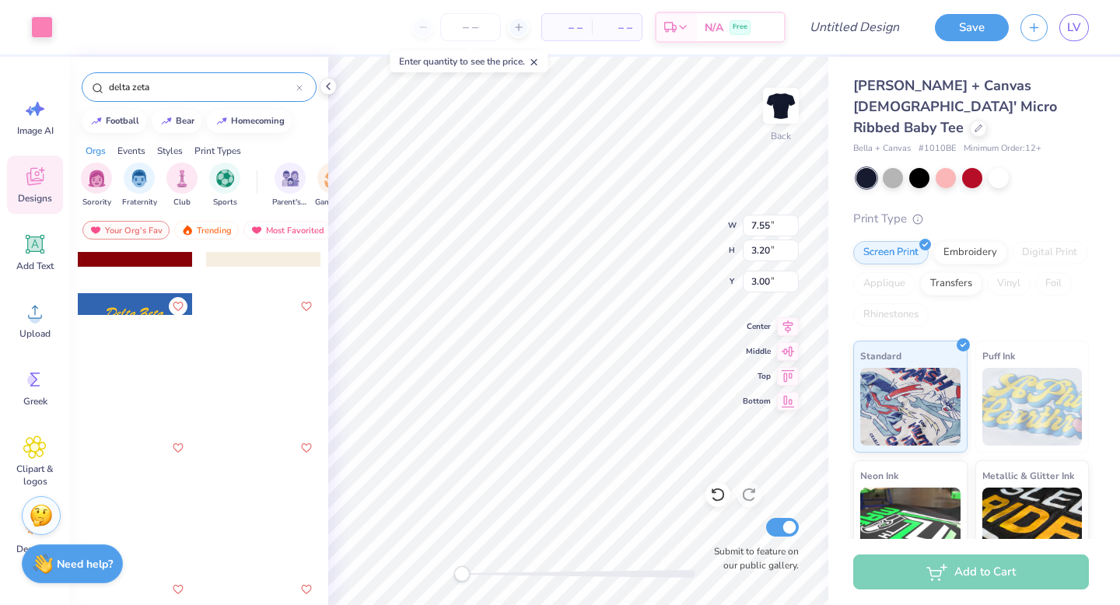
scroll to position [4490, 0]
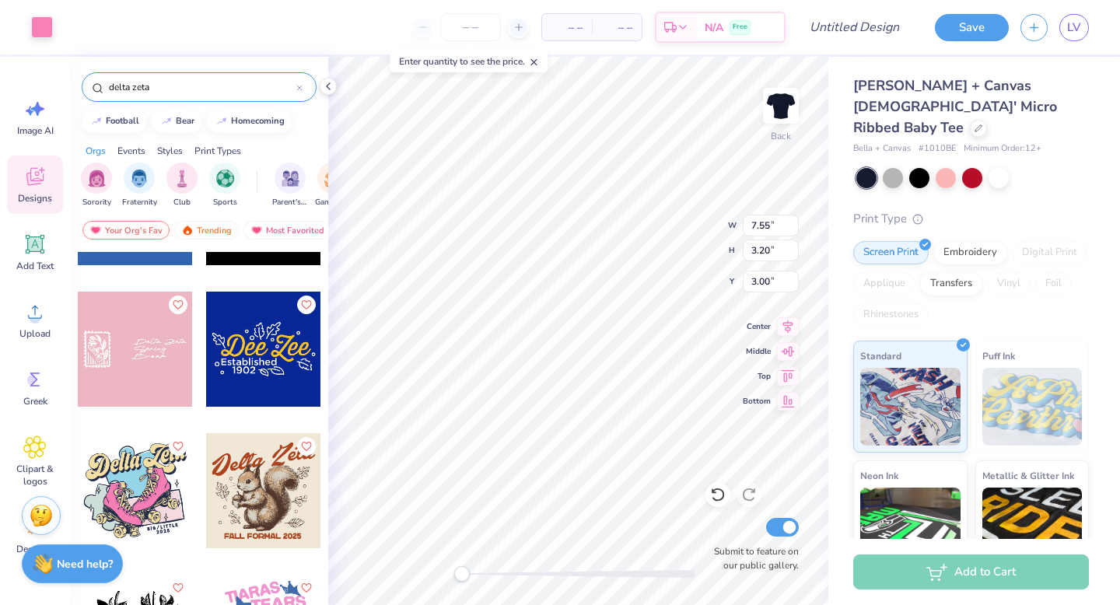
click at [298, 92] on div at bounding box center [299, 87] width 6 height 14
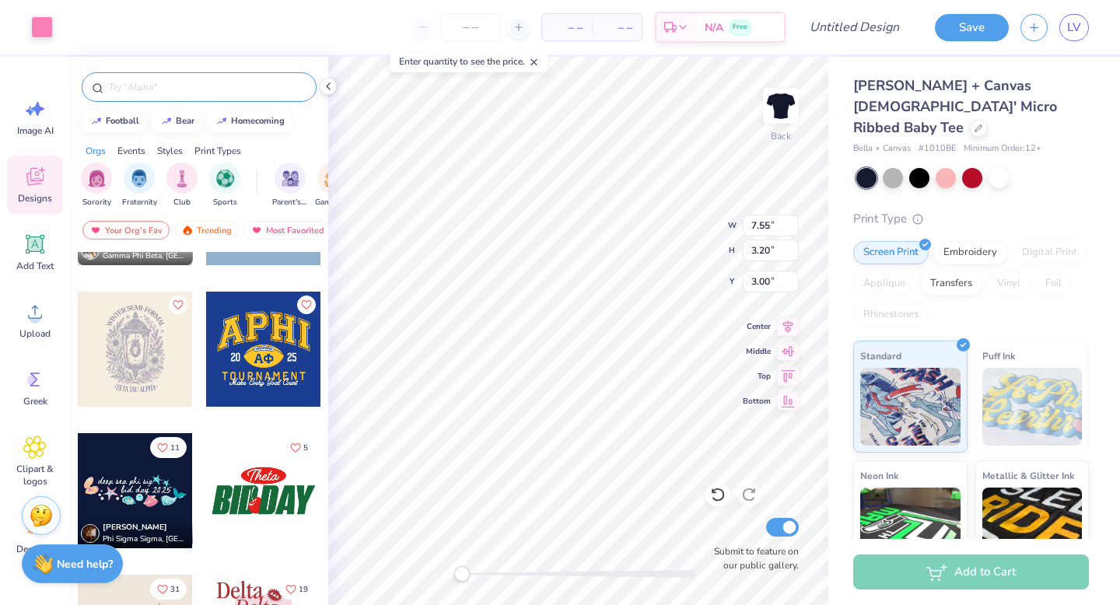
click at [298, 93] on input "text" at bounding box center [206, 87] width 199 height 16
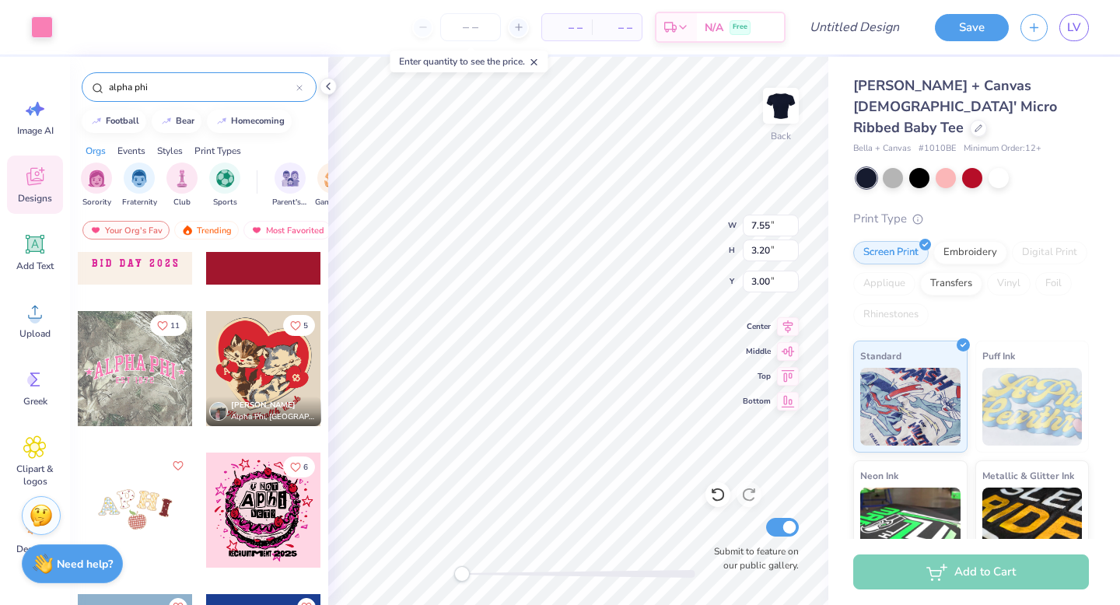
scroll to position [0, 0]
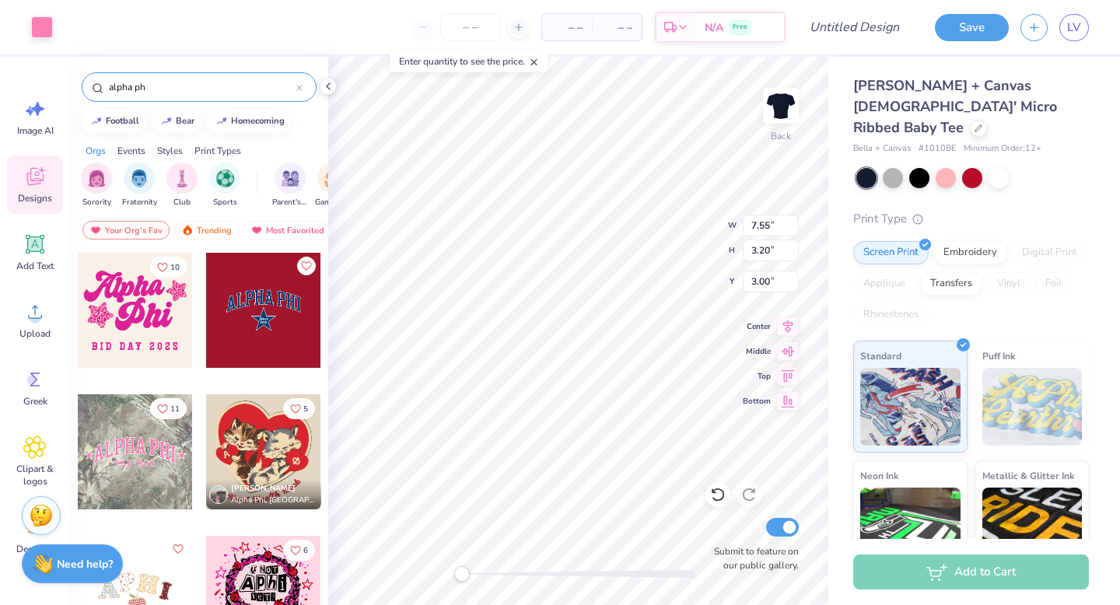
type input "alpha ph"
click at [271, 294] on div at bounding box center [263, 310] width 115 height 115
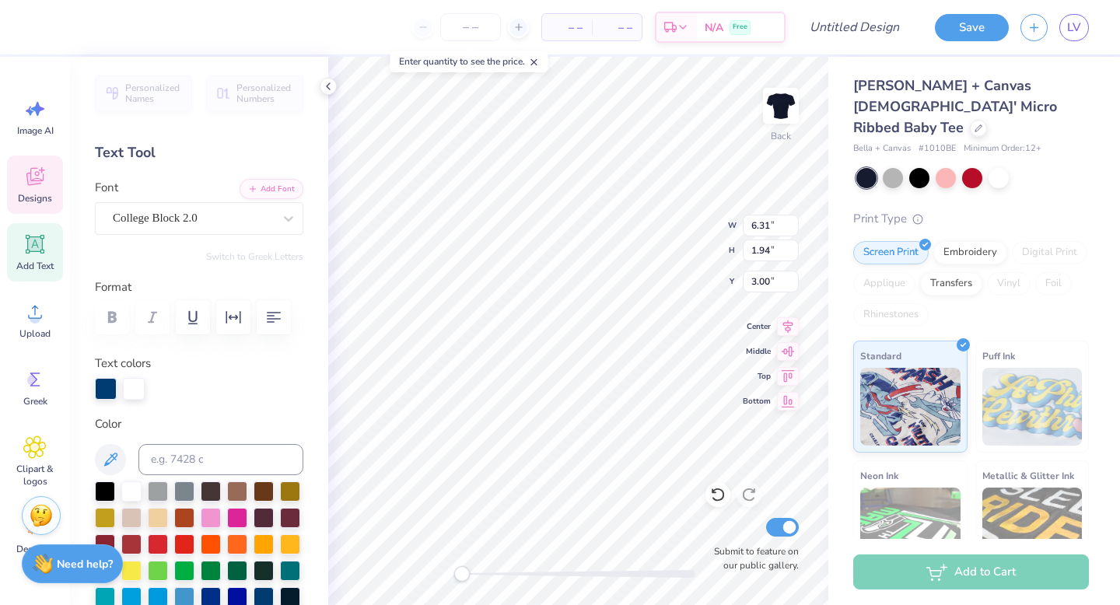
scroll to position [1, 0]
type textarea "Phi Mu"
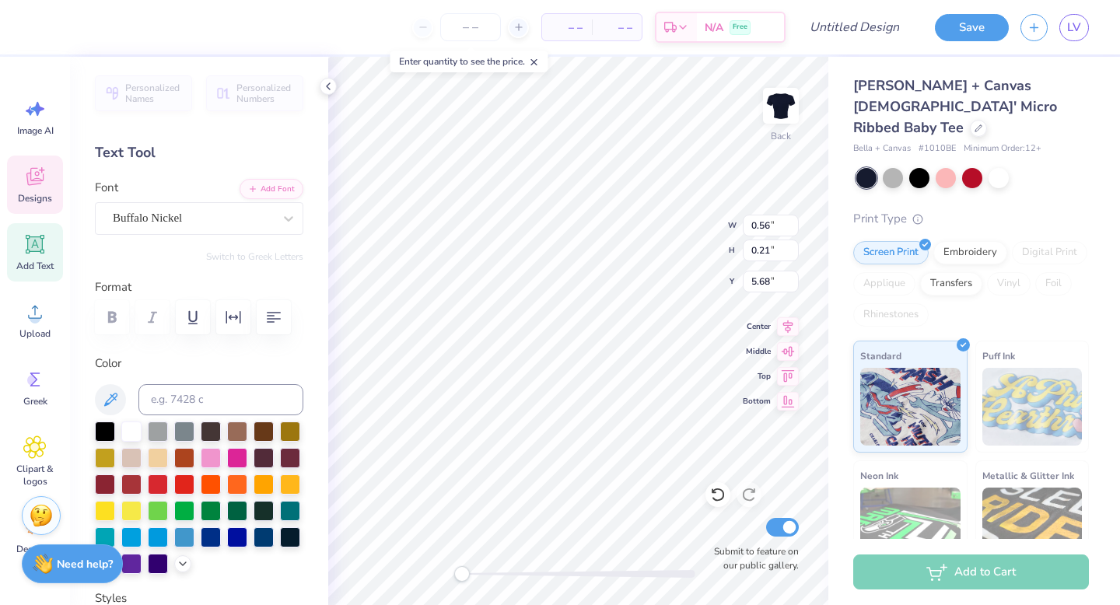
type textarea "1852"
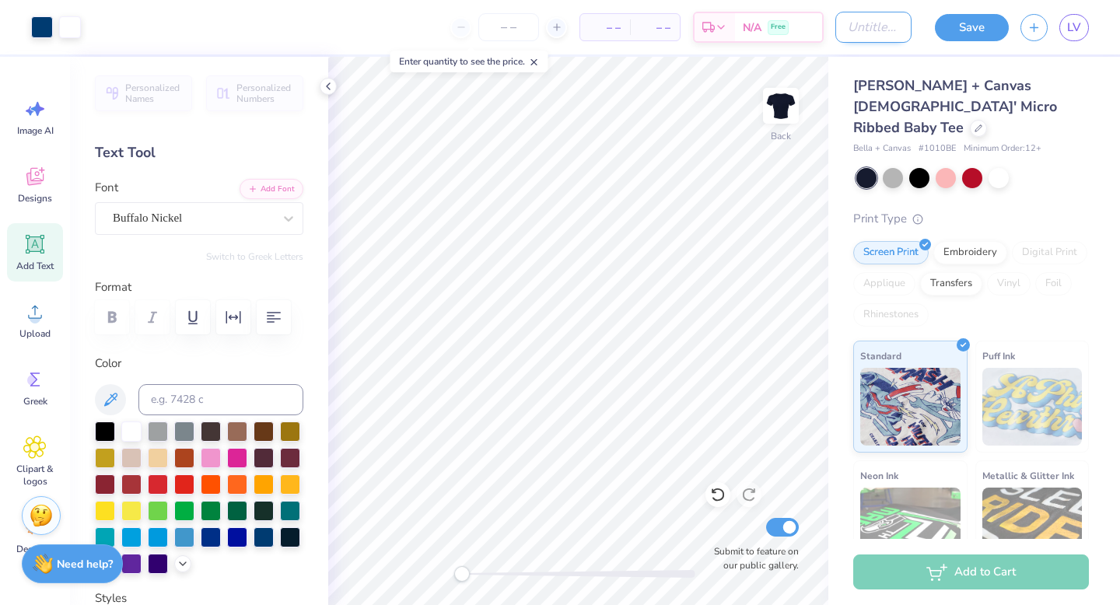
click at [881, 30] on input "Design Title" at bounding box center [873, 27] width 76 height 31
type input "Ribbed Baby Tee 1"
click at [984, 17] on button "Save" at bounding box center [972, 25] width 74 height 27
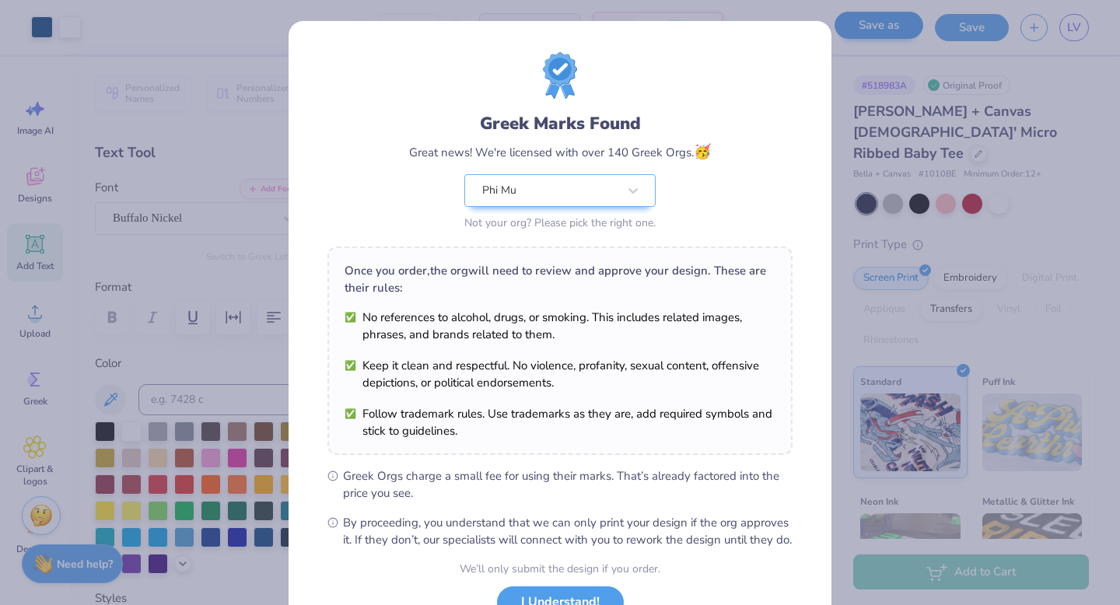
scroll to position [123, 0]
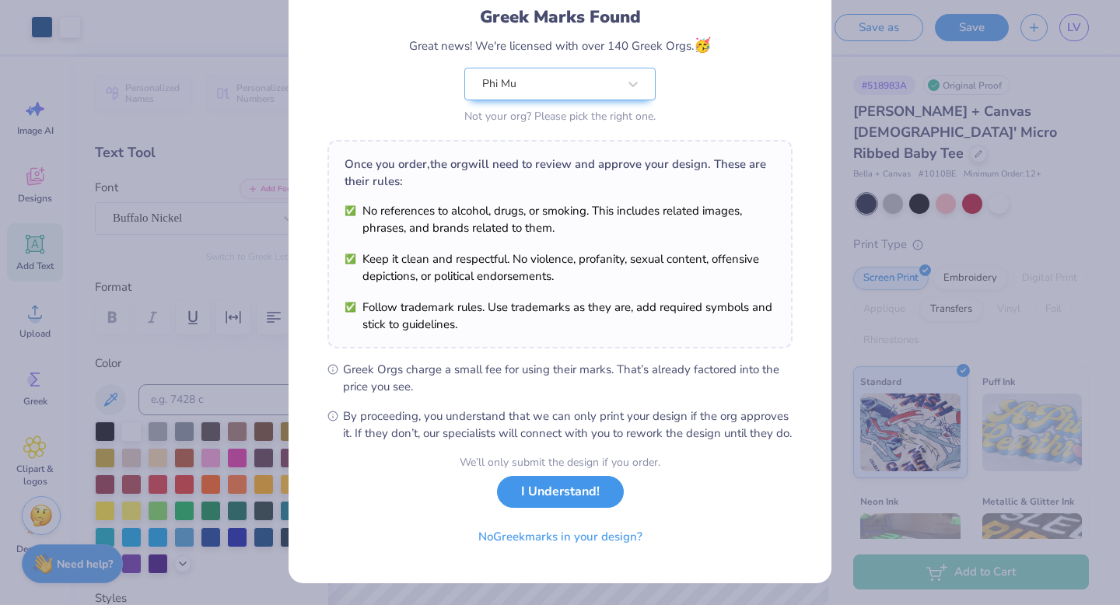
click at [546, 504] on button "I Understand!" at bounding box center [560, 492] width 127 height 32
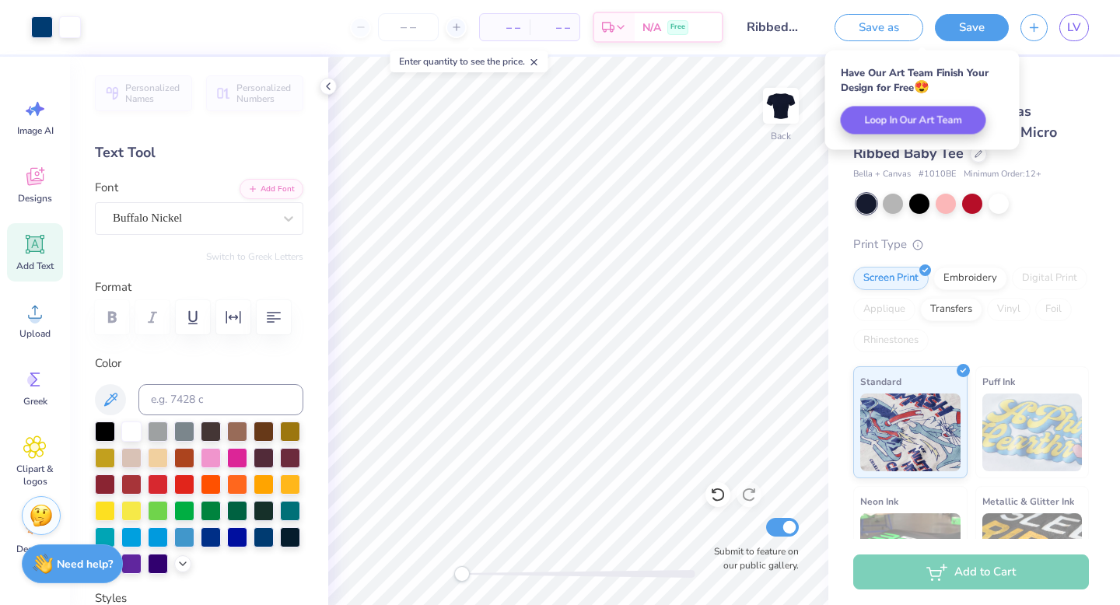
scroll to position [0, 0]
